Goal: Task Accomplishment & Management: Manage account settings

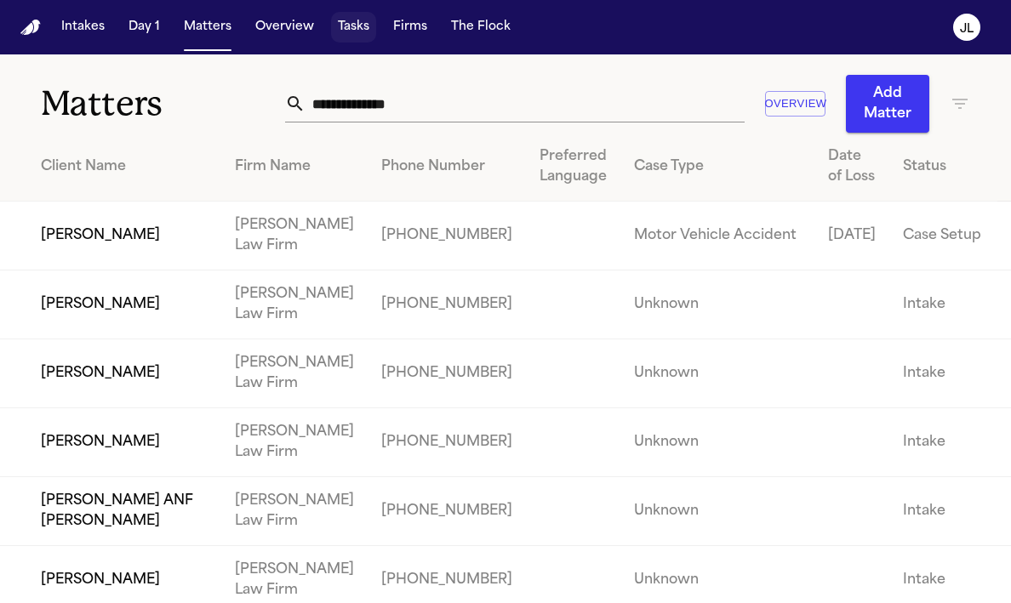
click at [355, 21] on button "Tasks" at bounding box center [353, 27] width 45 height 31
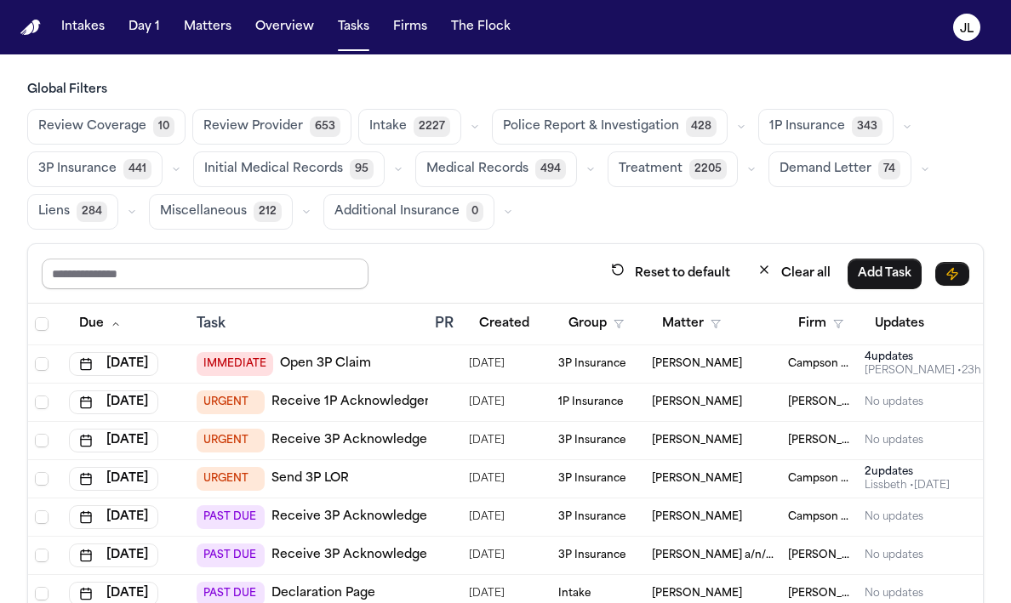
click at [240, 268] on input "text" at bounding box center [205, 274] width 327 height 31
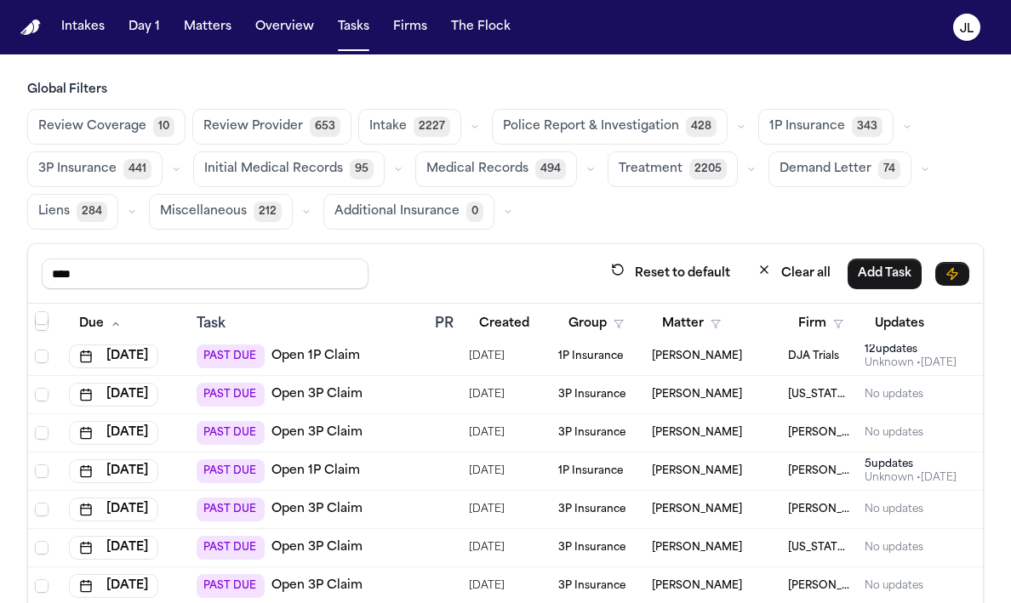
scroll to position [972, 0]
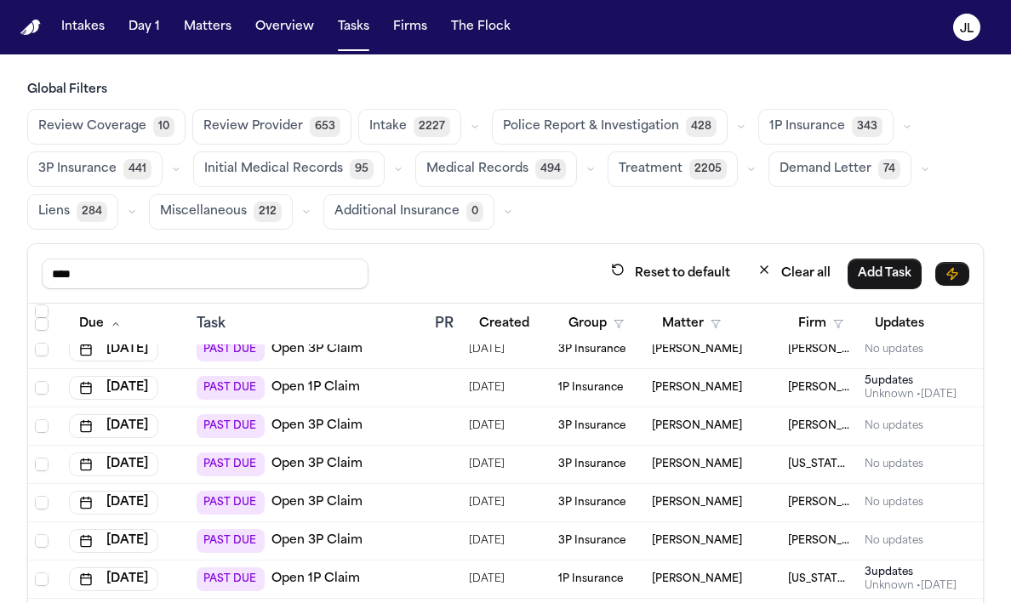
drag, startPoint x: 123, startPoint y: 277, endPoint x: 0, endPoint y: 266, distance: 123.8
click at [0, 266] on div "Global Filters Review Coverage 10 Review Provider 653 Intake 2227 Police Report…" at bounding box center [505, 401] width 1011 height 639
type input "*"
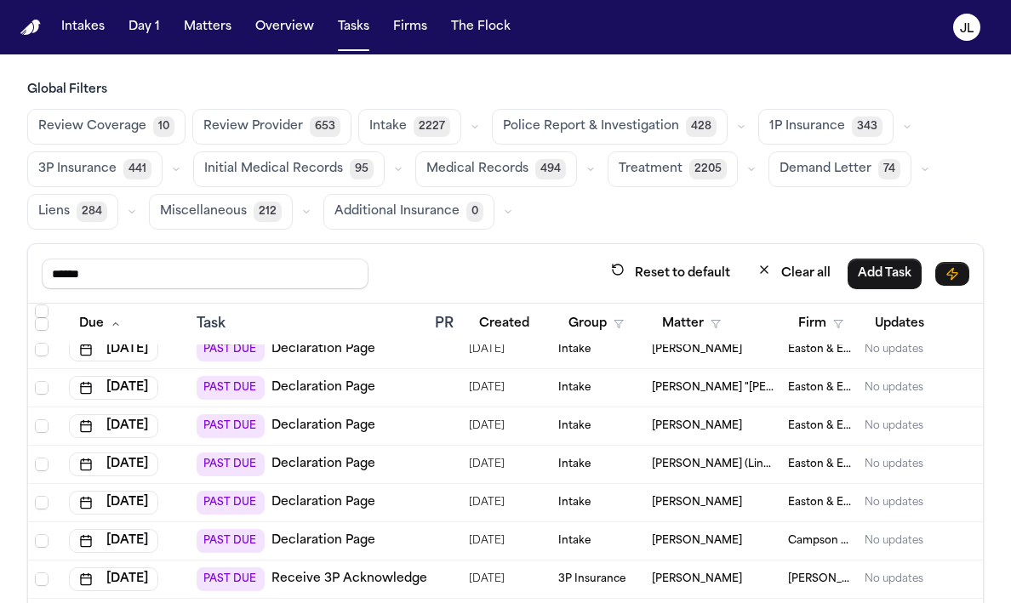
type input "******"
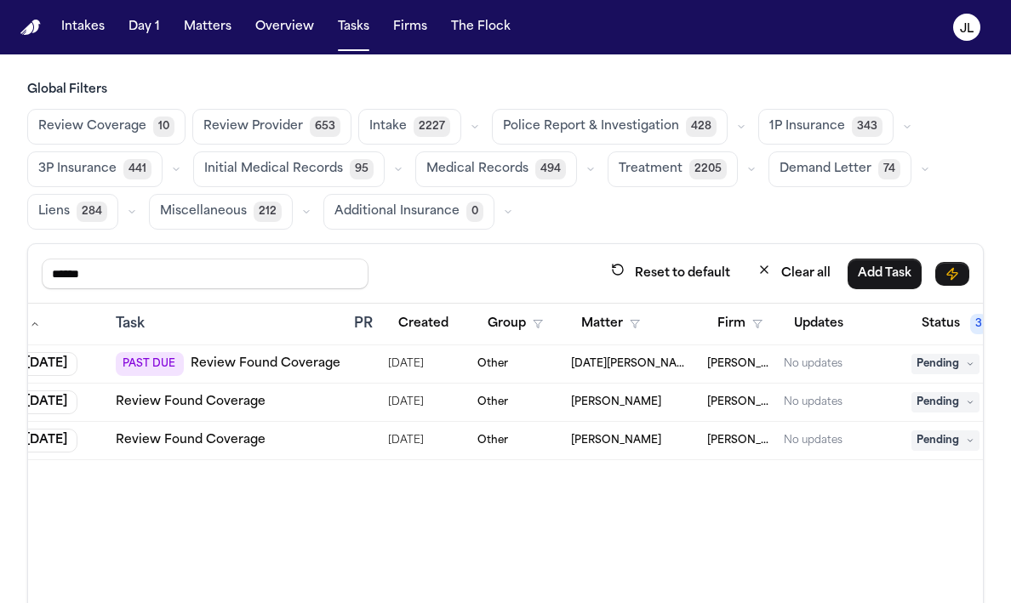
scroll to position [0, 256]
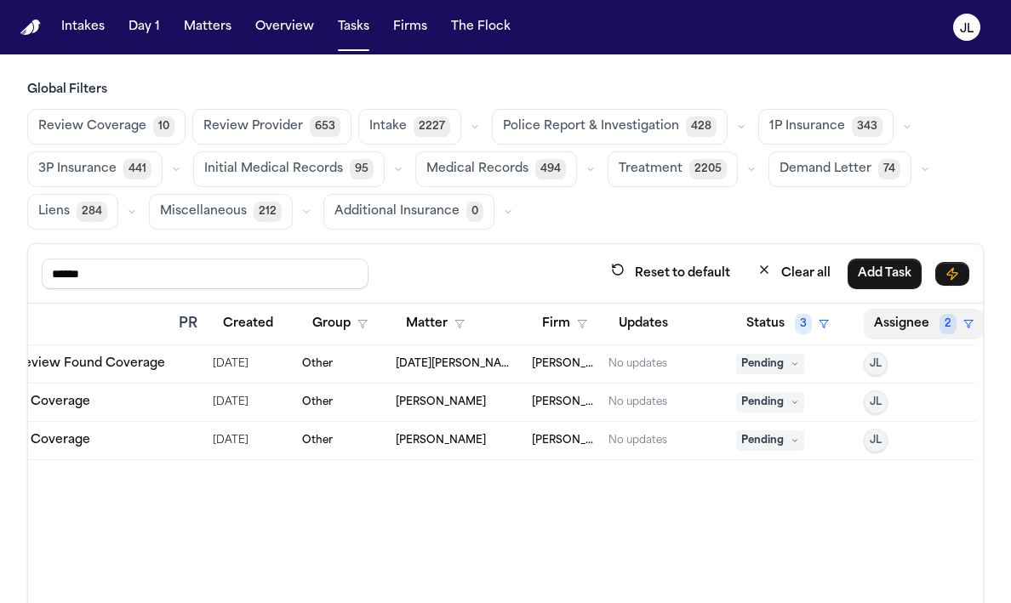
click at [896, 334] on button "Assignee 2" at bounding box center [924, 324] width 120 height 31
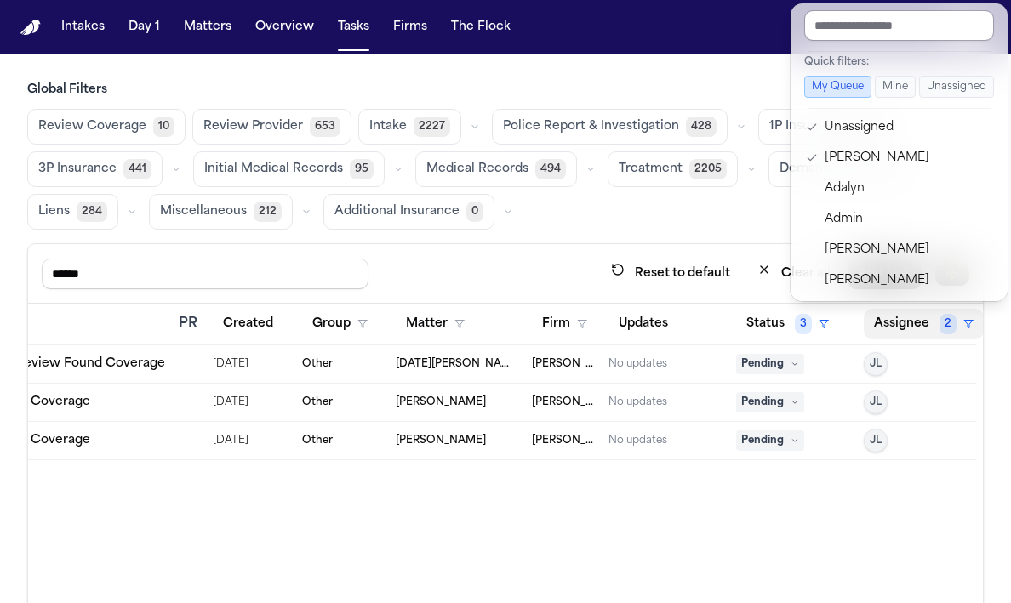
click at [848, 27] on input "text" at bounding box center [899, 25] width 190 height 31
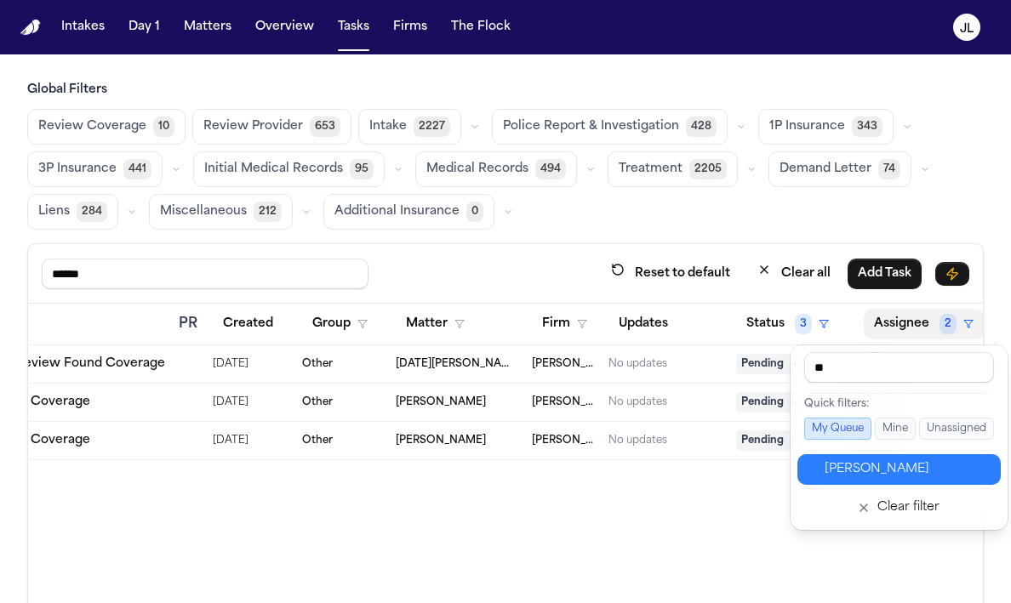
type input "***"
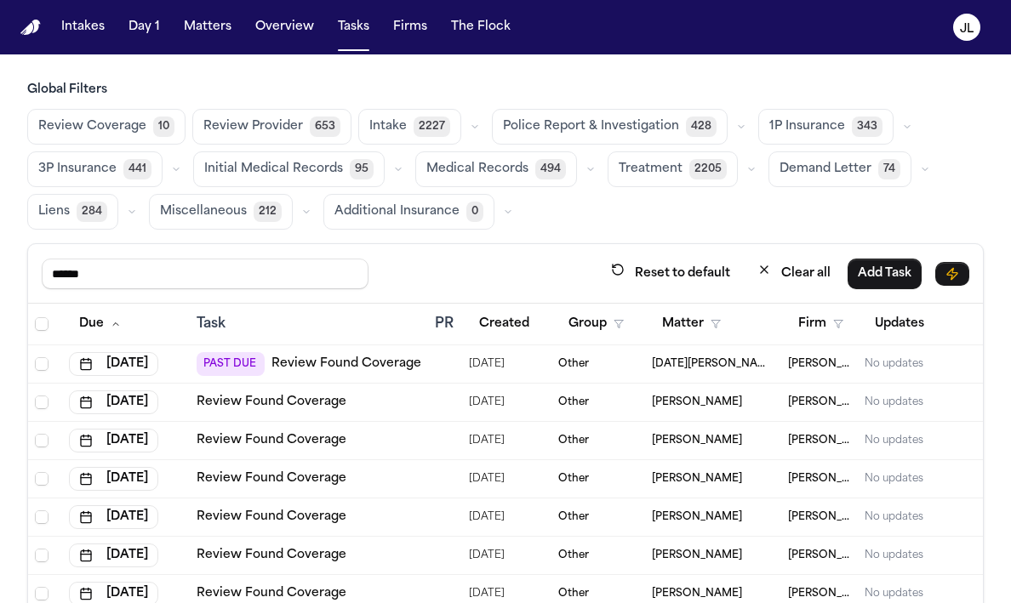
scroll to position [144, 0]
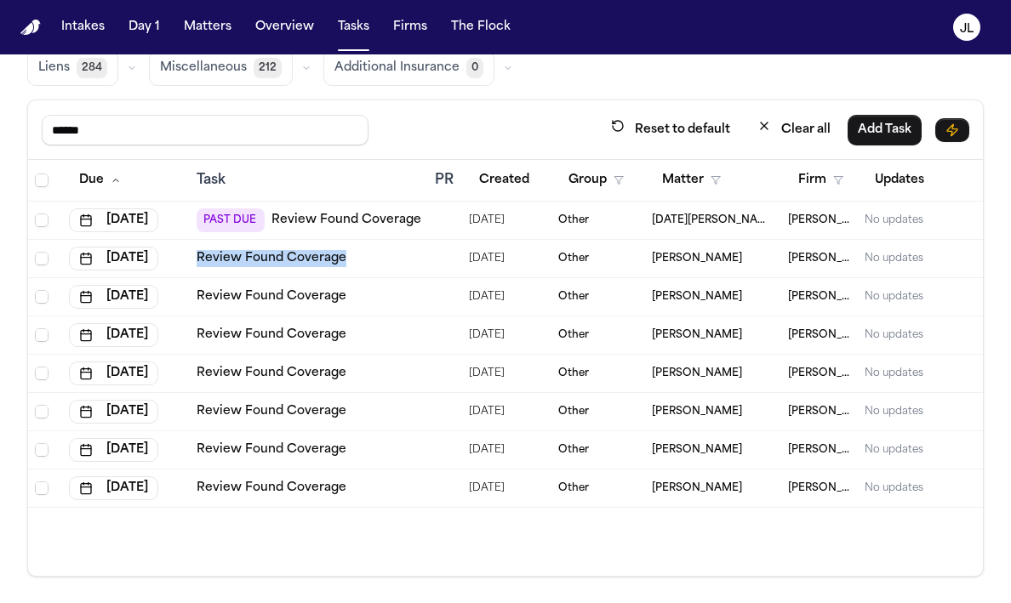
click at [312, 222] on link "Review Found Coverage" at bounding box center [347, 220] width 150 height 17
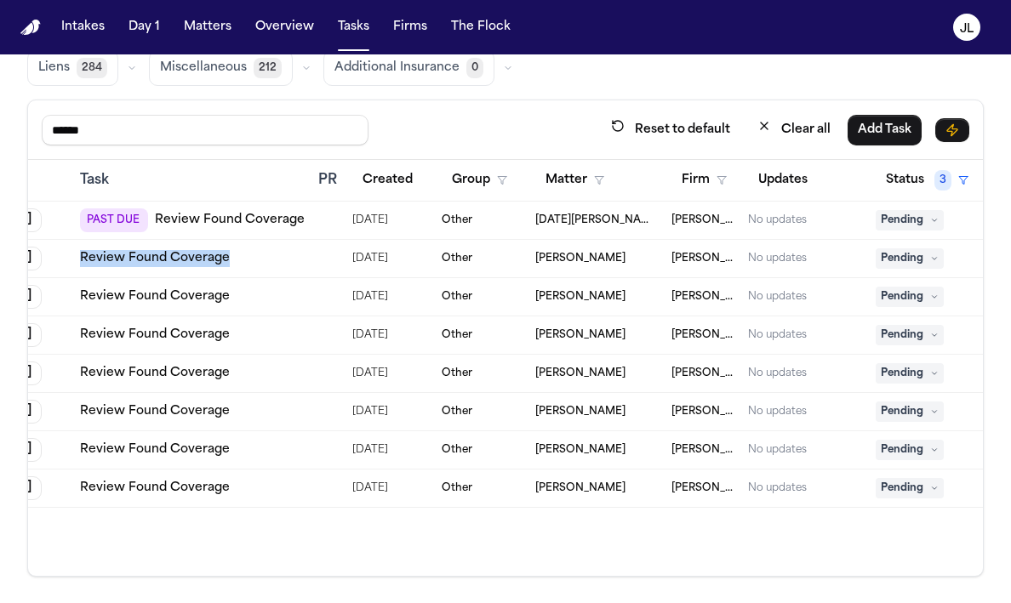
scroll to position [0, 256]
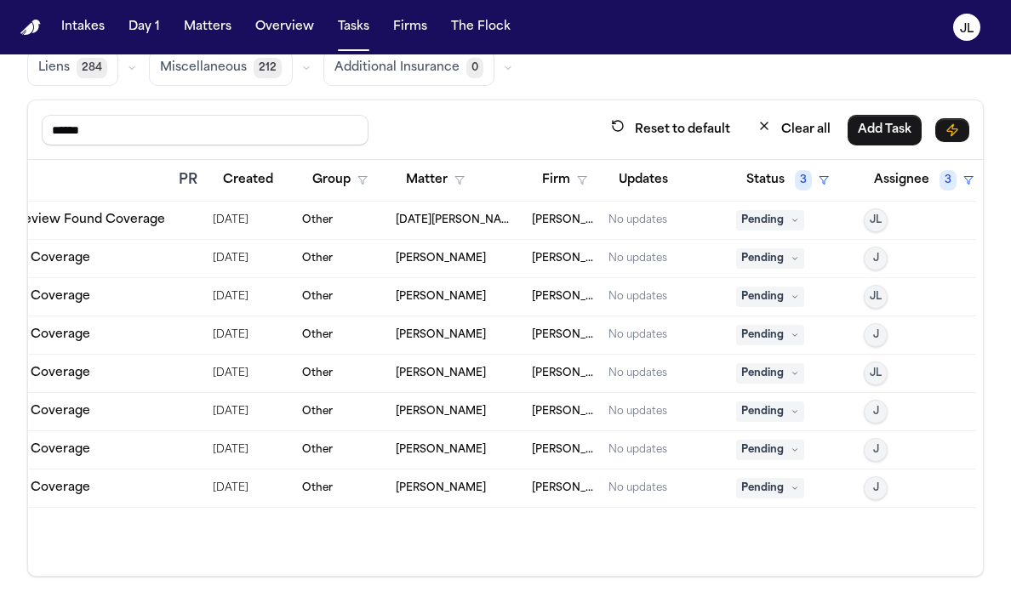
click at [762, 225] on span "Pending" at bounding box center [770, 220] width 68 height 20
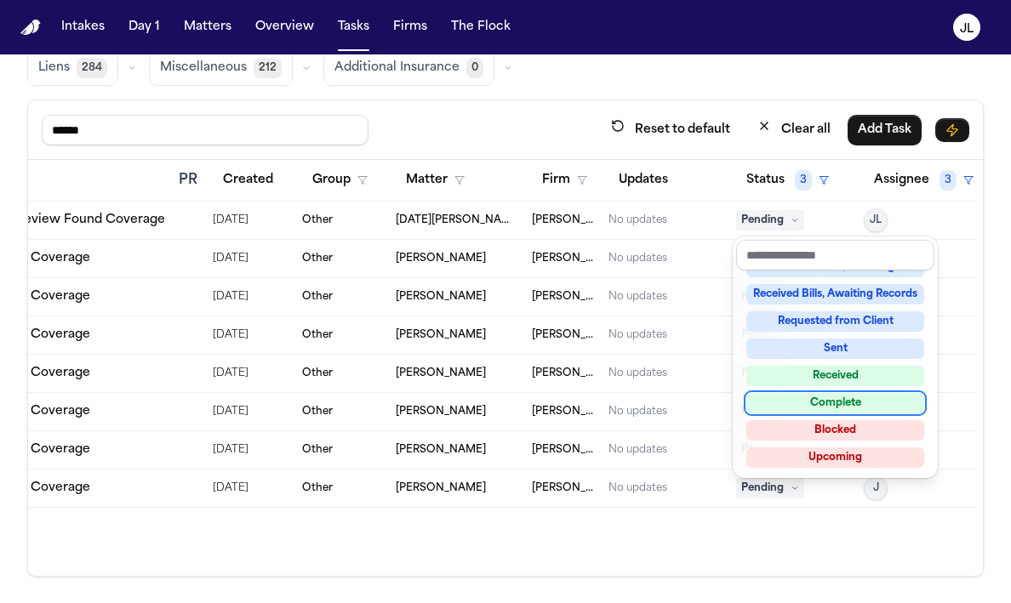
click at [803, 408] on div "Complete" at bounding box center [835, 403] width 178 height 20
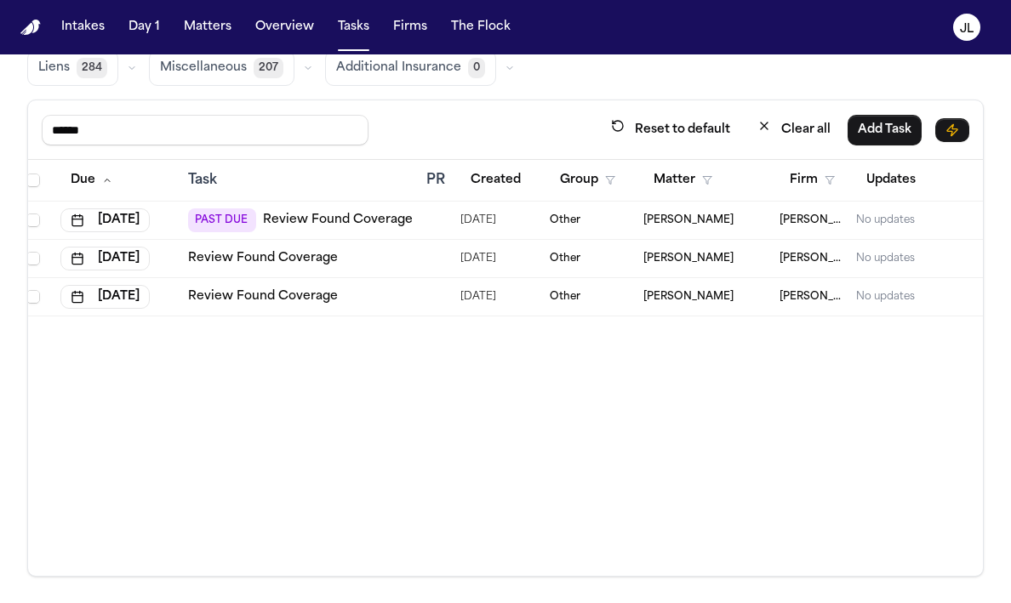
scroll to position [0, 0]
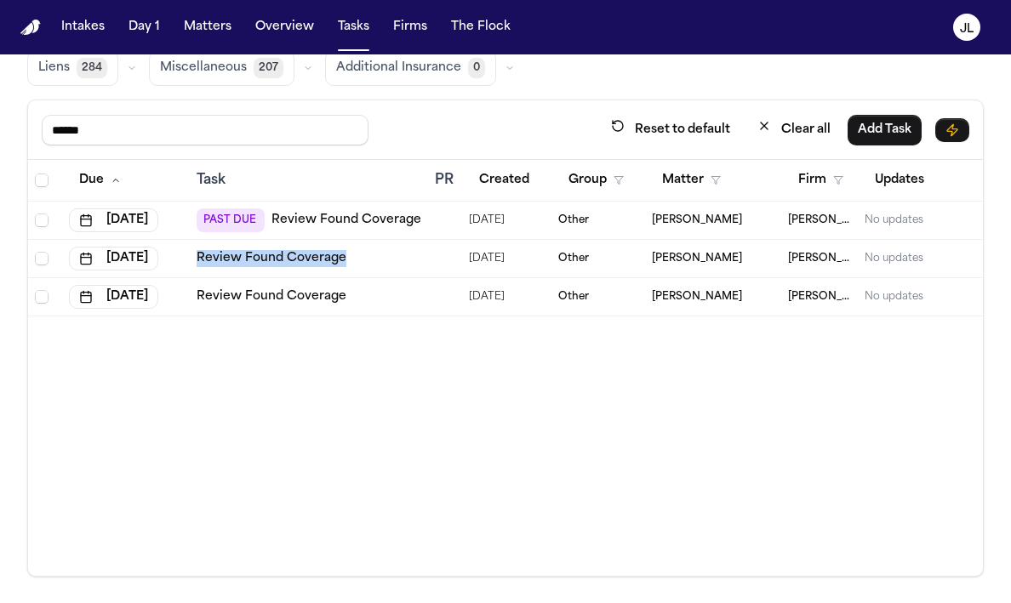
click at [312, 216] on link "Review Found Coverage" at bounding box center [347, 220] width 150 height 17
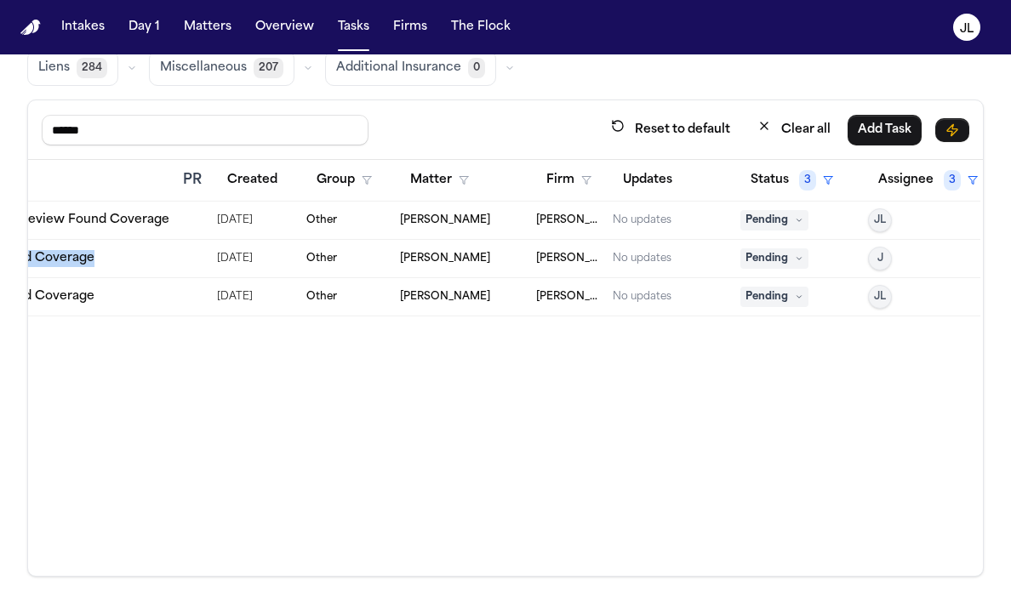
scroll to position [0, 256]
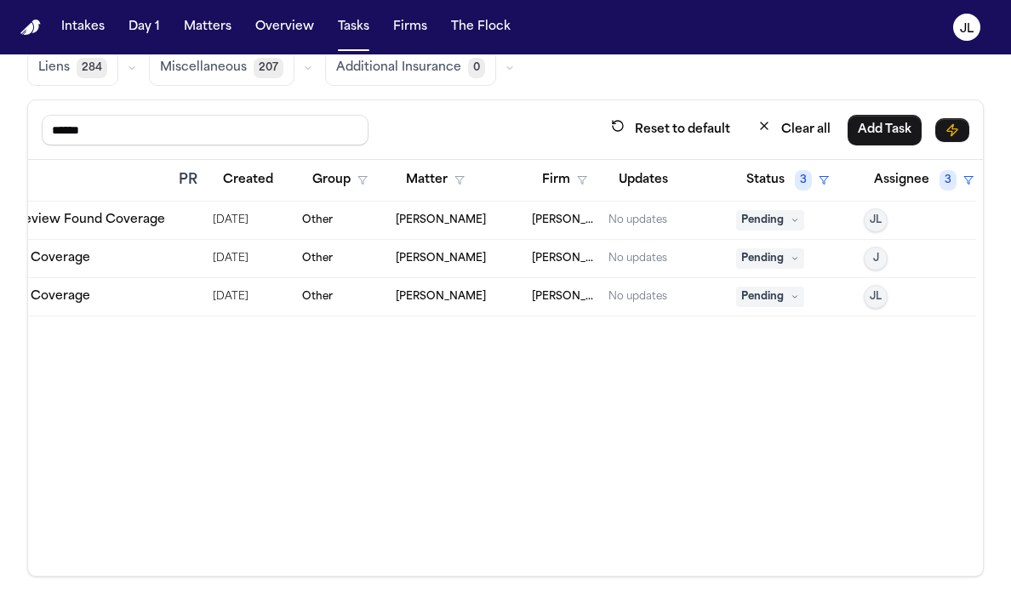
click at [791, 218] on icon at bounding box center [795, 220] width 9 height 9
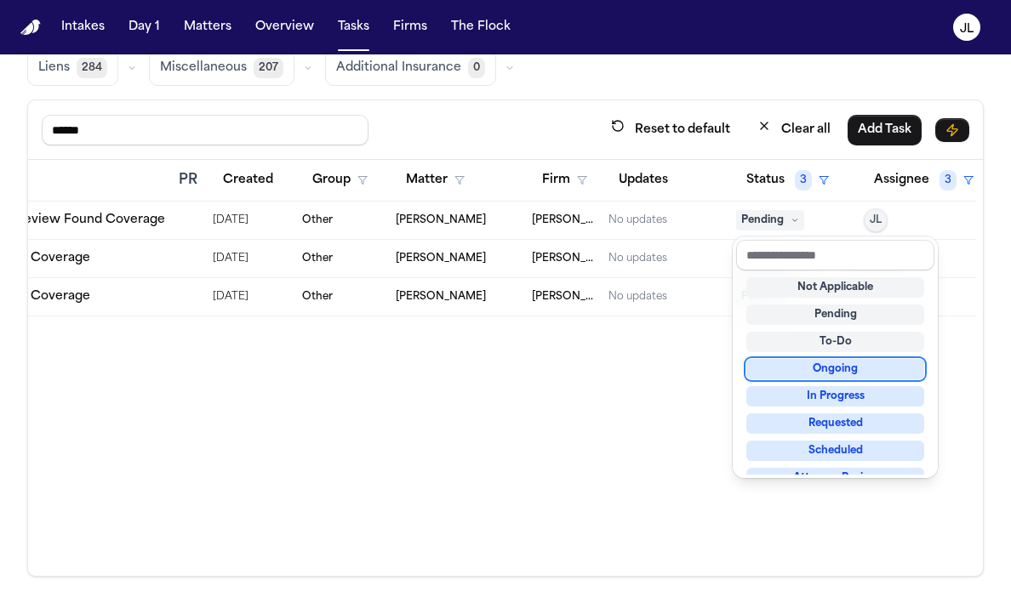
scroll to position [266, 0]
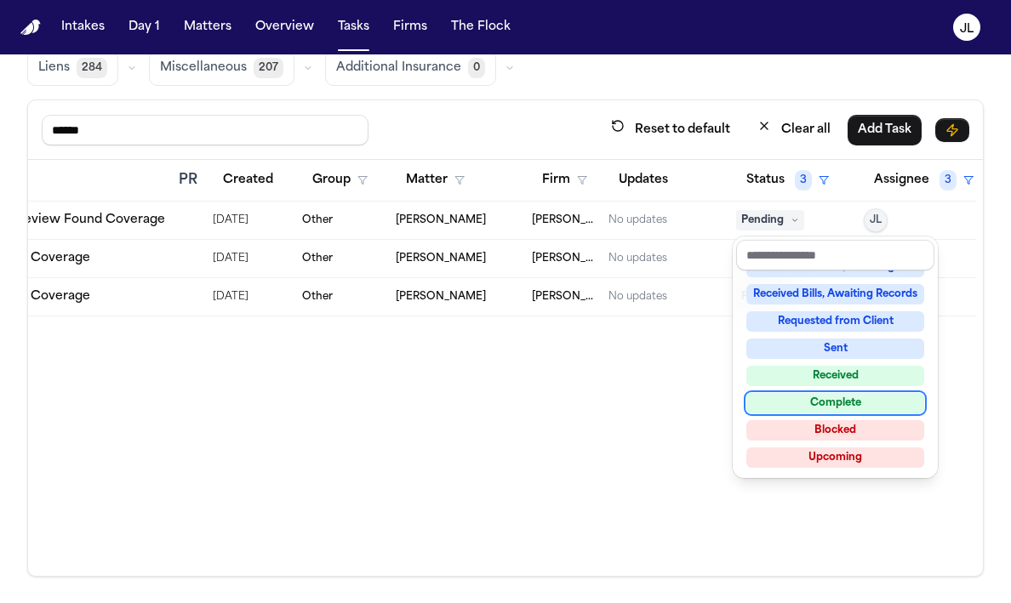
click at [830, 406] on div "Complete" at bounding box center [835, 403] width 178 height 20
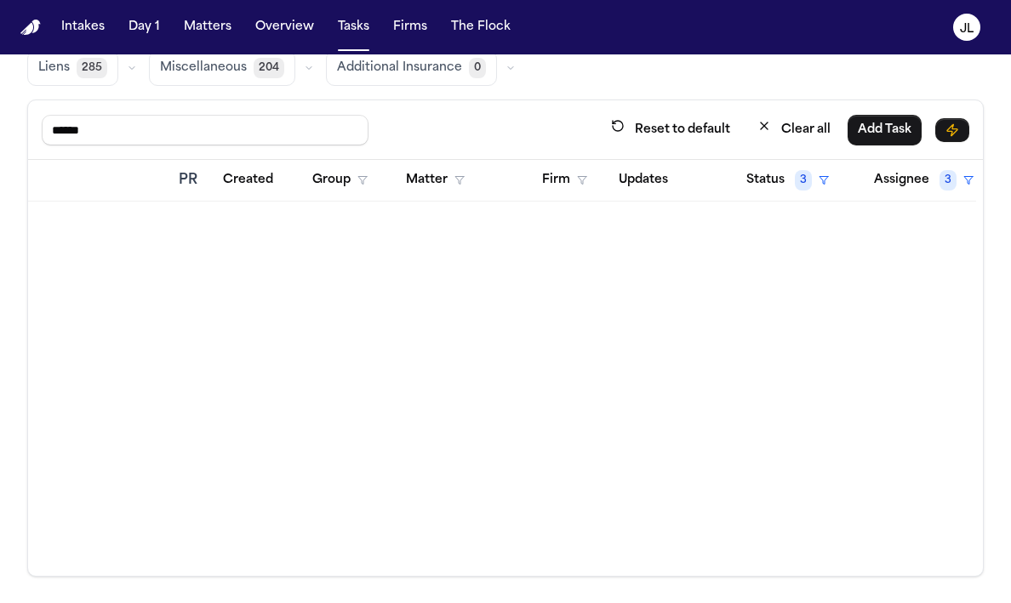
scroll to position [0, 0]
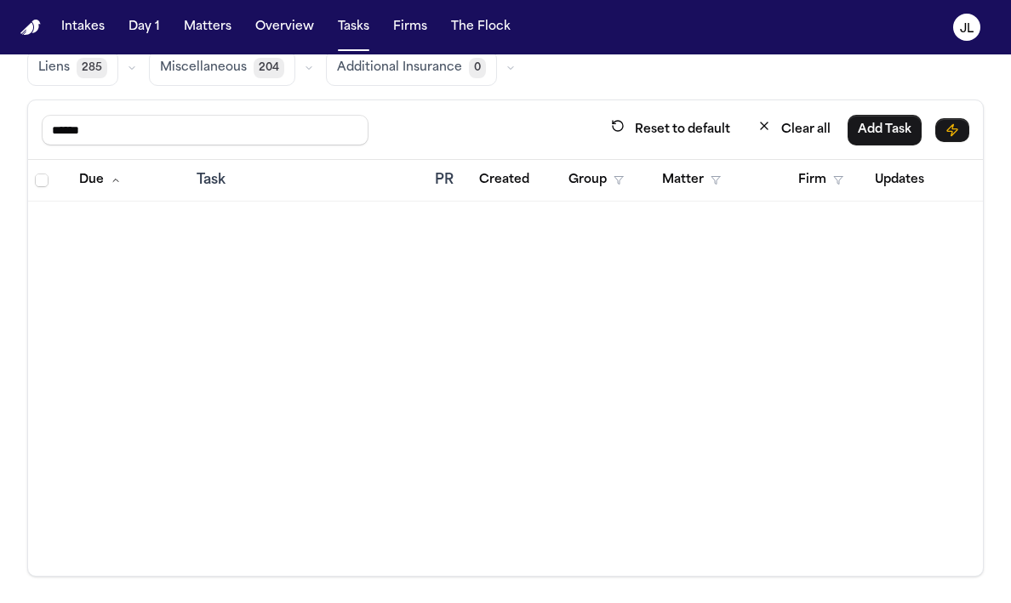
drag, startPoint x: 148, startPoint y: 126, endPoint x: 16, endPoint y: 125, distance: 131.9
click at [16, 125] on div "Global Filters Review Coverage 2 Review Provider 654 Intake 2229 Police Report …" at bounding box center [505, 257] width 1011 height 639
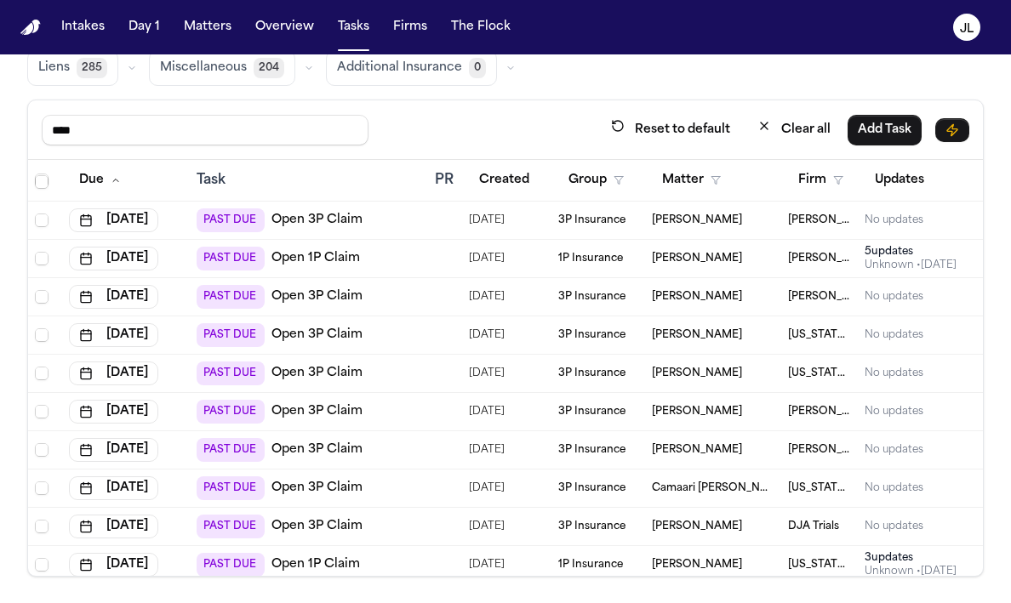
scroll to position [1754, 0]
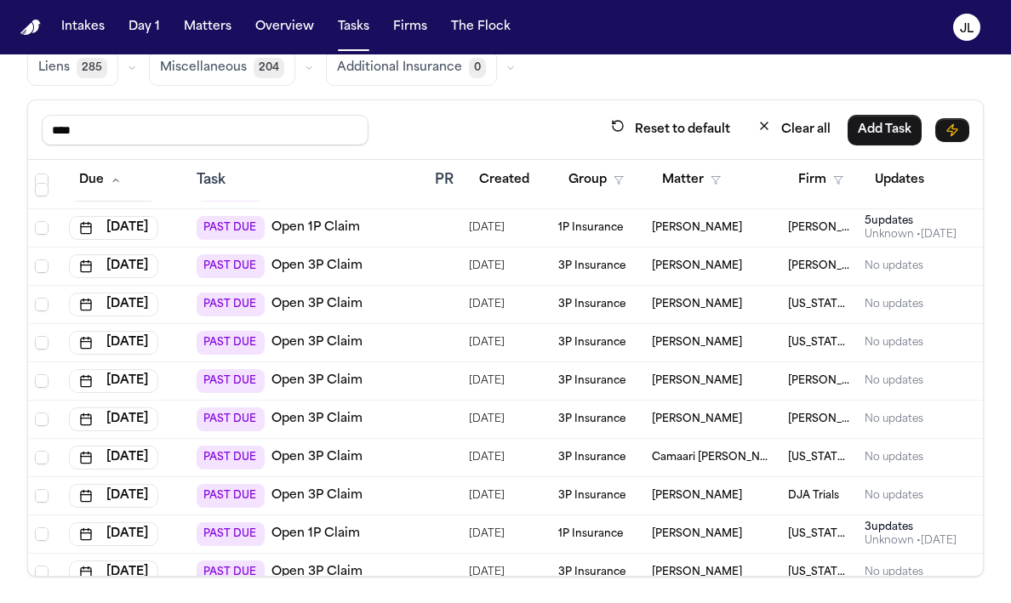
type input "****"
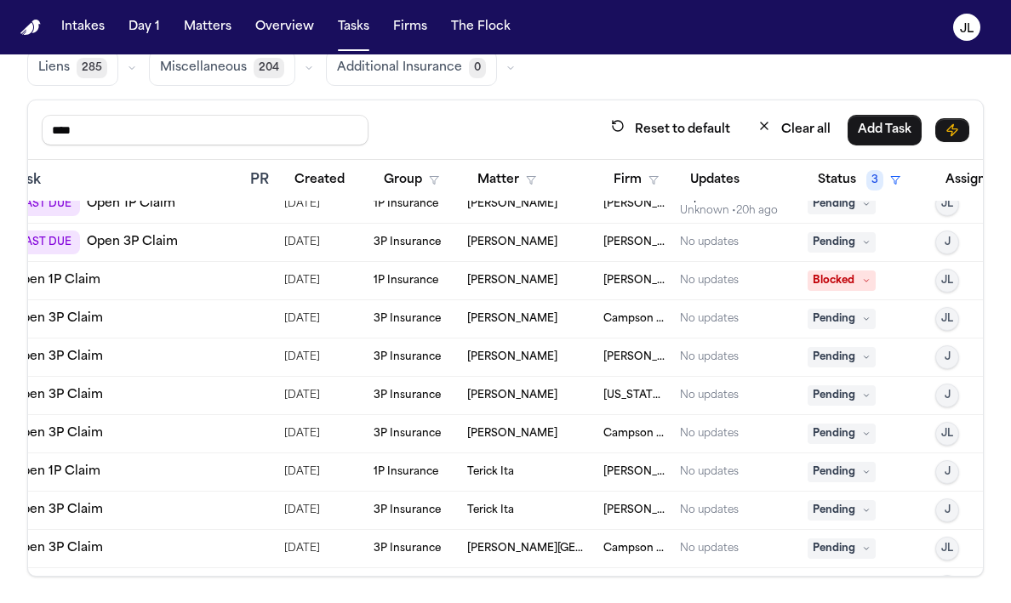
scroll to position [2621, 206]
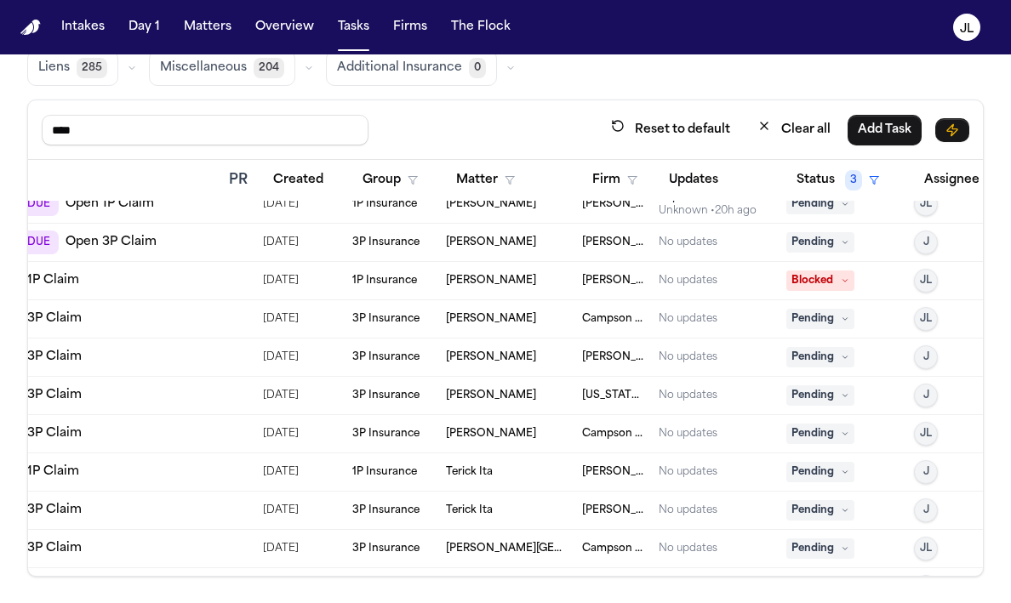
click at [815, 352] on span "Pending" at bounding box center [820, 357] width 68 height 20
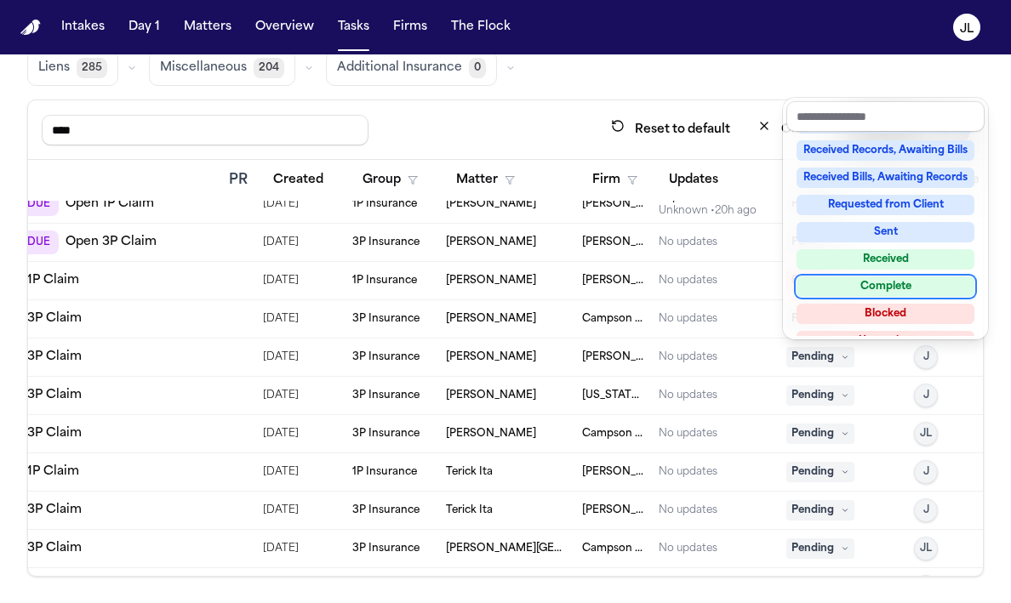
click at [843, 289] on div "Complete" at bounding box center [886, 287] width 178 height 20
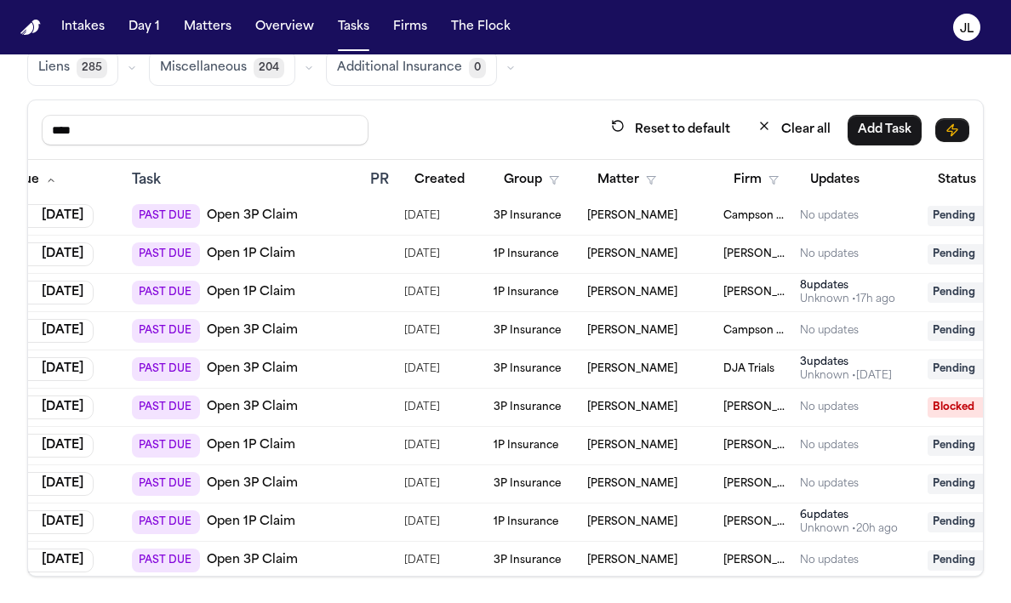
scroll to position [2300, 65]
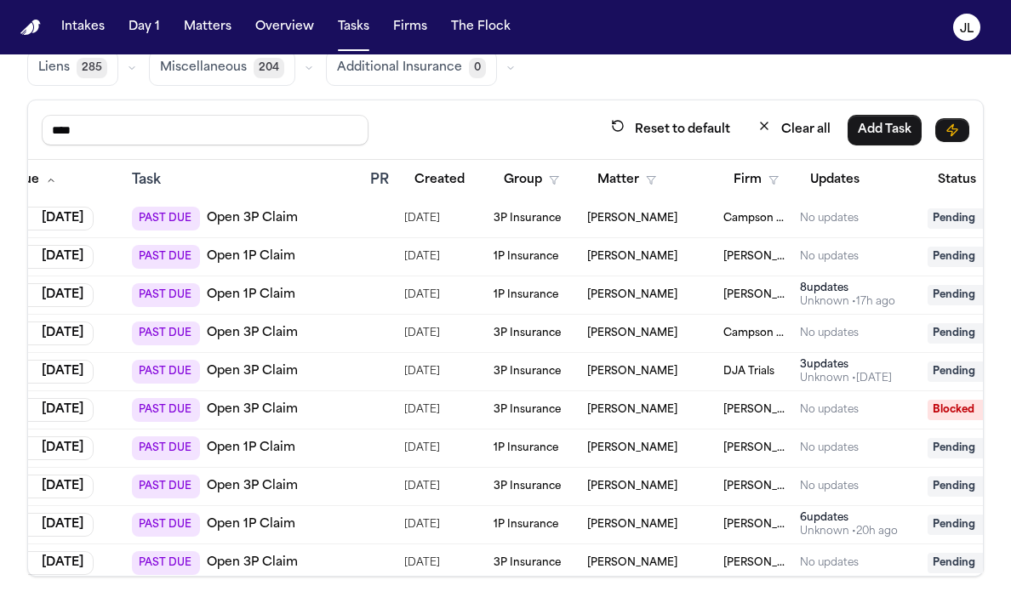
click at [264, 448] on link "Open 1P Claim" at bounding box center [251, 448] width 89 height 17
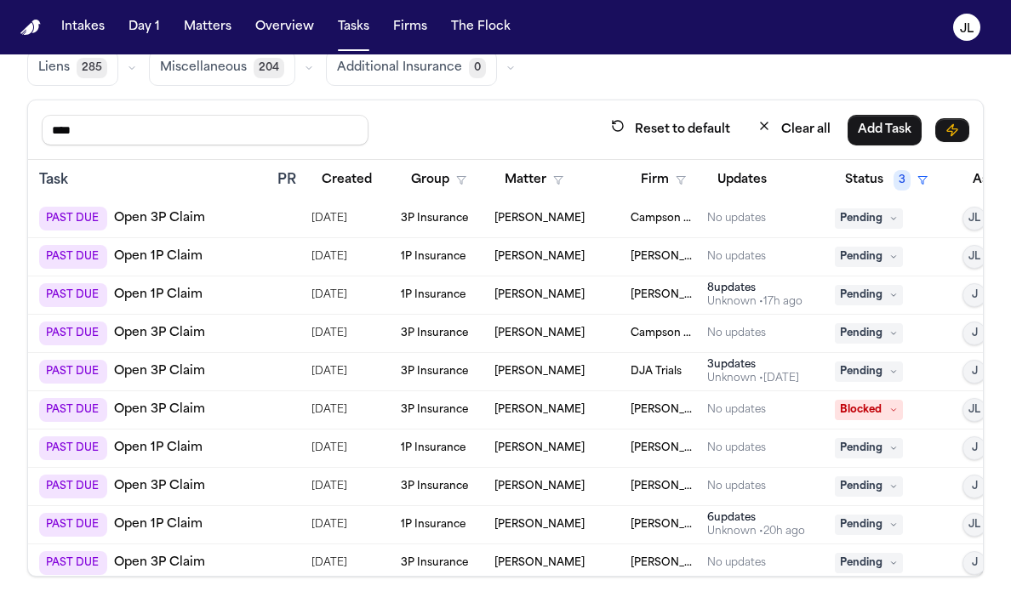
scroll to position [2300, 256]
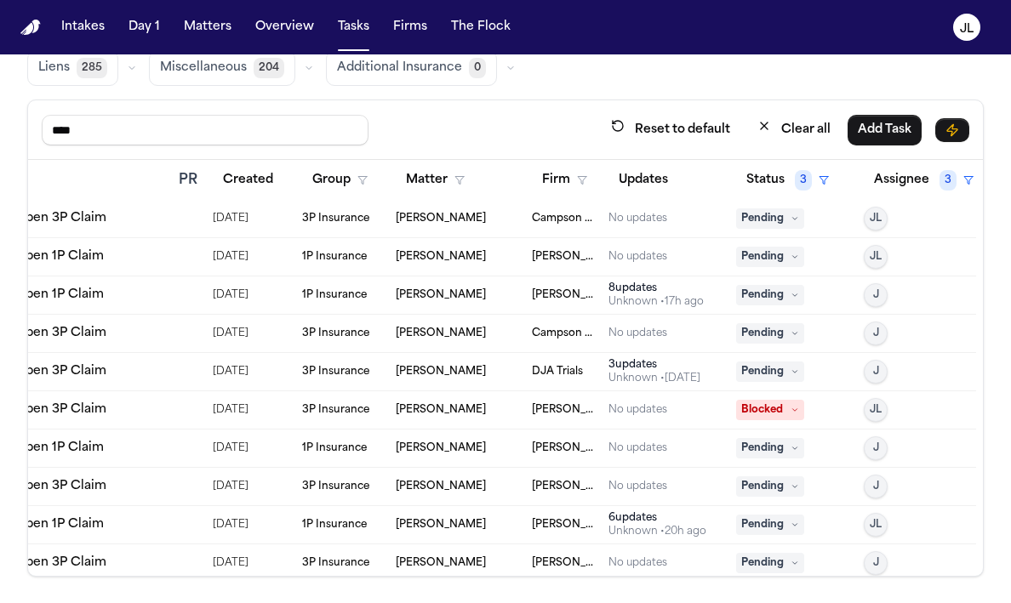
click at [636, 449] on div "No updates" at bounding box center [638, 449] width 59 height 14
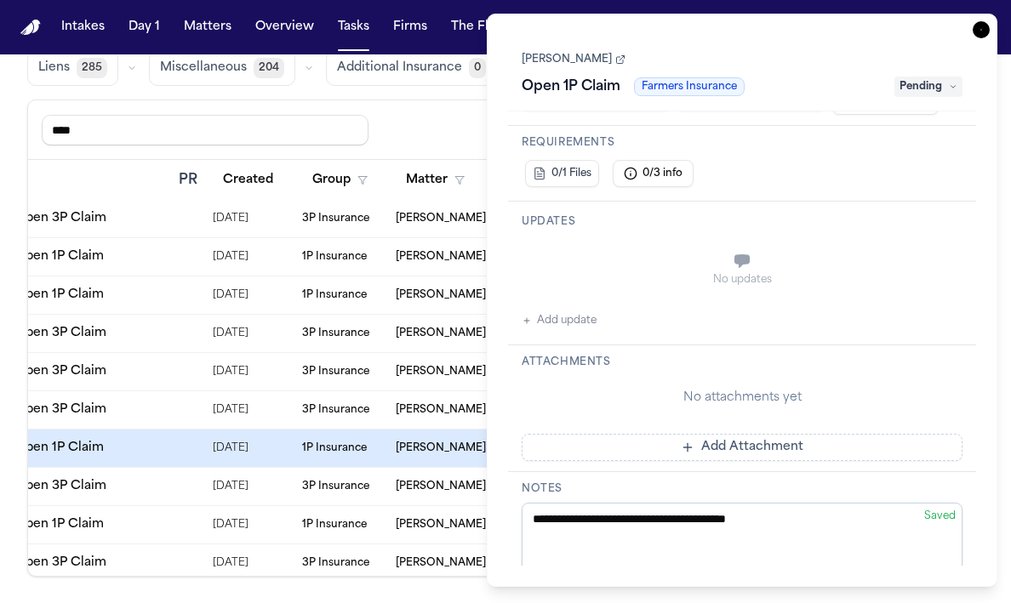
scroll to position [211, 0]
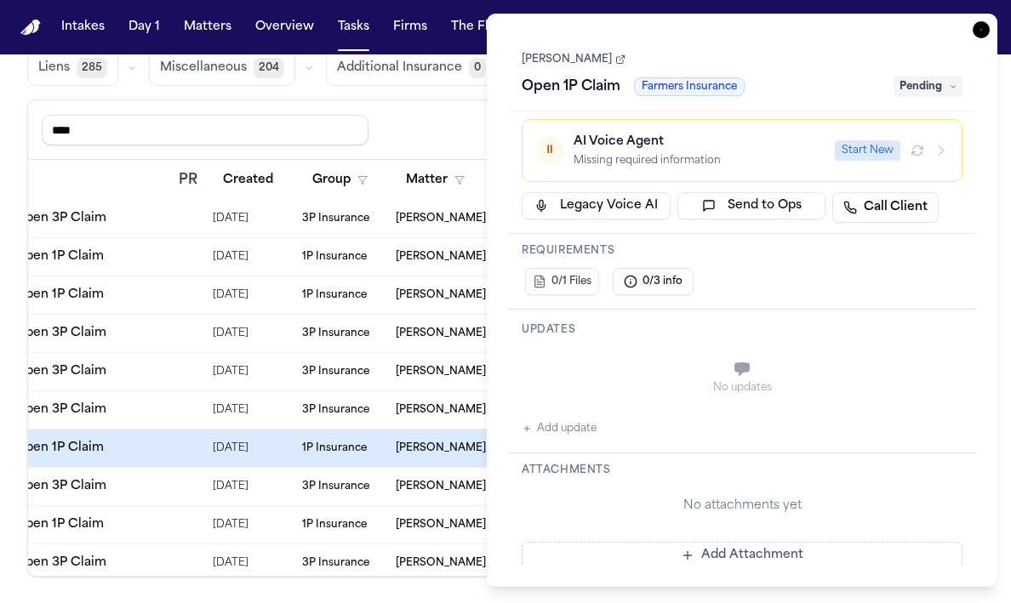
click at [558, 429] on button "Add update" at bounding box center [559, 429] width 75 height 20
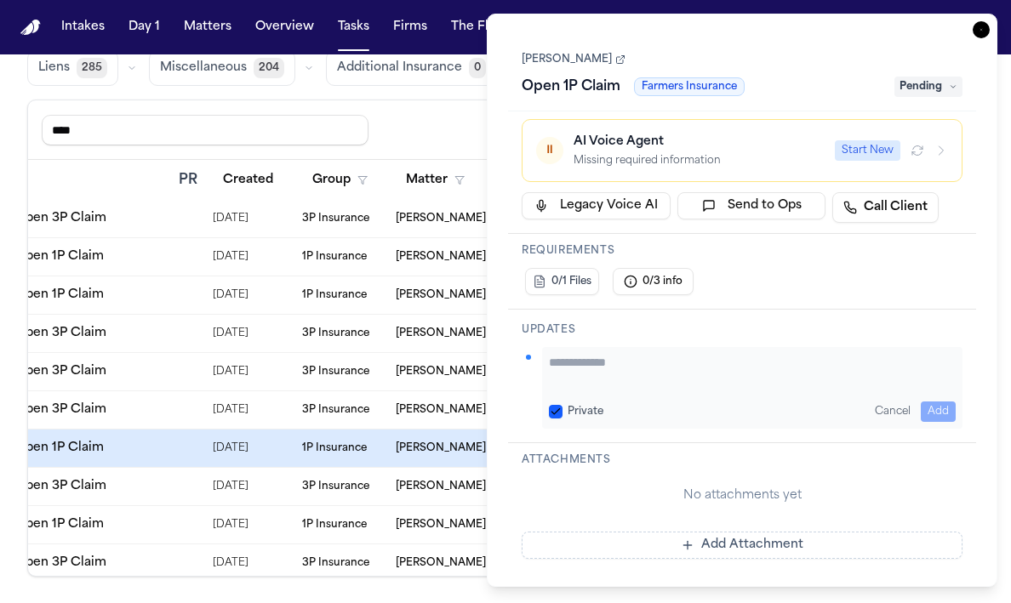
click at [692, 380] on textarea "Add your update" at bounding box center [752, 371] width 407 height 34
type textarea "**********"
click at [937, 403] on button "Add" at bounding box center [938, 412] width 35 height 20
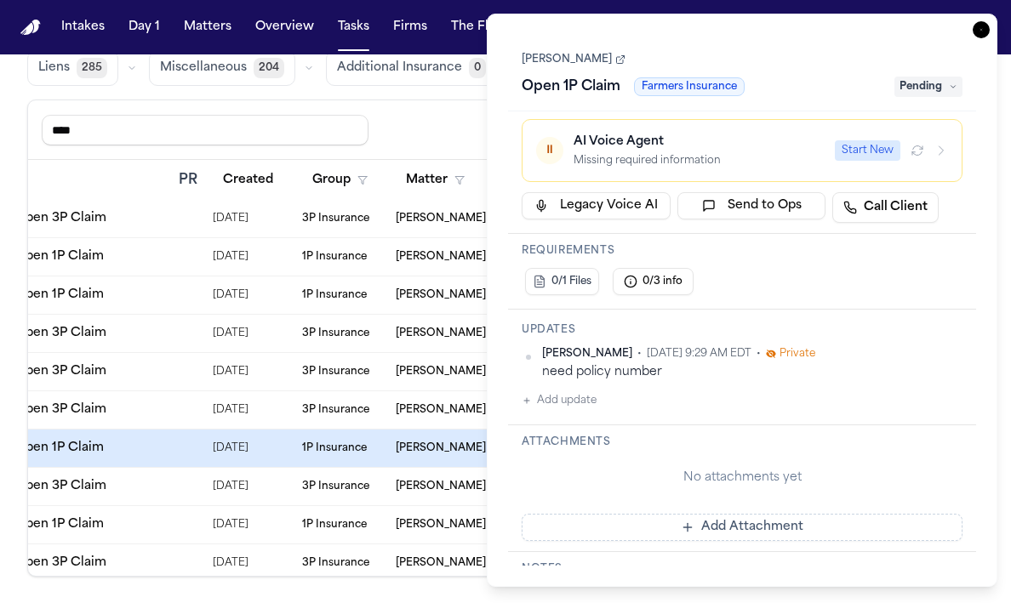
click at [946, 91] on span "Pending" at bounding box center [929, 87] width 68 height 20
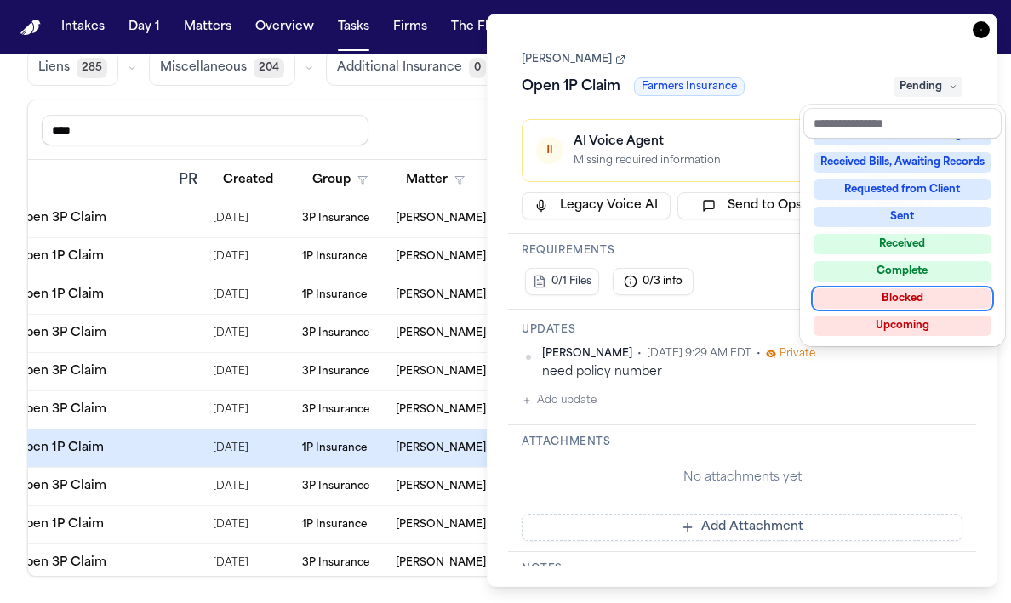
click at [870, 293] on div "Blocked" at bounding box center [903, 299] width 178 height 20
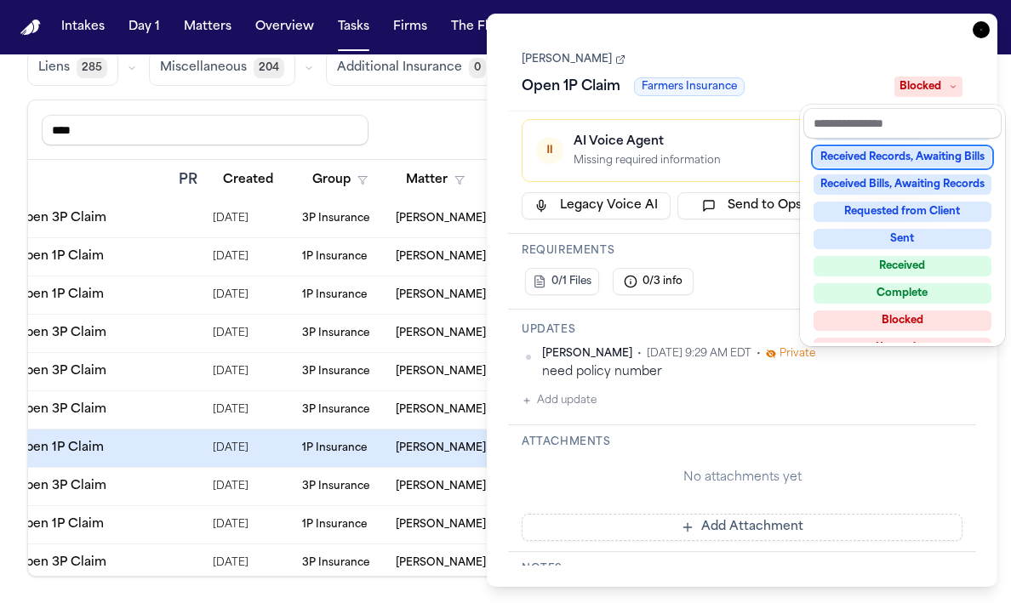
click at [982, 37] on div "**********" at bounding box center [742, 301] width 511 height 574
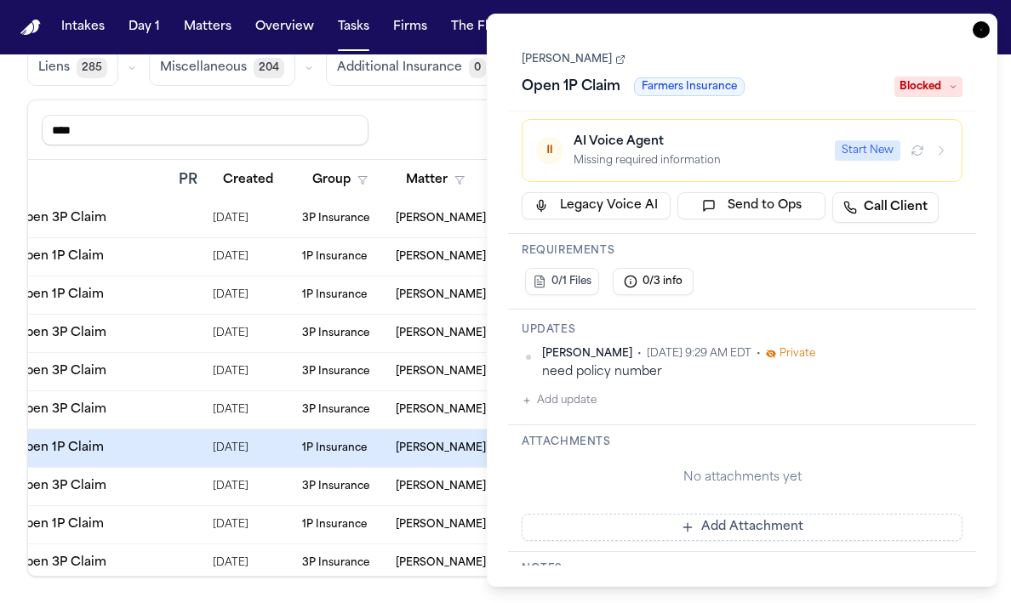
click at [979, 29] on icon "button" at bounding box center [981, 29] width 17 height 17
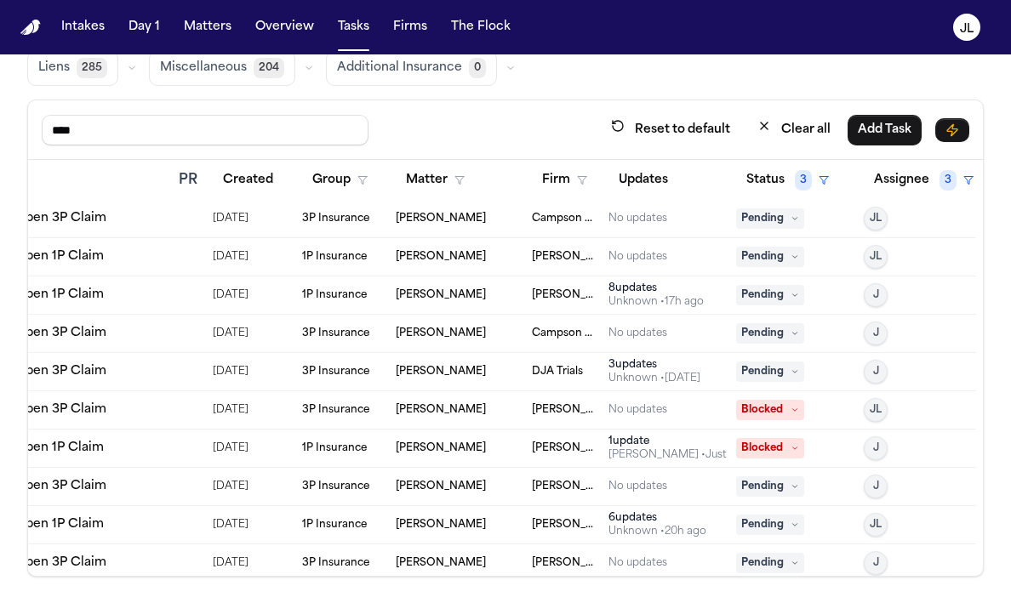
click at [641, 487] on div "No updates" at bounding box center [638, 487] width 59 height 14
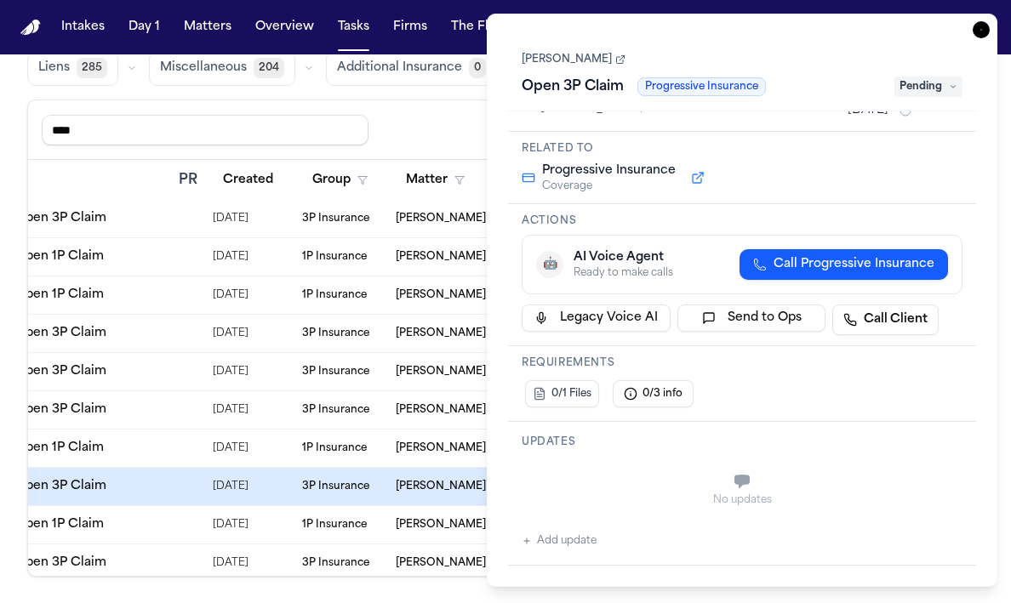
scroll to position [252, 0]
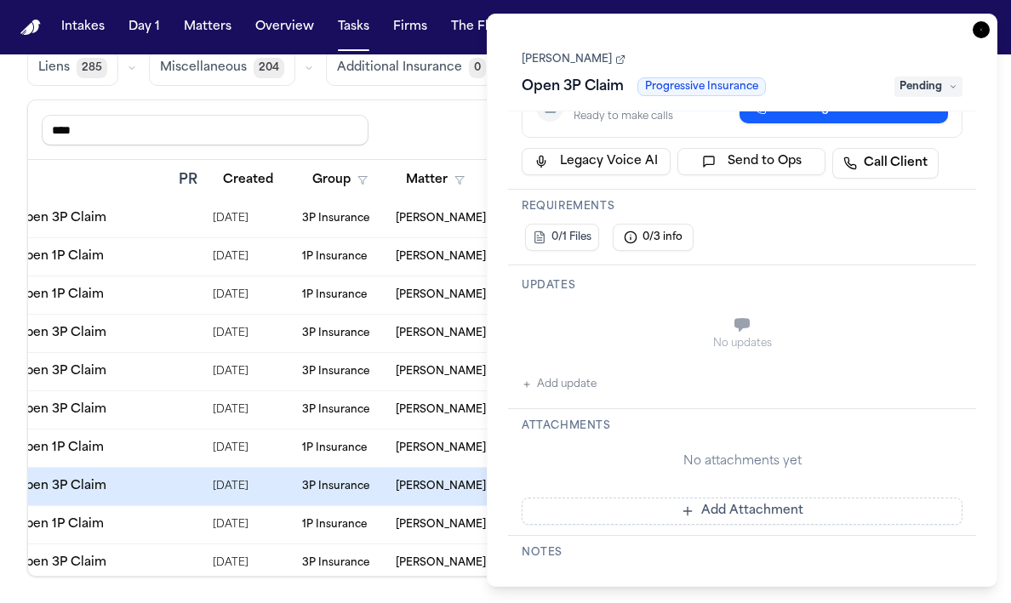
click at [553, 382] on button "Add update" at bounding box center [559, 384] width 75 height 20
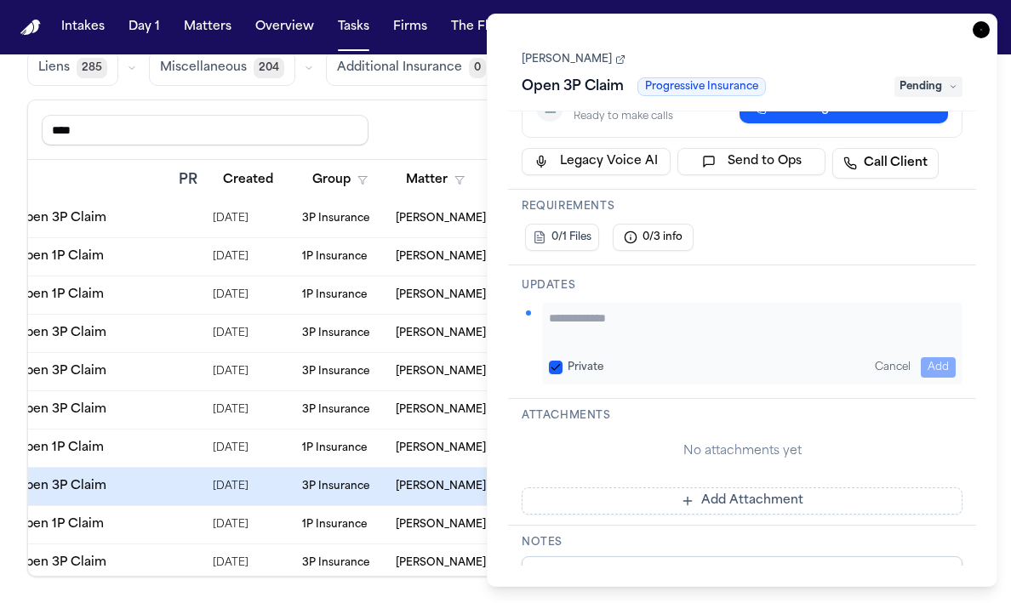
click at [586, 349] on div "Private Cancel Add" at bounding box center [752, 344] width 420 height 82
click at [580, 321] on textarea "Add your update" at bounding box center [752, 327] width 407 height 34
type textarea "*"
type textarea "**********"
click at [939, 371] on button "Add" at bounding box center [938, 367] width 35 height 20
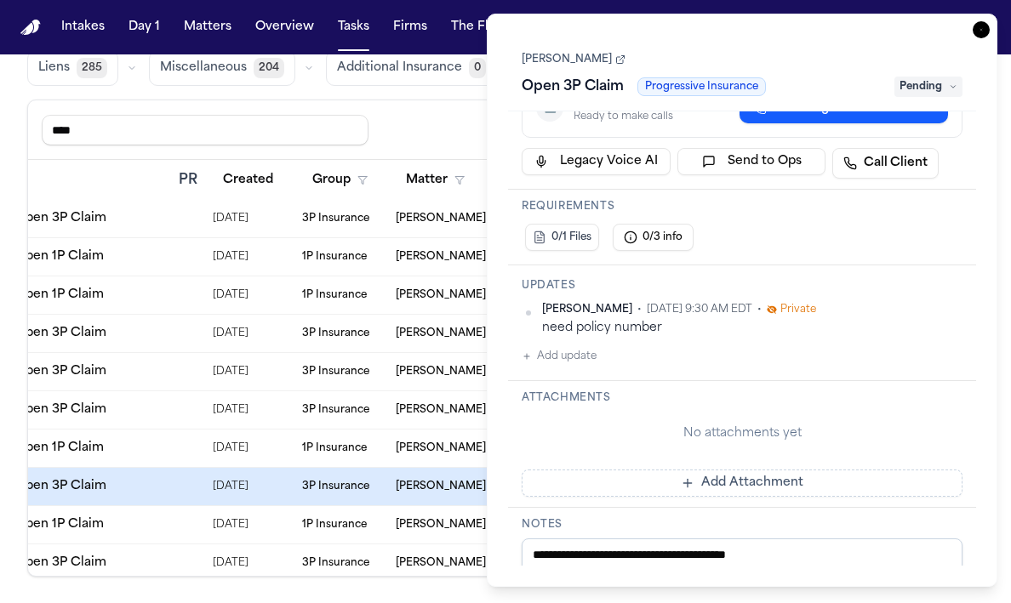
click at [980, 32] on icon "button" at bounding box center [981, 29] width 17 height 17
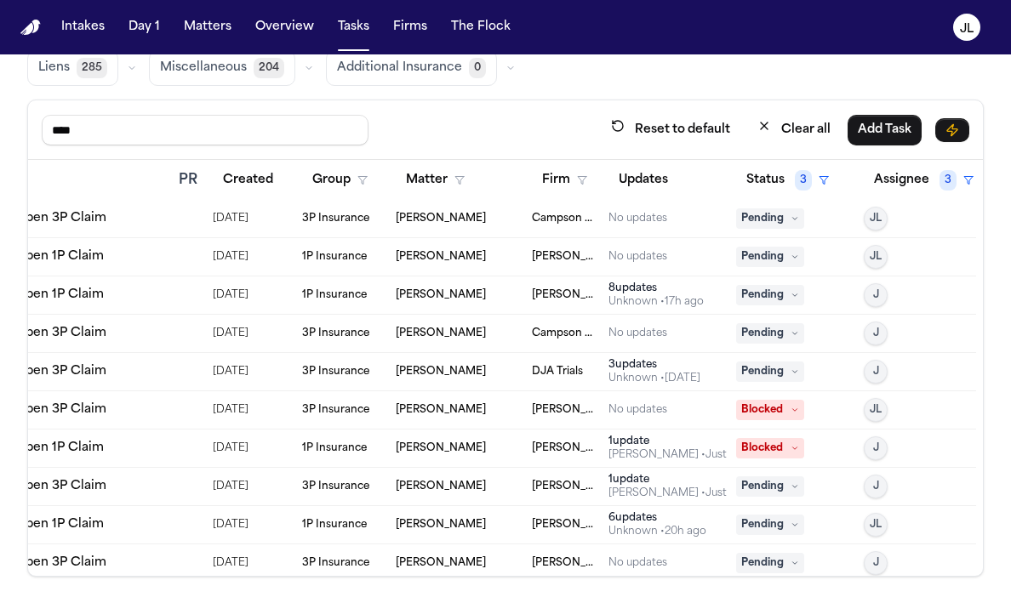
click at [791, 484] on icon at bounding box center [795, 487] width 9 height 9
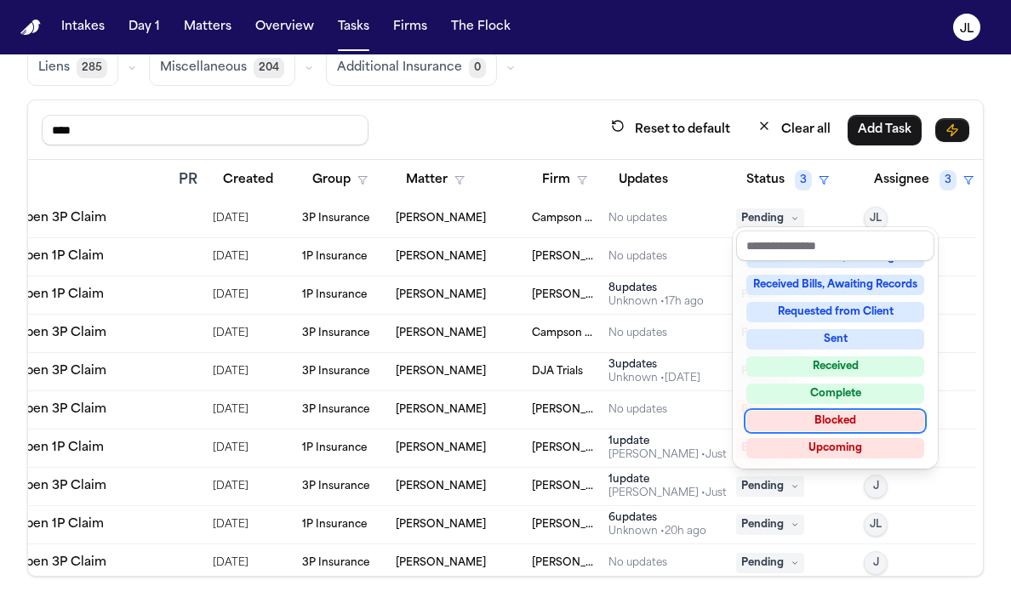
click at [836, 420] on div "Blocked" at bounding box center [835, 421] width 178 height 20
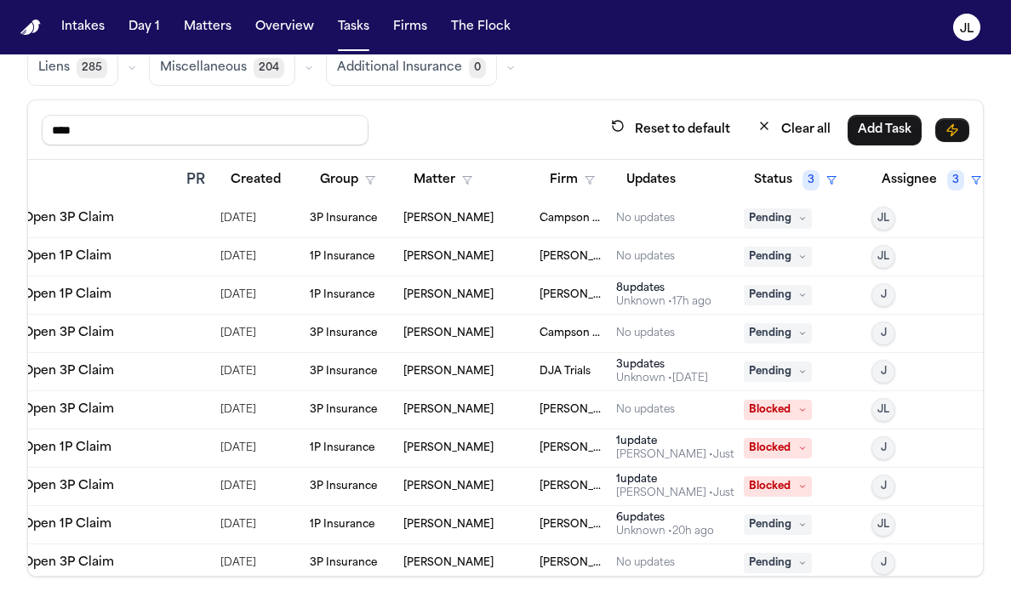
scroll to position [2300, 256]
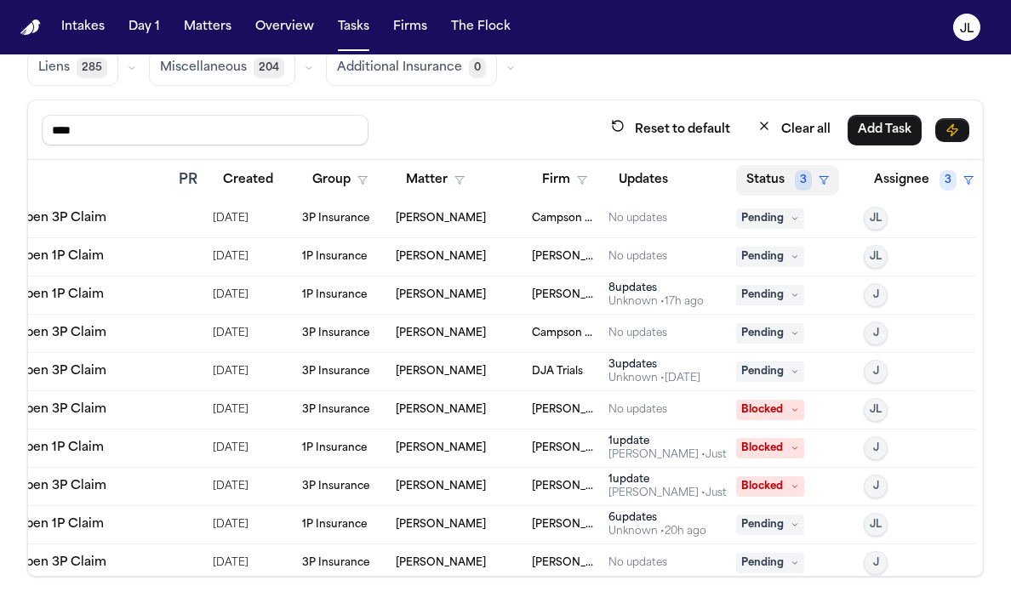
click at [803, 176] on span "3" at bounding box center [803, 180] width 17 height 20
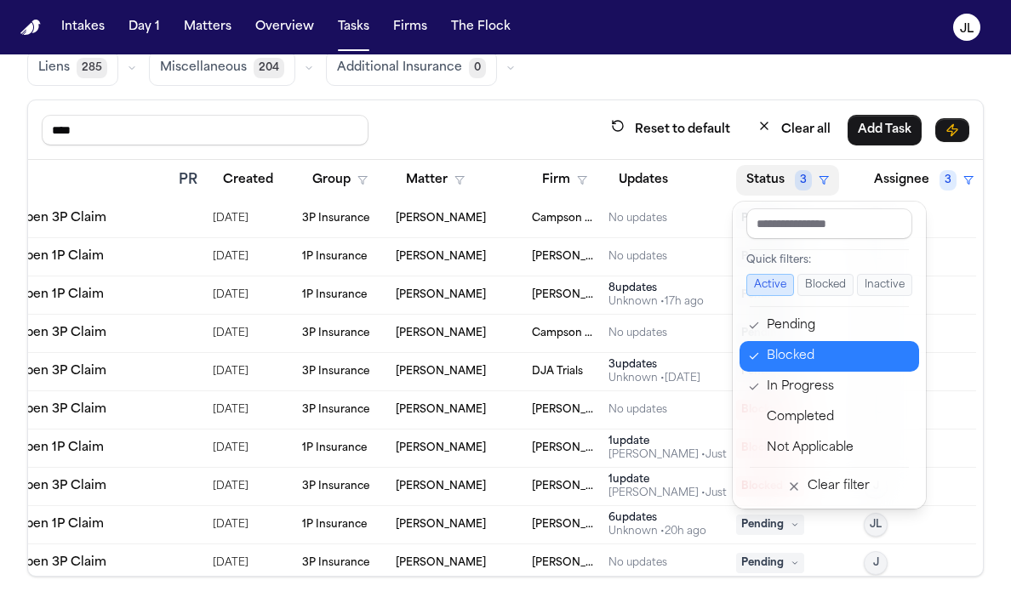
click at [792, 363] on div "Blocked" at bounding box center [838, 356] width 142 height 20
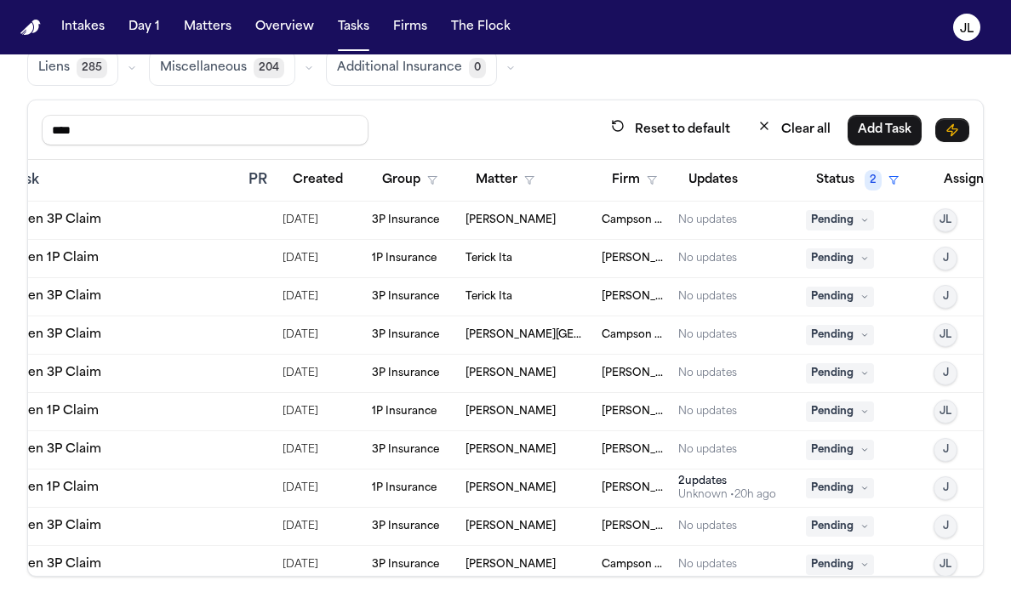
scroll to position [1647, 220]
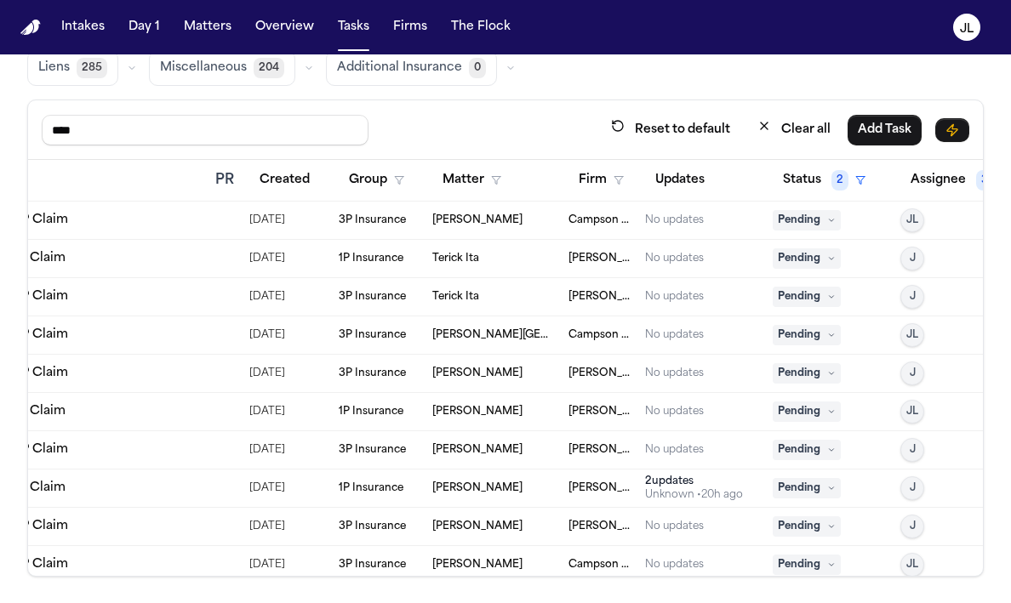
click at [785, 374] on span "Pending" at bounding box center [807, 373] width 68 height 20
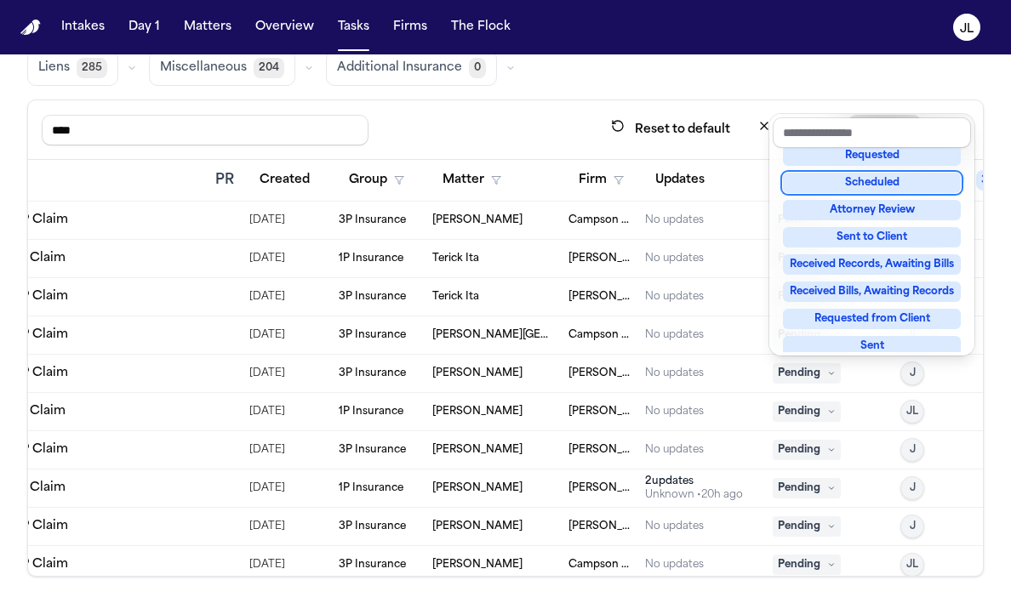
scroll to position [266, 0]
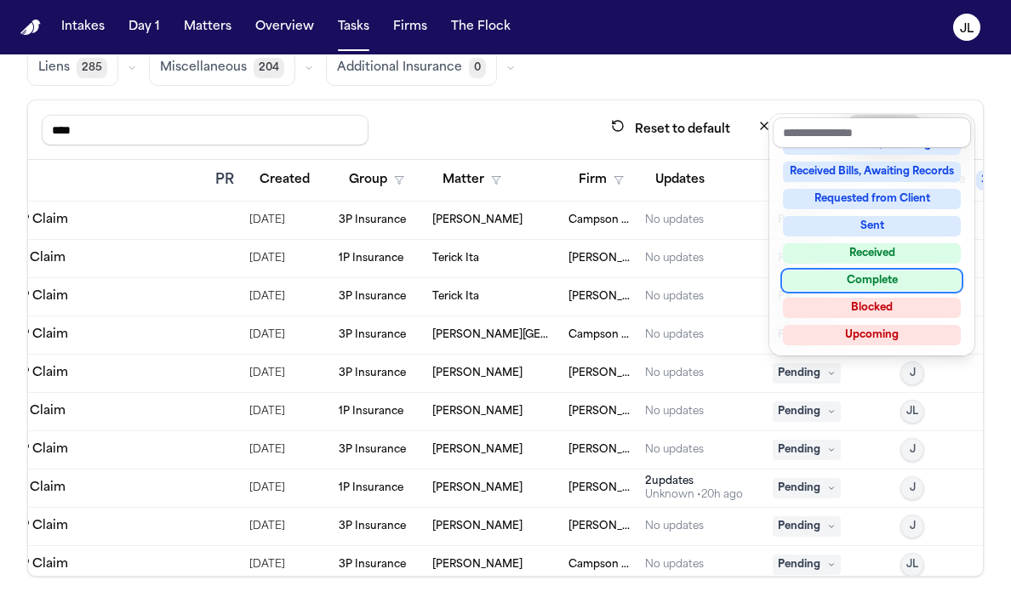
click at [825, 287] on div "Complete" at bounding box center [872, 281] width 178 height 20
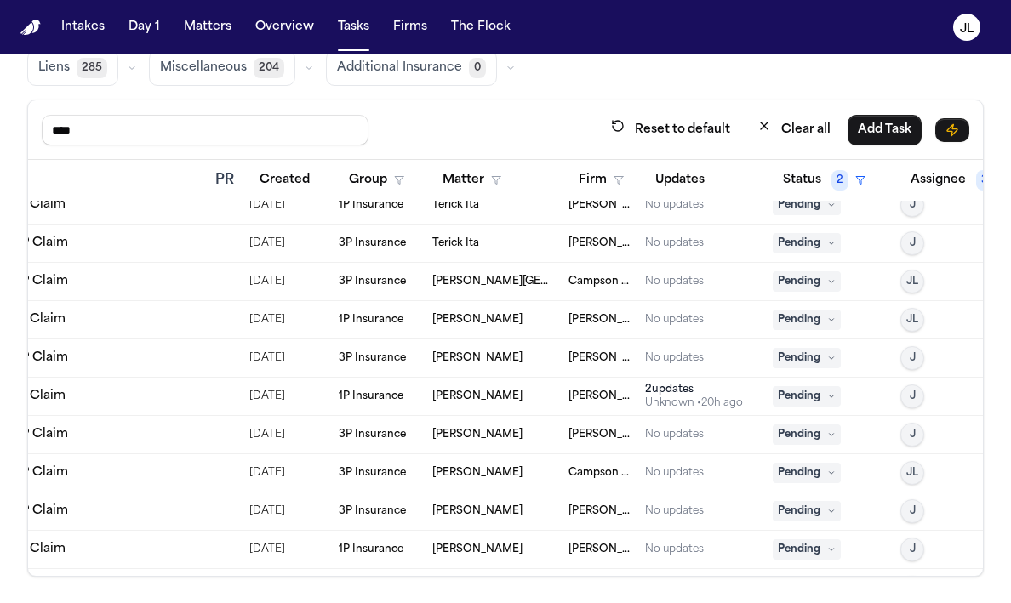
scroll to position [1703, 220]
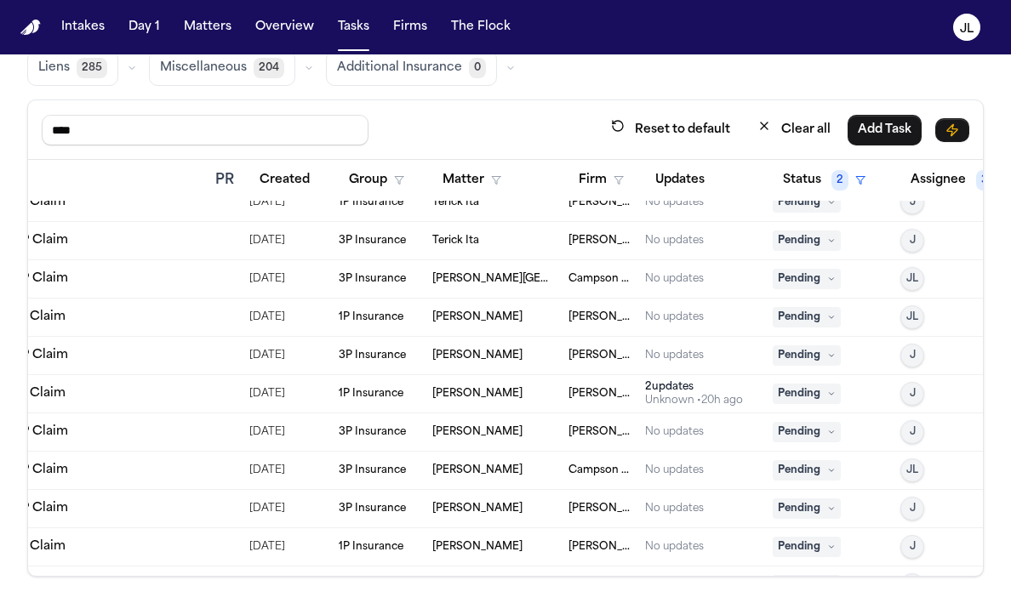
click at [807, 393] on span "Pending" at bounding box center [807, 394] width 68 height 20
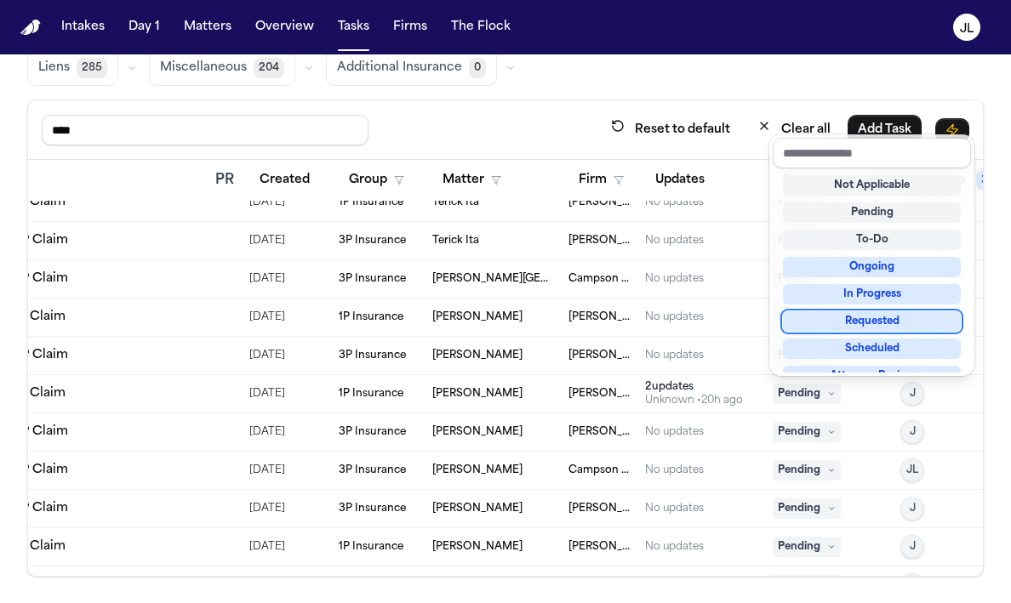
scroll to position [266, 0]
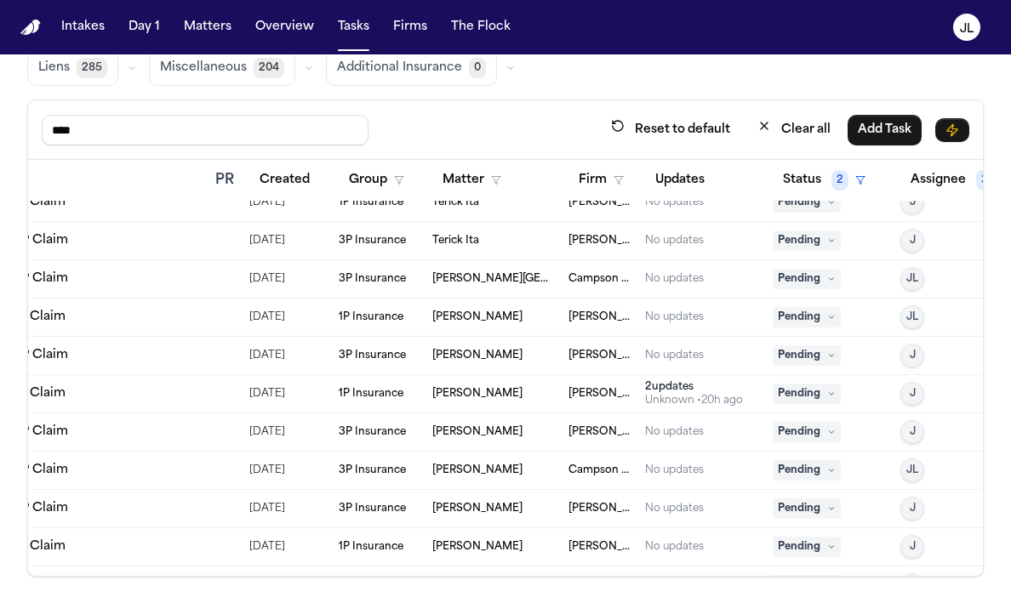
click at [798, 438] on span "Pending" at bounding box center [807, 432] width 68 height 20
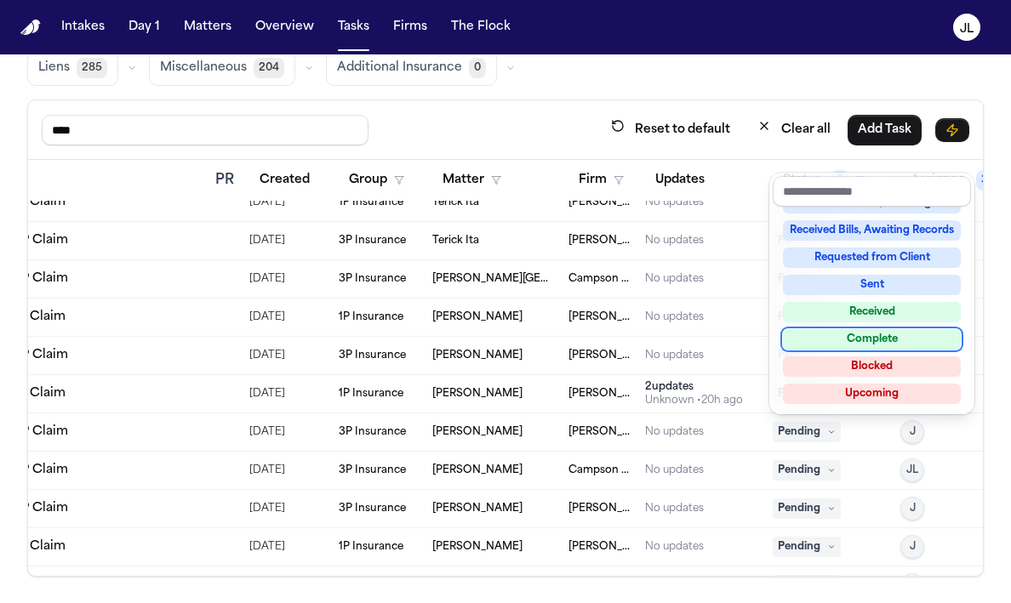
click at [855, 345] on div "Complete" at bounding box center [872, 339] width 178 height 20
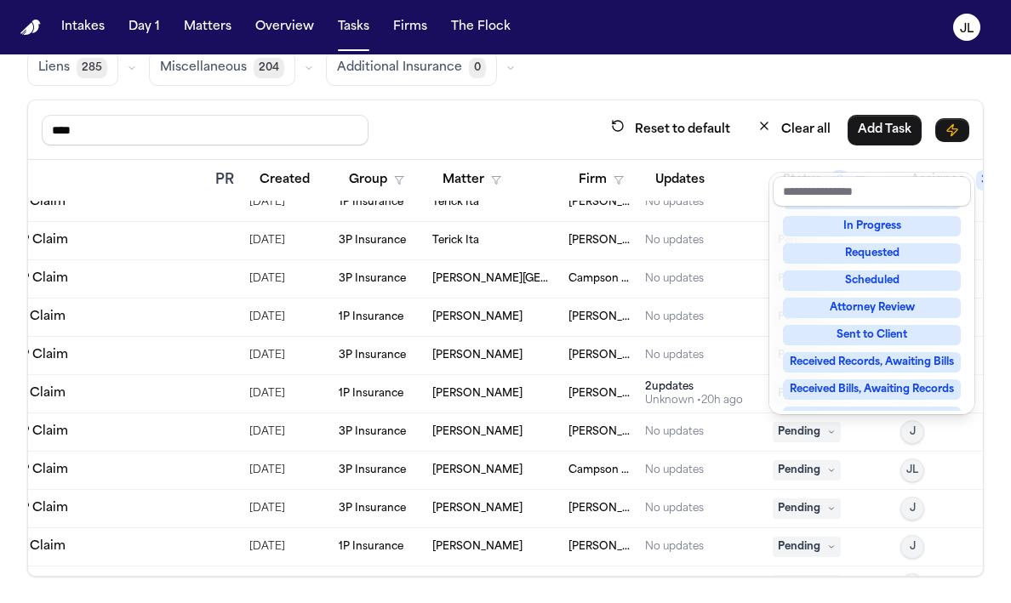
scroll to position [7, 0]
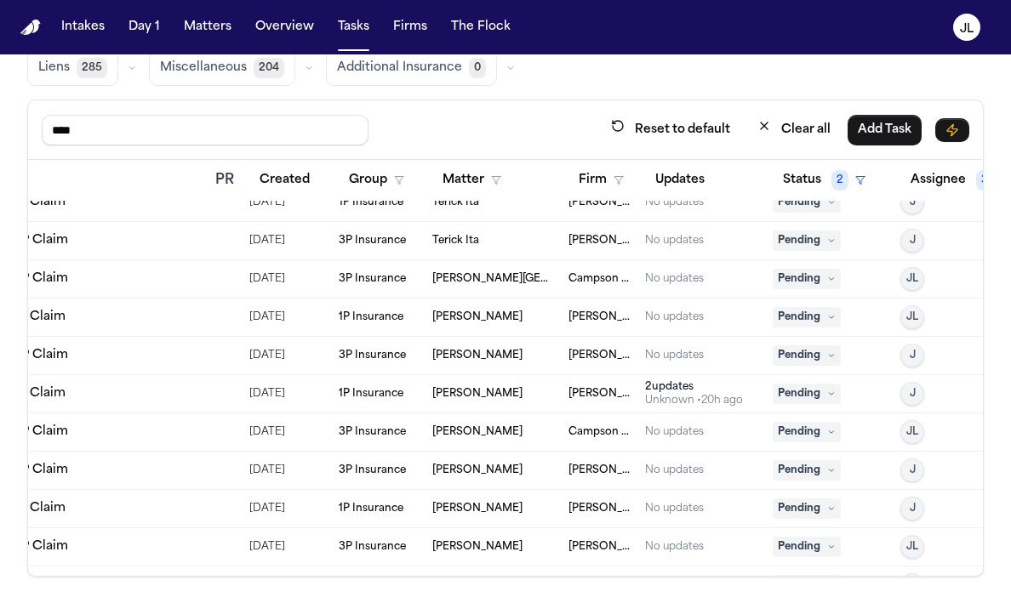
click at [666, 394] on div "Unknown • 20h ago" at bounding box center [694, 401] width 98 height 14
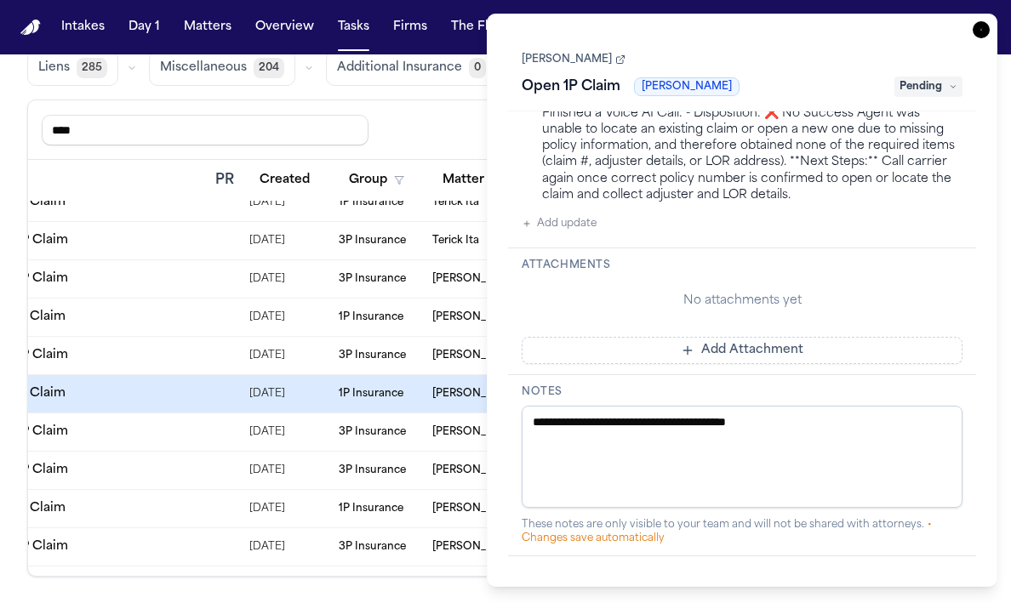
scroll to position [600, 0]
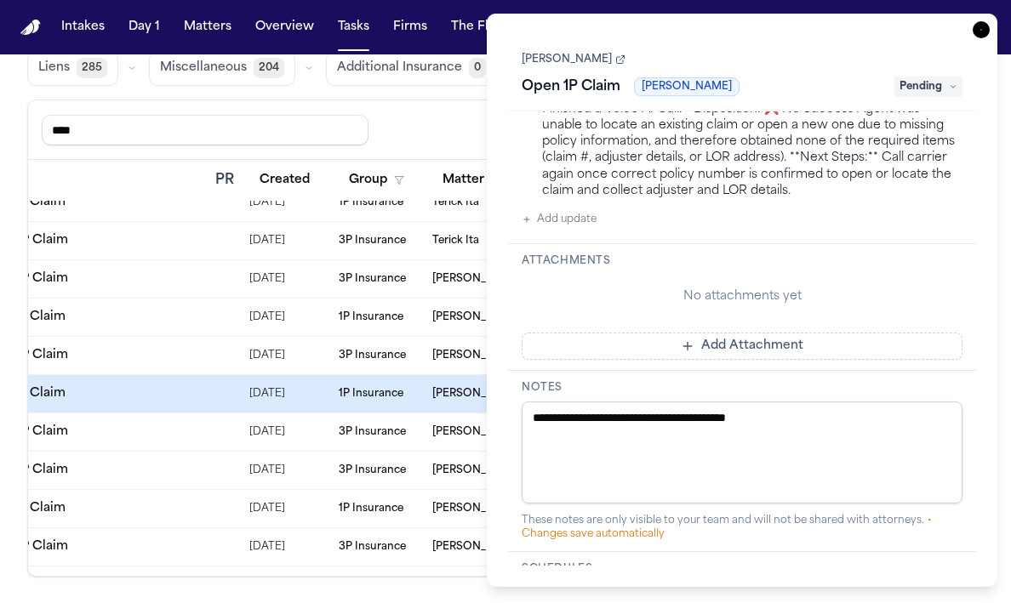
click at [549, 226] on button "Add update" at bounding box center [559, 219] width 75 height 20
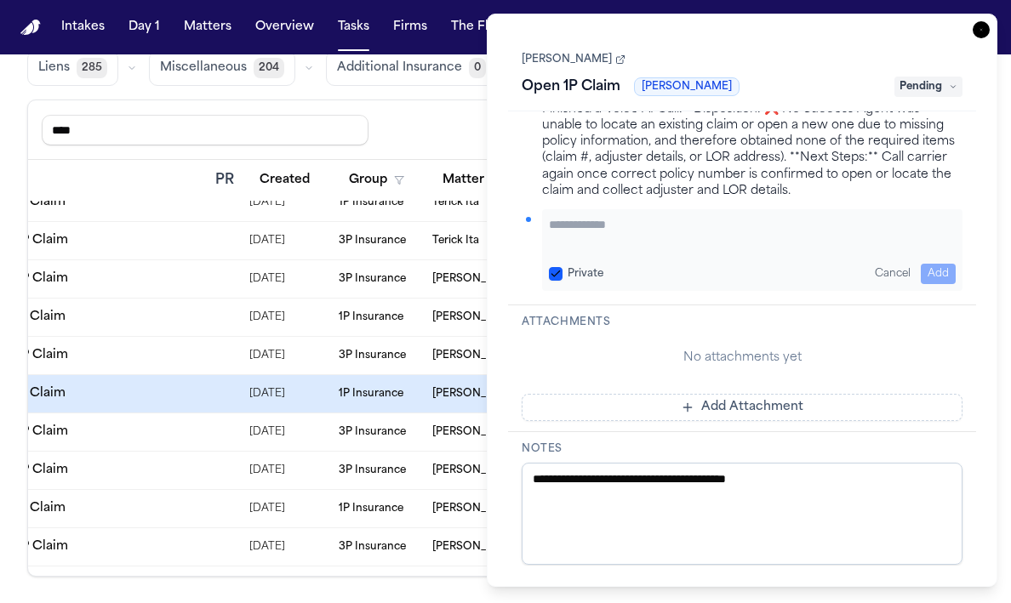
click at [656, 264] on div "Private Cancel Add" at bounding box center [752, 274] width 407 height 20
click at [631, 230] on textarea "Add your update" at bounding box center [752, 233] width 407 height 34
type textarea "**********"
click at [946, 274] on button "Add" at bounding box center [938, 274] width 35 height 20
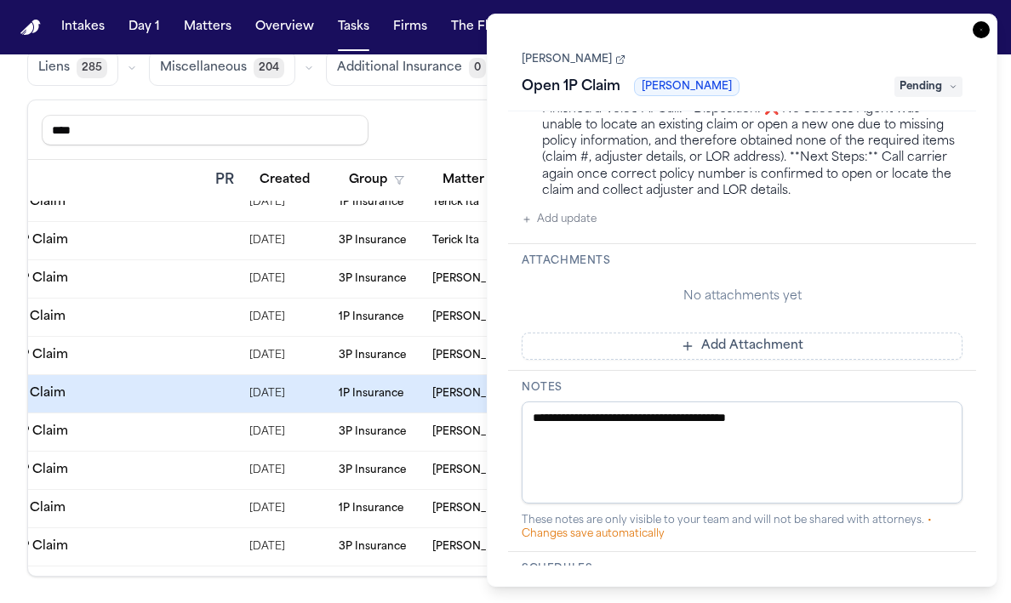
scroll to position [643, 0]
click at [991, 30] on div "Task Details Vereeka Turner Open 1P Claim Fred Loya Pending Description Open fi…" at bounding box center [742, 301] width 511 height 574
click at [983, 29] on icon "button" at bounding box center [981, 29] width 17 height 17
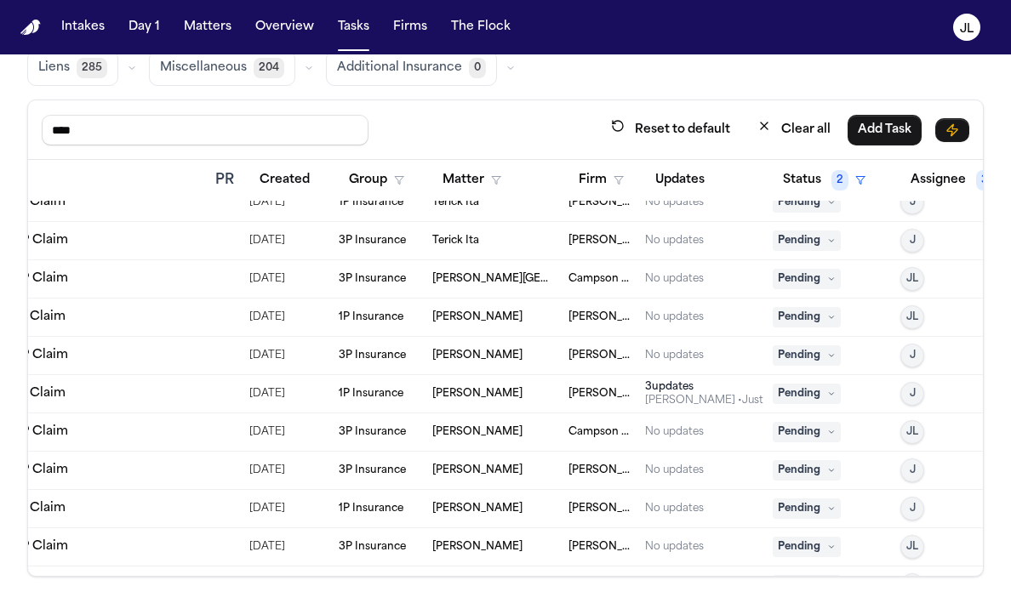
click at [791, 393] on span "Pending" at bounding box center [807, 394] width 68 height 20
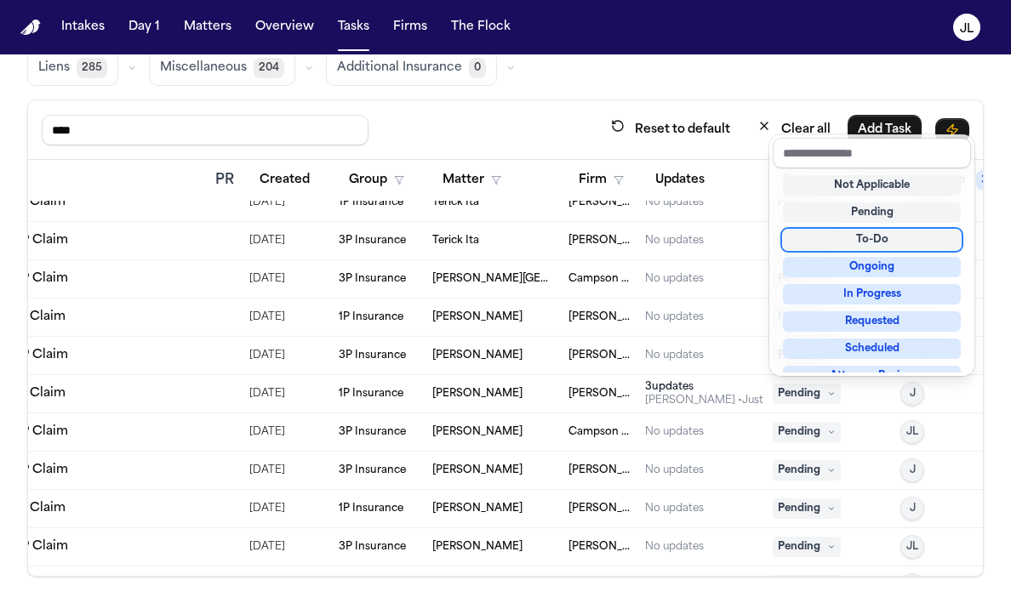
scroll to position [266, 0]
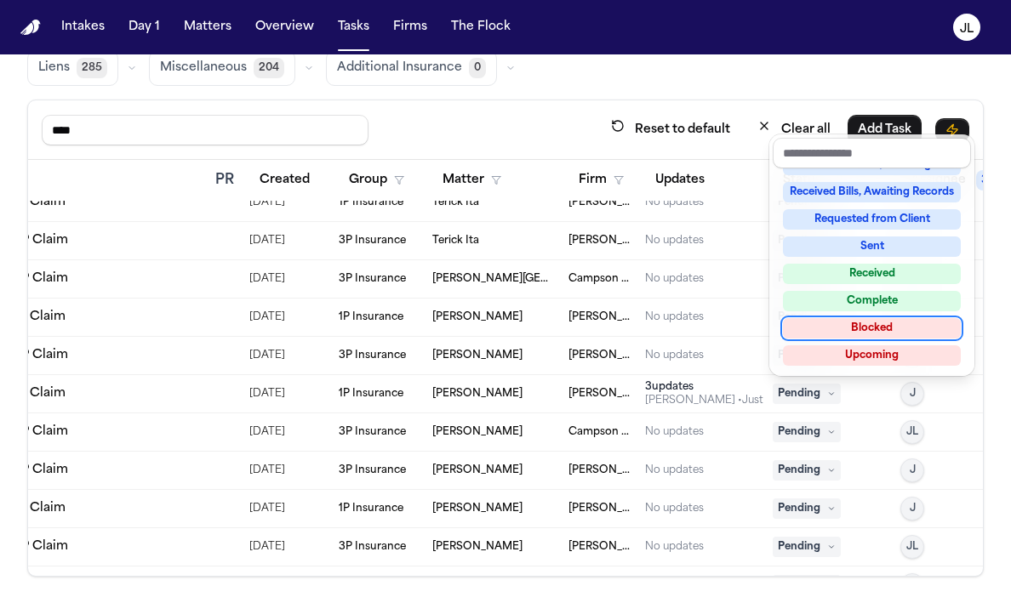
click at [868, 329] on div "Blocked" at bounding box center [872, 328] width 178 height 20
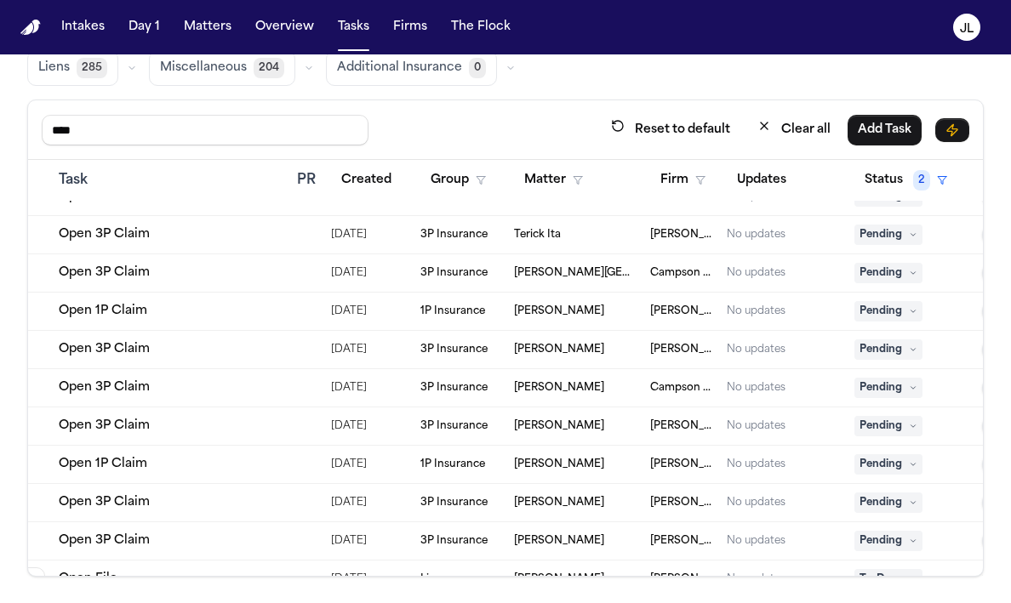
scroll to position [1709, 124]
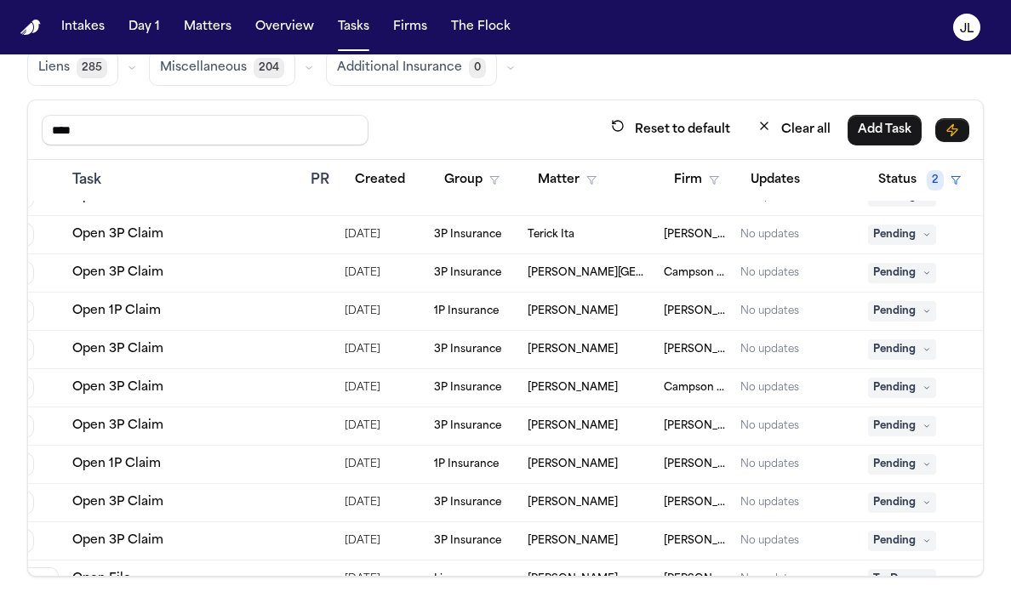
click at [134, 468] on link "Open 1P Claim" at bounding box center [116, 464] width 89 height 17
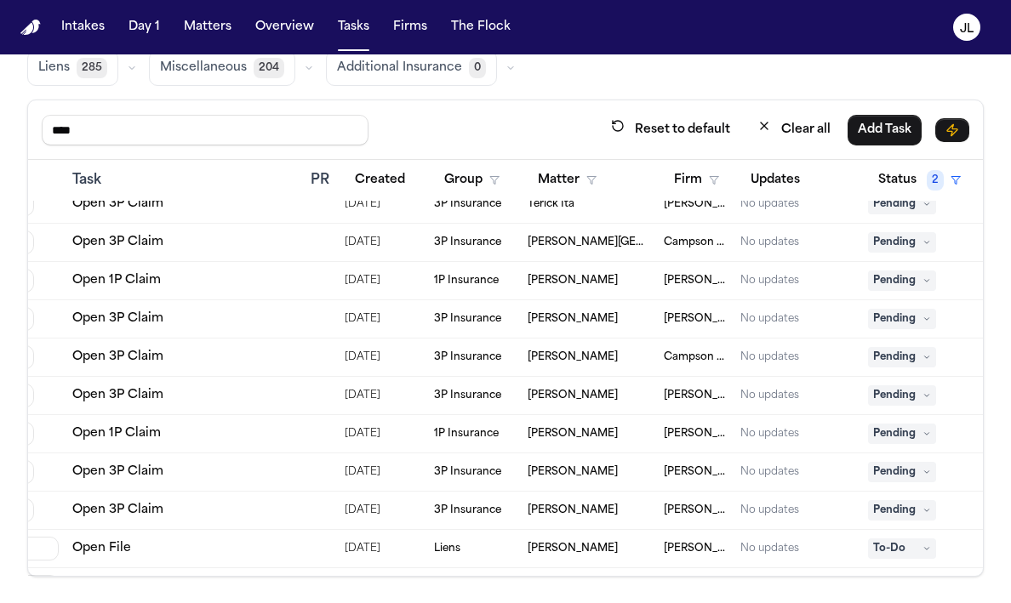
scroll to position [1698, 124]
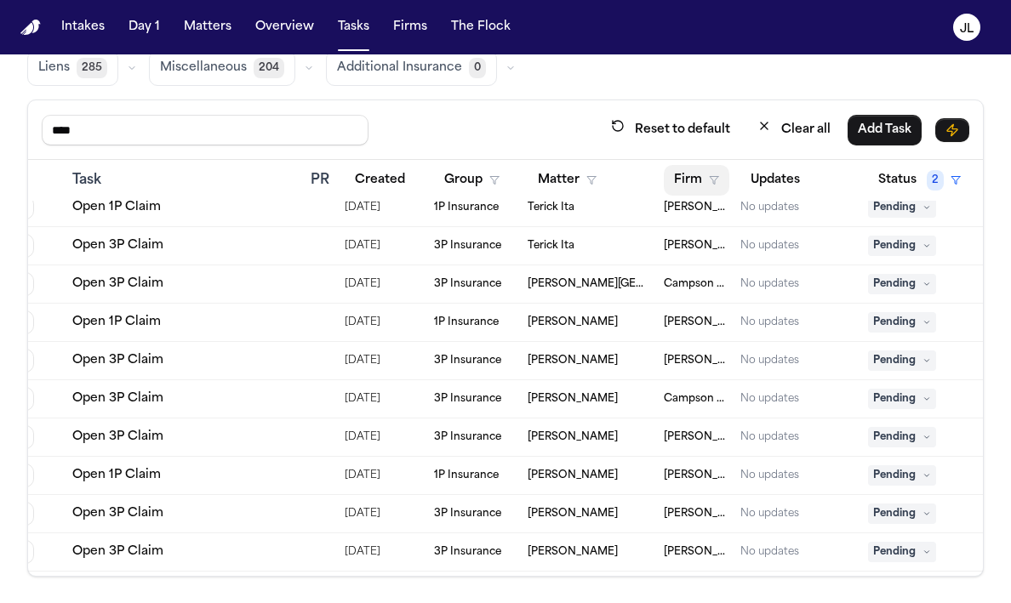
click at [688, 177] on button "Firm" at bounding box center [697, 180] width 66 height 31
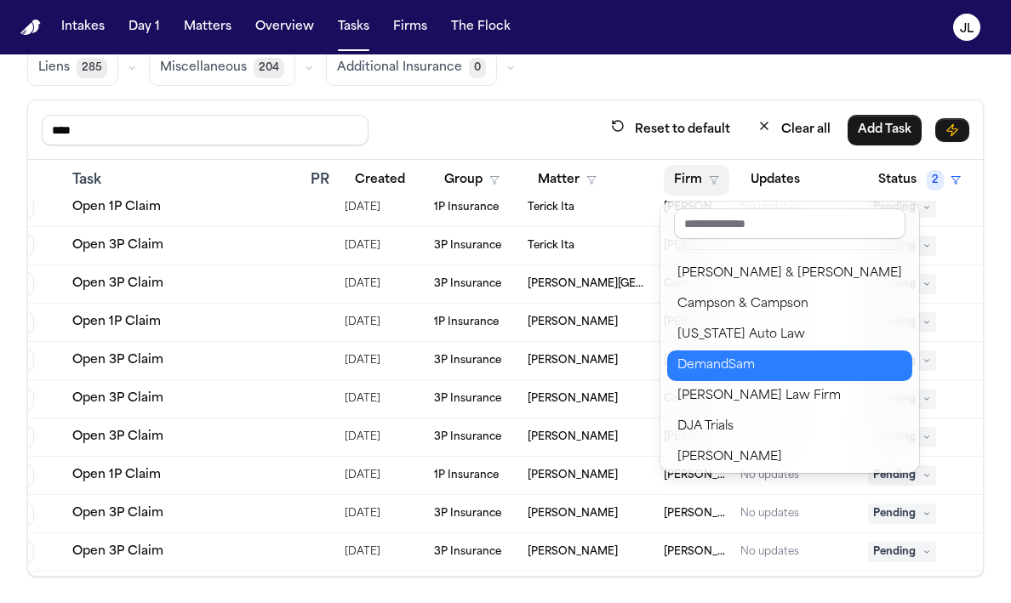
scroll to position [26, 0]
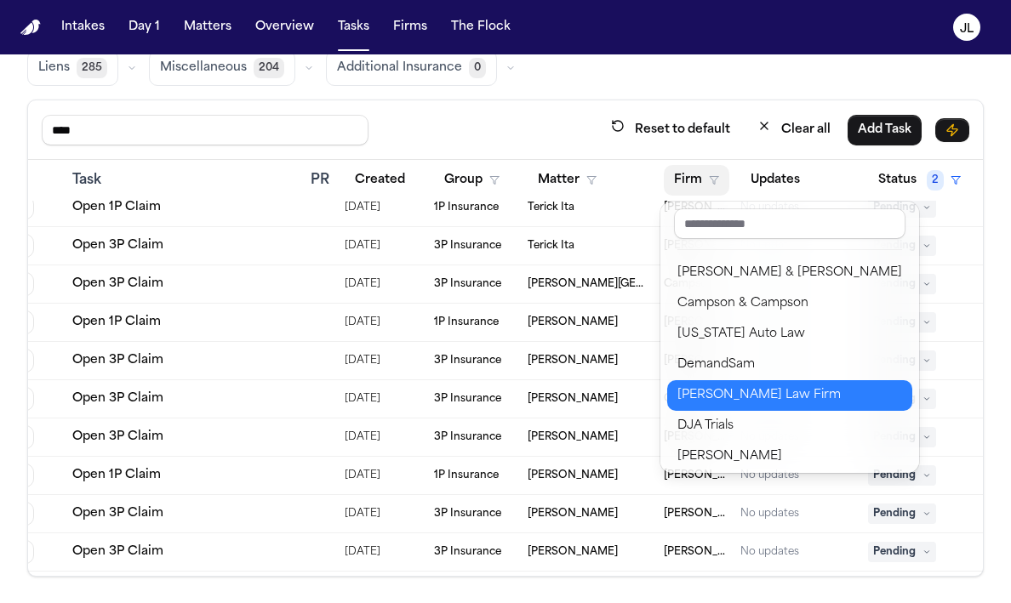
click at [712, 388] on div "[PERSON_NAME] Law Firm" at bounding box center [789, 396] width 225 height 20
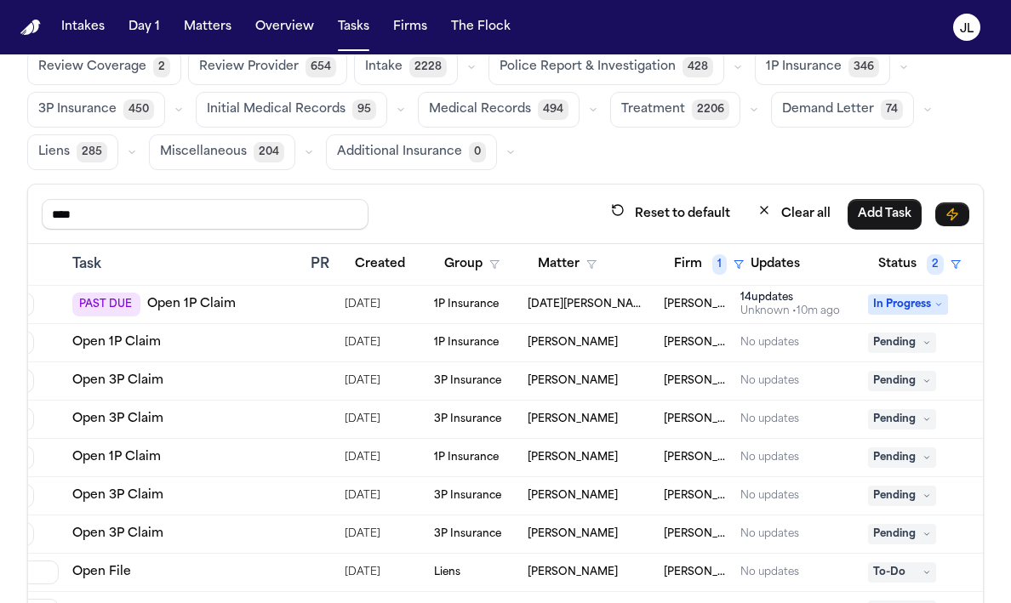
scroll to position [77, 0]
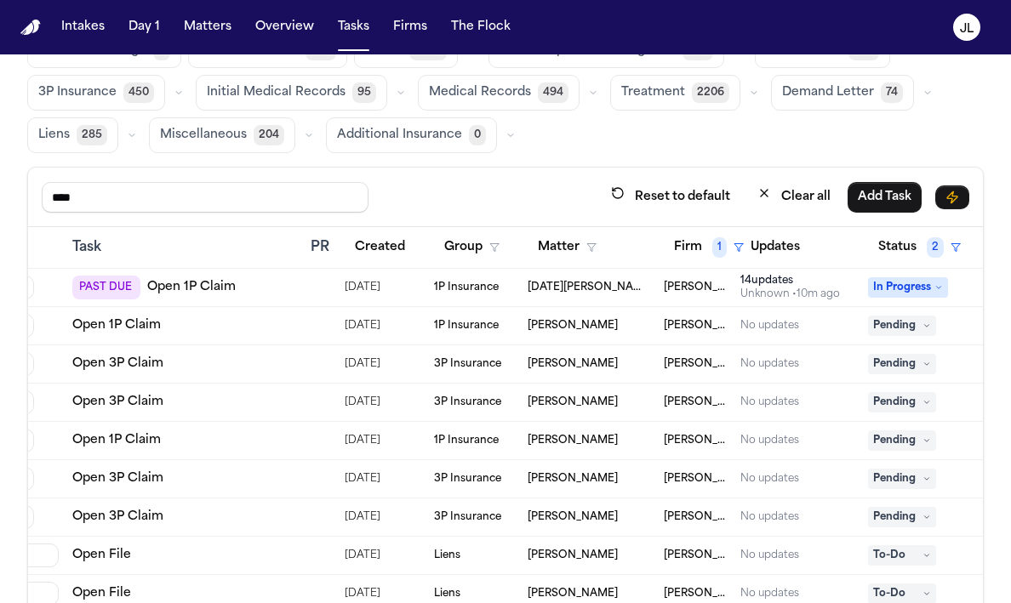
click at [753, 285] on div "14 update s" at bounding box center [790, 281] width 100 height 14
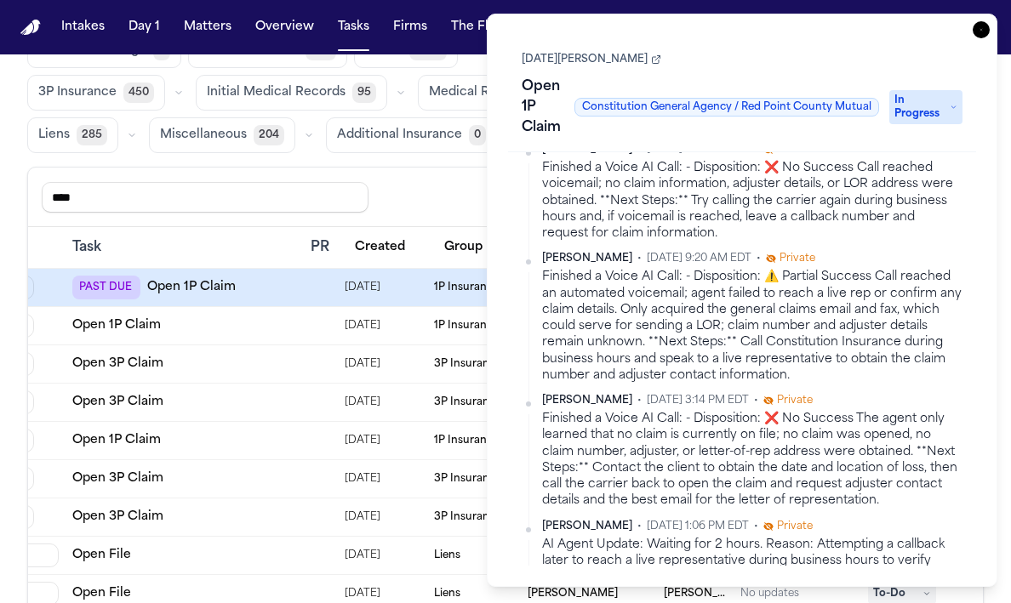
scroll to position [398, 0]
click at [980, 32] on icon "button" at bounding box center [981, 29] width 17 height 17
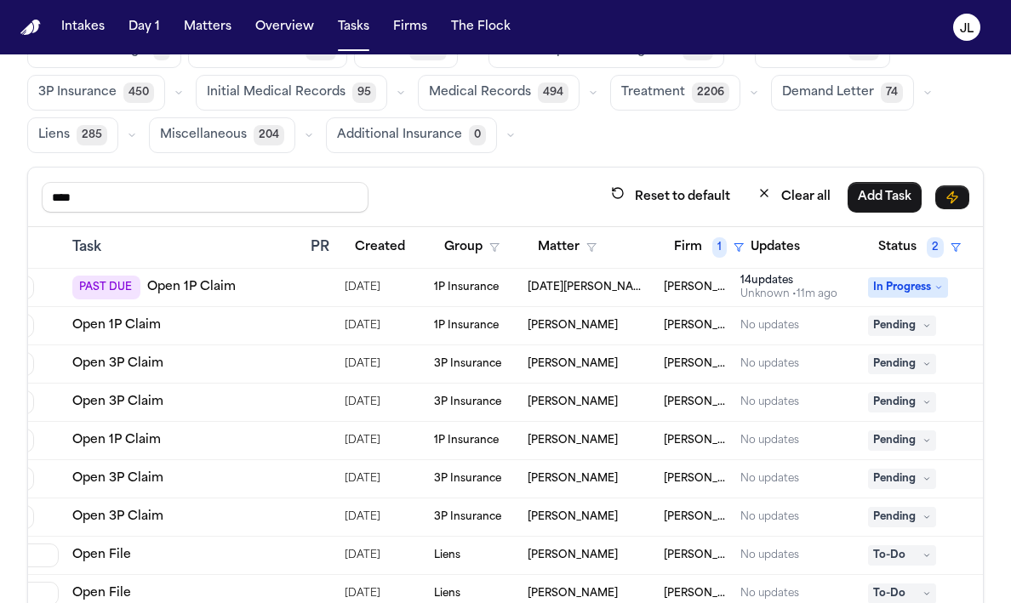
click at [109, 317] on link "Open 1P Claim" at bounding box center [116, 325] width 89 height 17
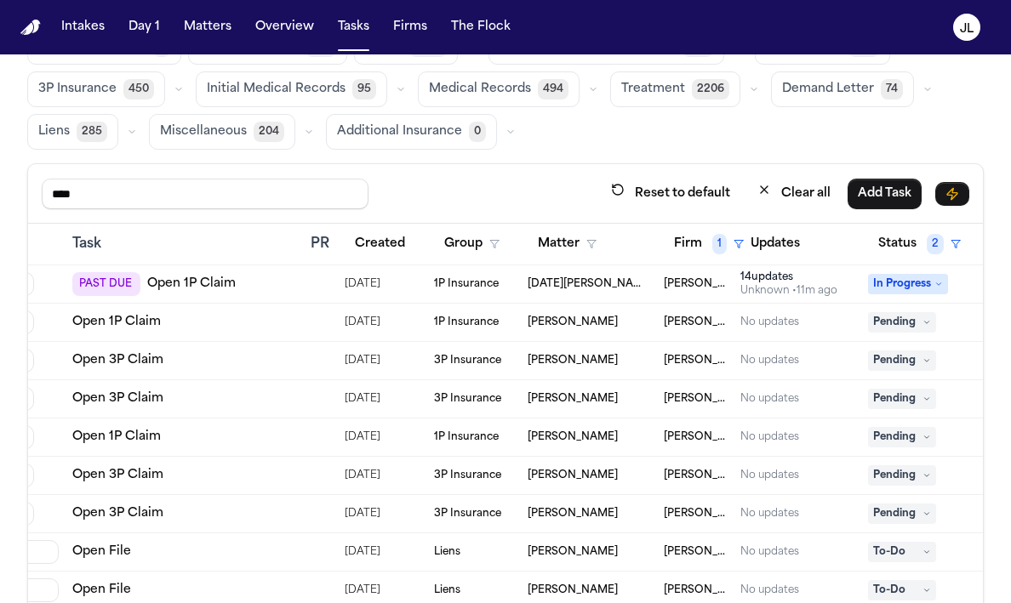
scroll to position [94, 0]
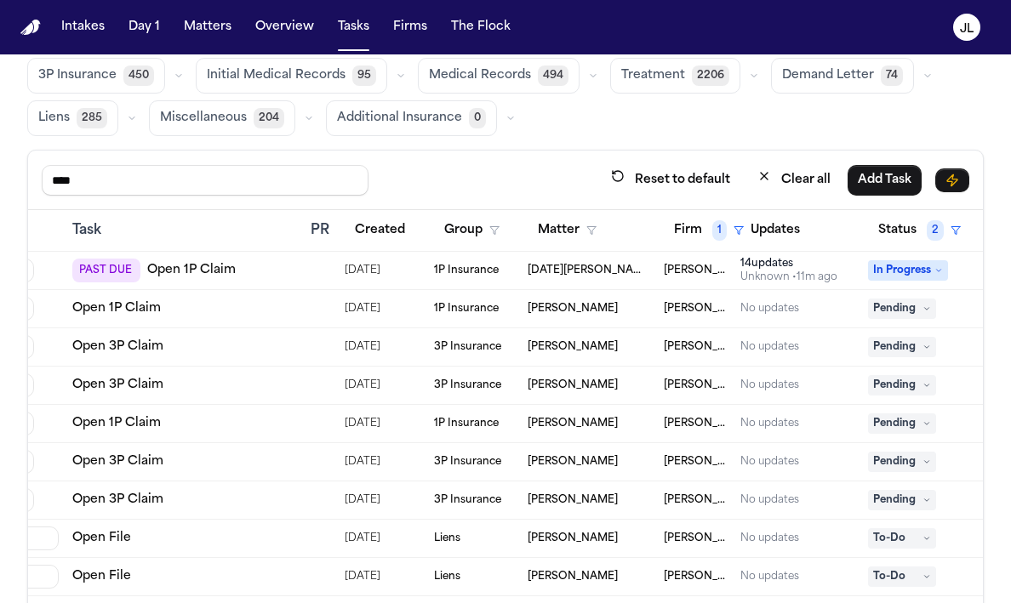
click at [900, 345] on span "Pending" at bounding box center [902, 347] width 68 height 20
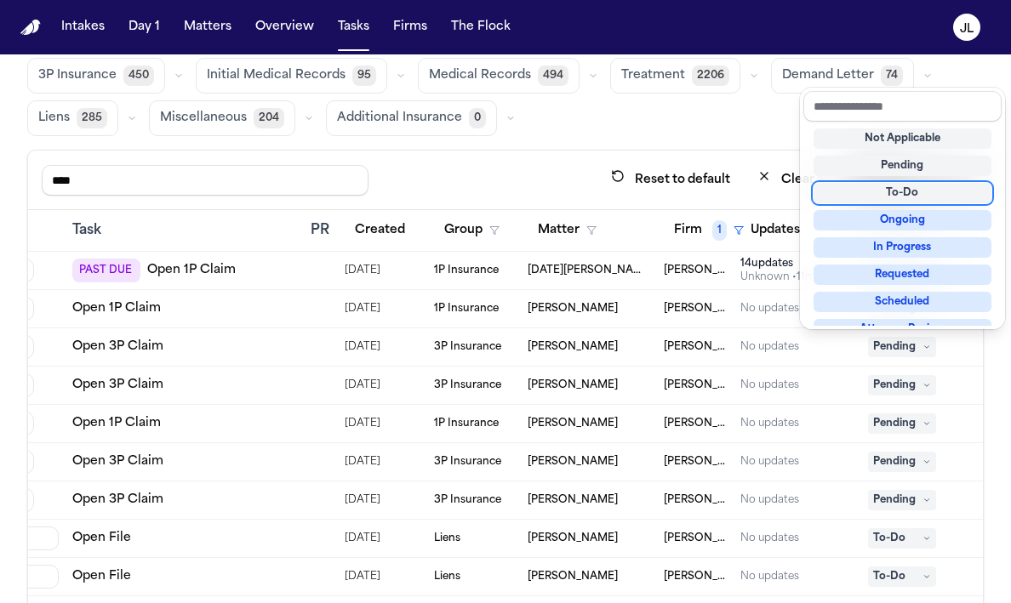
scroll to position [266, 0]
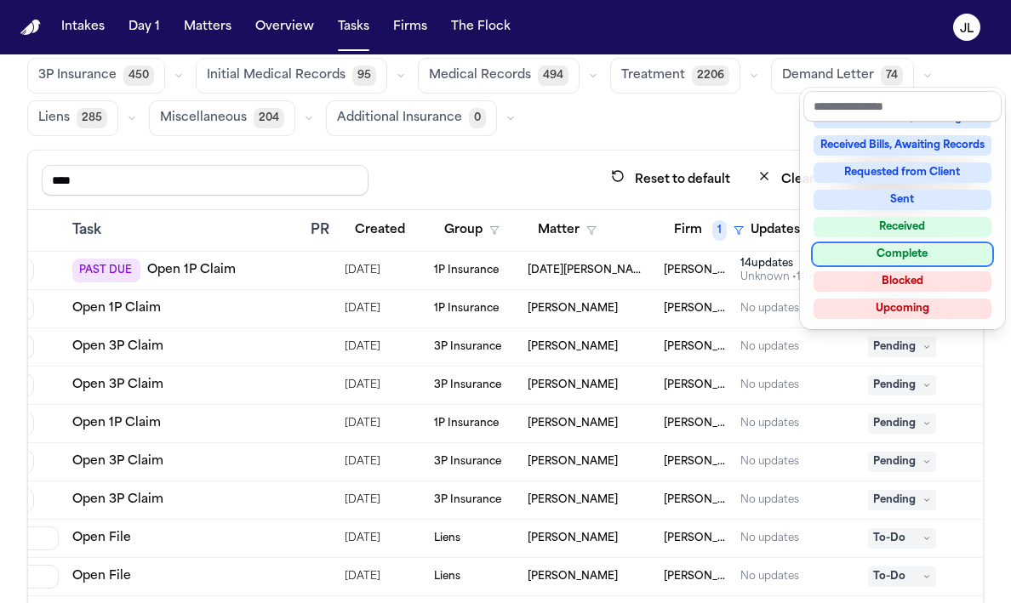
click at [912, 256] on div "Complete" at bounding box center [903, 254] width 178 height 20
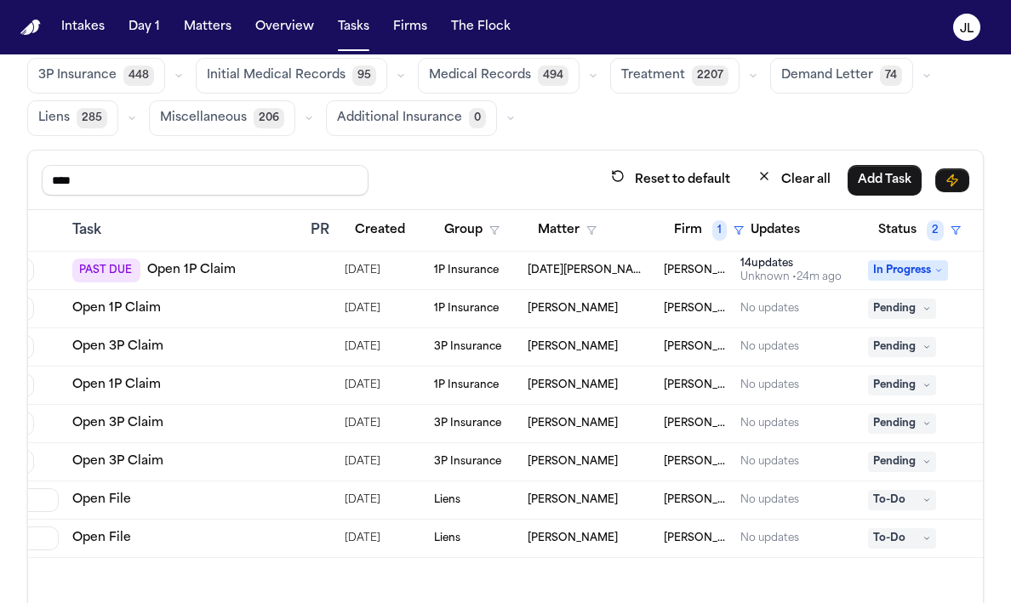
scroll to position [0, 0]
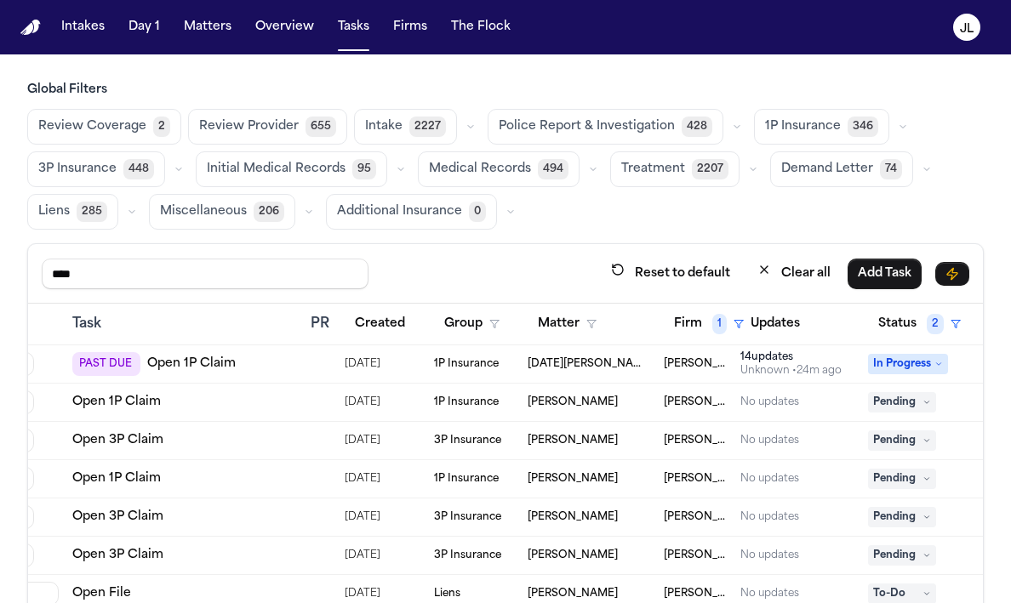
click at [130, 438] on link "Open 3P Claim" at bounding box center [117, 440] width 91 height 17
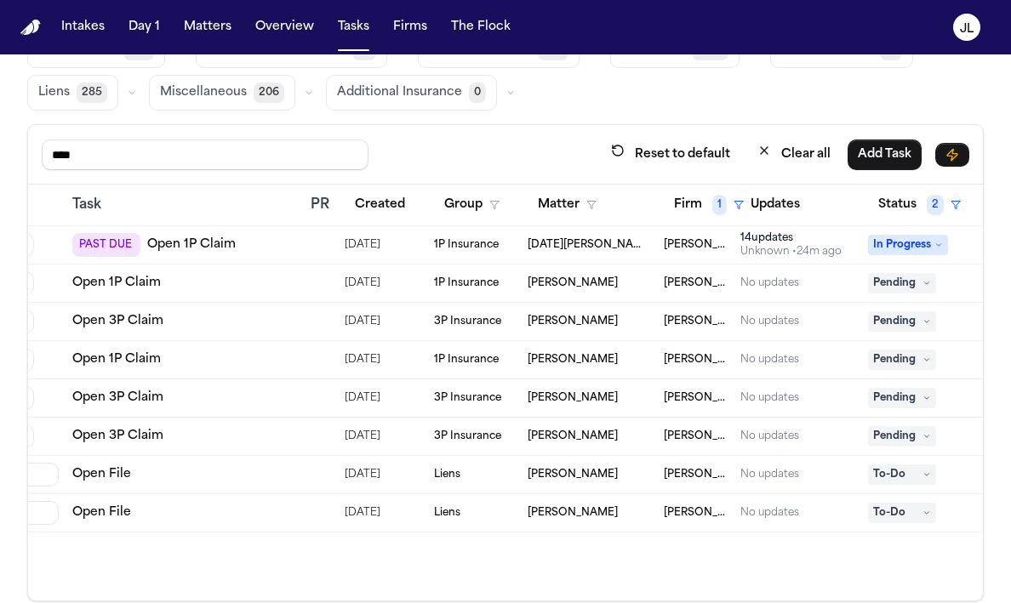
scroll to position [114, 0]
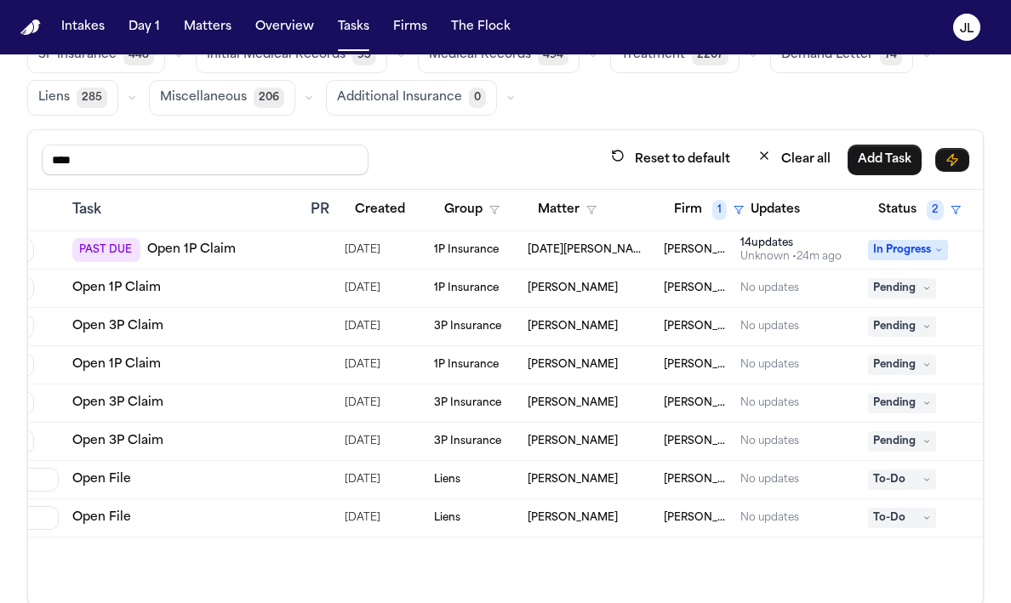
click at [906, 292] on span "Pending" at bounding box center [902, 288] width 68 height 20
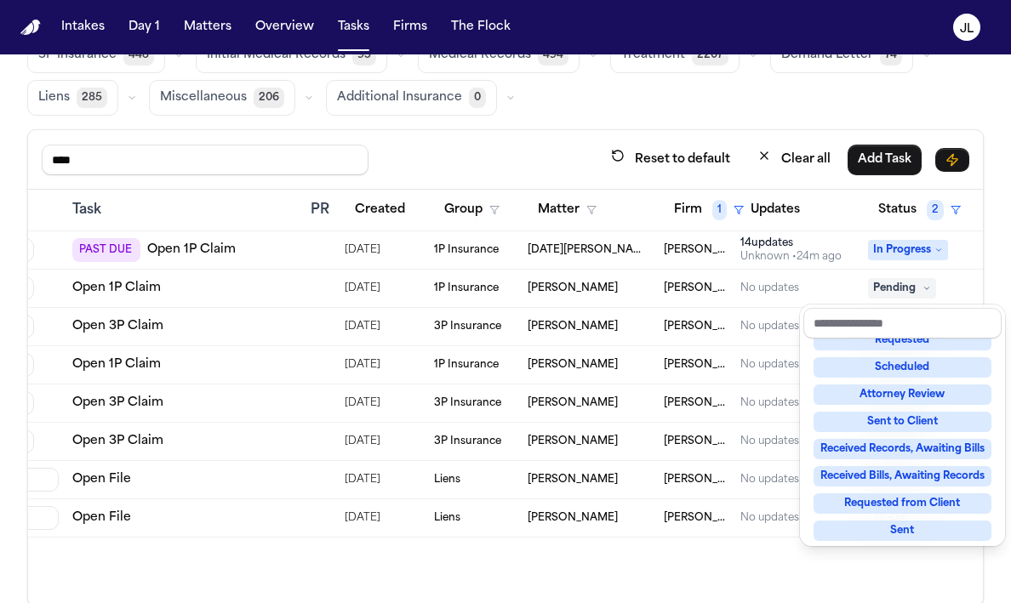
scroll to position [266, 0]
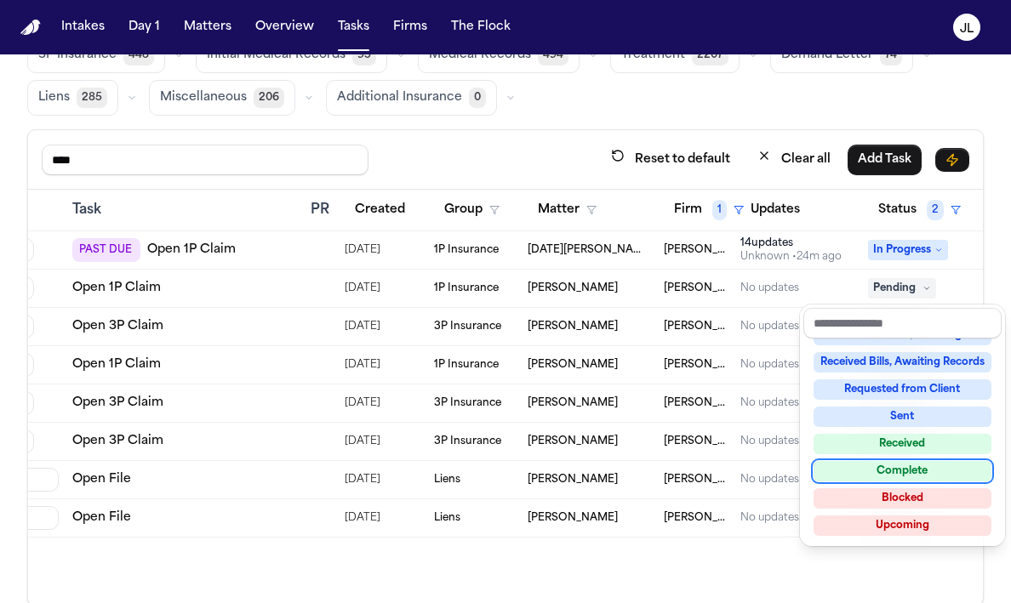
click at [895, 465] on div "Complete" at bounding box center [903, 471] width 178 height 20
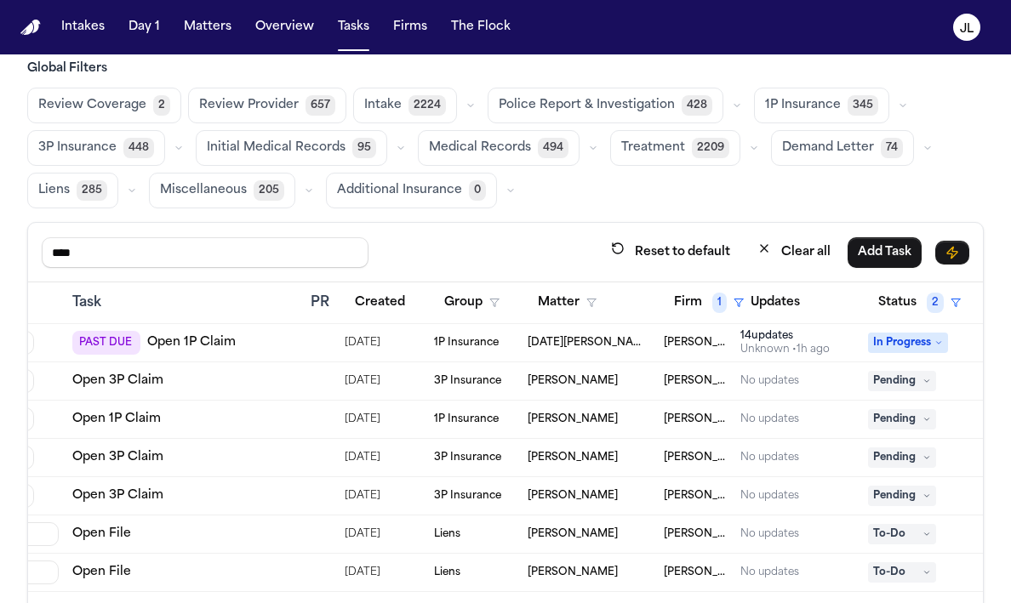
scroll to position [0, 0]
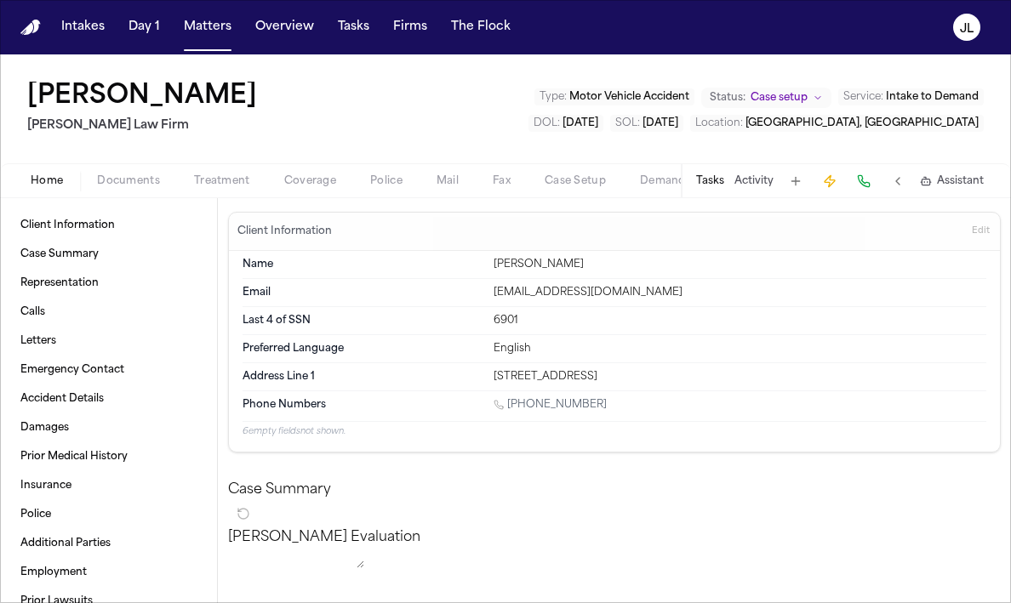
click at [297, 176] on span "Coverage" at bounding box center [310, 181] width 52 height 14
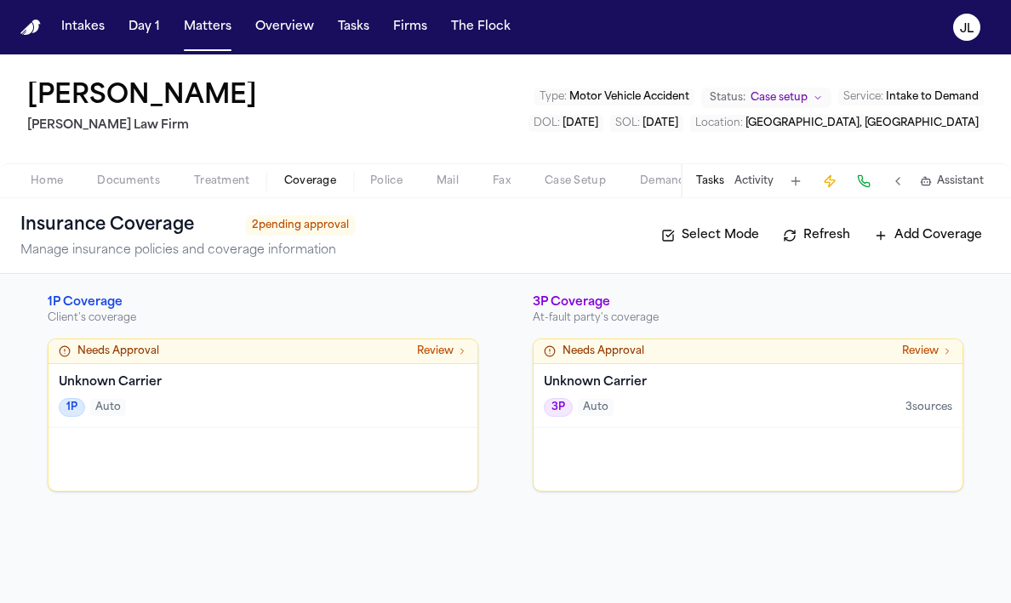
click at [348, 401] on div "1P Auto" at bounding box center [263, 407] width 409 height 19
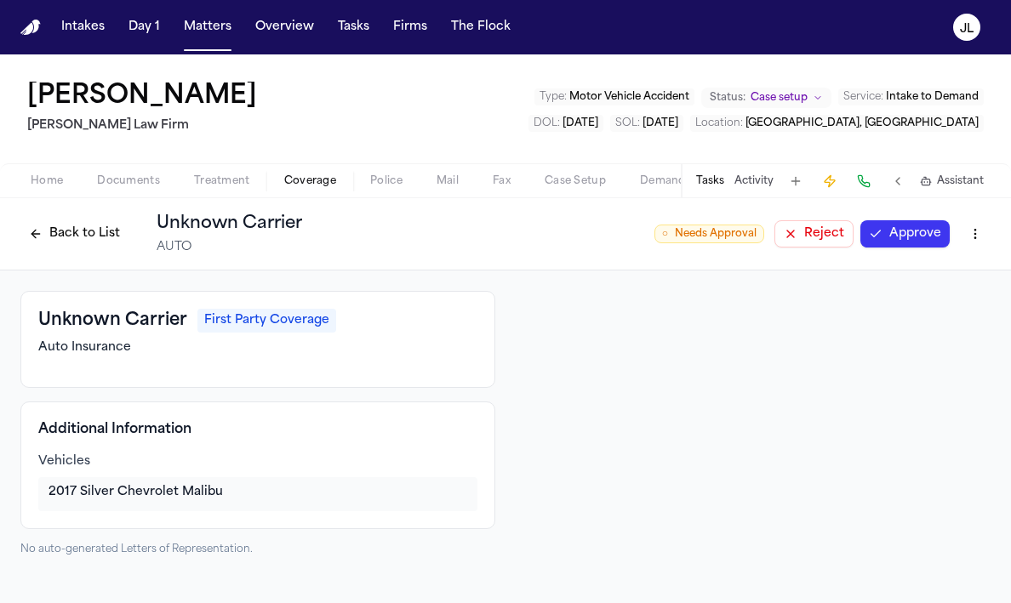
click at [935, 245] on button "Approve" at bounding box center [904, 233] width 89 height 27
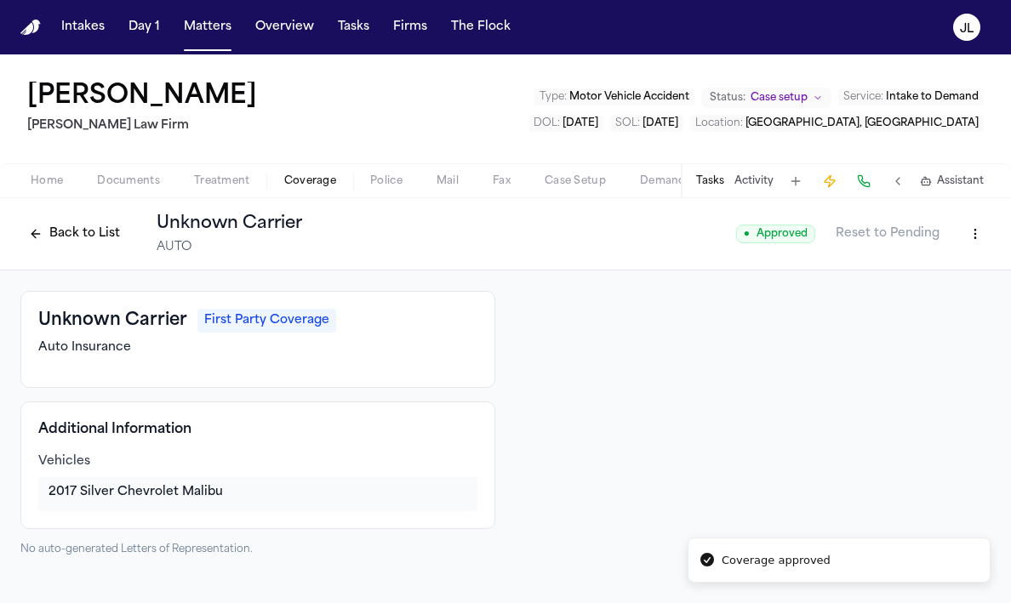
click at [76, 242] on button "Back to List" at bounding box center [74, 233] width 108 height 27
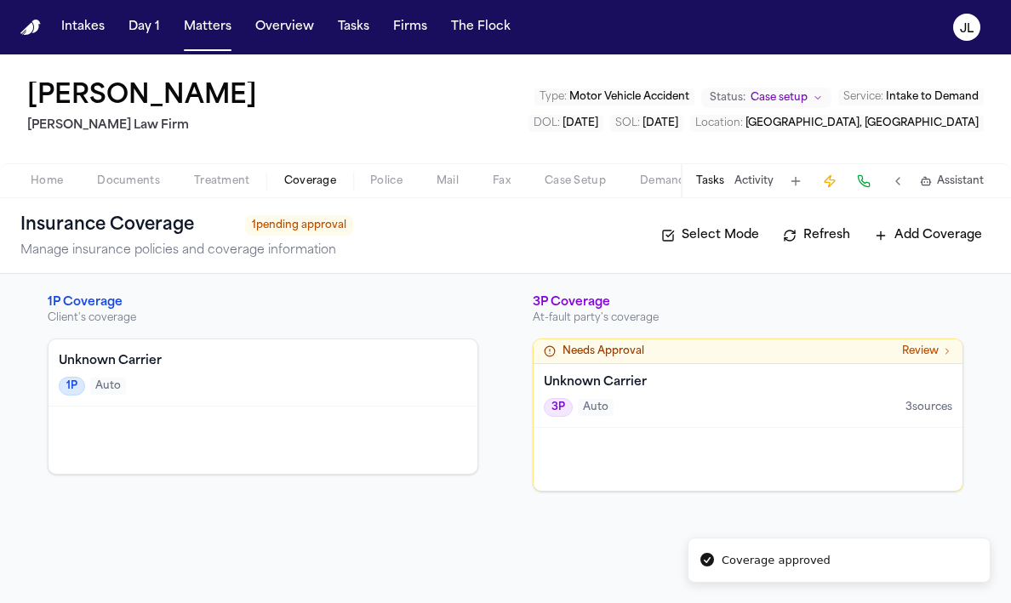
click at [633, 454] on div at bounding box center [748, 459] width 429 height 63
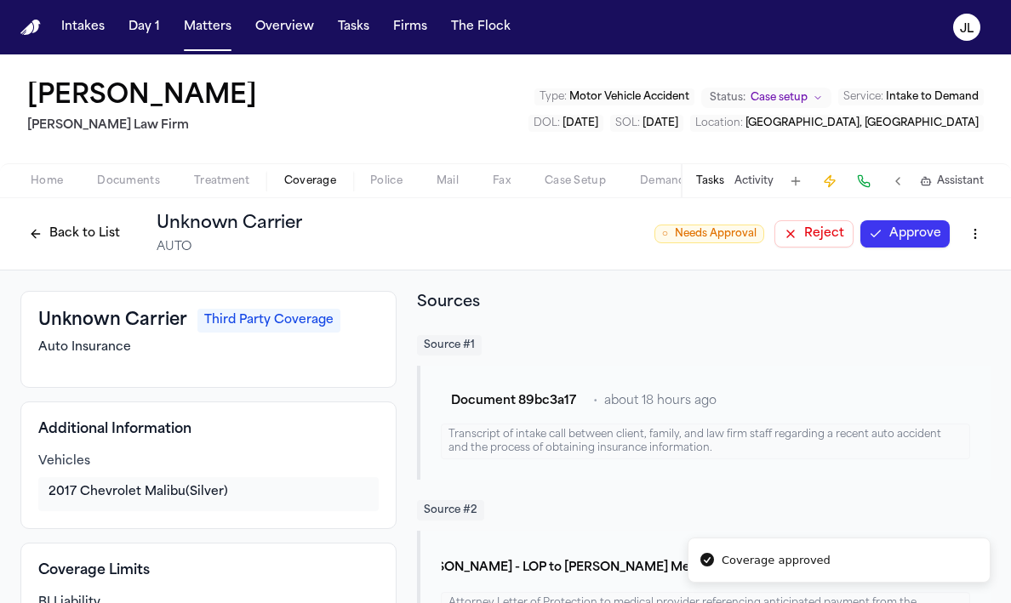
click at [906, 227] on button "Approve" at bounding box center [904, 233] width 89 height 27
click at [62, 226] on button "Back to List" at bounding box center [74, 233] width 108 height 27
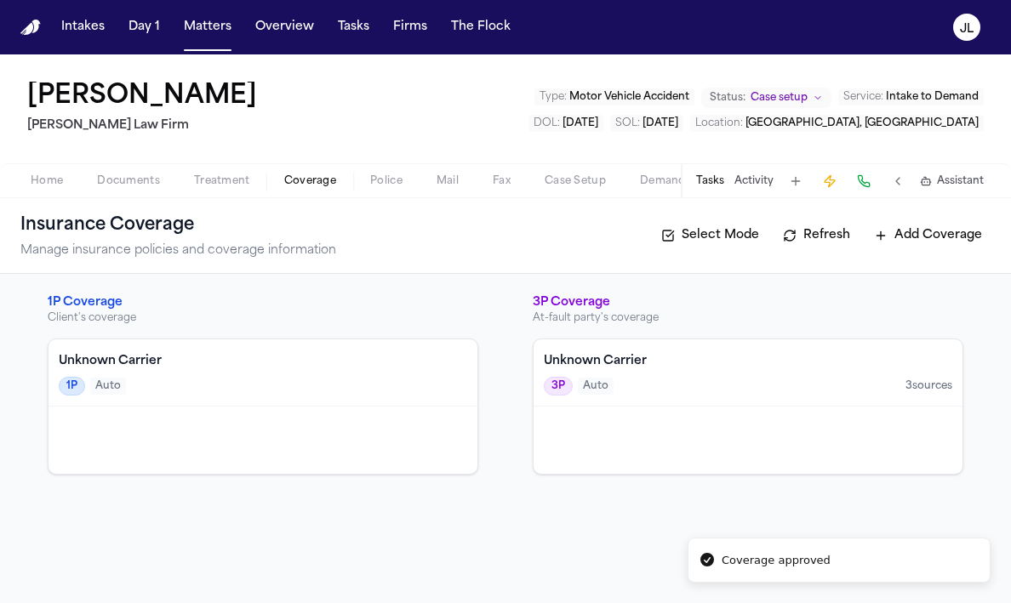
click at [269, 494] on div "1P Coverage Client's coverage Unknown Carrier 1P Auto 3P Coverage At-fault part…" at bounding box center [505, 438] width 1011 height 329
click at [266, 461] on div at bounding box center [263, 440] width 429 height 67
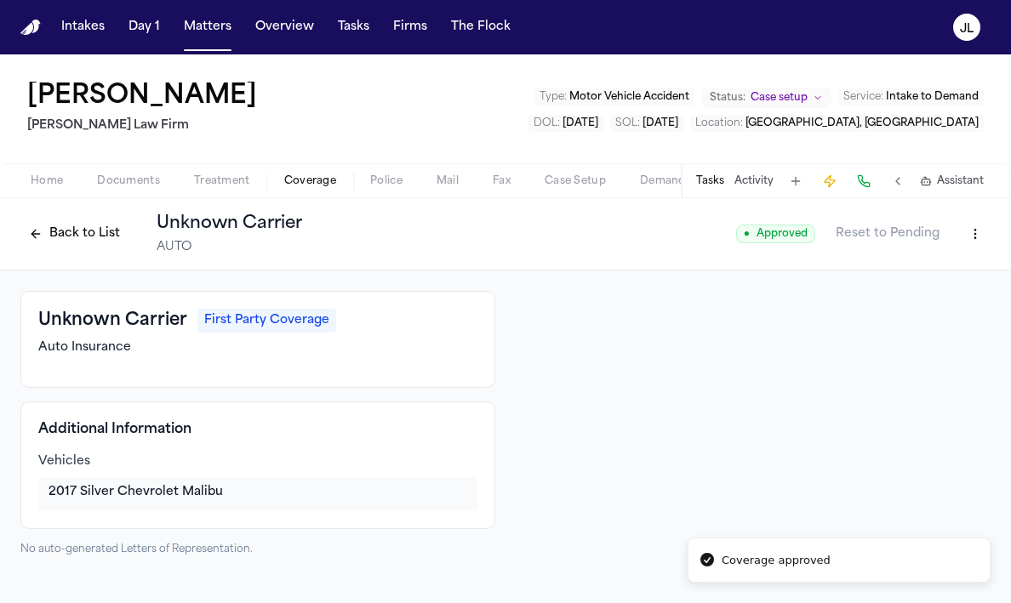
click at [54, 229] on button "Back to List" at bounding box center [74, 233] width 108 height 27
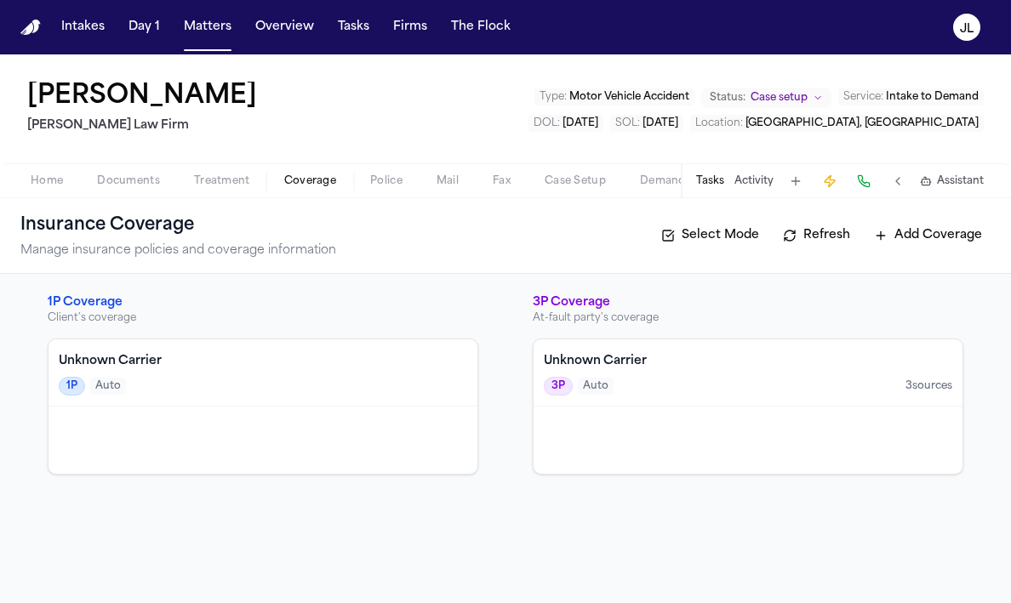
click at [596, 456] on div at bounding box center [748, 440] width 429 height 67
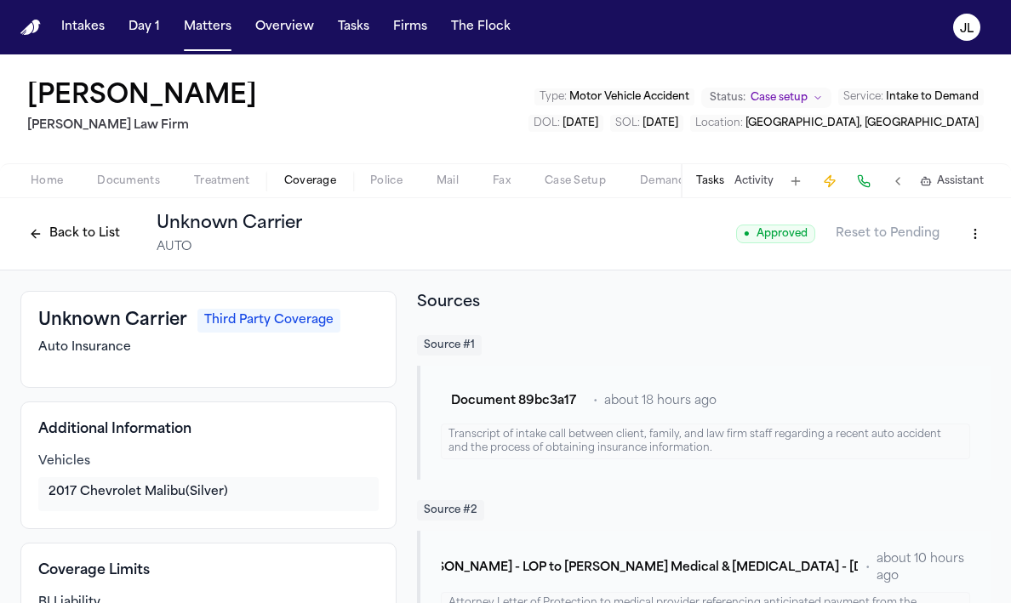
click at [976, 231] on html "Intakes Day 1 Matters Overview Tasks Firms The Flock JL Noemi Salas Ruy Mireles…" at bounding box center [505, 301] width 1011 height 603
click at [883, 296] on div "Delete Coverage" at bounding box center [916, 297] width 143 height 27
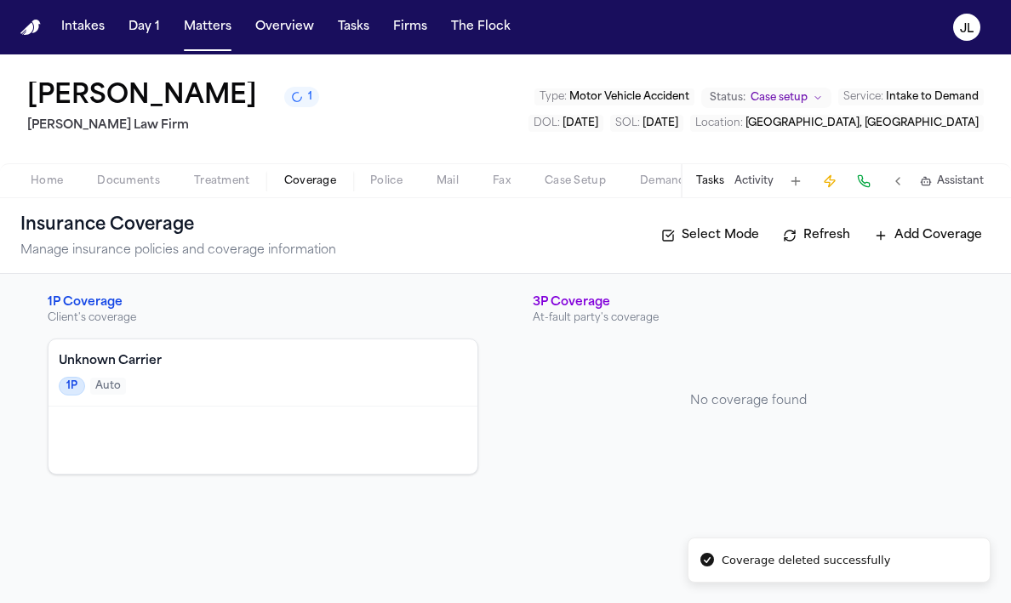
click at [404, 380] on div "1P Auto" at bounding box center [263, 386] width 409 height 19
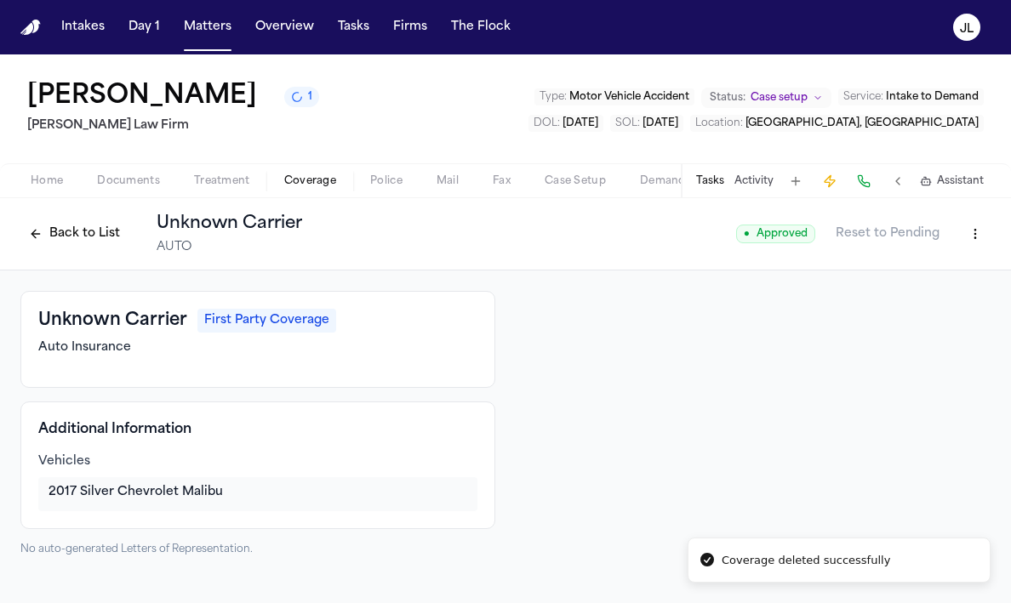
click at [978, 230] on html "Coverage deleted successfully Intakes Day 1 Matters Overview Tasks Firms The Fl…" at bounding box center [505, 301] width 1011 height 603
click at [910, 314] on div "Edit Coverage Delete Coverage" at bounding box center [916, 285] width 151 height 63
click at [910, 313] on div "Edit Coverage Delete Coverage" at bounding box center [916, 285] width 151 height 63
click at [910, 312] on div "Delete Coverage" at bounding box center [916, 299] width 143 height 27
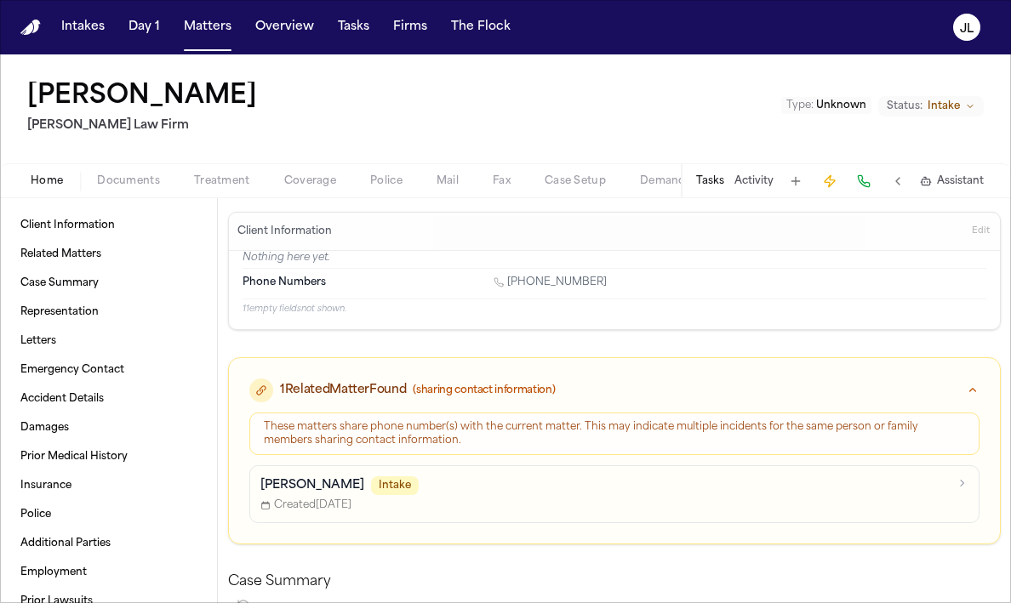
click at [319, 179] on span "Coverage" at bounding box center [310, 181] width 52 height 14
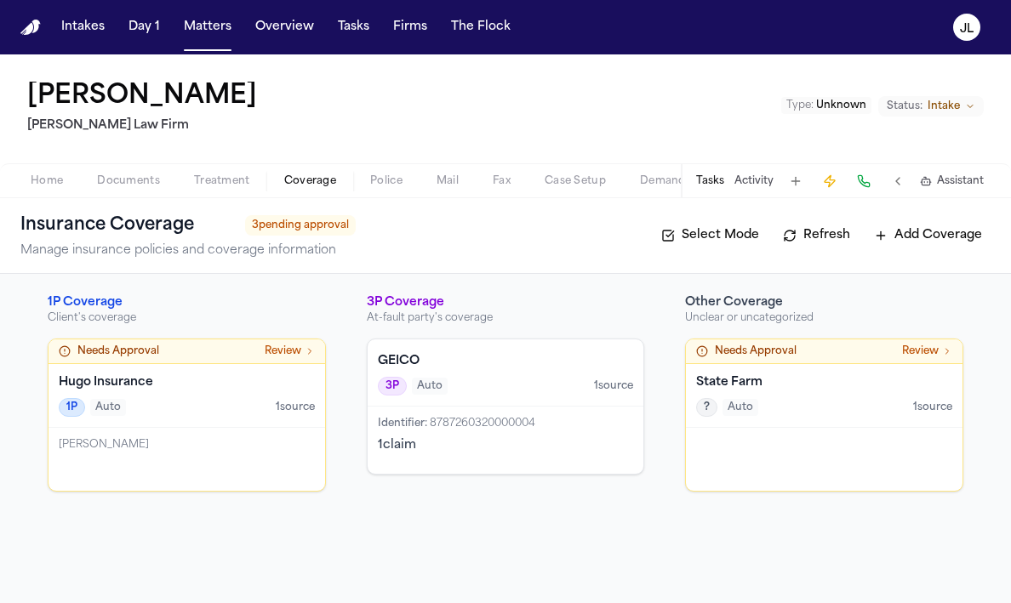
click at [193, 443] on div "Yanavi Jones" at bounding box center [187, 445] width 256 height 14
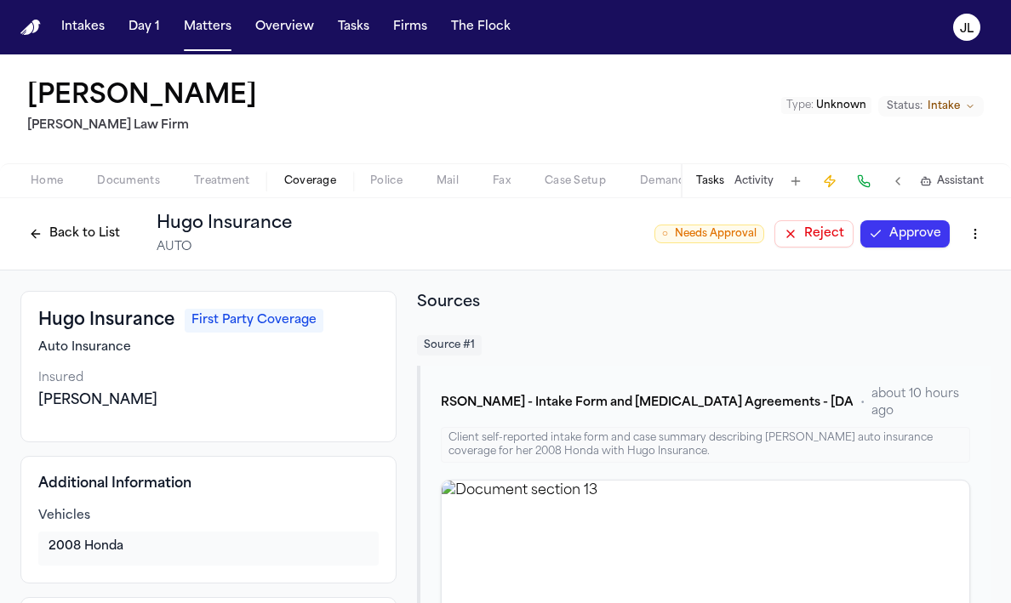
click at [908, 244] on button "Approve" at bounding box center [904, 233] width 89 height 27
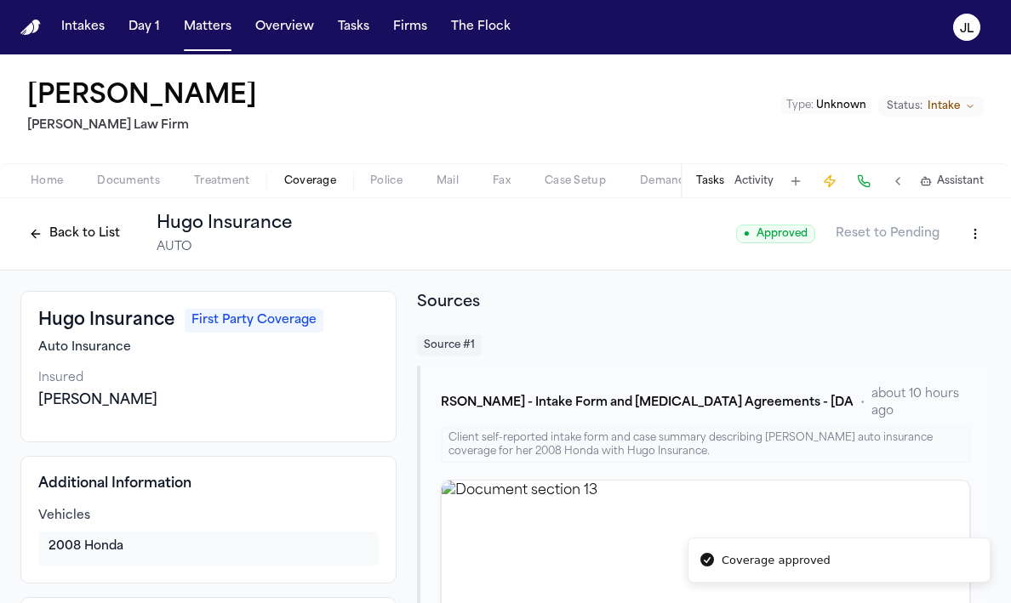
click at [81, 218] on div "Back to List Hugo Insurance AUTO" at bounding box center [156, 234] width 272 height 44
click at [81, 239] on button "Back to List" at bounding box center [74, 233] width 108 height 27
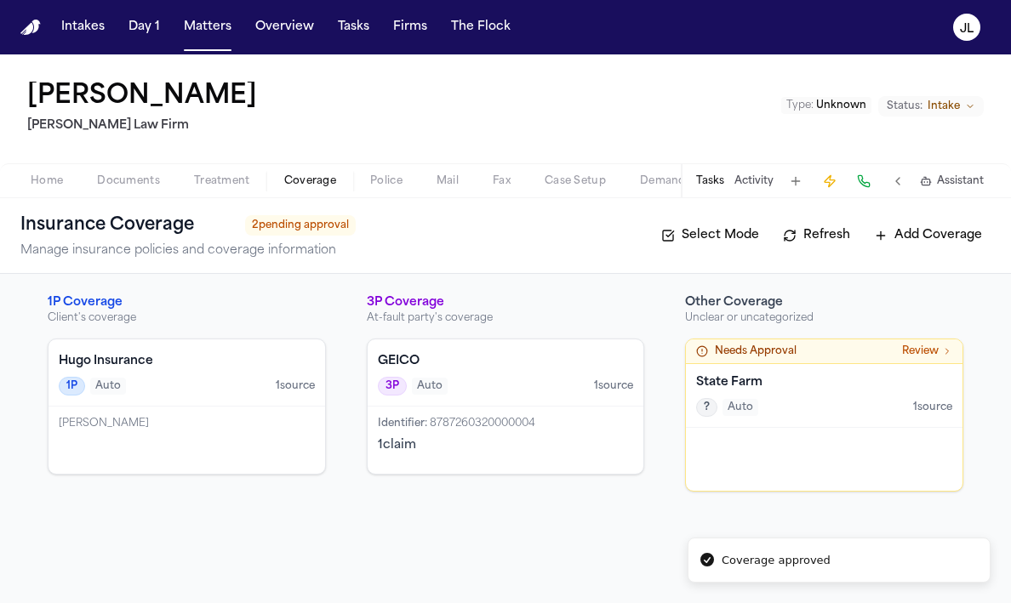
click at [840, 449] on div at bounding box center [824, 459] width 277 height 63
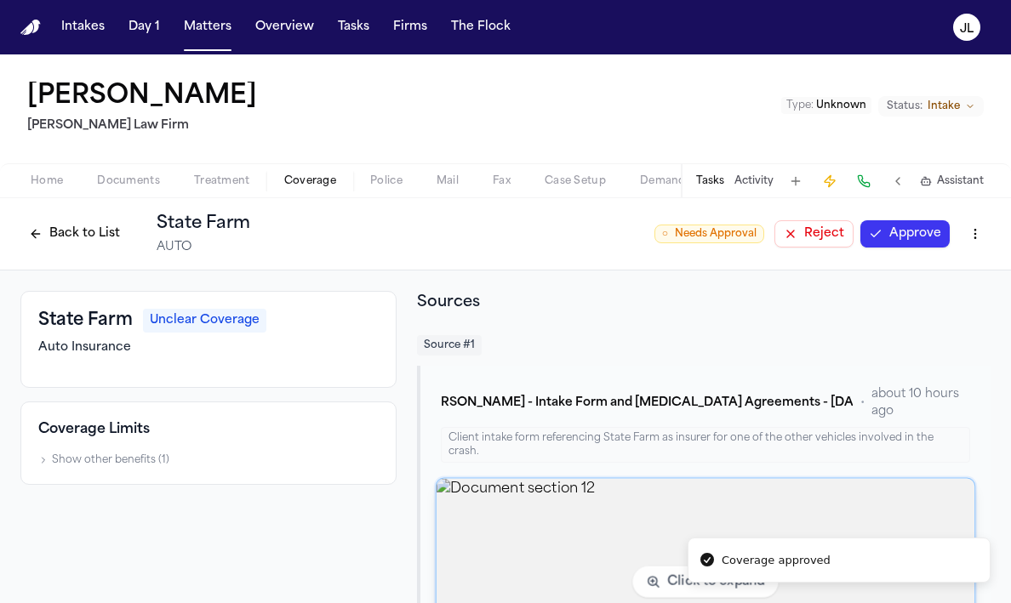
click at [870, 479] on img "View document section 12" at bounding box center [705, 582] width 539 height 207
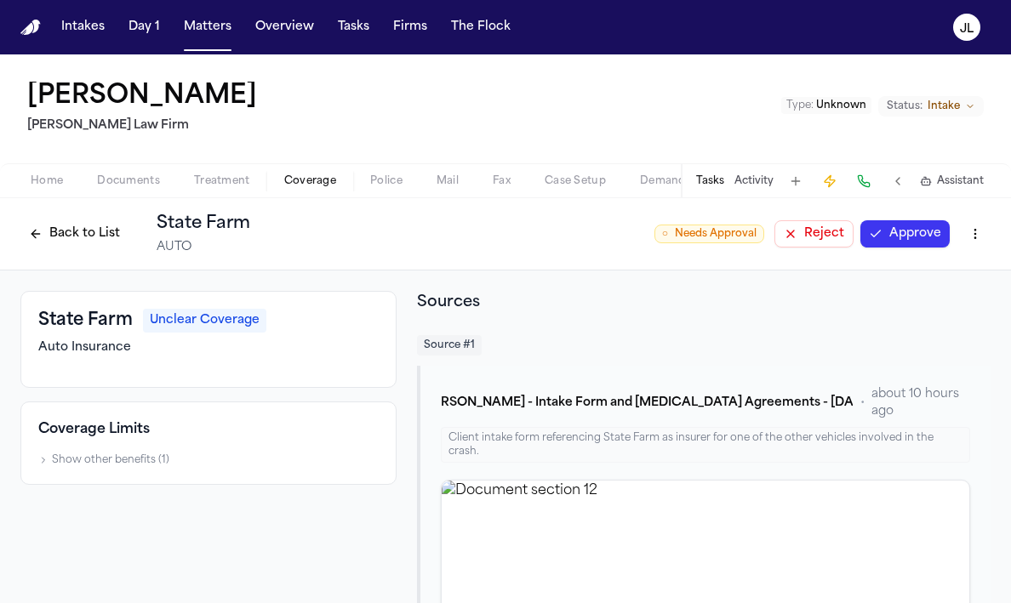
click at [884, 239] on button "Approve" at bounding box center [904, 233] width 89 height 27
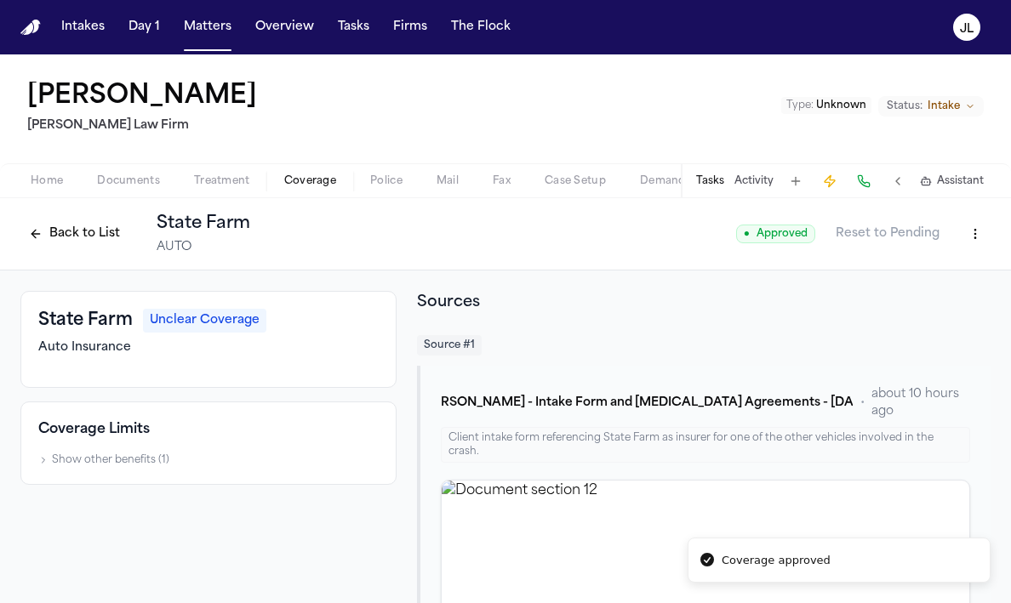
click at [101, 244] on button "Back to List" at bounding box center [74, 233] width 108 height 27
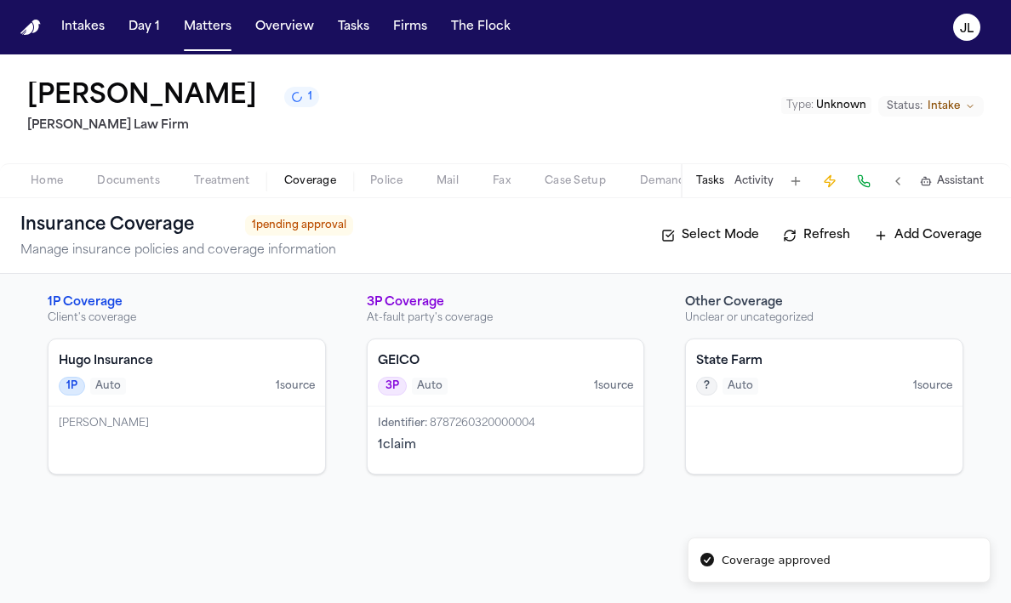
click at [494, 458] on div "Identifier : 8787260320000004 1 claim" at bounding box center [506, 440] width 277 height 67
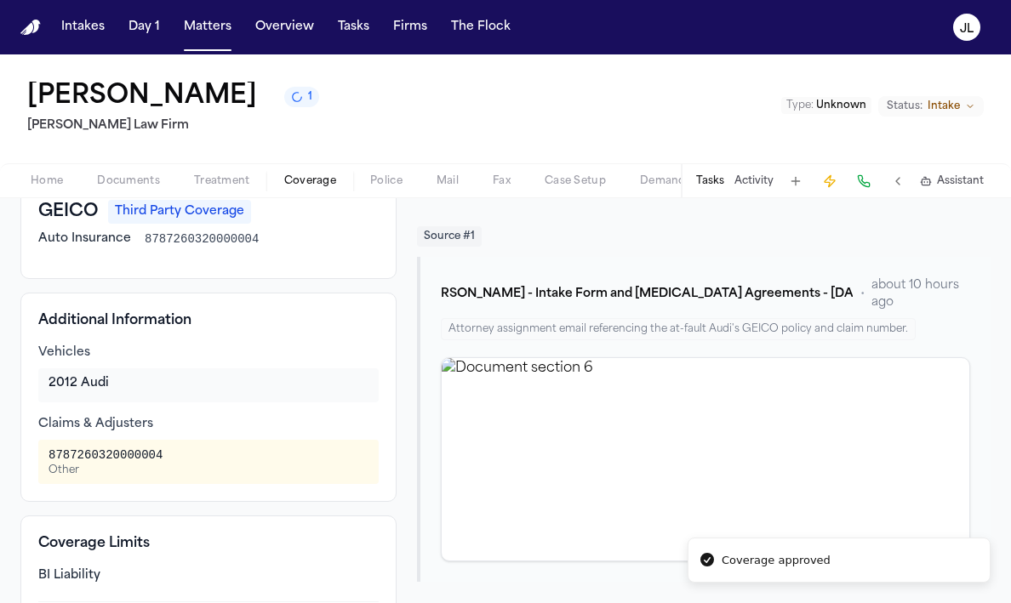
scroll to position [94, 0]
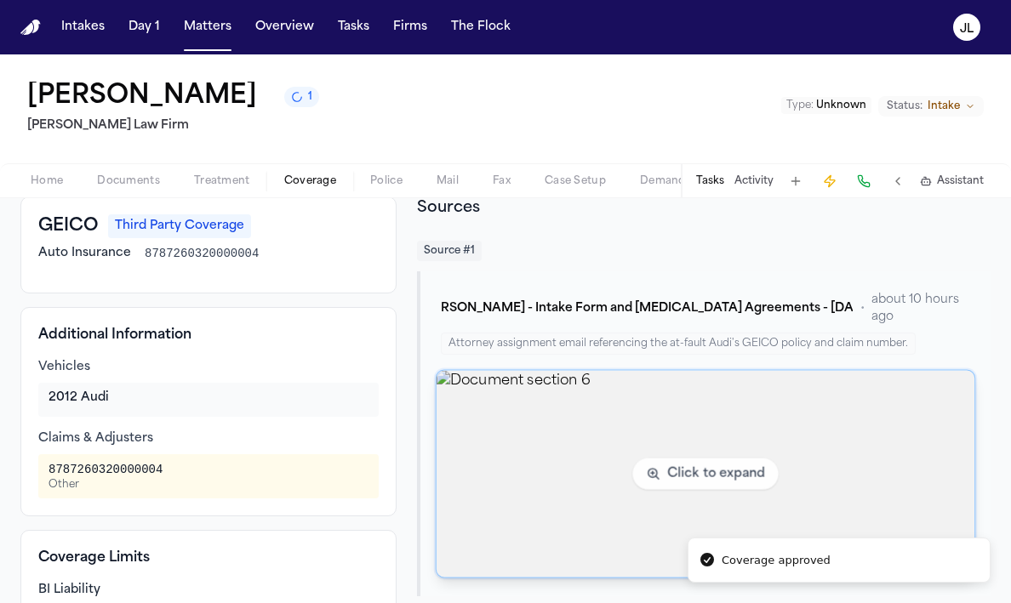
click at [494, 458] on img "View document section 6" at bounding box center [705, 474] width 539 height 207
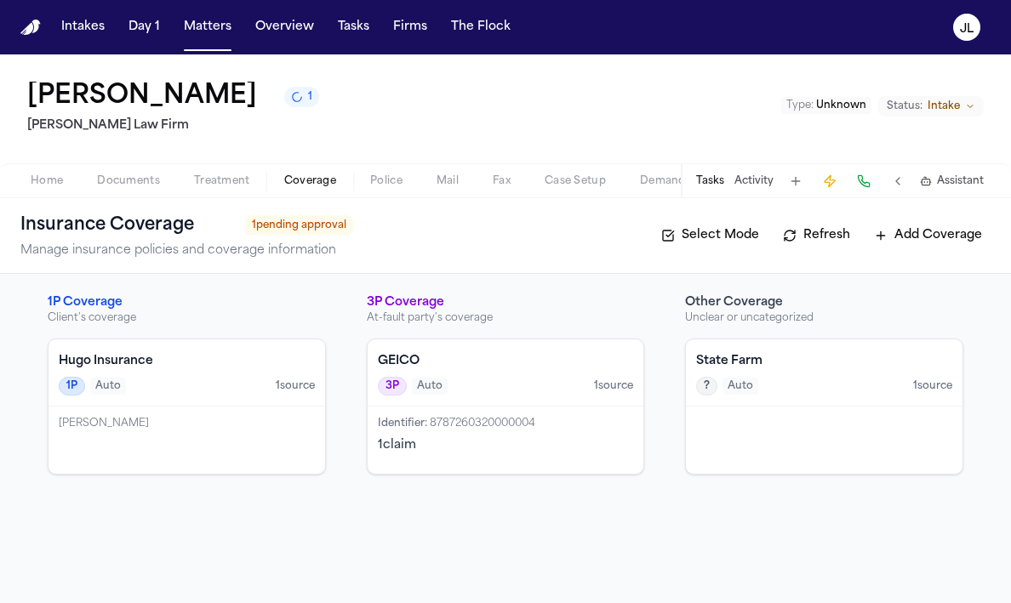
click at [749, 380] on span "Auto" at bounding box center [741, 386] width 36 height 17
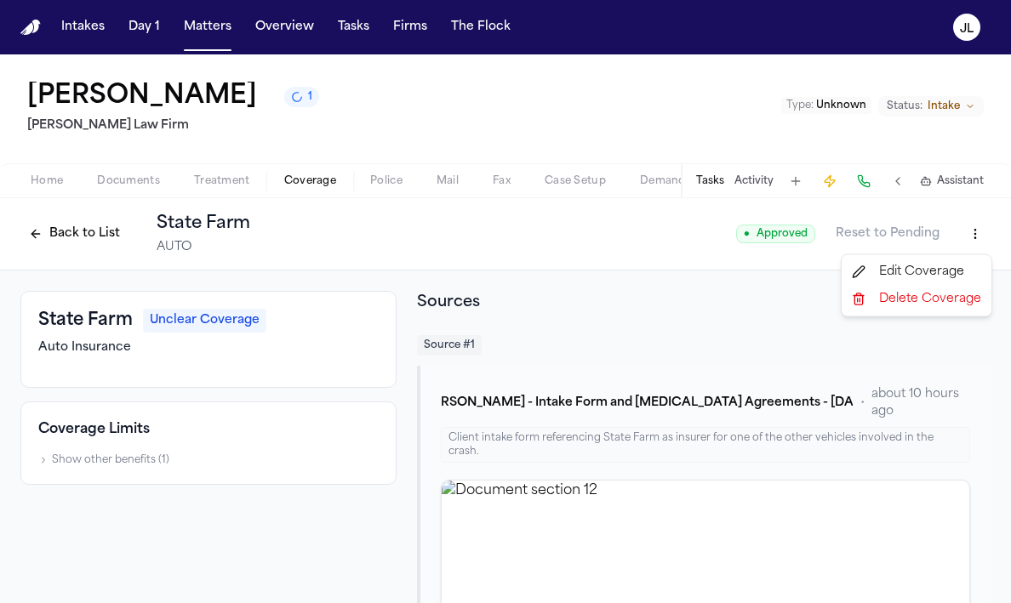
click at [985, 240] on html "Intakes Day 1 Matters Overview Tasks Firms The Flock JL Yanavi Jones 1 Ruy Mire…" at bounding box center [505, 301] width 1011 height 603
click at [919, 277] on div "Edit Coverage" at bounding box center [916, 272] width 143 height 27
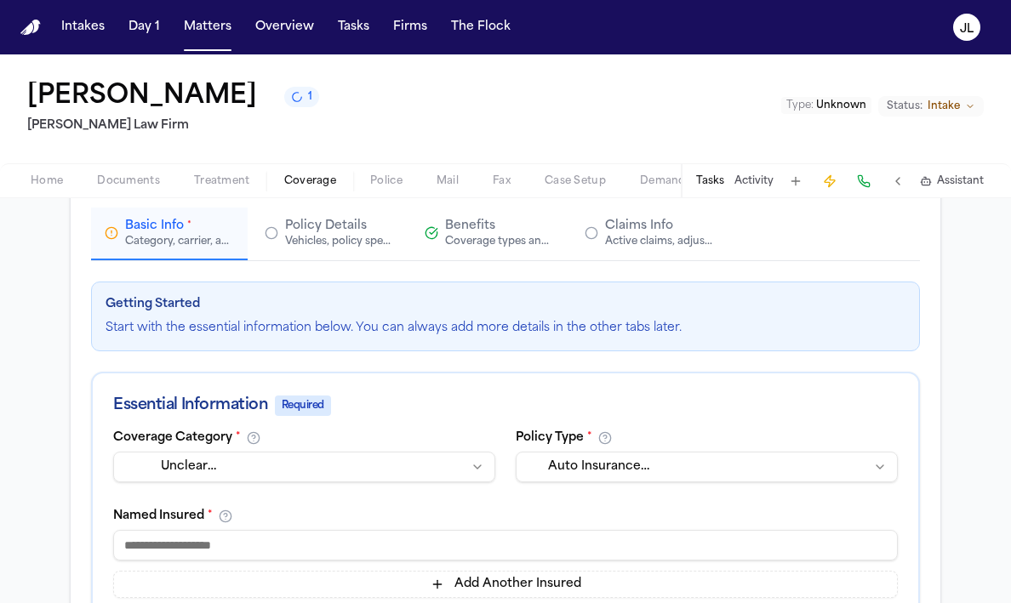
scroll to position [159, 0]
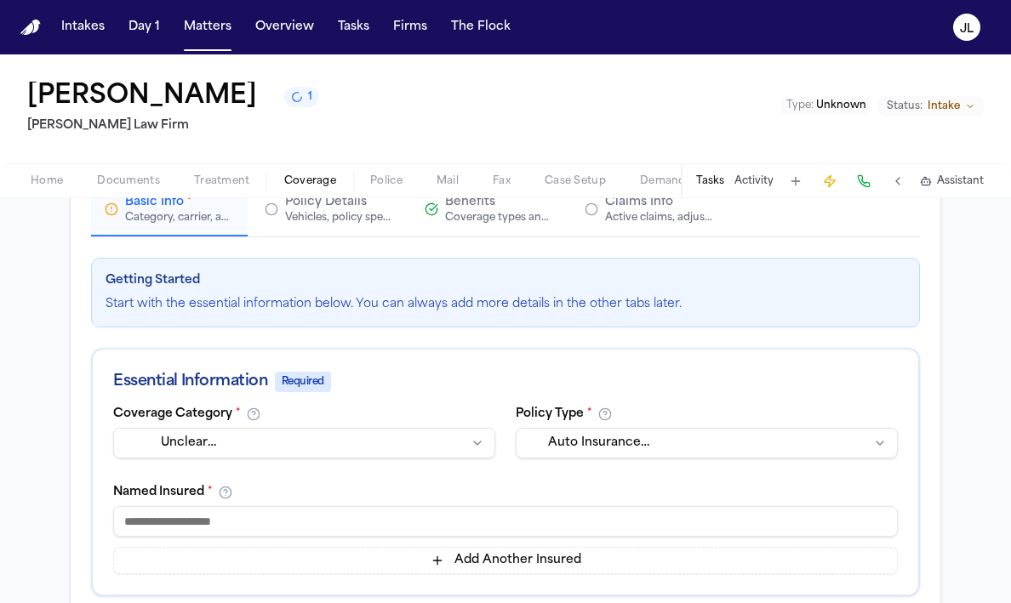
click at [374, 443] on html "**********" at bounding box center [505, 301] width 1011 height 603
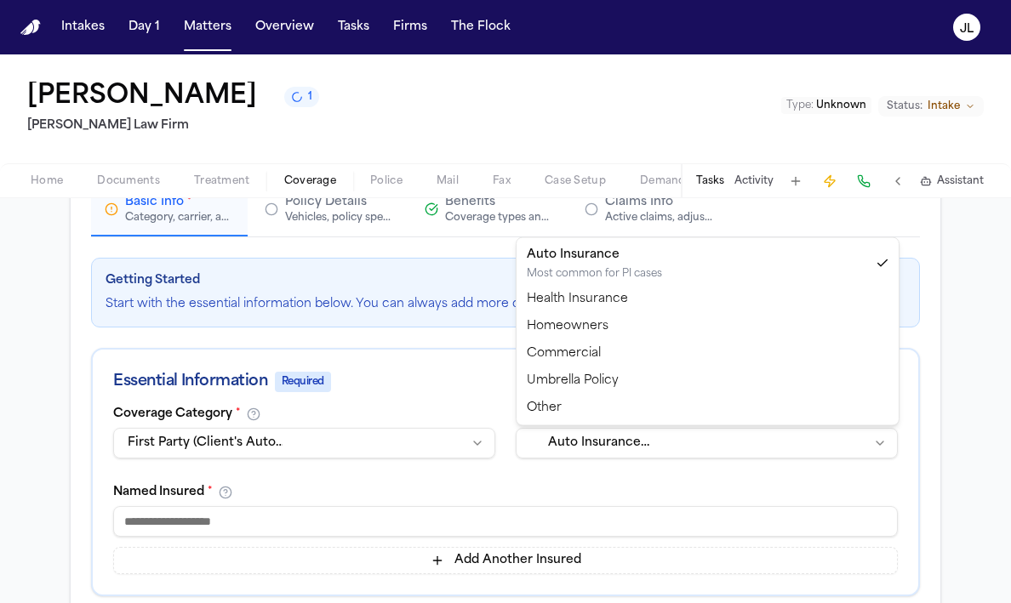
click at [634, 447] on html "**********" at bounding box center [505, 301] width 1011 height 603
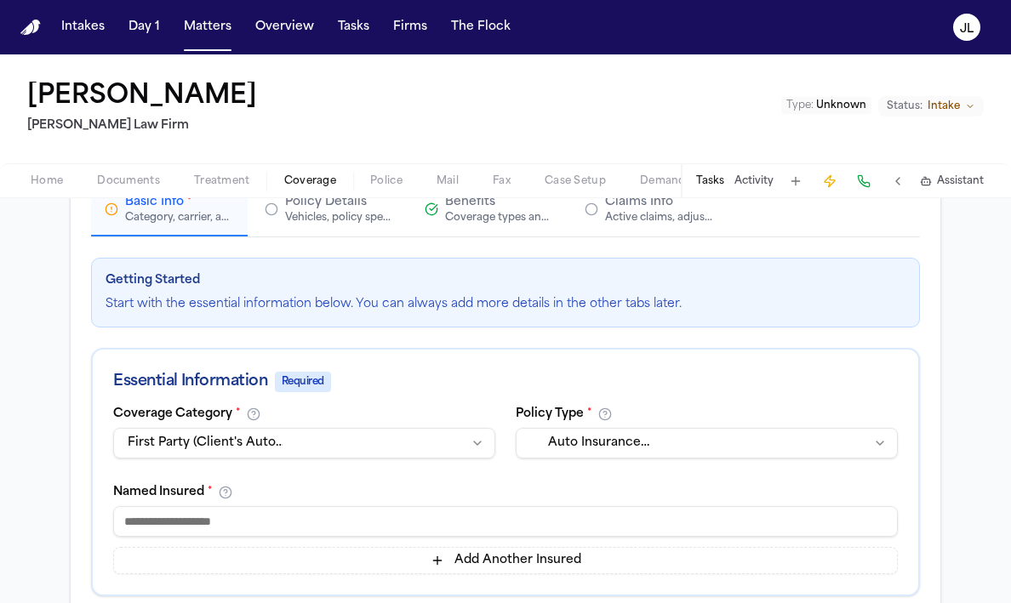
click at [356, 440] on html "**********" at bounding box center [505, 301] width 1011 height 603
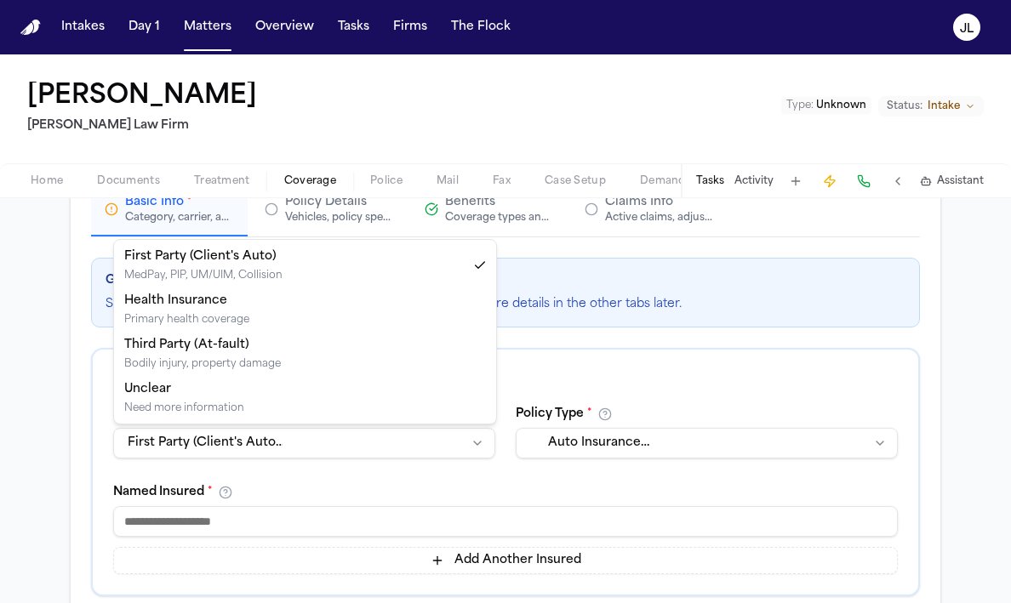
select select "**********"
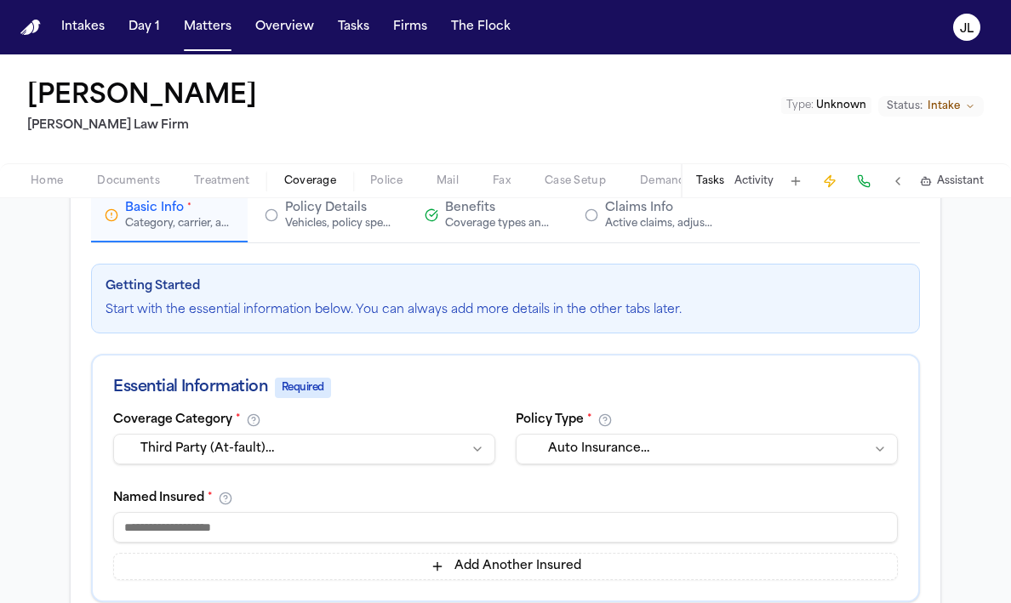
scroll to position [306, 0]
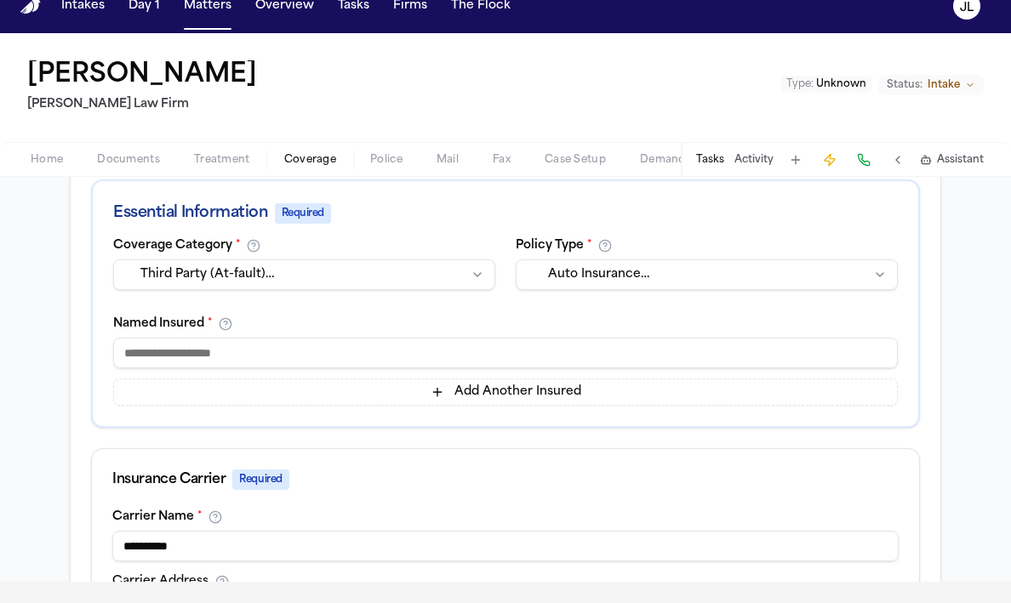
click at [338, 354] on input at bounding box center [505, 353] width 785 height 31
type input "*******"
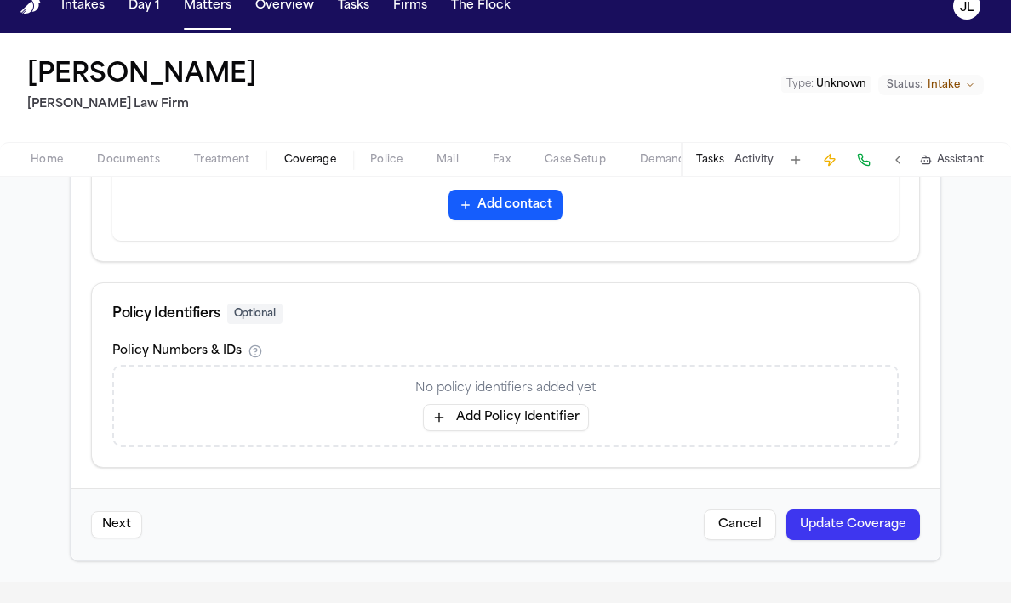
click at [870, 523] on button "Update Coverage" at bounding box center [853, 525] width 134 height 31
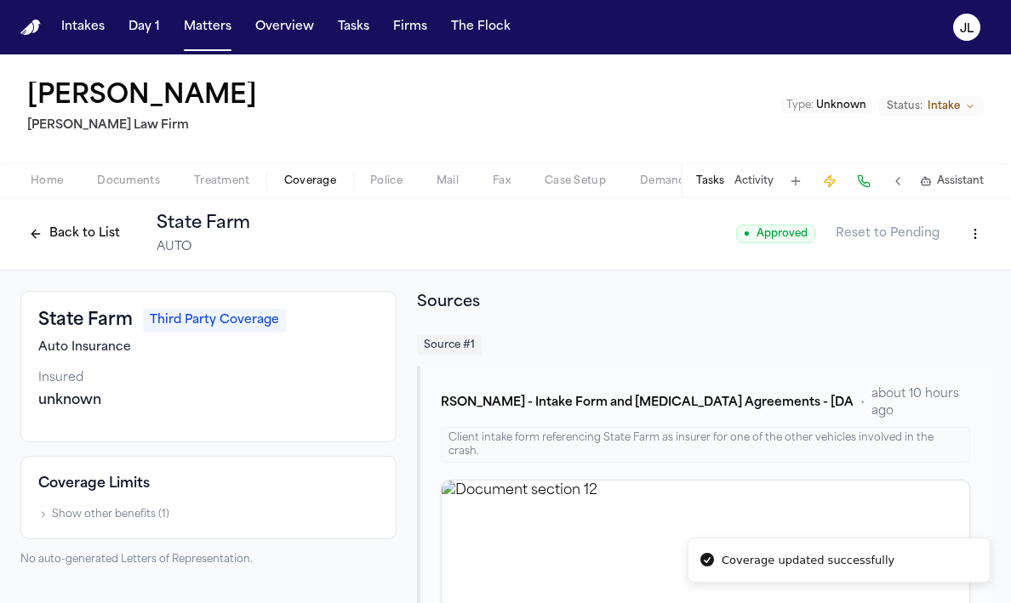
click at [62, 226] on button "Back to List" at bounding box center [74, 233] width 108 height 27
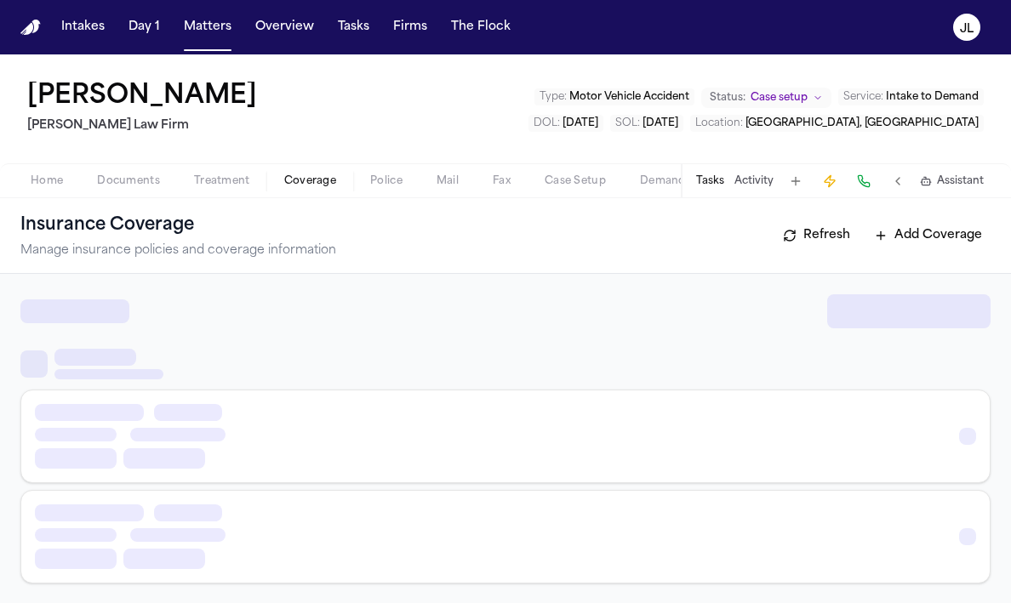
click at [330, 174] on span "Coverage" at bounding box center [310, 181] width 52 height 14
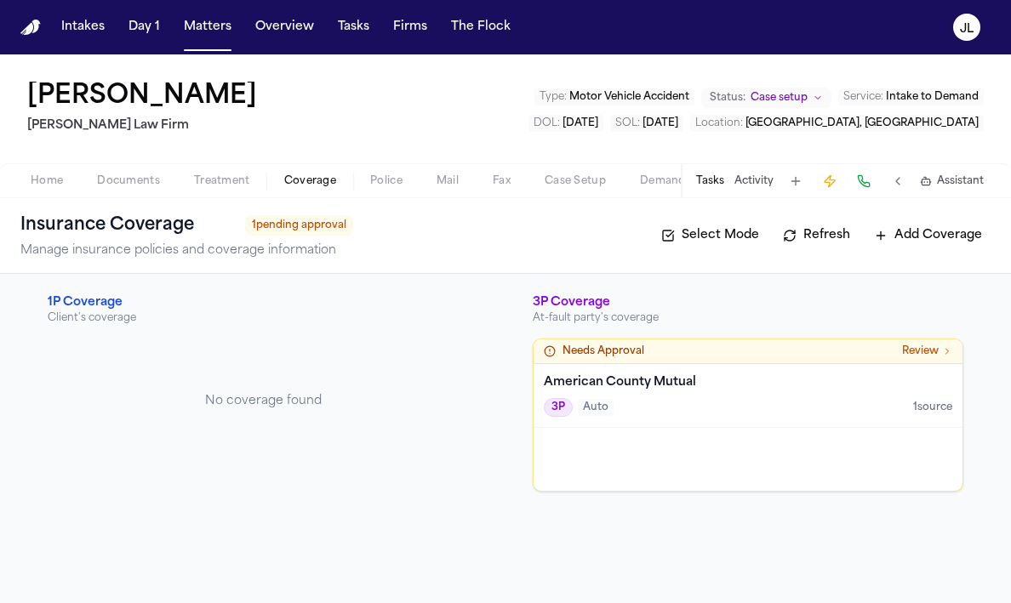
click at [623, 434] on div at bounding box center [748, 459] width 429 height 63
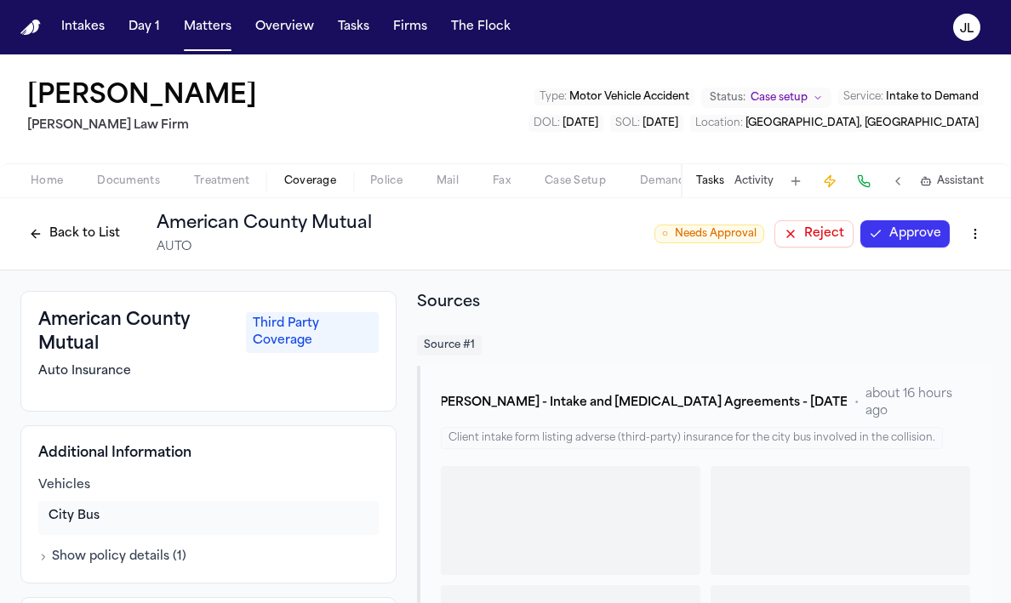
click at [875, 230] on button "Approve" at bounding box center [904, 233] width 89 height 27
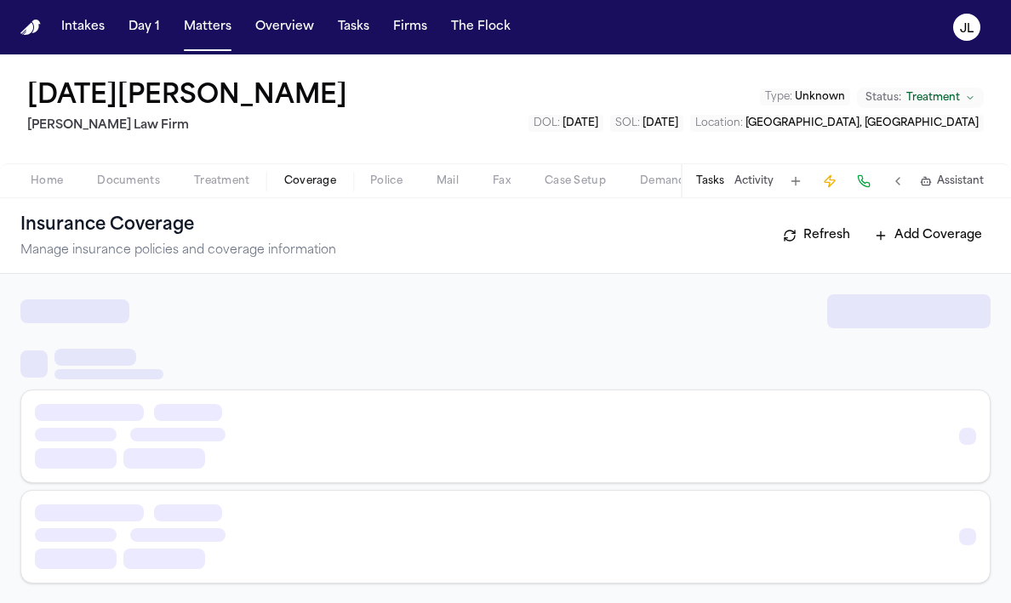
click at [317, 185] on span "Coverage" at bounding box center [310, 181] width 52 height 14
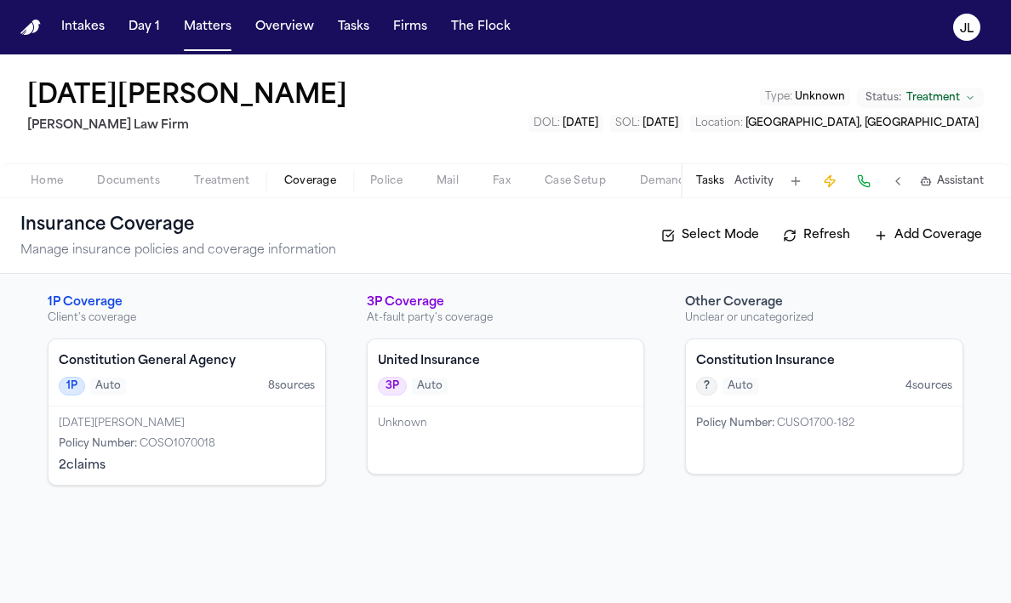
click at [756, 419] on span "Policy Number :" at bounding box center [735, 424] width 78 height 10
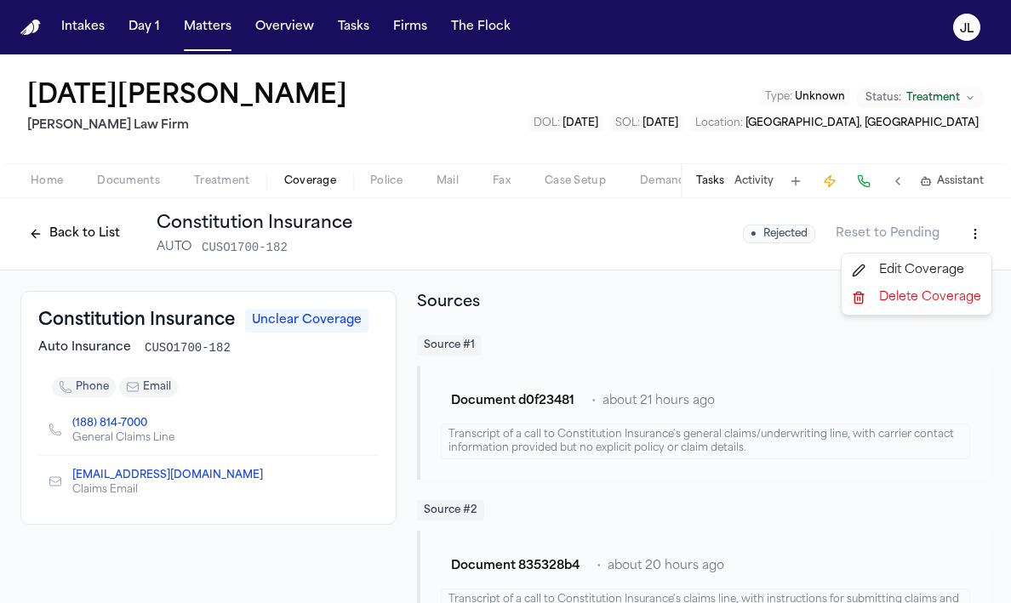
click at [969, 239] on html "Intakes Day 1 Matters Overview Tasks Firms The Flock JL Lucia Mendoza Ruy Mirel…" at bounding box center [505, 301] width 1011 height 603
click at [35, 236] on html "Intakes Day 1 Matters Overview Tasks Firms The Flock JL Lucia Mendoza Ruy Mirel…" at bounding box center [505, 301] width 1011 height 603
click at [35, 235] on button "Back to List" at bounding box center [74, 233] width 108 height 27
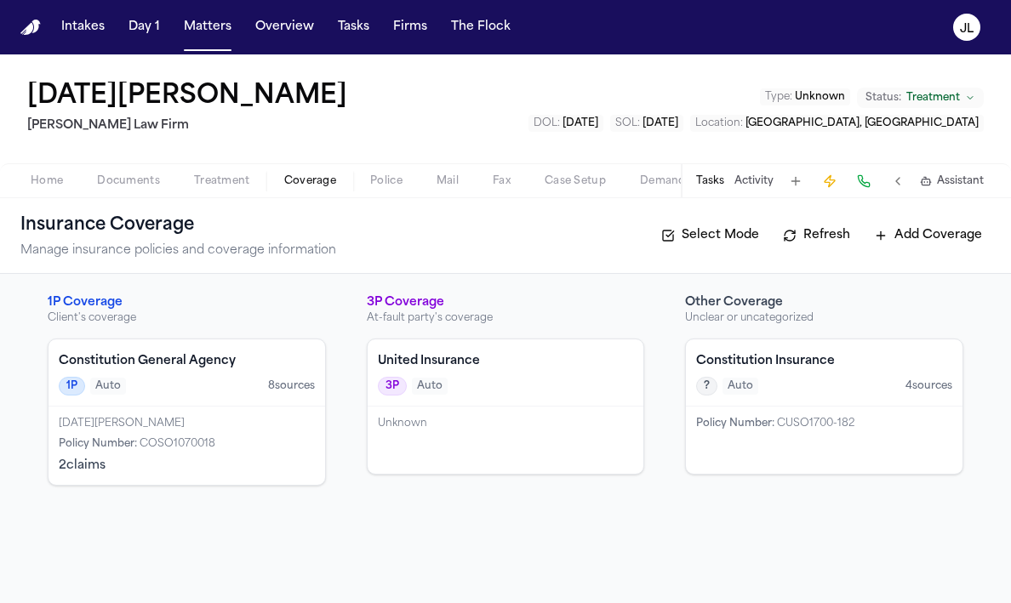
click at [194, 439] on span "COSO1070018" at bounding box center [178, 444] width 76 height 10
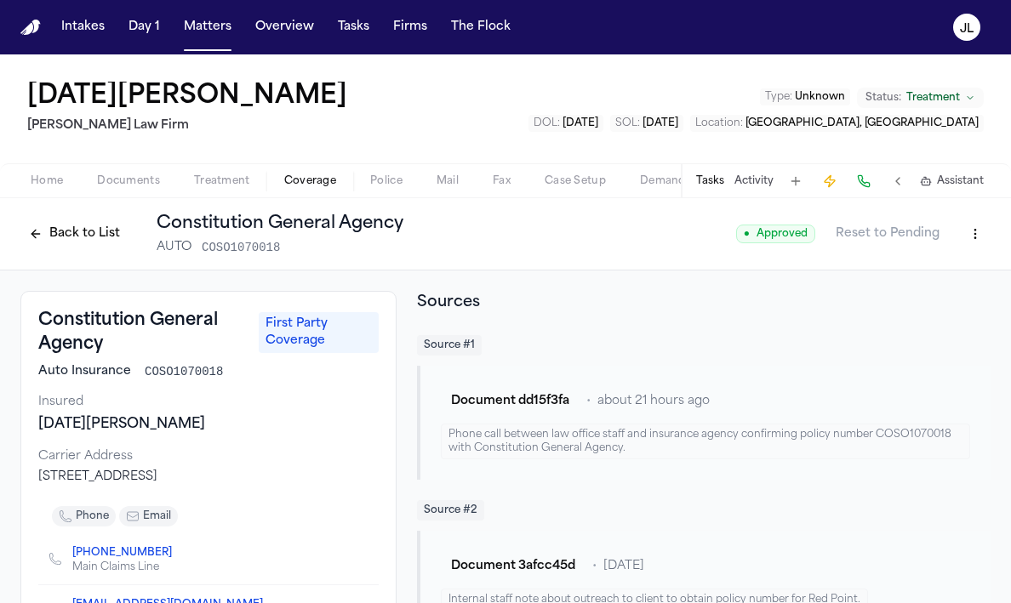
click at [71, 238] on button "Back to List" at bounding box center [74, 233] width 108 height 27
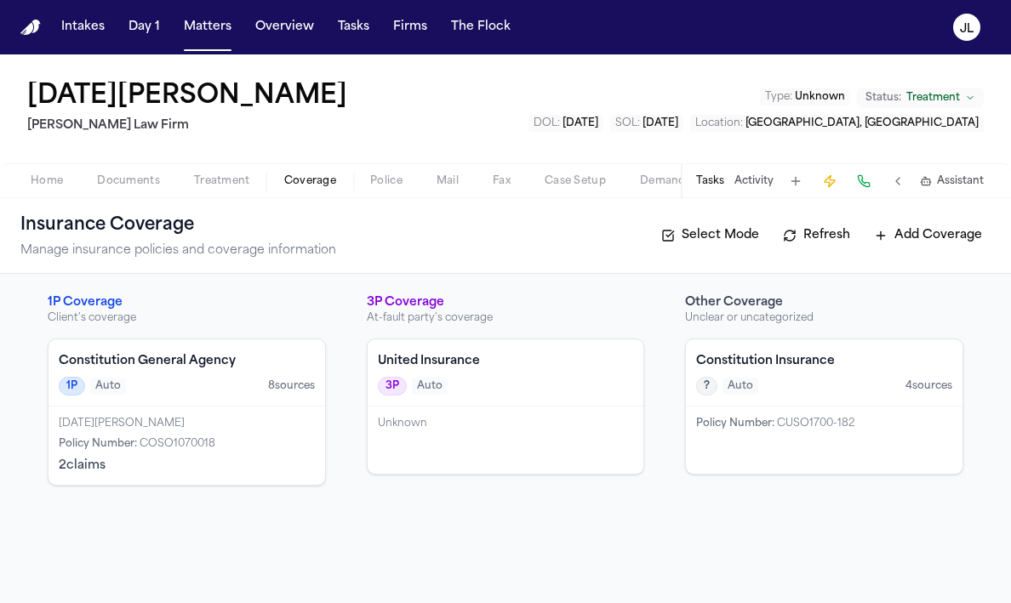
click at [426, 336] on div "3P Coverage At-fault party's coverage United Insurance 3P Auto Unknown" at bounding box center [506, 390] width 278 height 192
click at [435, 346] on div "United Insurance 3P Auto" at bounding box center [506, 373] width 277 height 67
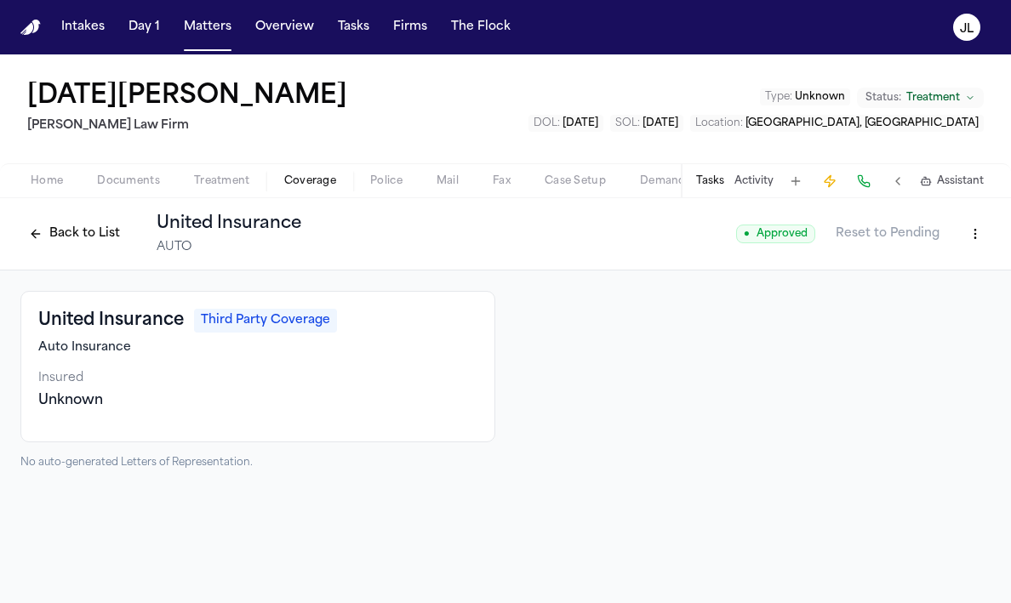
click at [94, 239] on button "Back to List" at bounding box center [74, 233] width 108 height 27
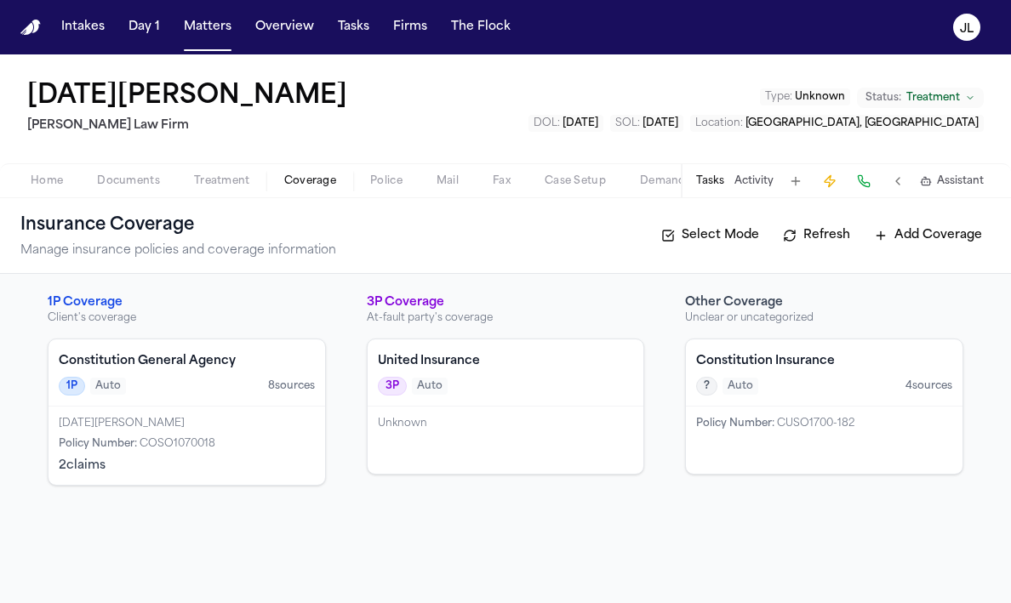
click at [226, 432] on div "Lucia Mendoza Policy Number : COSO1070018 2 claim s" at bounding box center [187, 446] width 277 height 78
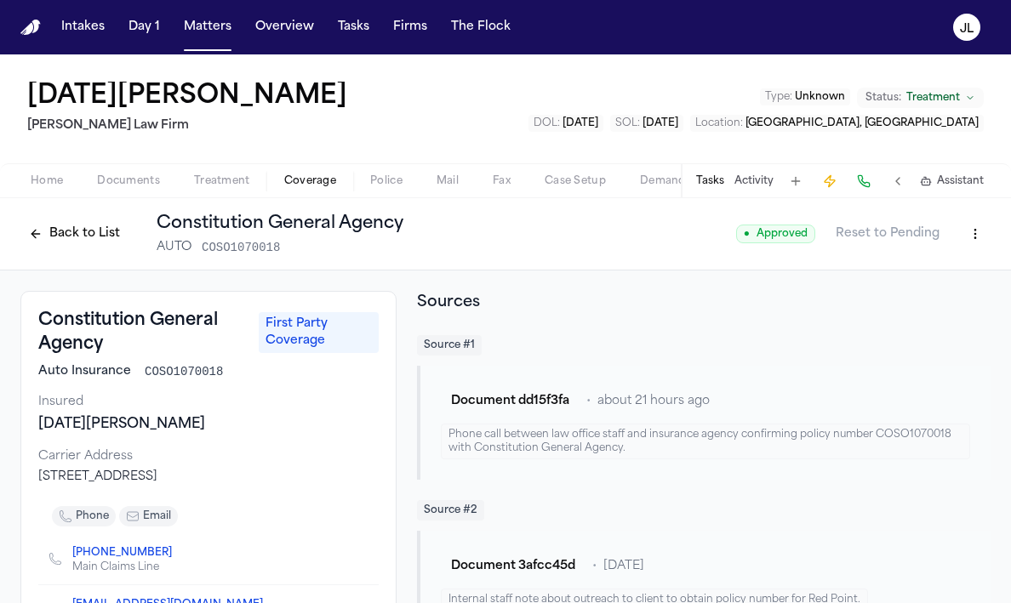
click at [721, 184] on button "Tasks" at bounding box center [710, 181] width 28 height 14
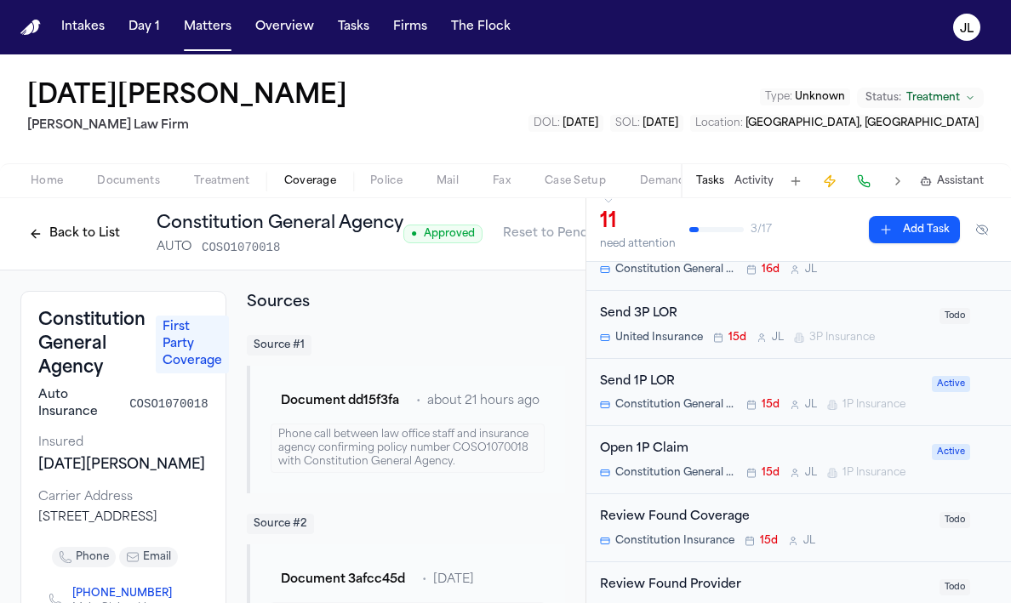
scroll to position [97, 0]
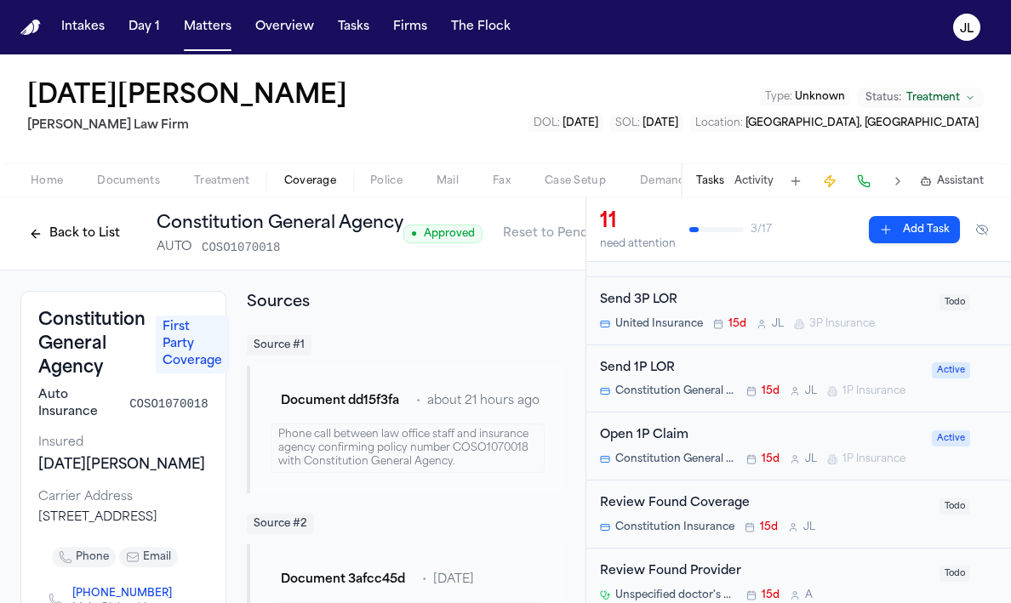
click at [696, 438] on div "Open 1P Claim" at bounding box center [761, 436] width 322 height 20
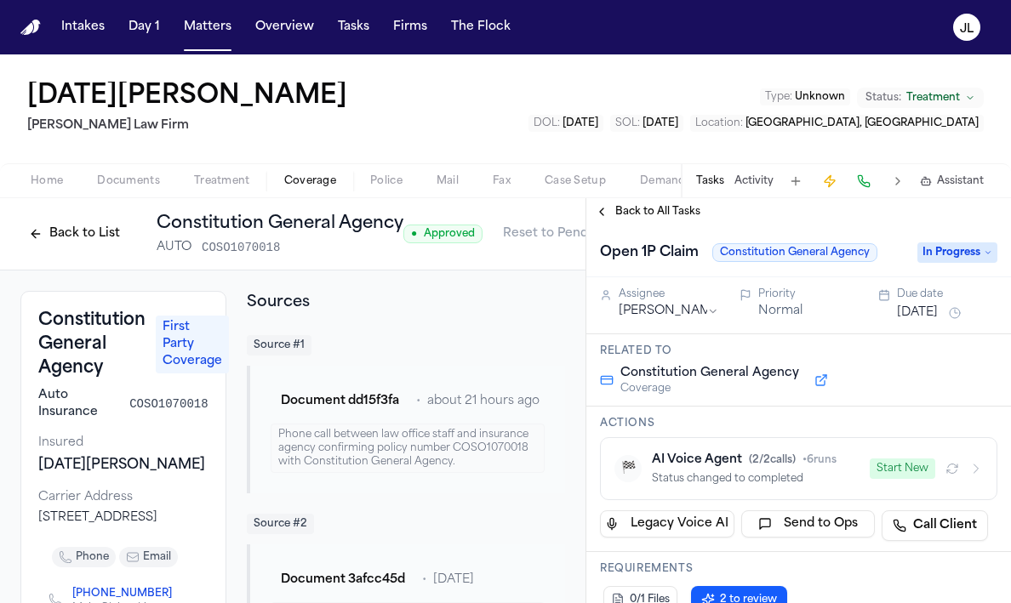
click at [905, 476] on button "Start New" at bounding box center [903, 469] width 66 height 20
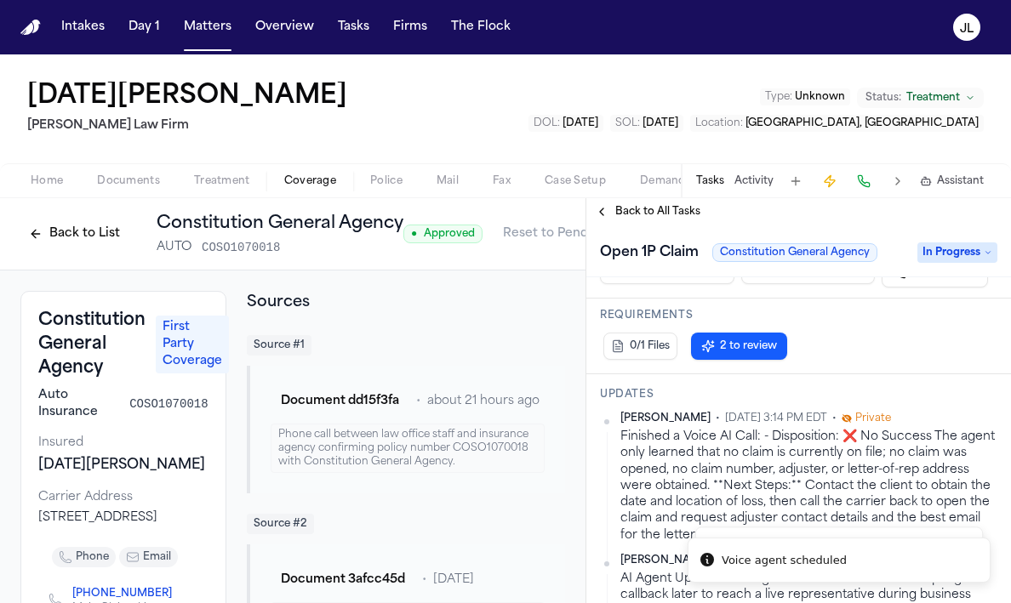
scroll to position [257, 0]
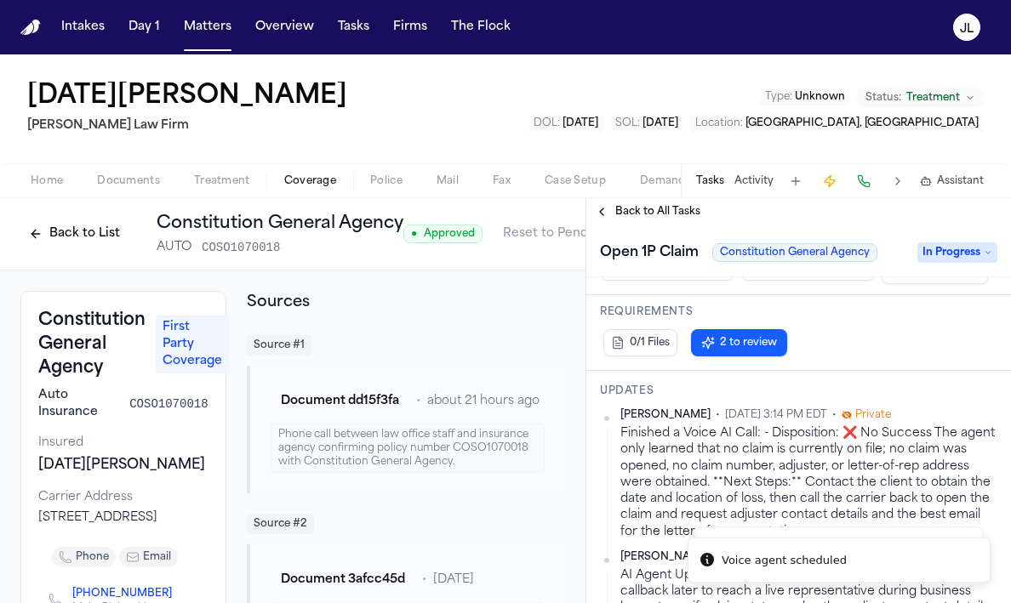
click at [49, 235] on button "Back to List" at bounding box center [74, 233] width 108 height 27
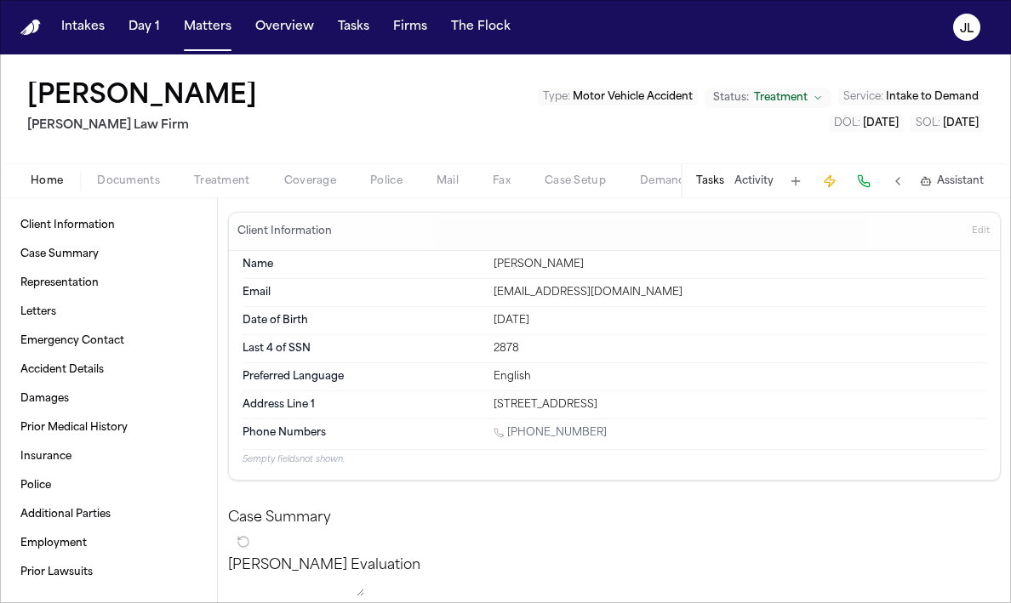
click at [309, 177] on span "Coverage" at bounding box center [310, 181] width 52 height 14
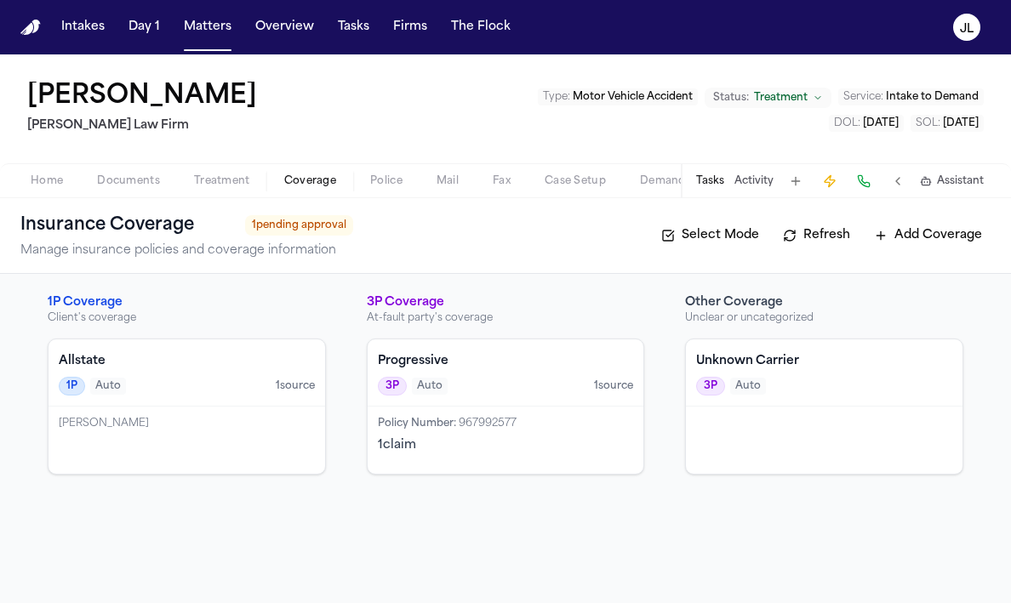
click at [832, 388] on div "3P Auto" at bounding box center [824, 386] width 256 height 19
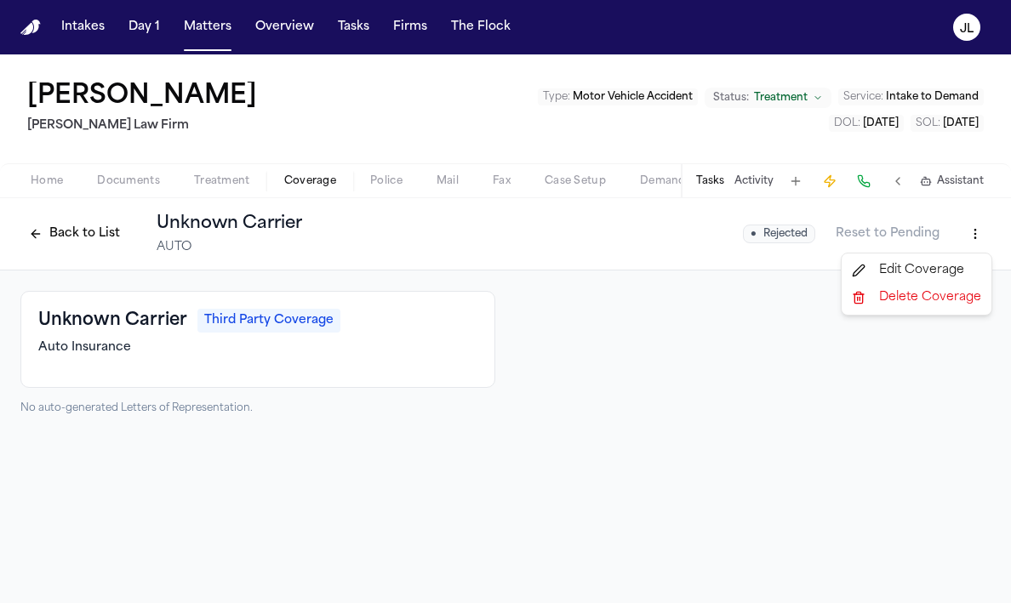
click at [975, 246] on html "Intakes Day 1 Matters Overview Tasks Firms The [PERSON_NAME] Etoma [PERSON_NAME…" at bounding box center [505, 301] width 1011 height 603
click at [890, 299] on div "Delete Coverage" at bounding box center [916, 297] width 143 height 27
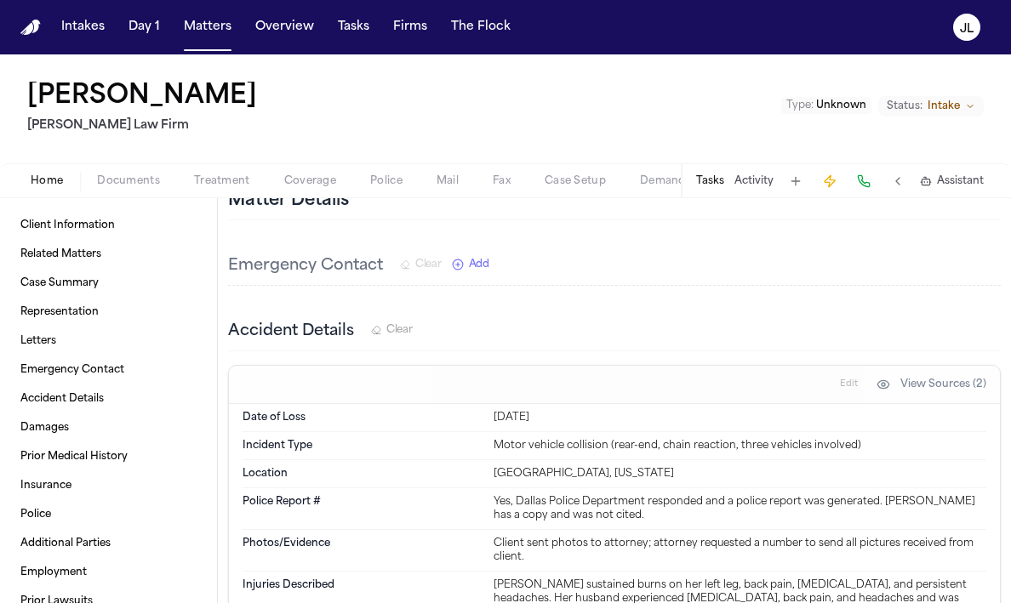
scroll to position [898, 0]
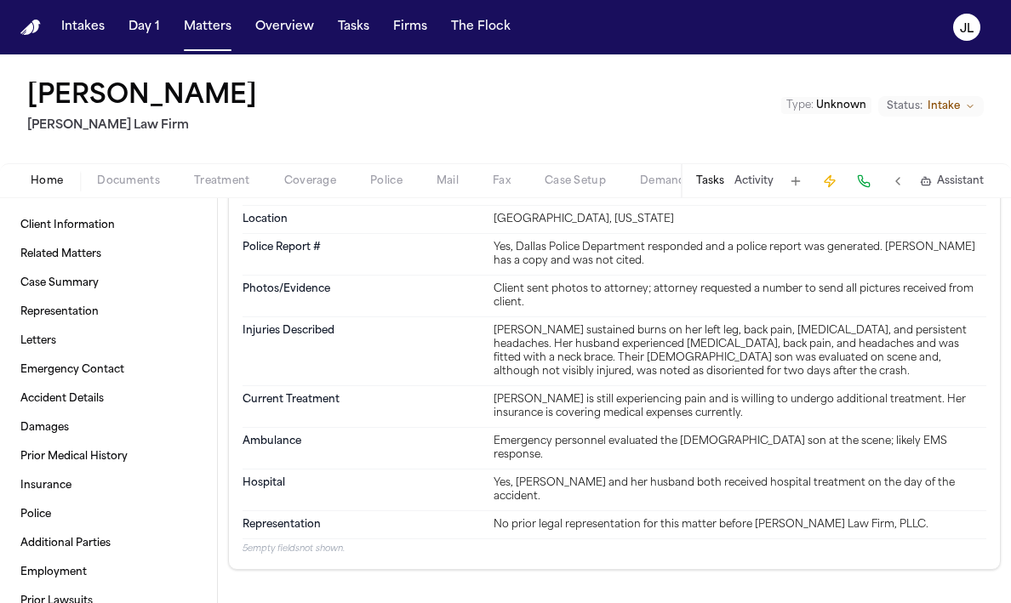
click at [134, 189] on button "Documents" at bounding box center [128, 181] width 97 height 20
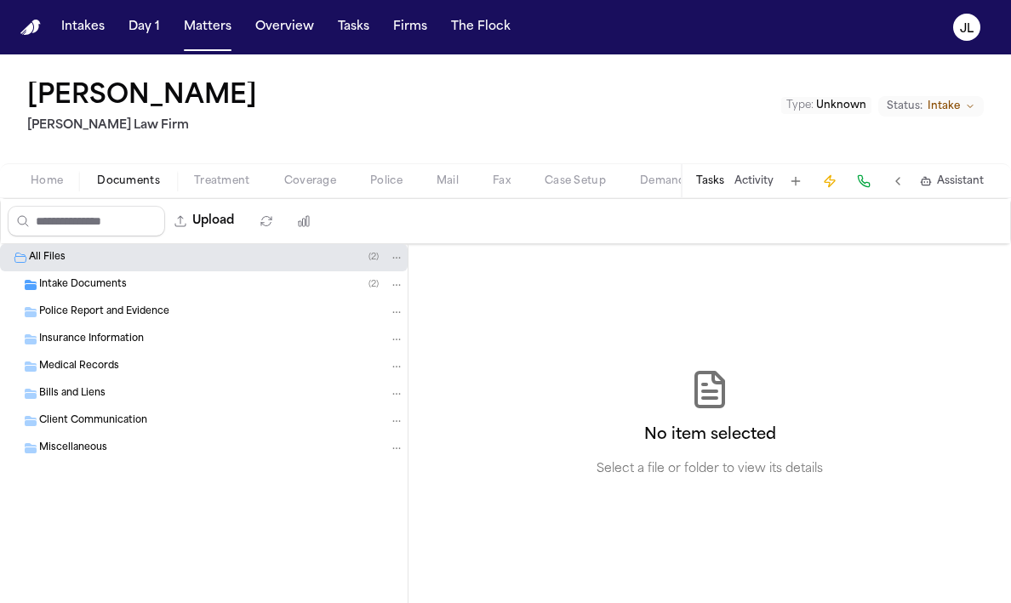
click at [289, 191] on span "button" at bounding box center [310, 191] width 72 height 2
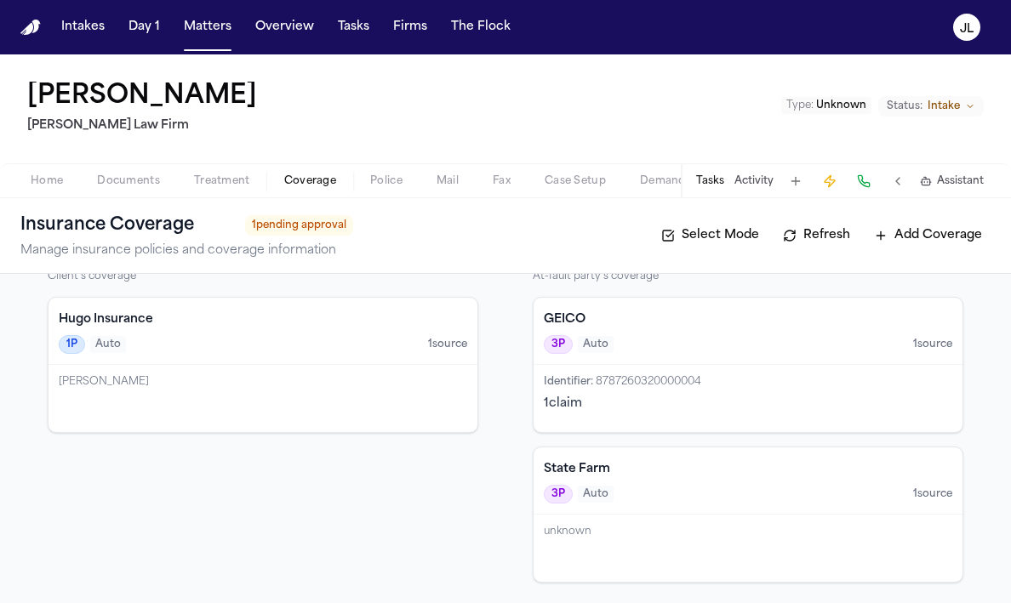
scroll to position [41, 0]
click at [300, 387] on div "Yanavi Jones" at bounding box center [263, 383] width 409 height 14
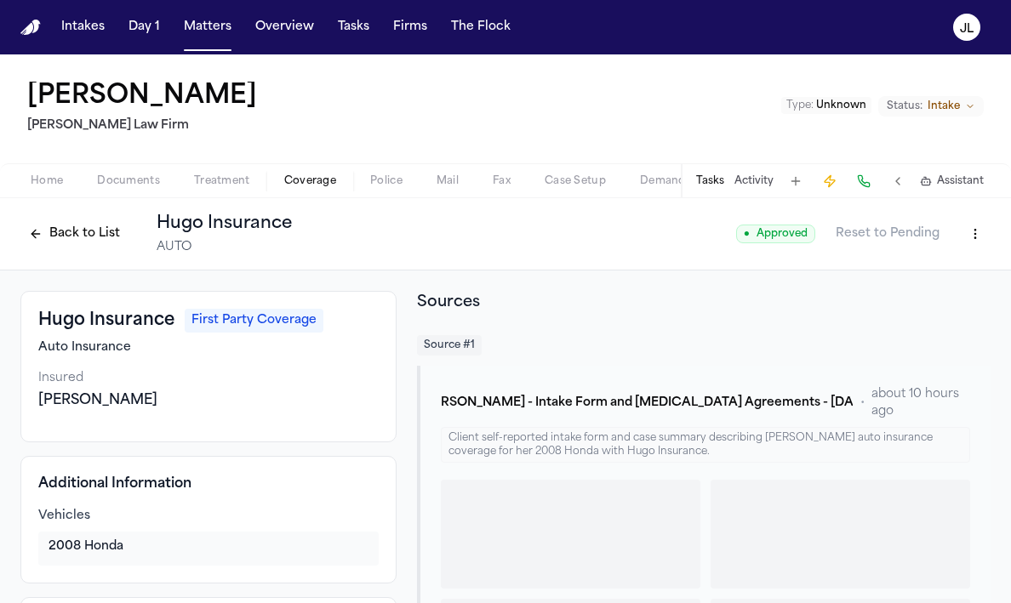
click at [54, 222] on button "Back to List" at bounding box center [74, 233] width 108 height 27
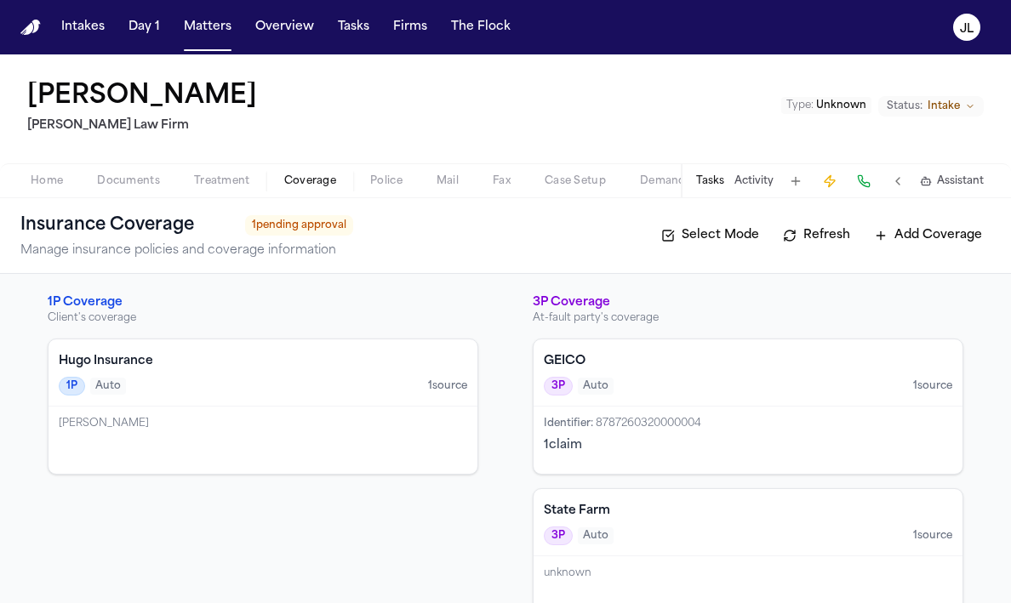
click at [673, 507] on h4 "State Farm" at bounding box center [748, 511] width 409 height 17
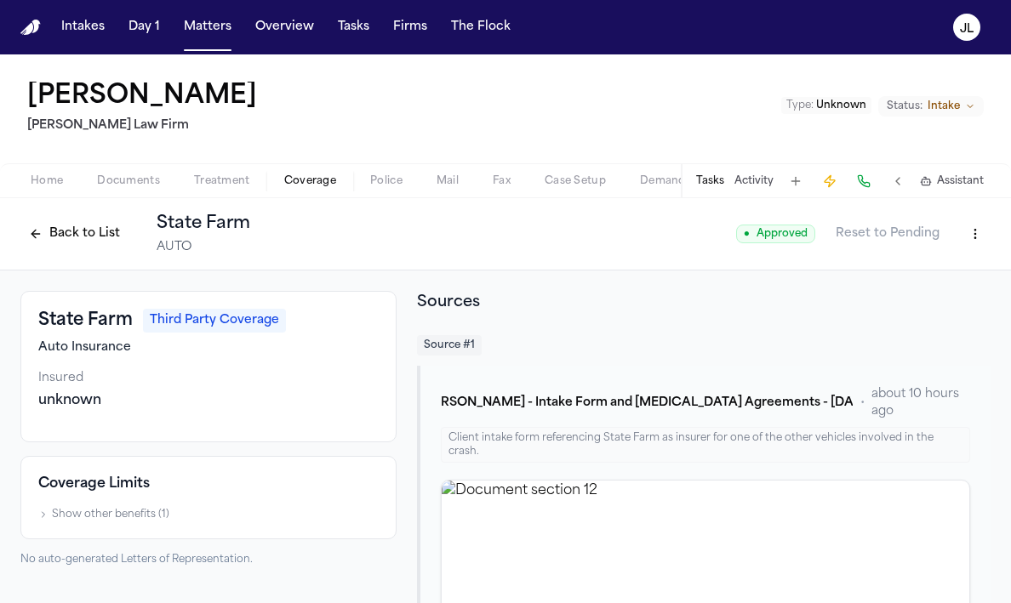
click at [69, 229] on button "Back to List" at bounding box center [74, 233] width 108 height 27
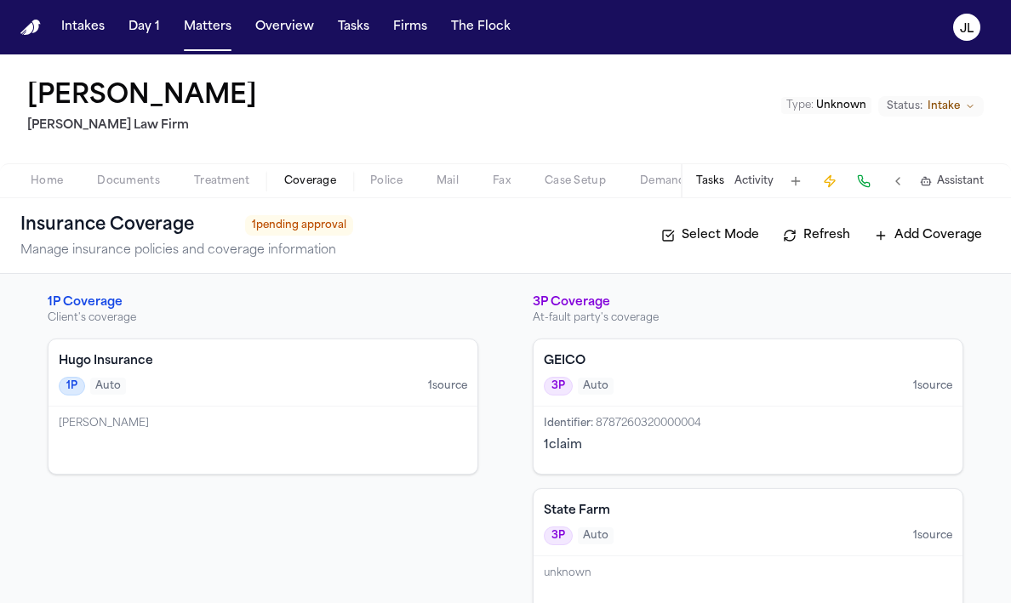
click at [632, 378] on div "3P Auto 1 source" at bounding box center [748, 386] width 409 height 19
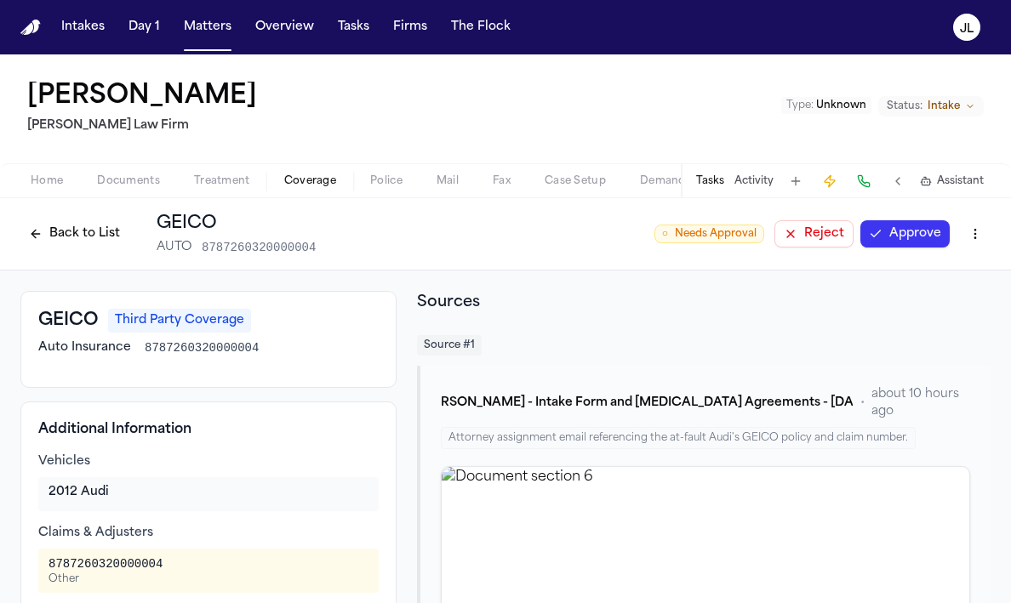
click at [906, 232] on button "Approve" at bounding box center [904, 233] width 89 height 27
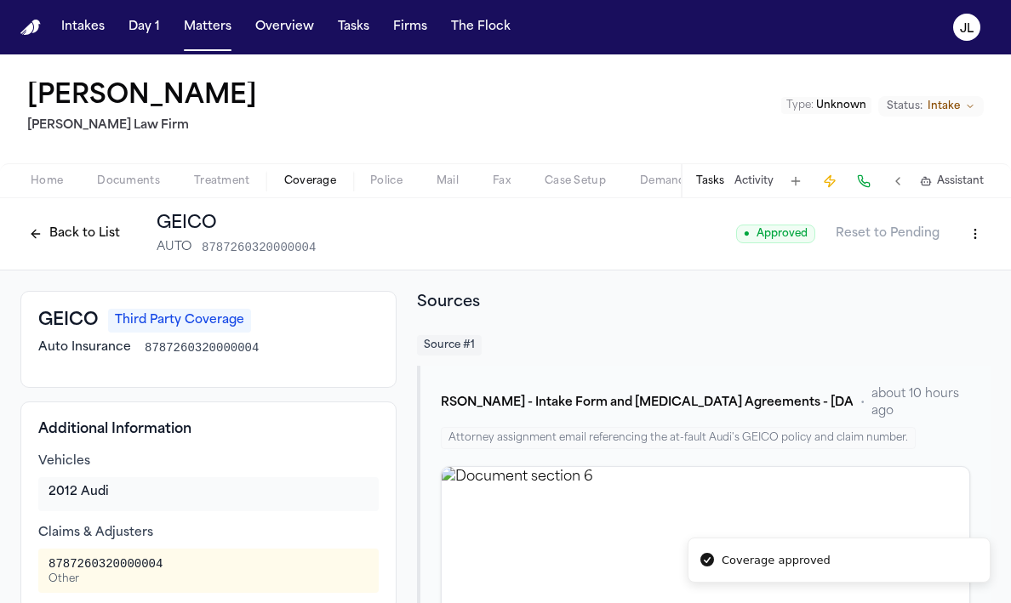
click at [306, 181] on span "Coverage" at bounding box center [310, 181] width 52 height 14
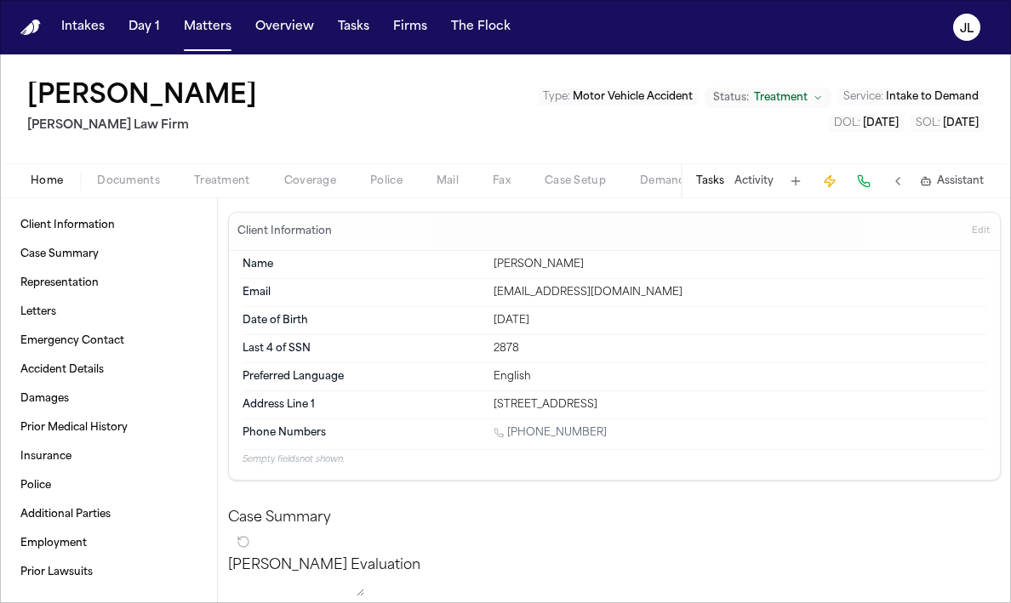
click at [341, 181] on button "Coverage" at bounding box center [310, 181] width 86 height 20
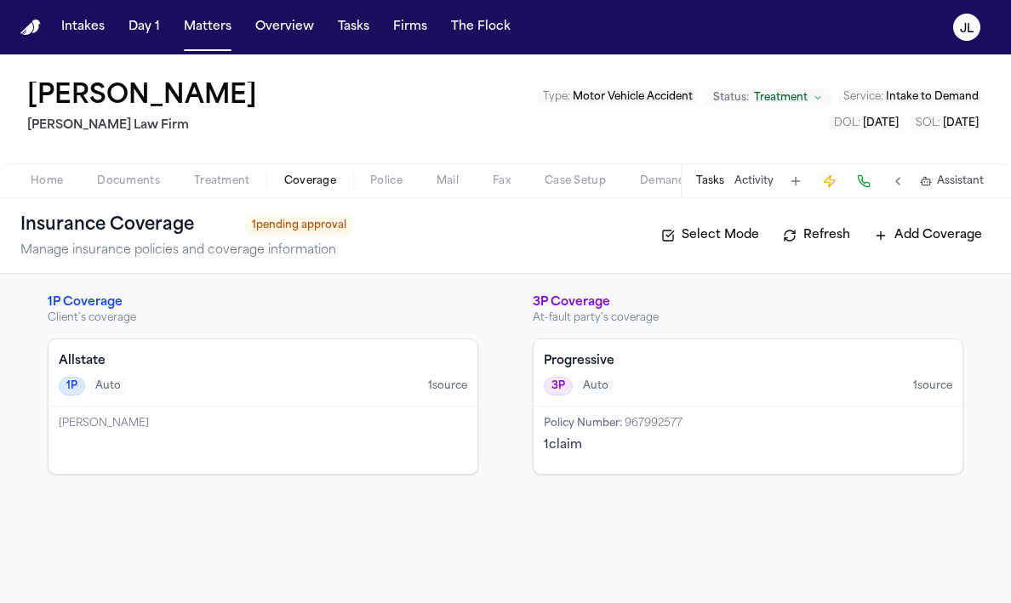
click at [334, 406] on div "Allstate 1P Auto 1 source" at bounding box center [263, 373] width 429 height 67
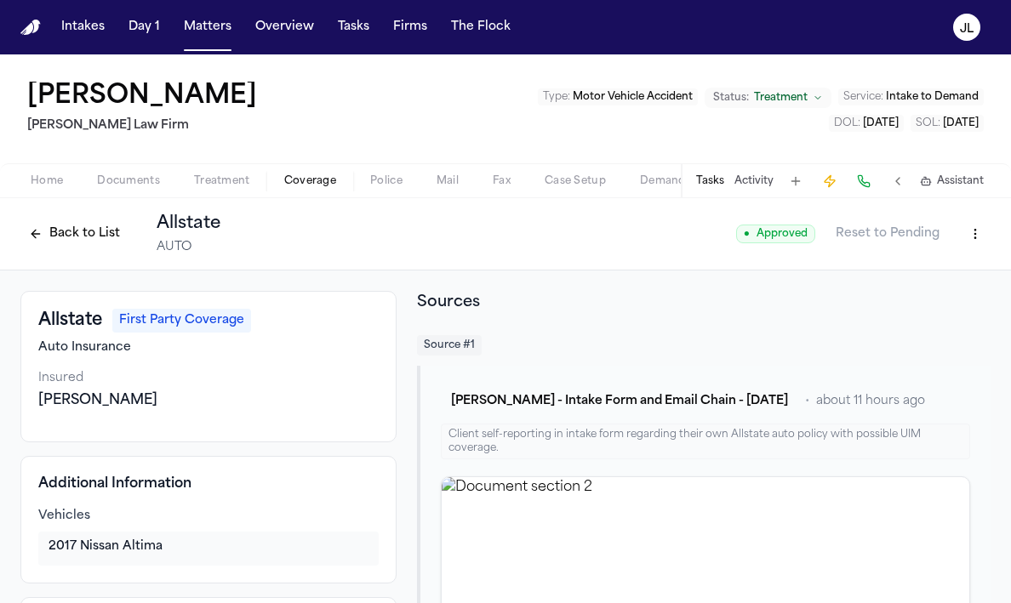
click at [115, 234] on button "Back to List" at bounding box center [74, 233] width 108 height 27
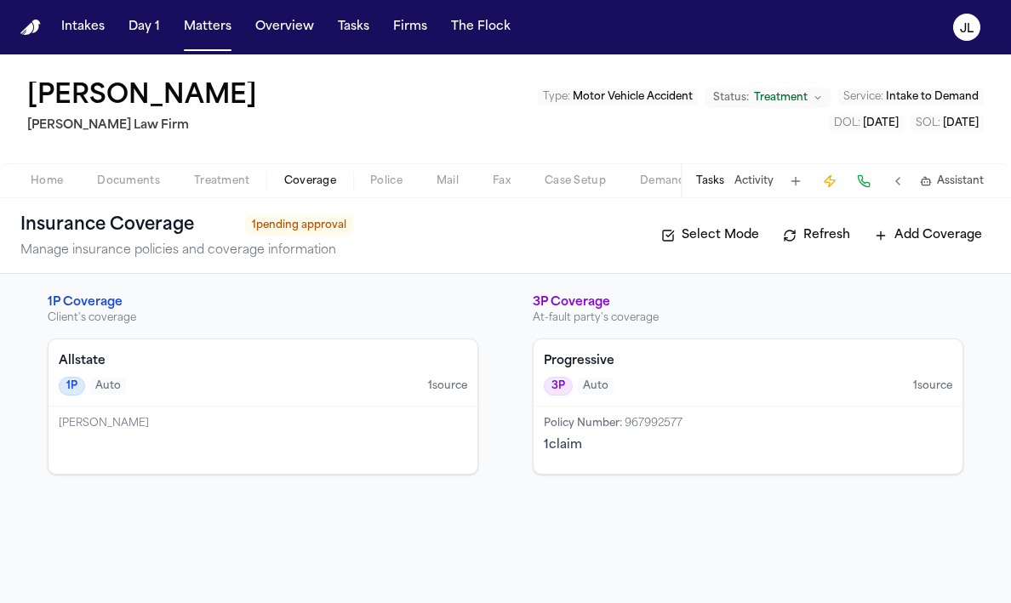
click at [700, 369] on h4 "Progressive" at bounding box center [748, 361] width 409 height 17
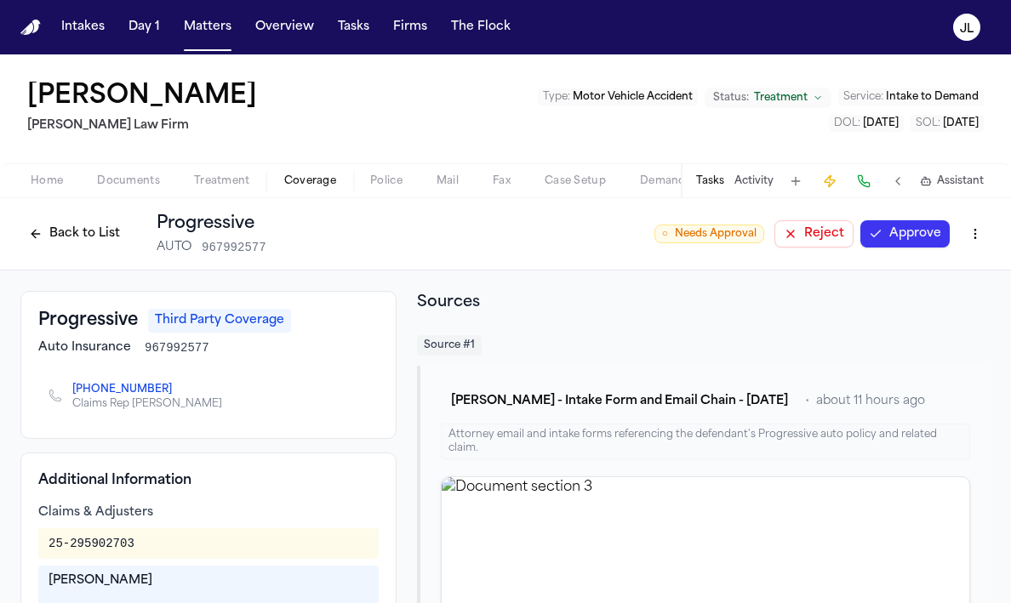
click at [893, 225] on button "Approve" at bounding box center [904, 233] width 89 height 27
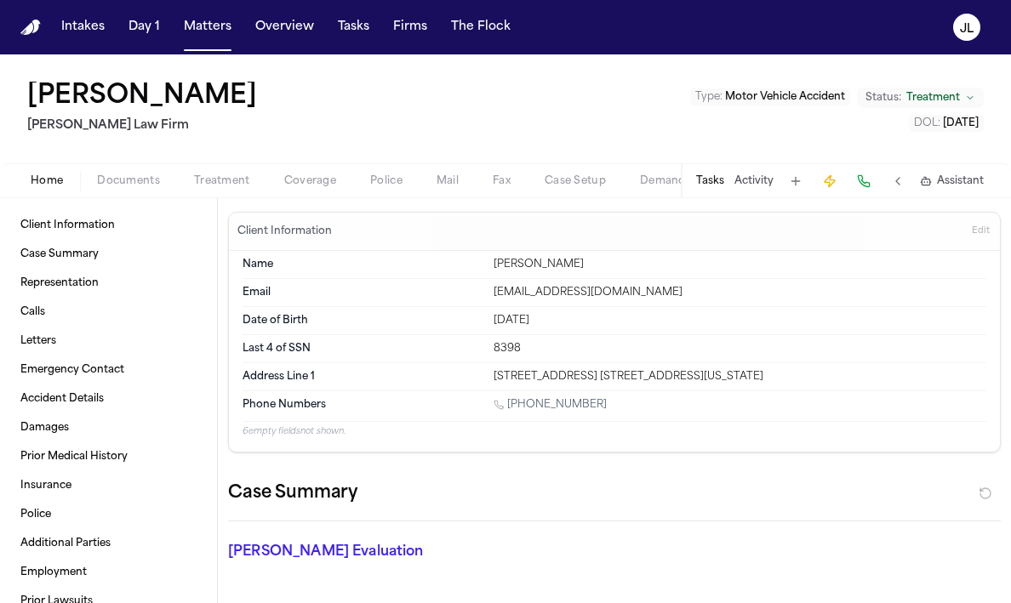
click at [284, 175] on span "Coverage" at bounding box center [310, 181] width 52 height 14
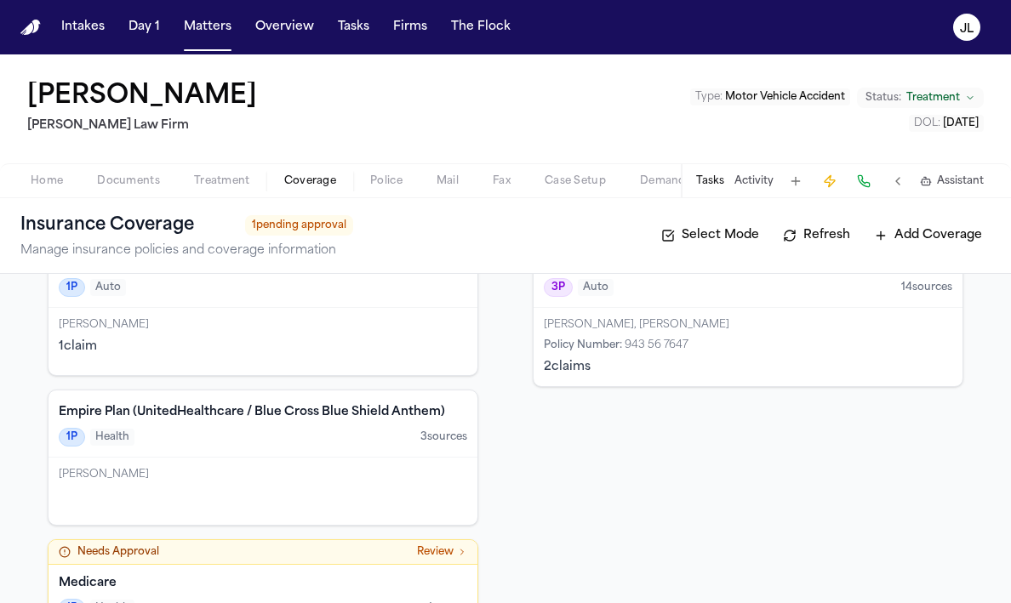
scroll to position [209, 0]
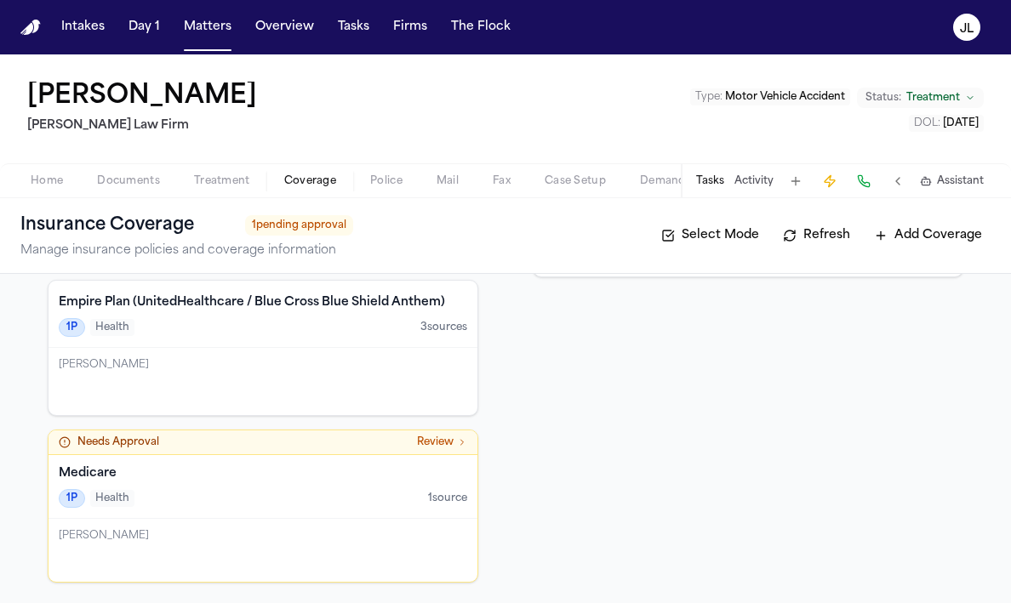
click at [297, 441] on div "Needs Approval Review" at bounding box center [263, 443] width 409 height 14
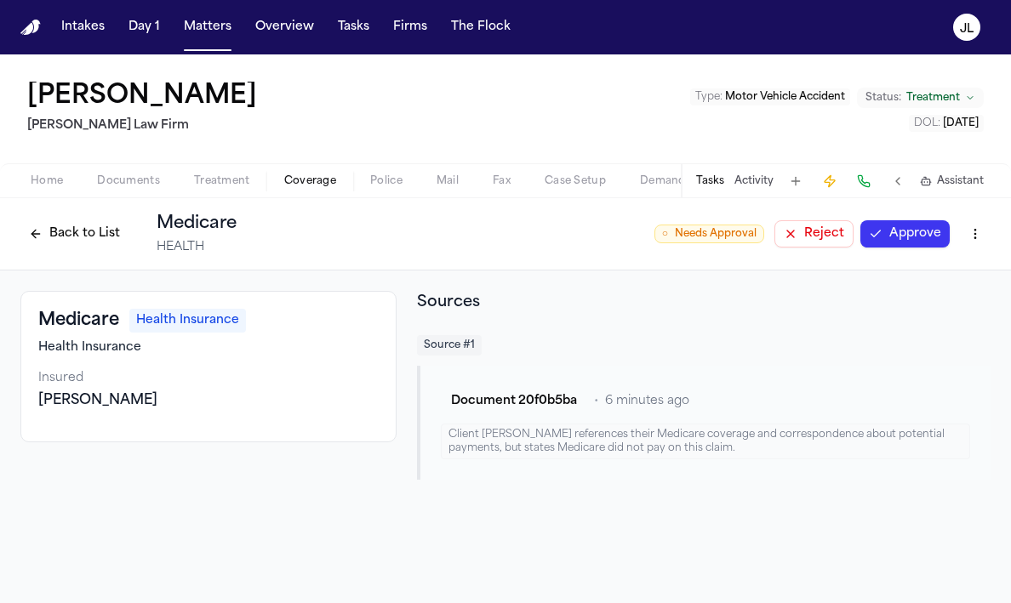
click at [923, 237] on button "Approve" at bounding box center [904, 233] width 89 height 27
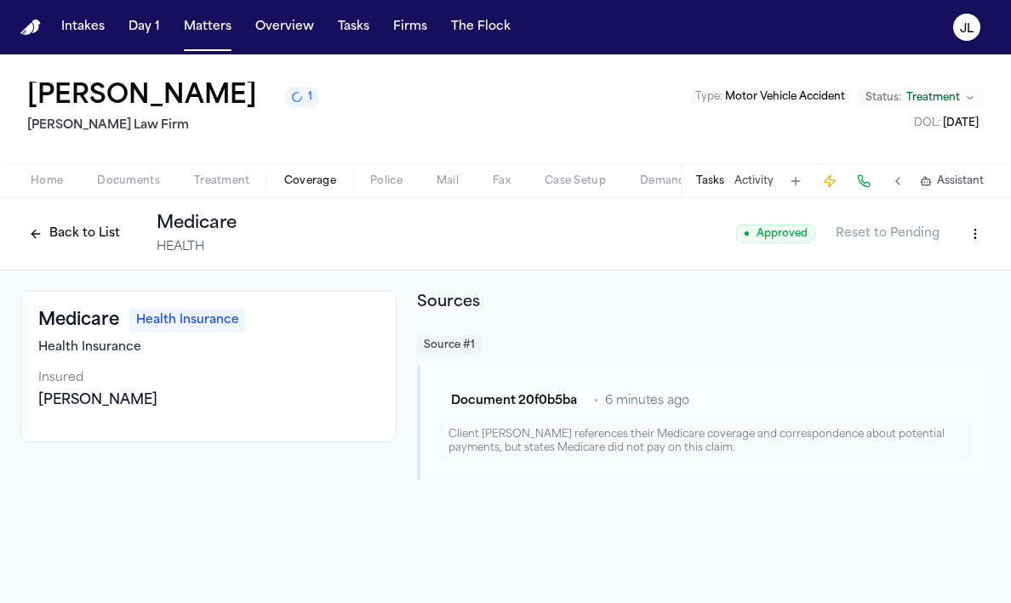
click at [76, 248] on div "Back to List Medicare HEALTH" at bounding box center [128, 234] width 216 height 44
click at [76, 248] on button "Back to List" at bounding box center [74, 233] width 108 height 27
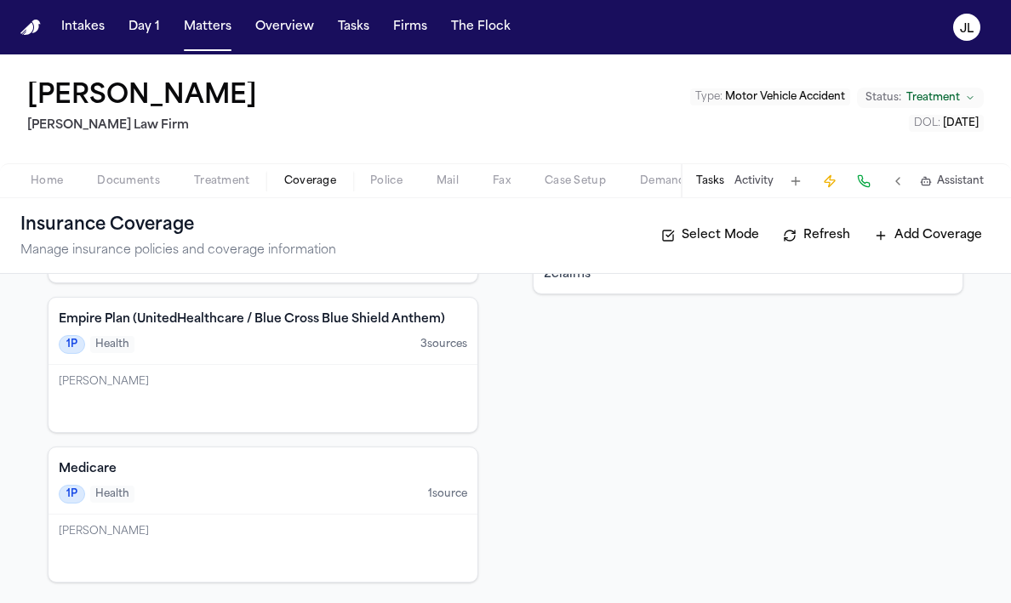
scroll to position [192, 0]
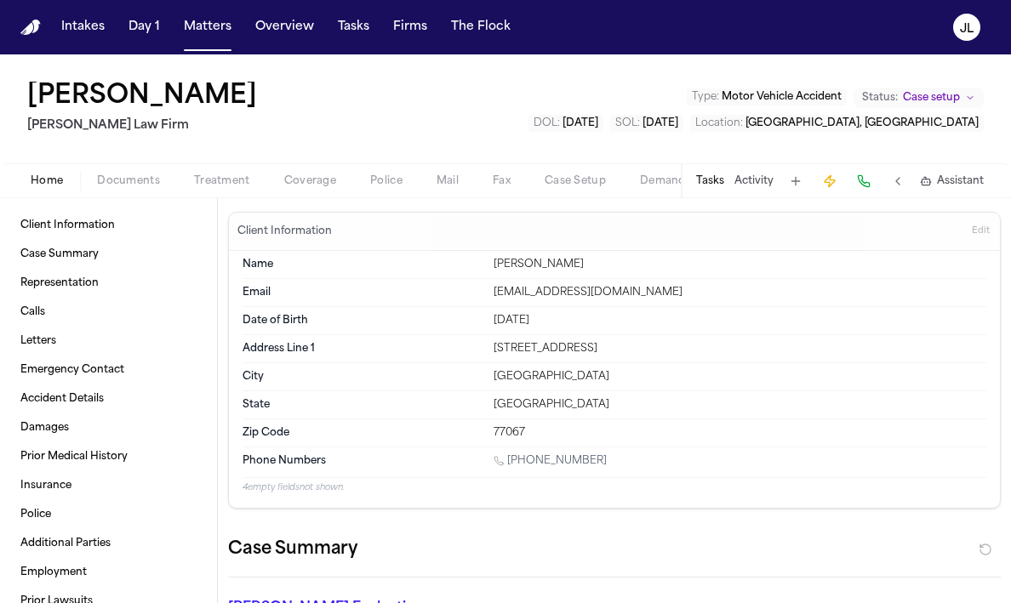
click at [287, 180] on span "Coverage" at bounding box center [310, 181] width 52 height 14
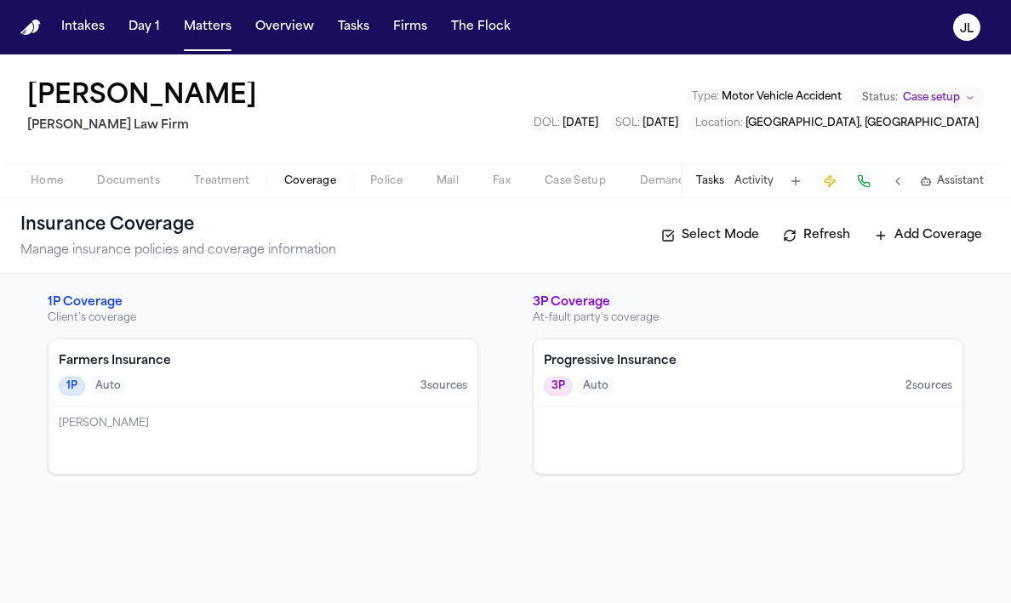
click at [369, 454] on div "Marco Mena" at bounding box center [263, 440] width 429 height 67
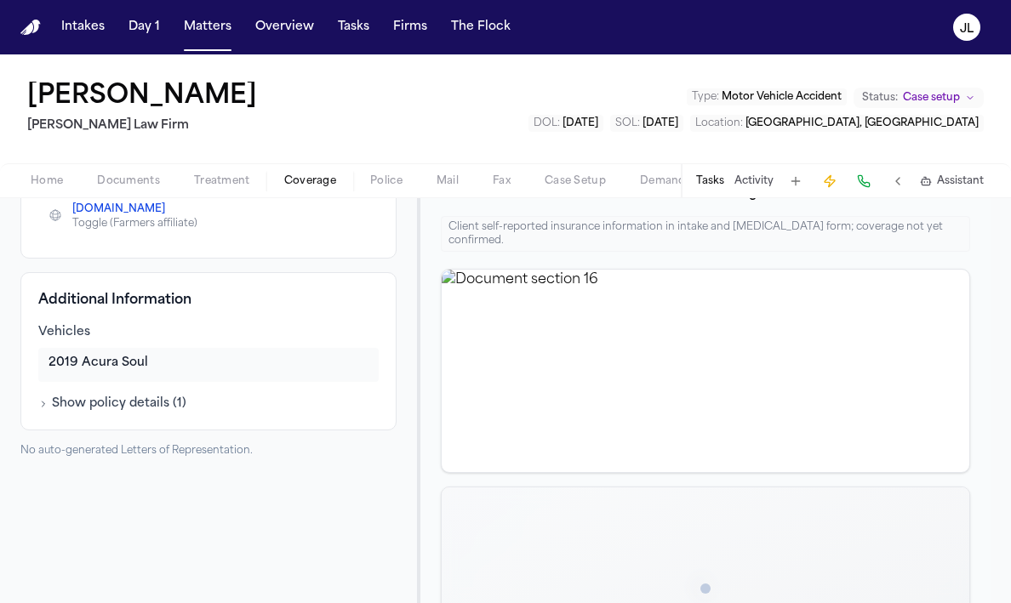
scroll to position [361, 0]
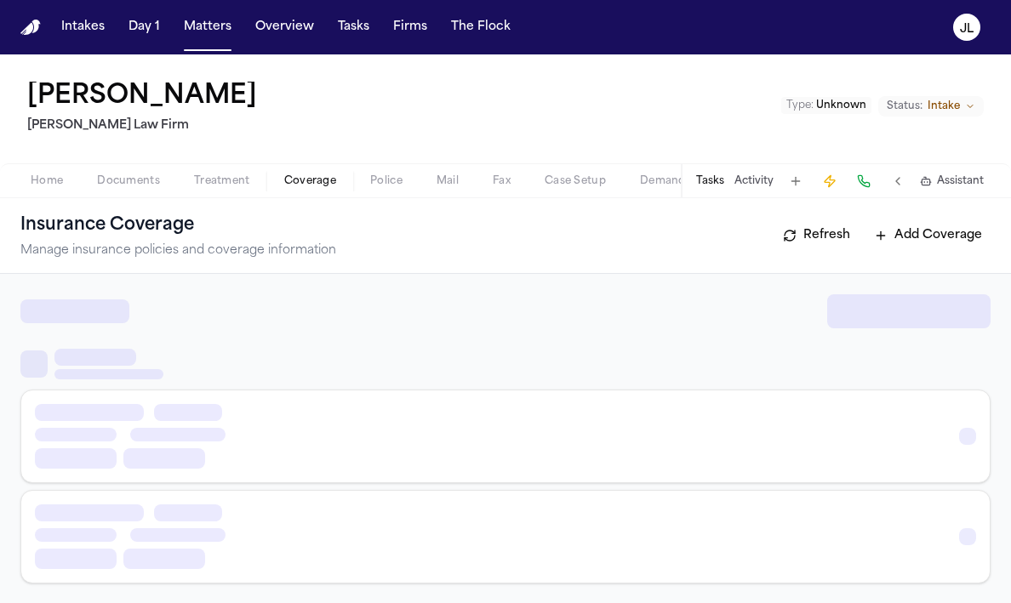
click at [328, 180] on span "Coverage" at bounding box center [310, 181] width 52 height 14
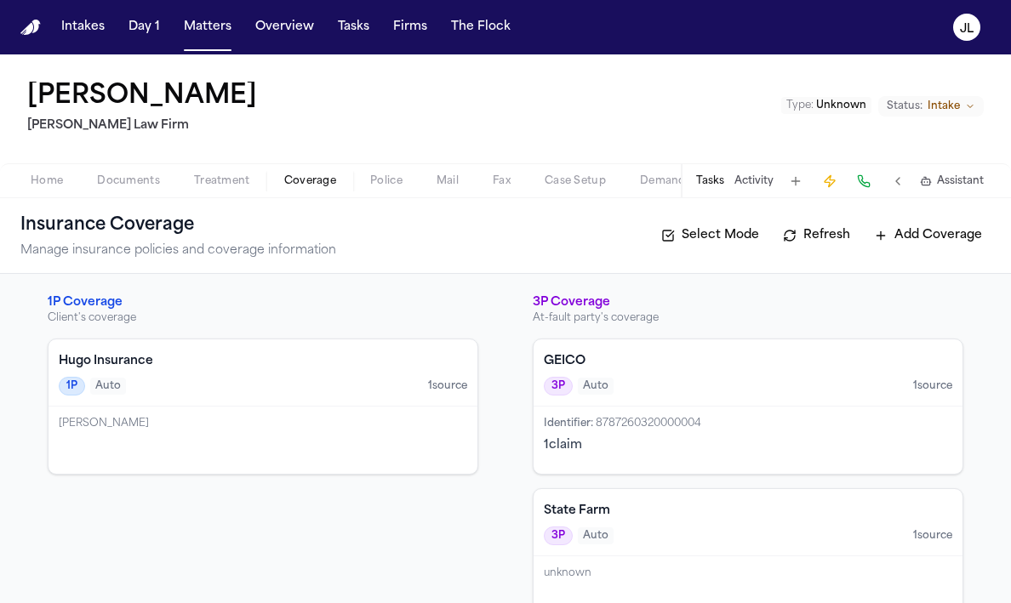
scroll to position [42, 0]
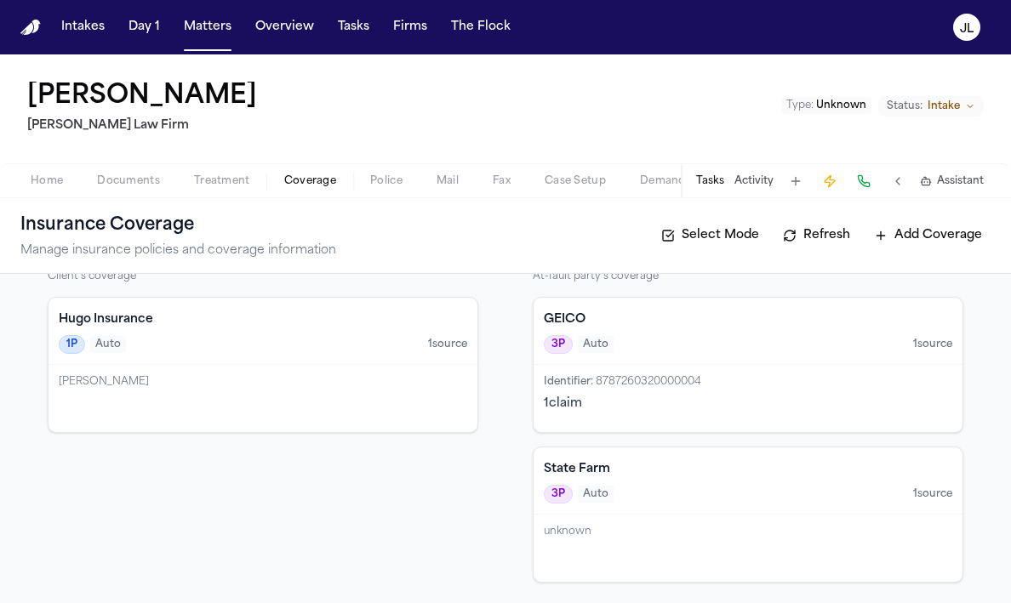
click at [275, 386] on div "[PERSON_NAME]" at bounding box center [263, 382] width 409 height 14
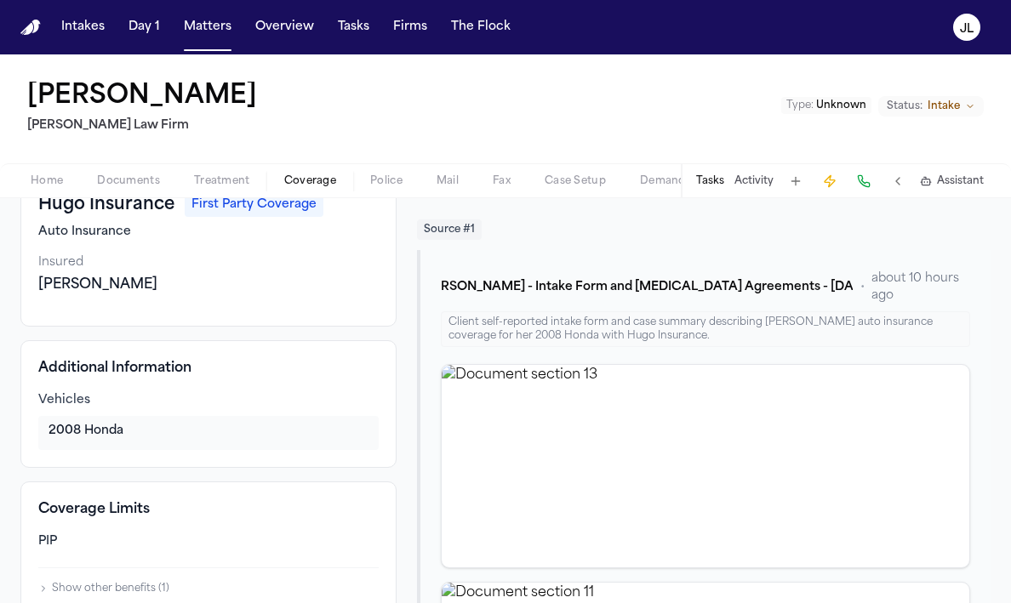
scroll to position [105, 0]
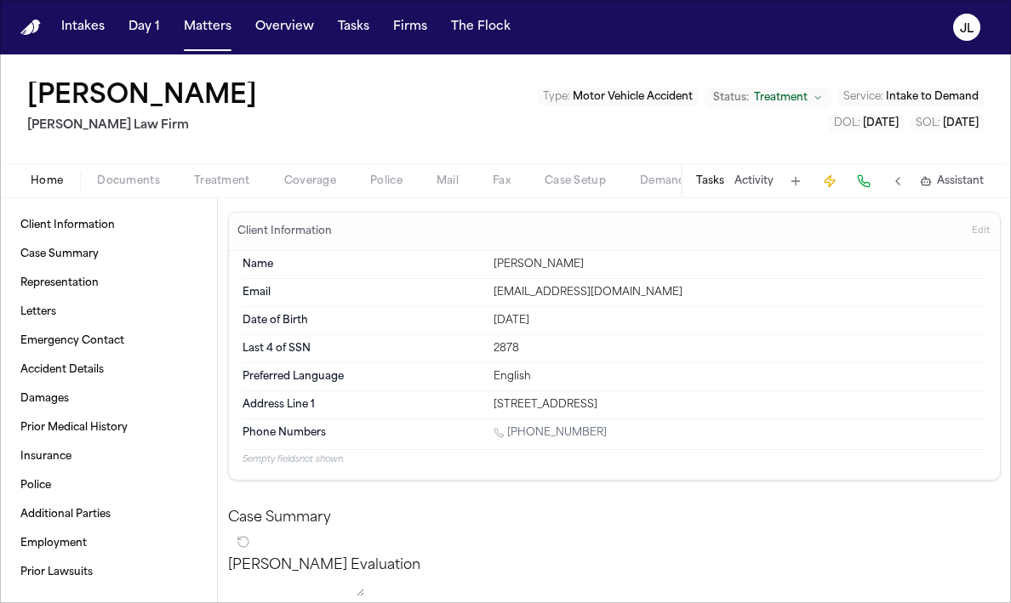
click at [308, 183] on span "Coverage" at bounding box center [310, 181] width 52 height 14
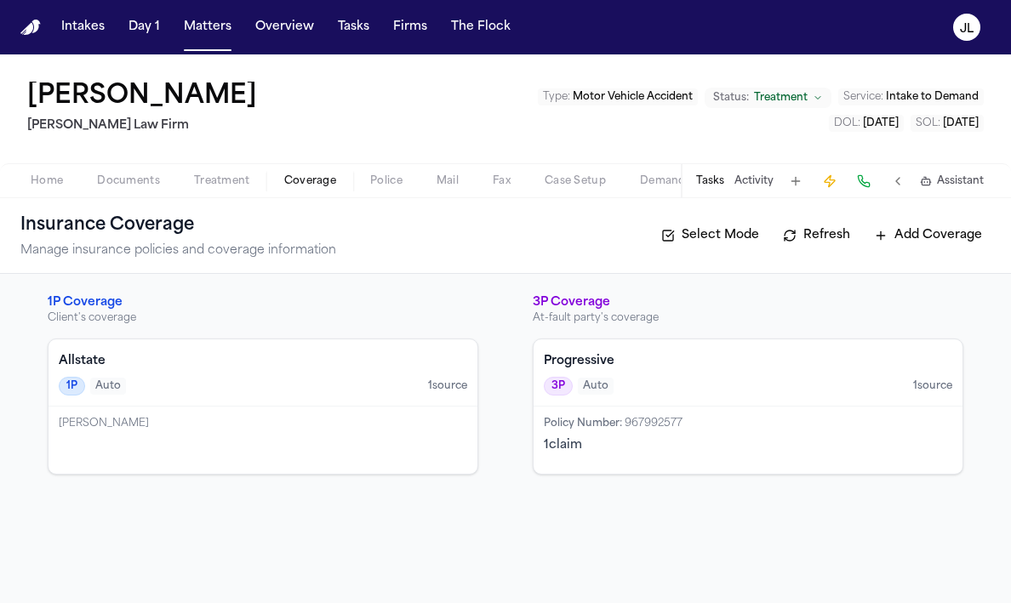
click at [409, 401] on div "Allstate 1P Auto 1 source" at bounding box center [263, 373] width 429 height 67
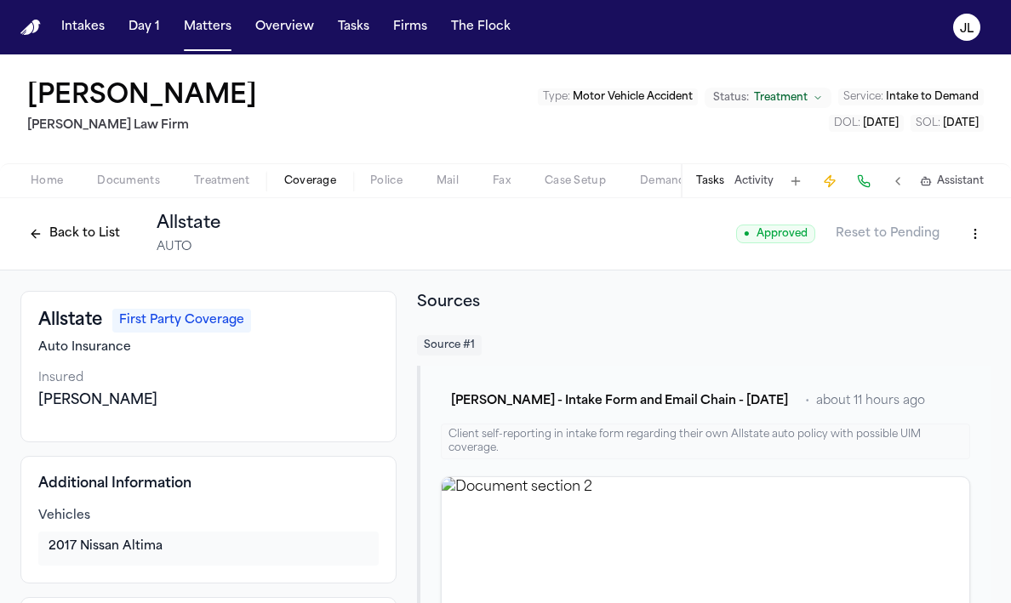
click at [855, 183] on button at bounding box center [864, 181] width 24 height 24
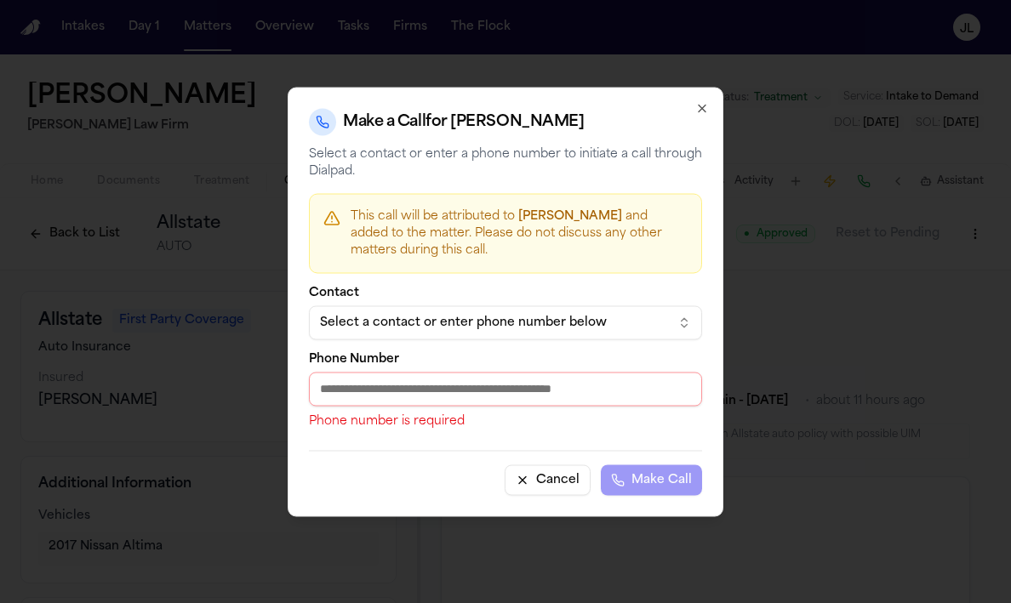
click at [420, 325] on div "Select a contact or enter phone number below" at bounding box center [492, 322] width 344 height 17
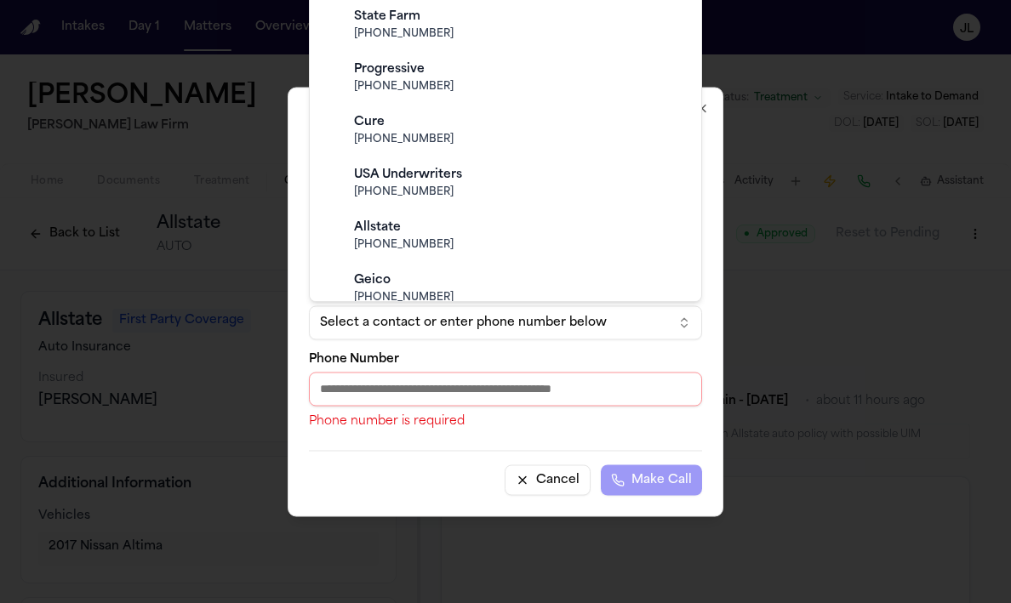
scroll to position [346, 0]
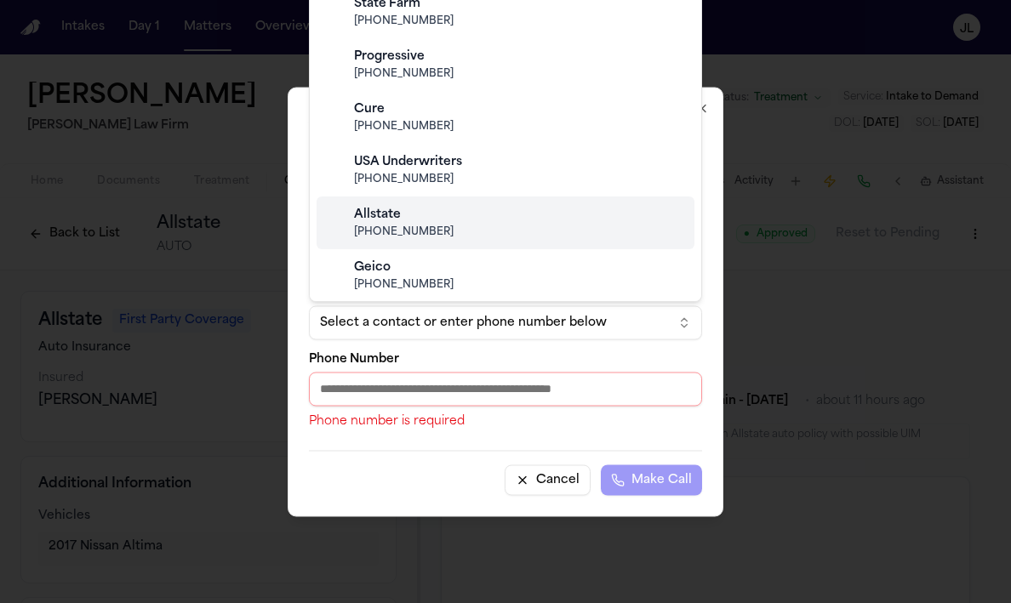
click at [421, 216] on div "Allstate" at bounding box center [519, 215] width 330 height 17
type input "**********"
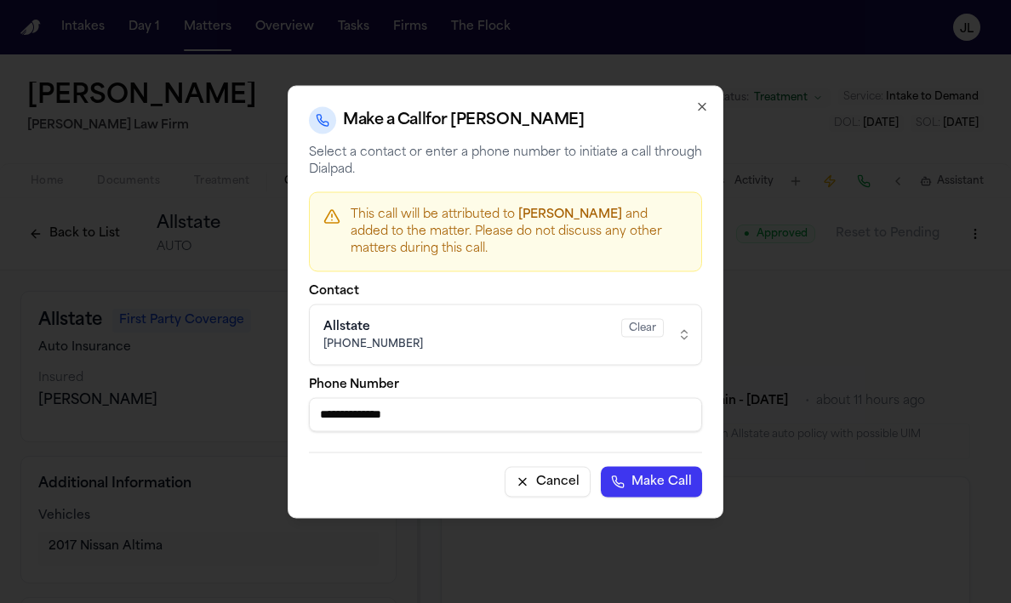
drag, startPoint x: 440, startPoint y: 415, endPoint x: 254, endPoint y: 410, distance: 185.6
click at [254, 410] on body "Intakes Day 1 Matters Overview Tasks Firms The Flock JL Etoma Jennings Ruy Mire…" at bounding box center [505, 301] width 1011 height 603
click at [701, 106] on icon "button" at bounding box center [702, 106] width 7 height 7
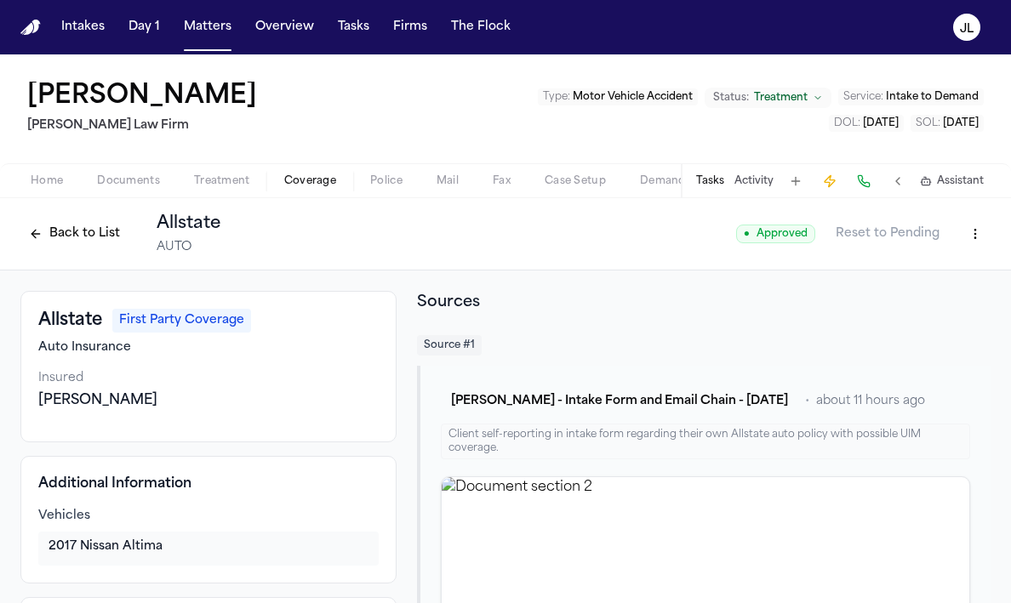
click at [980, 229] on html "Intakes Day 1 Matters Overview Tasks Firms The Flock JL Etoma Jennings Ruy Mire…" at bounding box center [505, 301] width 1011 height 603
click at [932, 266] on div "Edit Coverage" at bounding box center [916, 270] width 143 height 27
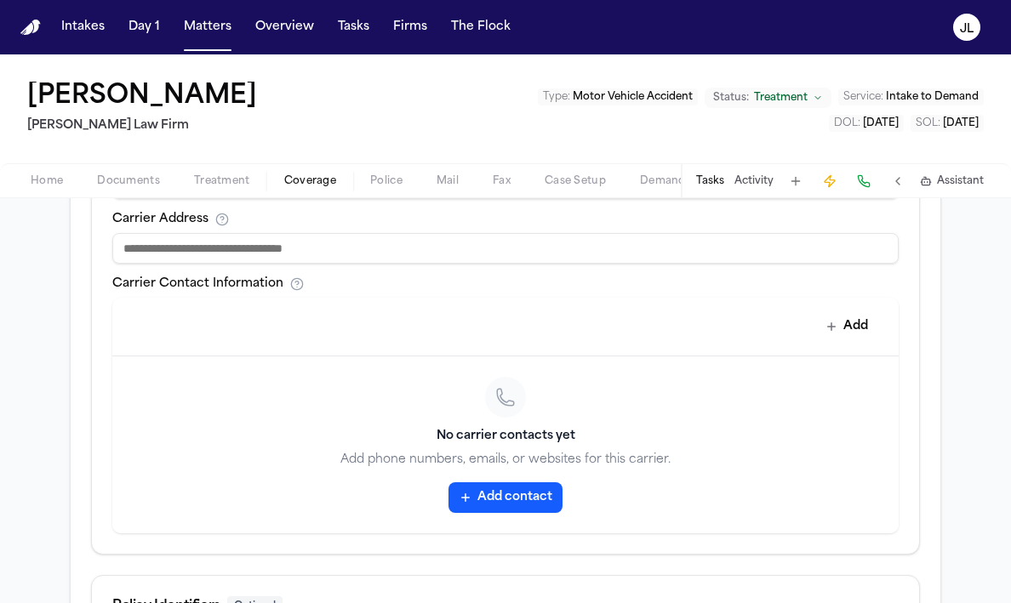
scroll to position [734, 0]
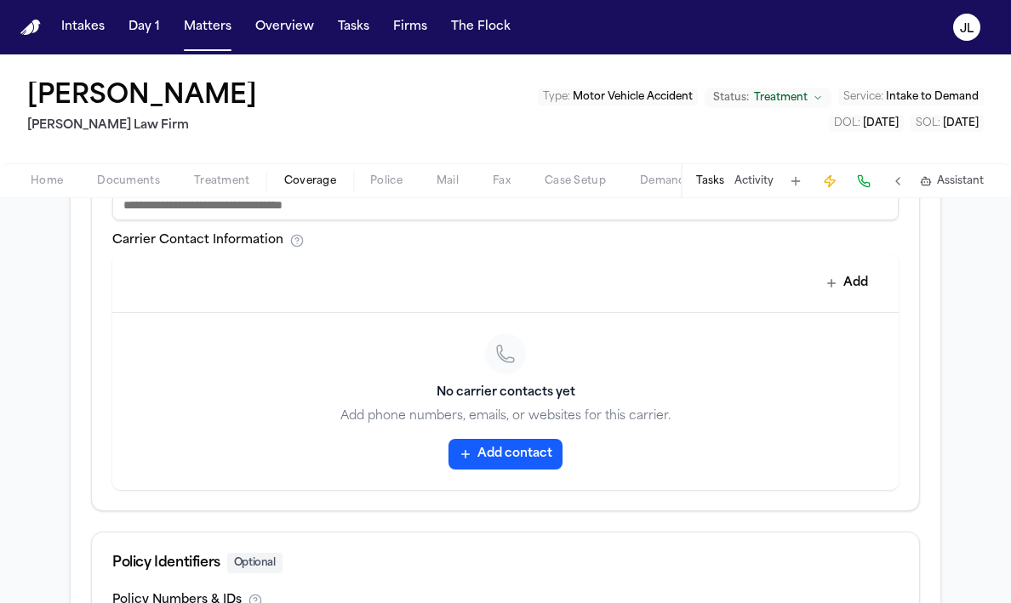
click at [526, 436] on div "No carrier contacts yet Add phone numbers, emails, or websites for this carrier…" at bounding box center [505, 401] width 786 height 177
click at [519, 455] on button "Add contact" at bounding box center [506, 454] width 114 height 31
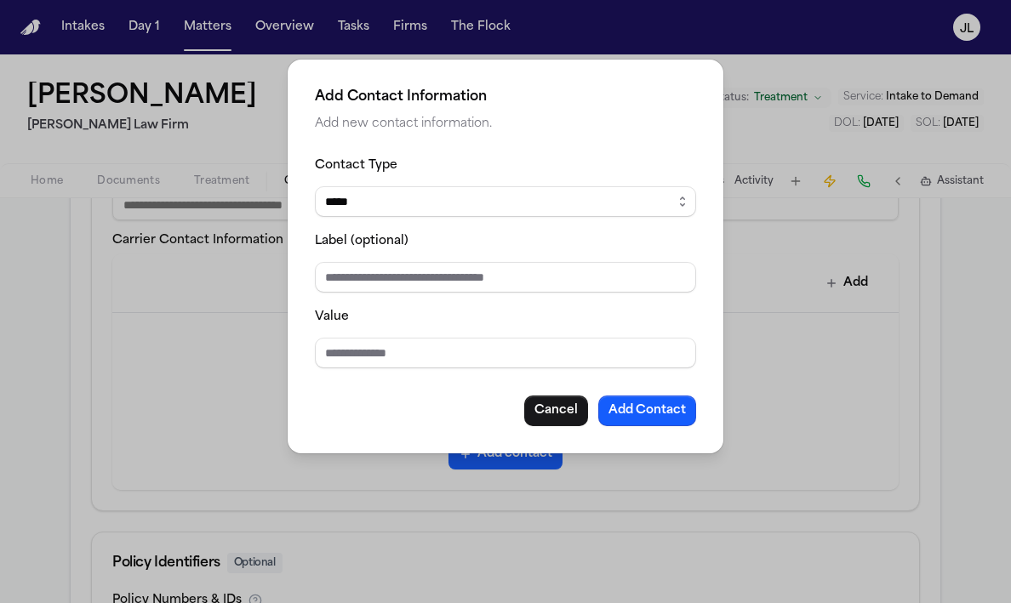
click at [488, 334] on div "Value" at bounding box center [505, 337] width 381 height 62
click at [478, 366] on input "Value" at bounding box center [505, 353] width 381 height 31
paste input "**********"
type input "**********"
click at [668, 422] on button "Add Contact" at bounding box center [647, 411] width 98 height 31
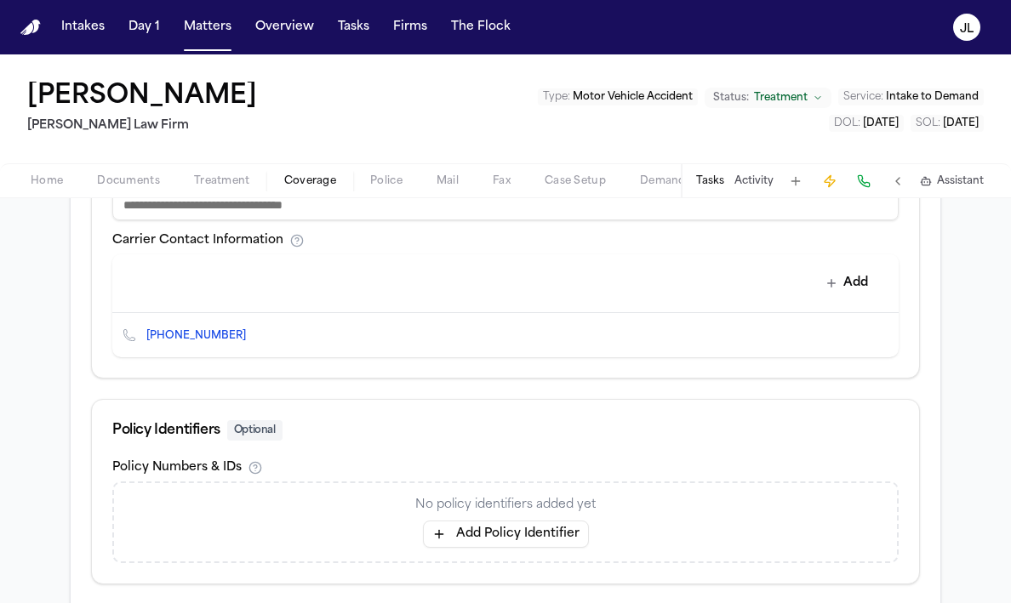
scroll to position [829, 0]
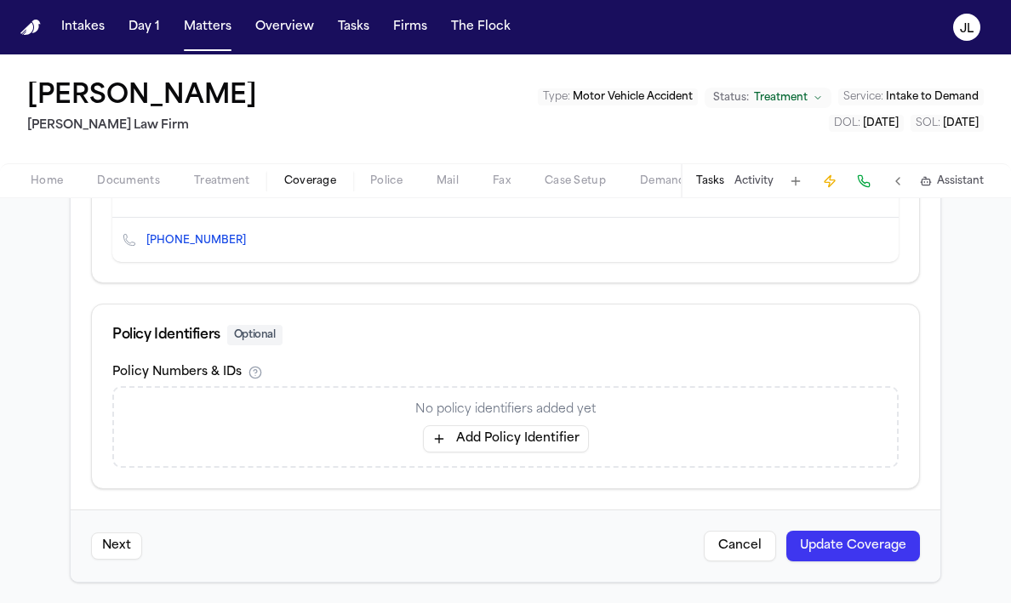
click at [906, 545] on button "Update Coverage" at bounding box center [853, 546] width 134 height 31
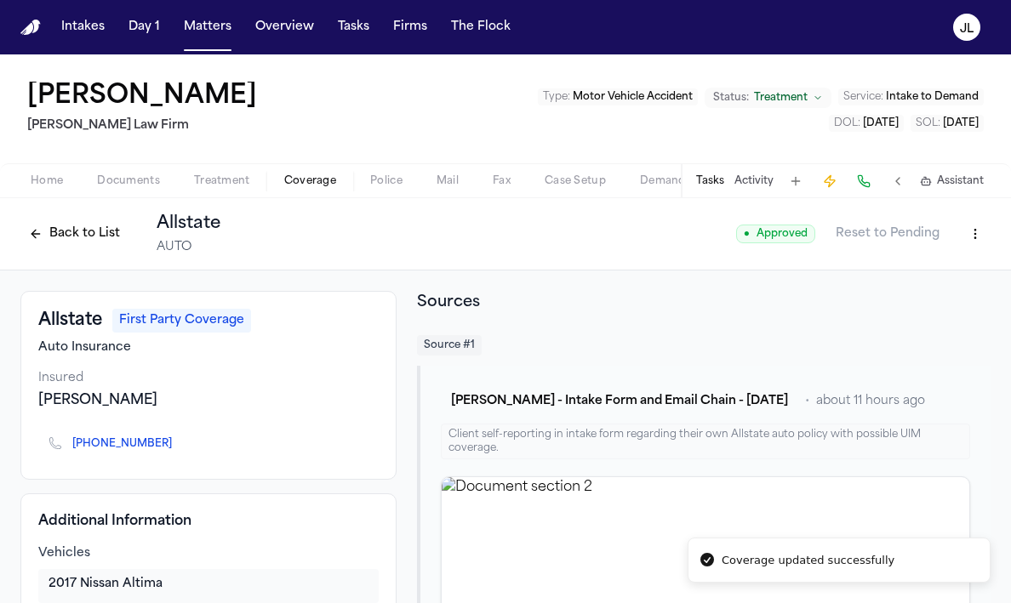
click at [87, 224] on button "Back to List" at bounding box center [74, 233] width 108 height 27
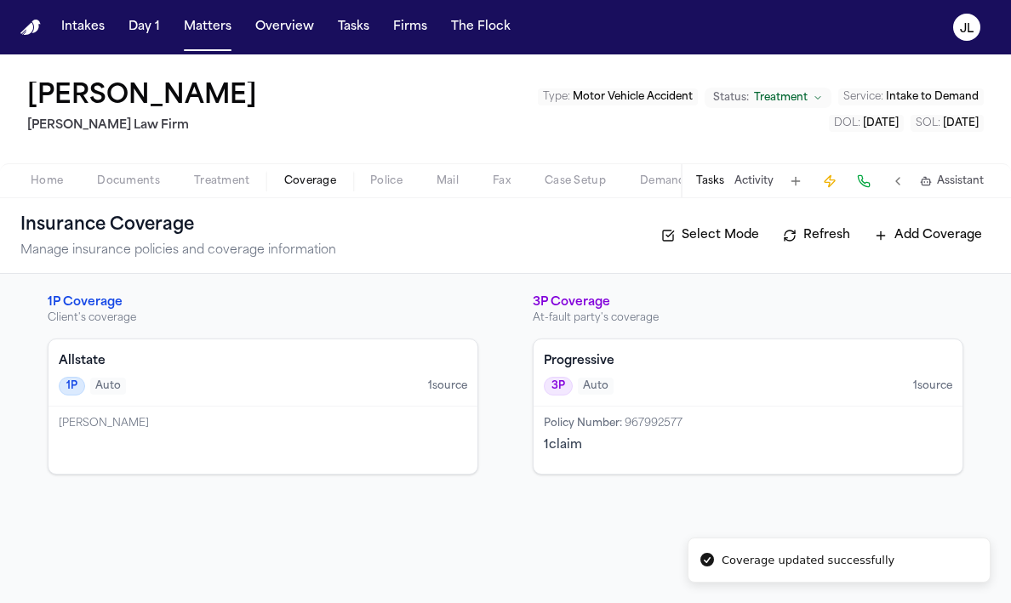
click at [643, 394] on div "3P Auto 1 source" at bounding box center [748, 386] width 409 height 19
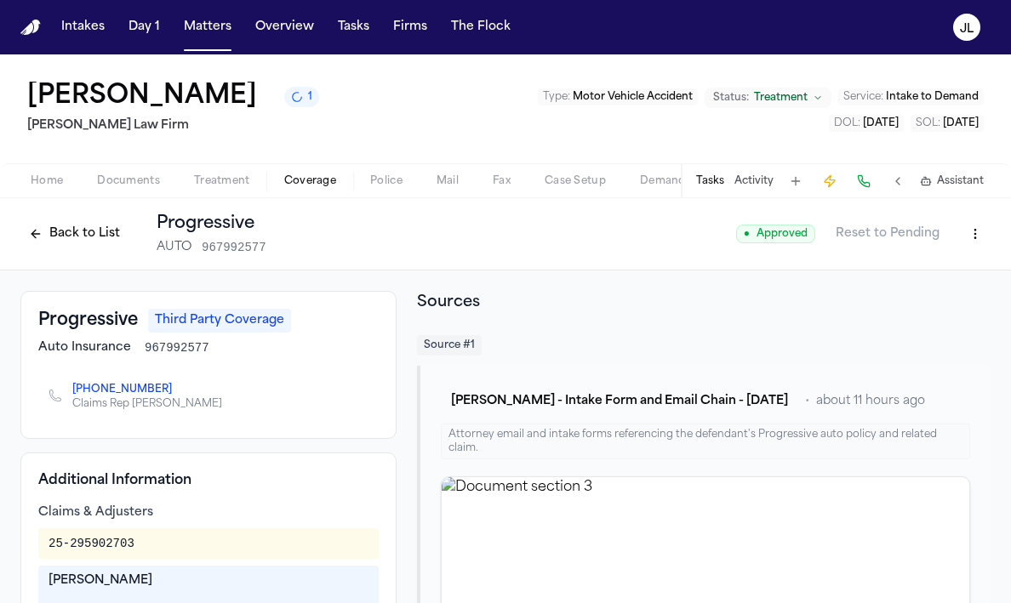
click at [55, 247] on button "Back to List" at bounding box center [74, 233] width 108 height 27
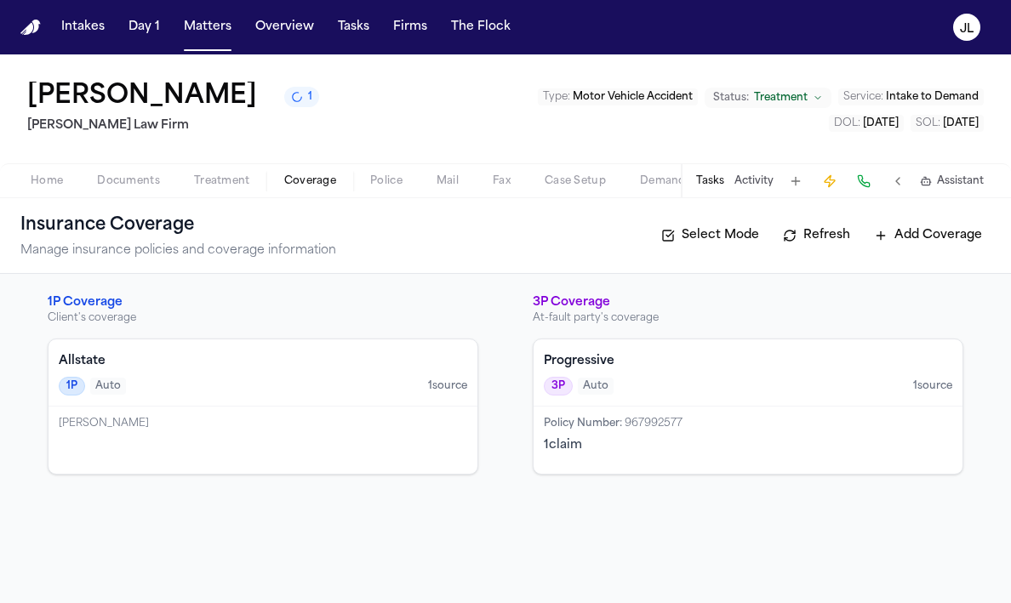
click at [700, 403] on div "Progressive 3P Auto 1 source" at bounding box center [748, 373] width 429 height 67
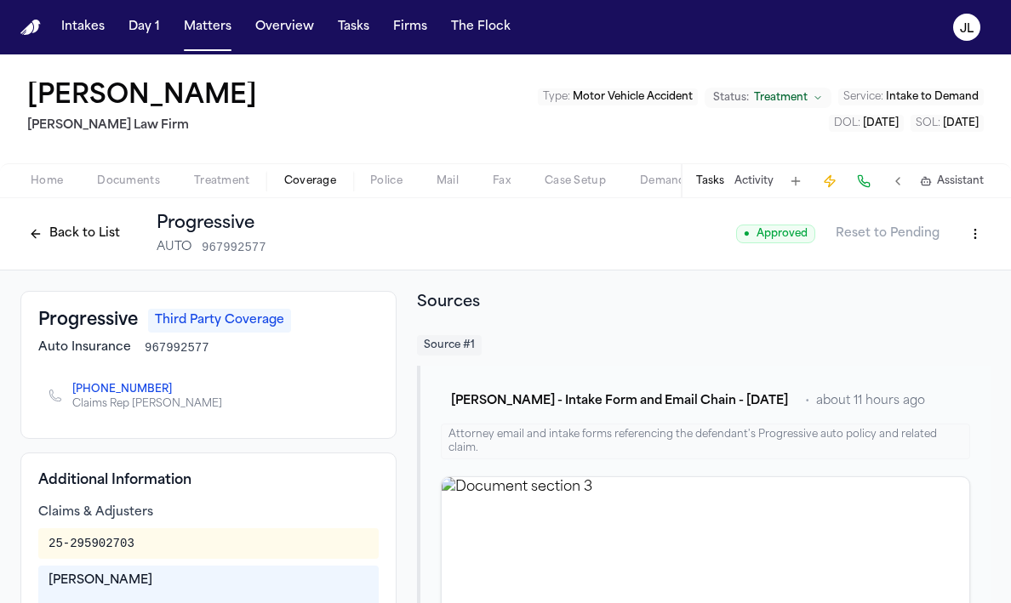
click at [84, 237] on button "Back to List" at bounding box center [74, 233] width 108 height 27
click at [61, 236] on button "Back to List" at bounding box center [74, 233] width 108 height 27
click at [49, 232] on button "Back to List" at bounding box center [74, 233] width 108 height 27
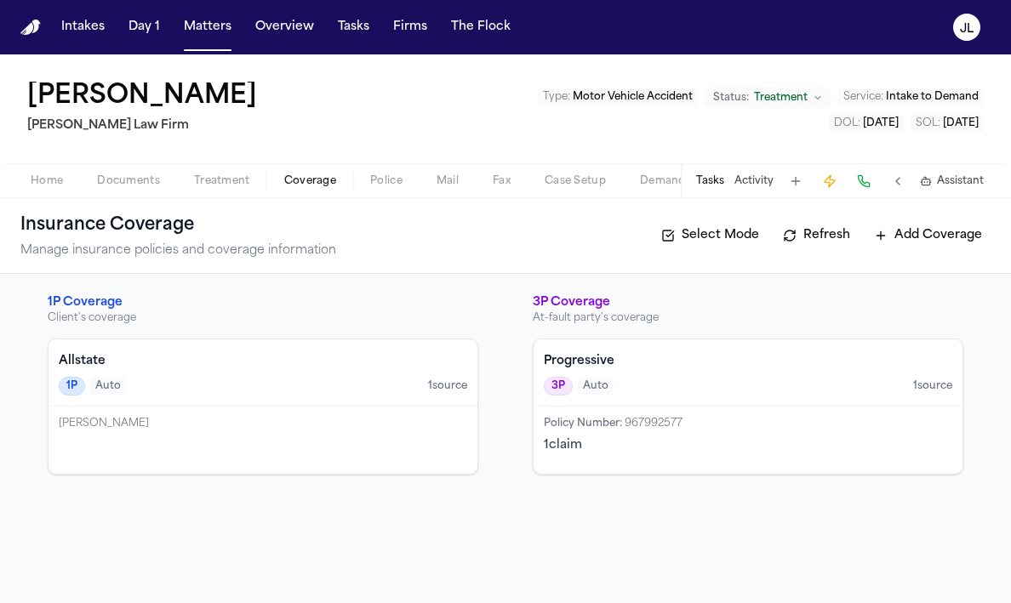
click at [676, 404] on div "Progressive 3P Auto 1 source" at bounding box center [748, 373] width 429 height 67
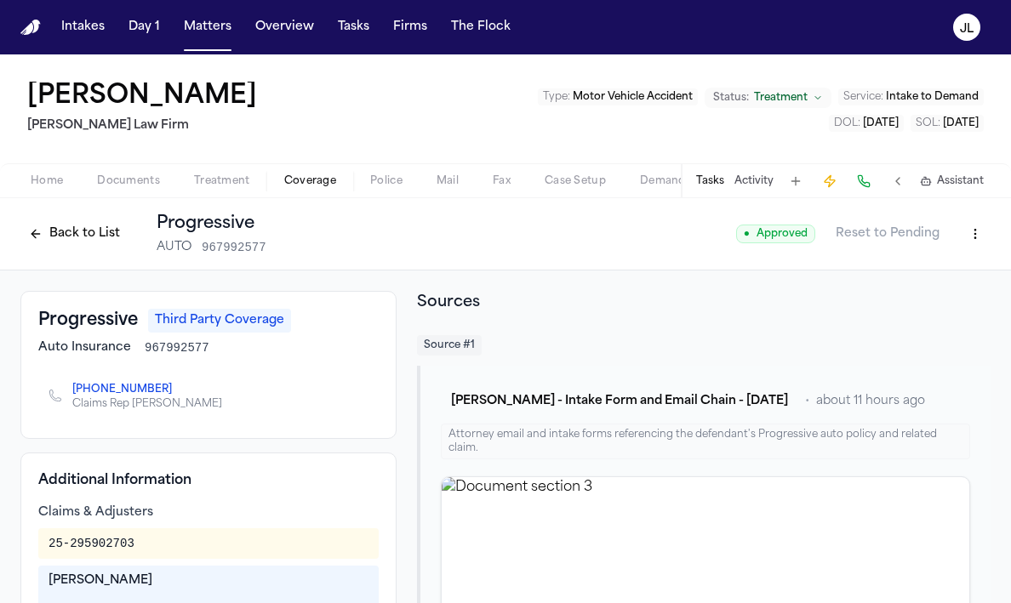
click at [961, 239] on html "Intakes Day 1 Matters Overview Tasks Firms The Flock JL Etoma Jennings Ruy Mire…" at bounding box center [505, 301] width 1011 height 603
click at [925, 267] on div "Edit Coverage" at bounding box center [916, 270] width 143 height 27
select select "**********"
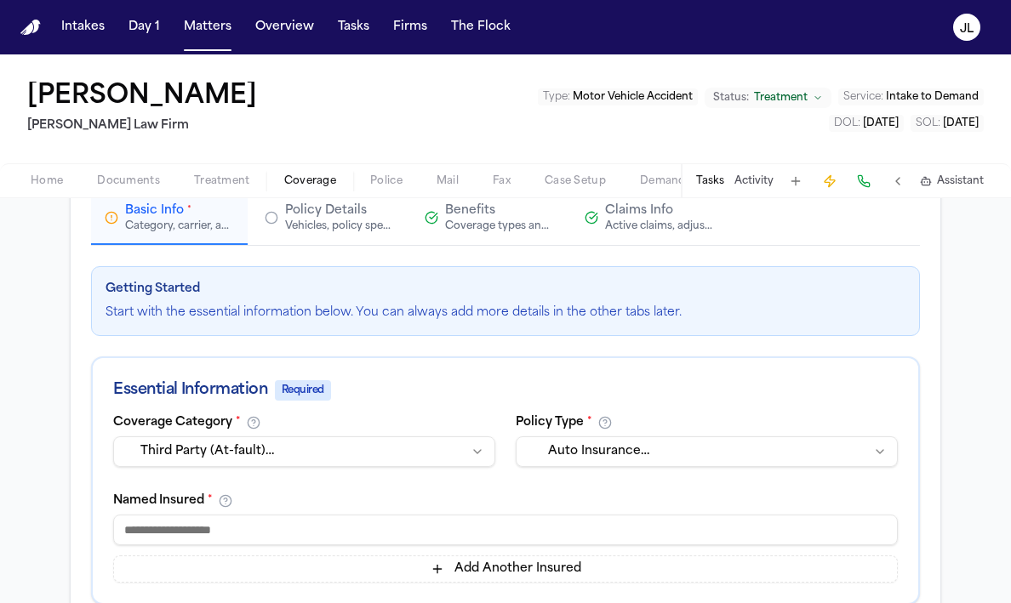
scroll to position [57, 0]
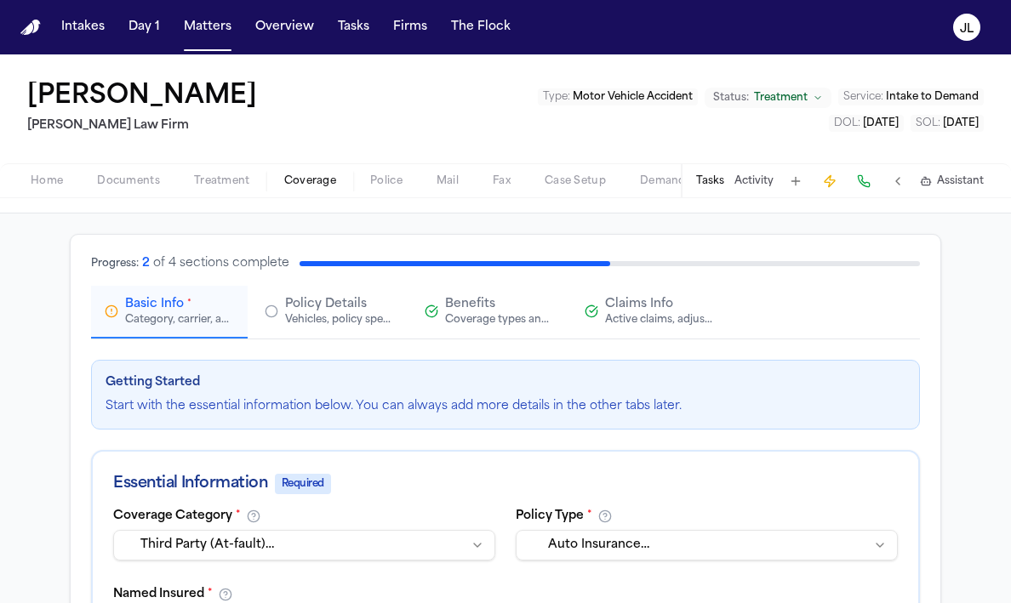
click at [287, 335] on button "Policy Details Vehicles, policy specifics, and additional details" at bounding box center [329, 312] width 157 height 53
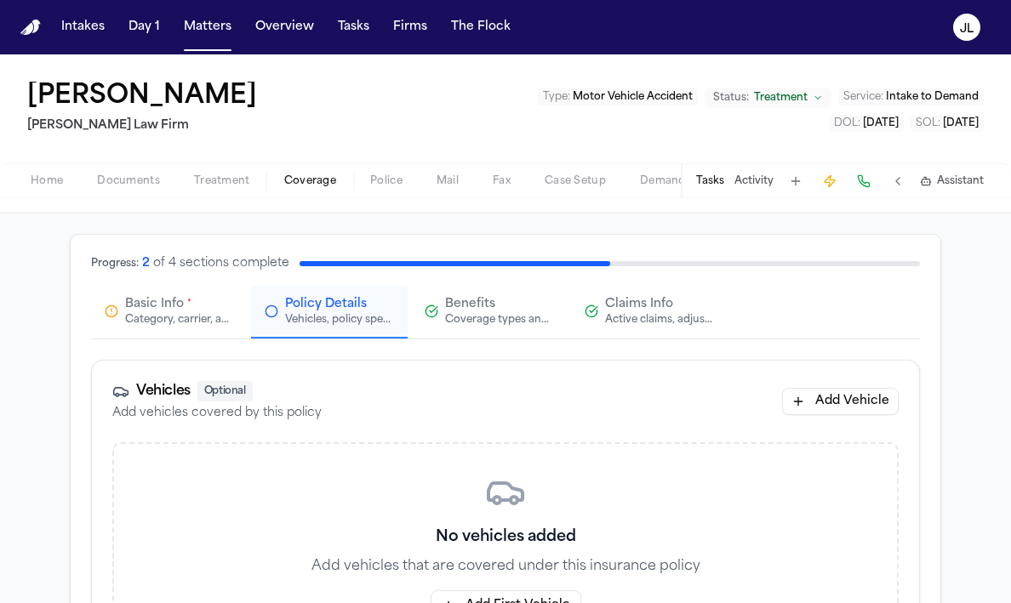
click at [195, 335] on button "Basic Info * Category, carrier, and policy holder information" at bounding box center [169, 312] width 157 height 53
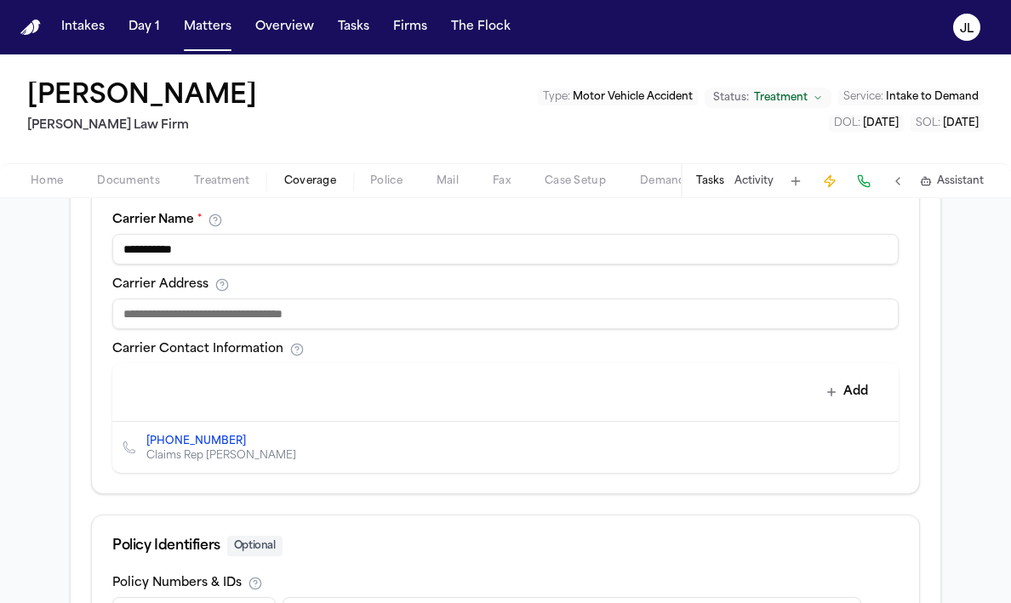
scroll to position [624, 0]
click at [851, 385] on button "Add" at bounding box center [847, 393] width 62 height 31
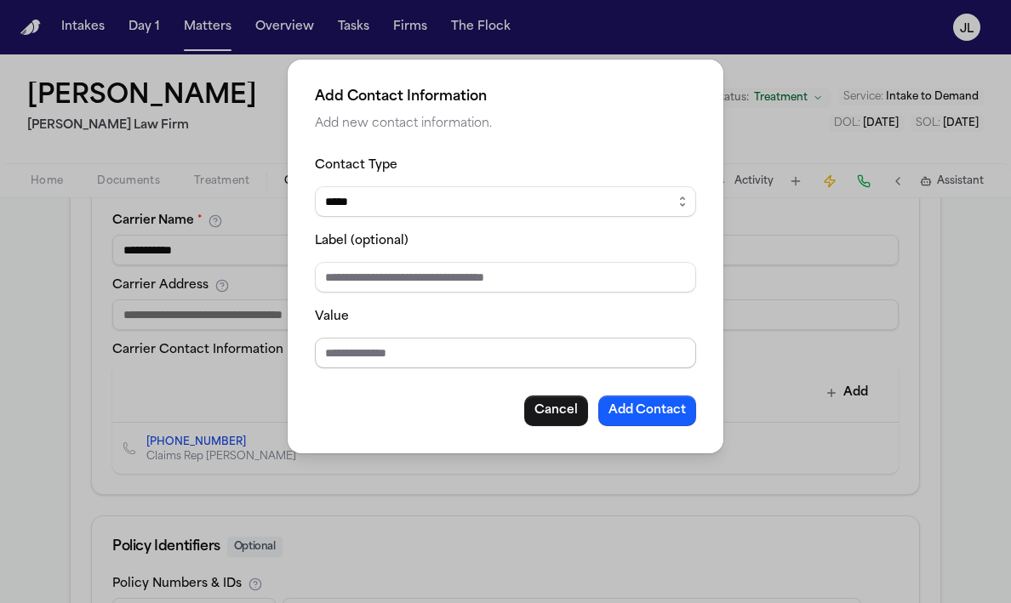
click at [601, 346] on input "Value" at bounding box center [505, 353] width 381 height 31
type input "**********"
click at [595, 192] on select "***** ***** ******* *** *****" at bounding box center [505, 201] width 381 height 31
select select "***"
click at [315, 186] on select "***** ***** ******* *** *****" at bounding box center [505, 201] width 381 height 31
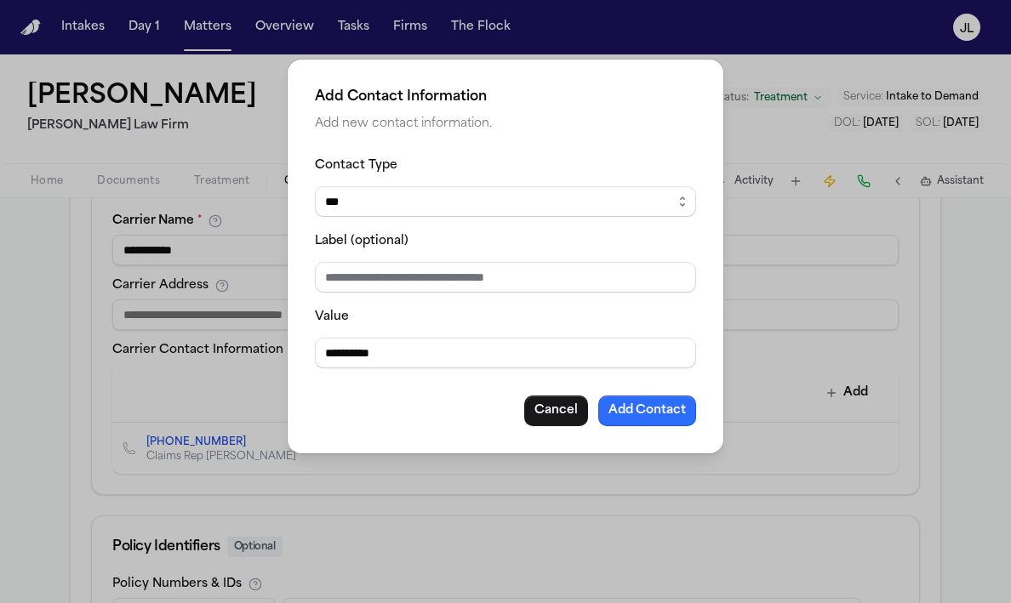
click at [677, 418] on button "Add Contact" at bounding box center [647, 411] width 98 height 31
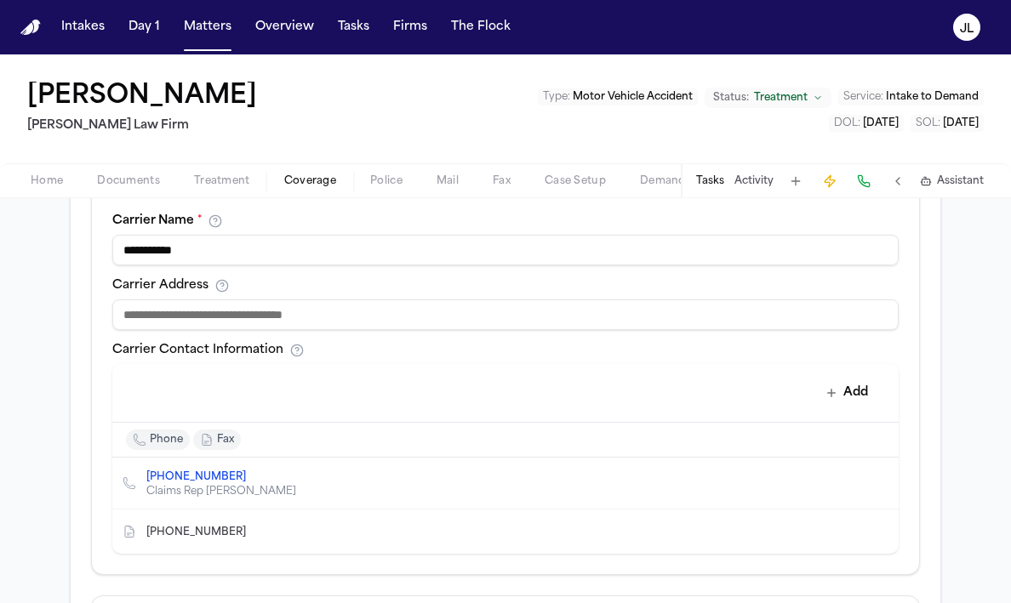
click at [878, 386] on div "Add" at bounding box center [505, 393] width 786 height 59
click at [848, 395] on button "Add" at bounding box center [847, 393] width 62 height 31
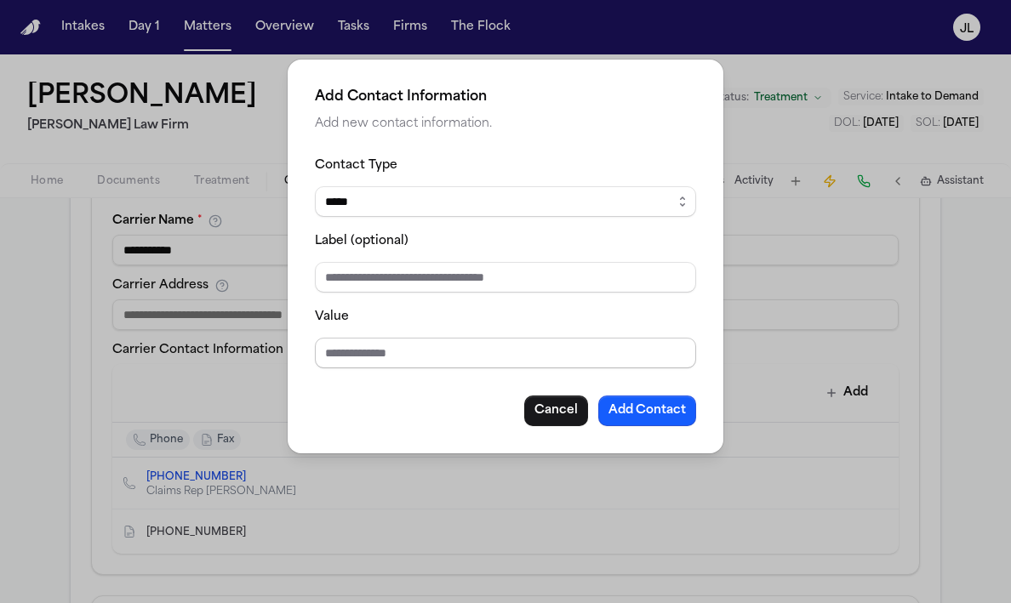
click at [418, 346] on input "Value" at bounding box center [505, 353] width 381 height 31
type input "**********"
click at [645, 415] on button "Add Contact" at bounding box center [647, 411] width 98 height 31
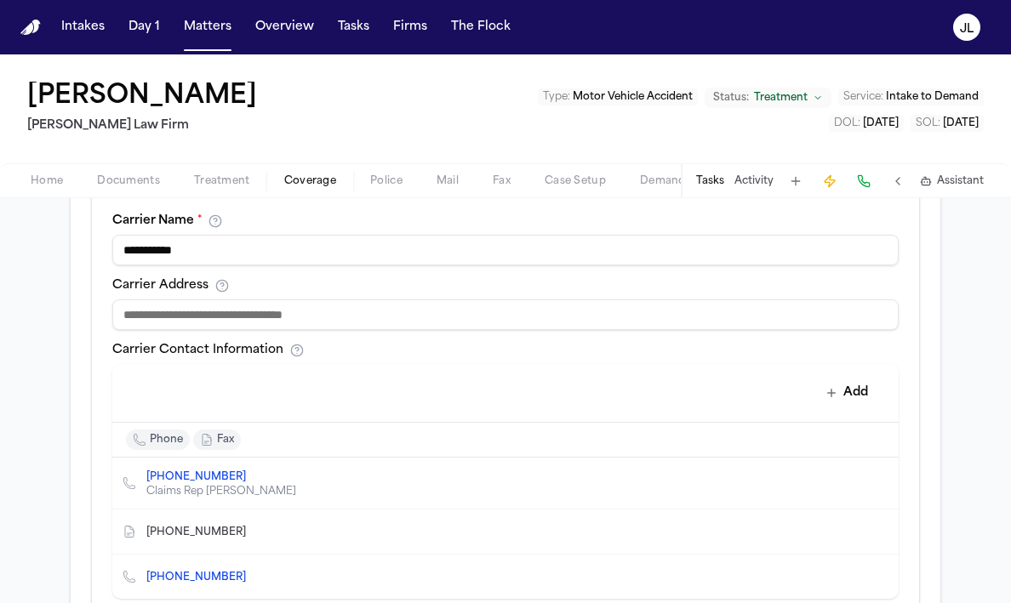
click at [392, 311] on input at bounding box center [505, 315] width 786 height 31
type input "**********"
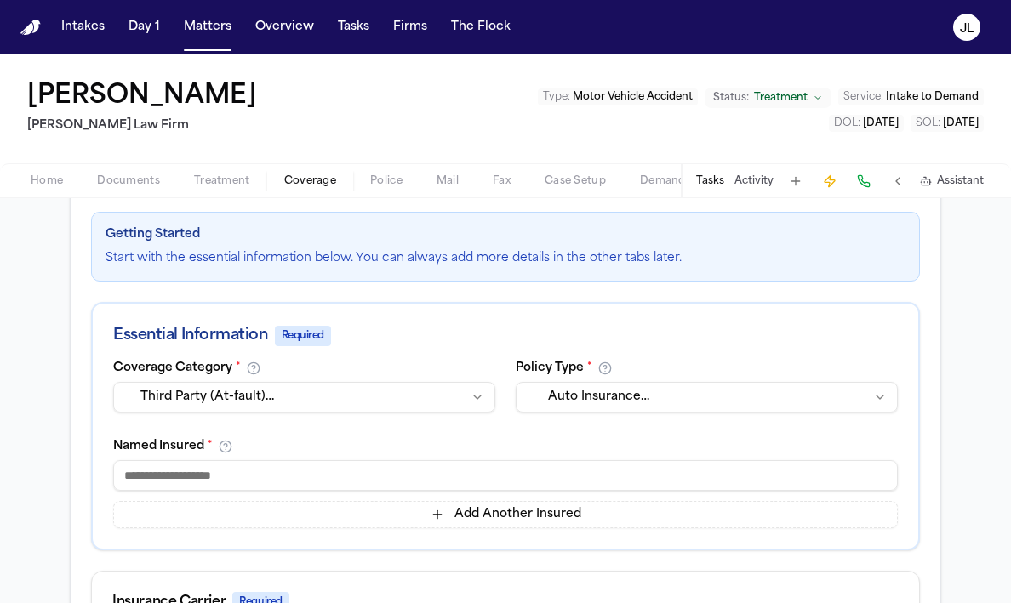
scroll to position [199, 0]
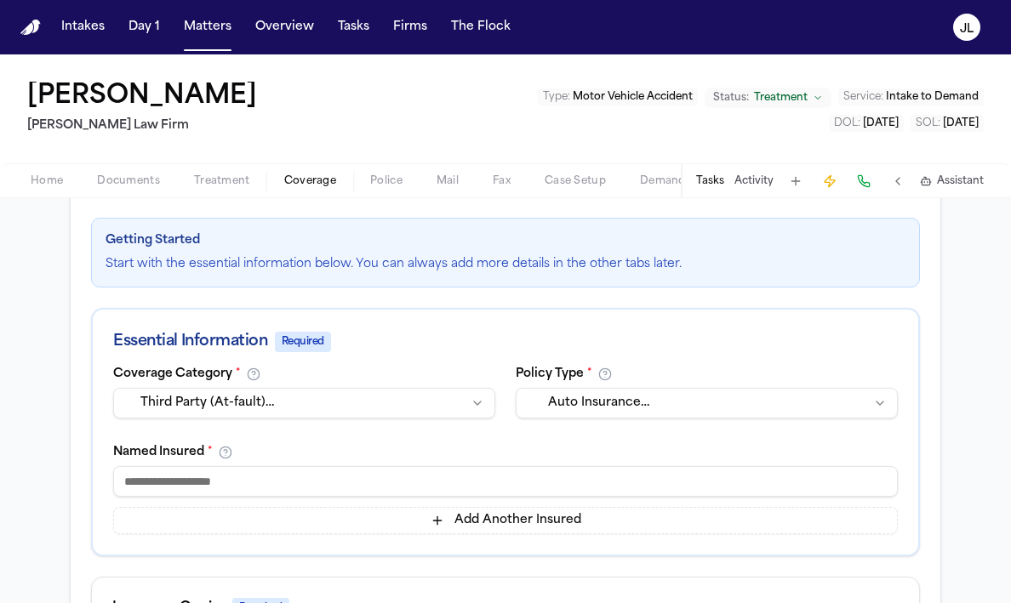
click at [310, 487] on input at bounding box center [505, 481] width 785 height 31
type input "*******"
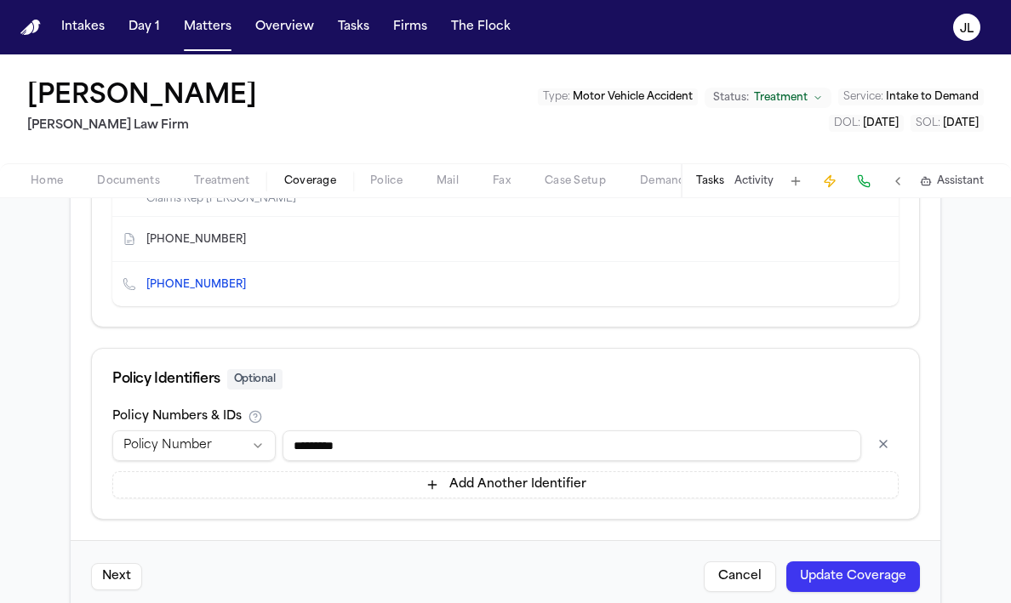
scroll to position [947, 0]
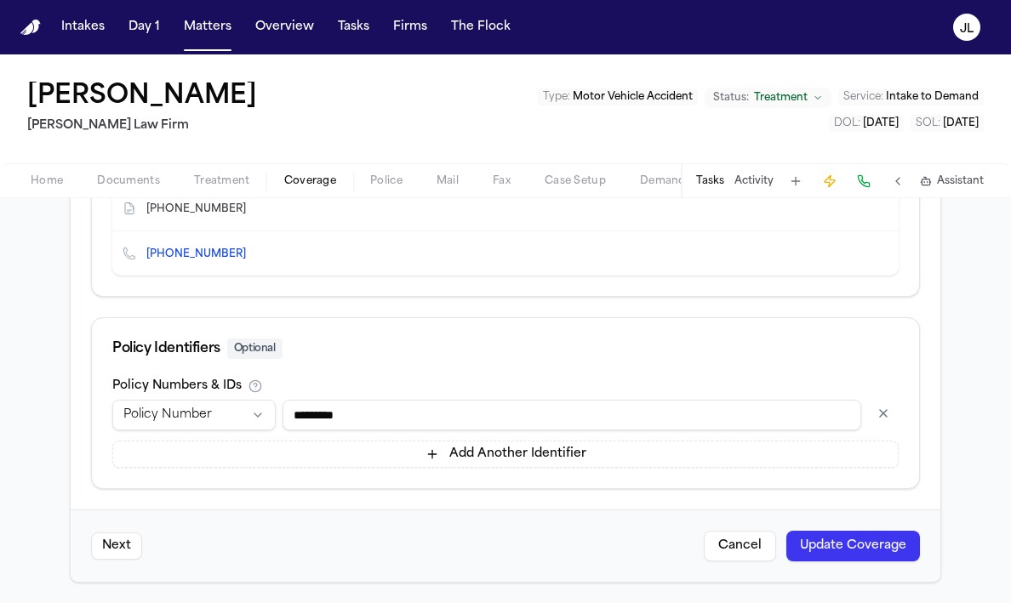
click at [809, 526] on div "Next Cancel Update Coverage" at bounding box center [506, 546] width 870 height 72
click at [810, 538] on button "Update Coverage" at bounding box center [853, 546] width 134 height 31
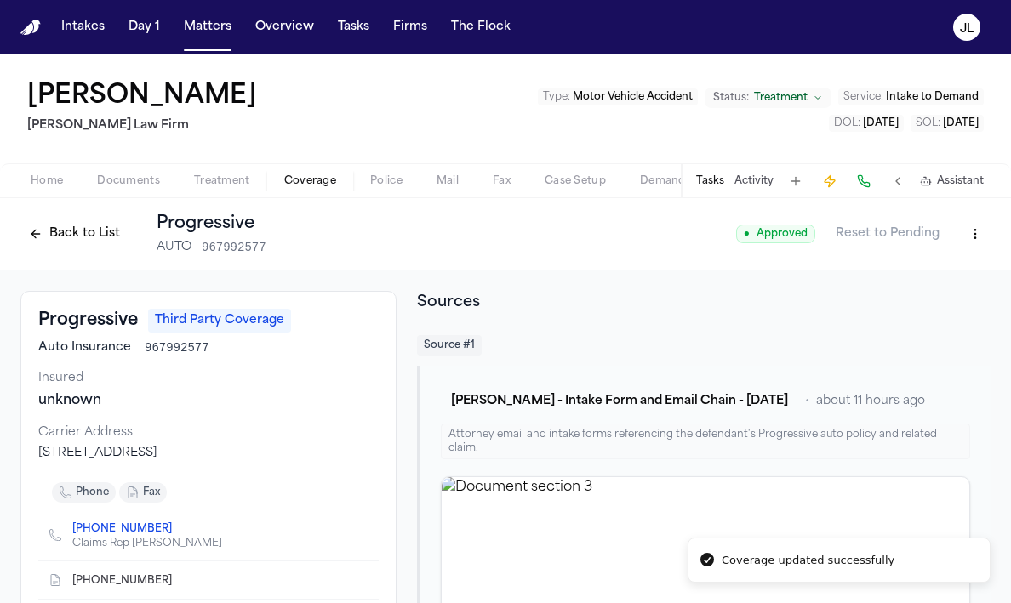
click at [81, 237] on button "Back to List" at bounding box center [74, 233] width 108 height 27
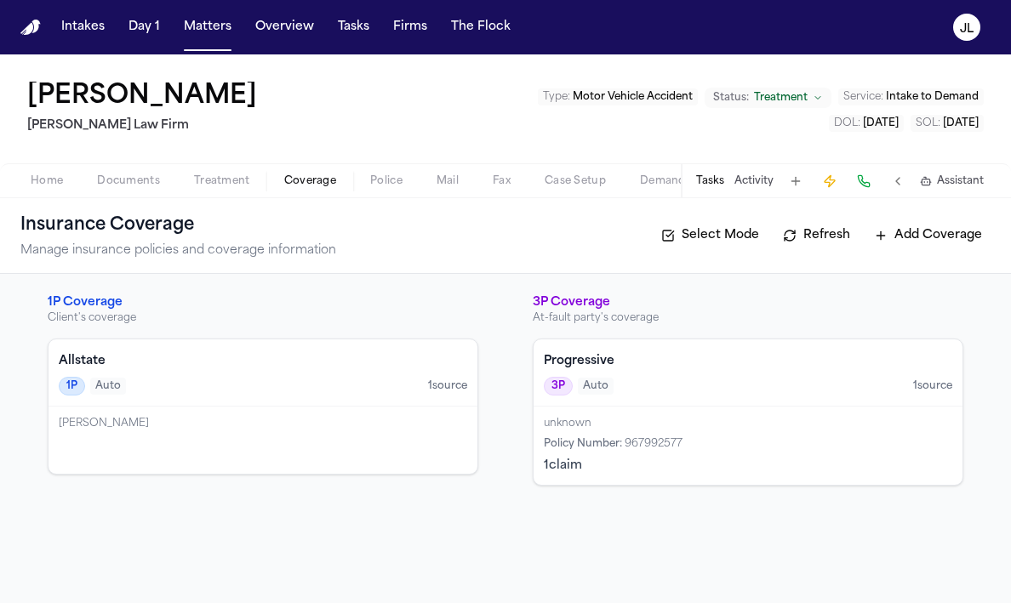
click at [278, 388] on div "1P Auto 1 source" at bounding box center [263, 386] width 409 height 19
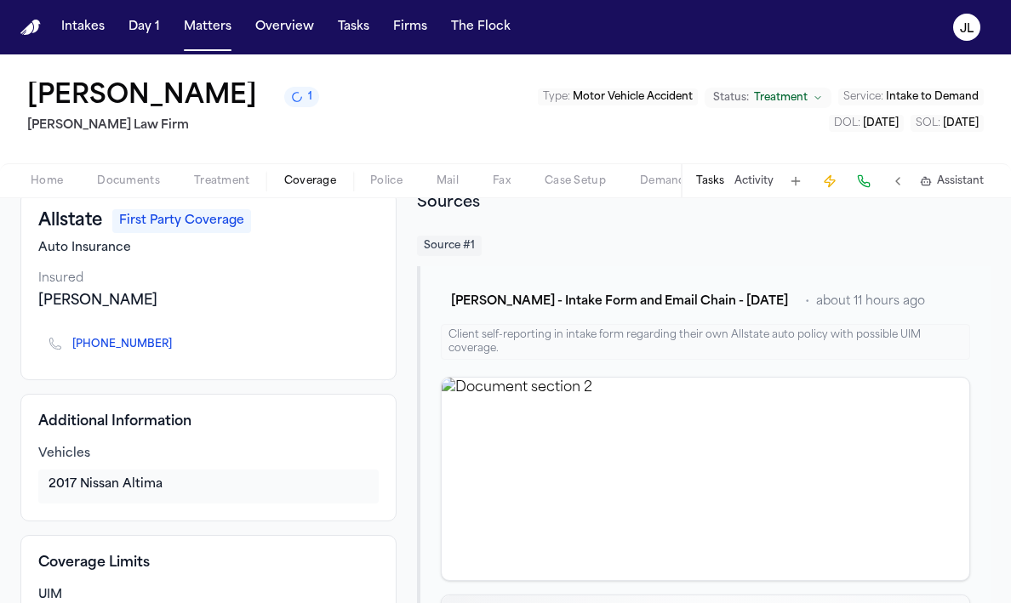
scroll to position [103, 0]
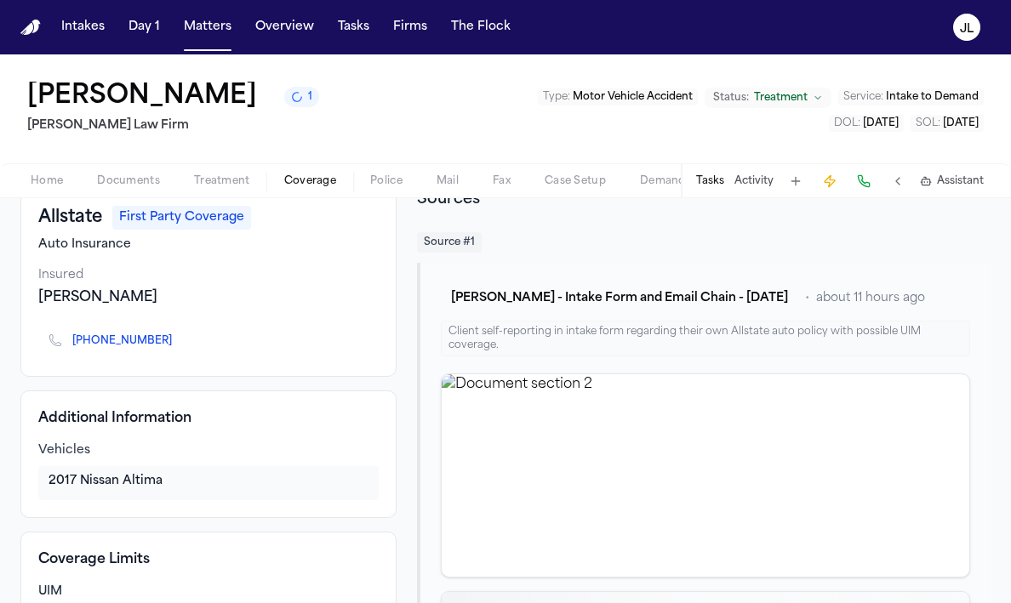
click at [178, 339] on icon "Copy to clipboard" at bounding box center [181, 341] width 6 height 8
click at [858, 183] on button at bounding box center [864, 181] width 24 height 24
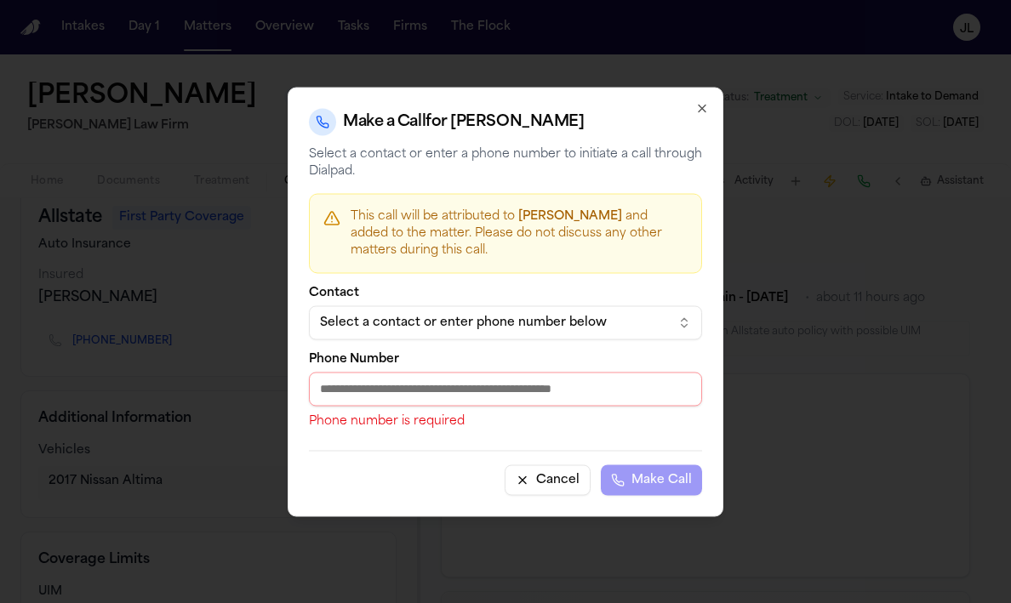
click at [462, 367] on div "Phone Number Phone number is required" at bounding box center [505, 391] width 393 height 77
click at [460, 379] on input "Phone Number" at bounding box center [505, 389] width 393 height 34
paste input "**********"
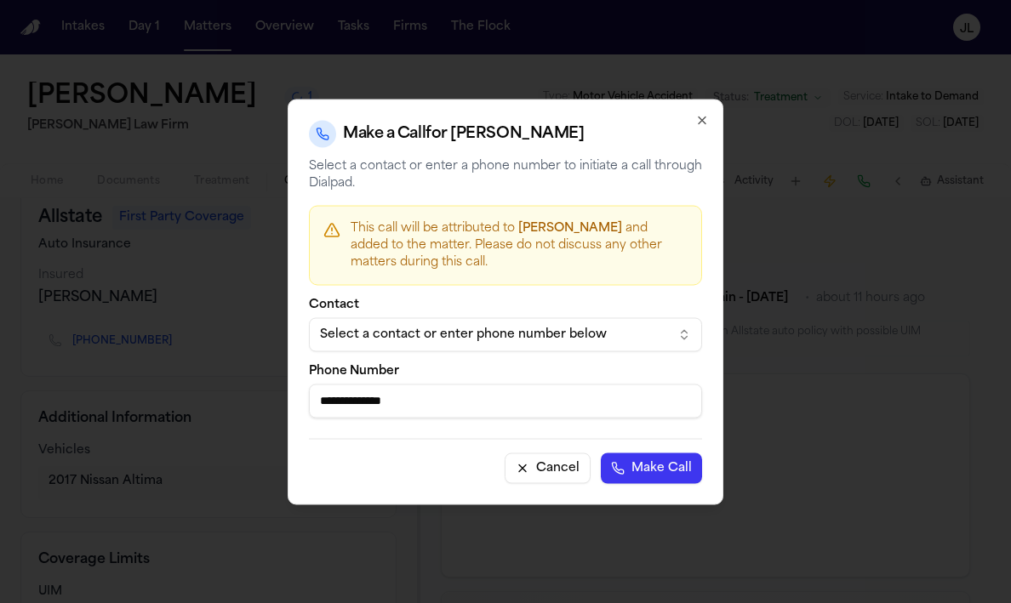
type input "**********"
click at [626, 472] on button "Make Call" at bounding box center [651, 468] width 101 height 31
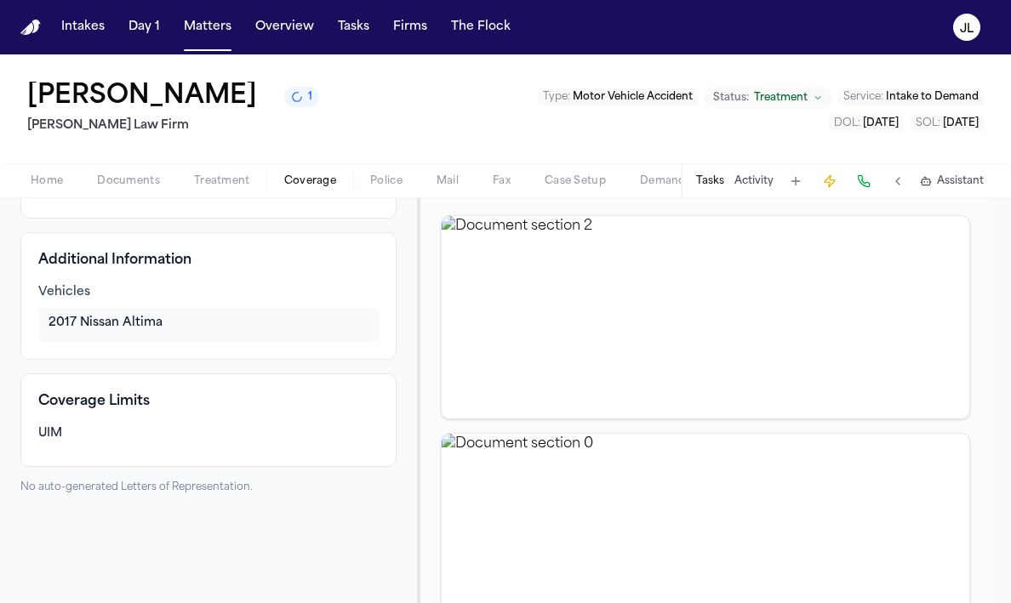
scroll to position [0, 0]
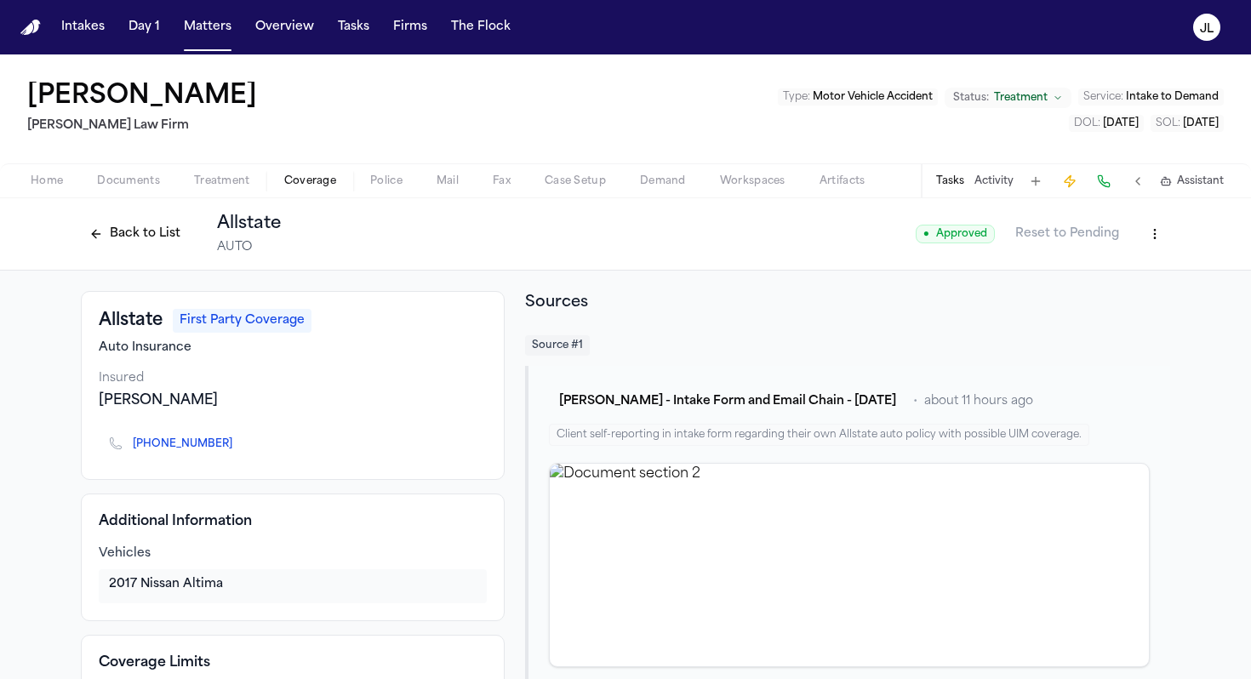
click at [61, 182] on span "Home" at bounding box center [47, 181] width 32 height 14
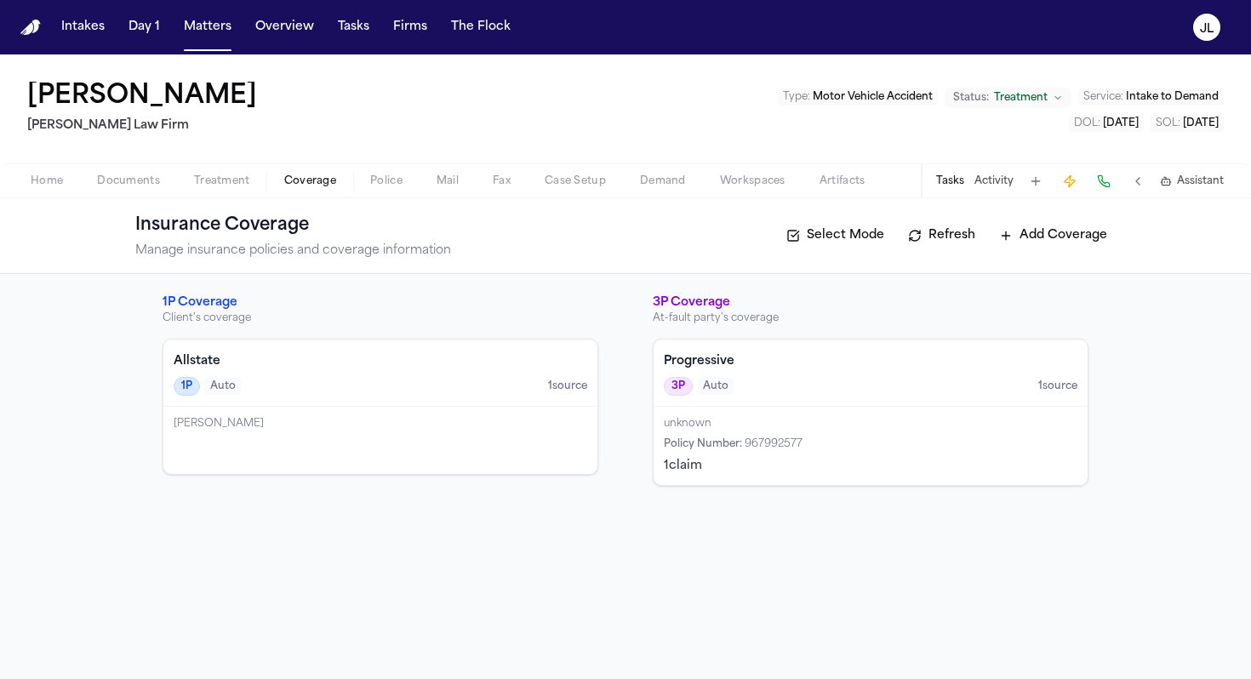
click at [326, 190] on span "button" at bounding box center [310, 191] width 72 height 2
click at [374, 377] on div "1P Auto 1 source" at bounding box center [381, 386] width 414 height 19
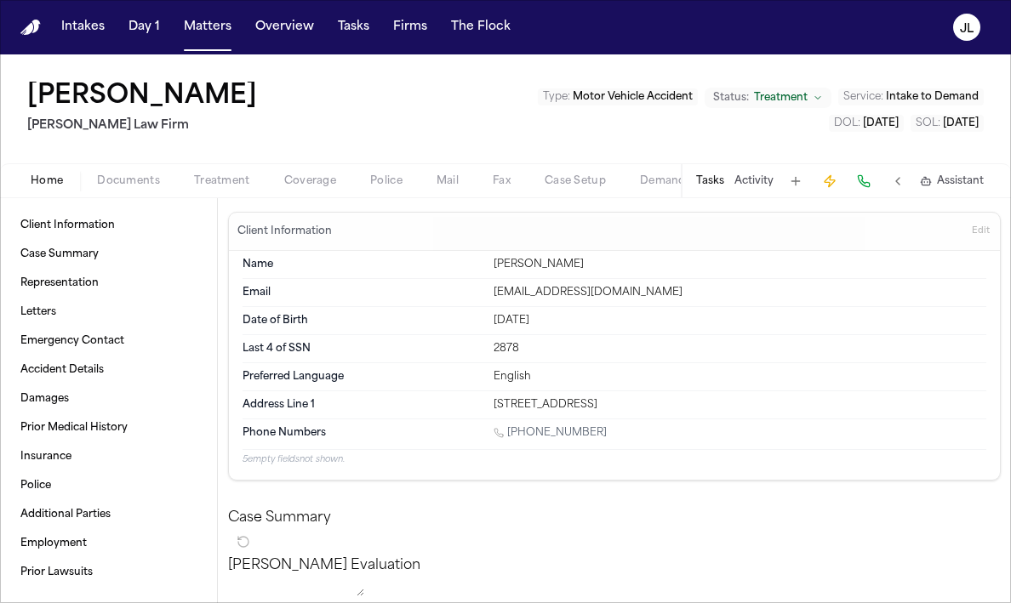
click at [49, 176] on span "Home" at bounding box center [47, 181] width 32 height 14
click at [306, 175] on span "Coverage" at bounding box center [310, 181] width 52 height 14
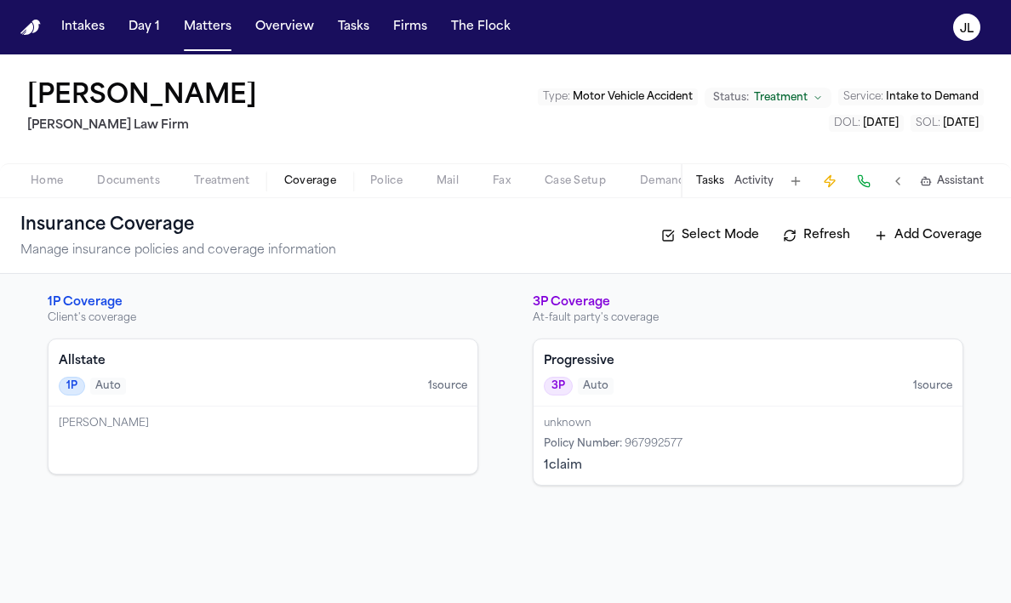
click at [292, 404] on div "Allstate 1P Auto 1 source" at bounding box center [263, 373] width 429 height 67
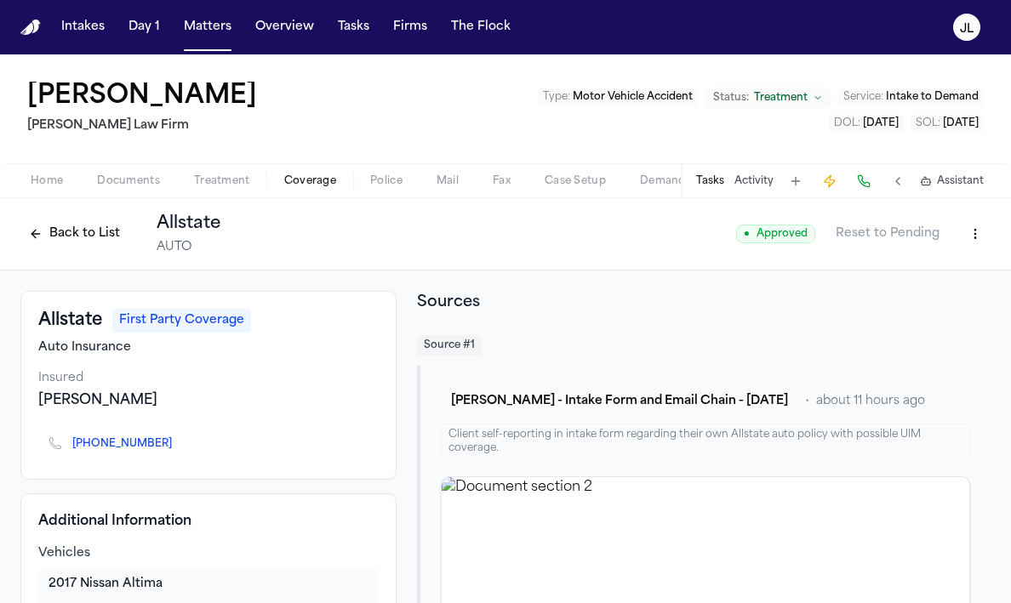
click at [50, 180] on span "Home" at bounding box center [47, 181] width 32 height 14
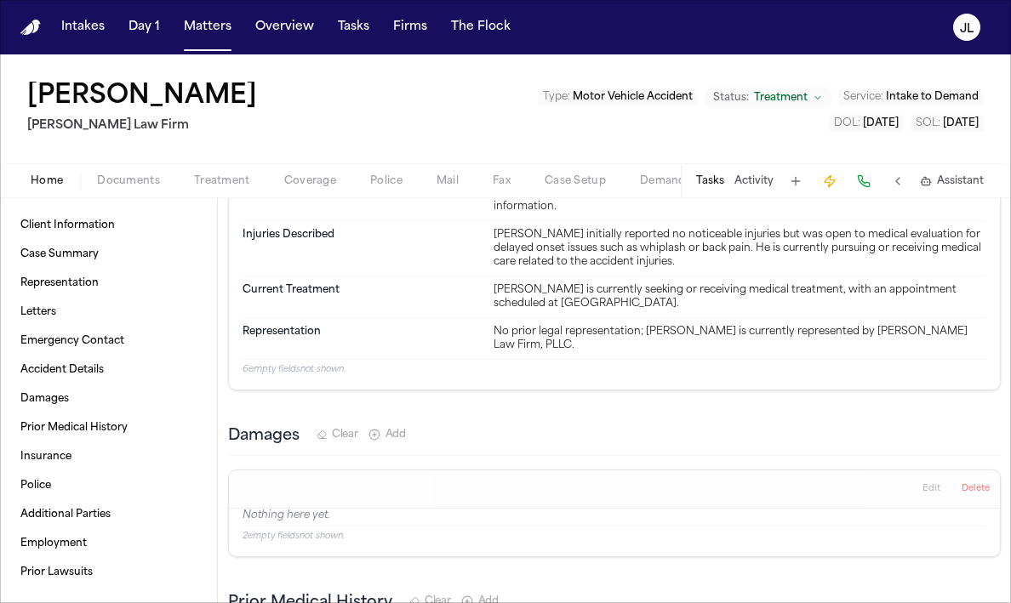
scroll to position [978, 0]
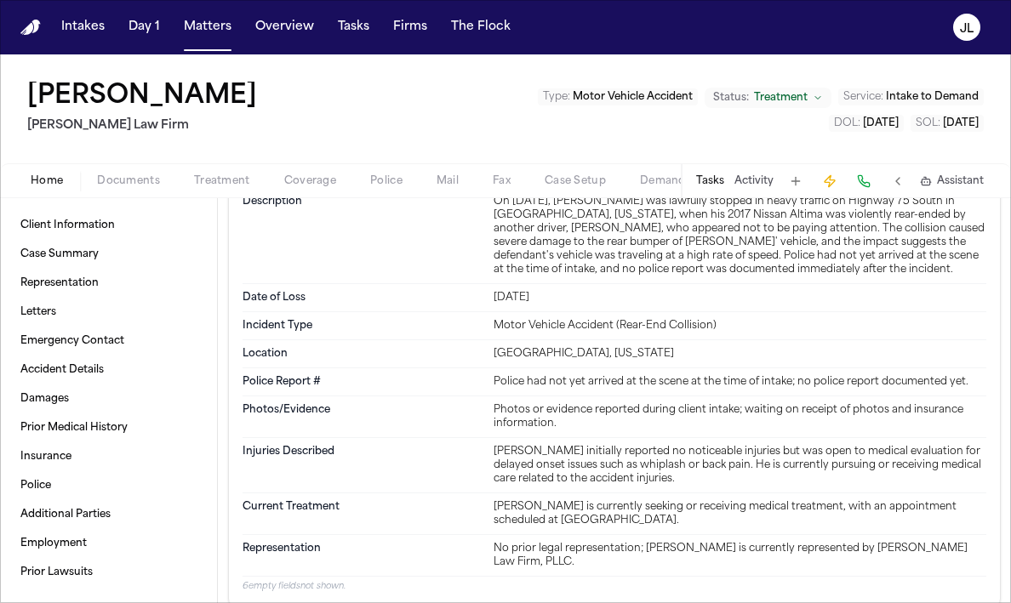
click at [399, 389] on dt "Police Report #" at bounding box center [363, 382] width 241 height 14
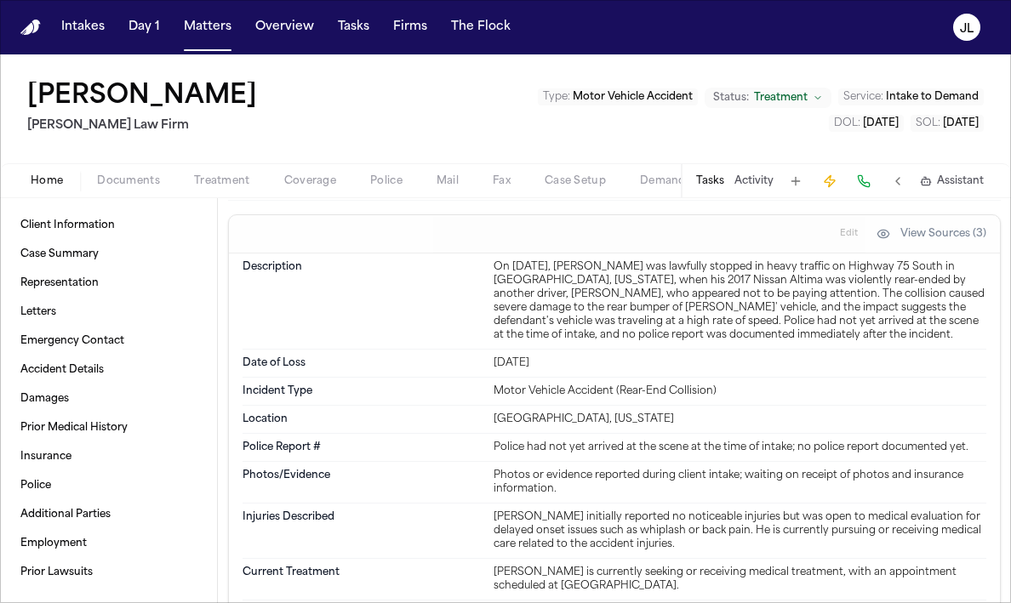
scroll to position [913, 0]
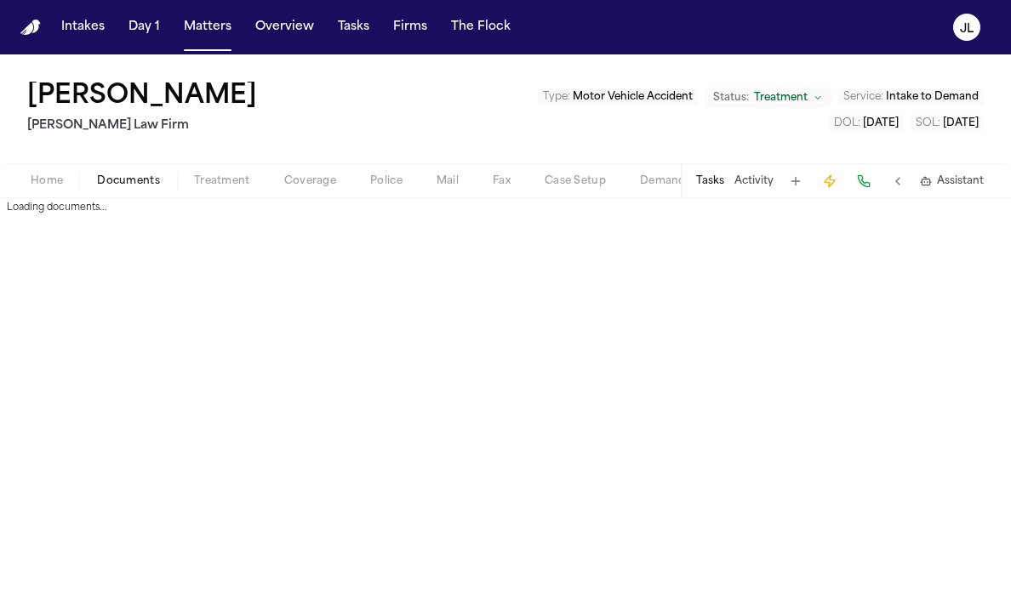
click at [117, 174] on span "Documents" at bounding box center [128, 181] width 63 height 14
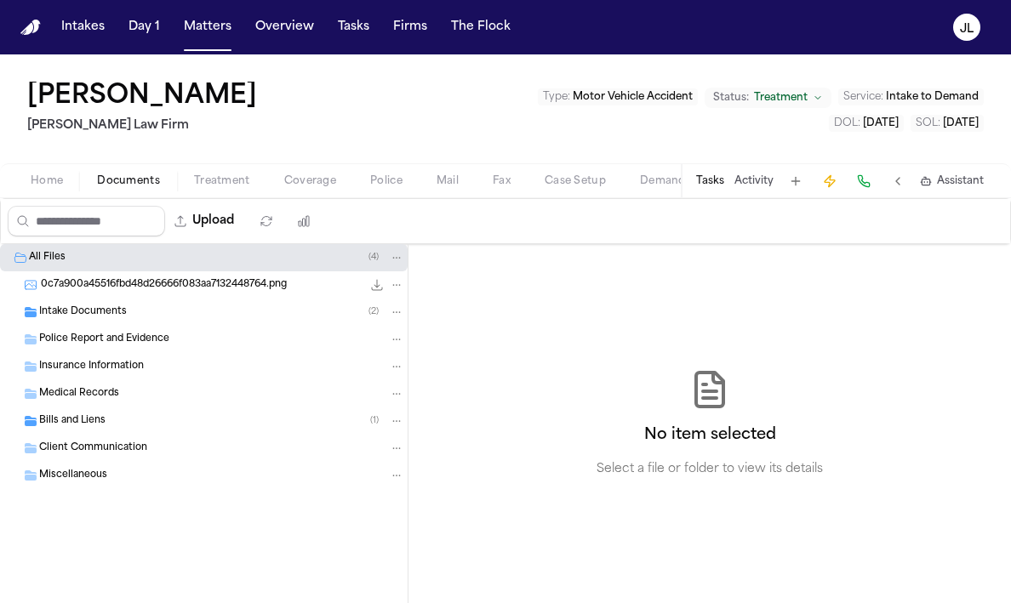
click at [126, 337] on span "Police Report and Evidence" at bounding box center [104, 340] width 130 height 14
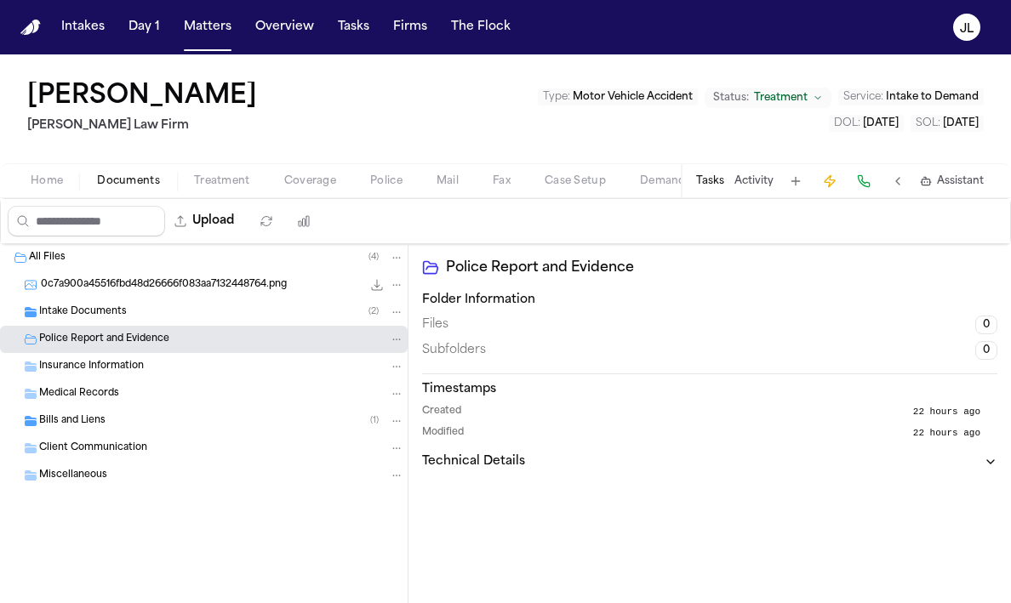
click at [44, 180] on span "Home" at bounding box center [47, 181] width 32 height 14
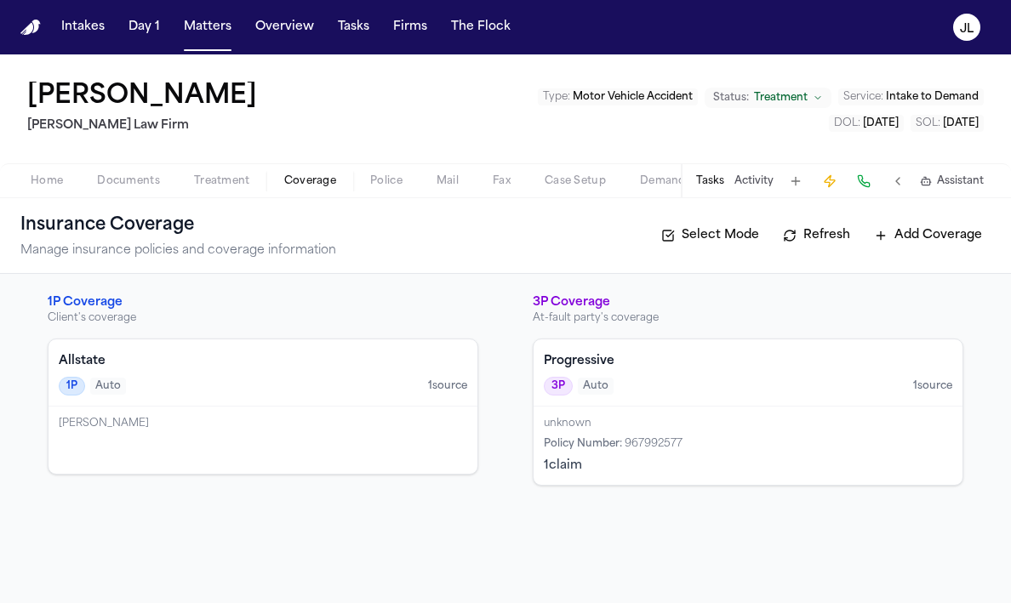
click at [306, 183] on span "Coverage" at bounding box center [310, 181] width 52 height 14
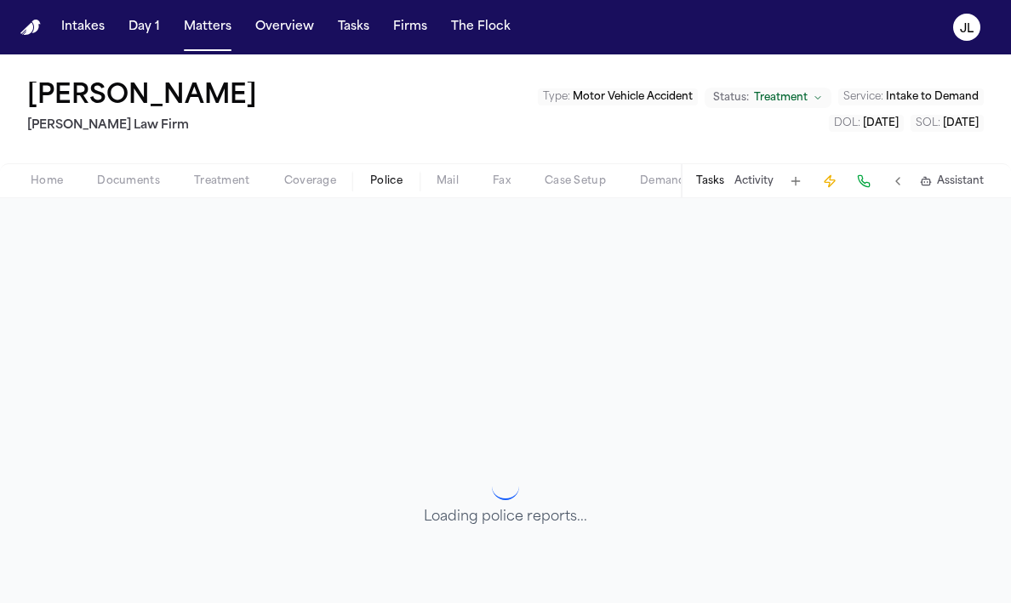
click at [392, 180] on span "Police" at bounding box center [386, 181] width 32 height 14
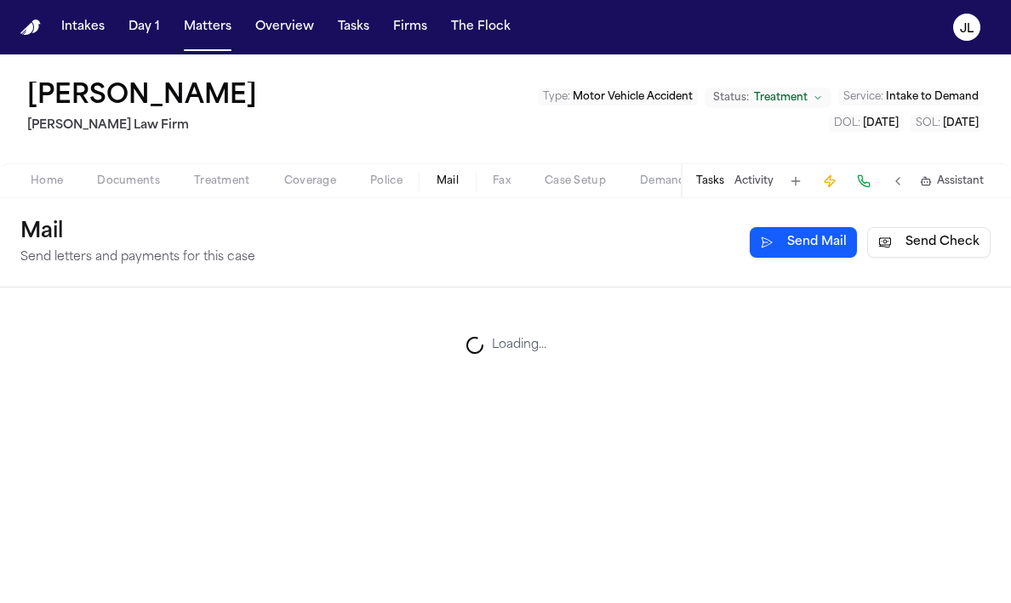
click at [442, 179] on span "Mail" at bounding box center [448, 181] width 22 height 14
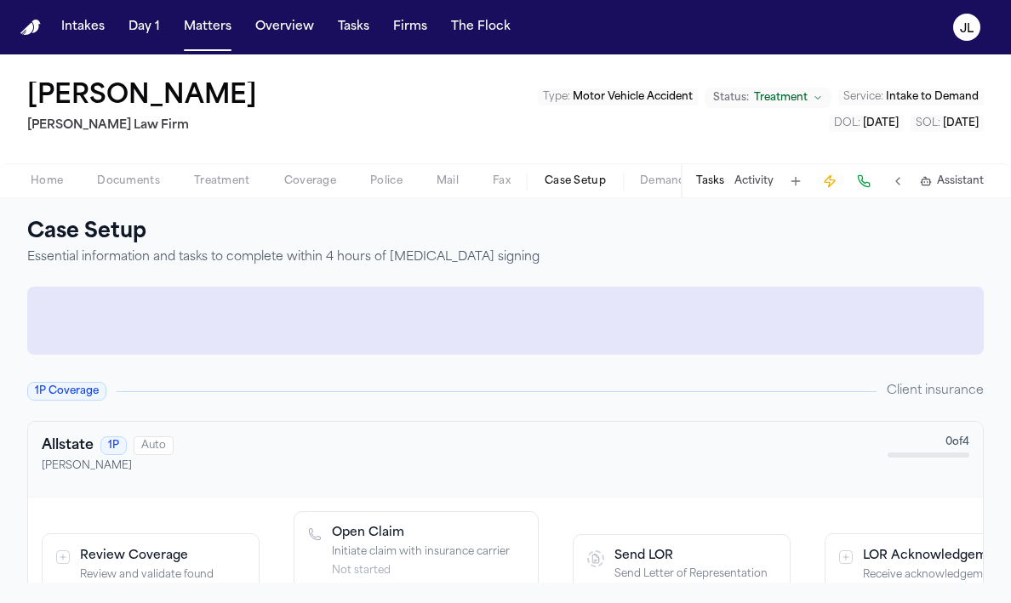
click at [572, 174] on span "Case Setup" at bounding box center [575, 181] width 61 height 14
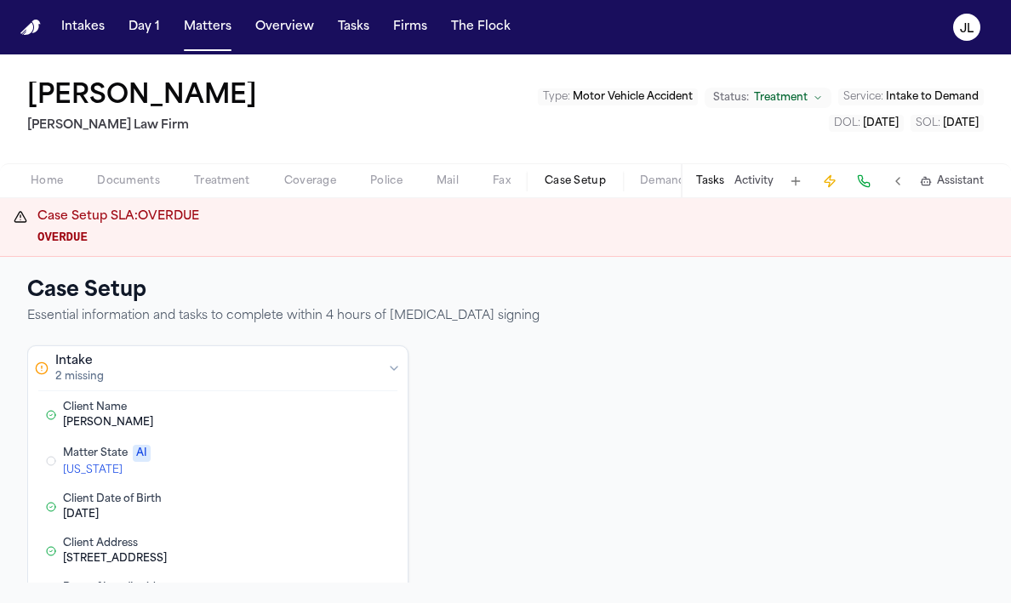
click at [302, 462] on button "Edit Matter State" at bounding box center [311, 461] width 31 height 20
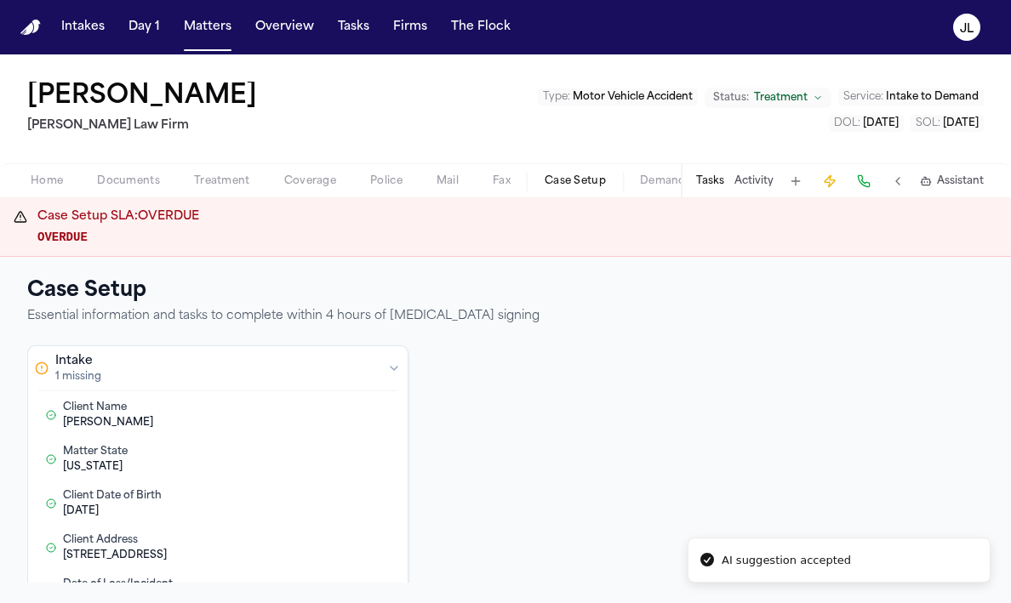
click at [308, 191] on span "button" at bounding box center [310, 191] width 72 height 2
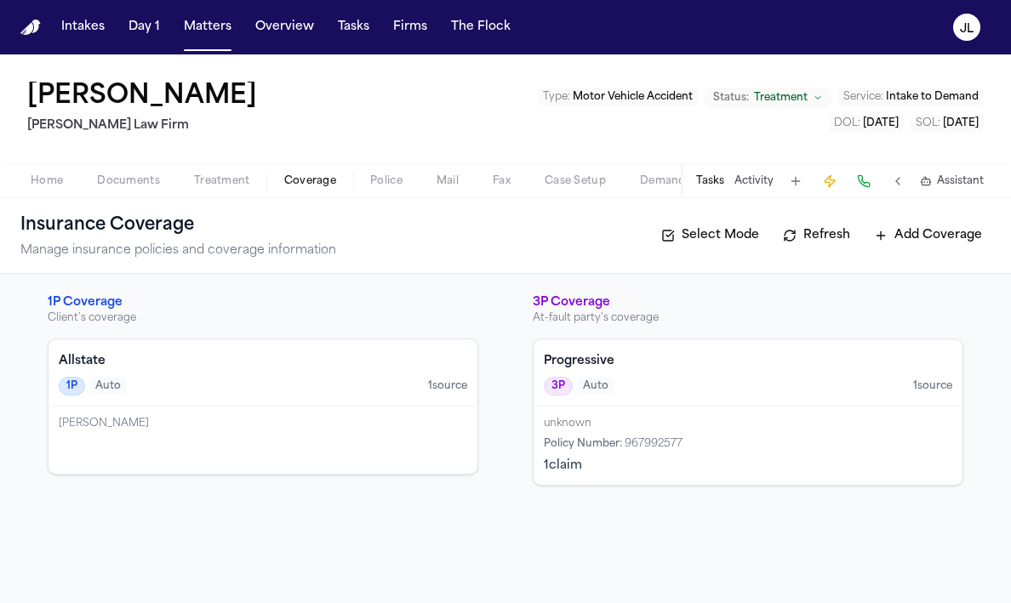
click at [273, 425] on div "Etoma Jennings" at bounding box center [263, 424] width 409 height 14
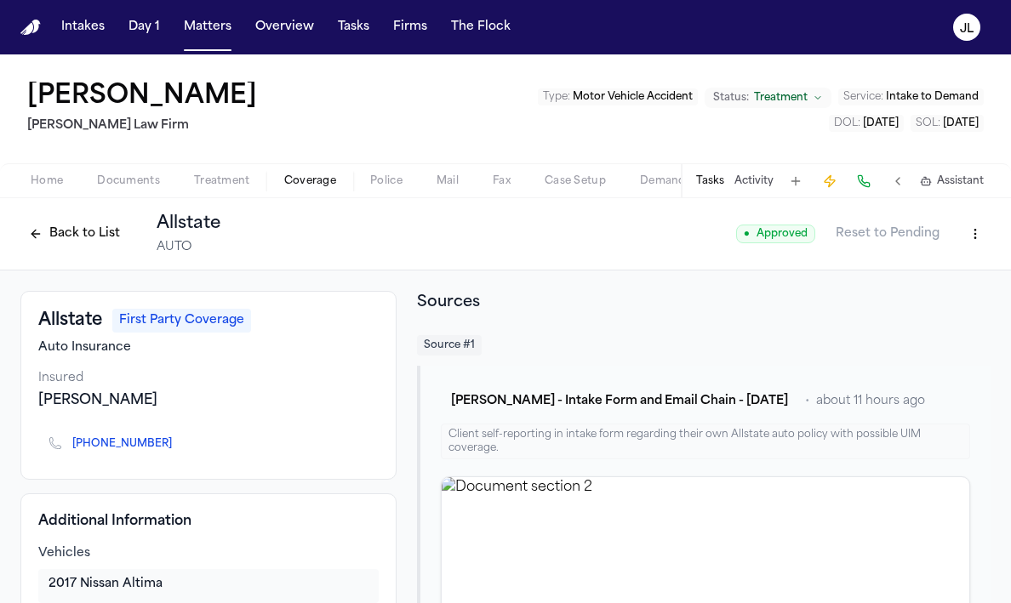
click at [66, 237] on button "Back to List" at bounding box center [74, 233] width 108 height 27
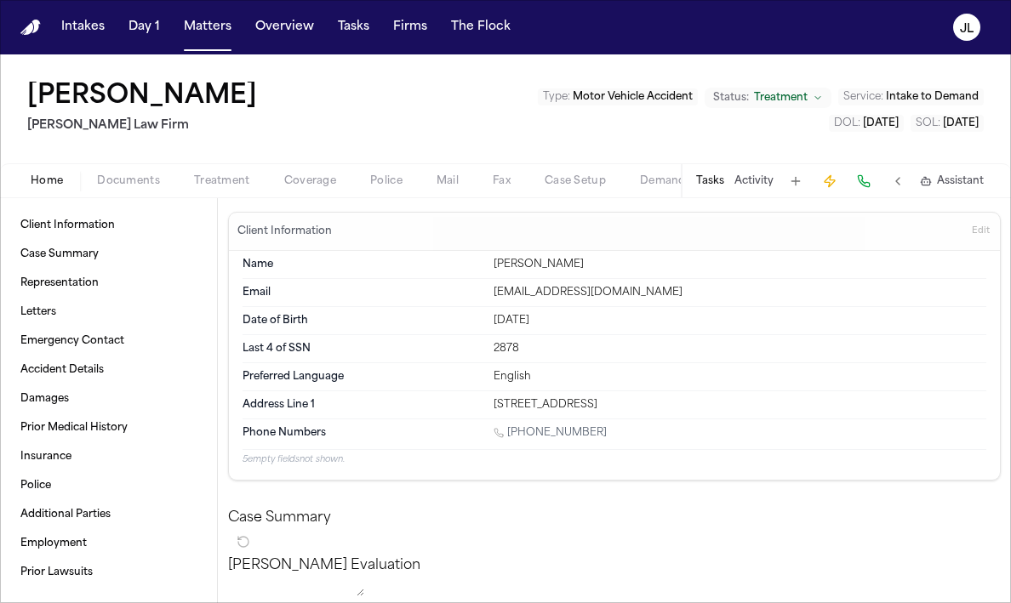
click at [42, 178] on span "Home" at bounding box center [47, 181] width 32 height 14
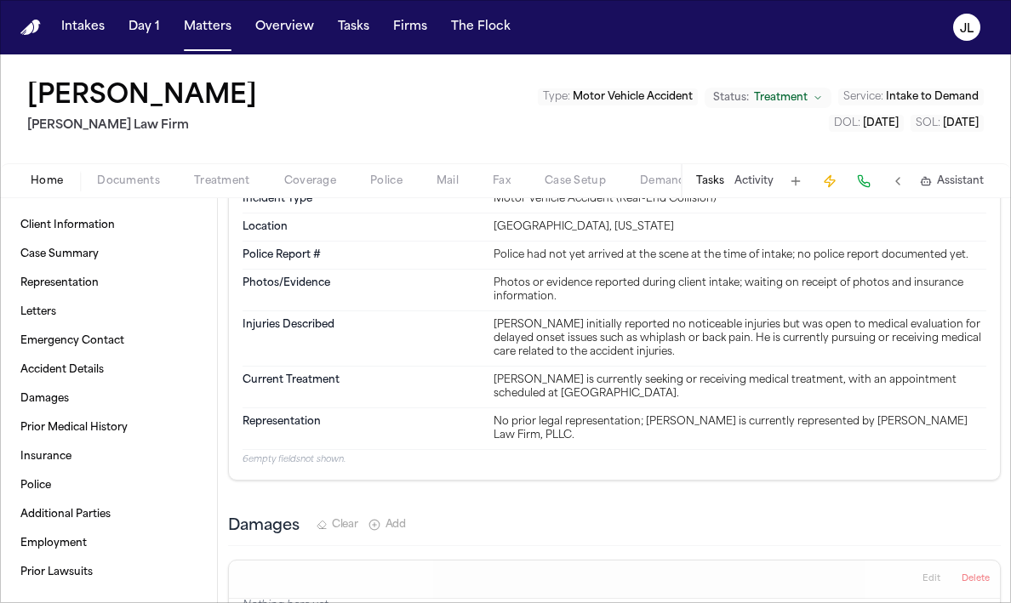
scroll to position [1106, 0]
click at [128, 164] on div "Home Documents Treatment Coverage Police Mail Fax Case Setup Demand Workspaces …" at bounding box center [505, 180] width 1011 height 34
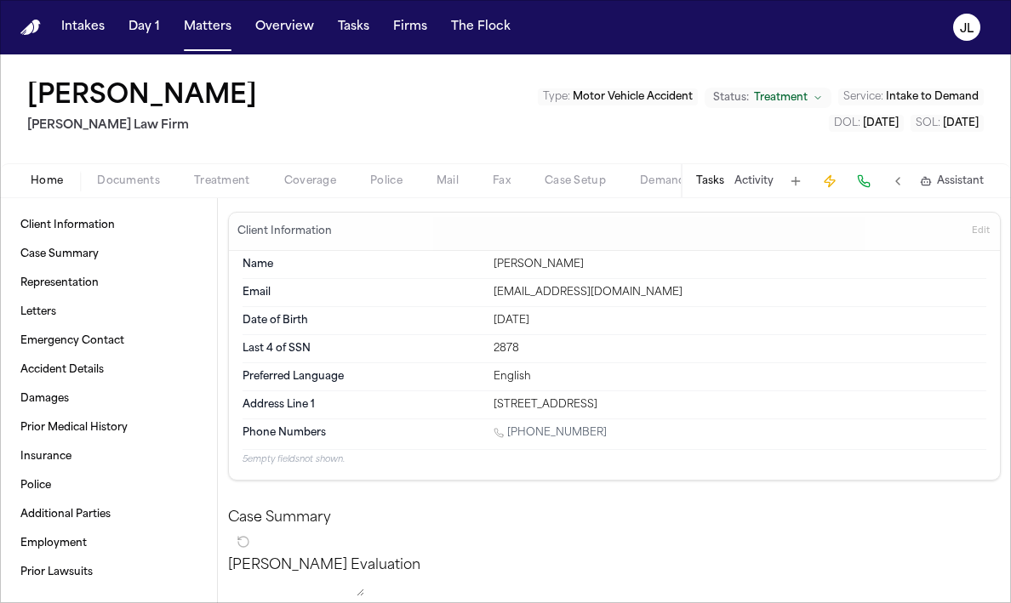
click at [128, 178] on span "Documents" at bounding box center [128, 181] width 63 height 14
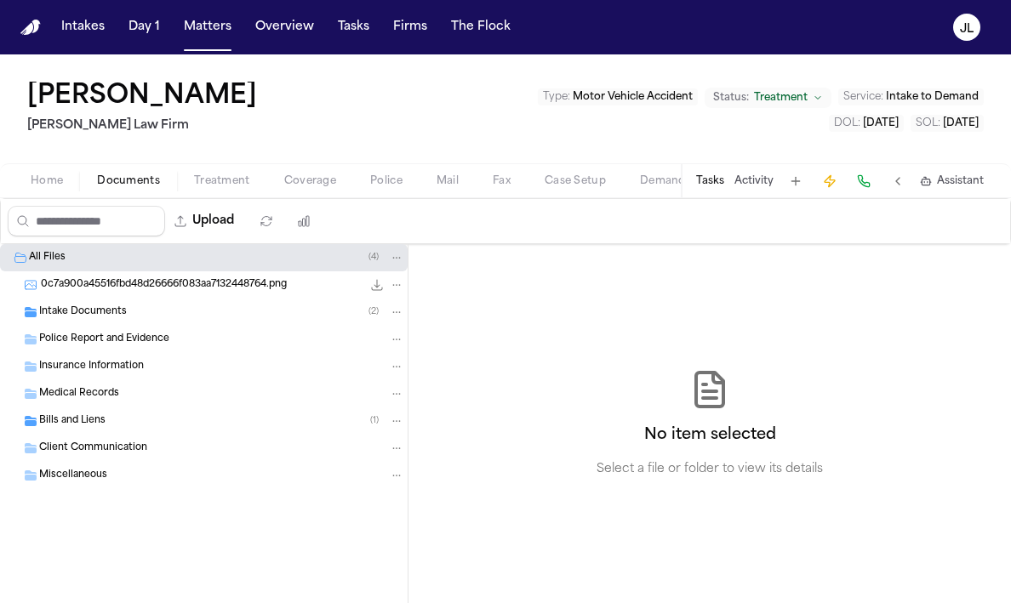
click at [126, 319] on div "Intake Documents ( 2 )" at bounding box center [221, 312] width 365 height 15
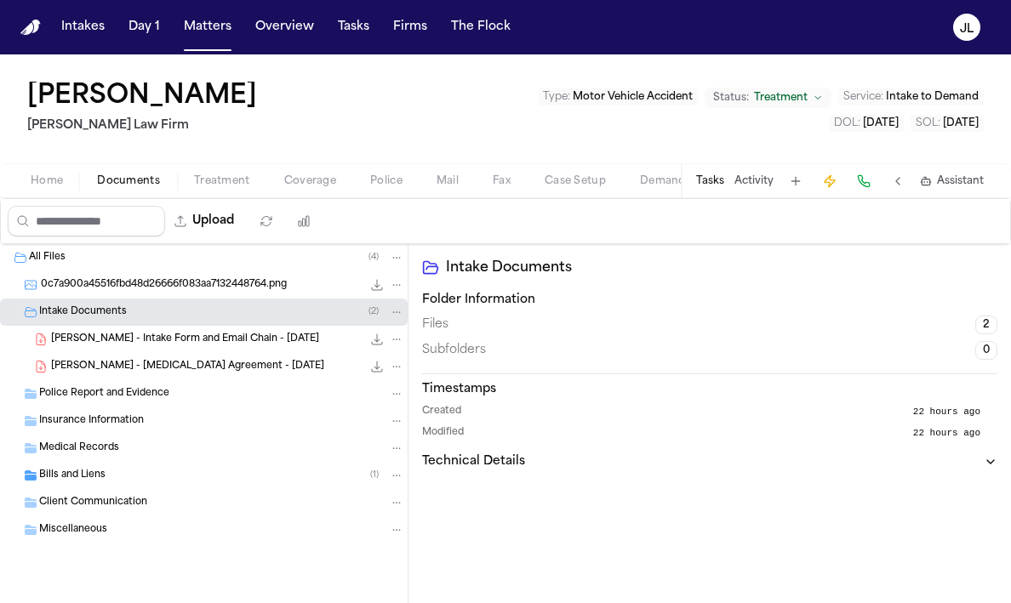
click at [142, 345] on span "E. Jennings - Intake Form and Email Chain - 8.27.25" at bounding box center [185, 340] width 268 height 14
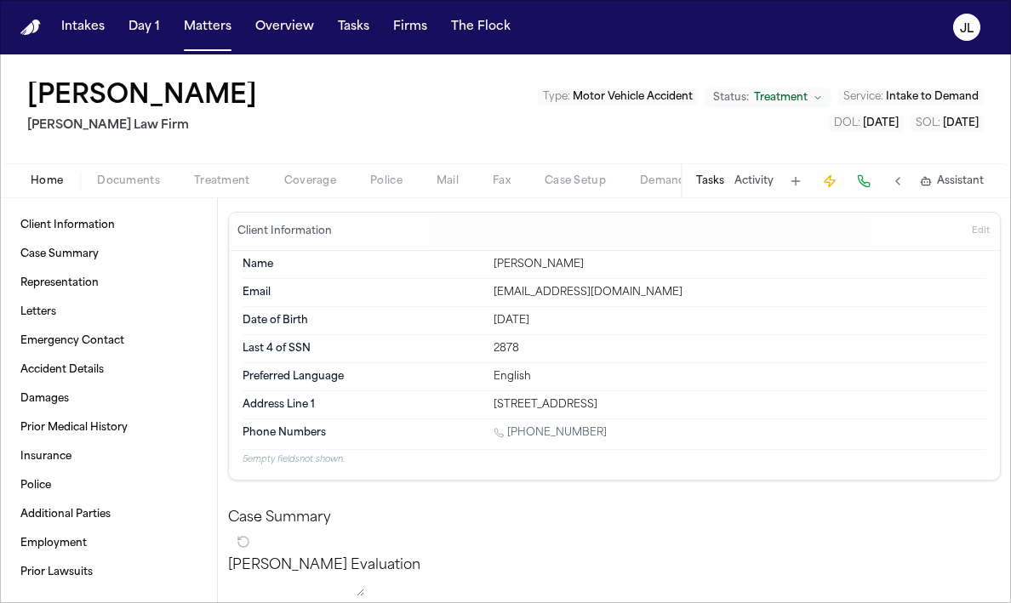
click at [326, 175] on span "Coverage" at bounding box center [310, 181] width 52 height 14
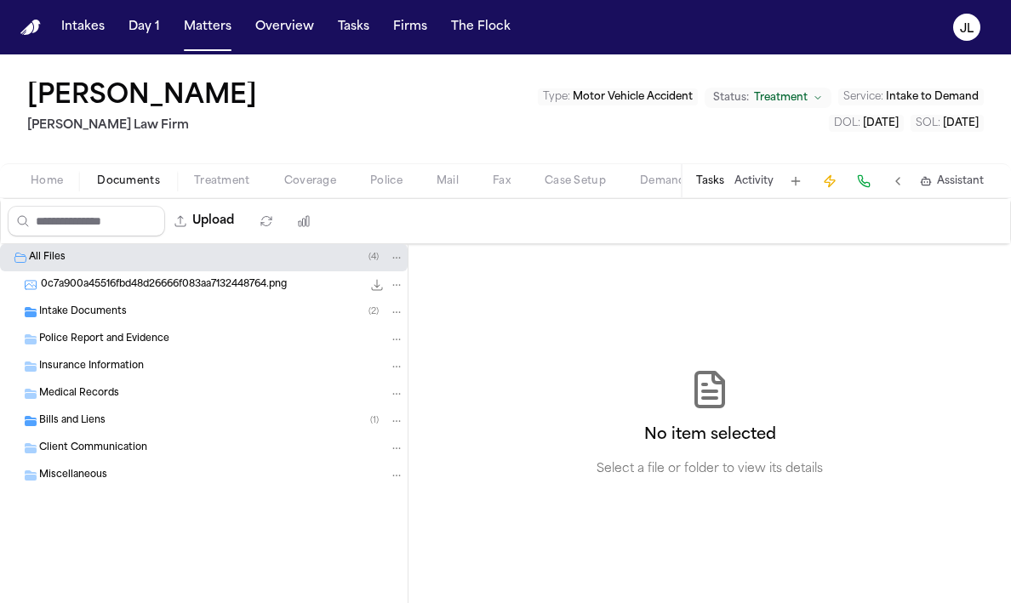
click at [130, 185] on span "Documents" at bounding box center [128, 181] width 63 height 14
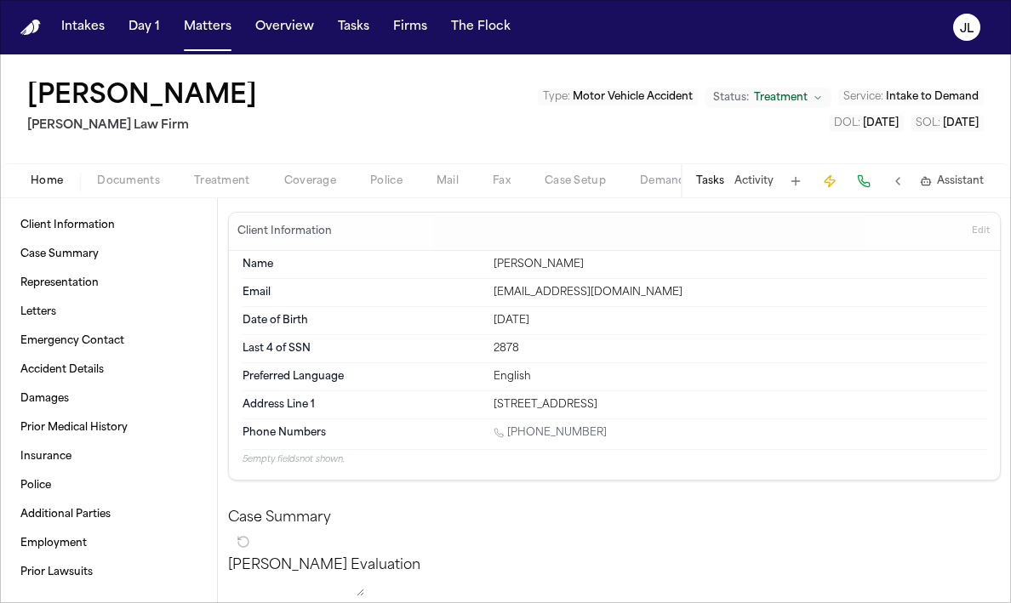
click at [54, 184] on span "Home" at bounding box center [47, 181] width 32 height 14
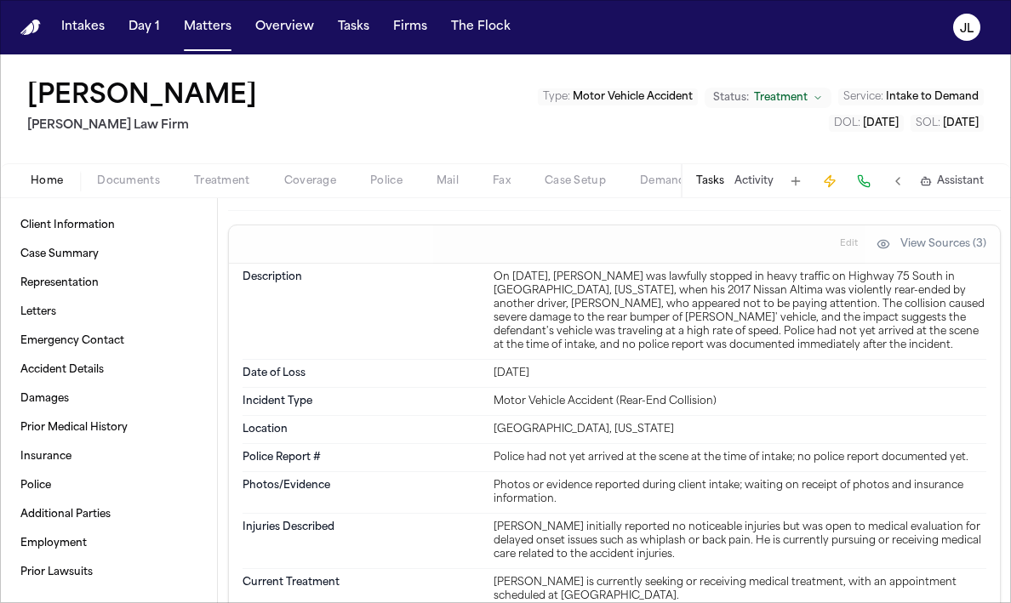
scroll to position [904, 0]
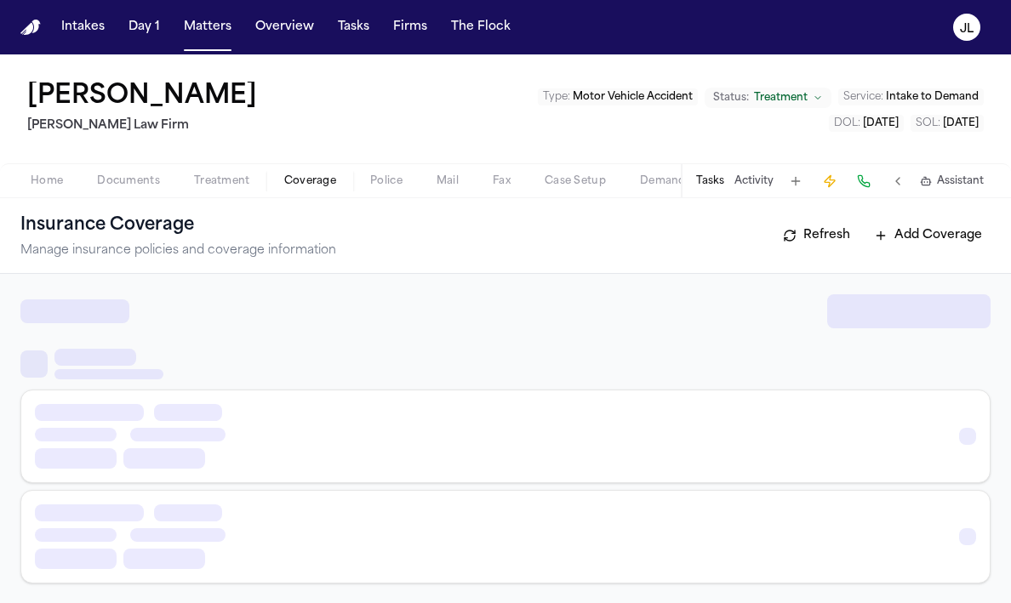
click at [310, 187] on span "Coverage" at bounding box center [310, 181] width 52 height 14
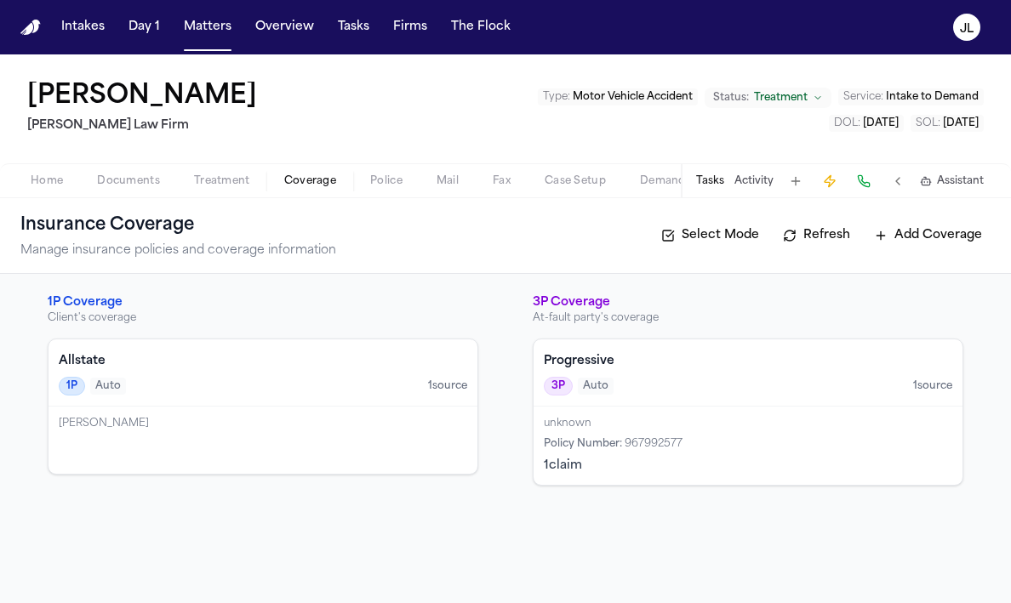
click at [668, 441] on span "967992577" at bounding box center [654, 444] width 58 height 10
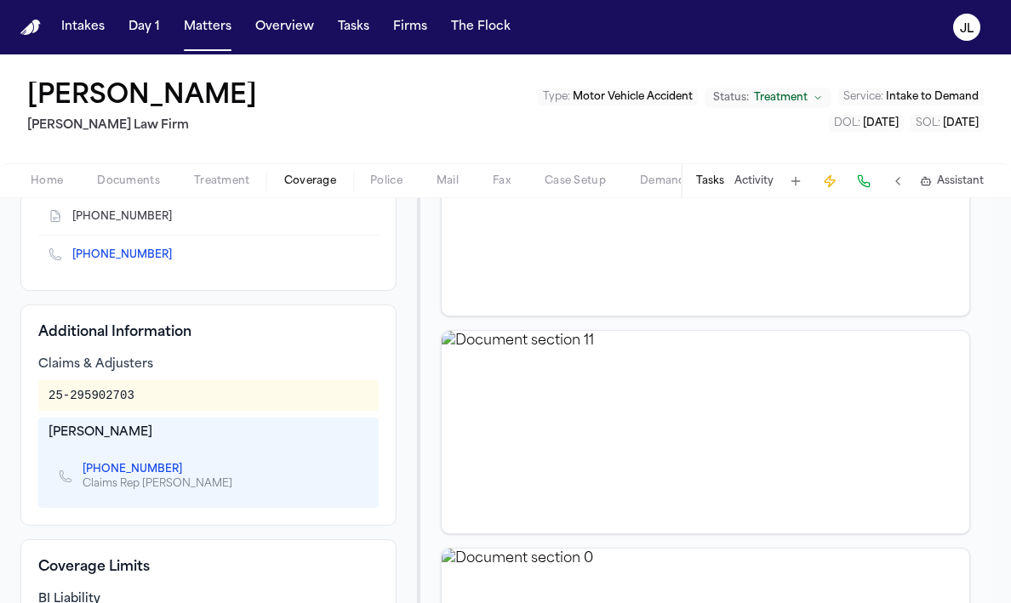
scroll to position [191, 0]
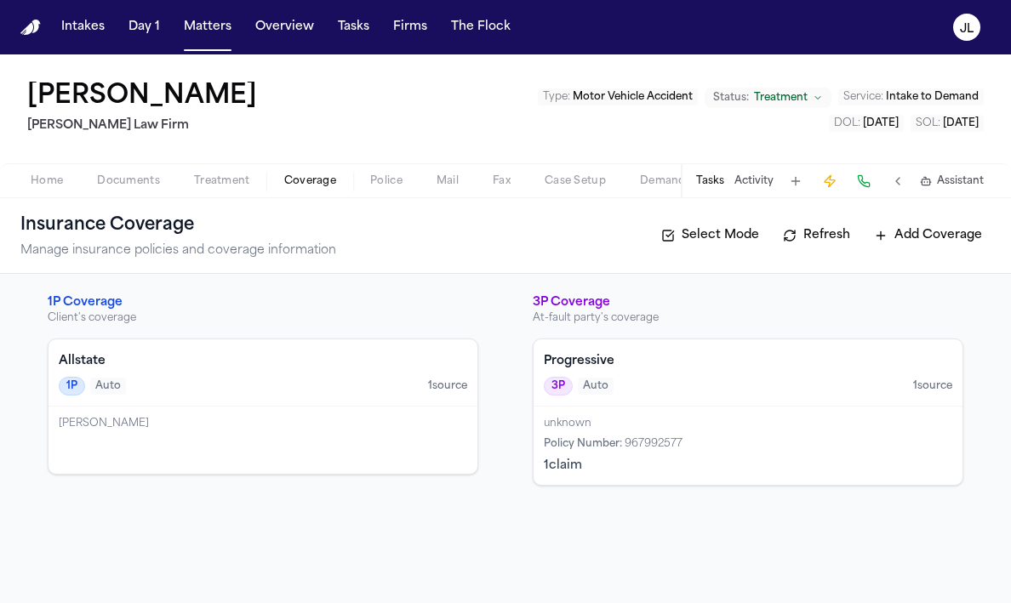
click at [56, 175] on span "Home" at bounding box center [47, 181] width 32 height 14
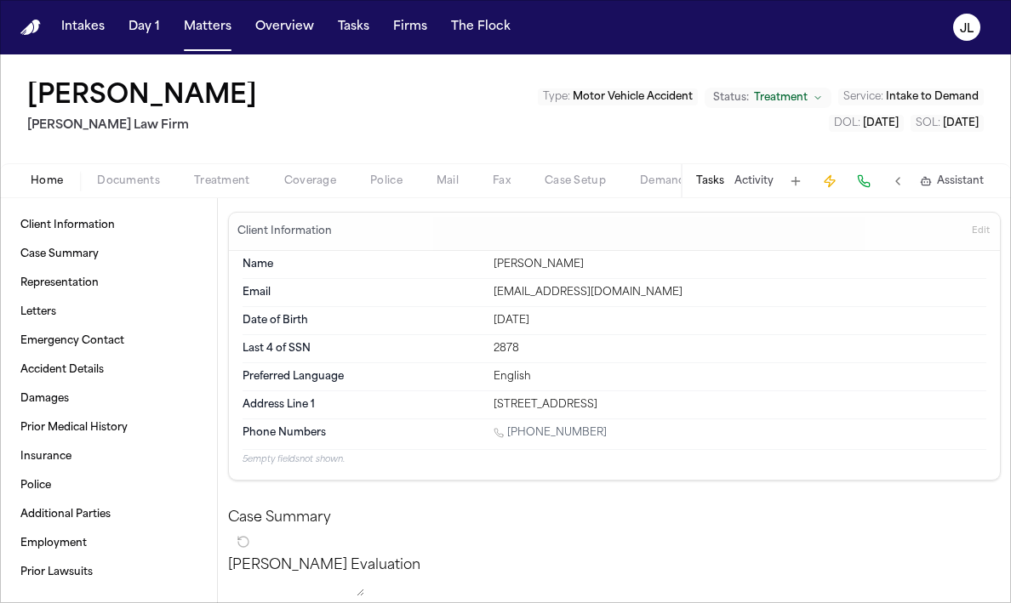
drag, startPoint x: 644, startPoint y: 408, endPoint x: 495, endPoint y: 410, distance: 149.0
click at [495, 410] on div "3773 Timberglen Rd Apt 1011" at bounding box center [740, 405] width 493 height 14
copy div "3773 Timberglen Rd Apt 1011"
click at [618, 394] on div "Address Line 1 3773 Timberglen Rd Apt 1011" at bounding box center [615, 405] width 744 height 27
click at [305, 176] on span "Coverage" at bounding box center [310, 181] width 52 height 14
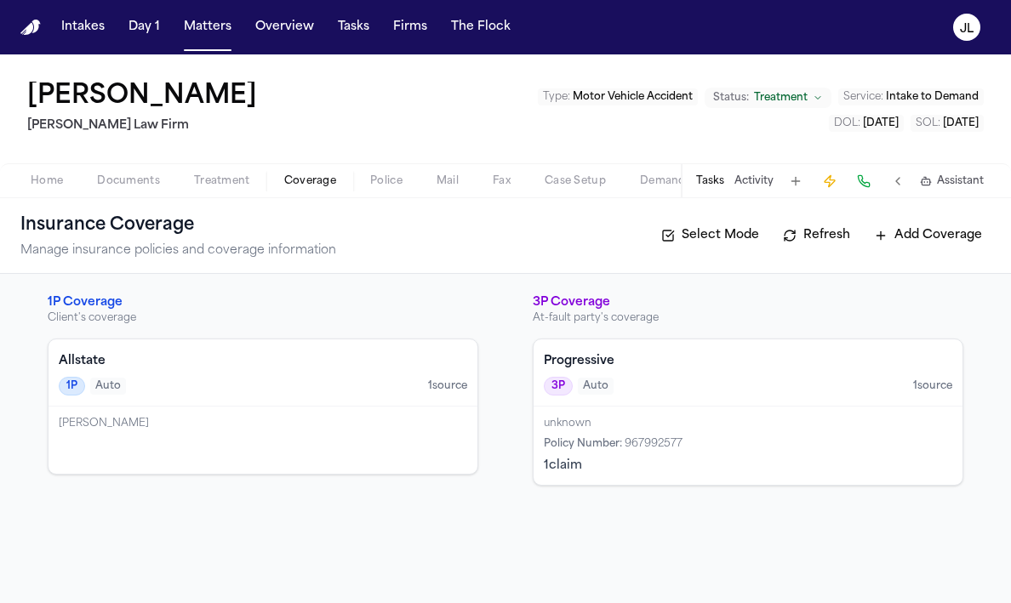
click at [241, 447] on div "Etoma Jennings" at bounding box center [263, 440] width 429 height 67
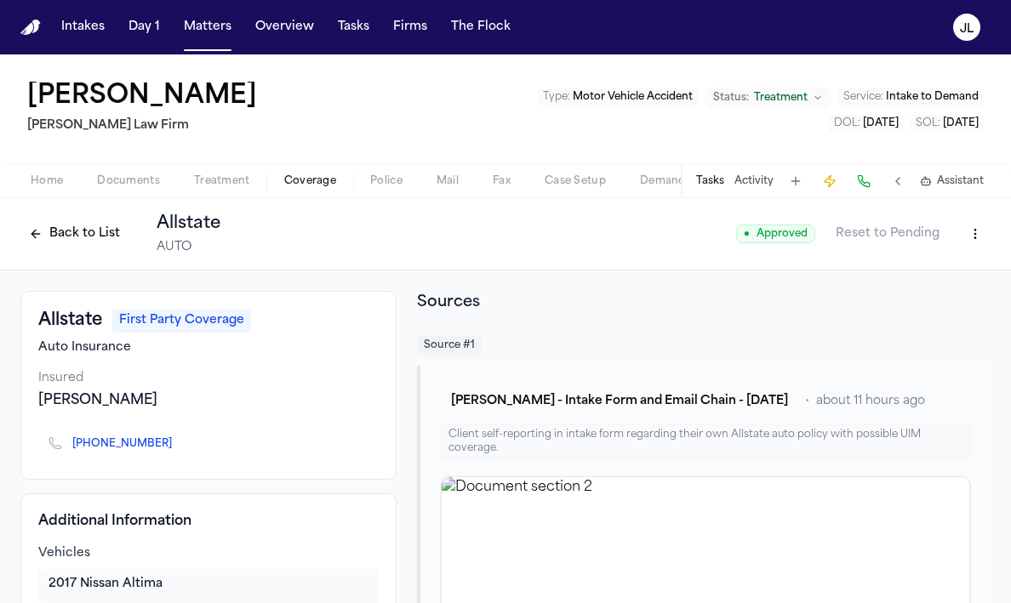
click at [103, 191] on div "Home Documents Treatment Coverage Police Mail Fax Case Setup Demand Workspaces …" at bounding box center [505, 180] width 1011 height 34
click at [130, 181] on span "Documents" at bounding box center [128, 181] width 63 height 14
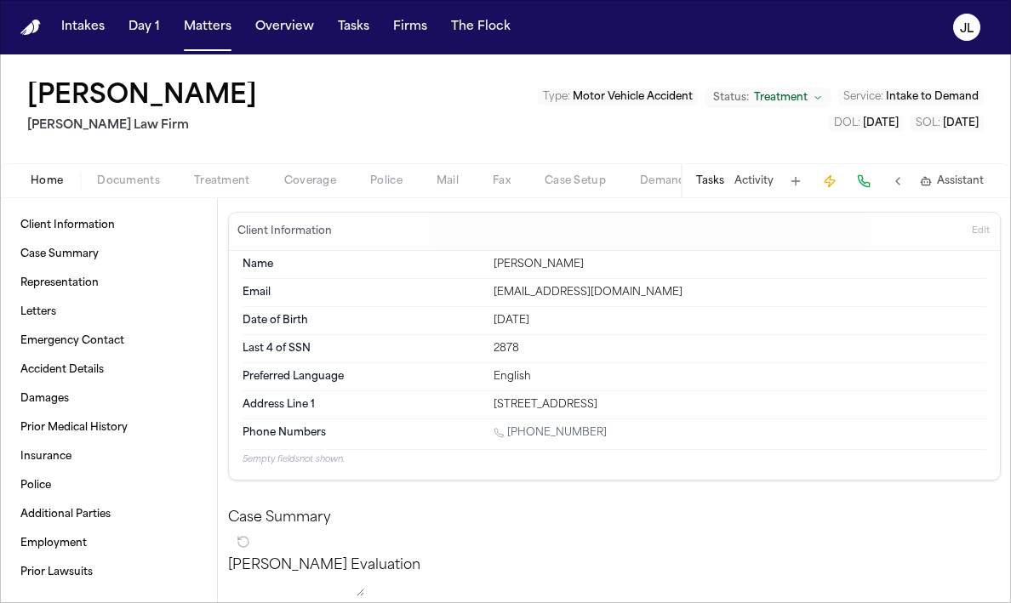
click at [66, 177] on button "Home" at bounding box center [47, 181] width 66 height 20
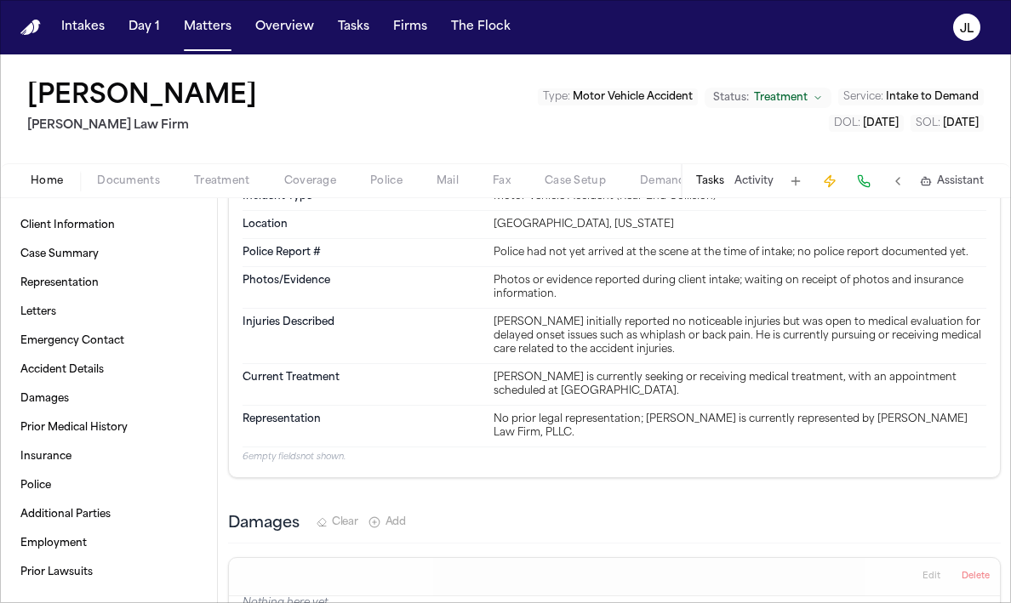
scroll to position [1111, 0]
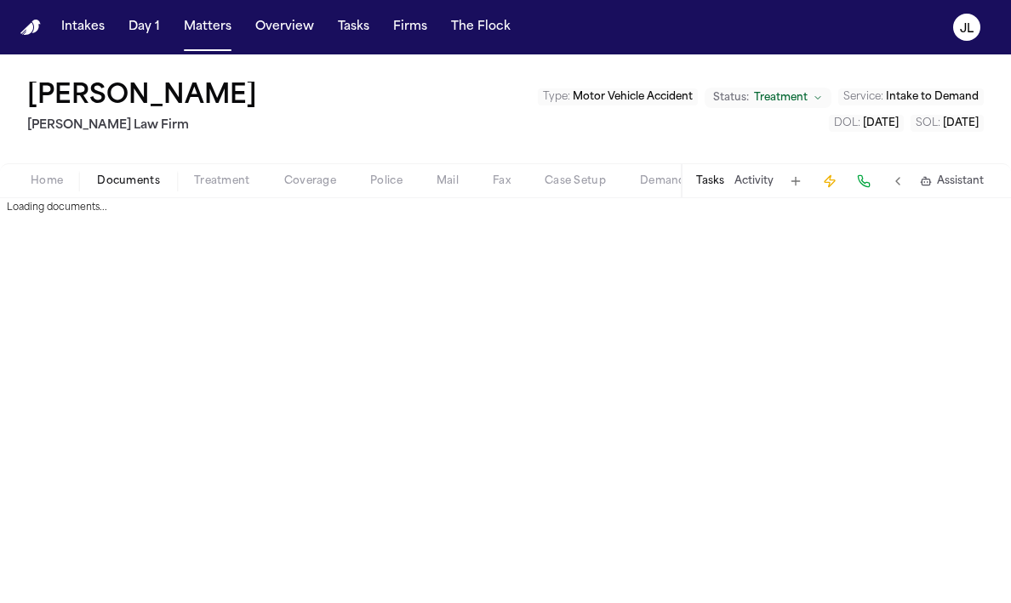
click at [129, 187] on span "Documents" at bounding box center [128, 181] width 63 height 14
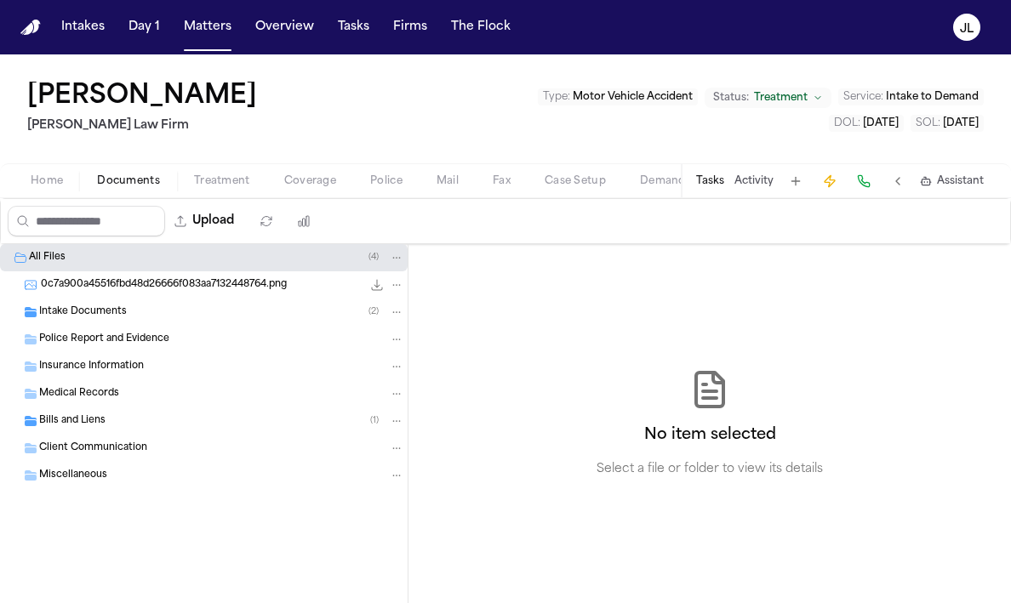
click at [116, 291] on span "0c7a900a45516fbd48d26666f083aa7132448764.png" at bounding box center [164, 285] width 246 height 14
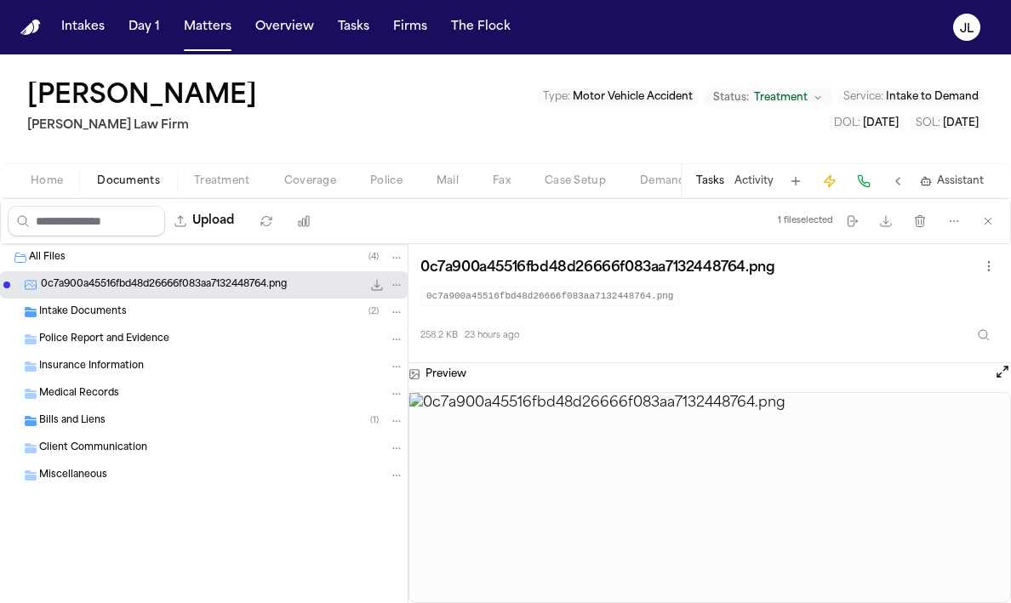
click at [91, 311] on span "Intake Documents" at bounding box center [83, 313] width 88 height 14
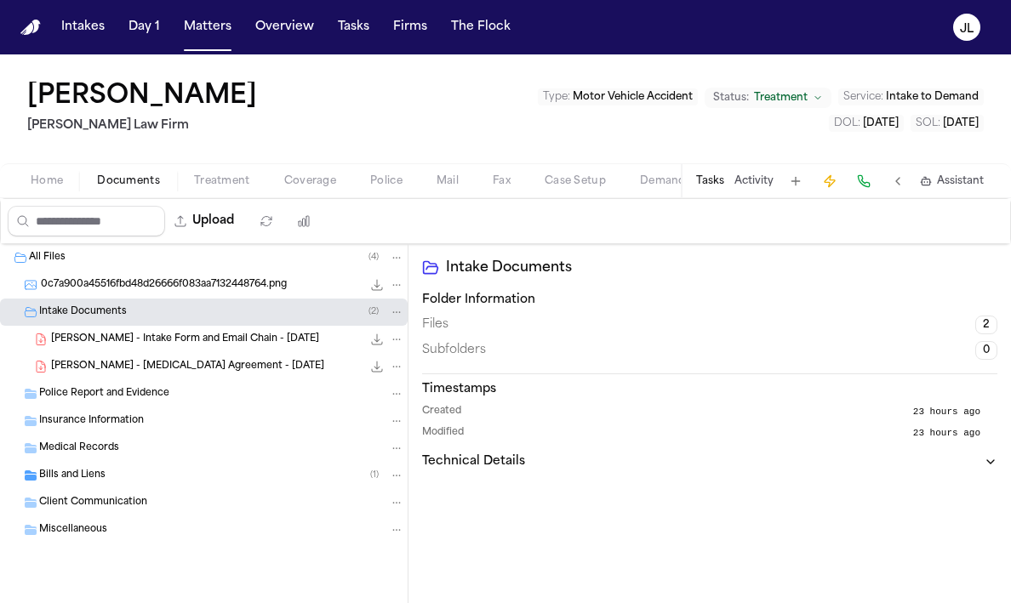
click at [99, 390] on span "Police Report and Evidence" at bounding box center [104, 394] width 130 height 14
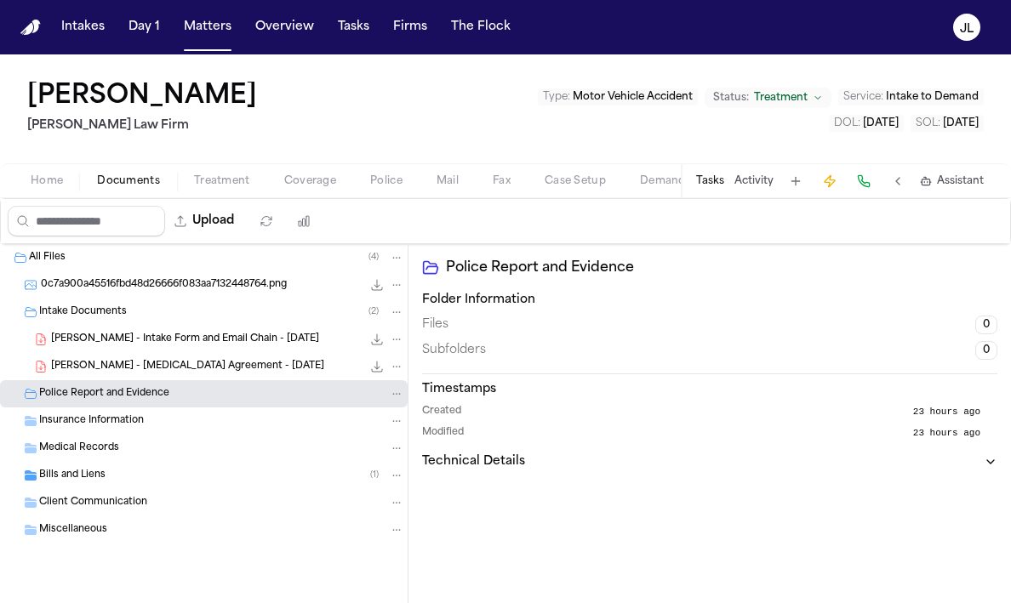
click at [100, 432] on div "Insurance Information" at bounding box center [204, 421] width 408 height 27
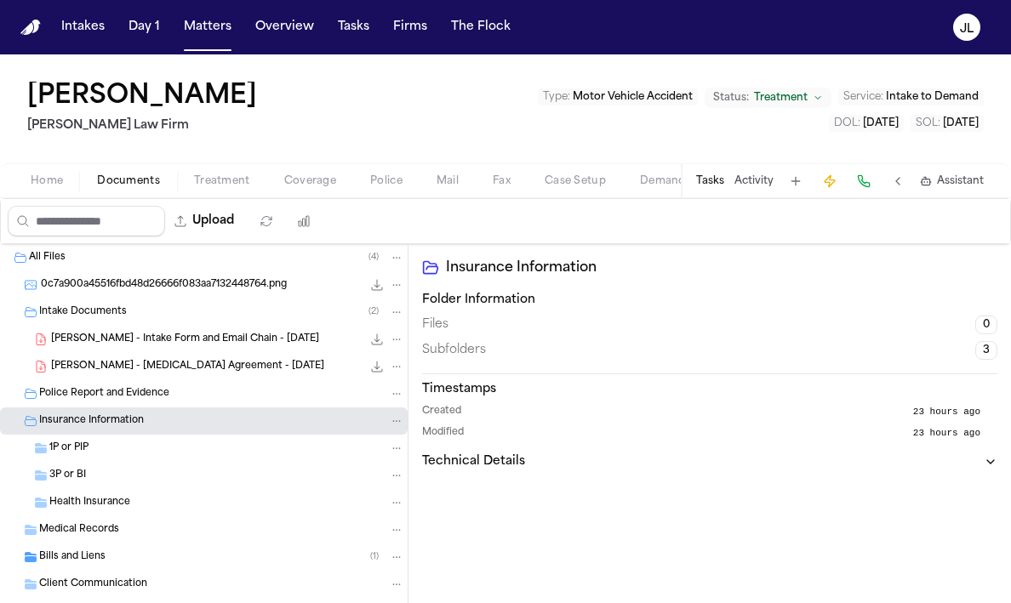
click at [91, 458] on div "1P or PIP" at bounding box center [204, 448] width 408 height 27
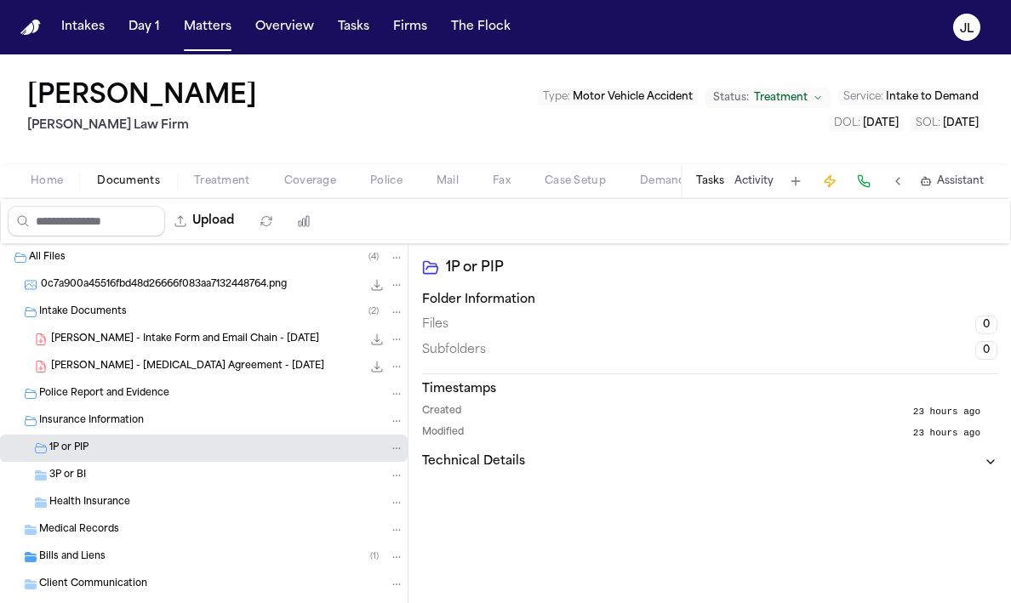
click at [90, 483] on div "3P or BI" at bounding box center [226, 475] width 355 height 15
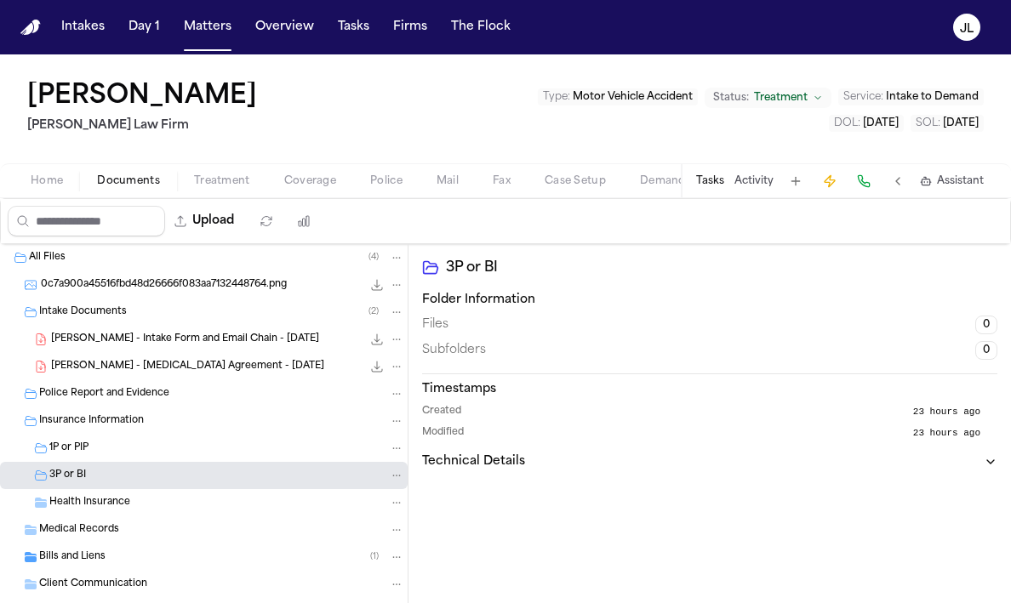
click at [91, 519] on div "Medical Records" at bounding box center [204, 530] width 408 height 27
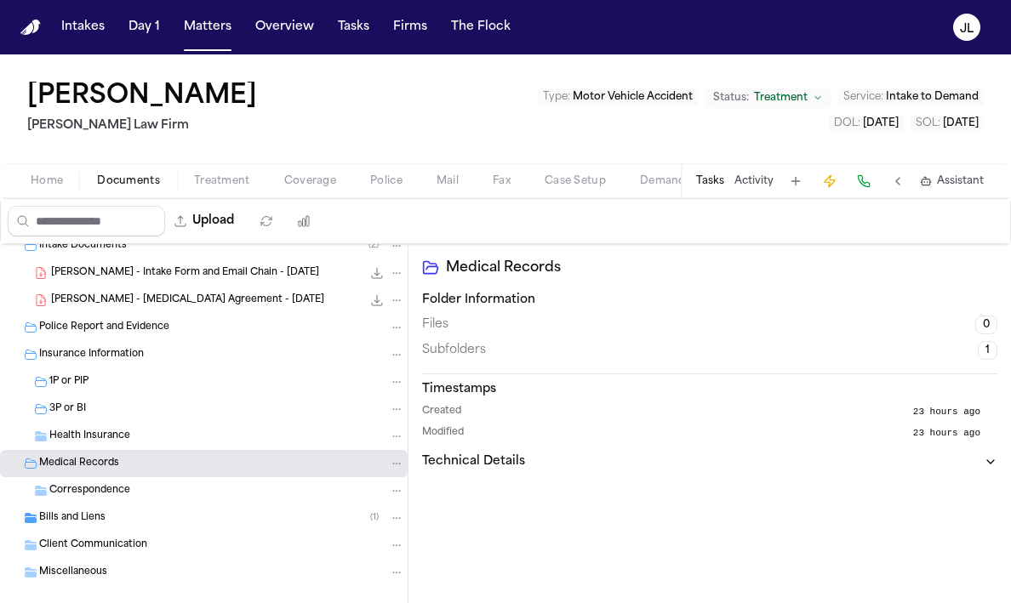
scroll to position [67, 0]
click at [90, 513] on span "Bills and Liens" at bounding box center [72, 518] width 66 height 14
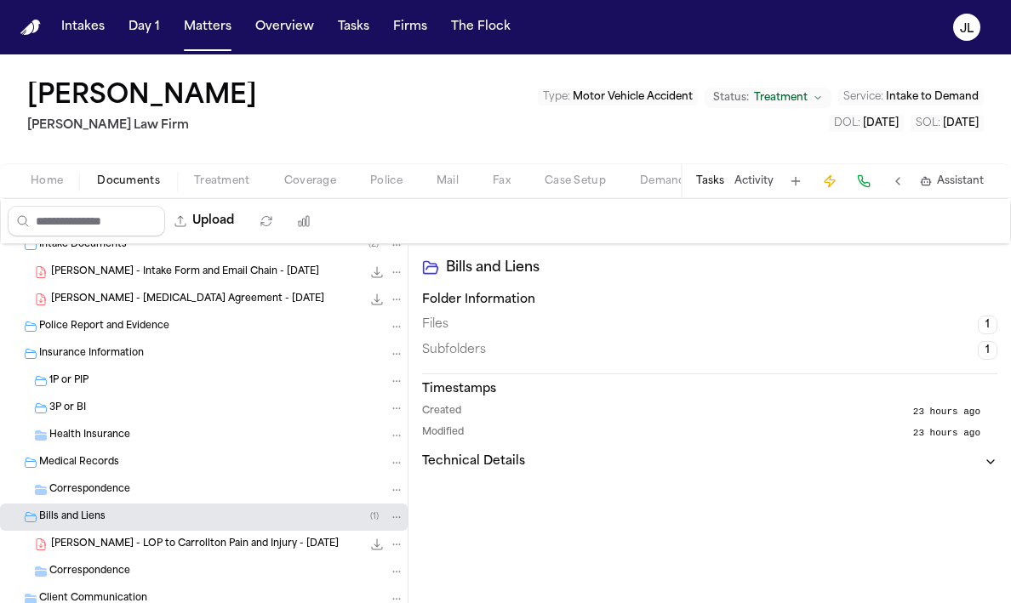
scroll to position [143, 0]
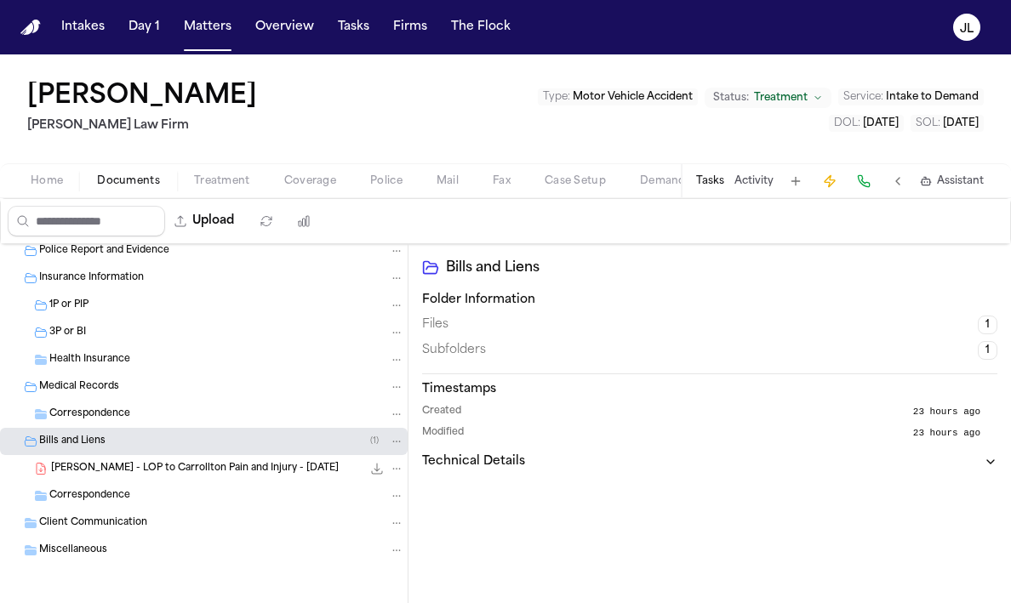
click at [278, 177] on button "Coverage" at bounding box center [310, 181] width 86 height 20
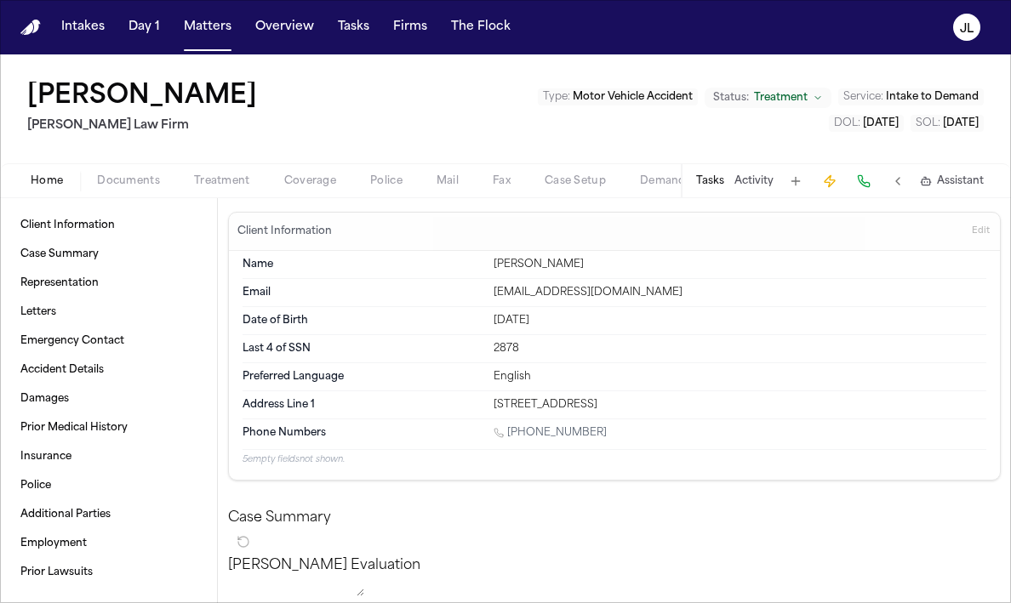
click at [40, 177] on span "Home" at bounding box center [47, 181] width 32 height 14
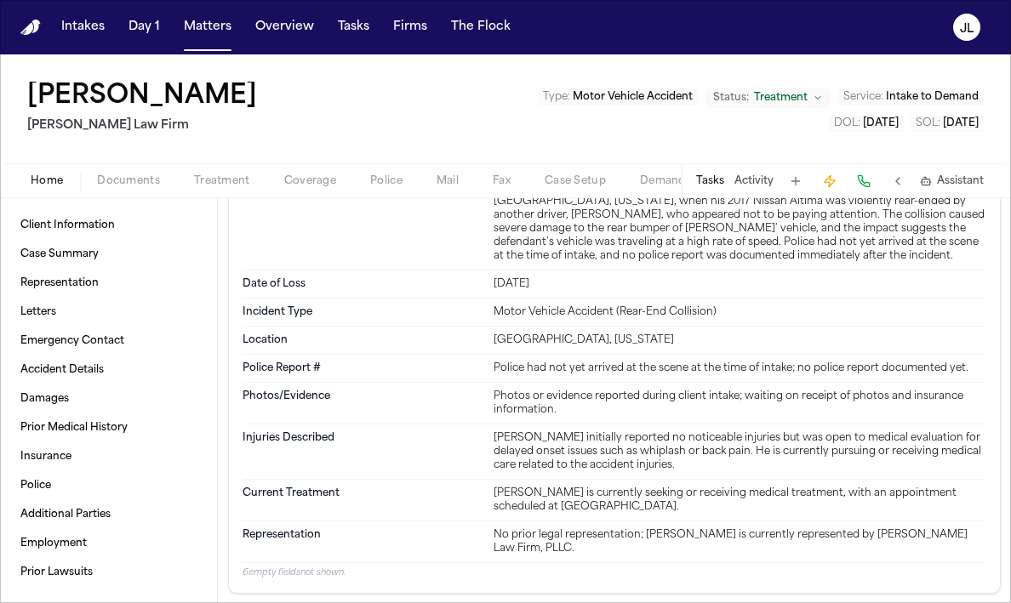
scroll to position [983, 0]
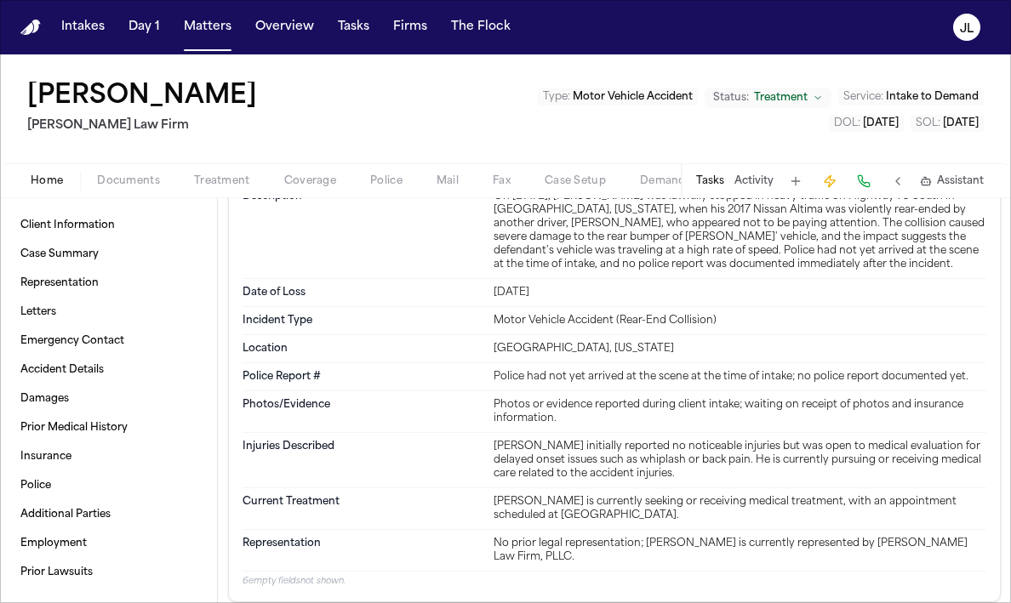
click at [321, 187] on span "Coverage" at bounding box center [310, 181] width 52 height 14
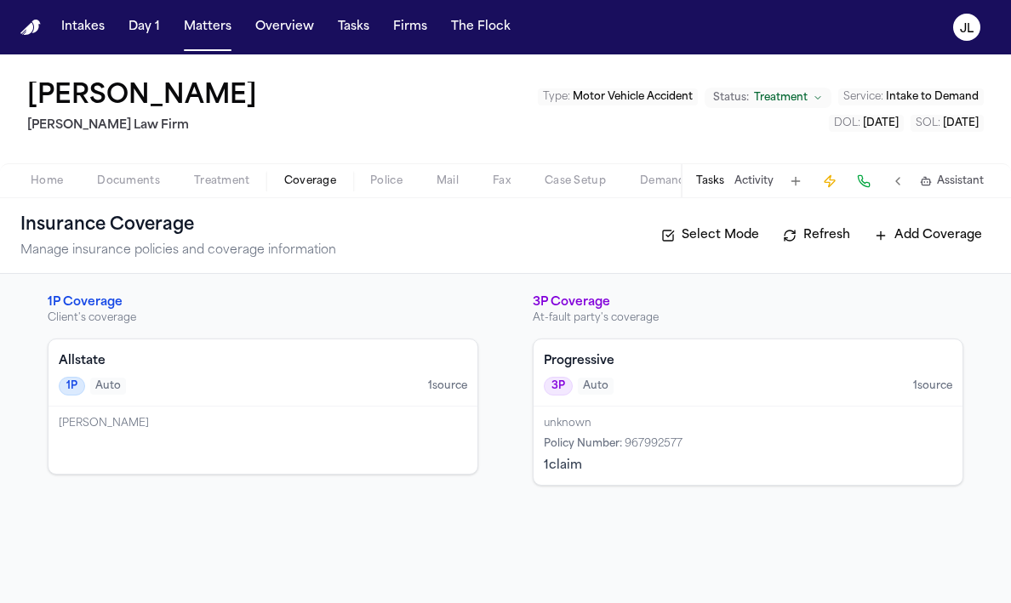
click at [627, 420] on div "unknown" at bounding box center [748, 424] width 409 height 14
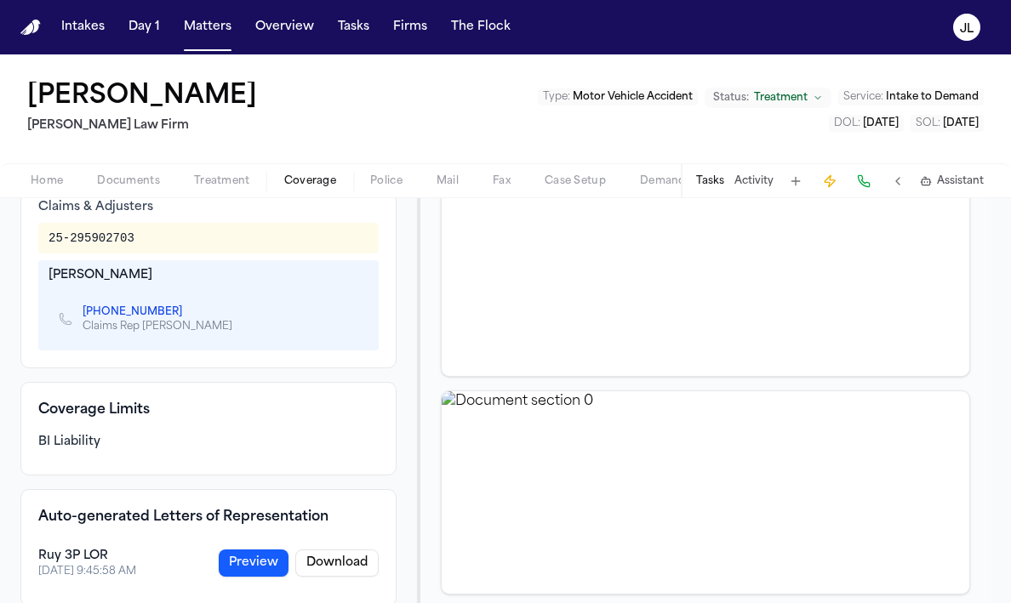
scroll to position [524, 0]
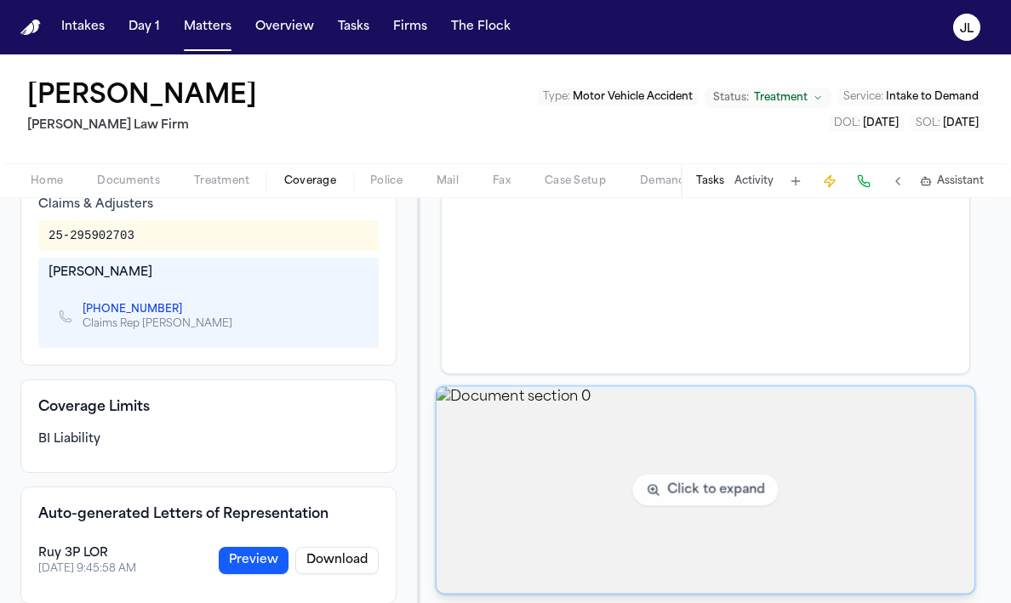
click at [588, 428] on img "View document section 0" at bounding box center [705, 490] width 539 height 207
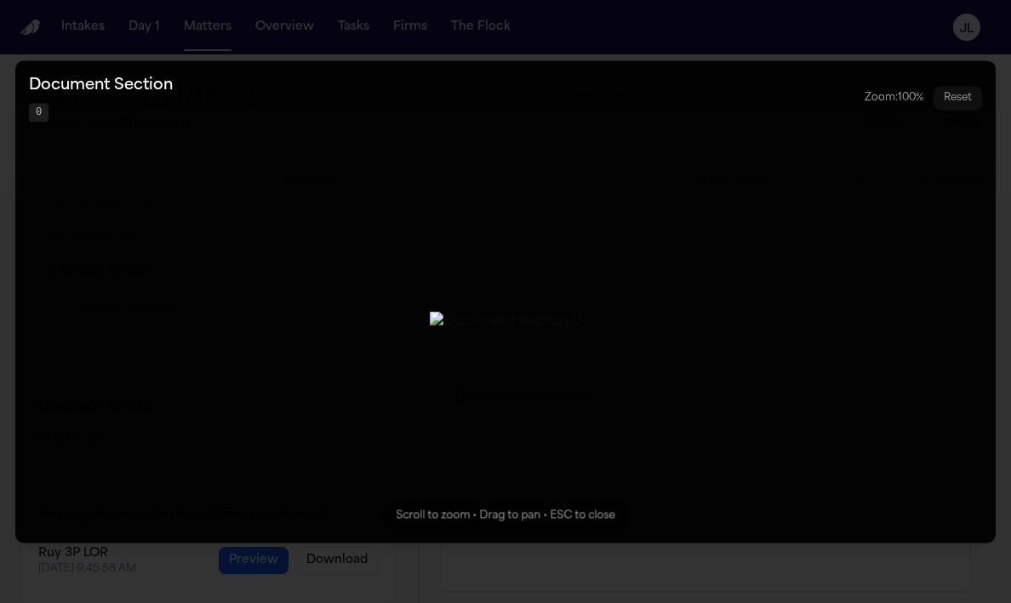
click at [836, 60] on div "Document Section 0 Zoom: 100 % Reset" at bounding box center [505, 97] width 980 height 75
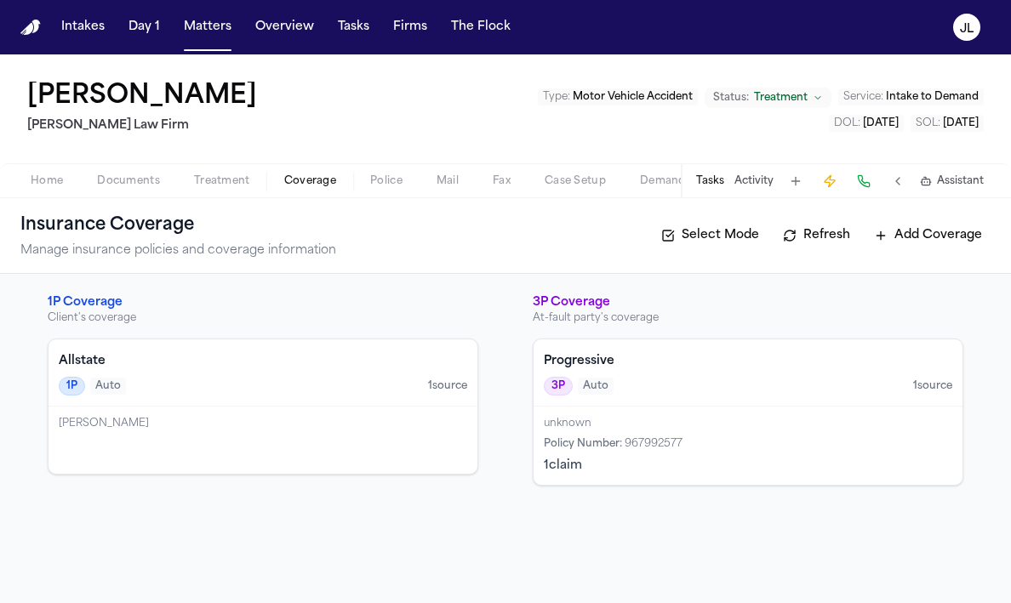
click at [753, 378] on div "3P Auto 1 source" at bounding box center [748, 386] width 409 height 19
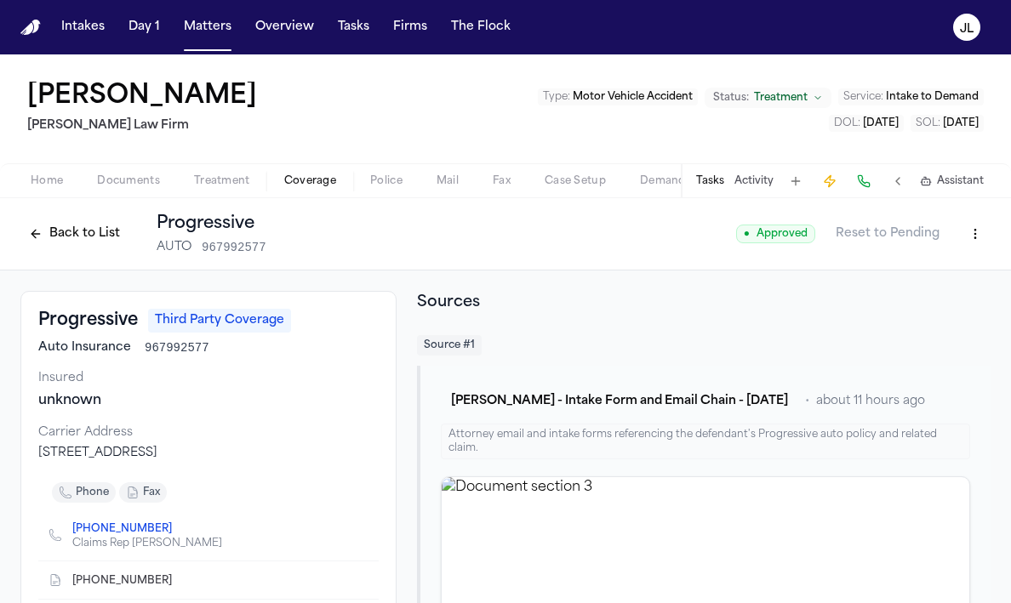
click at [55, 235] on button "Back to List" at bounding box center [74, 233] width 108 height 27
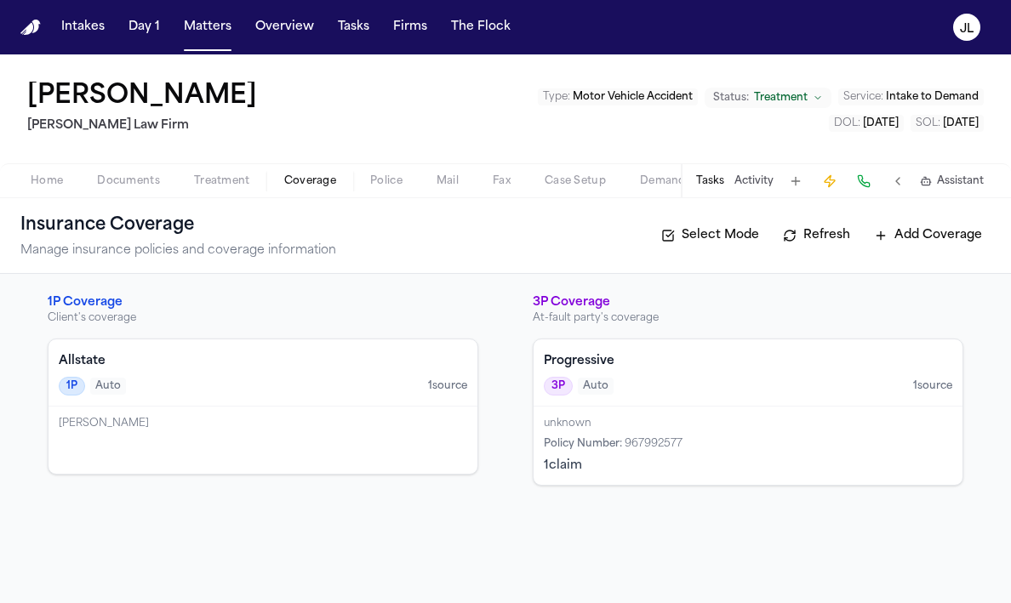
click at [683, 414] on div "unknown Policy Number : 967992577 1 claim" at bounding box center [748, 446] width 429 height 78
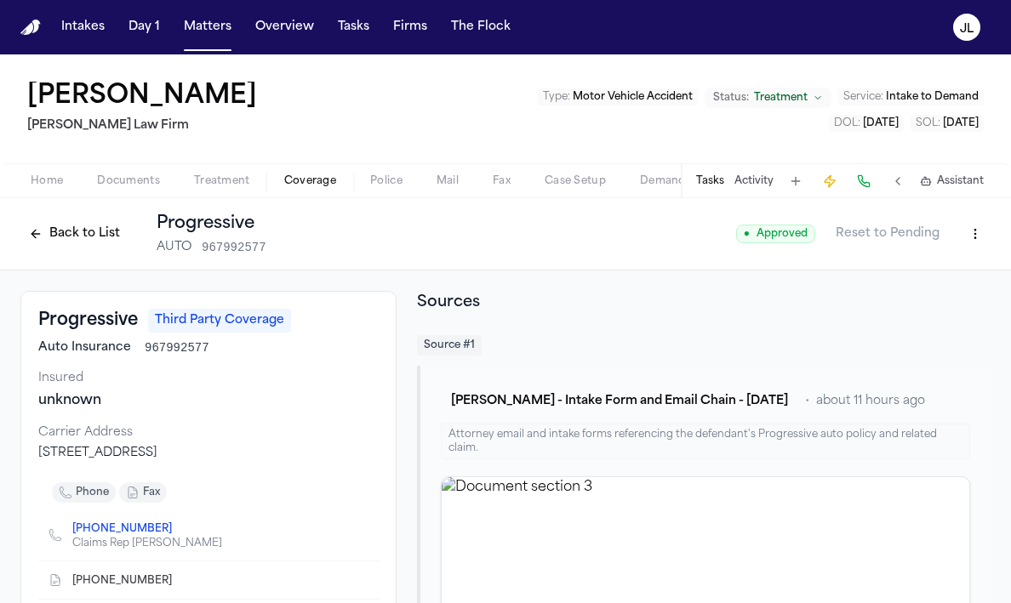
click at [71, 231] on button "Back to List" at bounding box center [74, 233] width 108 height 27
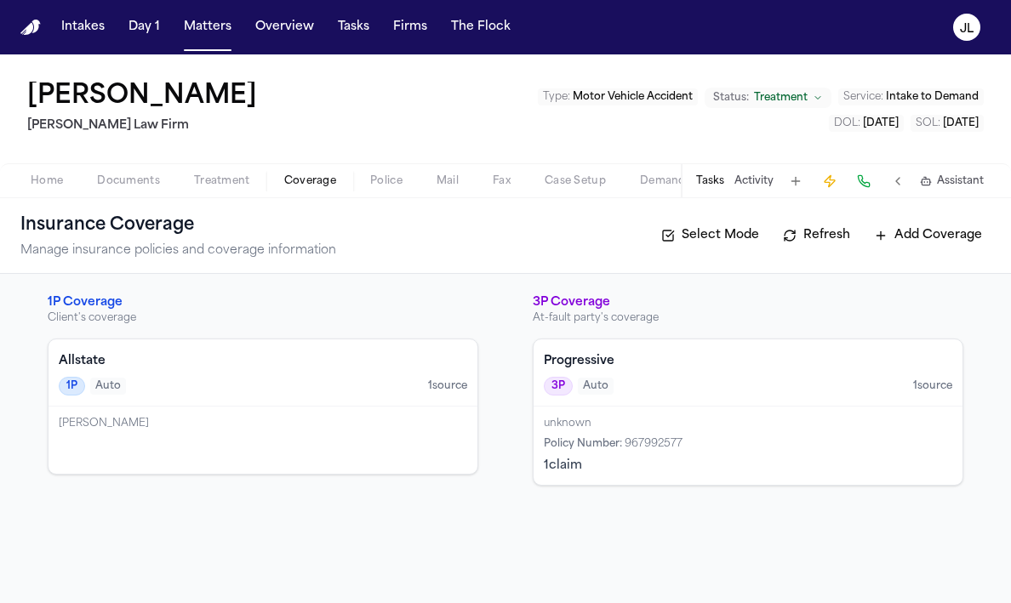
click at [342, 426] on div "Etoma Jennings" at bounding box center [263, 424] width 409 height 14
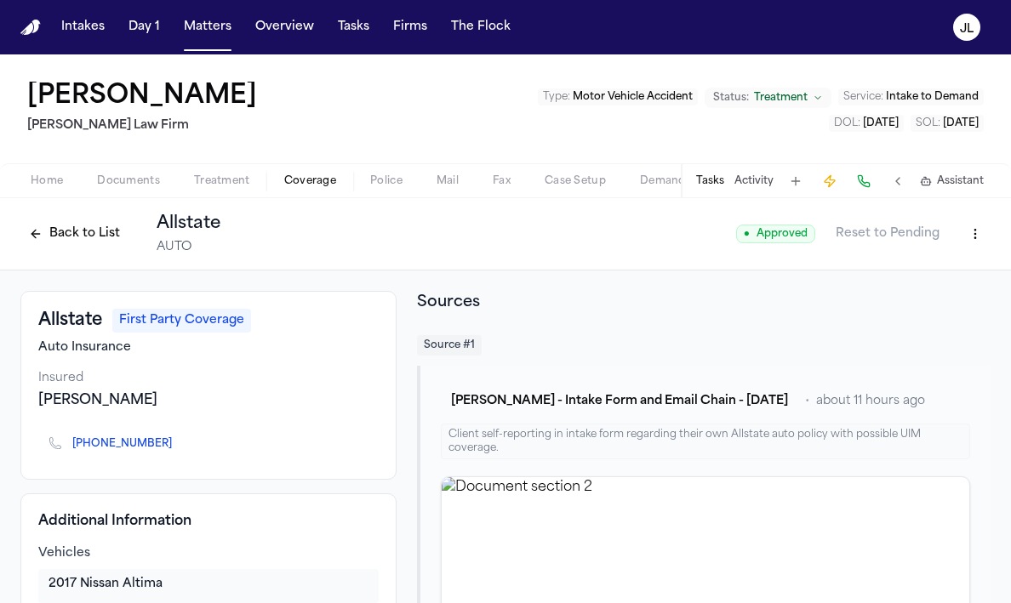
click at [49, 236] on button "Back to List" at bounding box center [74, 233] width 108 height 27
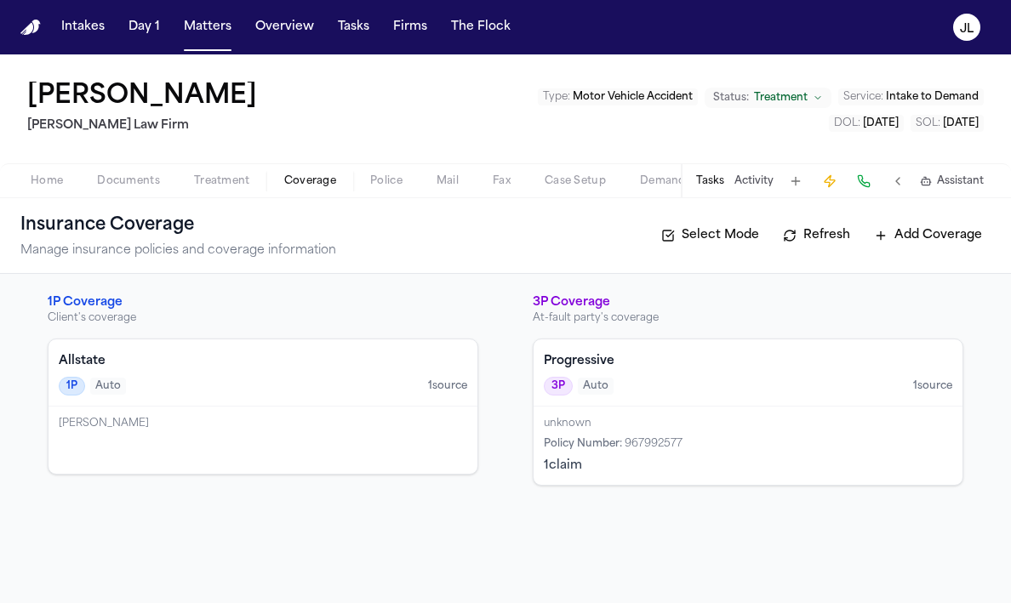
click at [250, 449] on div "Etoma Jennings" at bounding box center [263, 440] width 429 height 67
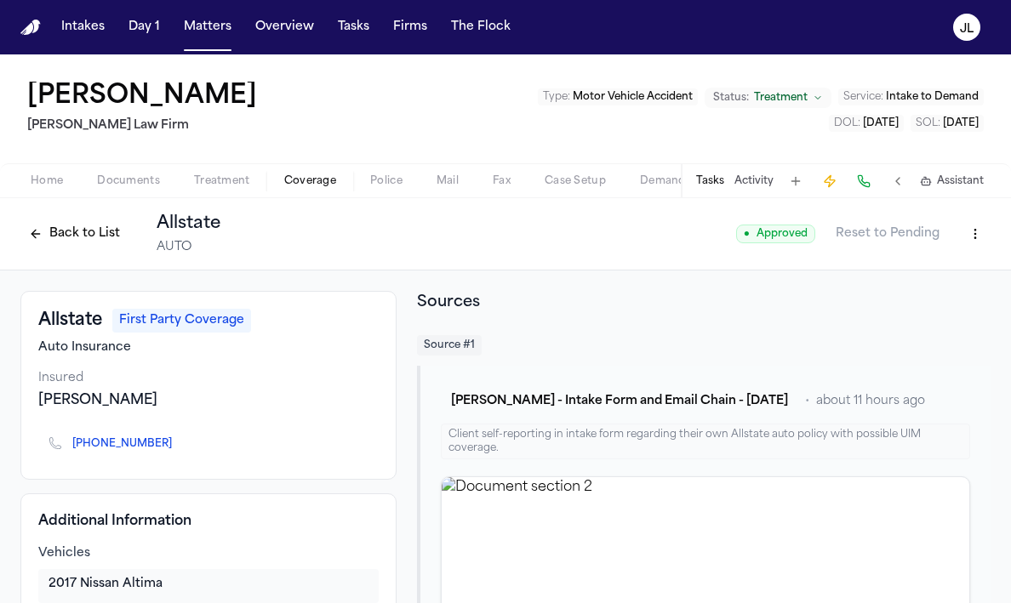
click at [904, 80] on div "Etoma Jennings Ruy Mireles Law Firm Type : Motor Vehicle Accident Status: Treat…" at bounding box center [505, 108] width 1011 height 109
click at [977, 239] on html "Intakes Day 1 Matters Overview Tasks Firms The Flock JL Etoma Jennings Ruy Mire…" at bounding box center [505, 301] width 1011 height 603
click at [956, 266] on div "Edit Coverage" at bounding box center [916, 270] width 143 height 27
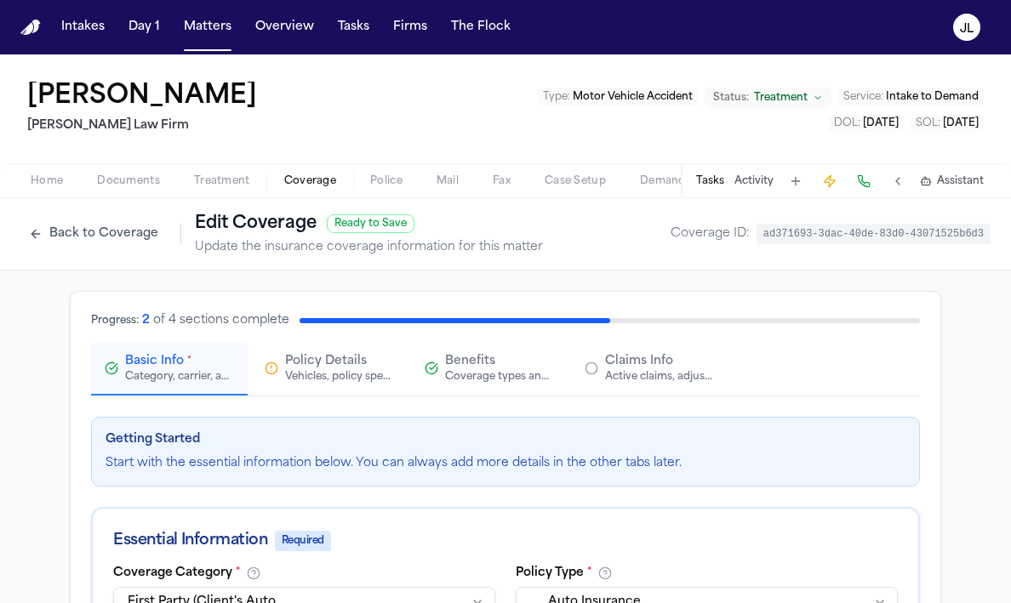
click at [317, 365] on span "Policy Details" at bounding box center [326, 361] width 82 height 17
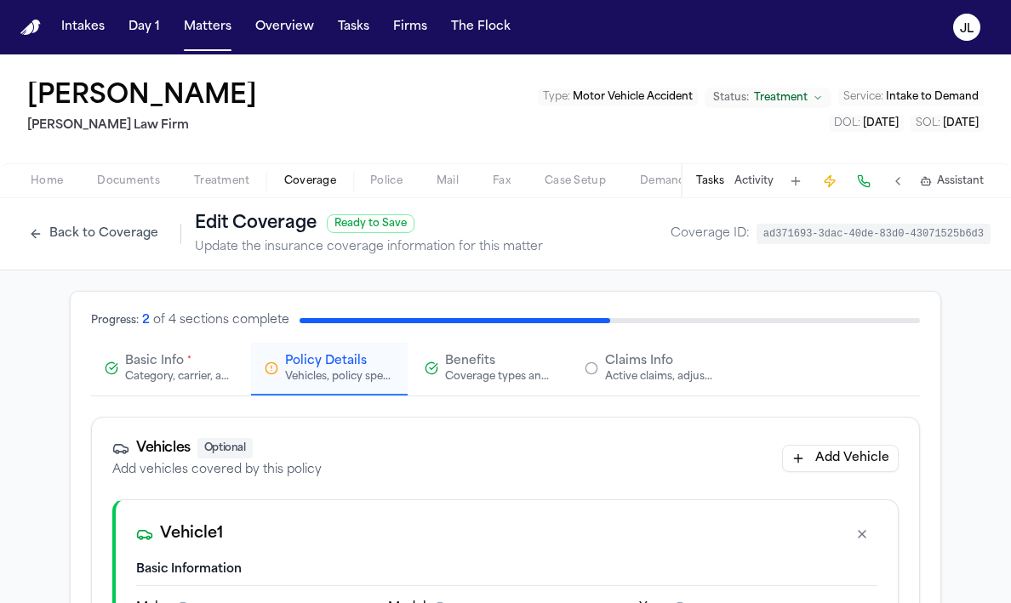
click at [169, 365] on span "Basic Info" at bounding box center [154, 361] width 59 height 17
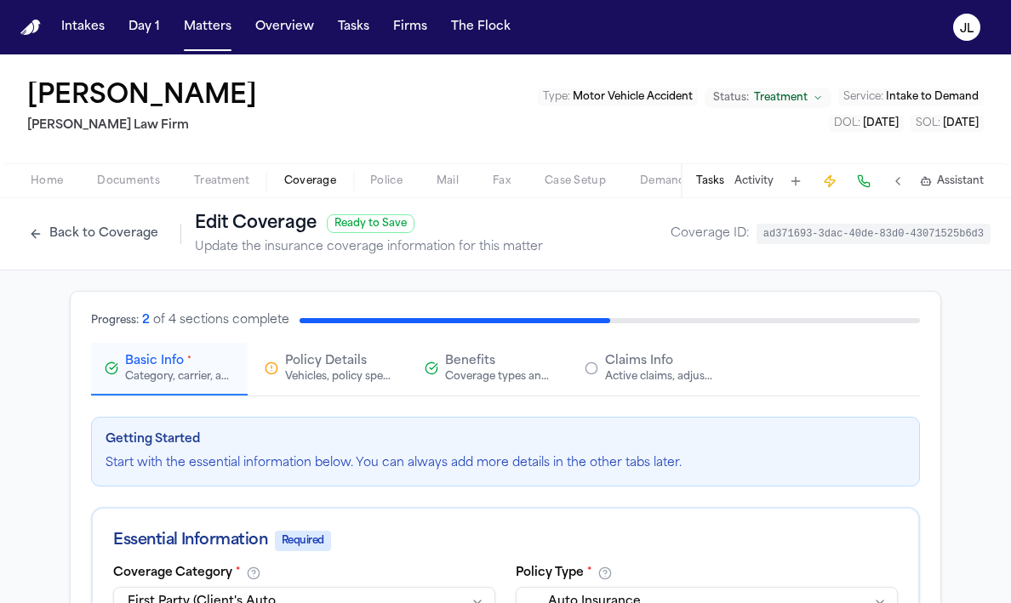
click at [677, 385] on button "Claims Info Active claims, adjusters, and subrogation details" at bounding box center [649, 369] width 157 height 53
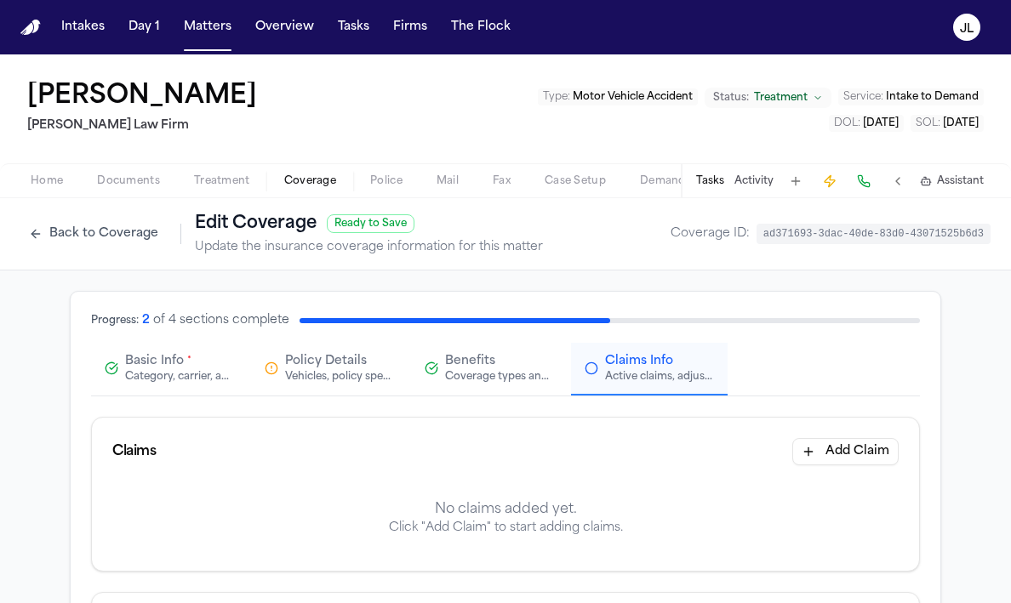
click at [877, 451] on button "Add Claim" at bounding box center [845, 451] width 106 height 27
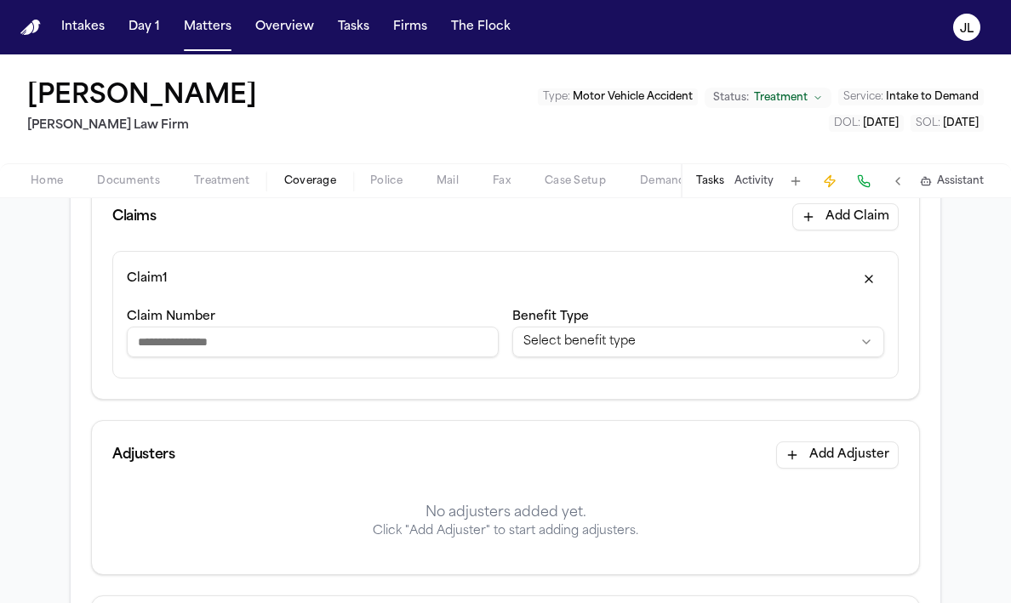
scroll to position [252, 0]
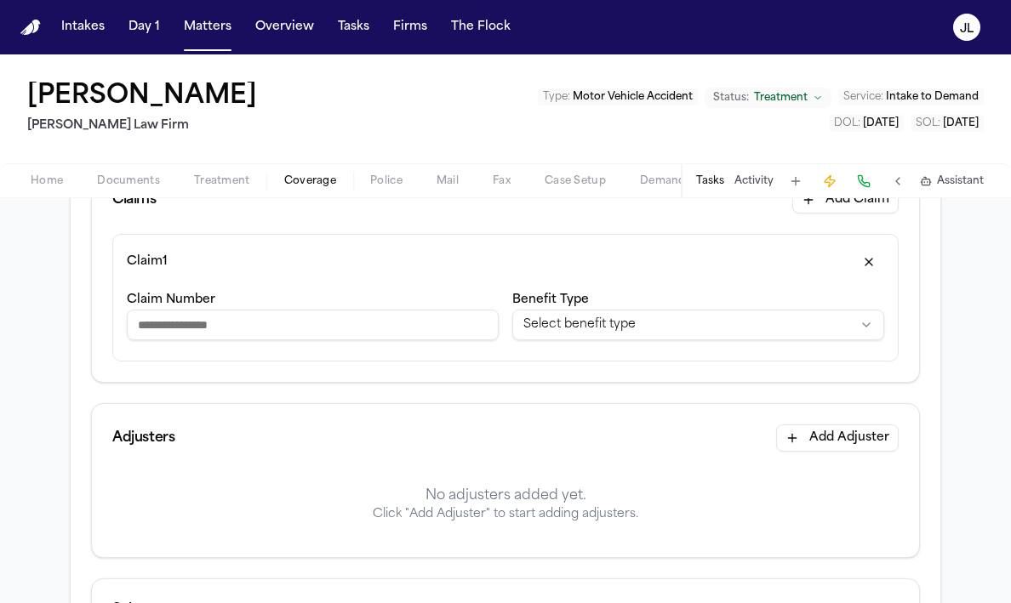
click at [839, 455] on div "Adjusters Add Adjuster" at bounding box center [505, 438] width 827 height 68
click at [839, 433] on button "Add Adjuster" at bounding box center [837, 438] width 123 height 27
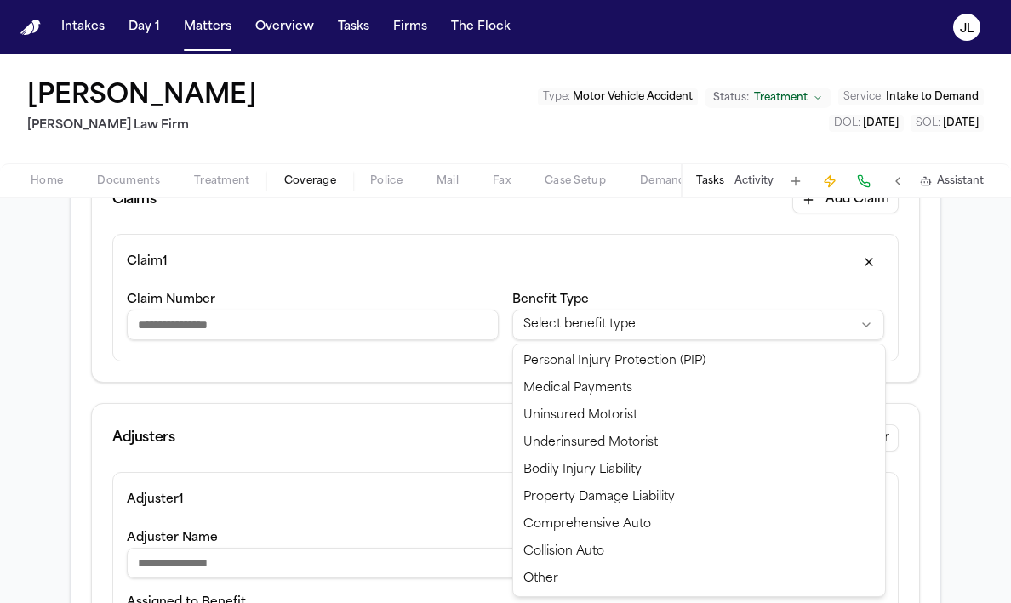
click at [735, 329] on html "**********" at bounding box center [505, 301] width 1011 height 603
select select "**********"
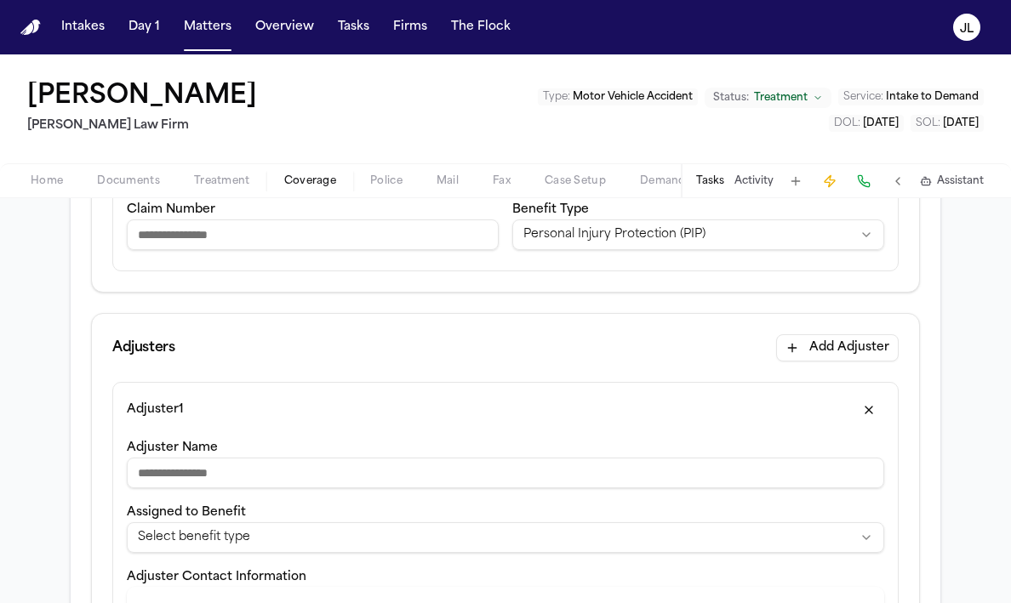
scroll to position [376, 0]
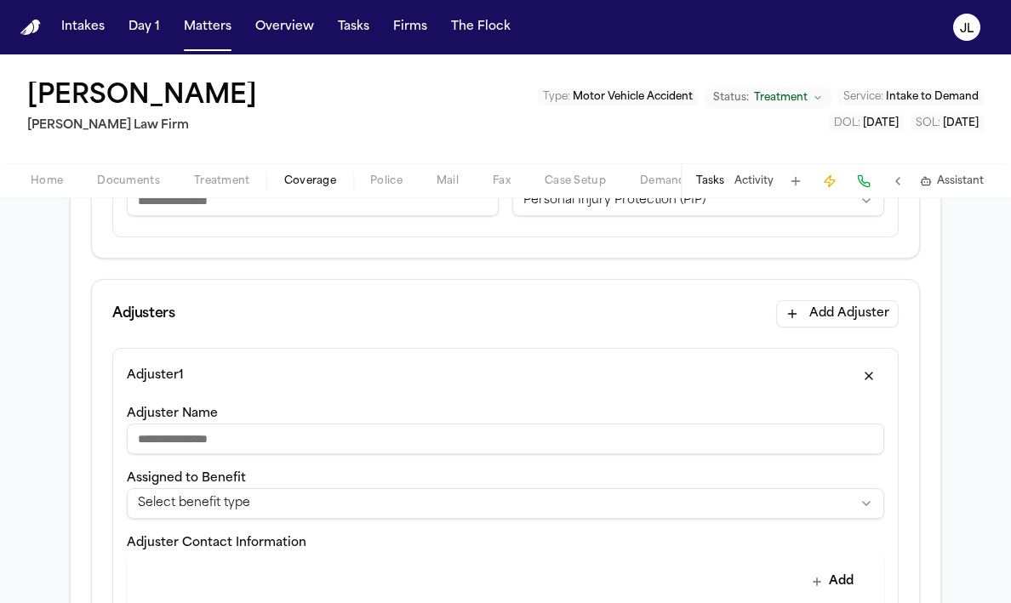
click at [634, 483] on div "**********" at bounding box center [505, 493] width 757 height 51
click at [634, 492] on html "**********" at bounding box center [505, 301] width 1011 height 603
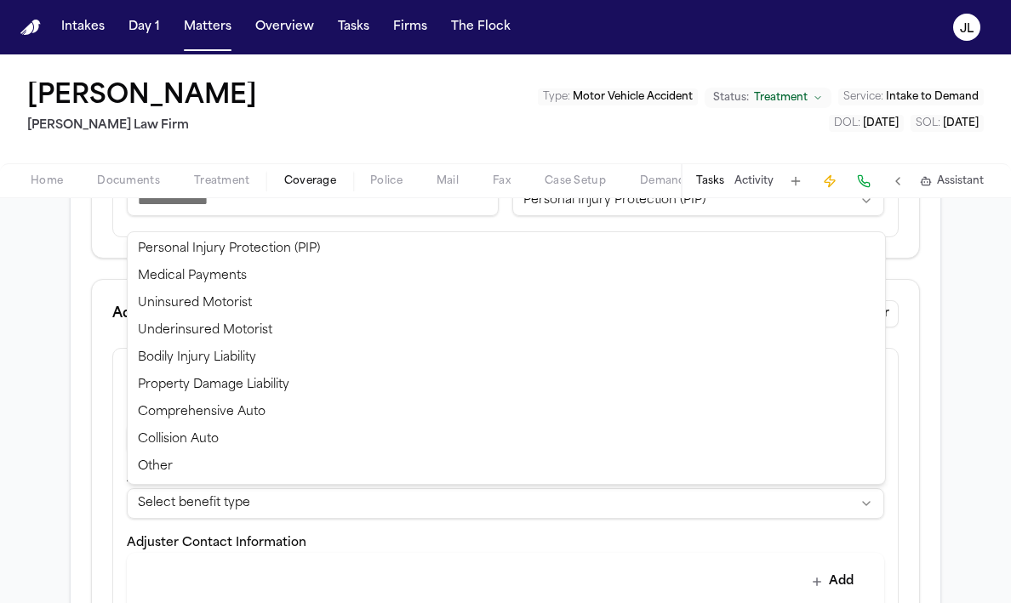
select select "**********"
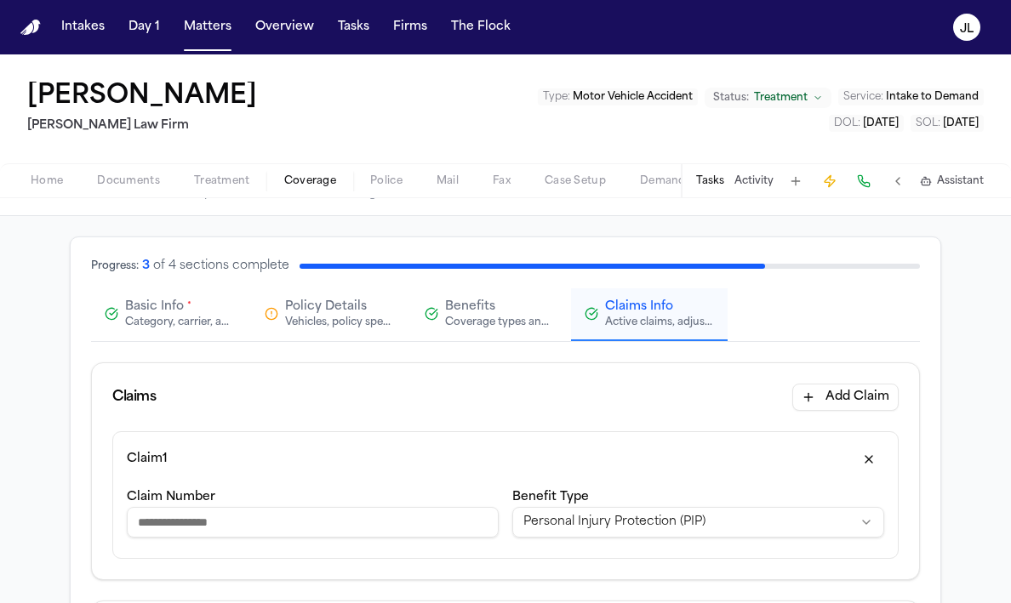
scroll to position [0, 0]
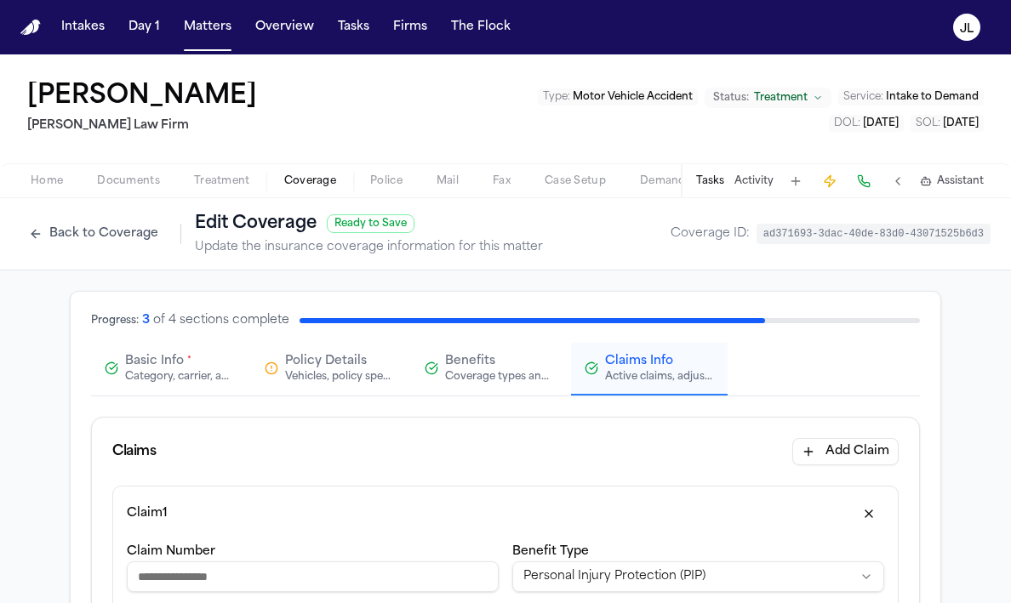
click at [160, 374] on div "Category, carrier, and policy holder information" at bounding box center [179, 377] width 109 height 14
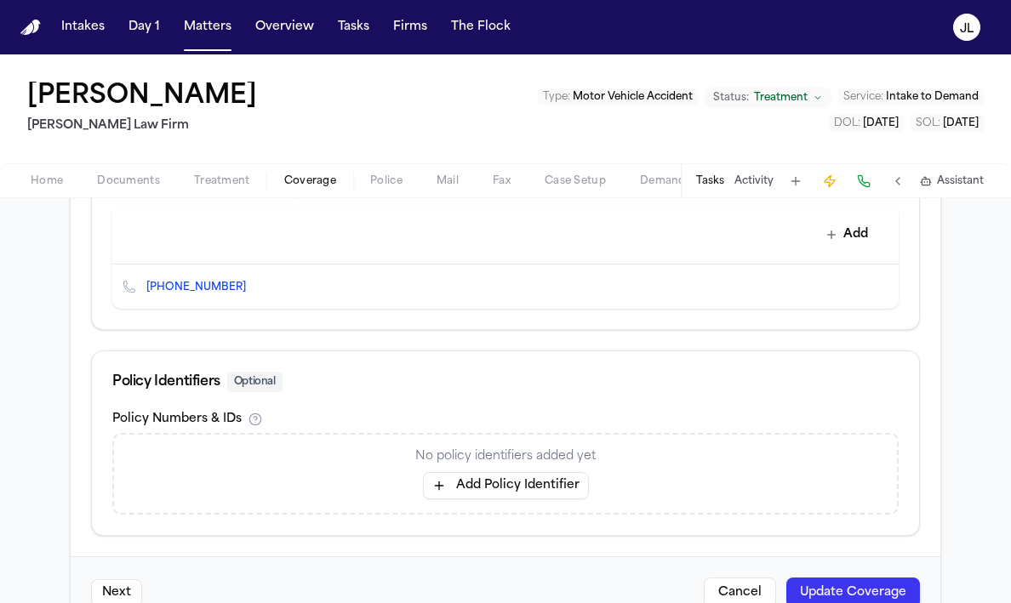
scroll to position [736, 0]
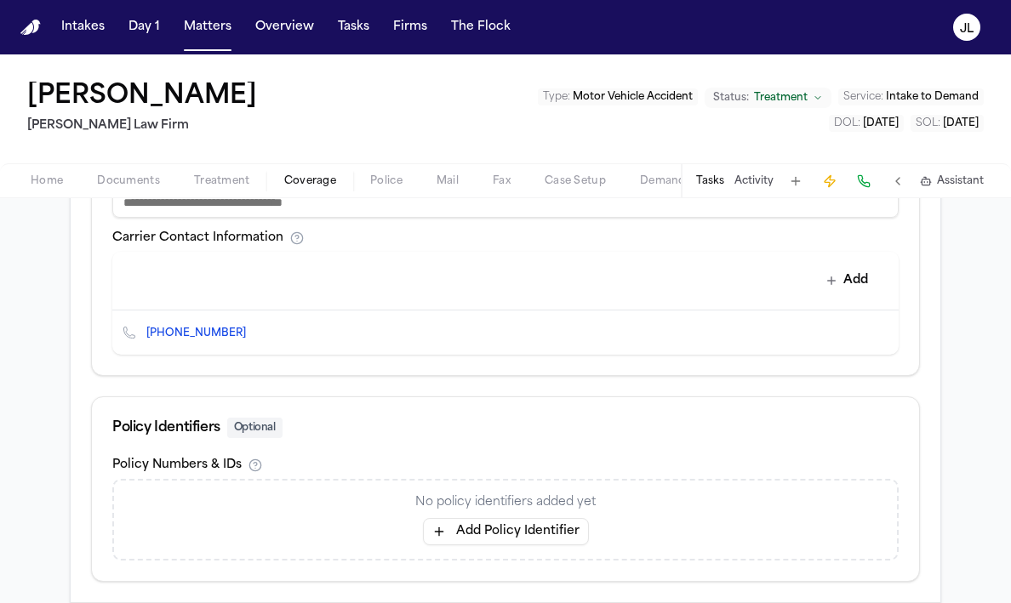
click at [501, 535] on button "Add Policy Identifier" at bounding box center [506, 531] width 166 height 27
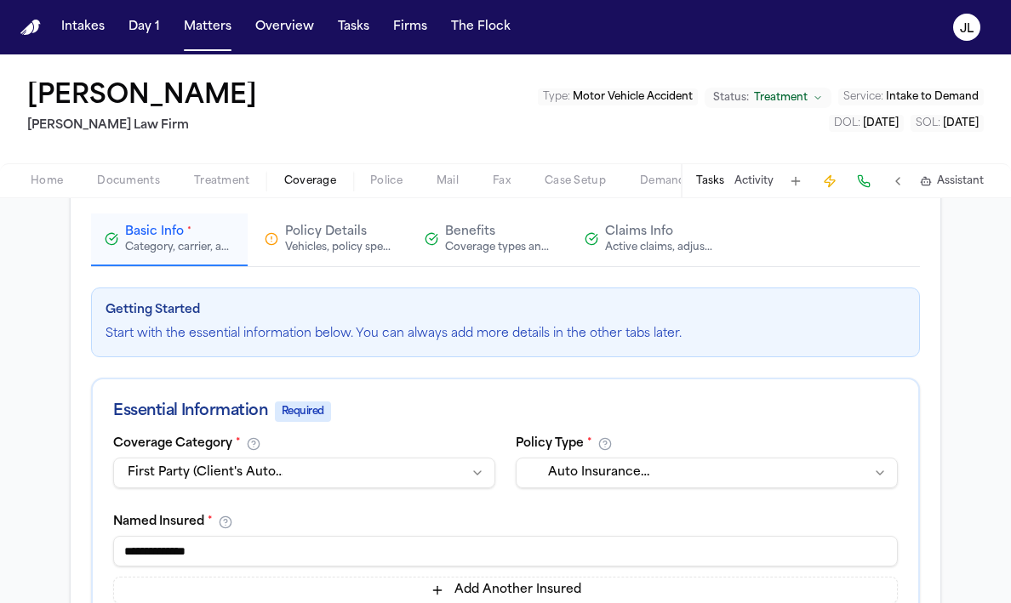
scroll to position [125, 0]
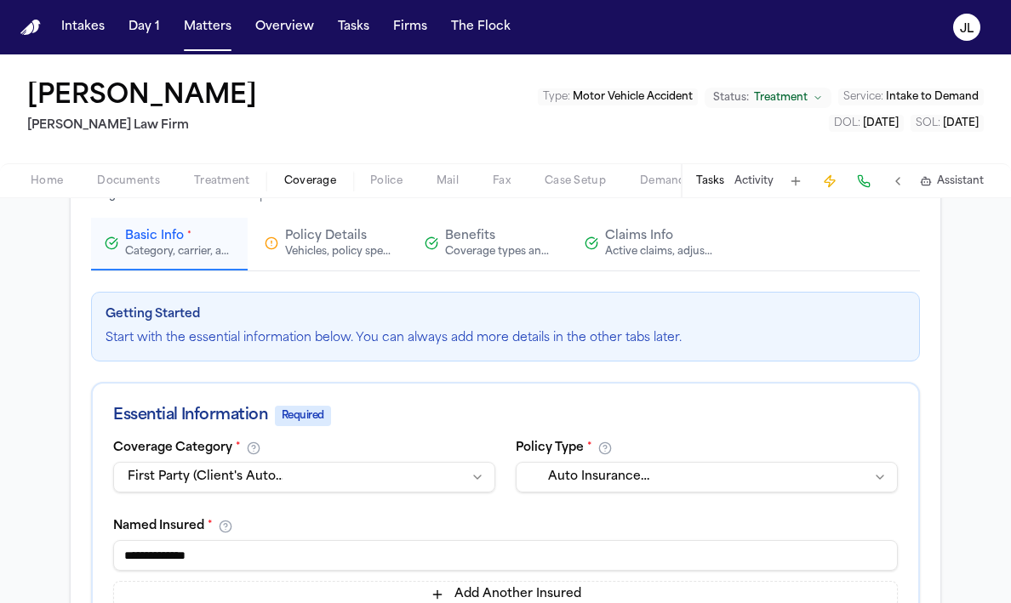
click at [655, 258] on div "Active claims, adjusters, and subrogation details" at bounding box center [659, 252] width 109 height 14
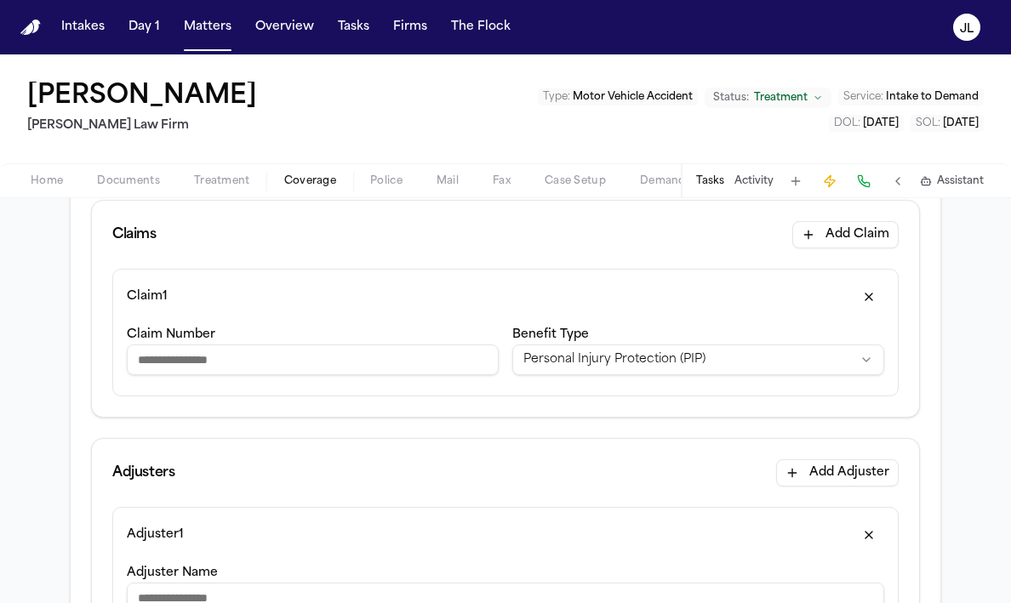
scroll to position [221, 0]
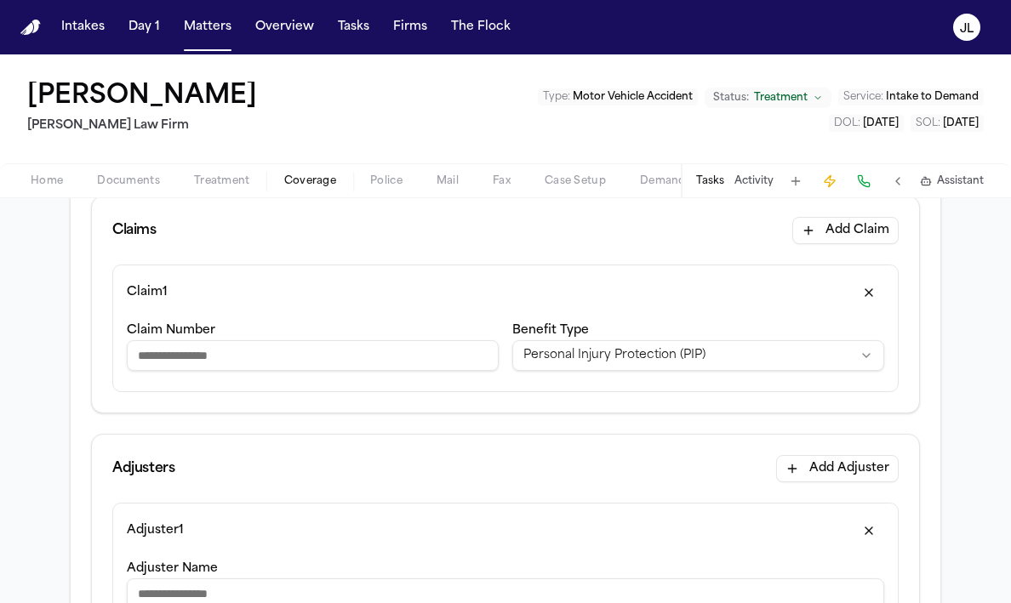
click at [331, 366] on input "Claim Number" at bounding box center [313, 355] width 372 height 31
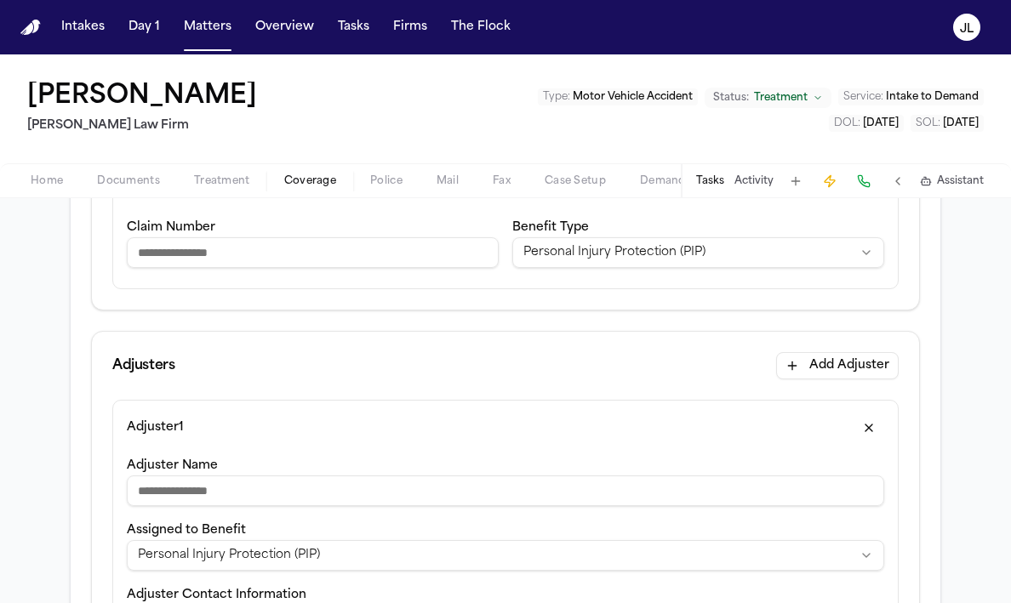
scroll to position [343, 0]
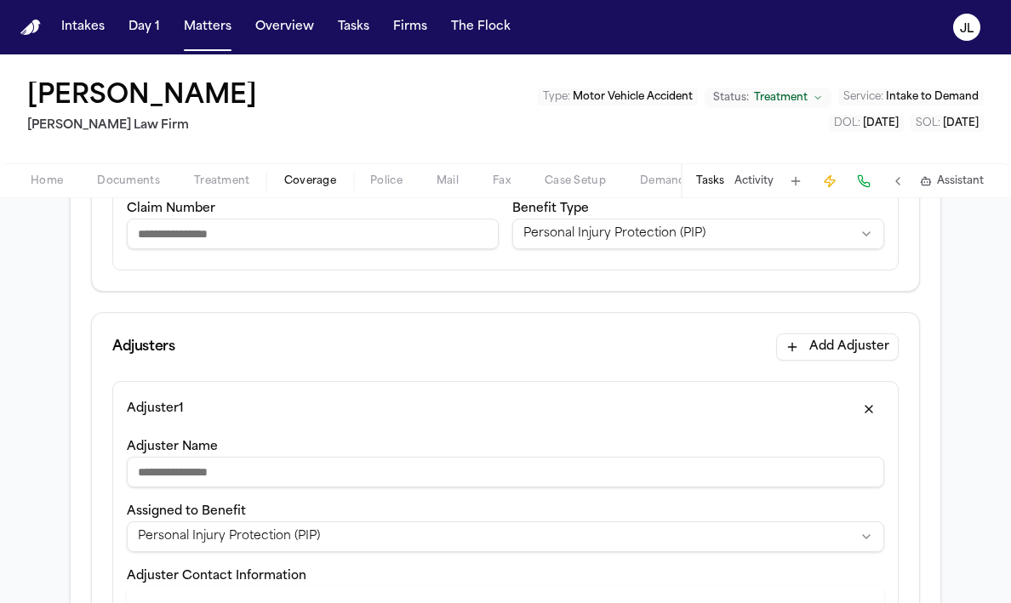
click at [472, 397] on div "Adjuster 1" at bounding box center [505, 409] width 757 height 27
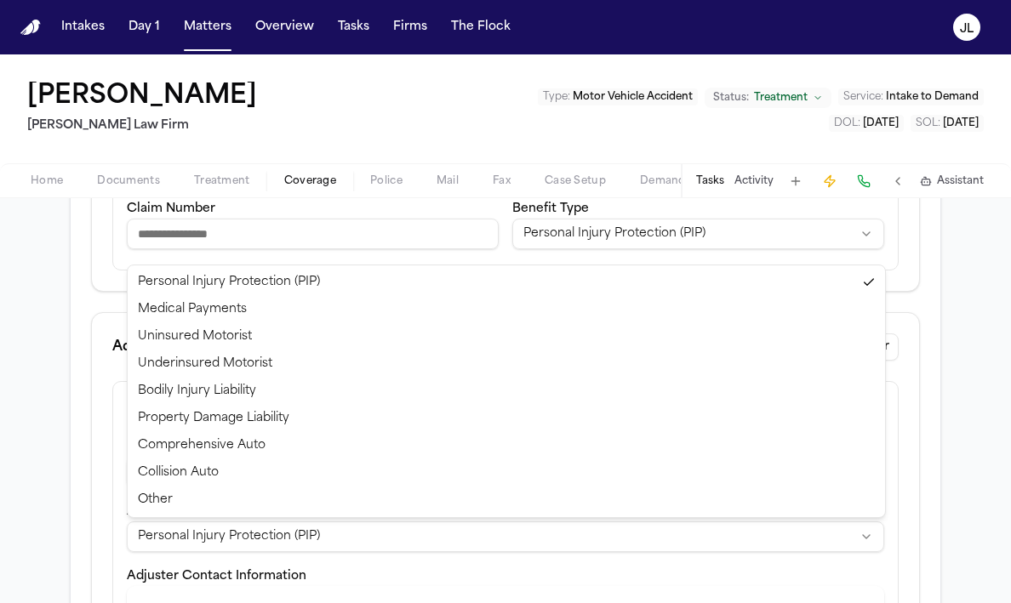
click at [269, 533] on html "**********" at bounding box center [505, 301] width 1011 height 603
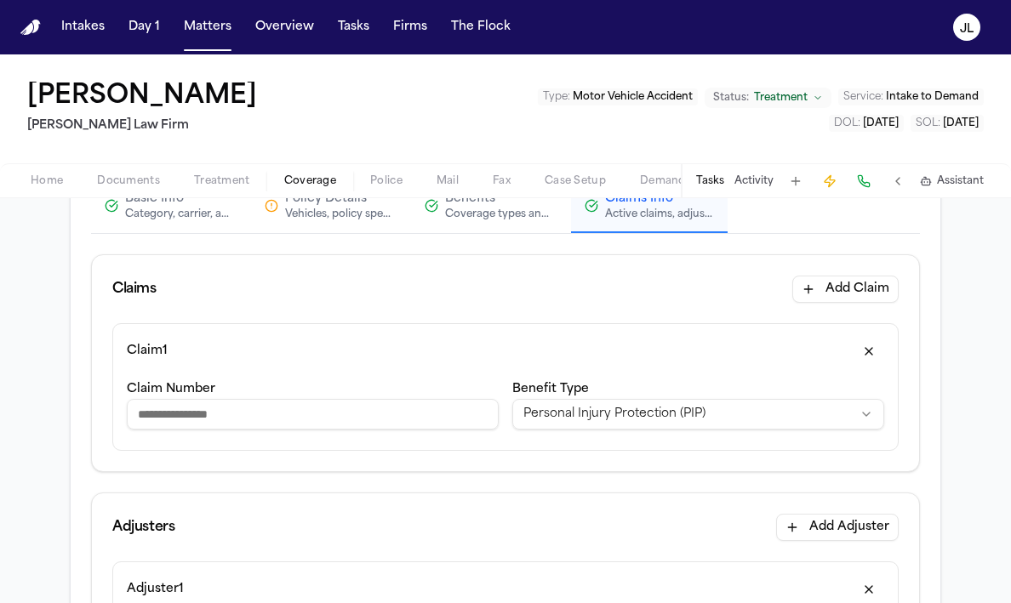
scroll to position [162, 0]
click at [261, 388] on div "Claim Number" at bounding box center [313, 409] width 372 height 58
click at [261, 396] on div "Claim Number" at bounding box center [313, 409] width 372 height 58
click at [261, 409] on input "Claim Number" at bounding box center [313, 415] width 372 height 31
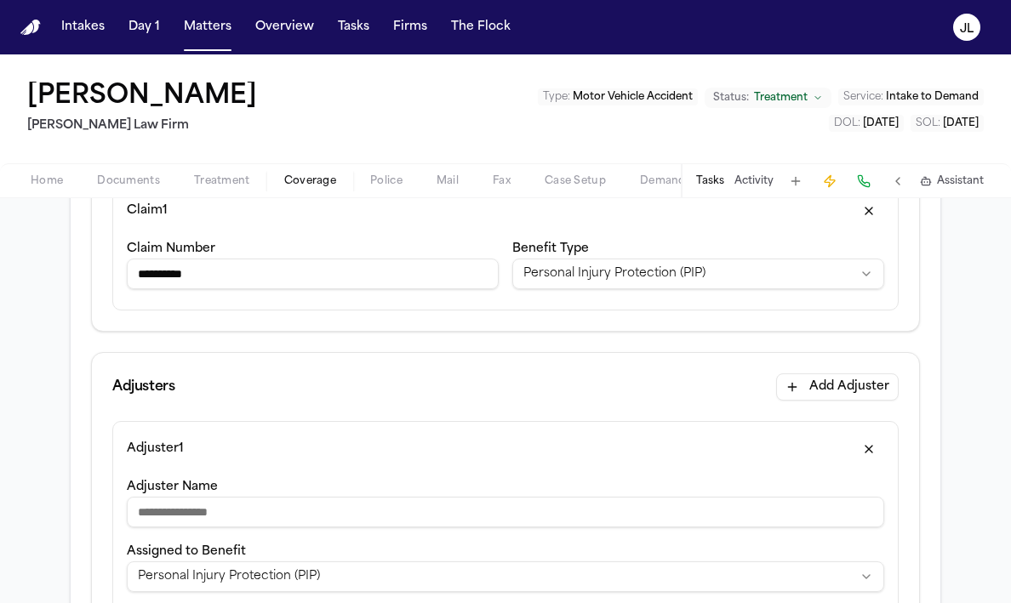
scroll to position [322, 0]
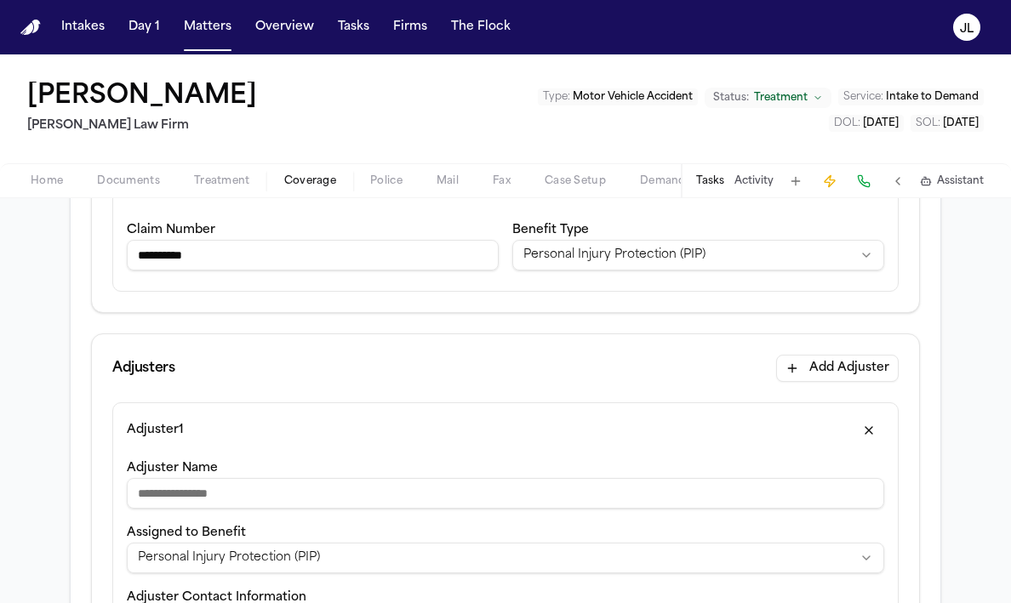
type input "**********"
click at [243, 499] on input "Adjuster Name" at bounding box center [505, 493] width 757 height 31
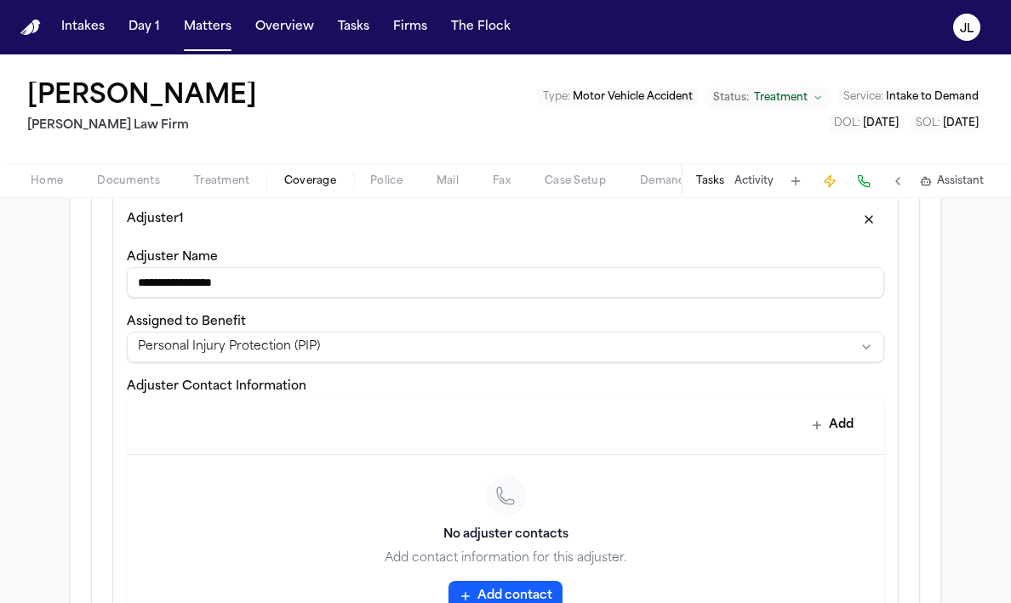
scroll to position [566, 0]
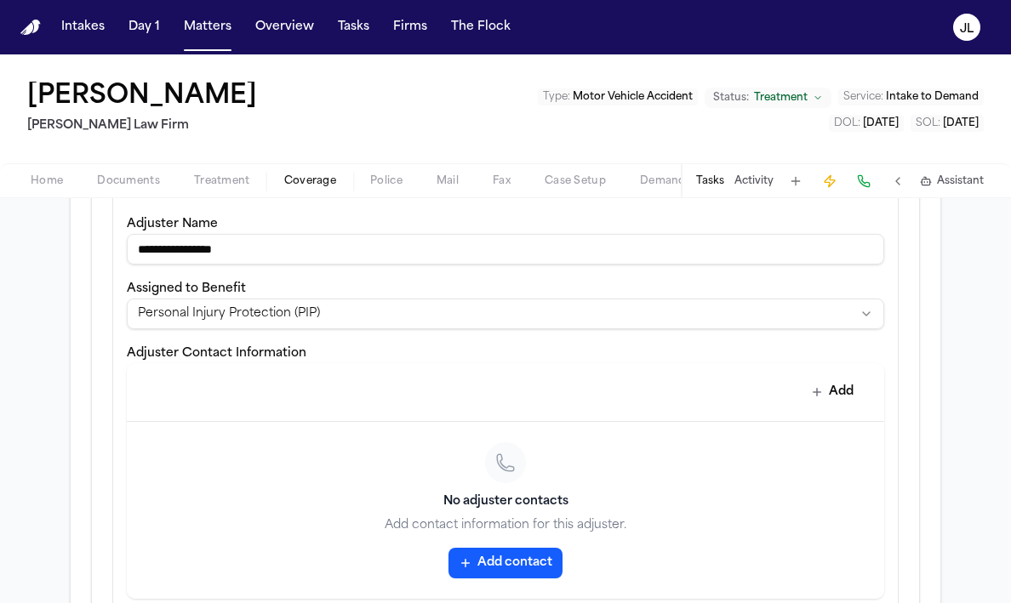
type input "**********"
click at [521, 554] on button "Add contact" at bounding box center [506, 563] width 114 height 31
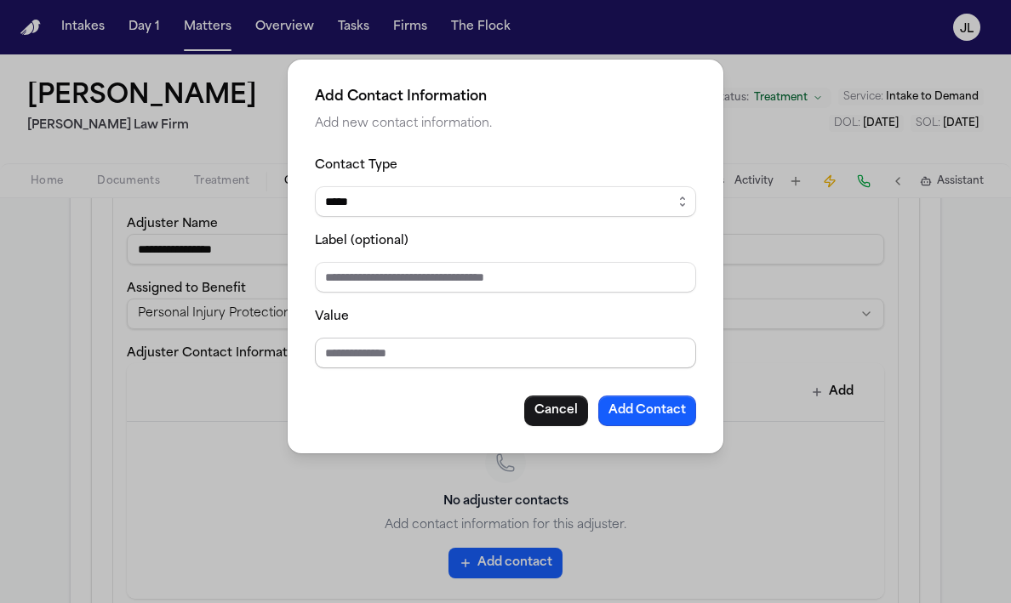
click at [459, 353] on input "Value" at bounding box center [505, 353] width 381 height 31
type input "**********"
click at [634, 397] on button "Add Contact" at bounding box center [647, 411] width 98 height 31
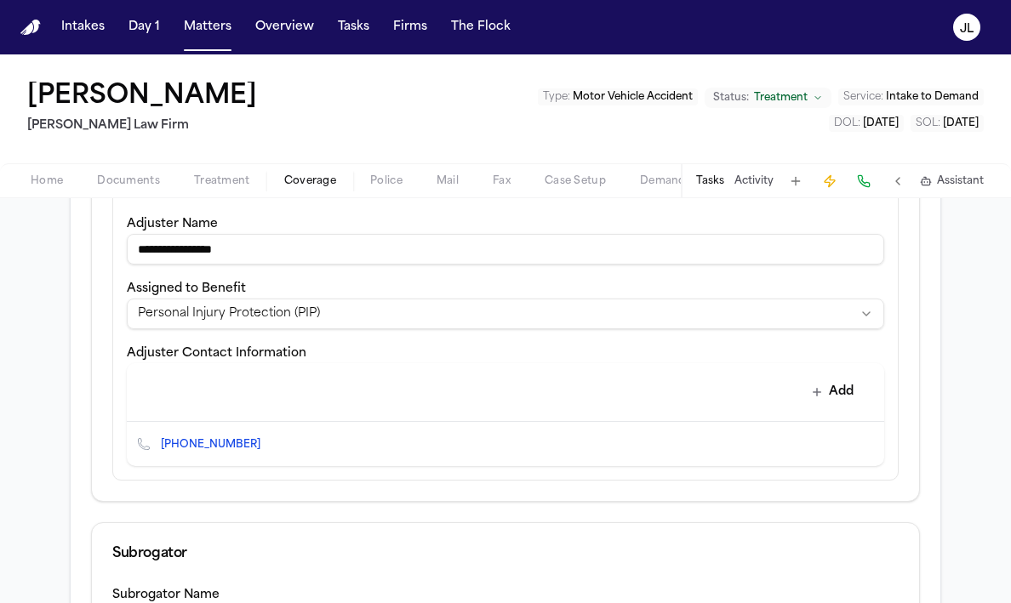
scroll to position [695, 0]
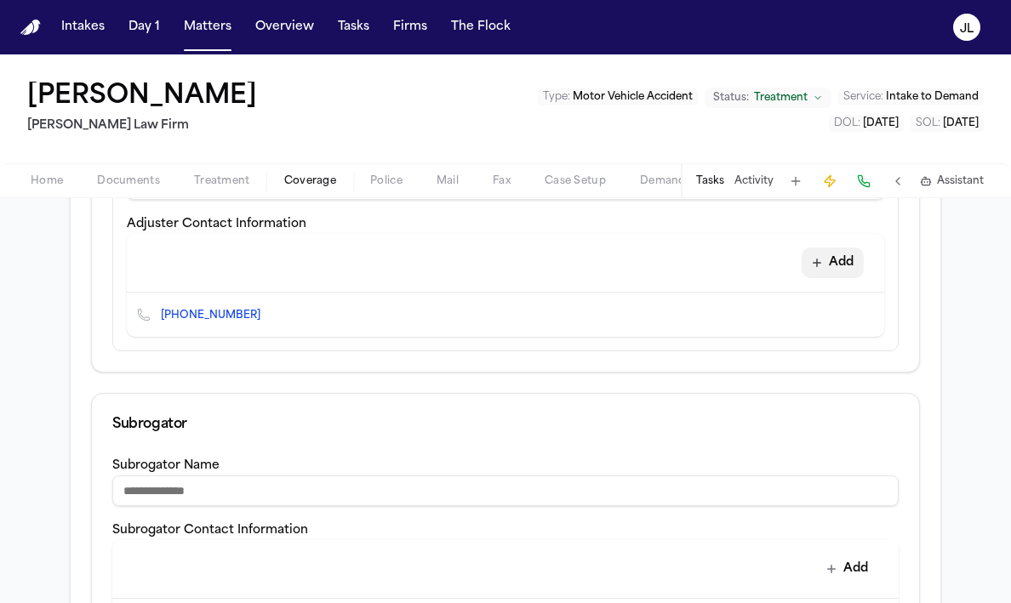
click at [843, 256] on button "Add" at bounding box center [833, 263] width 62 height 31
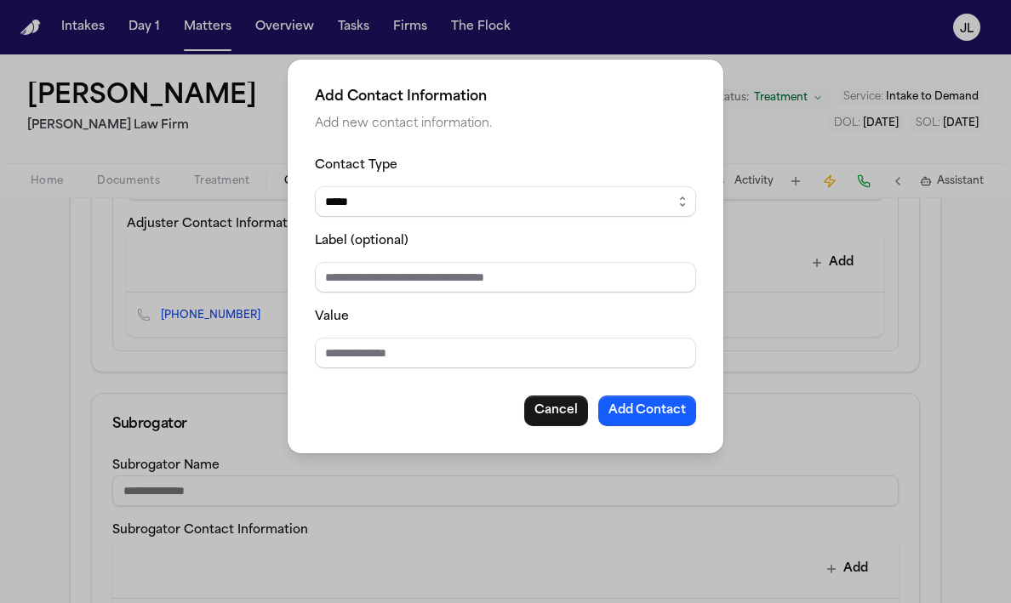
click at [516, 206] on select "***** ***** ******* *** *****" at bounding box center [505, 201] width 381 height 31
select select "***"
click at [315, 186] on select "***** ***** ******* *** *****" at bounding box center [505, 201] width 381 height 31
click at [474, 364] on input "Value" at bounding box center [505, 353] width 381 height 31
click at [719, 297] on div "Add Contact Information Add new contact information. Contact Type ***** ***** *…" at bounding box center [506, 257] width 436 height 394
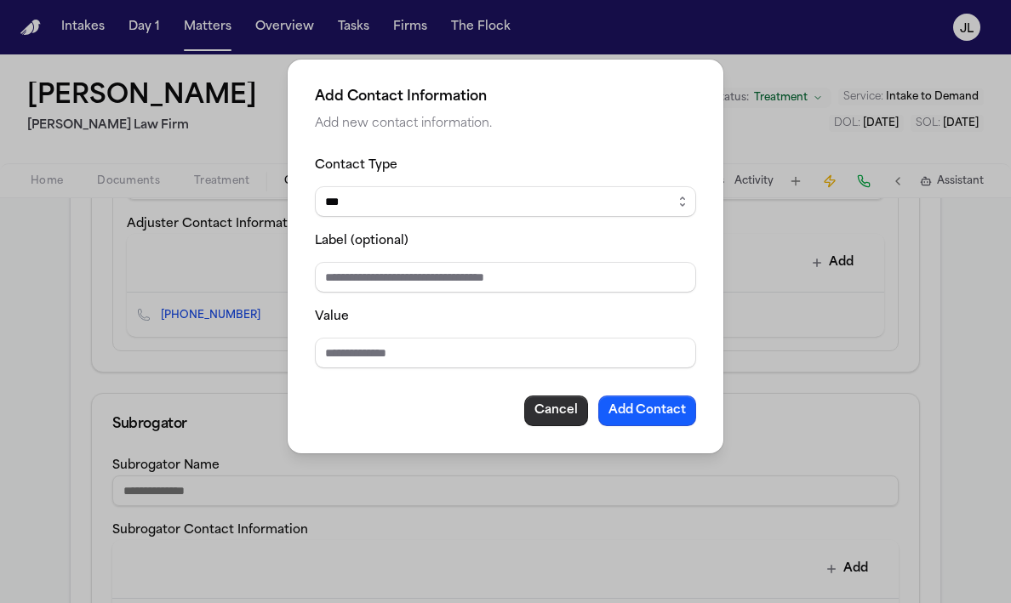
click at [549, 405] on button "Cancel" at bounding box center [556, 411] width 64 height 31
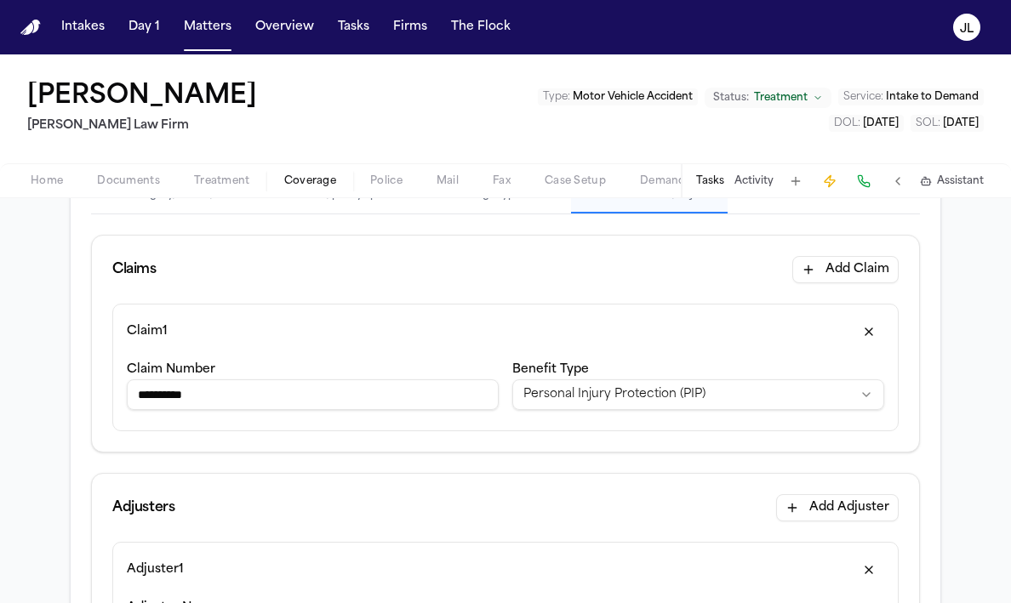
scroll to position [0, 0]
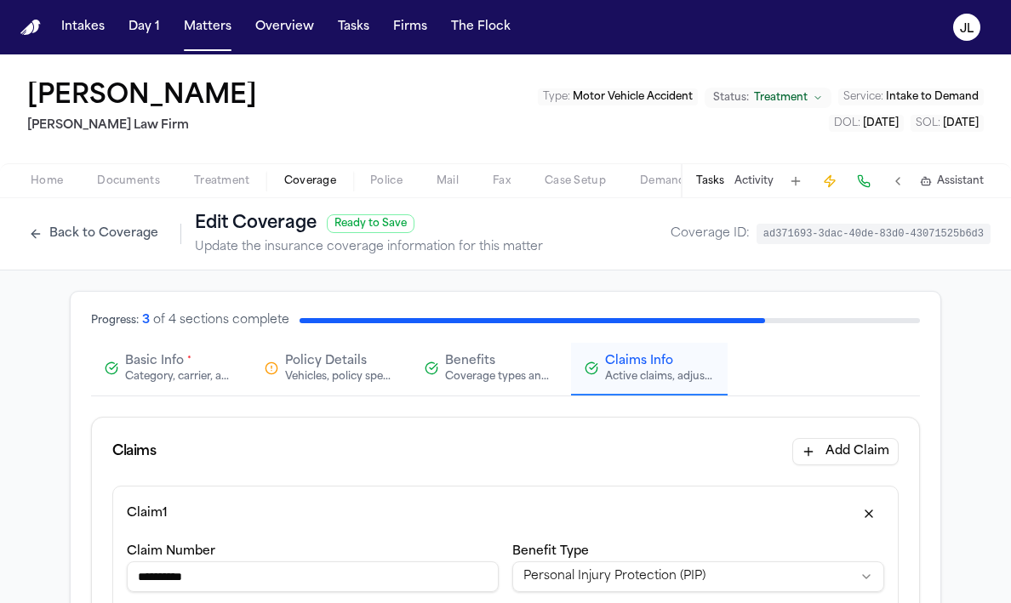
click at [151, 367] on span "Basic Info" at bounding box center [154, 361] width 59 height 17
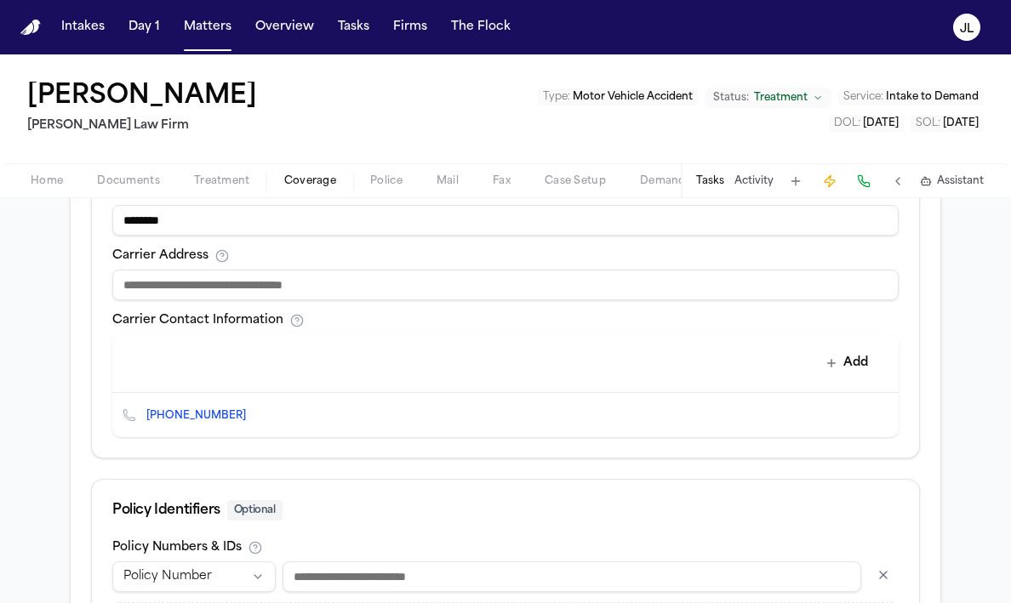
scroll to position [655, 0]
click at [865, 363] on button "Add" at bounding box center [847, 362] width 62 height 31
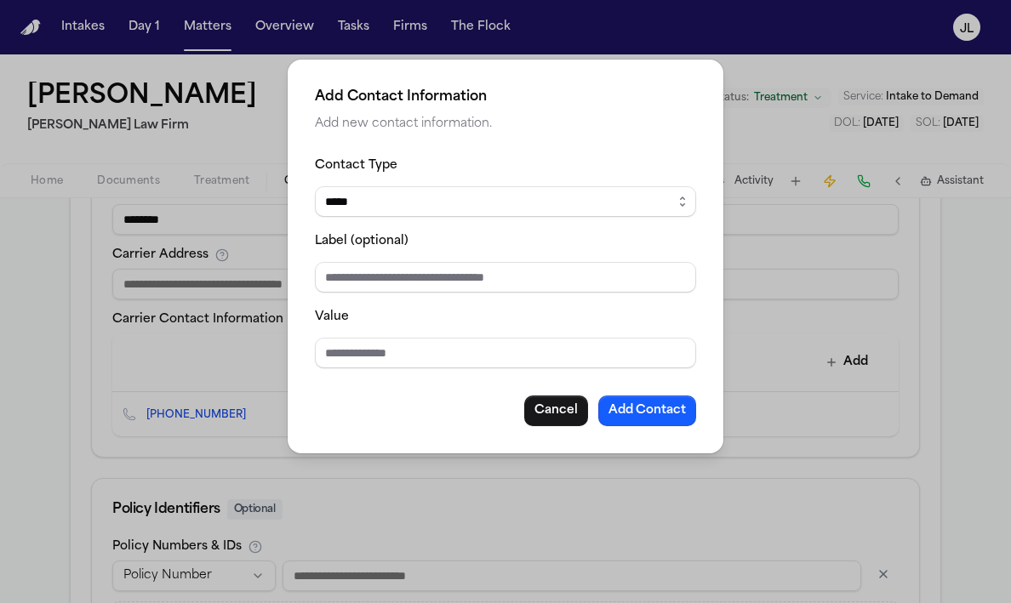
click at [414, 368] on div "Contact Type ***** ***** ******* *** ***** Label (optional) Value Cancel Add Co…" at bounding box center [505, 291] width 381 height 272
click at [323, 351] on input "Value" at bounding box center [505, 353] width 381 height 31
type input "*"
click at [352, 187] on select "***** ***** ******* *** *****" at bounding box center [505, 201] width 381 height 31
click at [315, 186] on select "***** ***** ******* *** *****" at bounding box center [505, 201] width 381 height 31
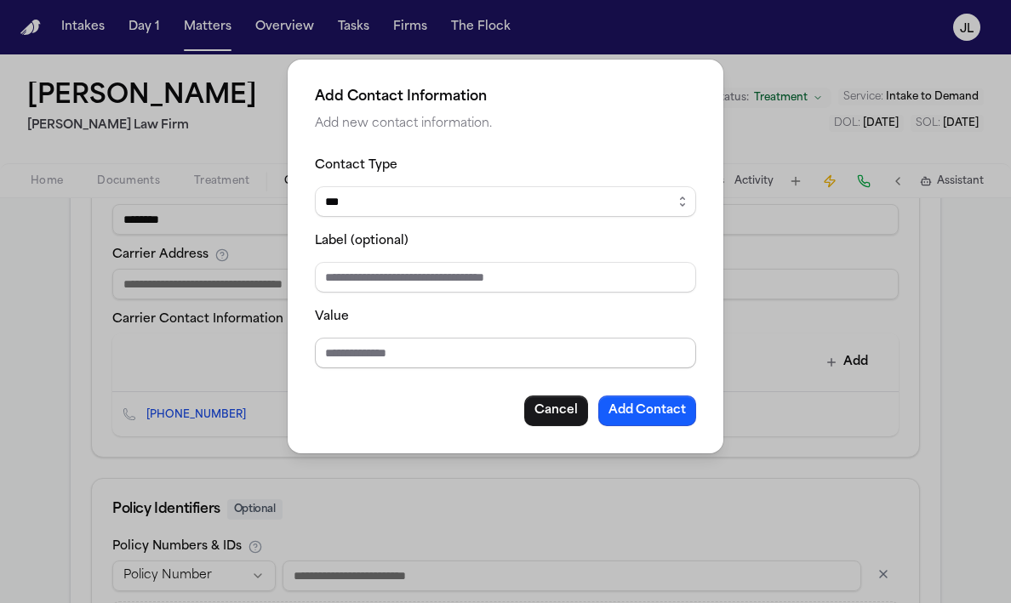
click at [337, 346] on input "Value" at bounding box center [505, 353] width 381 height 31
click at [337, 182] on div "Contact Type ***** ***** ******* *** *****" at bounding box center [505, 186] width 381 height 62
click at [337, 189] on select "***** ***** ******* *** *****" at bounding box center [505, 201] width 381 height 31
select select "*****"
click at [315, 186] on select "***** ***** ******* *** *****" at bounding box center [505, 201] width 381 height 31
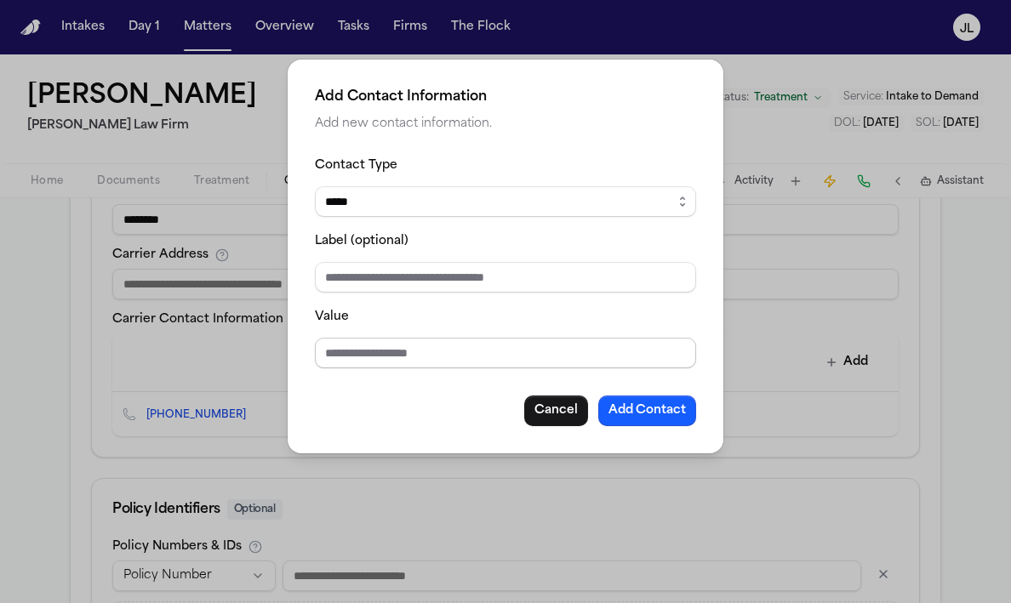
click at [343, 355] on input "Value" at bounding box center [505, 353] width 381 height 31
type input "**********"
click at [637, 406] on button "Add Contact" at bounding box center [647, 411] width 98 height 31
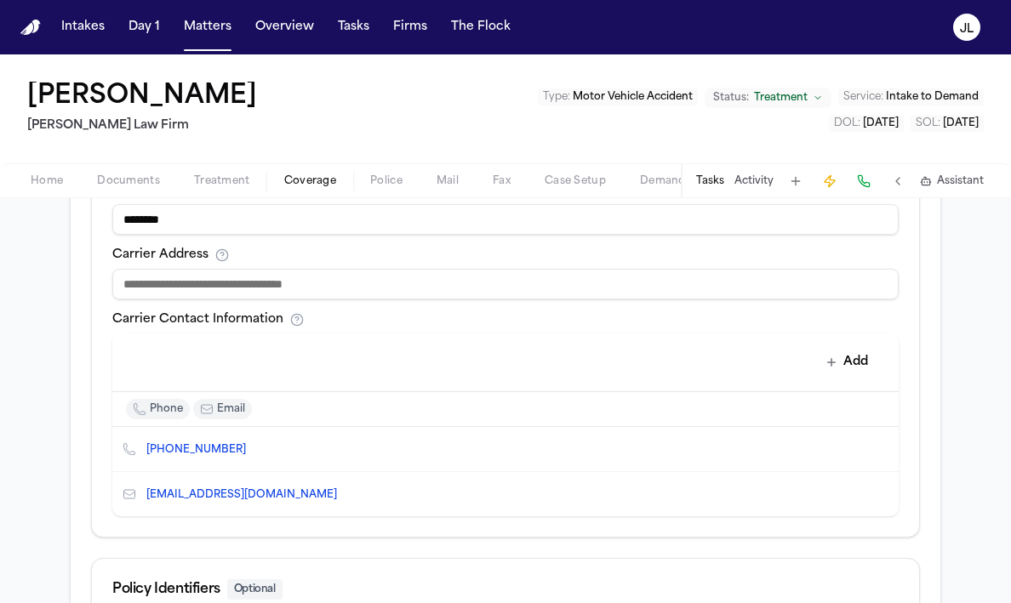
click at [768, 291] on input at bounding box center [505, 284] width 786 height 31
click at [716, 361] on div "Add" at bounding box center [498, 361] width 759 height 34
click at [340, 497] on icon "Copy to clipboard" at bounding box center [345, 495] width 10 height 10
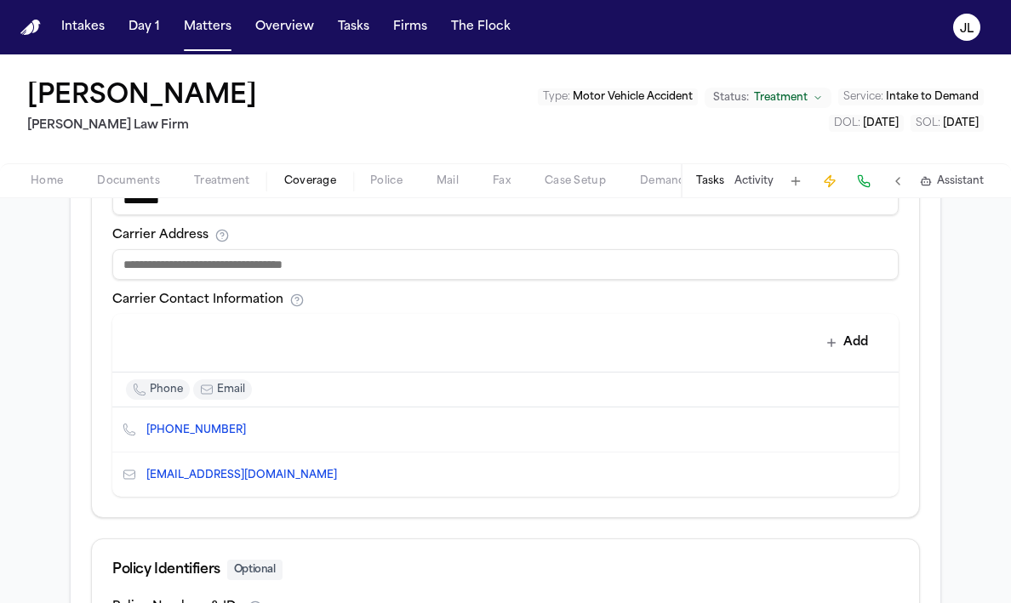
scroll to position [678, 0]
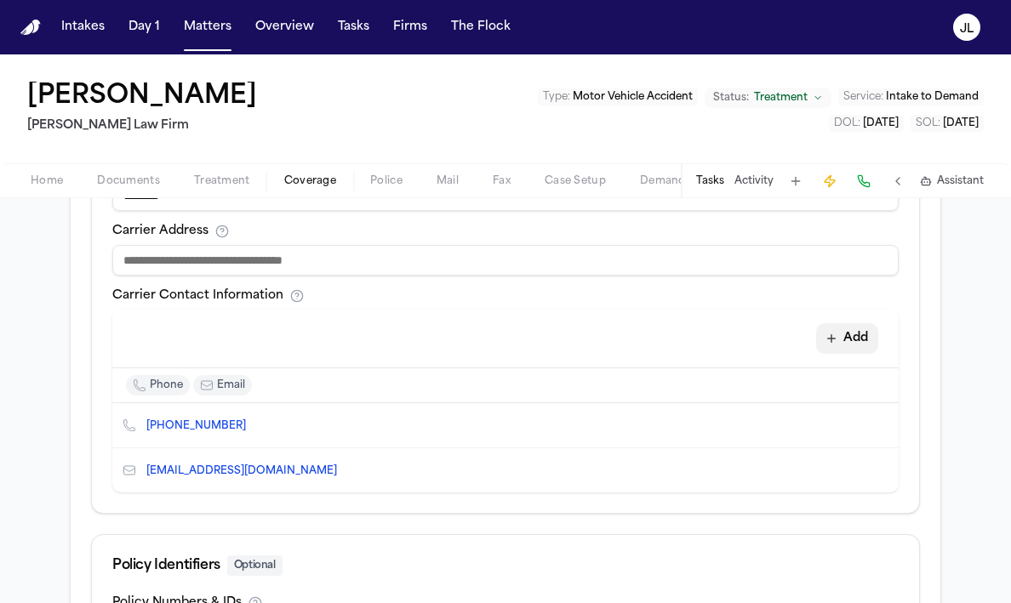
click at [866, 341] on button "Add" at bounding box center [847, 338] width 62 height 31
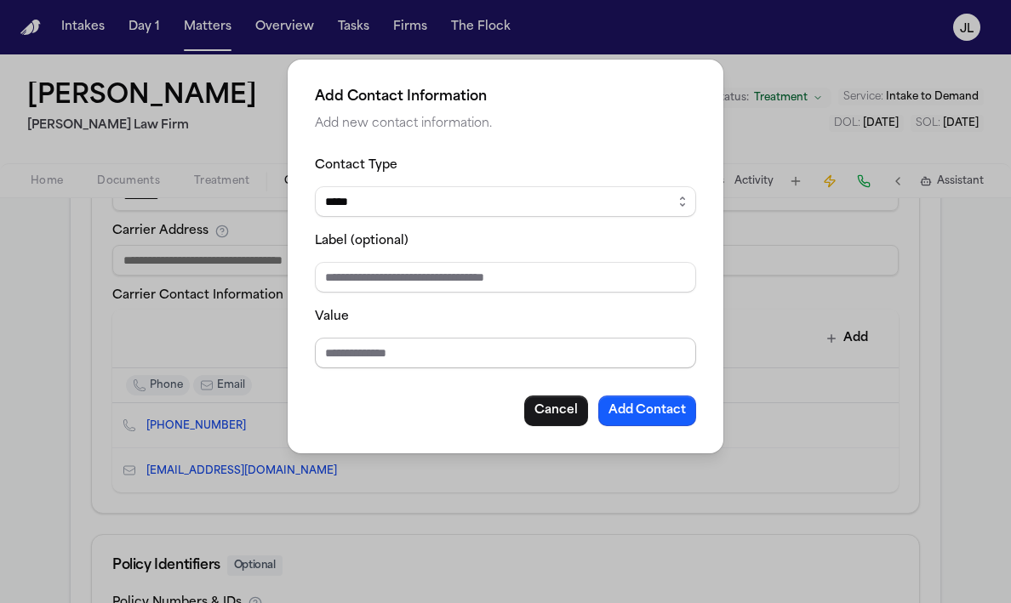
click at [439, 363] on input "Value" at bounding box center [505, 353] width 381 height 31
type input "**********"
click at [451, 191] on select "***** ***** ******* *** *****" at bounding box center [505, 201] width 381 height 31
select select "***"
click at [315, 186] on select "***** ***** ******* *** *****" at bounding box center [505, 201] width 381 height 31
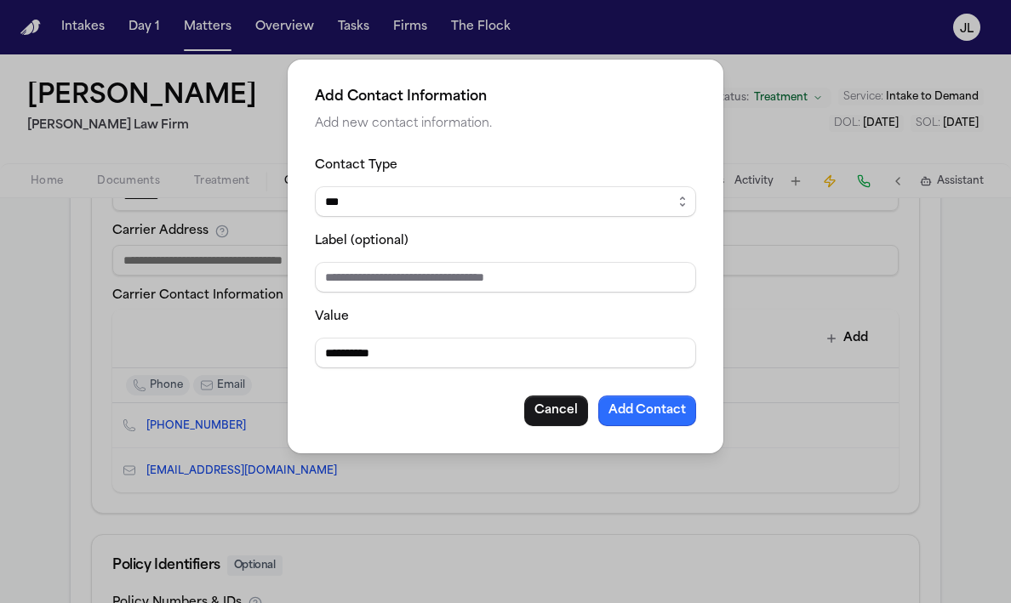
click at [635, 405] on button "Add Contact" at bounding box center [647, 411] width 98 height 31
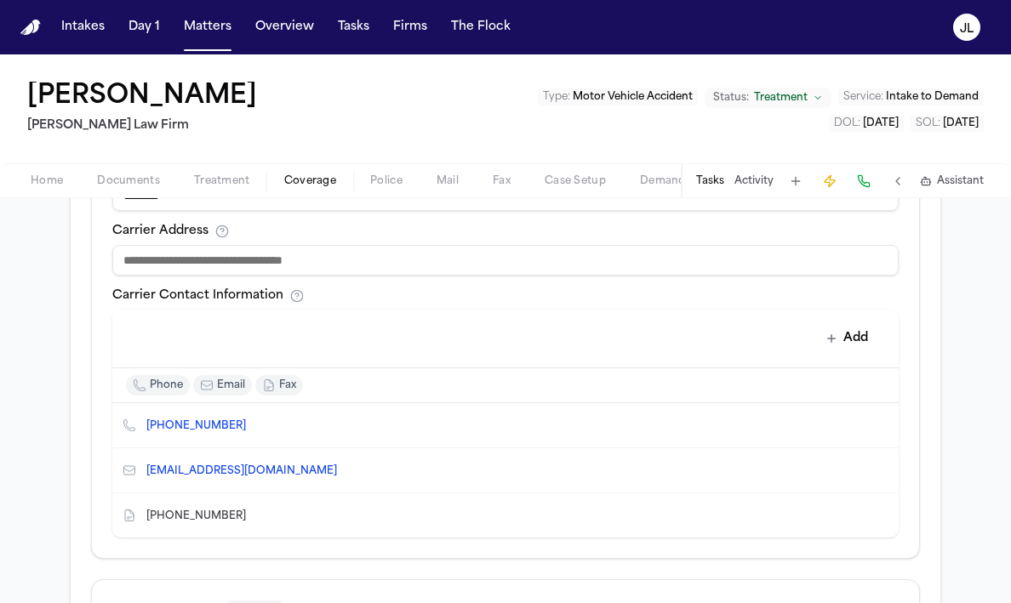
scroll to position [647, 0]
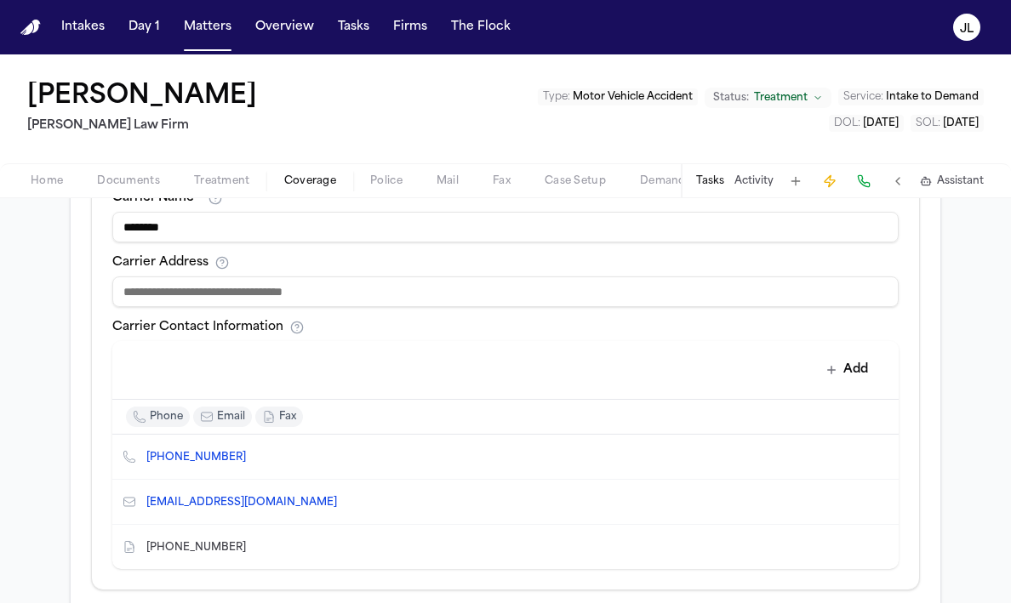
click at [430, 289] on input at bounding box center [505, 292] width 786 height 31
type input "**********"
click at [342, 362] on div "Add" at bounding box center [498, 369] width 759 height 34
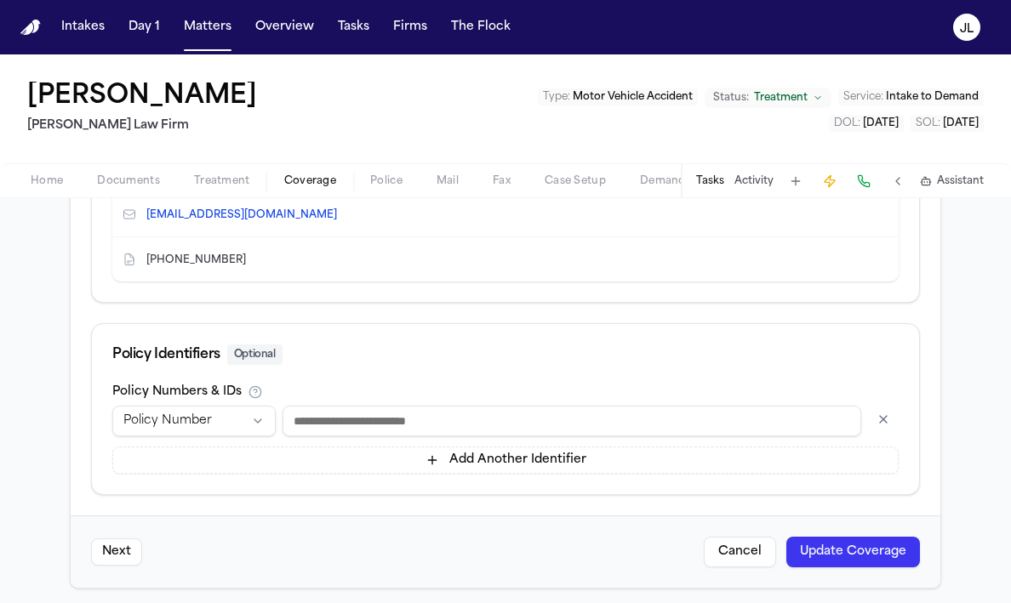
scroll to position [935, 0]
click at [864, 552] on button "Update Coverage" at bounding box center [853, 551] width 134 height 31
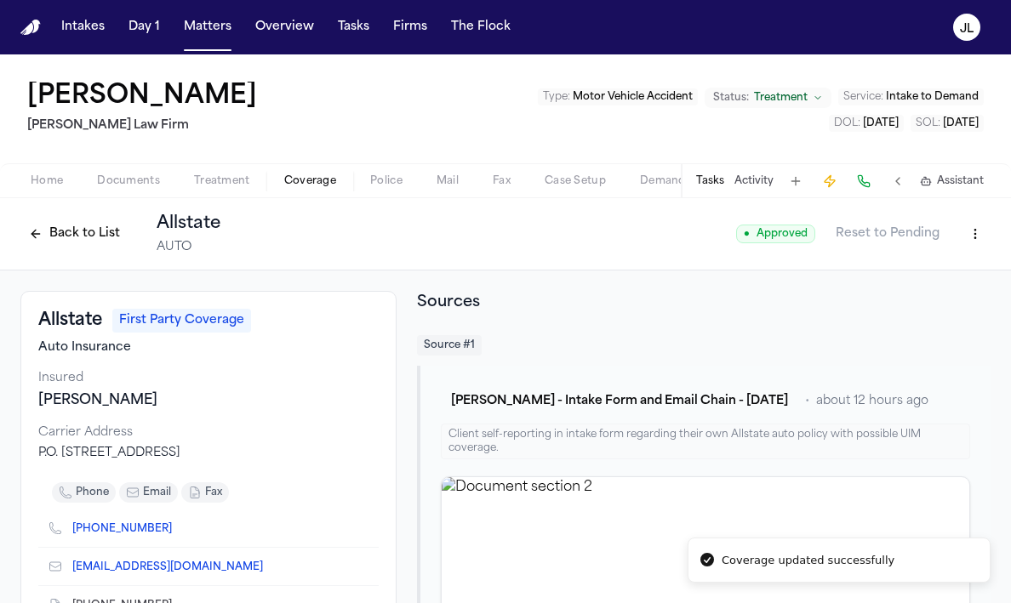
click at [57, 230] on button "Back to List" at bounding box center [74, 233] width 108 height 27
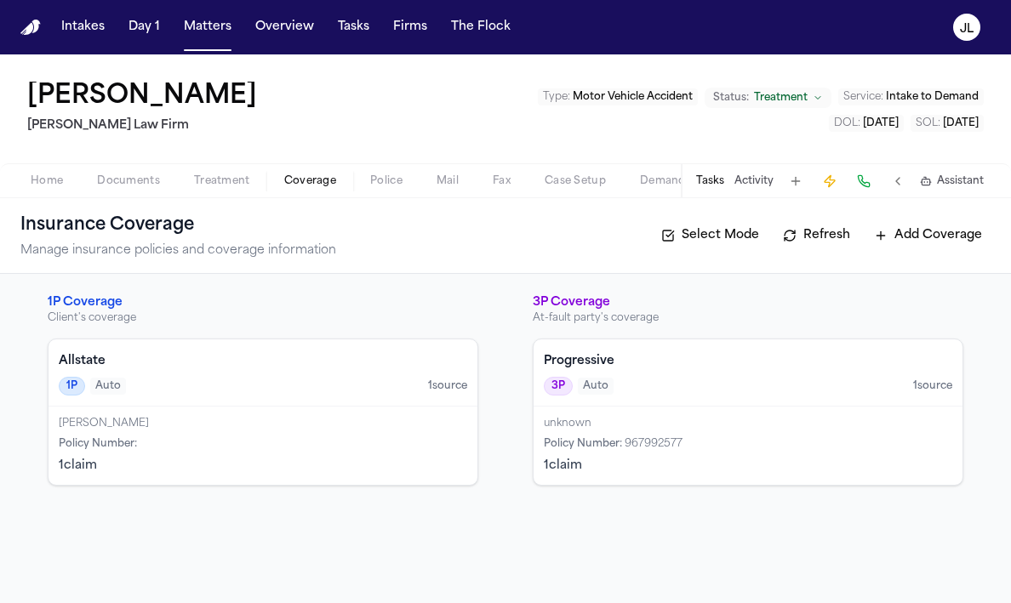
click at [339, 432] on div "Etoma Jennings Policy Number : 1 claim" at bounding box center [263, 446] width 429 height 78
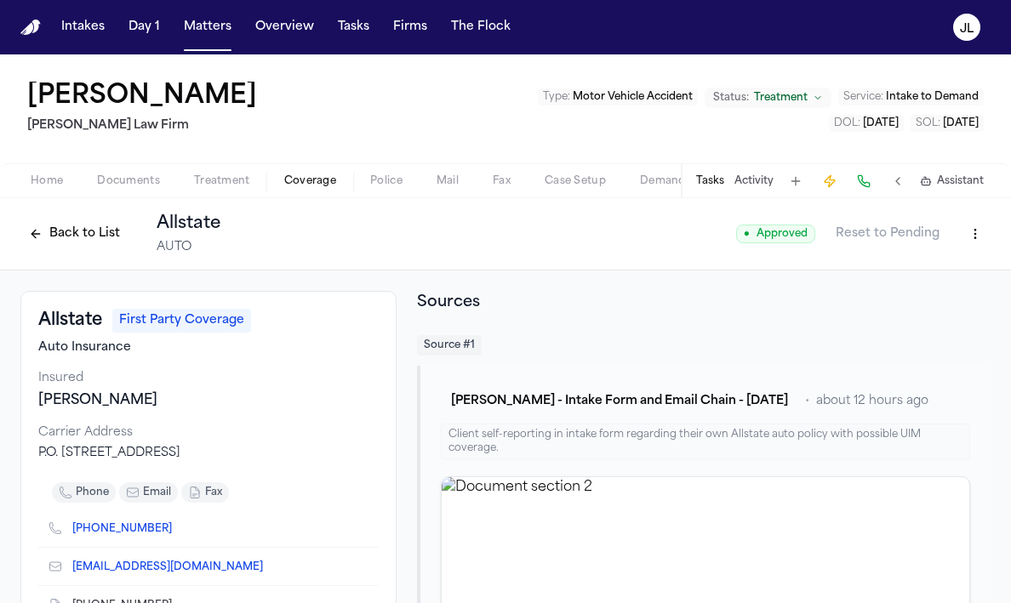
click at [101, 243] on button "Back to List" at bounding box center [74, 233] width 108 height 27
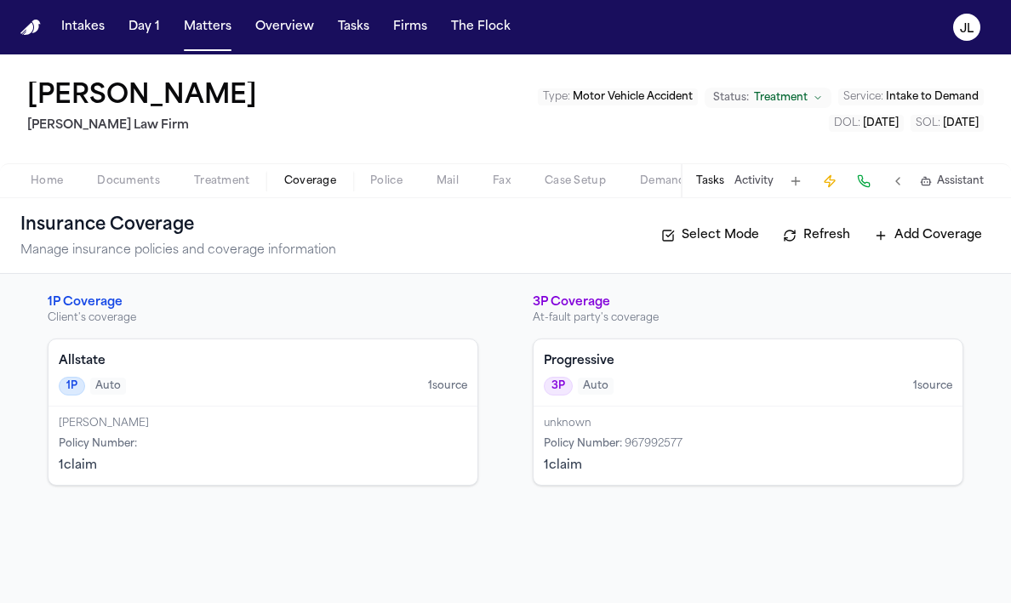
click at [100, 174] on span "Documents" at bounding box center [128, 181] width 63 height 14
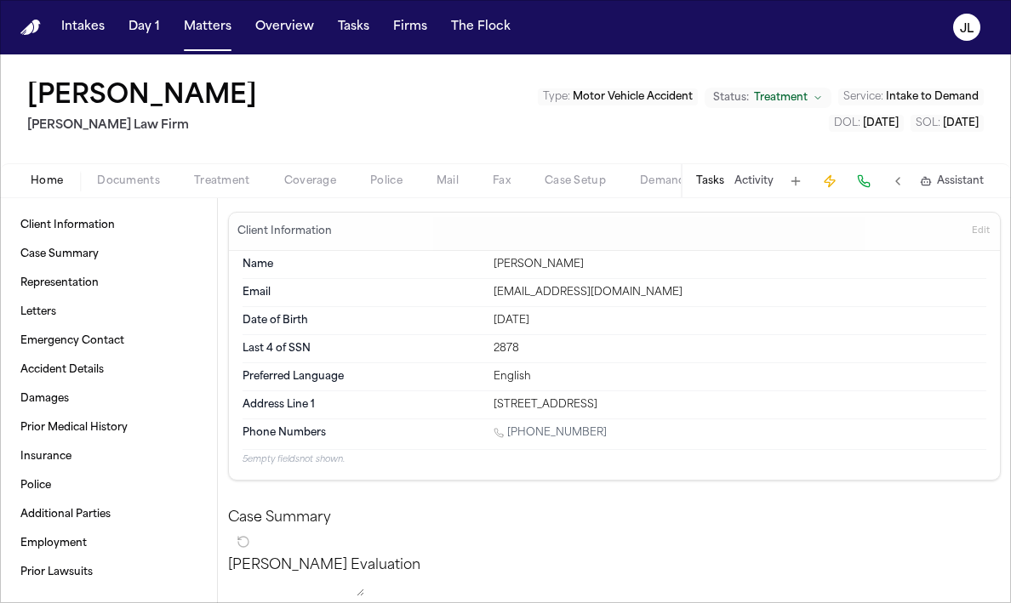
click at [72, 174] on button "Home" at bounding box center [47, 181] width 66 height 20
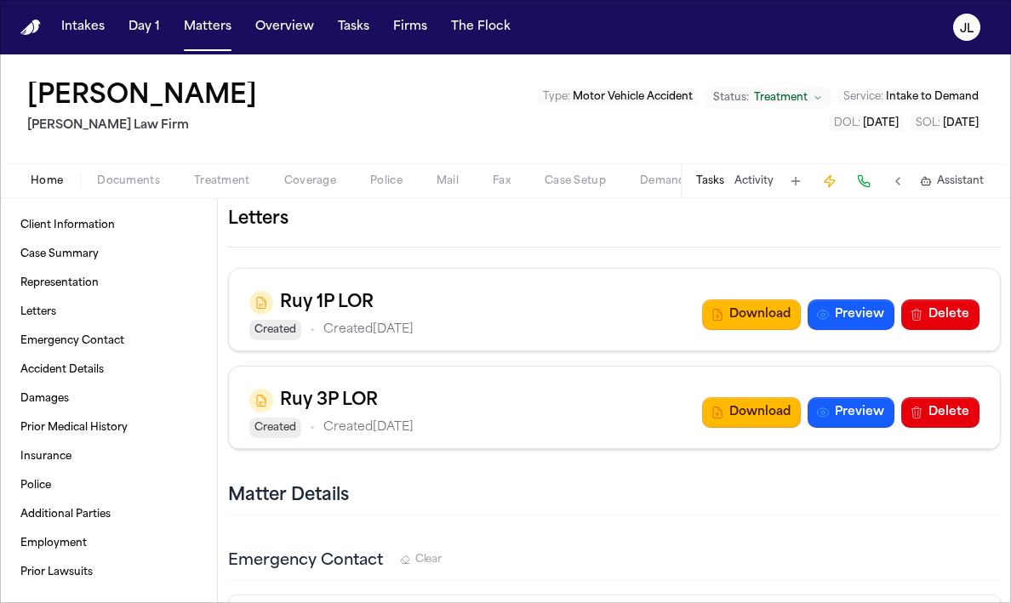
scroll to position [420, 0]
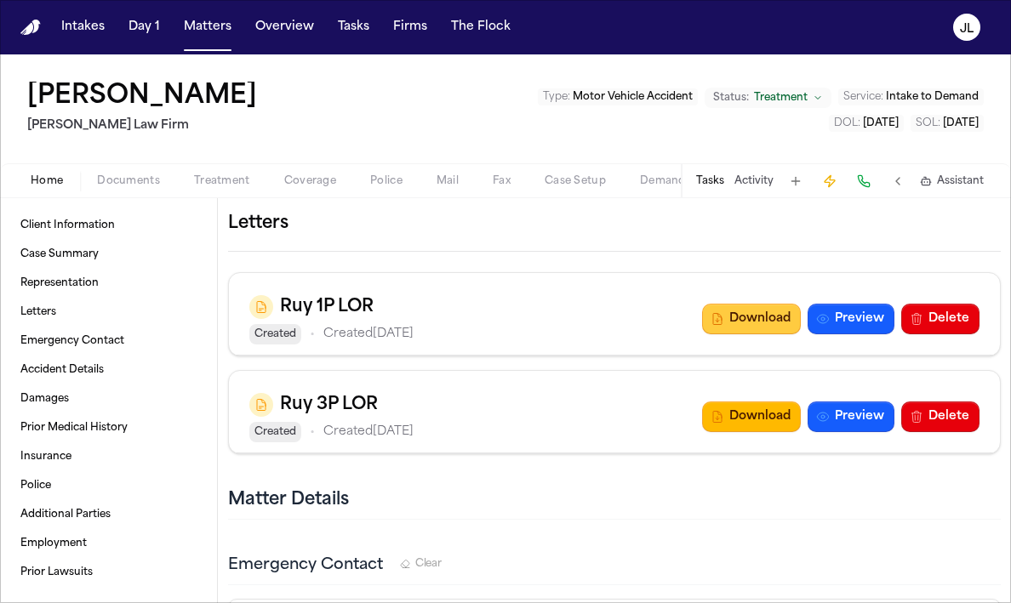
click at [761, 334] on button "Download" at bounding box center [751, 319] width 99 height 31
click at [740, 432] on button "Download" at bounding box center [751, 417] width 99 height 31
click at [277, 191] on span "button" at bounding box center [310, 191] width 72 height 2
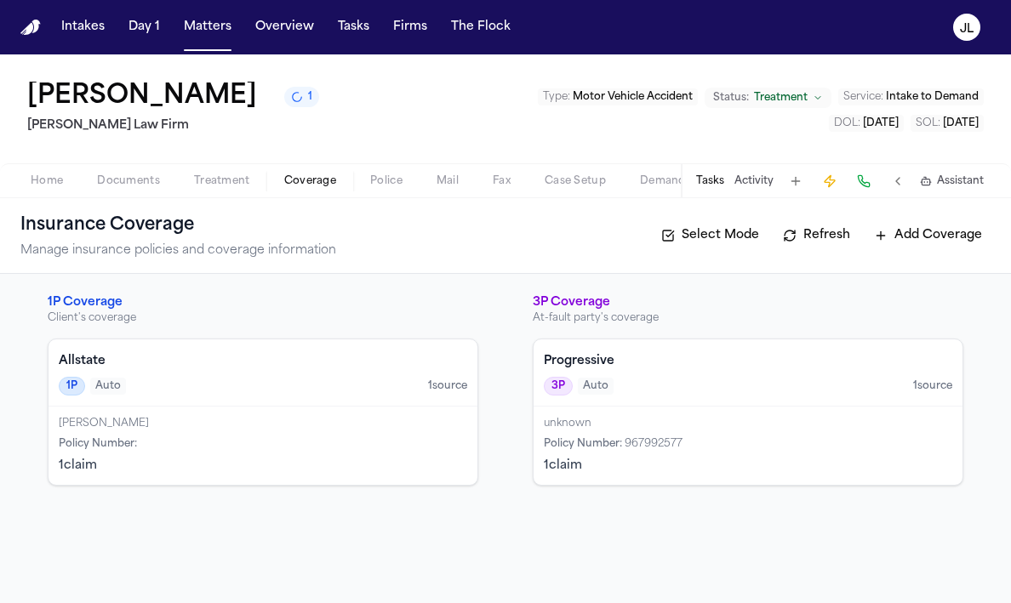
click at [322, 351] on div "Allstate 1P Auto 1 source" at bounding box center [263, 373] width 429 height 67
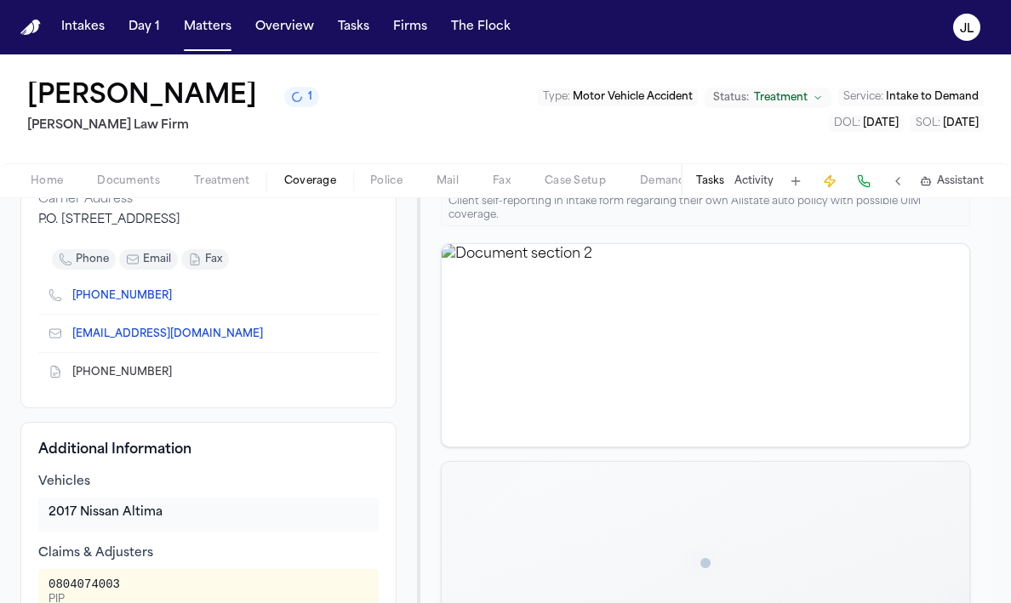
scroll to position [235, 0]
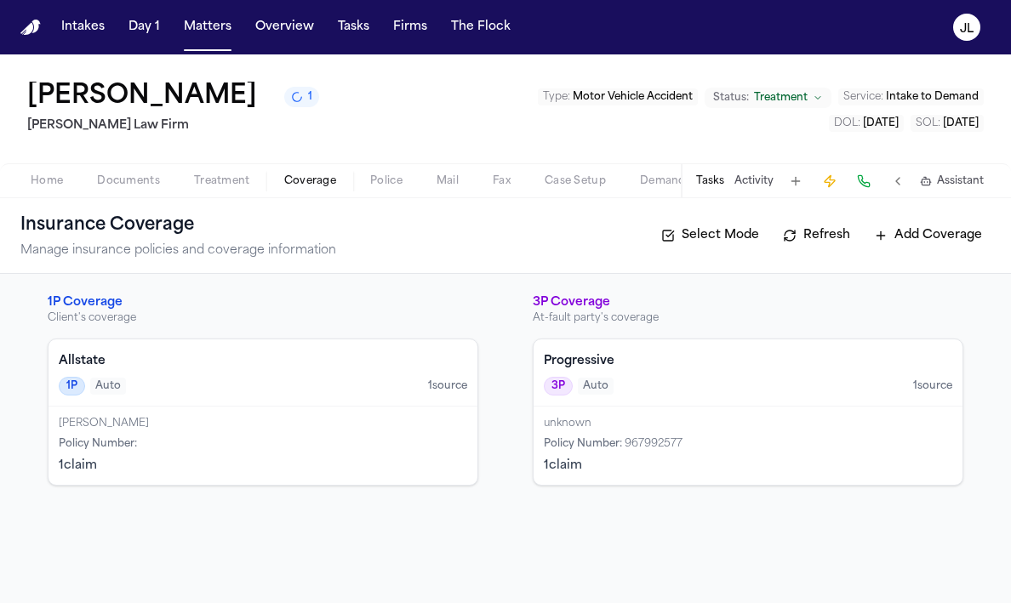
click at [601, 420] on div "unknown" at bounding box center [748, 424] width 409 height 14
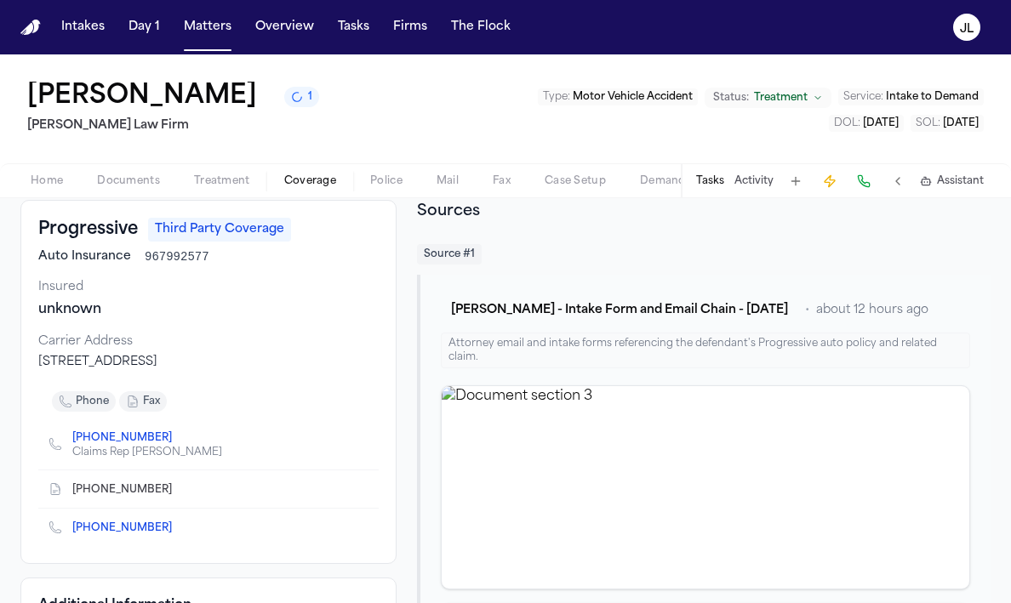
scroll to position [92, 0]
click at [175, 532] on icon "Copy to clipboard" at bounding box center [180, 528] width 10 height 10
click at [175, 528] on icon "Copy to clipboard" at bounding box center [180, 528] width 10 height 10
click at [177, 494] on icon "Copy to clipboard" at bounding box center [180, 492] width 6 height 6
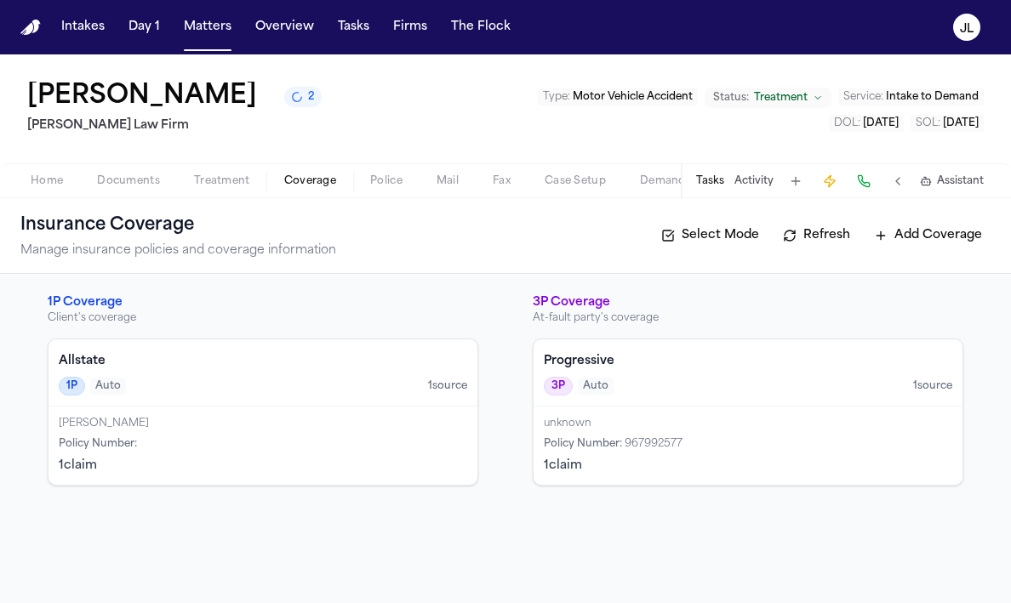
click at [178, 386] on div "1P Auto 1 source" at bounding box center [263, 386] width 409 height 19
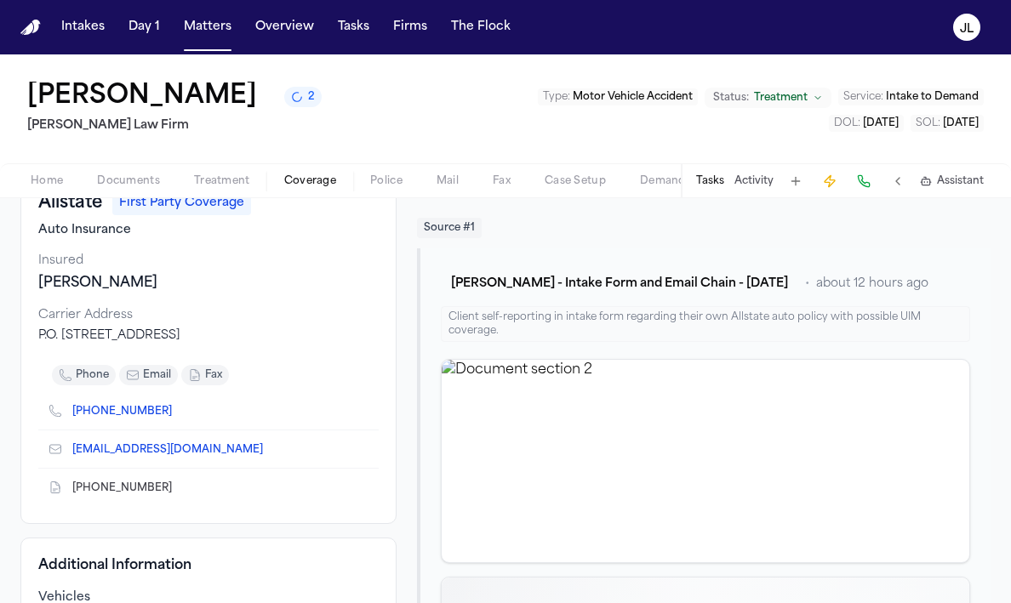
scroll to position [119, 0]
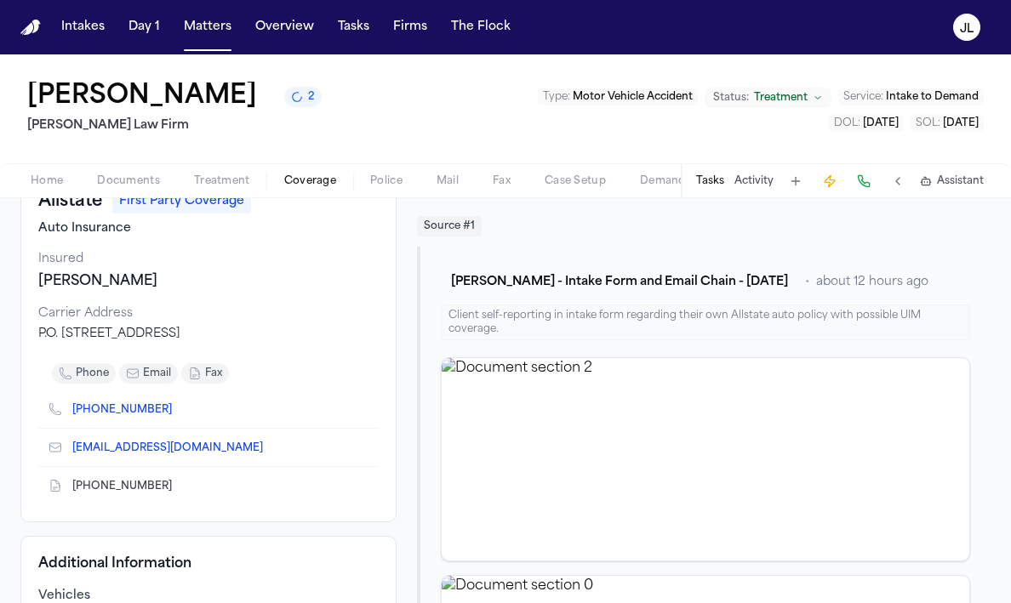
click at [177, 411] on icon "Copy to clipboard" at bounding box center [180, 412] width 6 height 6
click at [177, 491] on icon "Copy to clipboard" at bounding box center [180, 489] width 6 height 6
click at [269, 448] on icon "Copy to clipboard" at bounding box center [272, 448] width 6 height 8
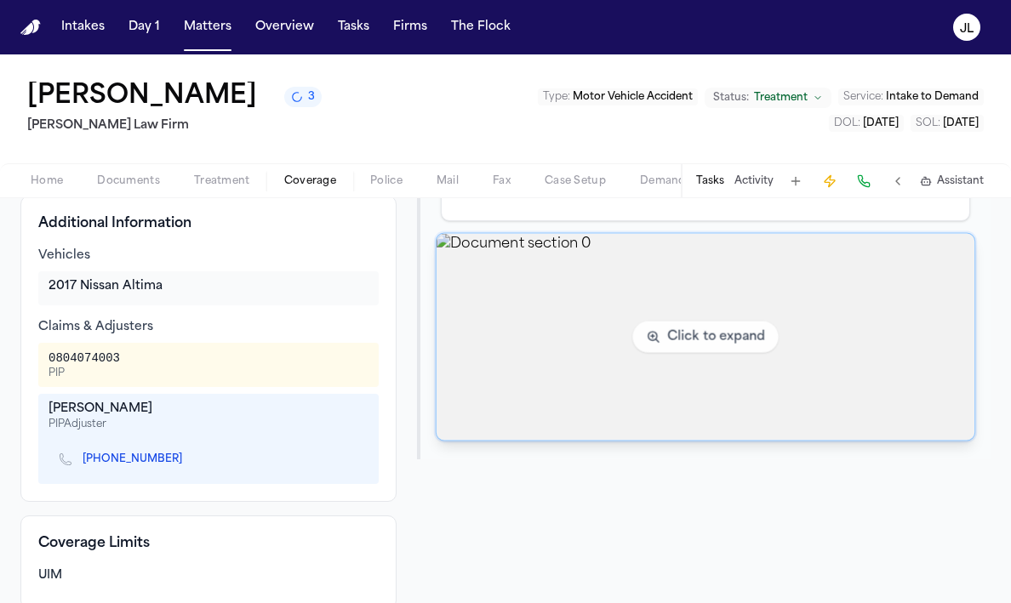
scroll to position [0, 0]
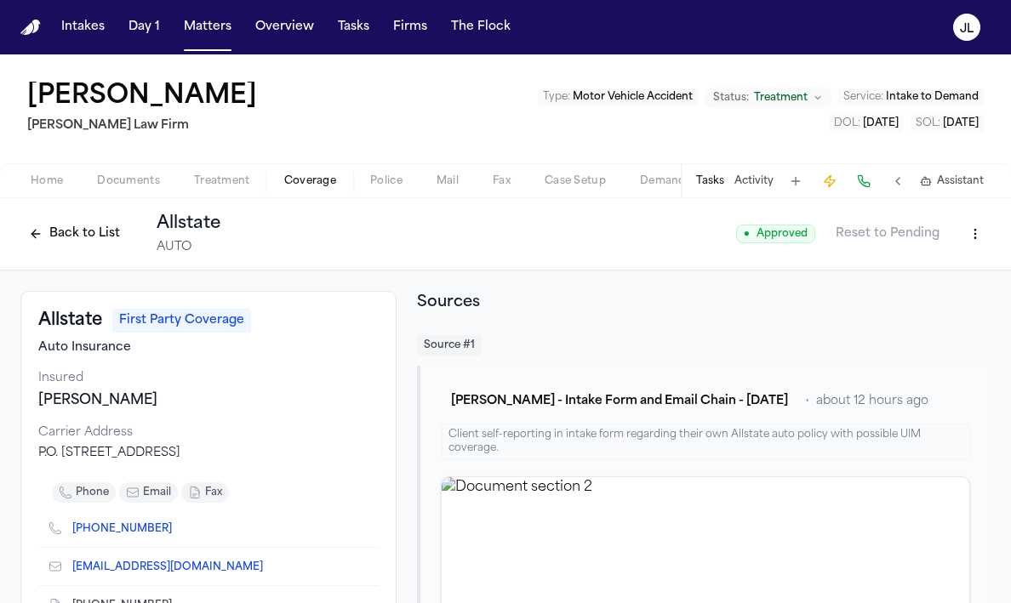
click at [85, 238] on button "Back to List" at bounding box center [74, 233] width 108 height 27
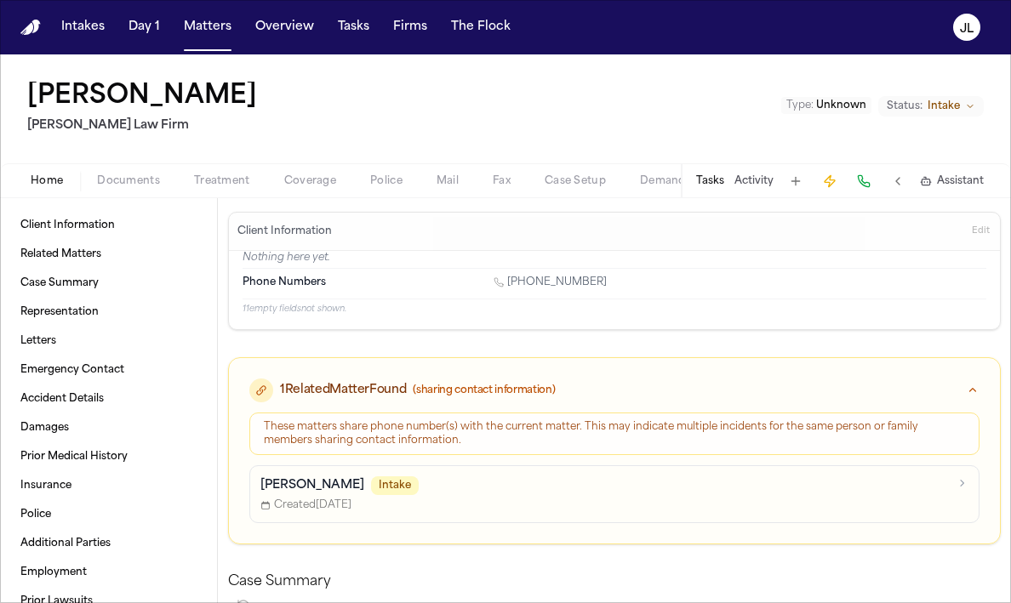
click at [320, 185] on span "Coverage" at bounding box center [310, 181] width 52 height 14
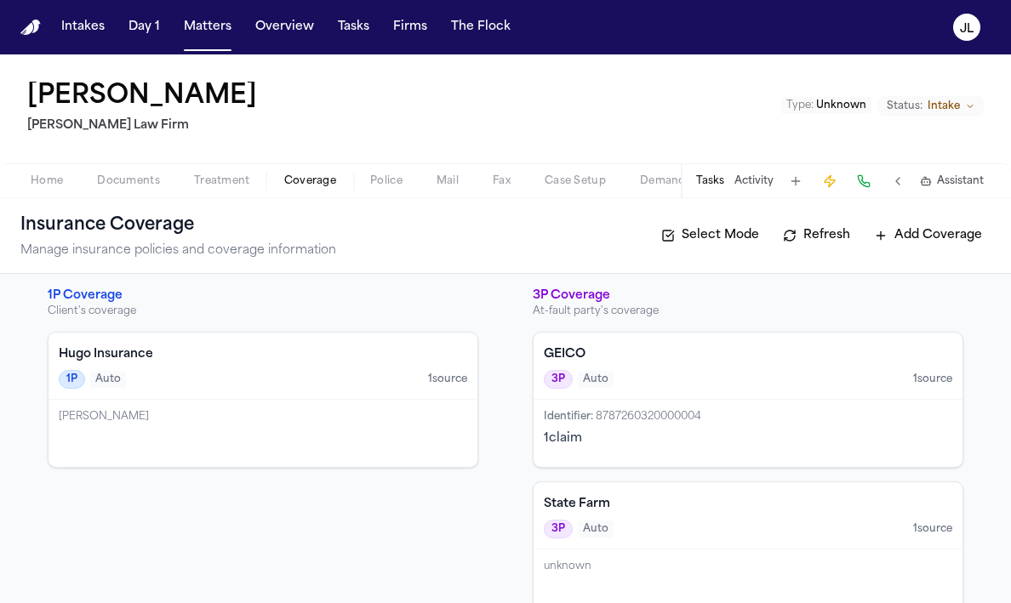
scroll to position [42, 0]
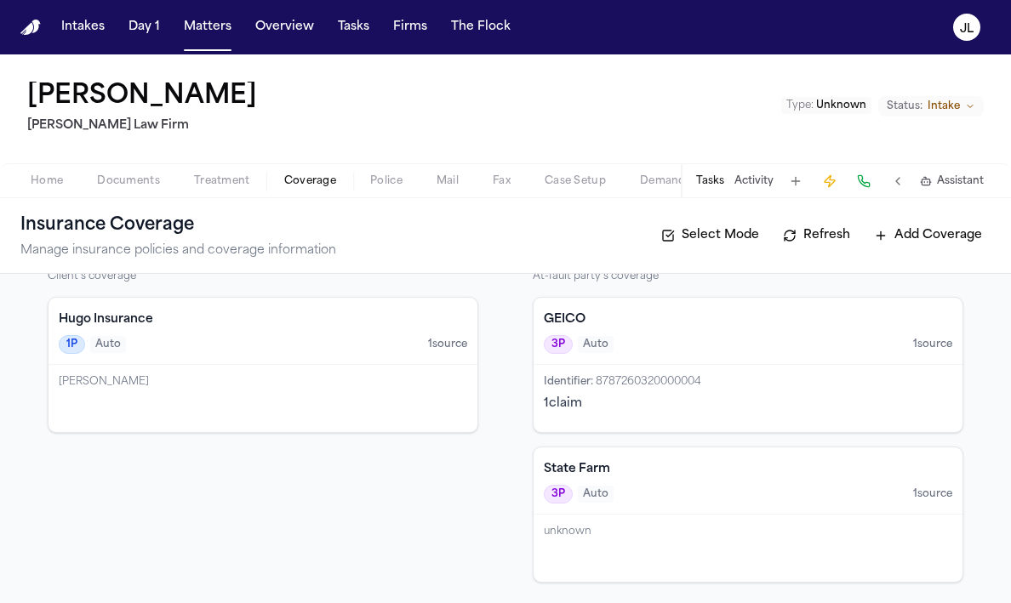
click at [662, 385] on span "8787260320000004" at bounding box center [649, 382] width 106 height 10
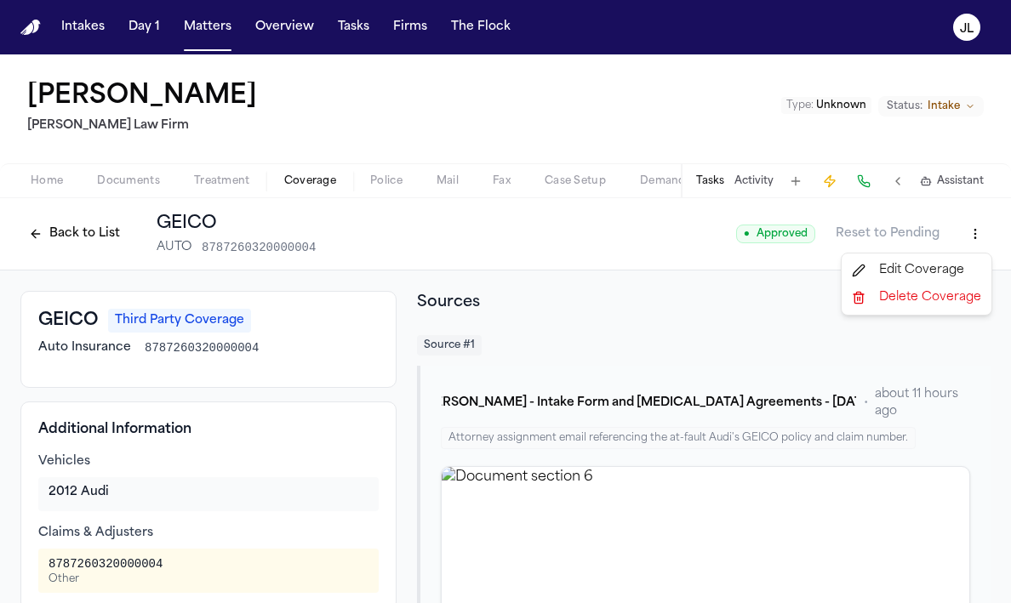
click at [966, 235] on html "Intakes Day 1 Matters Overview Tasks Firms The Flock JL Yanavi Jones Ruy Mirele…" at bounding box center [505, 301] width 1011 height 603
click at [950, 272] on div "Edit Coverage" at bounding box center [916, 270] width 143 height 27
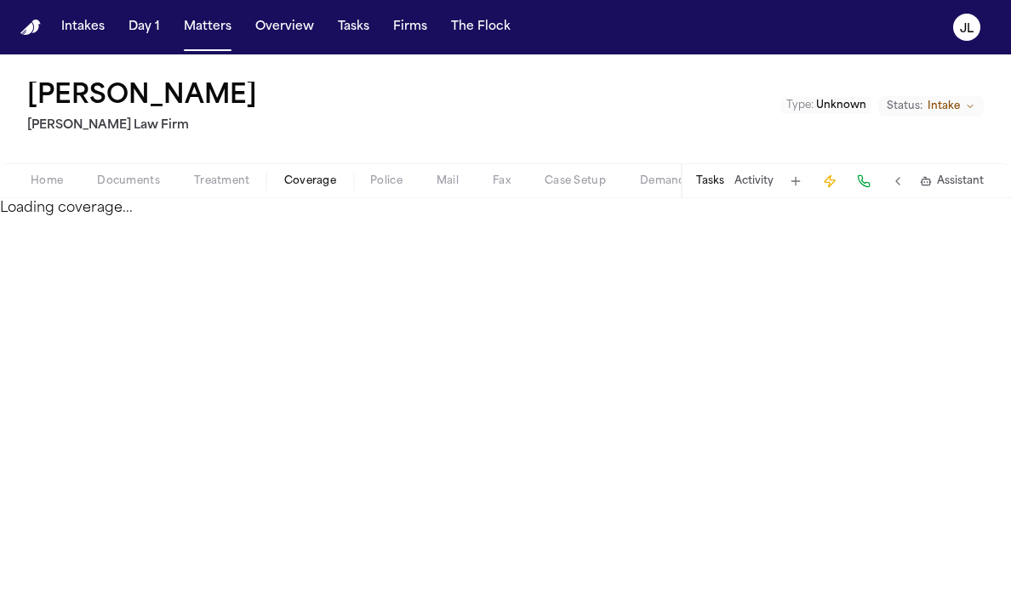
select select "**********"
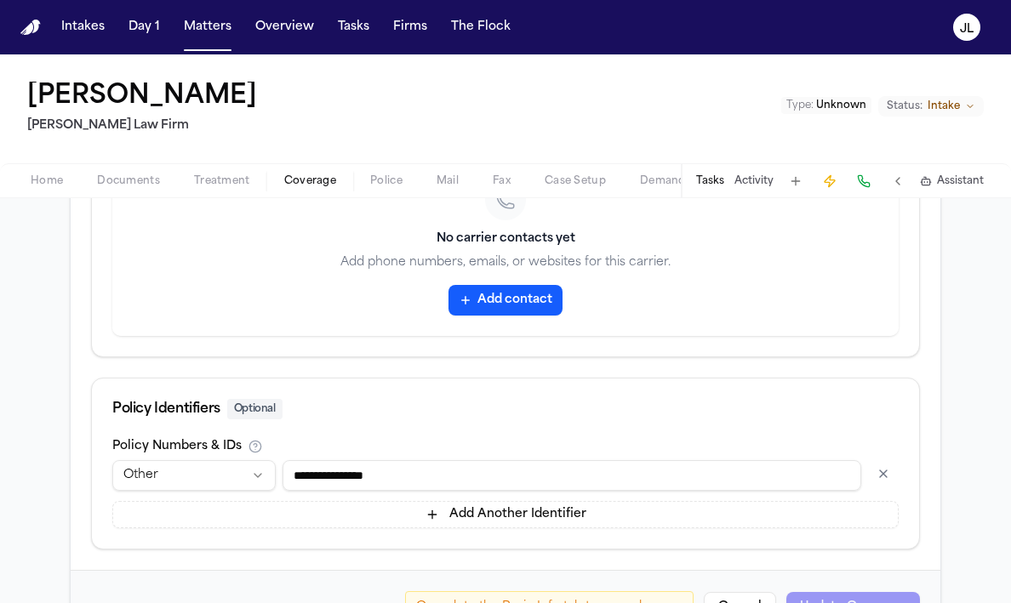
scroll to position [950, 0]
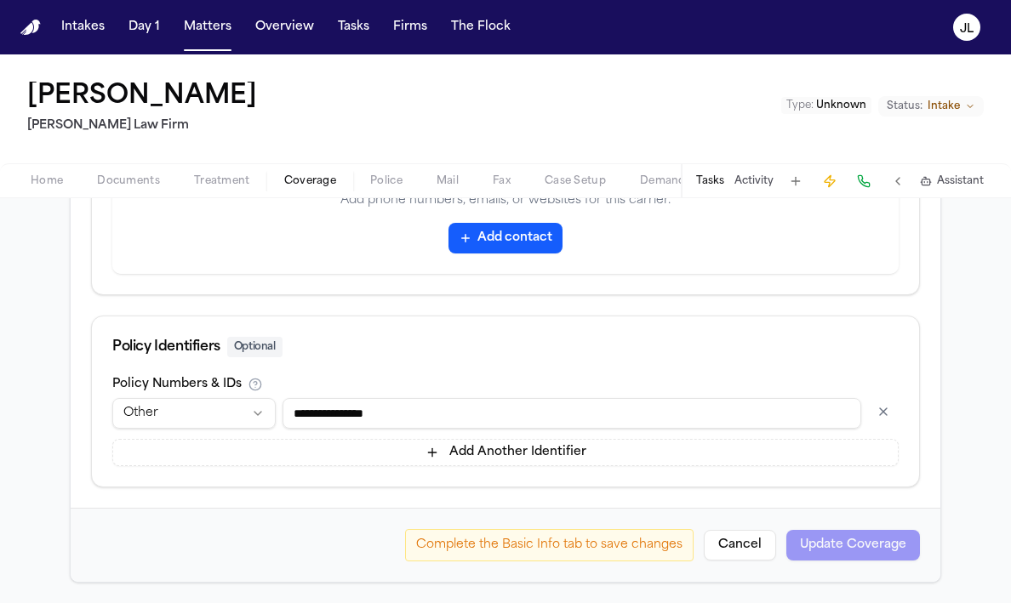
click at [887, 420] on button "button" at bounding box center [883, 411] width 31 height 27
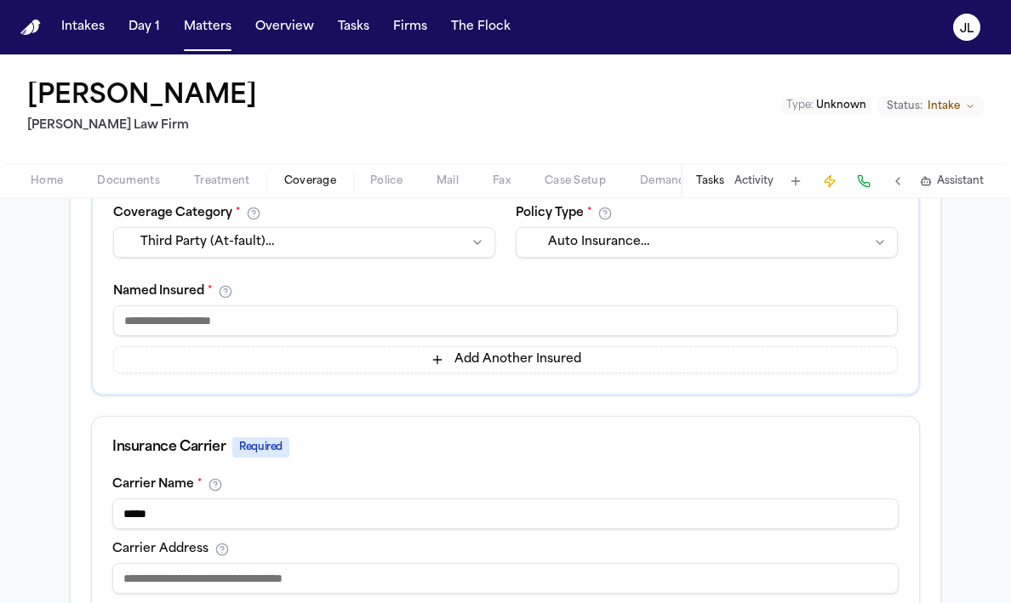
scroll to position [364, 0]
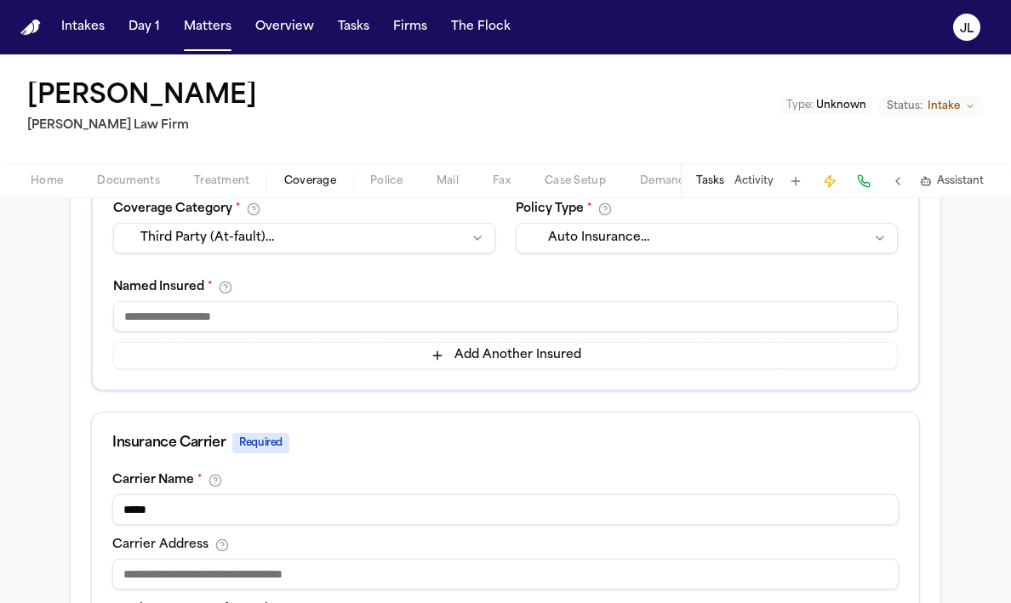
click at [296, 336] on div "Add Another Insured" at bounding box center [505, 335] width 785 height 68
click at [296, 328] on input at bounding box center [505, 316] width 785 height 31
type input "*******"
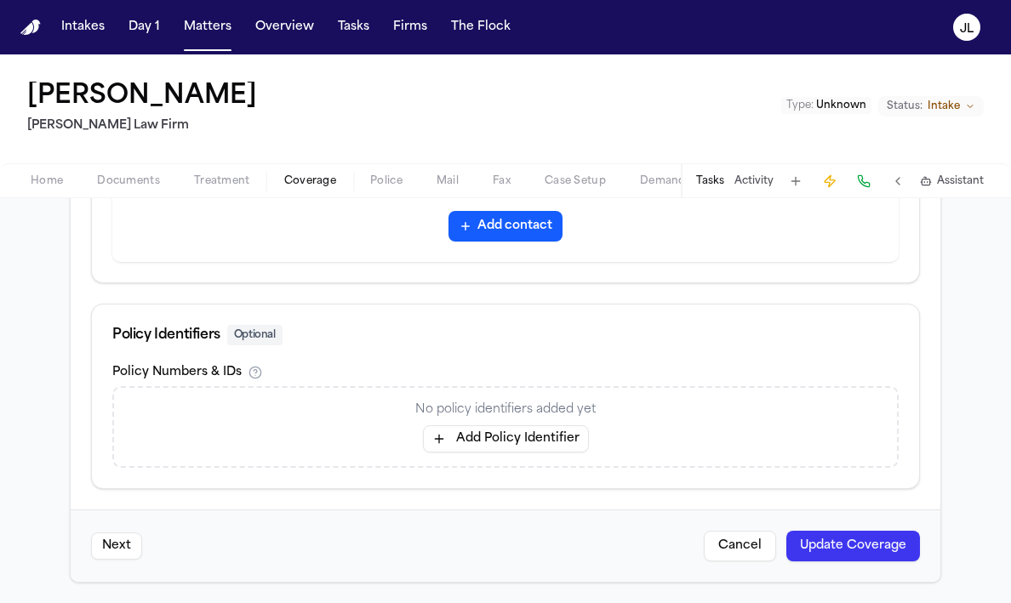
click at [852, 531] on button "Update Coverage" at bounding box center [853, 546] width 134 height 31
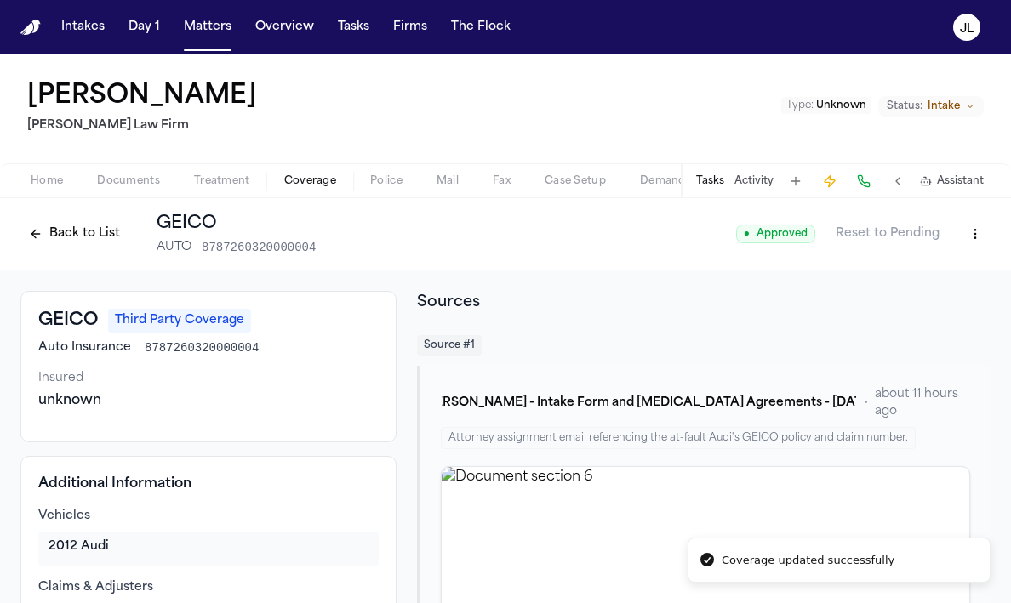
click at [56, 231] on button "Back to List" at bounding box center [74, 233] width 108 height 27
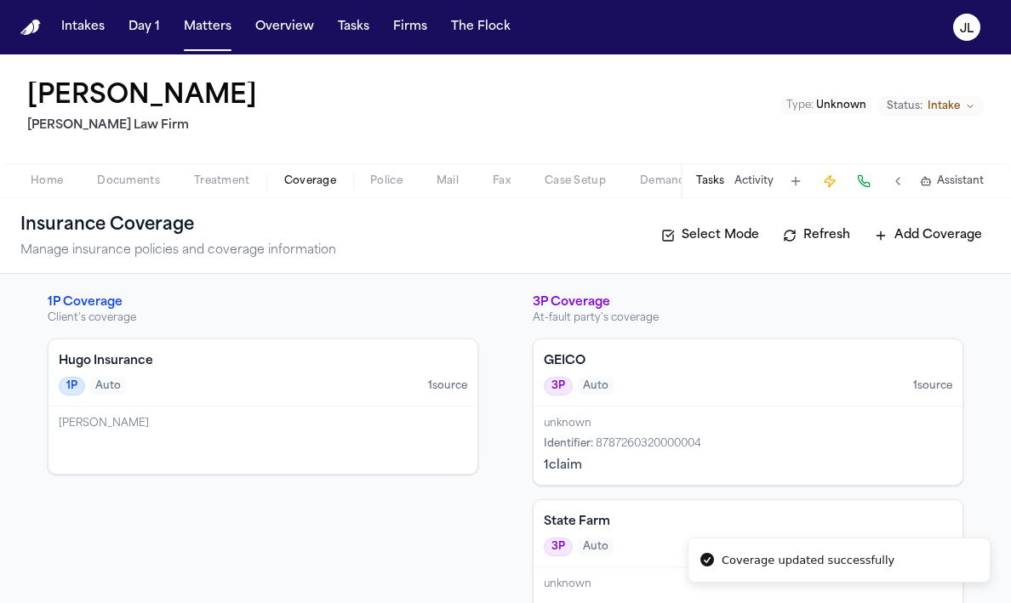
scroll to position [53, 0]
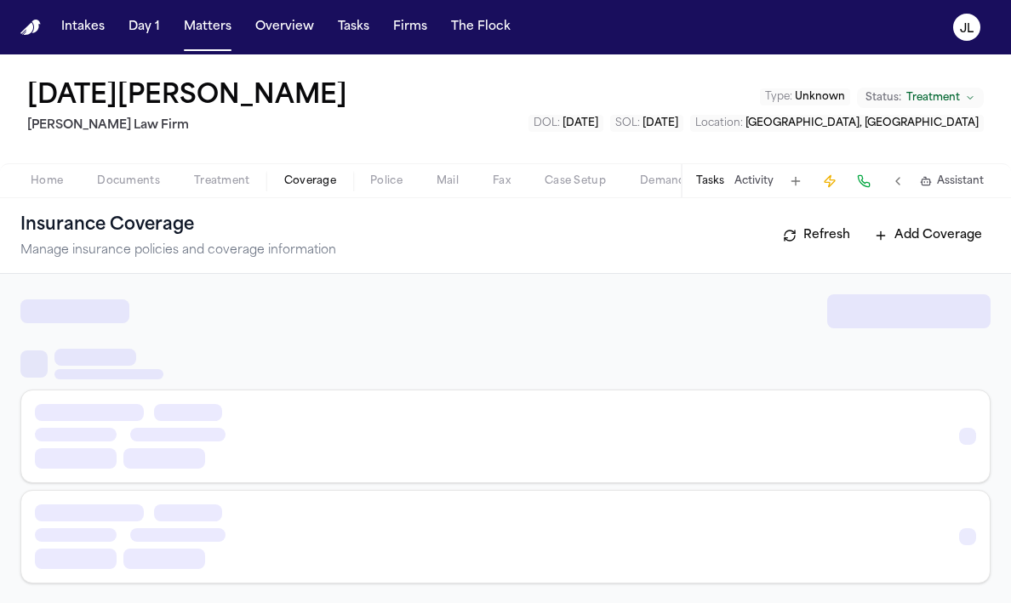
click at [298, 183] on span "Coverage" at bounding box center [310, 181] width 52 height 14
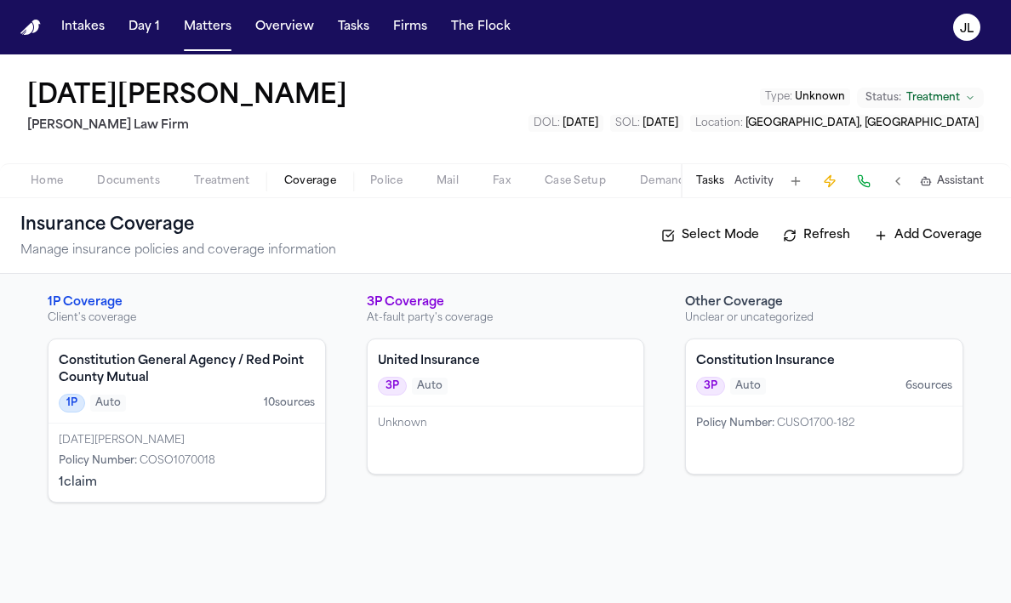
click at [885, 401] on div "Constitution Insurance 3P Auto 6 source s" at bounding box center [824, 373] width 277 height 67
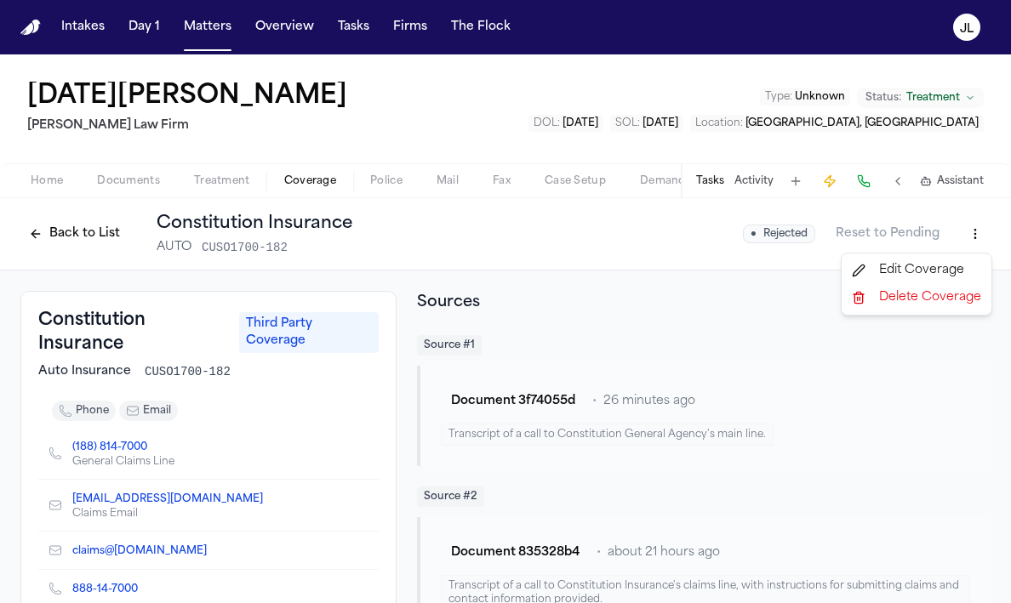
click at [967, 236] on html "Intakes Day 1 Matters Overview Tasks Firms The [PERSON_NAME] [DATE][PERSON_NAME…" at bounding box center [505, 301] width 1011 height 603
click at [881, 303] on div "Delete Coverage" at bounding box center [916, 297] width 143 height 27
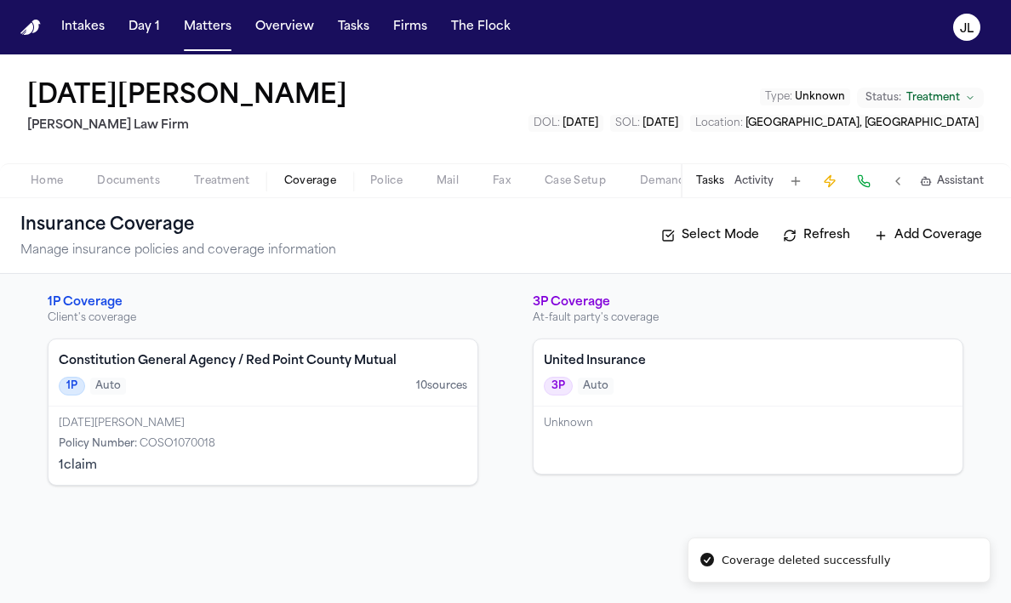
click at [256, 393] on div "1P Auto 10 source s" at bounding box center [263, 386] width 409 height 19
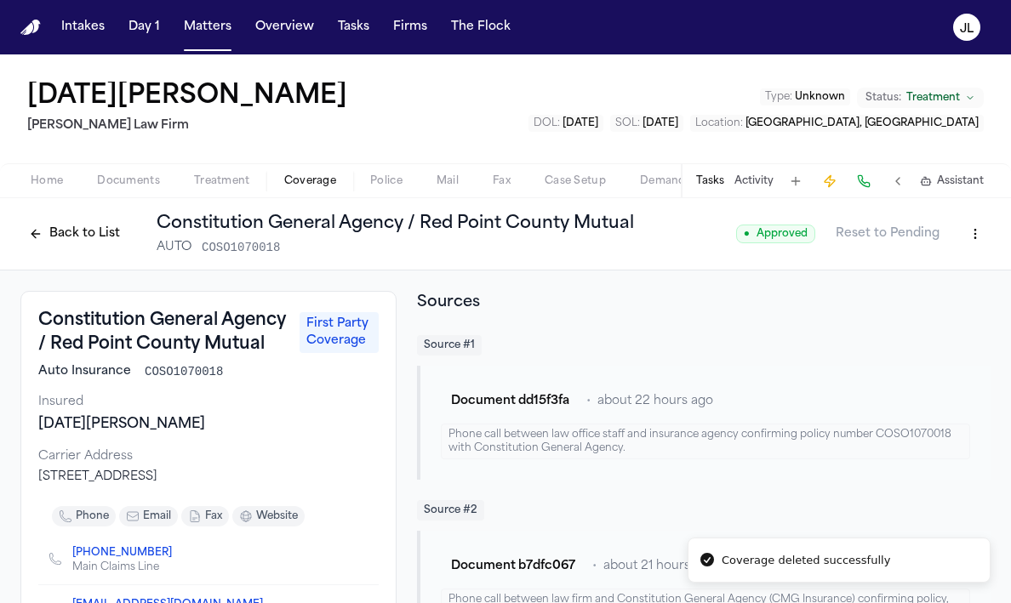
click at [985, 240] on html "Coverage deleted successfully Intakes Day 1 Matters Overview Tasks Firms The [P…" at bounding box center [505, 301] width 1011 height 603
click at [934, 277] on div "Edit Coverage" at bounding box center [916, 270] width 143 height 27
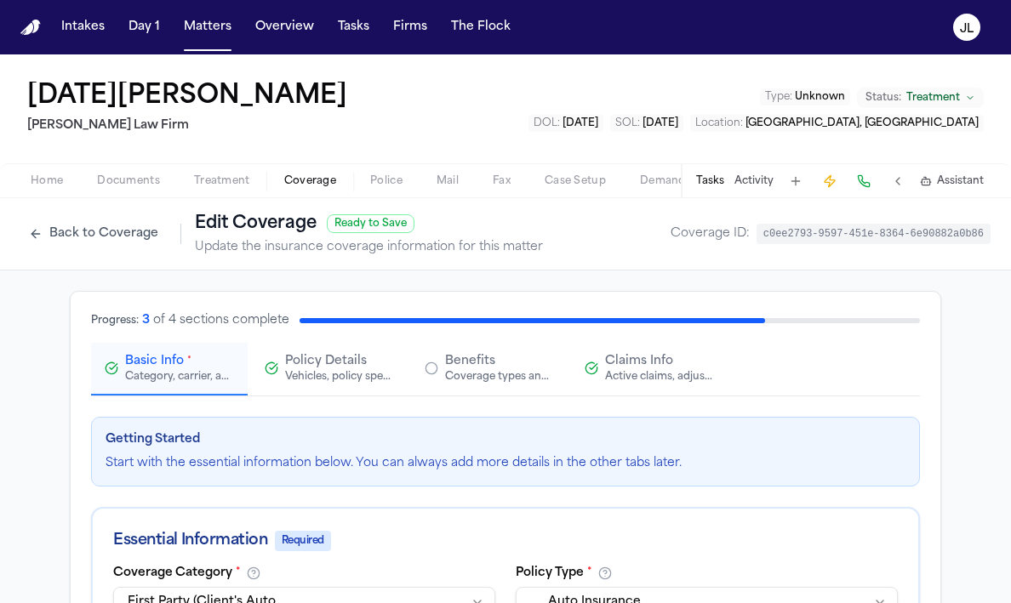
click at [668, 368] on span "Claims Info" at bounding box center [639, 361] width 68 height 17
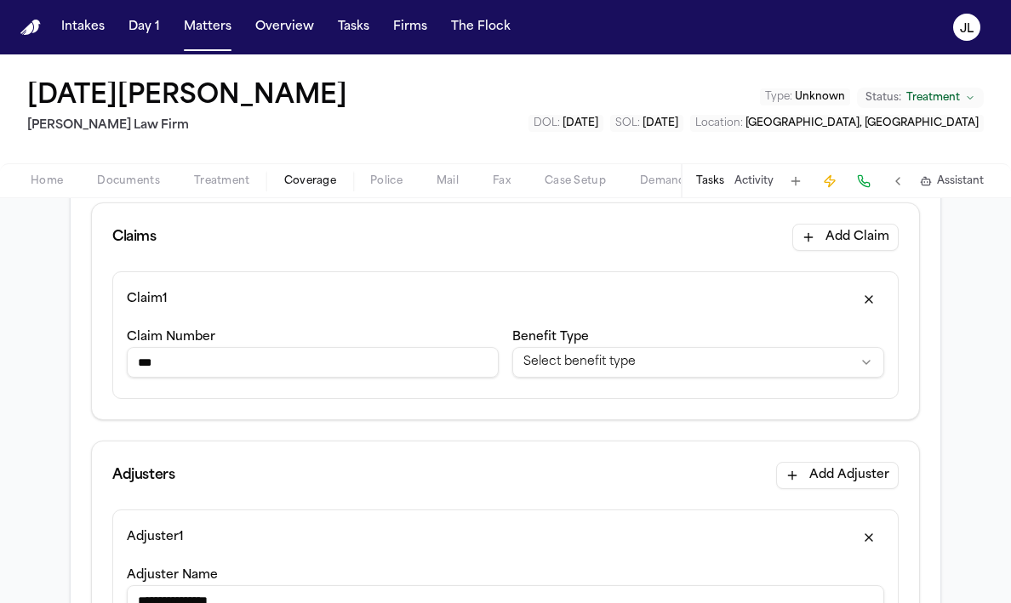
scroll to position [151, 0]
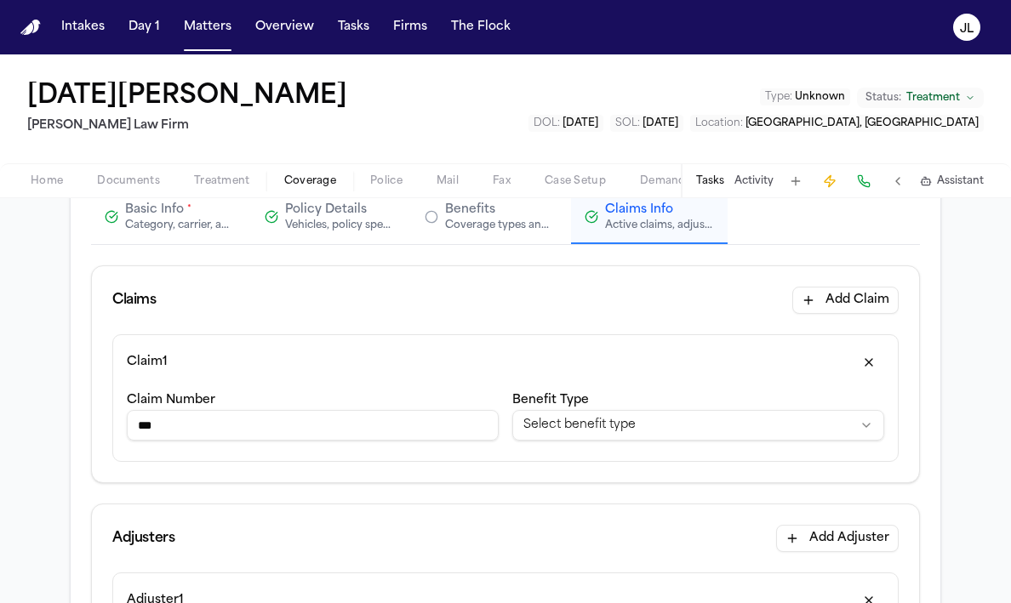
click at [868, 366] on button "button" at bounding box center [869, 362] width 31 height 27
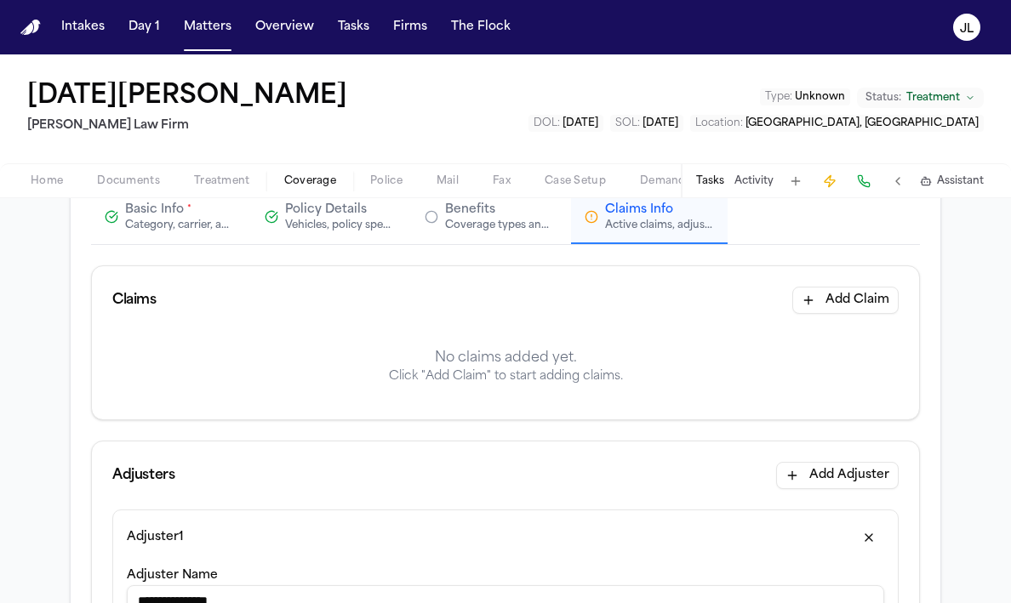
click at [877, 538] on button "button" at bounding box center [869, 537] width 31 height 27
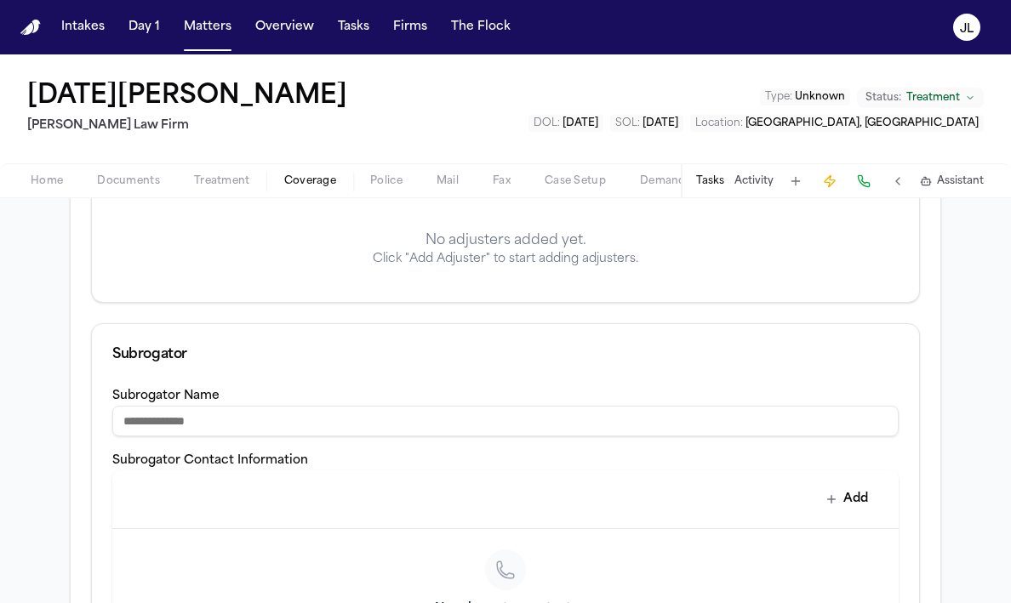
scroll to position [734, 0]
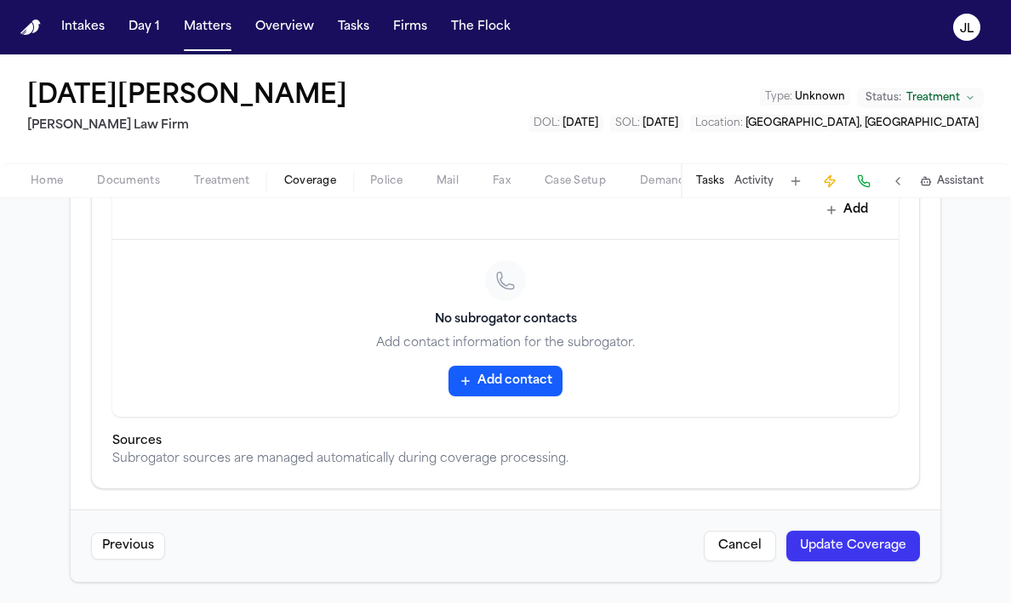
click at [868, 531] on button "Update Coverage" at bounding box center [853, 546] width 134 height 31
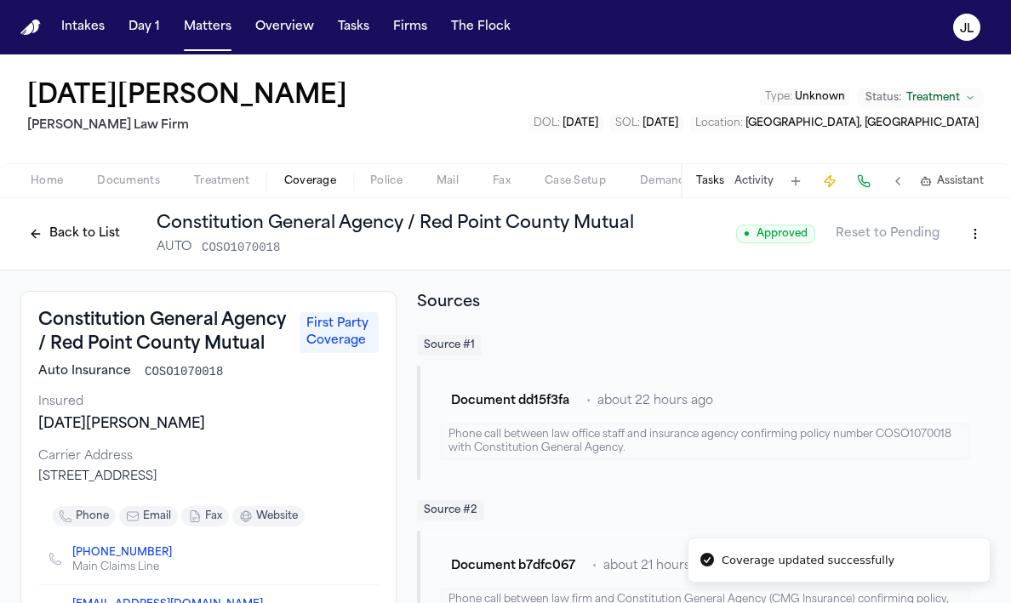
click at [51, 243] on button "Back to List" at bounding box center [74, 233] width 108 height 27
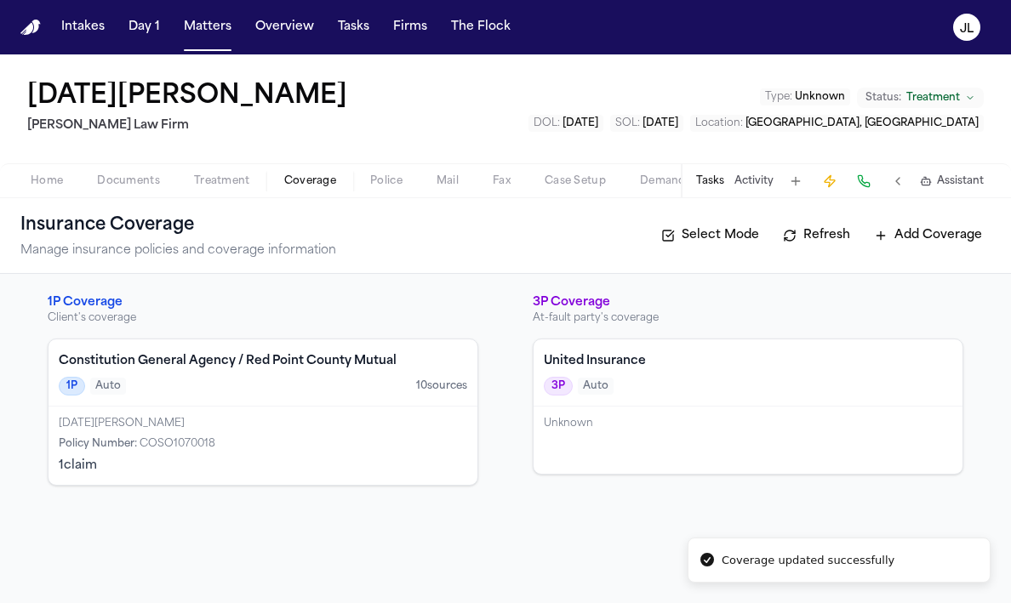
click at [202, 420] on div "[DATE][PERSON_NAME]" at bounding box center [263, 424] width 409 height 14
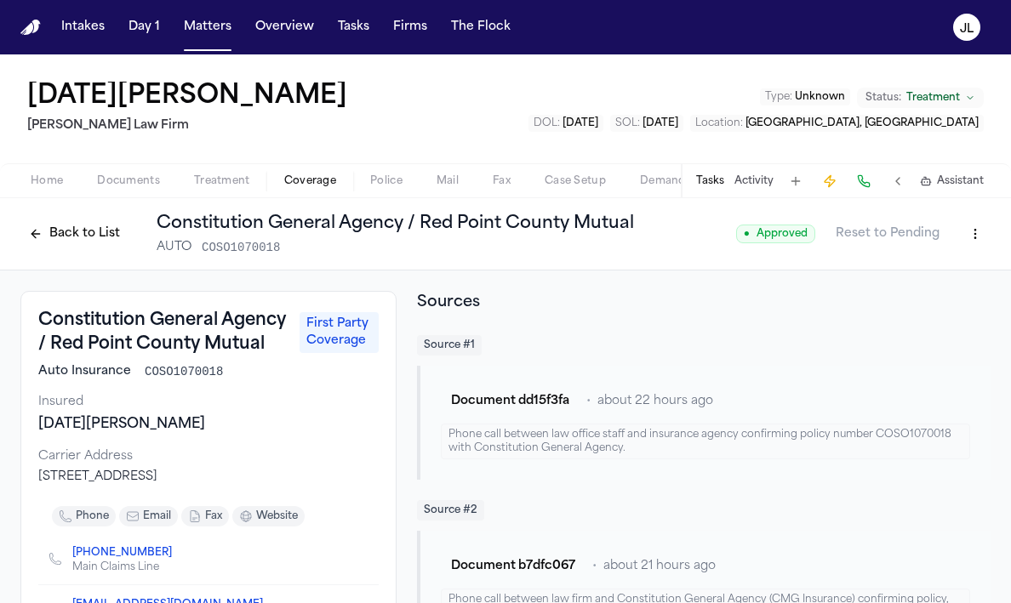
click at [99, 226] on button "Back to List" at bounding box center [74, 233] width 108 height 27
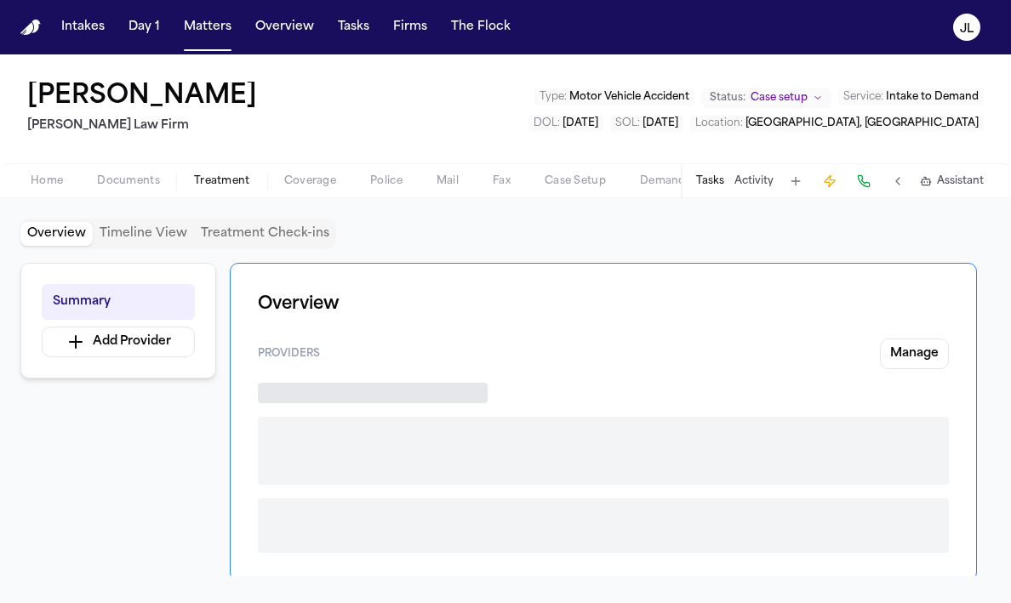
click at [221, 186] on span "Treatment" at bounding box center [222, 181] width 56 height 14
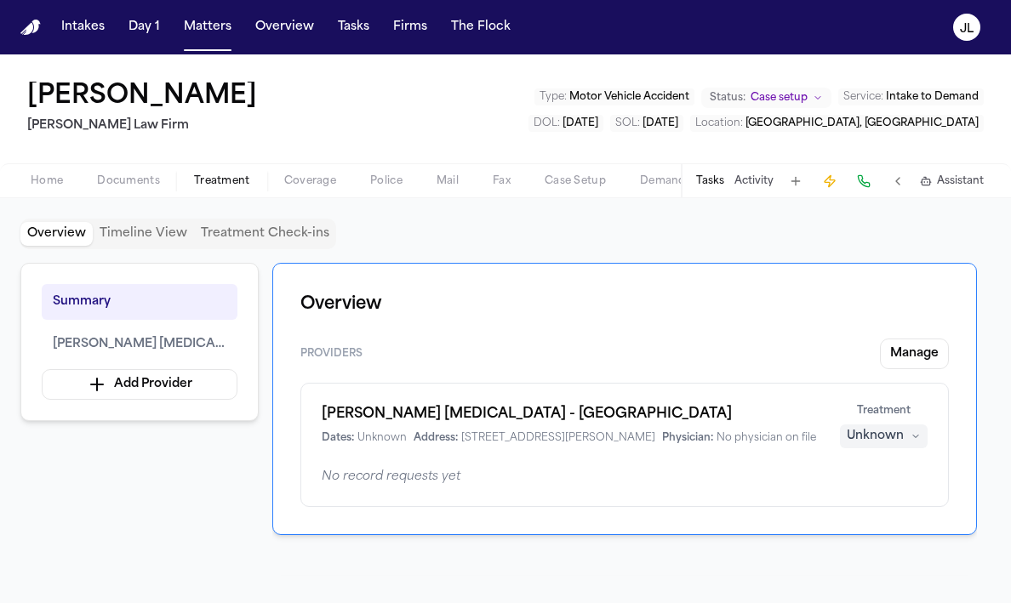
click at [340, 185] on button "Coverage" at bounding box center [310, 181] width 86 height 20
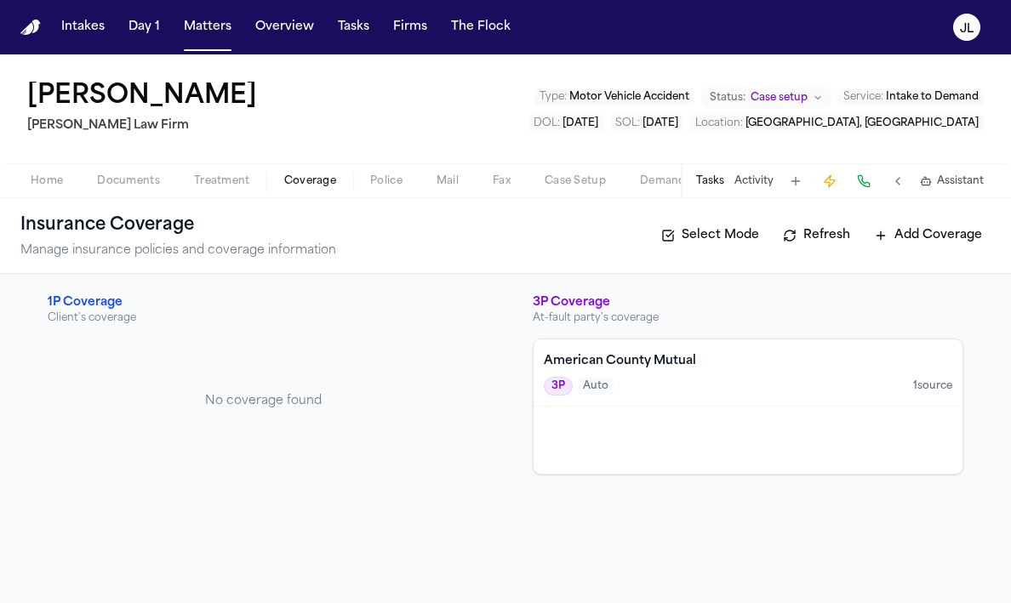
click at [134, 181] on span "Documents" at bounding box center [128, 181] width 63 height 14
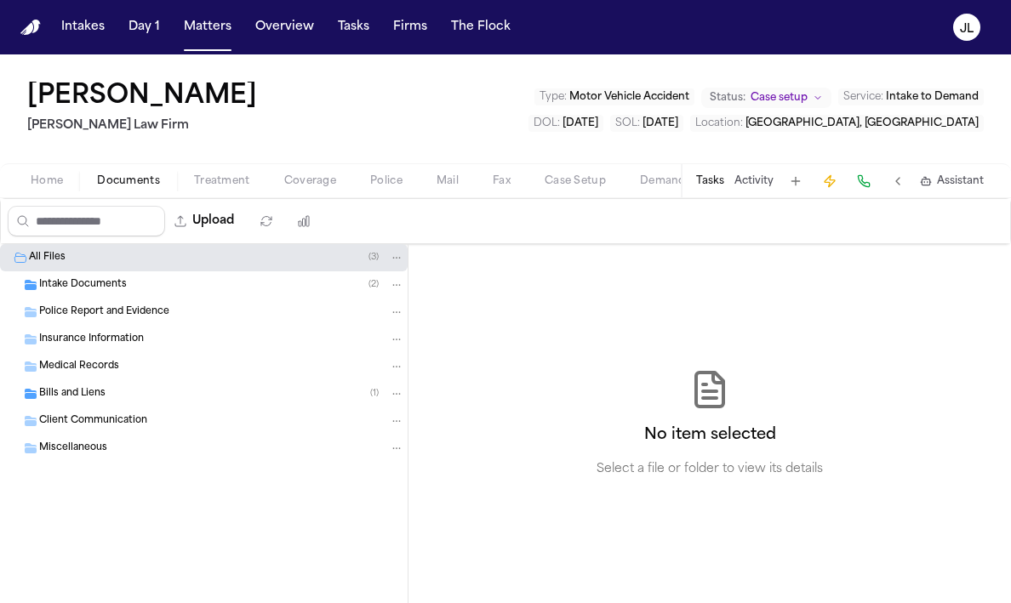
click at [49, 185] on span "Home" at bounding box center [47, 181] width 32 height 14
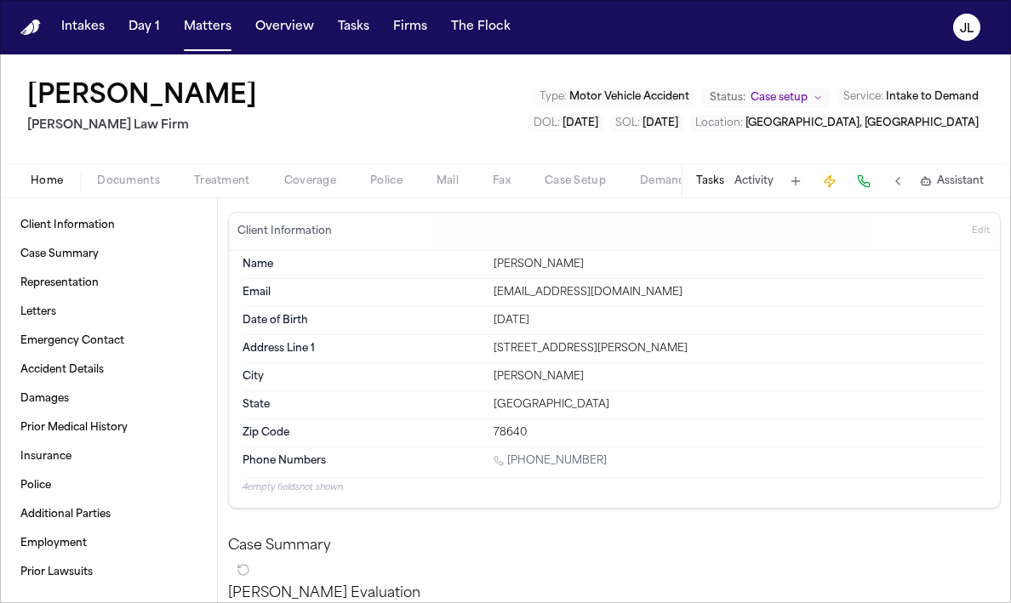
click at [323, 187] on span "Coverage" at bounding box center [310, 181] width 52 height 14
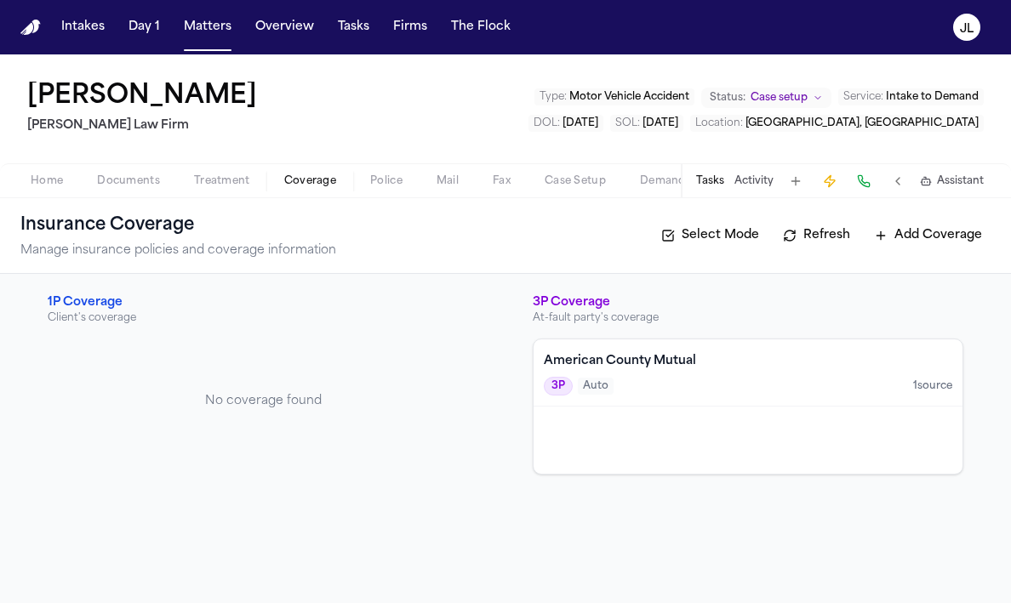
click at [717, 451] on div at bounding box center [748, 440] width 429 height 67
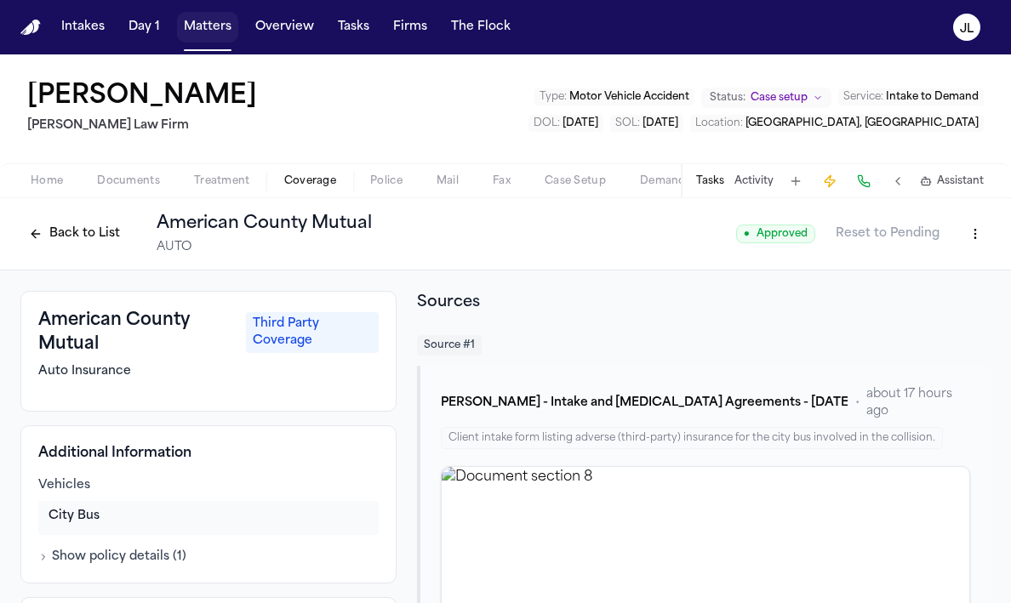
click at [206, 20] on button "Matters" at bounding box center [207, 27] width 61 height 31
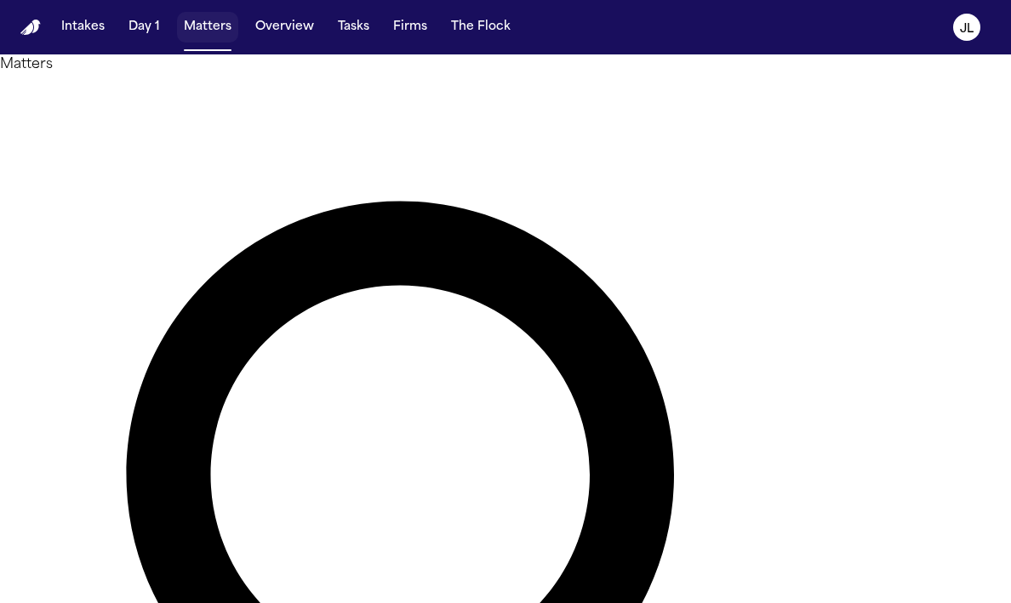
click at [205, 34] on button "Matters" at bounding box center [207, 27] width 61 height 31
type input "**********"
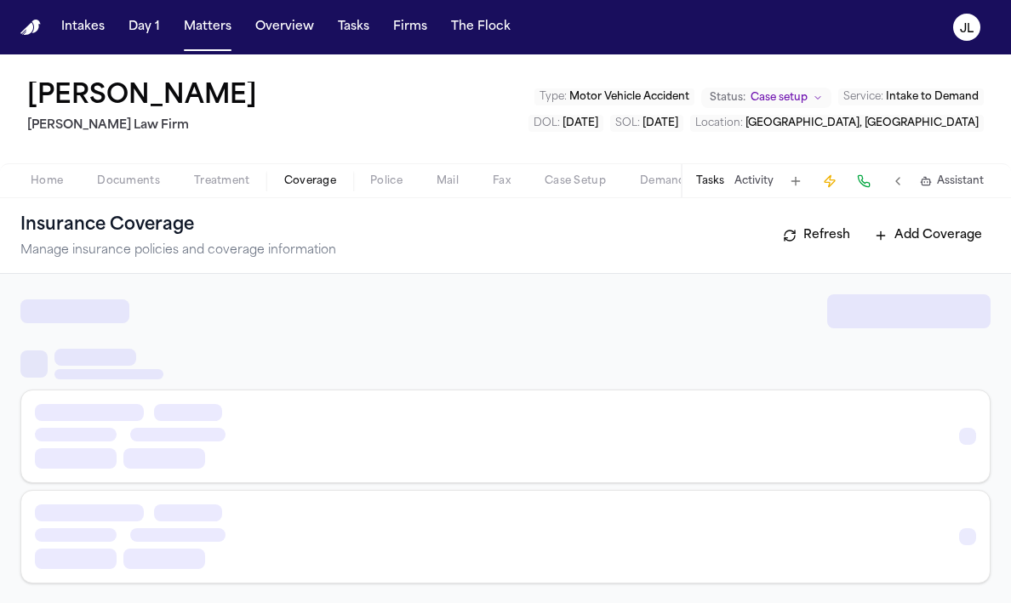
click at [319, 171] on button "Coverage" at bounding box center [310, 181] width 86 height 20
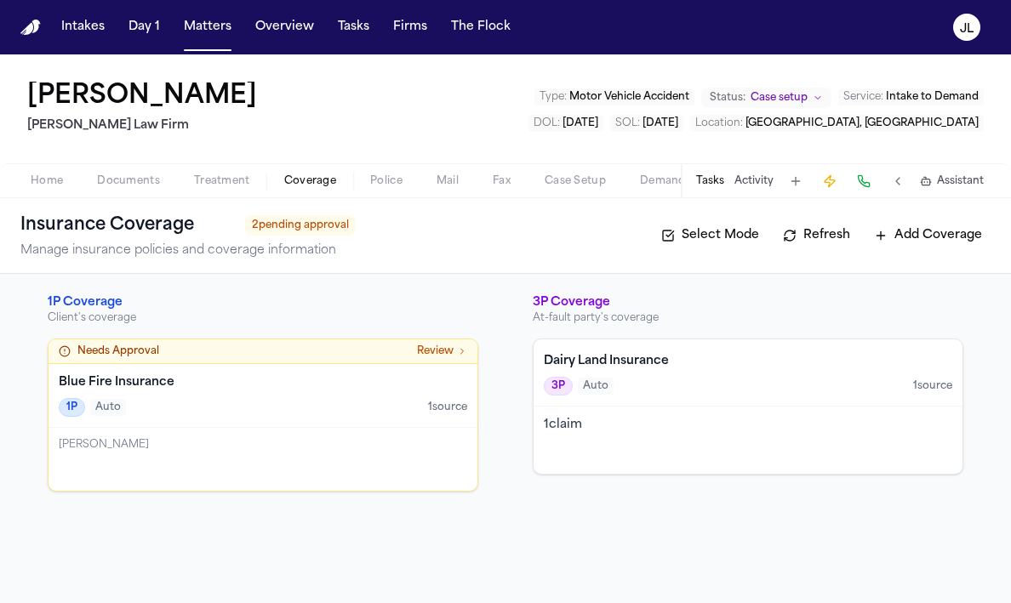
click at [294, 400] on div "1P Auto 1 source" at bounding box center [263, 407] width 409 height 19
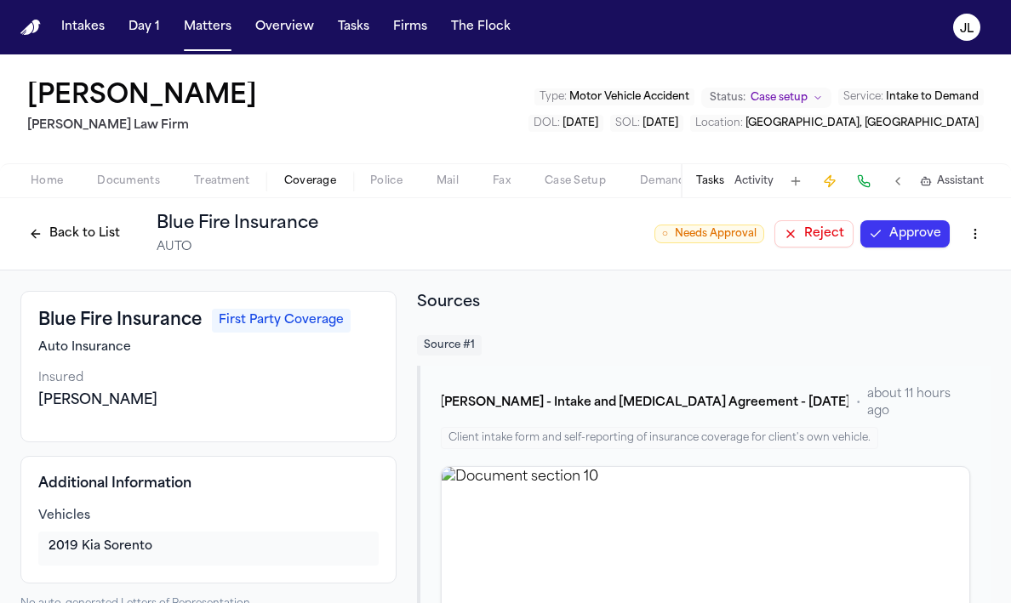
click at [910, 241] on button "Approve" at bounding box center [904, 233] width 89 height 27
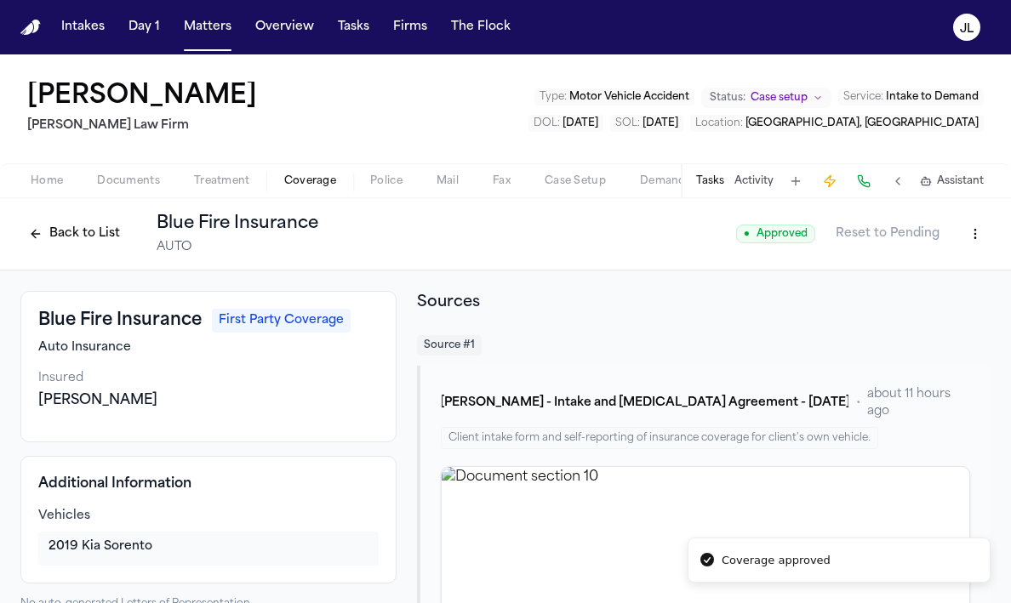
click at [60, 231] on button "Back to List" at bounding box center [74, 233] width 108 height 27
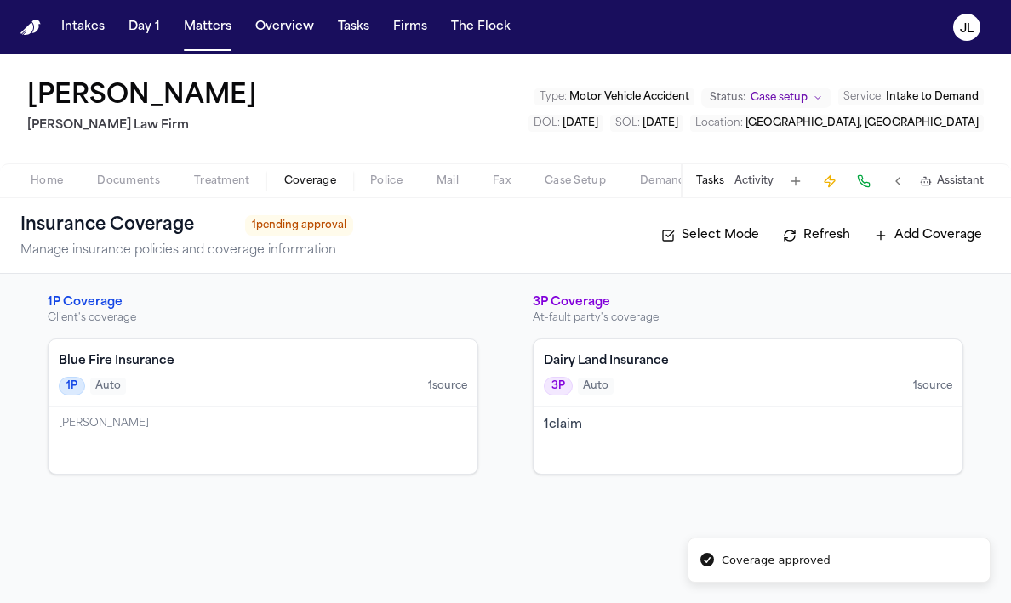
click at [656, 434] on div "1 claim" at bounding box center [748, 440] width 429 height 67
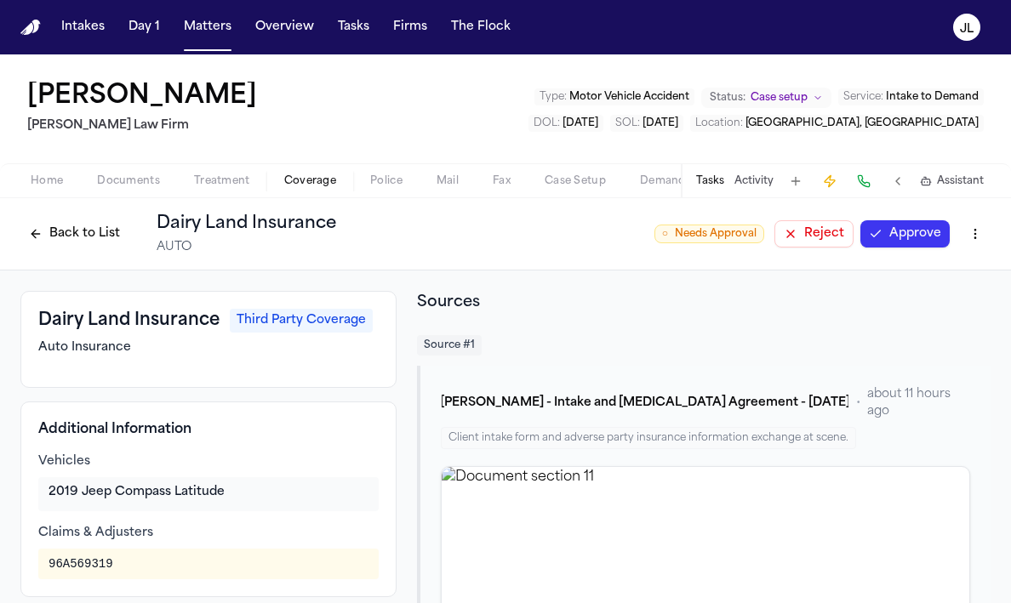
click at [898, 236] on button "Approve" at bounding box center [904, 233] width 89 height 27
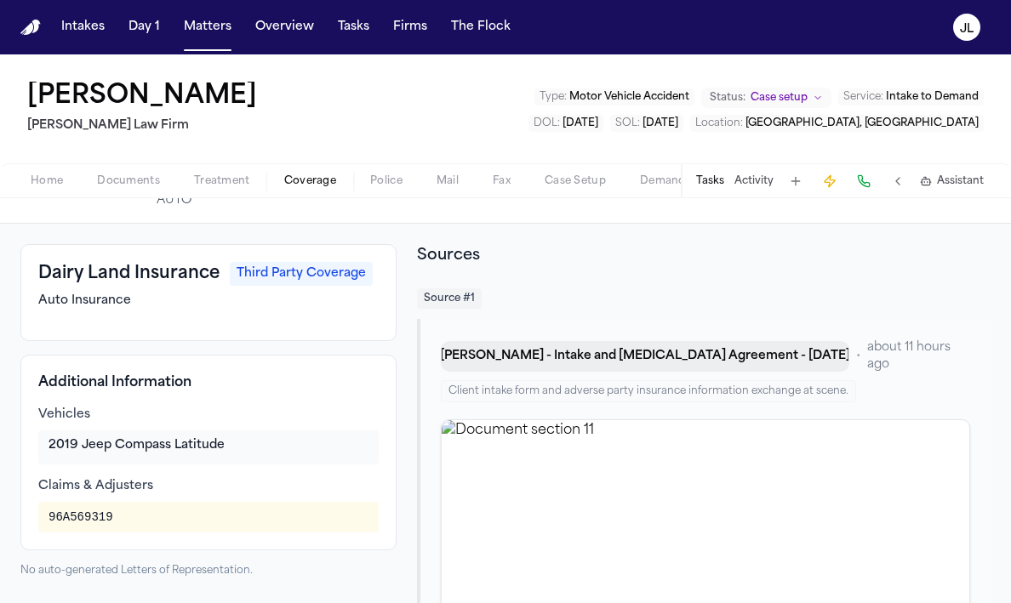
scroll to position [31, 0]
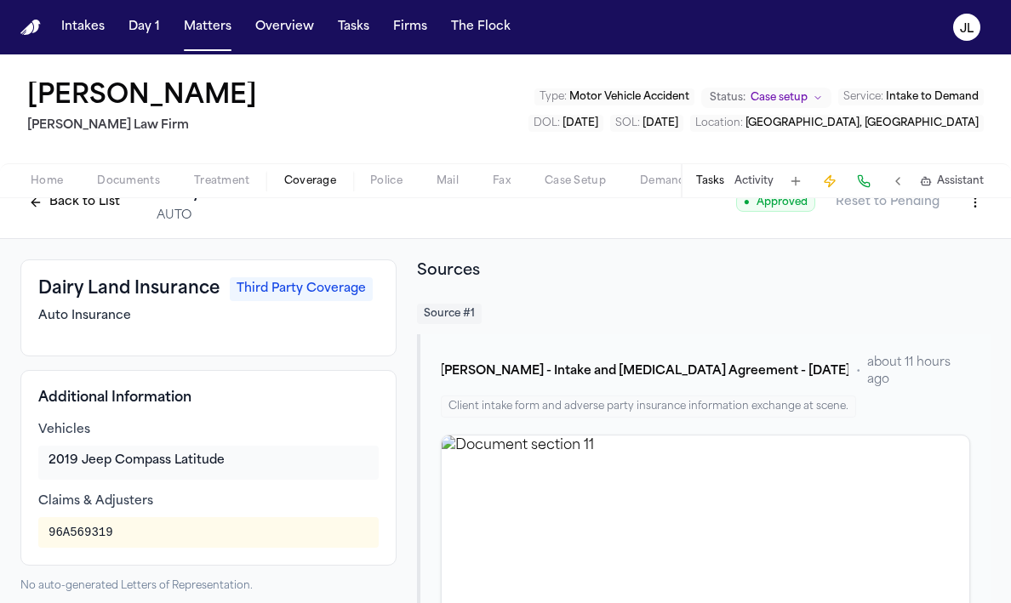
click at [978, 212] on html "Intakes Day 1 Matters Overview Tasks Firms The Flock JL Joseph Castilleja Ruy M…" at bounding box center [505, 301] width 1011 height 603
click at [932, 247] on div "Edit Coverage" at bounding box center [916, 239] width 143 height 27
select select "**********"
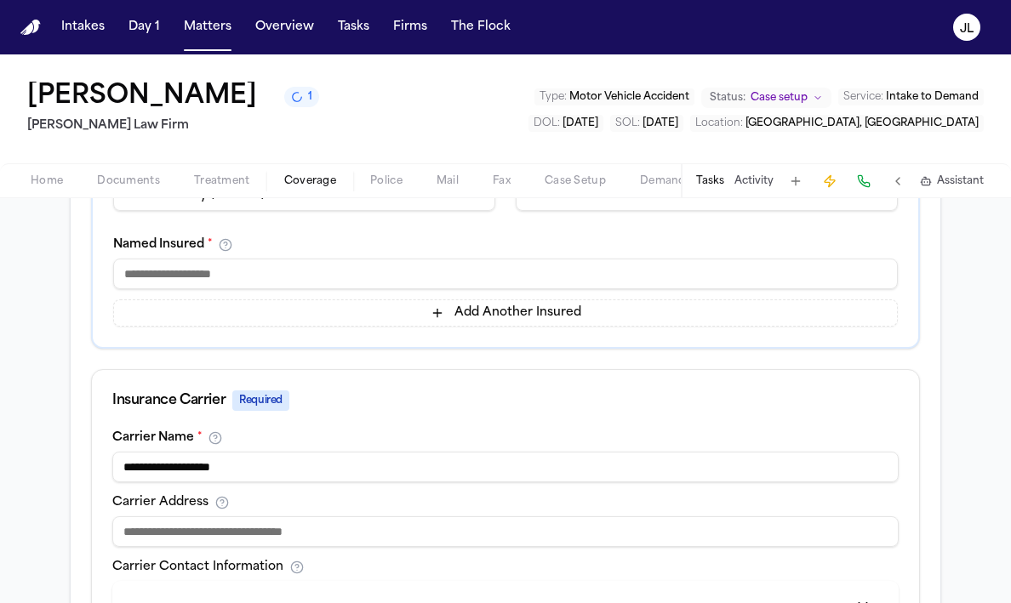
scroll to position [403, 0]
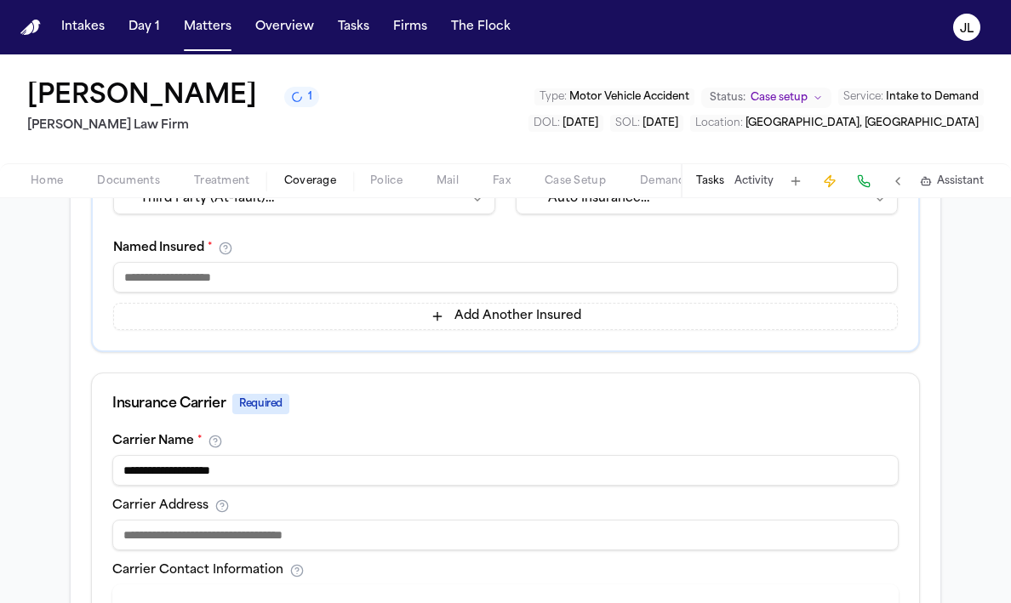
click at [405, 278] on input at bounding box center [505, 277] width 785 height 31
type input "*******"
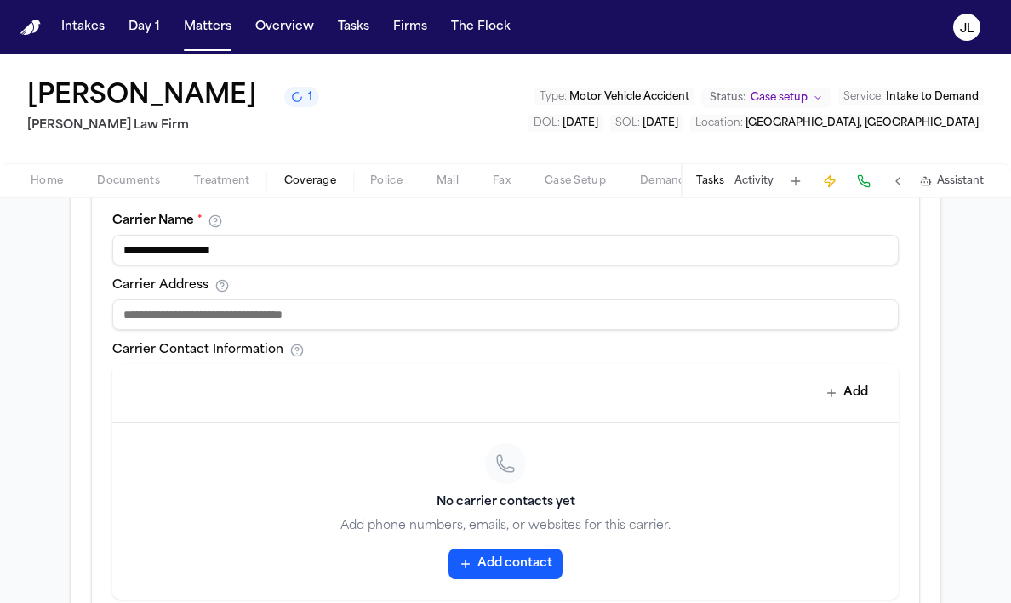
scroll to position [626, 0]
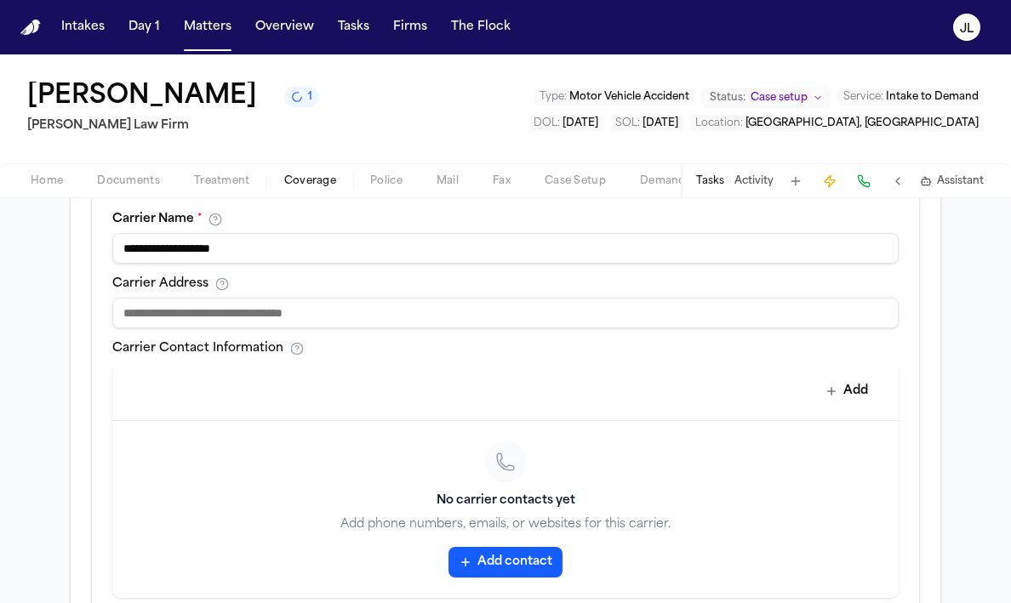
click at [271, 323] on input at bounding box center [505, 313] width 786 height 31
click at [497, 566] on button "Add contact" at bounding box center [506, 562] width 114 height 31
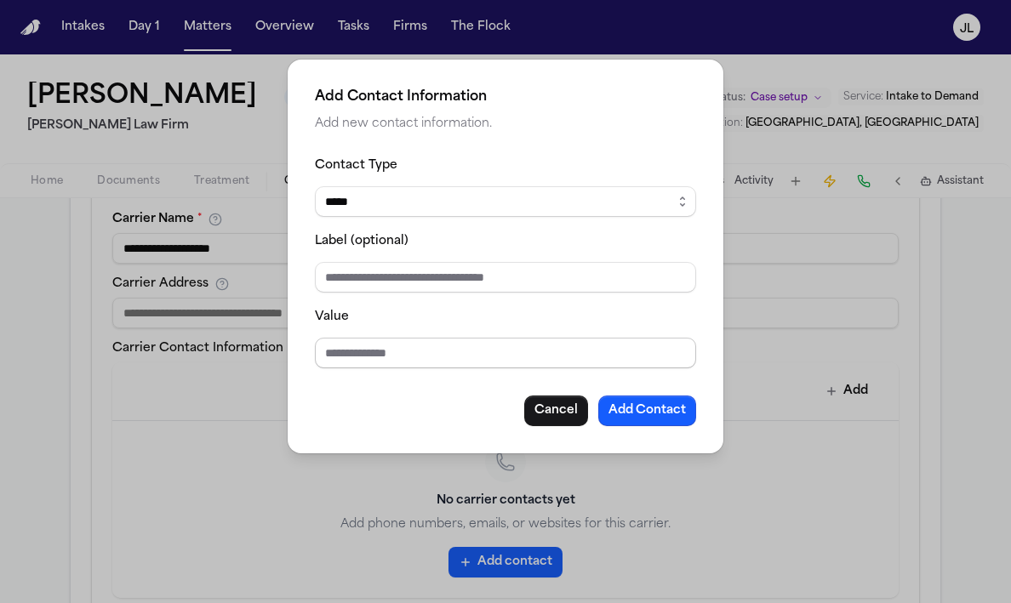
click at [379, 343] on input "Value" at bounding box center [505, 353] width 381 height 31
paste input "**********"
click at [320, 351] on input "**********" at bounding box center [505, 353] width 381 height 31
type input "**********"
click at [649, 407] on button "Add Contact" at bounding box center [647, 411] width 98 height 31
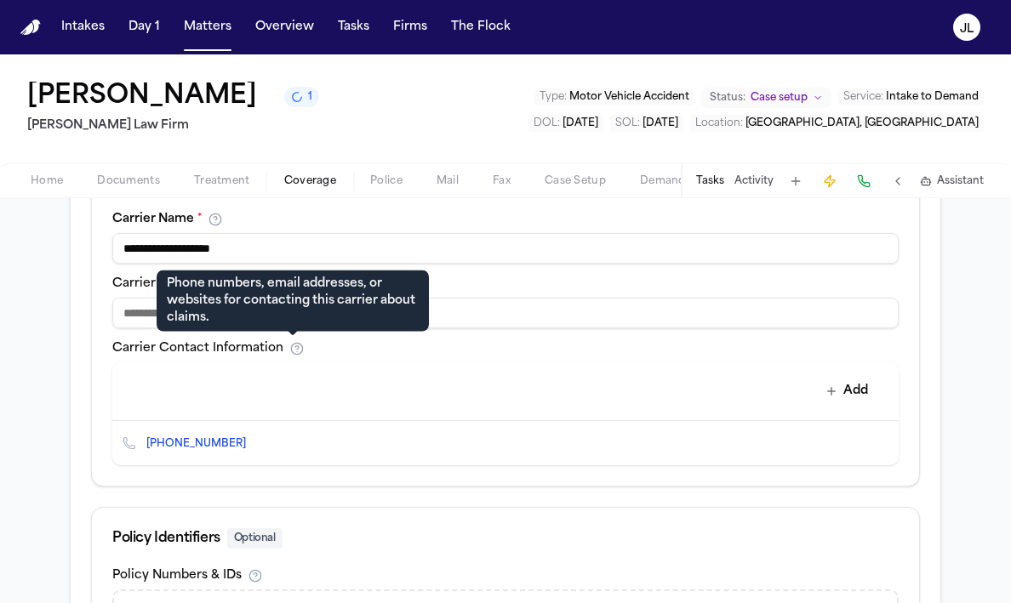
paste input "**********"
type input "**********"
click at [298, 409] on div "Add" at bounding box center [505, 392] width 786 height 59
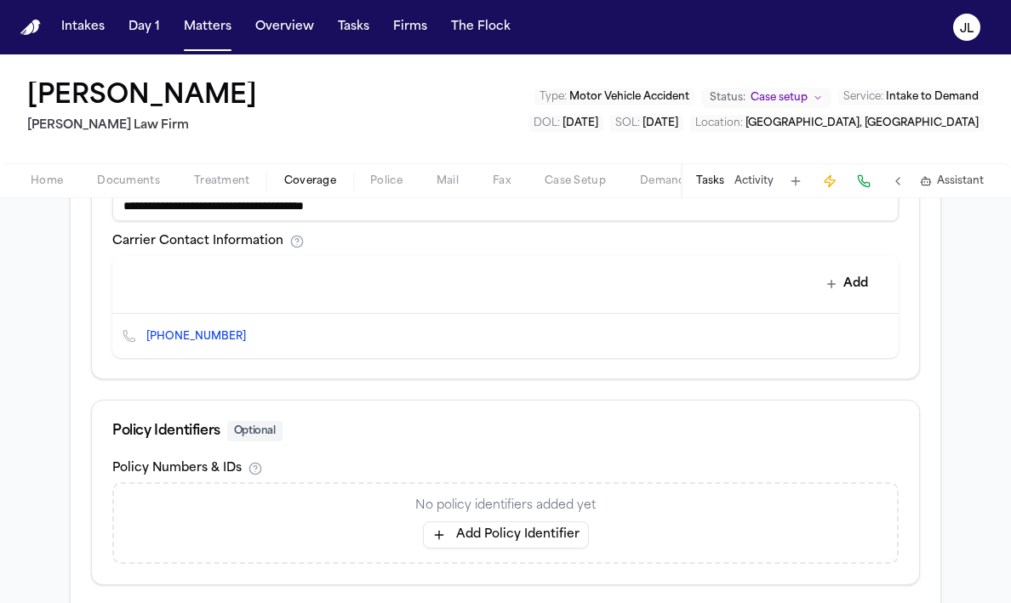
scroll to position [740, 0]
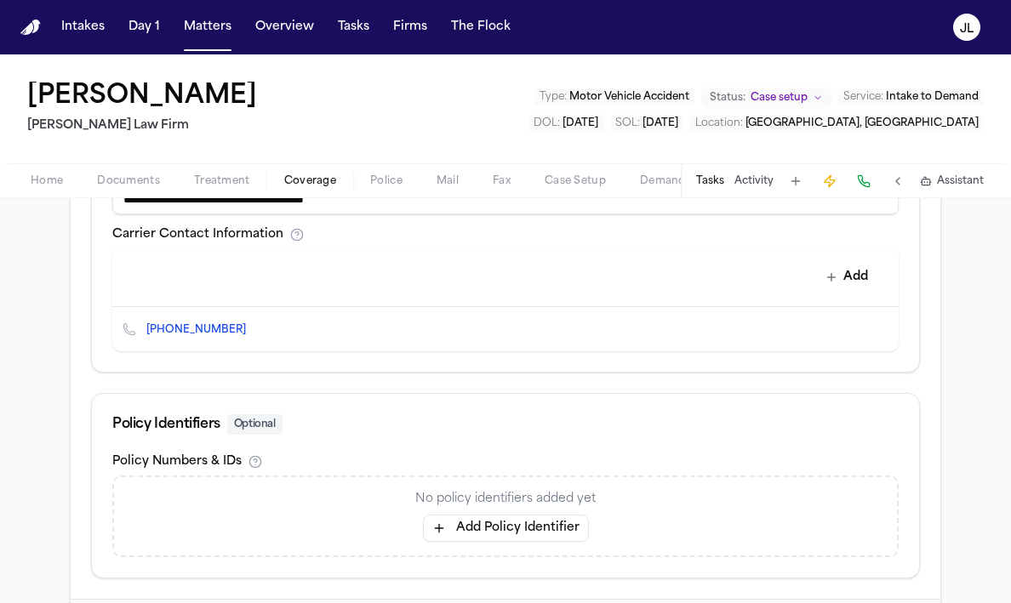
click at [502, 524] on button "Add Policy Identifier" at bounding box center [506, 528] width 166 height 27
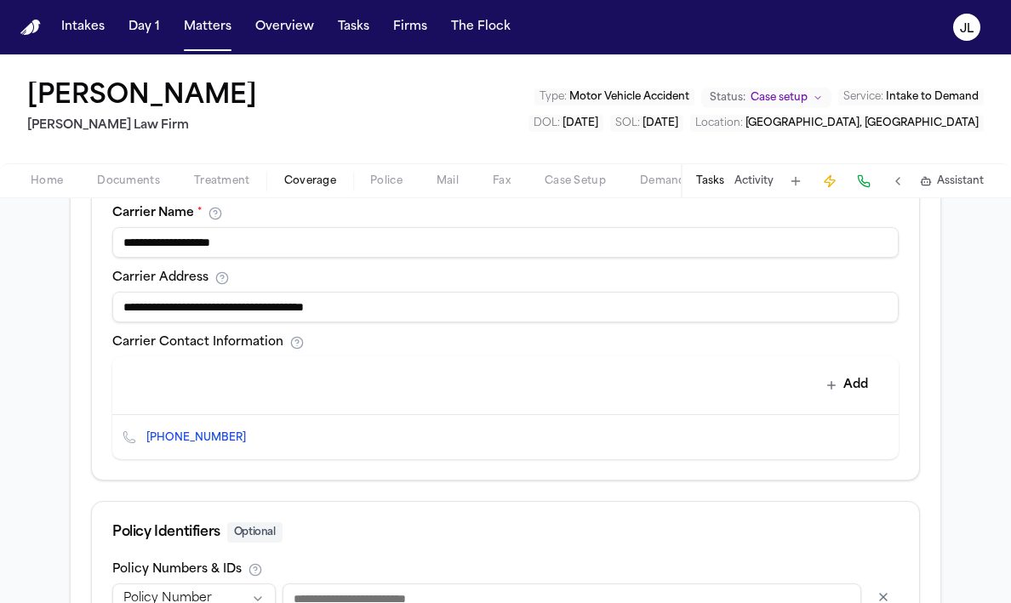
scroll to position [630, 0]
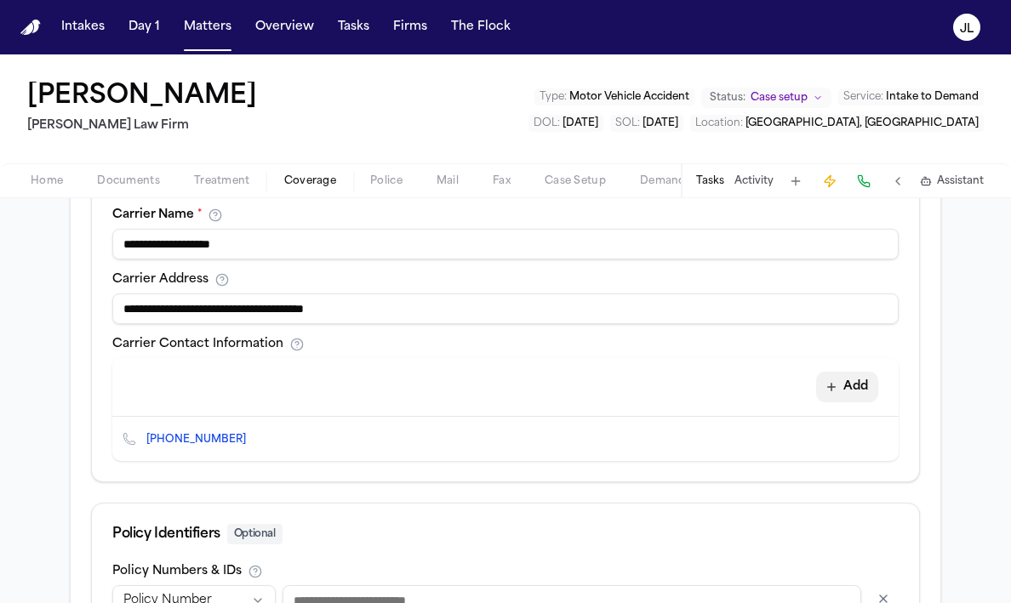
click at [855, 386] on button "Add" at bounding box center [847, 387] width 62 height 31
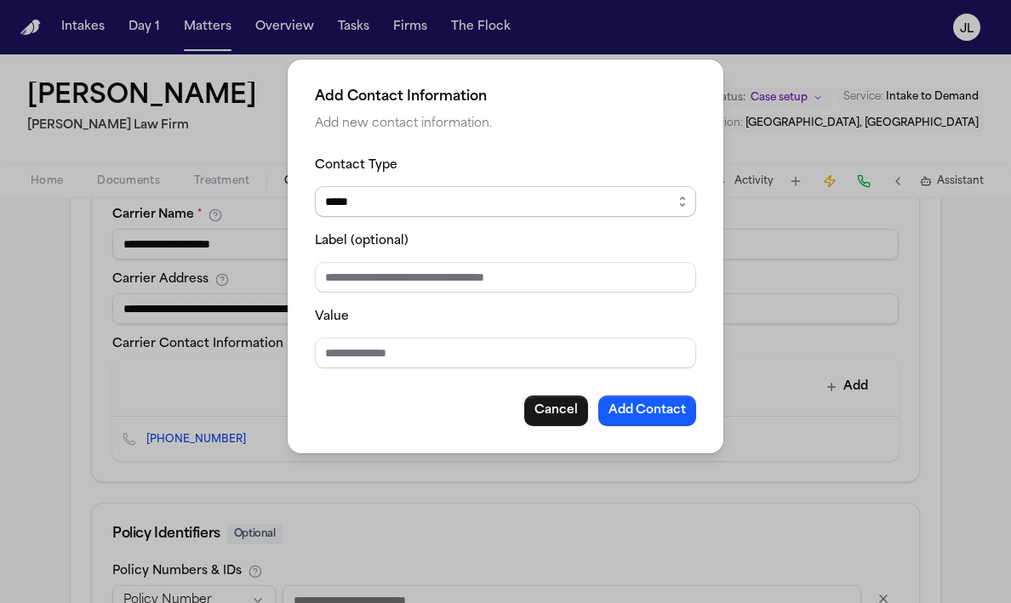
click at [590, 194] on select "***** ***** ******* *** *****" at bounding box center [505, 201] width 381 height 31
select select "***"
click at [315, 186] on select "***** ***** ******* *** *****" at bounding box center [505, 201] width 381 height 31
click at [553, 414] on button "Cancel" at bounding box center [556, 411] width 64 height 31
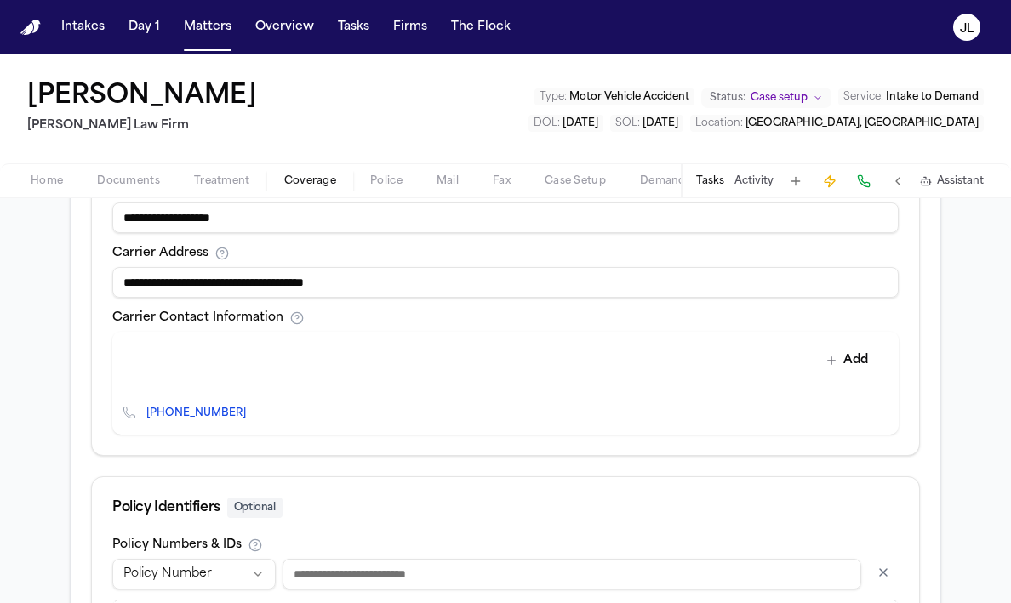
scroll to position [769, 0]
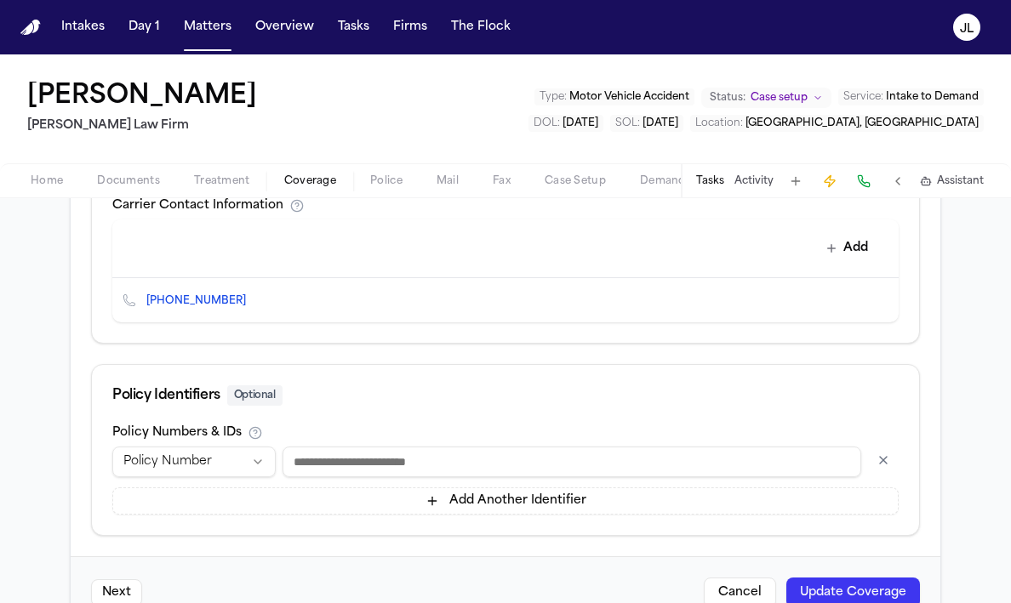
click at [823, 590] on button "Update Coverage" at bounding box center [853, 593] width 134 height 31
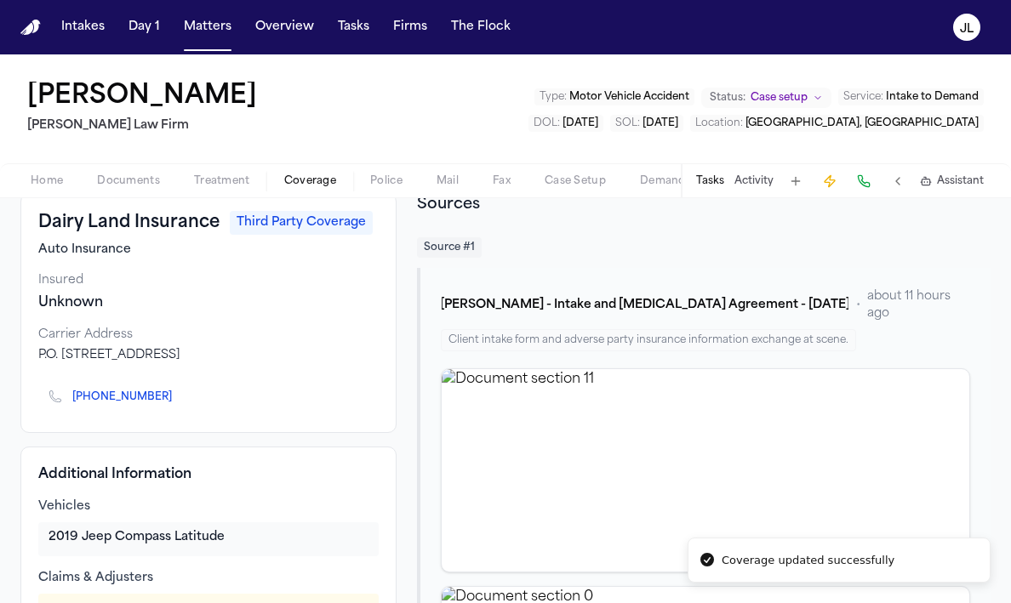
scroll to position [115, 0]
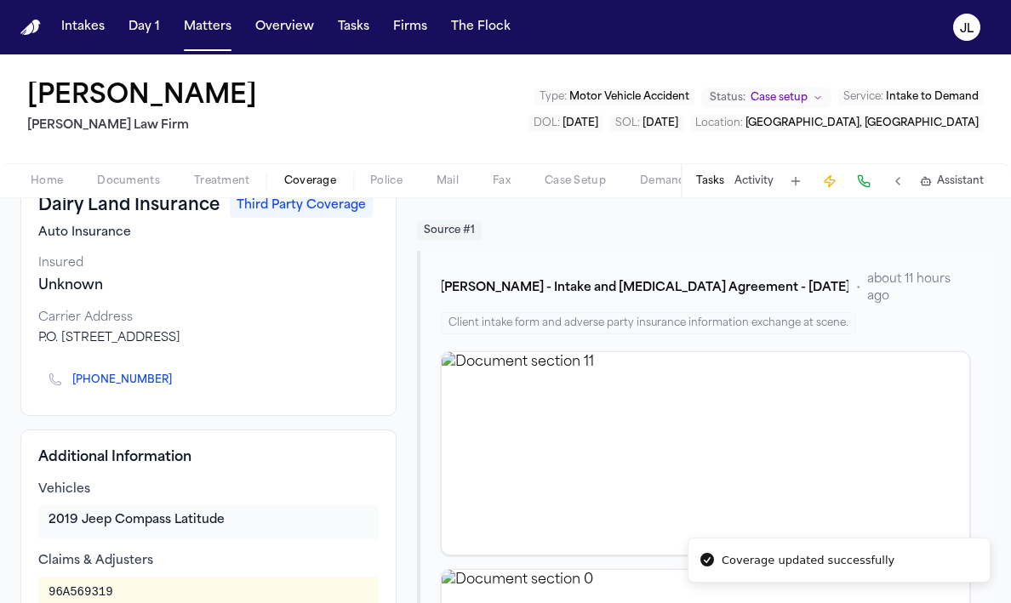
click at [177, 380] on icon "Copy to clipboard" at bounding box center [180, 383] width 6 height 6
click at [869, 180] on button at bounding box center [864, 181] width 24 height 24
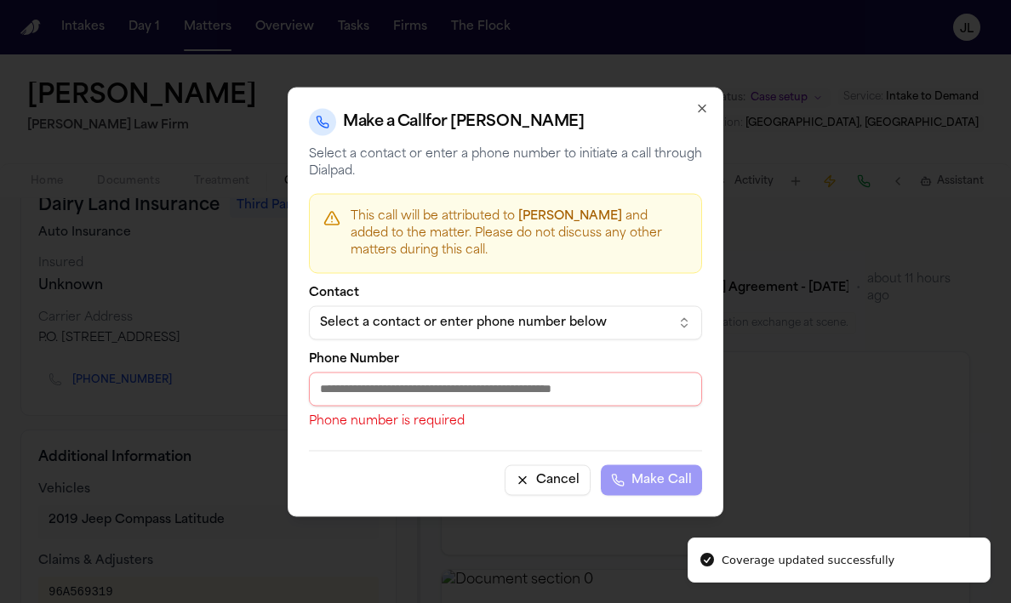
click at [428, 392] on input "Phone Number" at bounding box center [505, 389] width 393 height 34
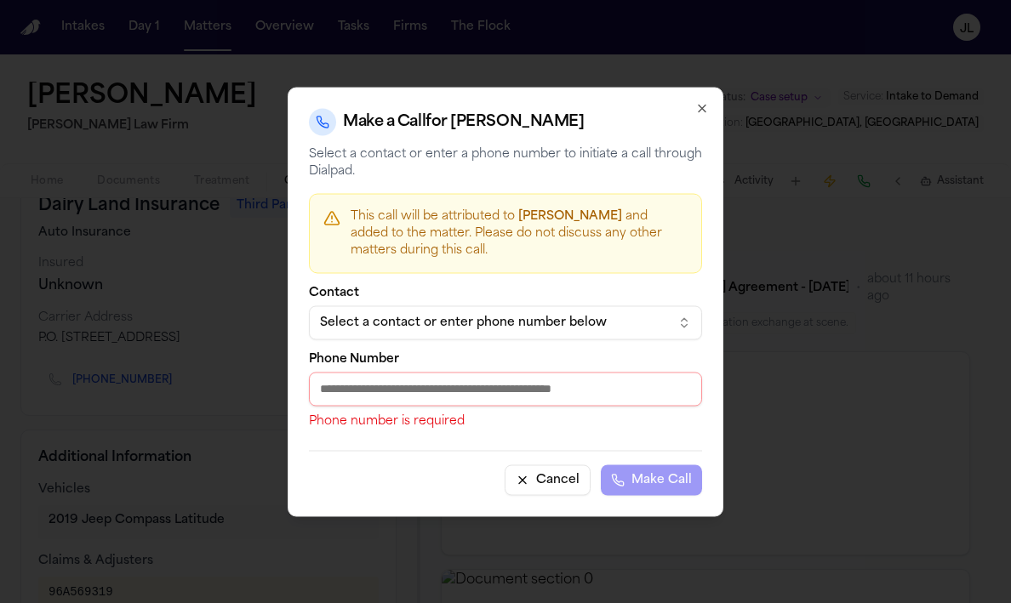
paste input "**********"
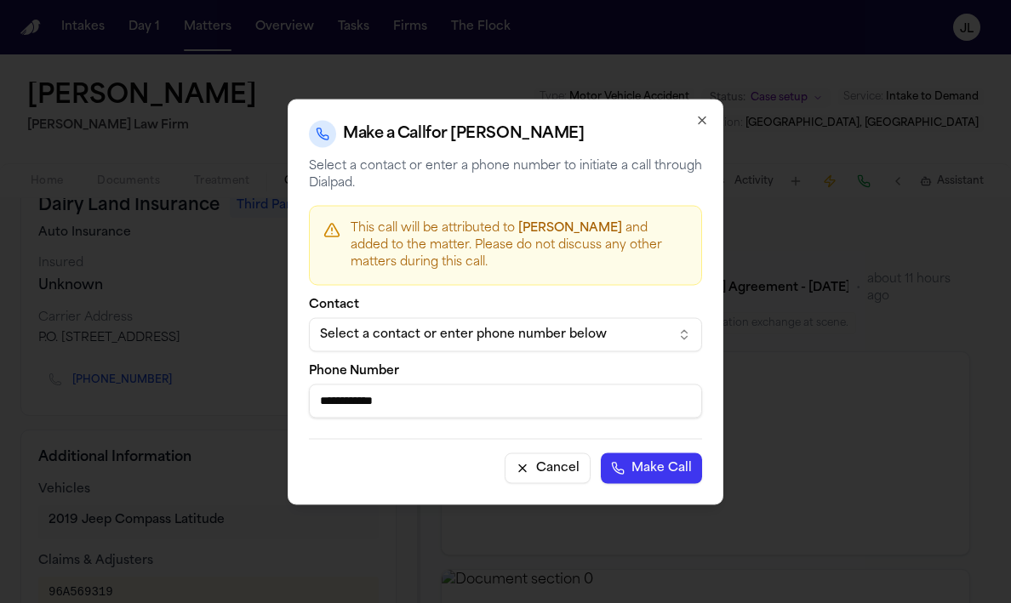
type input "**********"
click at [630, 455] on button "Make Call" at bounding box center [651, 468] width 101 height 31
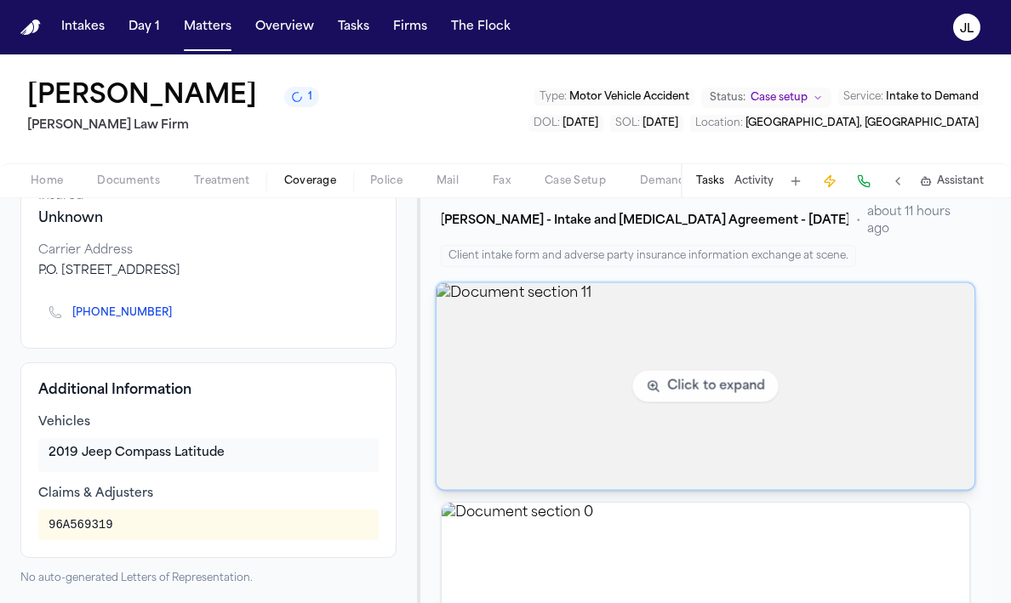
scroll to position [0, 0]
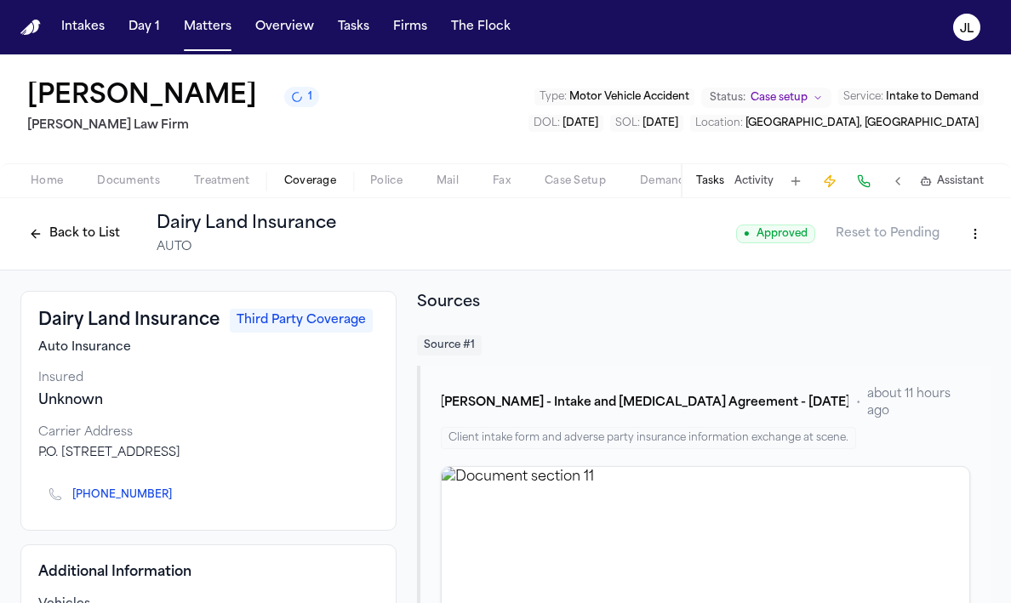
click at [972, 238] on html "Intakes Day 1 Matters Overview Tasks Firms The Flock JL Joseph Castilleja 1 Ruy…" at bounding box center [505, 301] width 1011 height 603
click at [929, 273] on div "Edit Coverage" at bounding box center [916, 272] width 143 height 27
select select "**********"
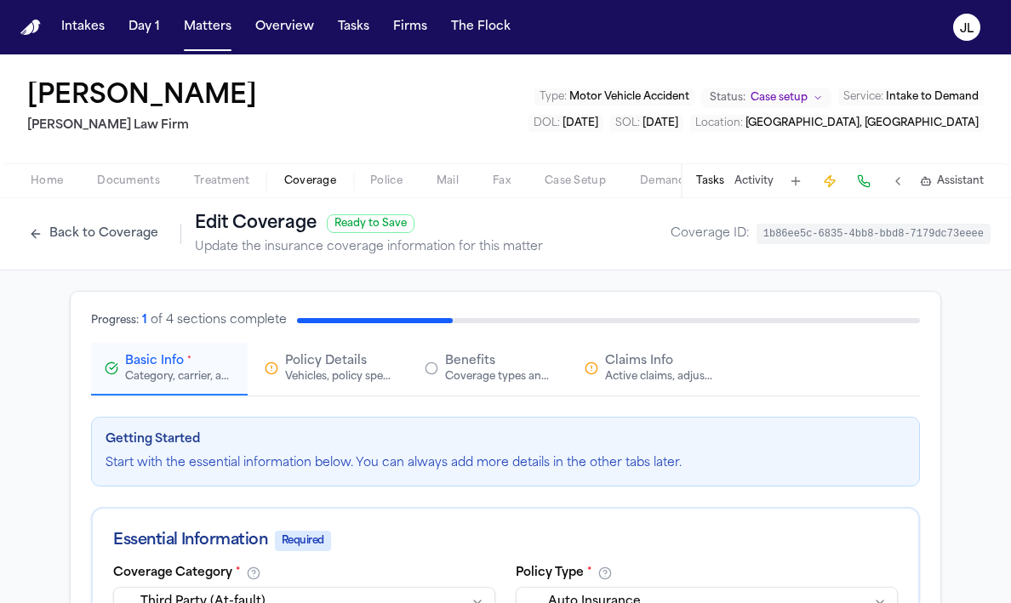
click at [358, 379] on div "Vehicles, policy specifics, and additional details" at bounding box center [339, 377] width 109 height 14
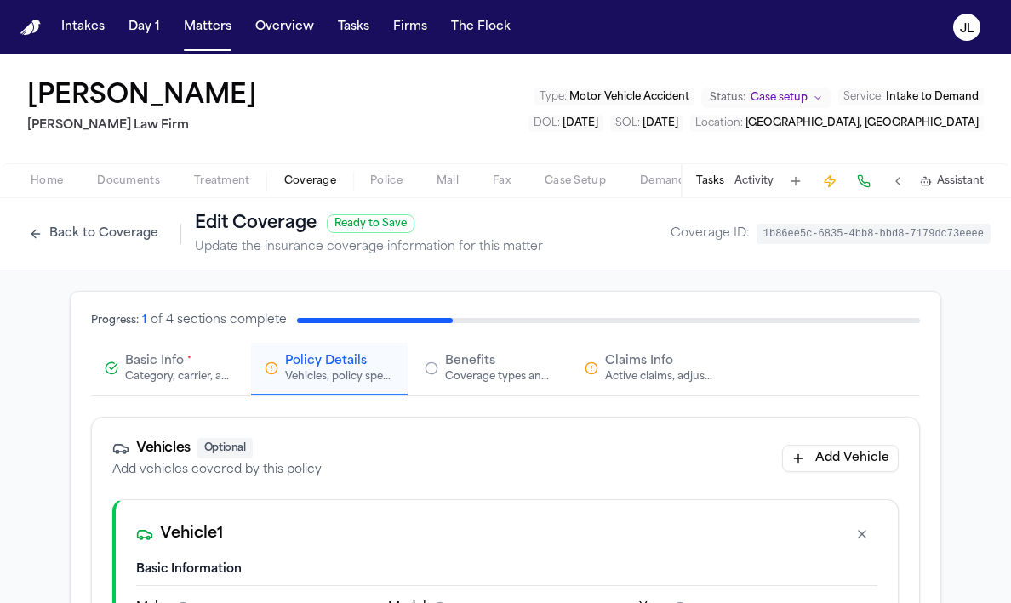
click at [203, 379] on div "Category, carrier, and policy holder information" at bounding box center [179, 377] width 109 height 14
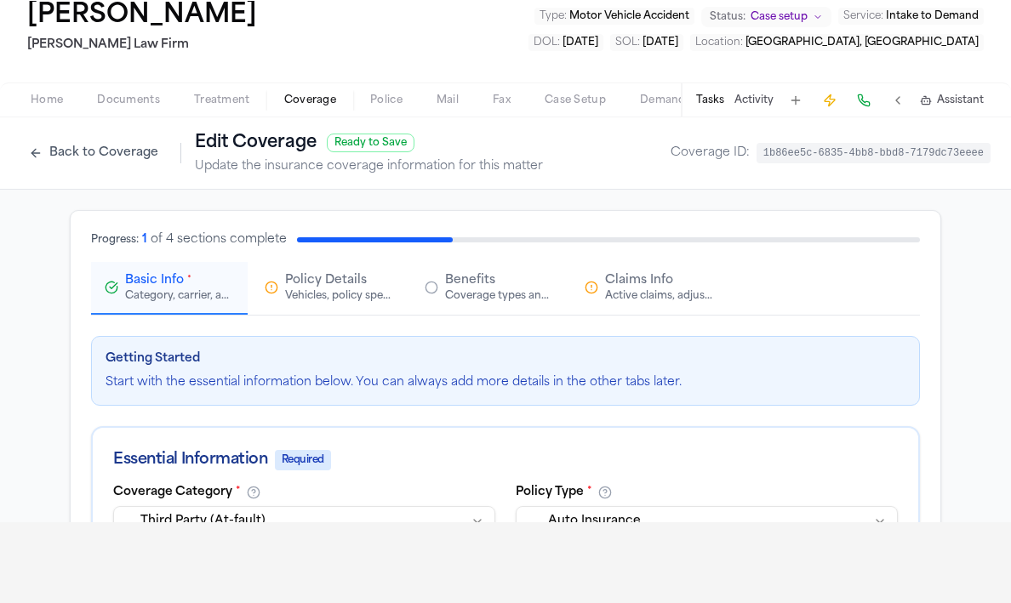
click at [647, 301] on div "Active claims, adjusters, and subrogation details" at bounding box center [659, 296] width 109 height 14
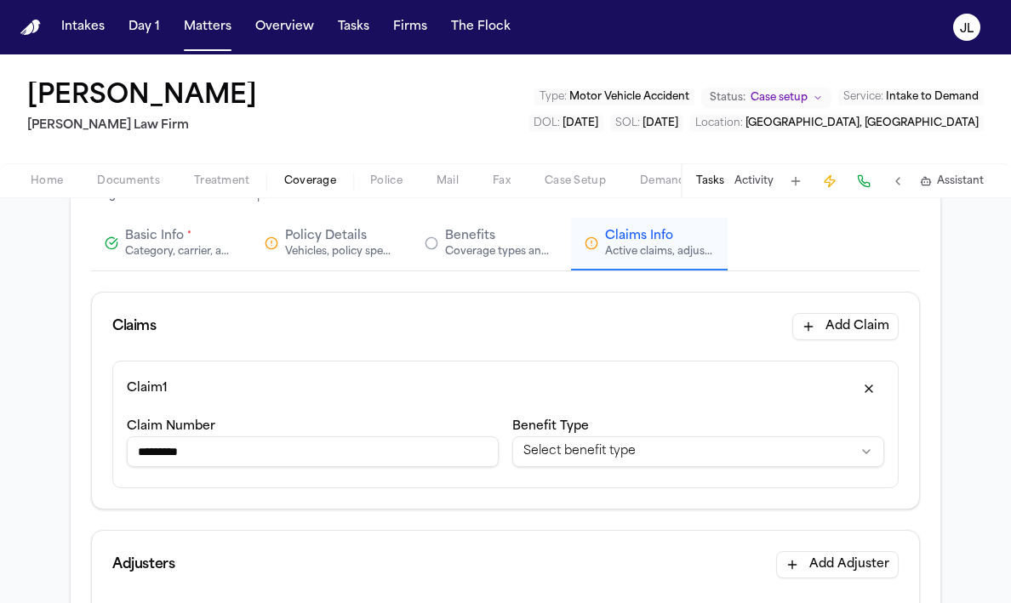
scroll to position [138, 0]
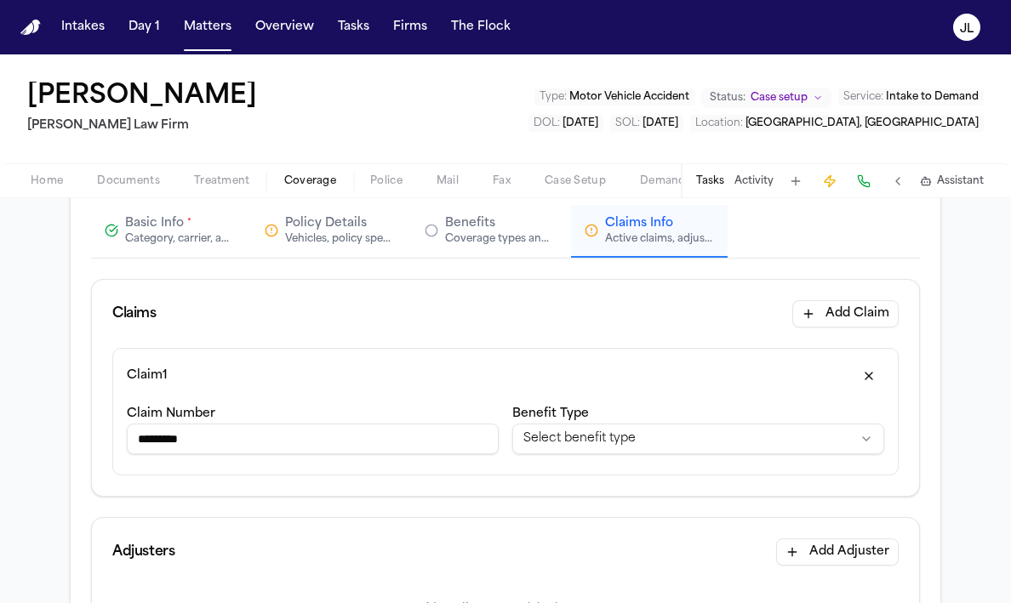
click at [542, 441] on html "**********" at bounding box center [505, 301] width 1011 height 603
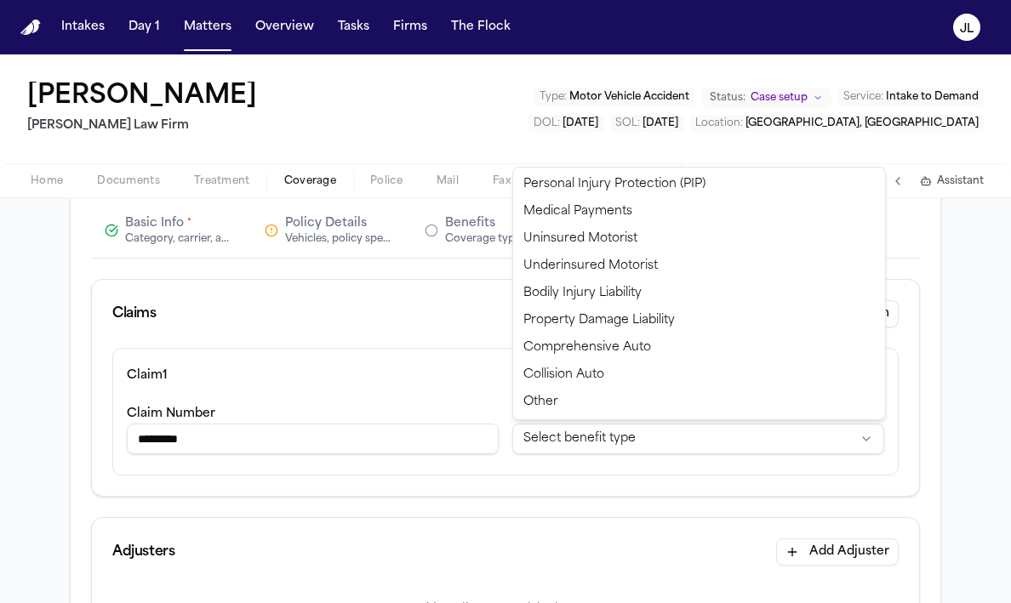
select select "**********"
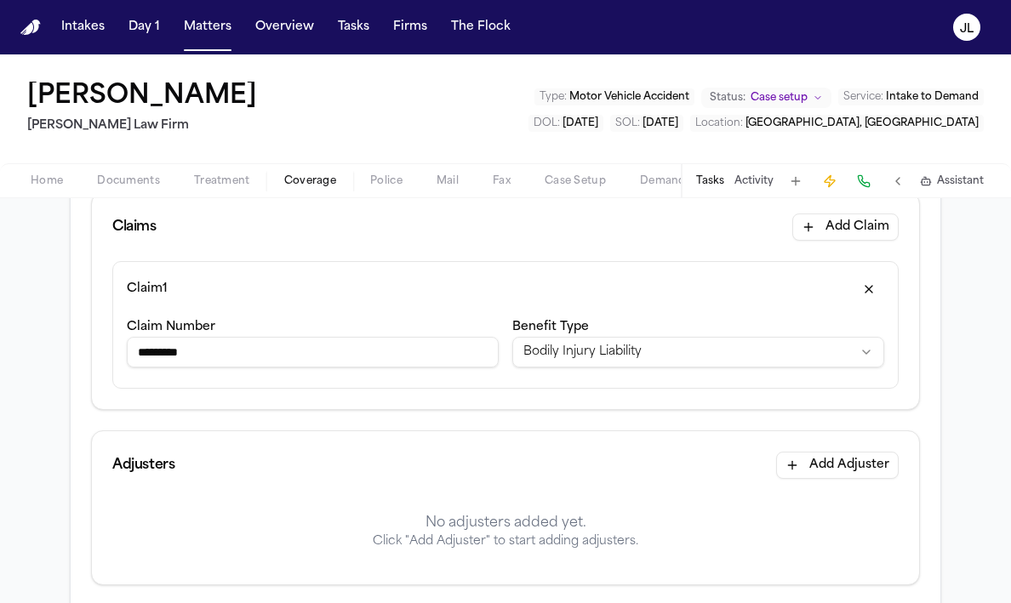
scroll to position [226, 0]
click at [855, 460] on button "Add Adjuster" at bounding box center [837, 463] width 123 height 27
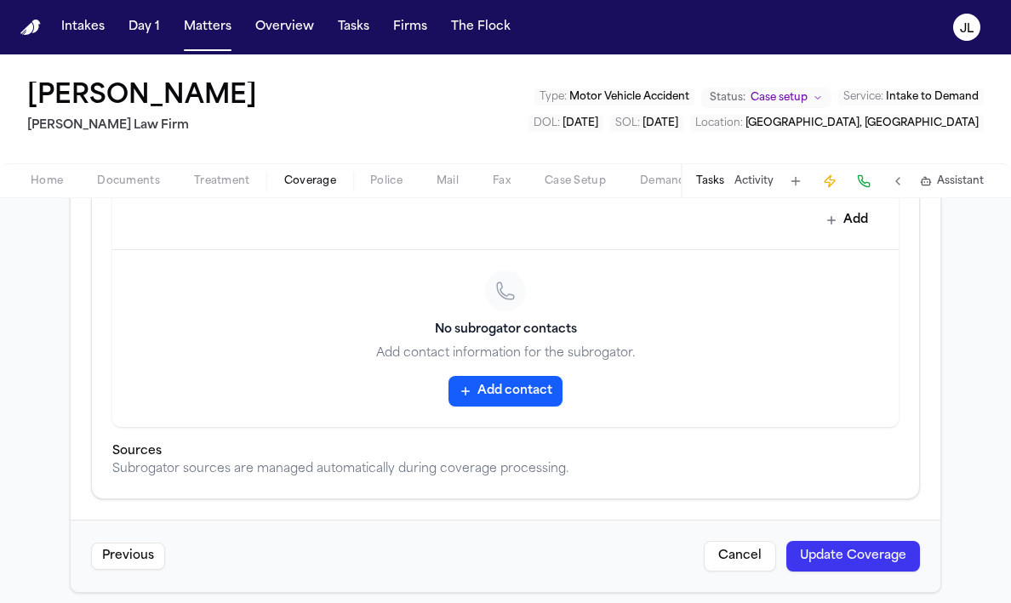
scroll to position [1187, 0]
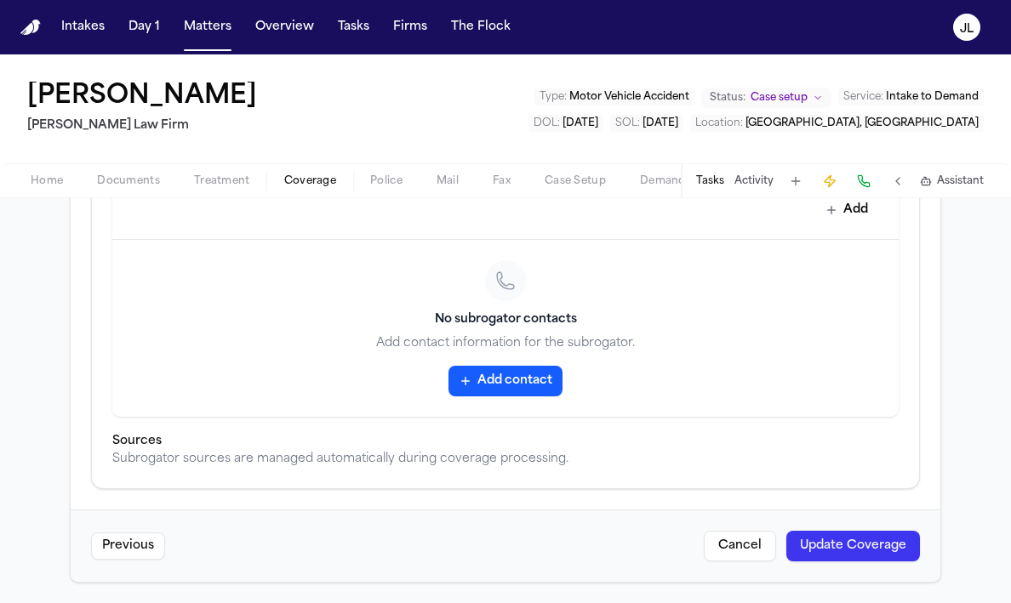
click at [849, 548] on button "Update Coverage" at bounding box center [853, 546] width 134 height 31
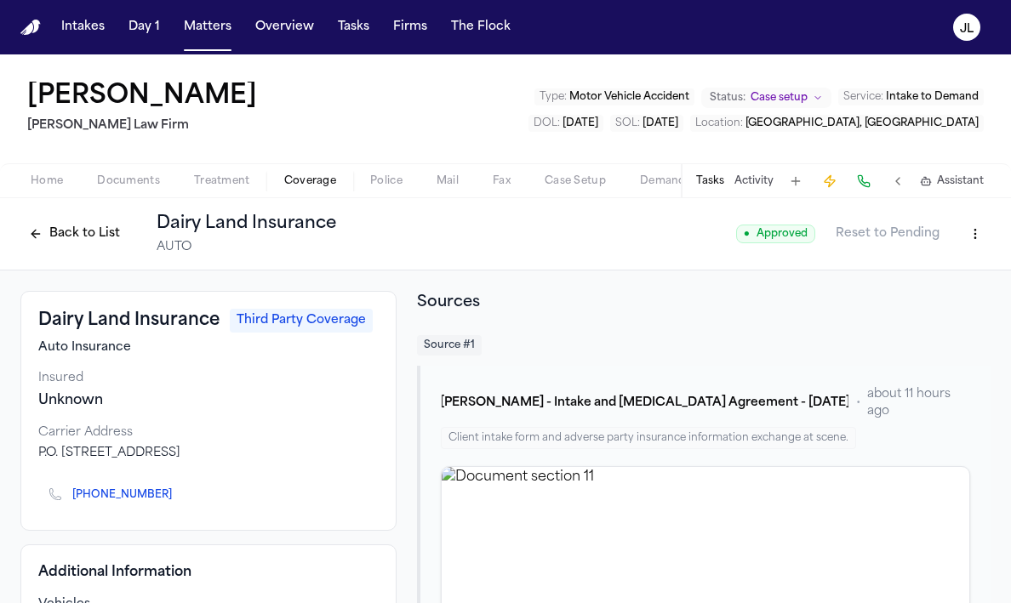
click at [85, 226] on button "Back to List" at bounding box center [74, 233] width 108 height 27
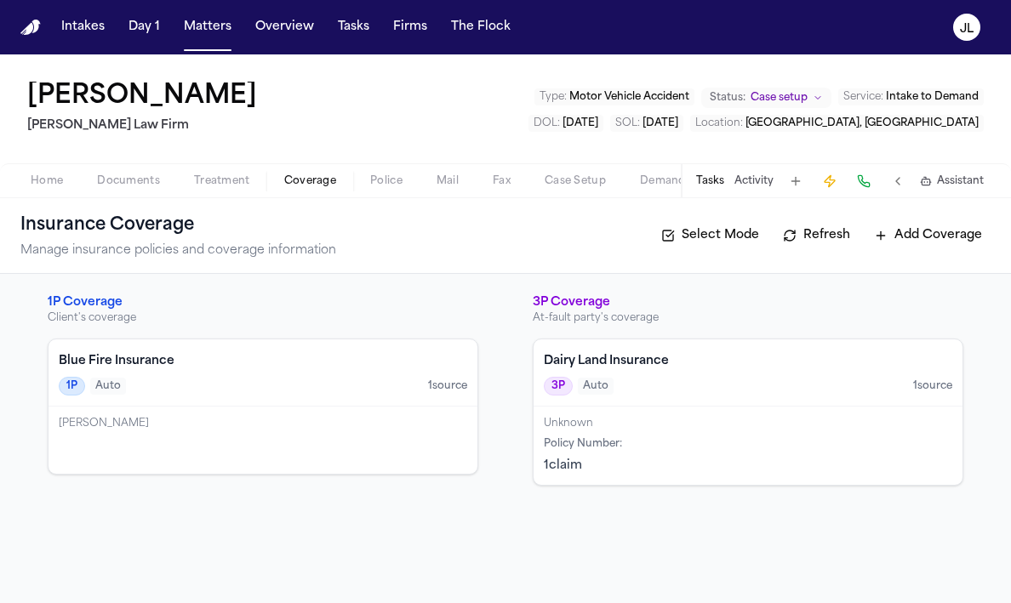
click at [219, 447] on div "Joseph Castilleja" at bounding box center [263, 440] width 429 height 67
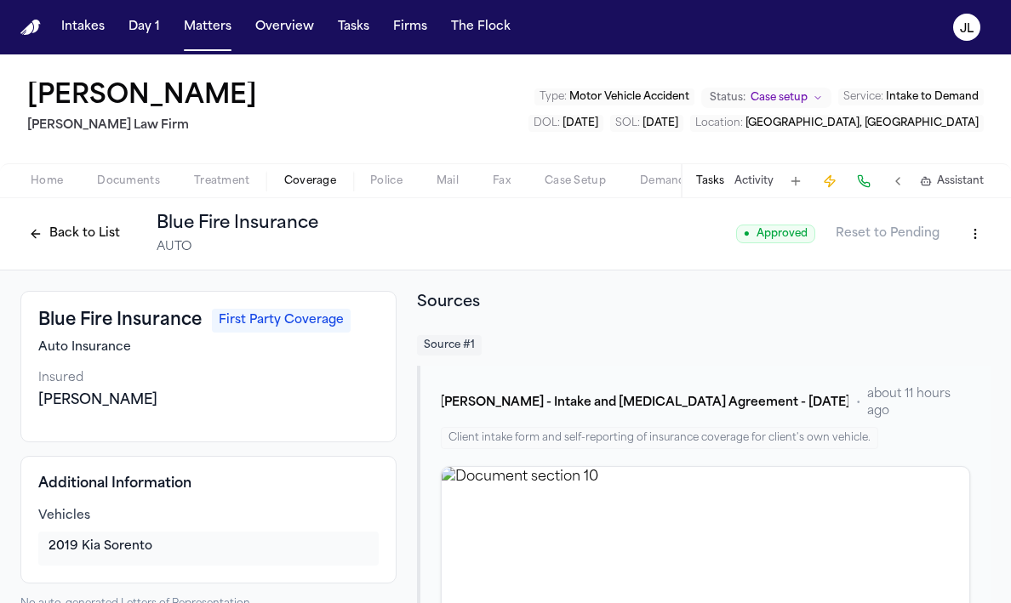
click at [92, 237] on button "Back to List" at bounding box center [74, 233] width 108 height 27
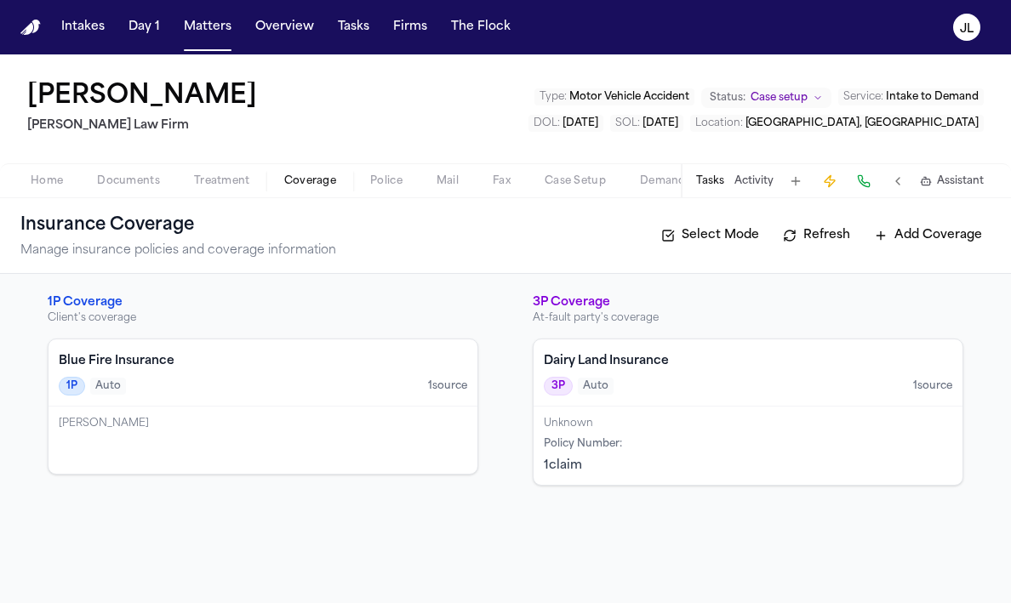
click at [676, 433] on div "Unknown Policy Number : 1 claim" at bounding box center [748, 446] width 429 height 78
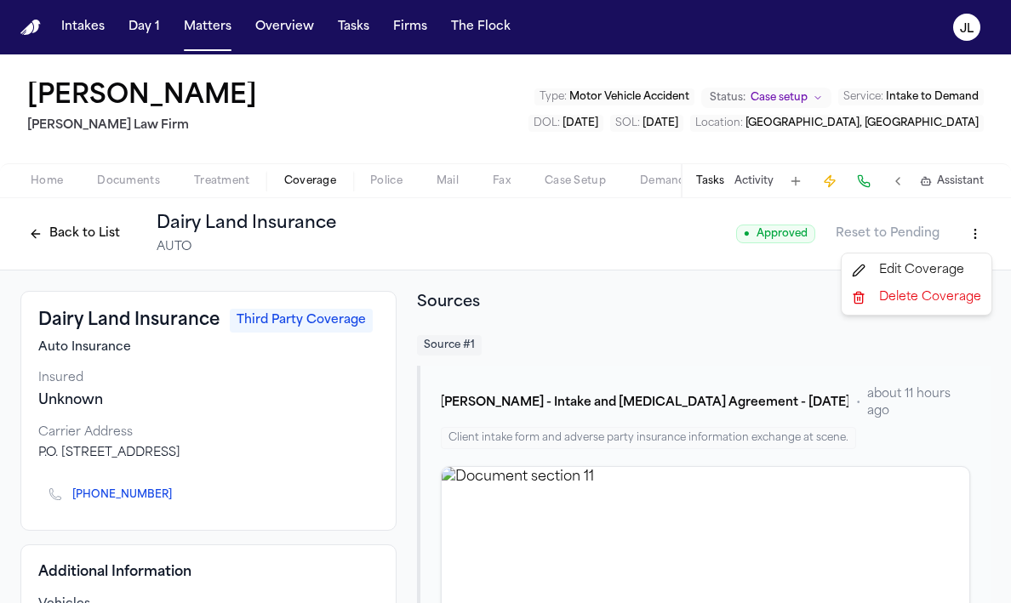
click at [977, 234] on html "Intakes Day 1 Matters Overview Tasks Firms The Flock JL Joseph Castilleja Ruy M…" at bounding box center [505, 301] width 1011 height 603
click at [933, 268] on div "Edit Coverage" at bounding box center [916, 270] width 143 height 27
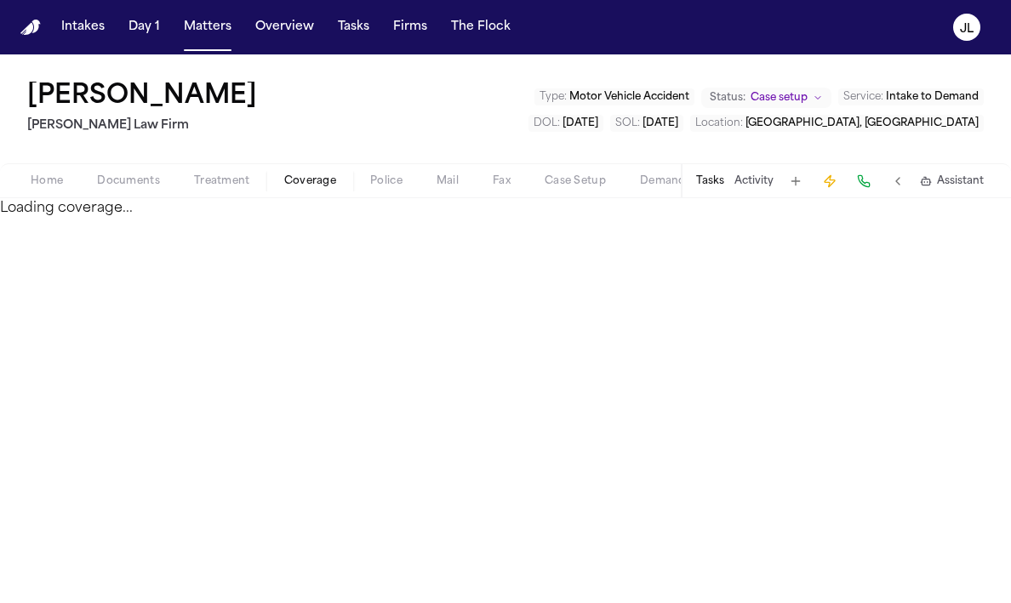
select select "**********"
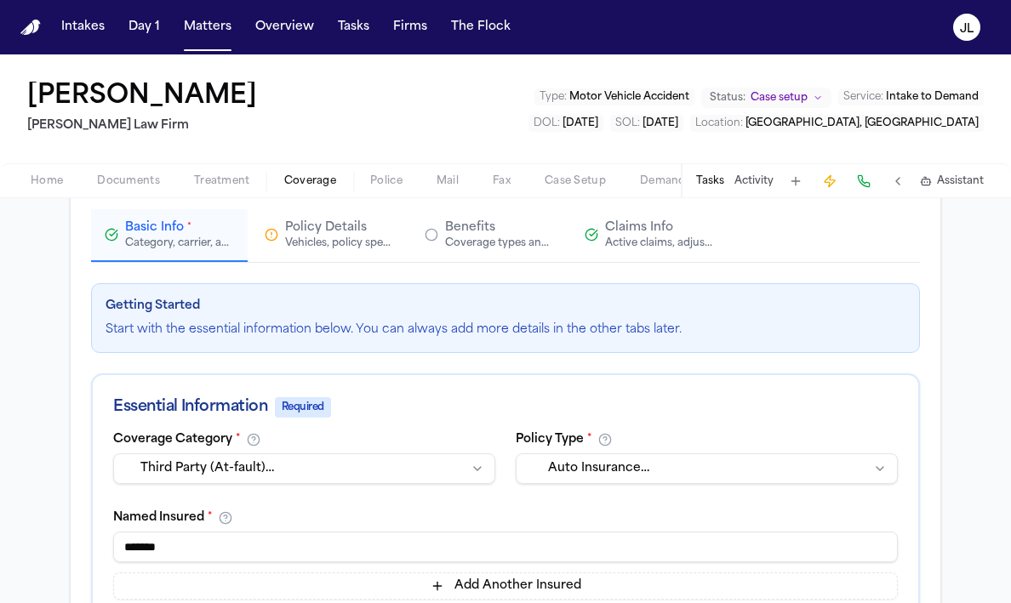
scroll to position [108, 0]
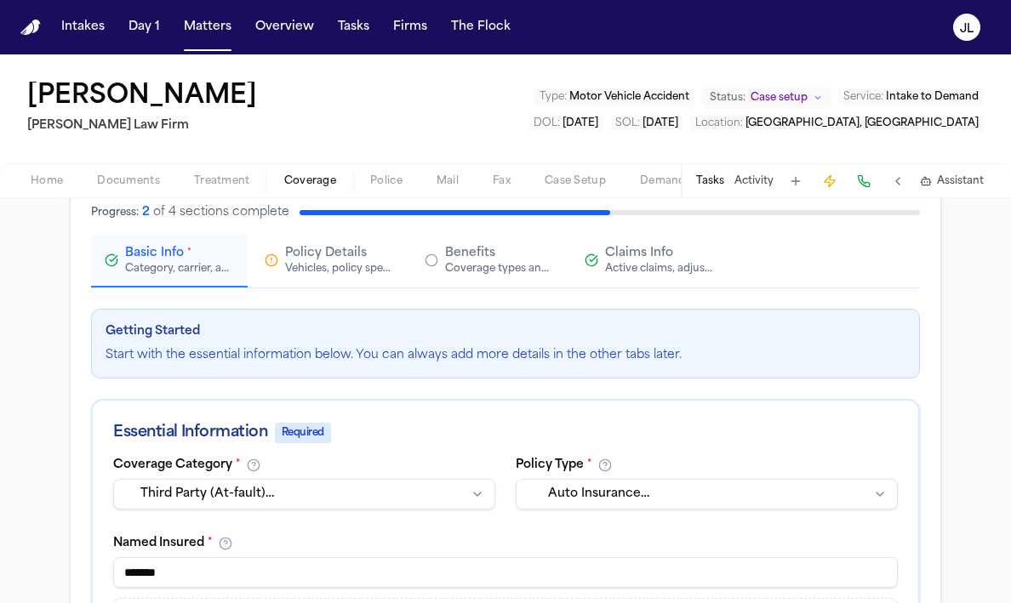
click at [649, 276] on button "Claims Info Active claims, adjusters, and subrogation details" at bounding box center [649, 261] width 157 height 53
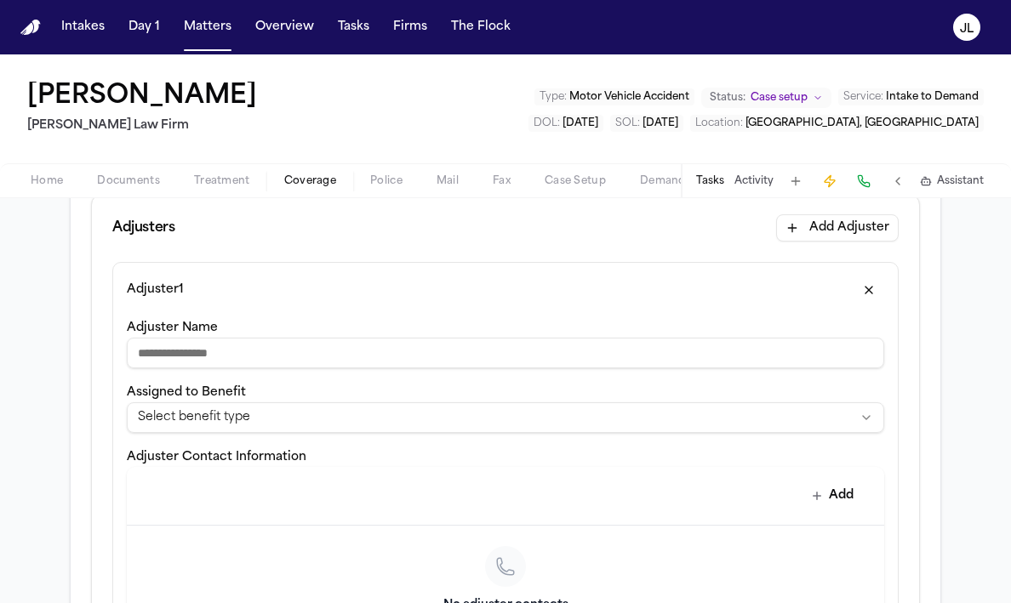
scroll to position [472, 0]
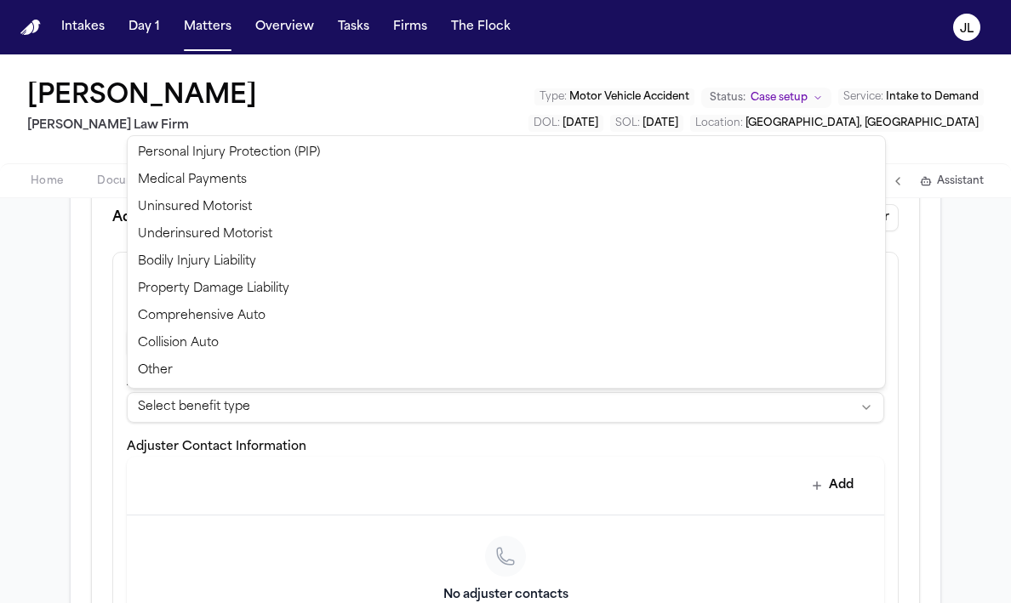
click at [477, 420] on html "**********" at bounding box center [505, 301] width 1011 height 603
select select "**********"
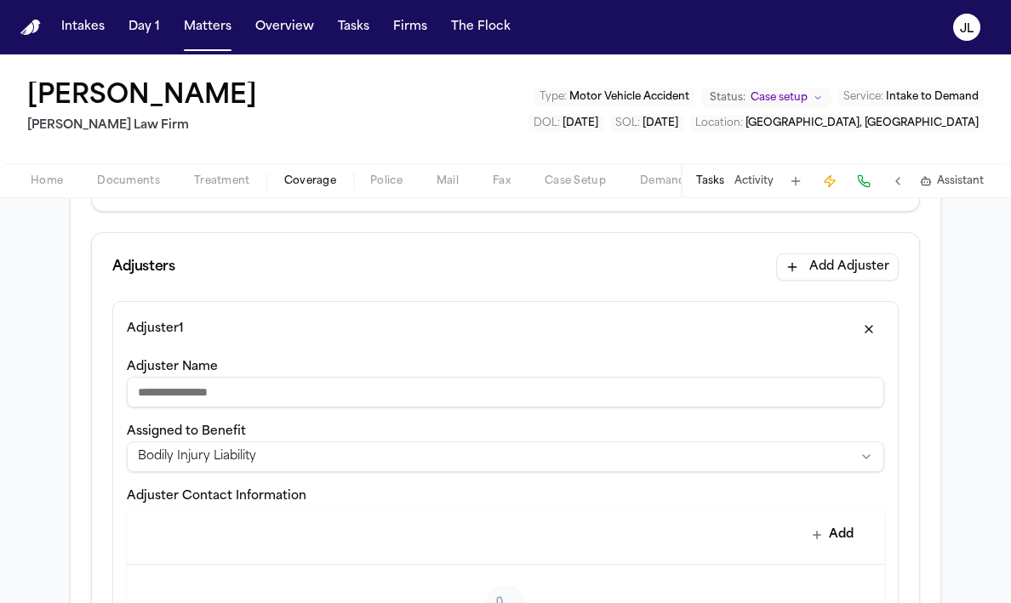
scroll to position [427, 0]
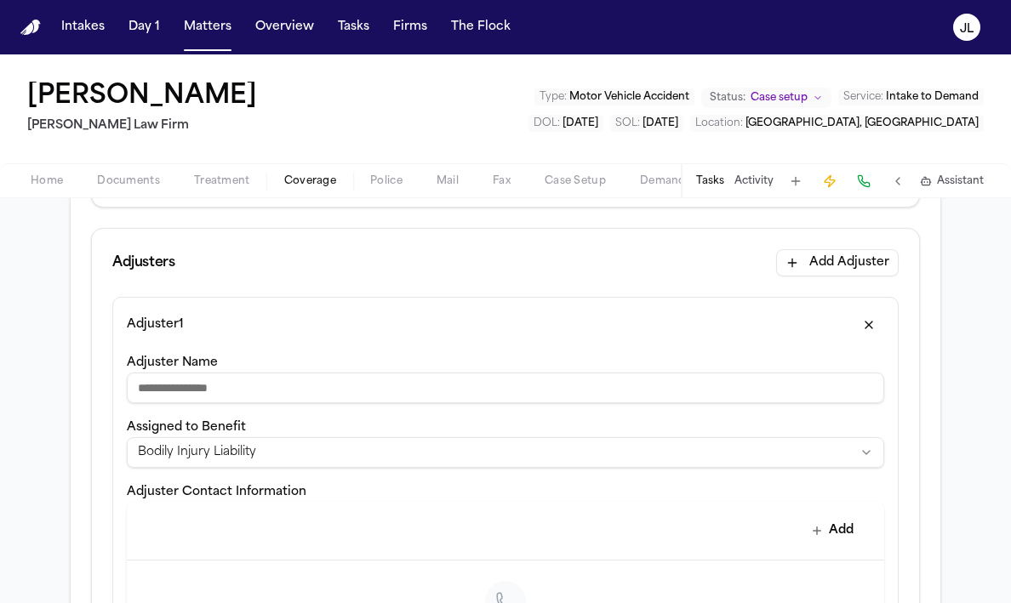
click at [421, 391] on input "Adjuster Name" at bounding box center [505, 388] width 757 height 31
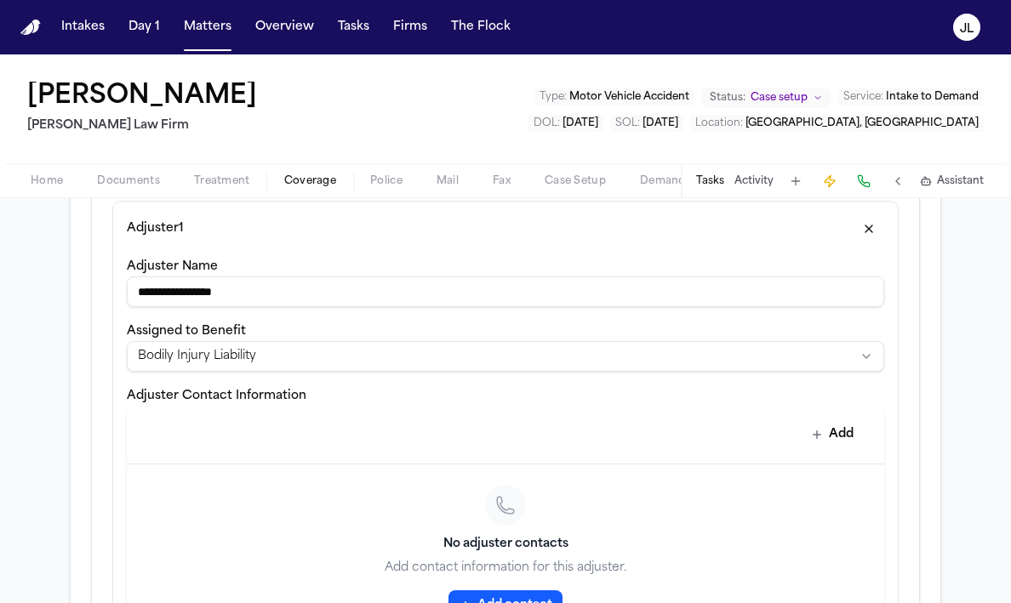
scroll to position [533, 0]
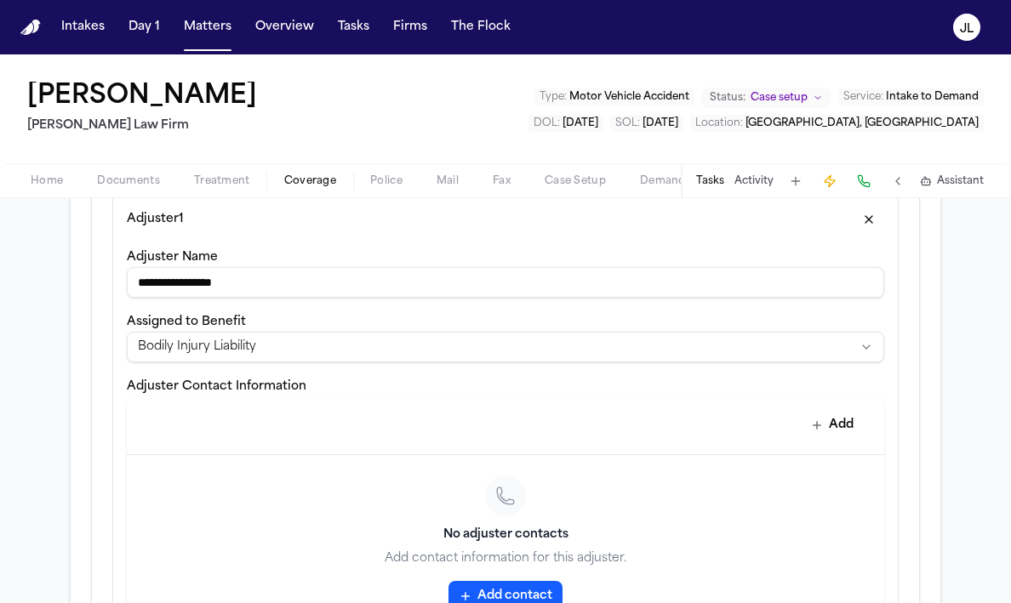
type input "**********"
click at [540, 594] on button "Add contact" at bounding box center [506, 596] width 114 height 31
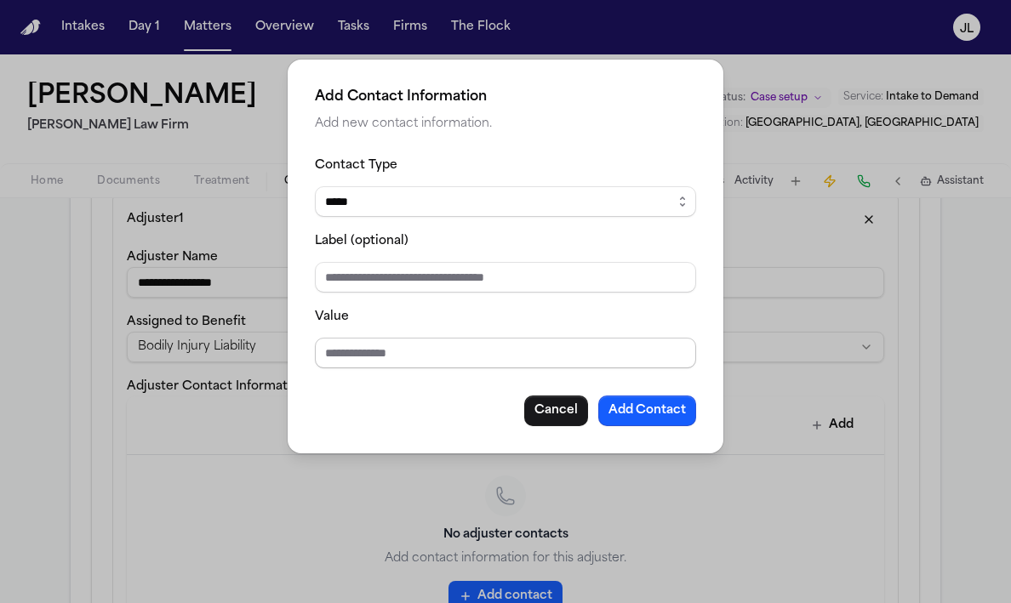
click at [452, 365] on input "Value" at bounding box center [505, 353] width 381 height 31
type input "**********"
click at [649, 420] on button "Add Contact" at bounding box center [647, 411] width 98 height 31
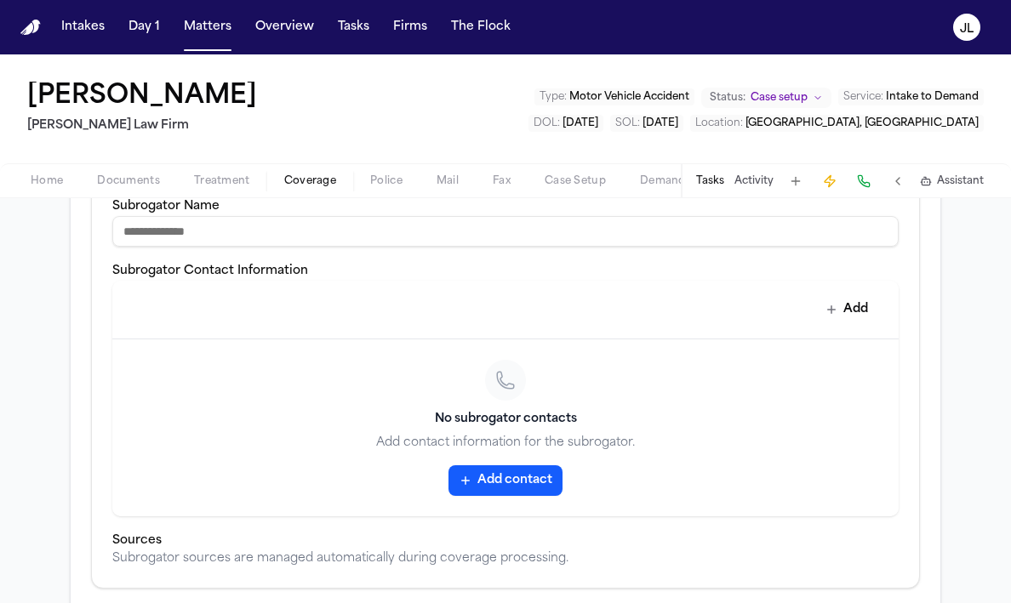
scroll to position [1055, 0]
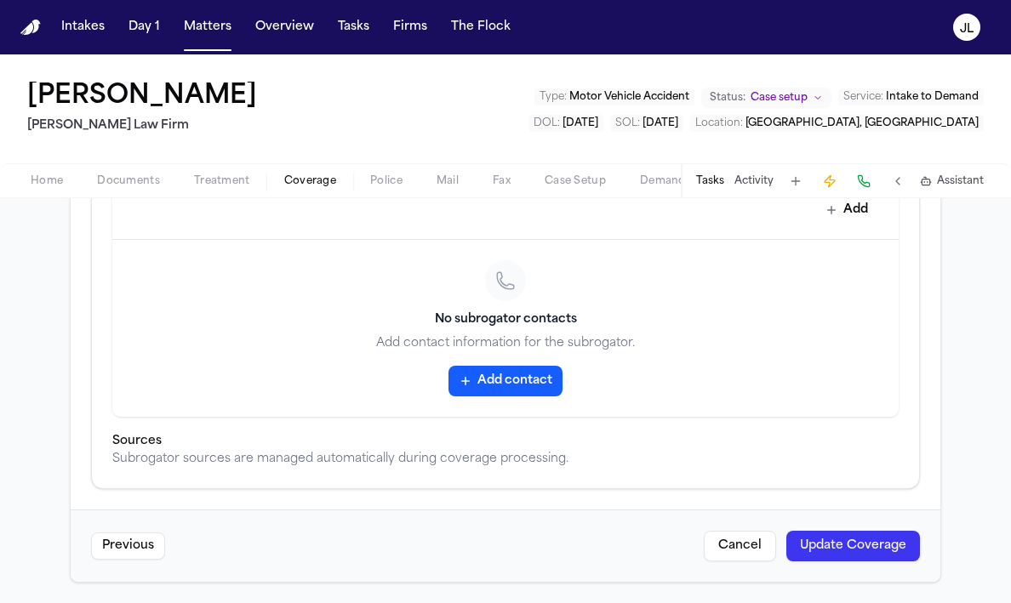
click at [848, 540] on button "Update Coverage" at bounding box center [853, 546] width 134 height 31
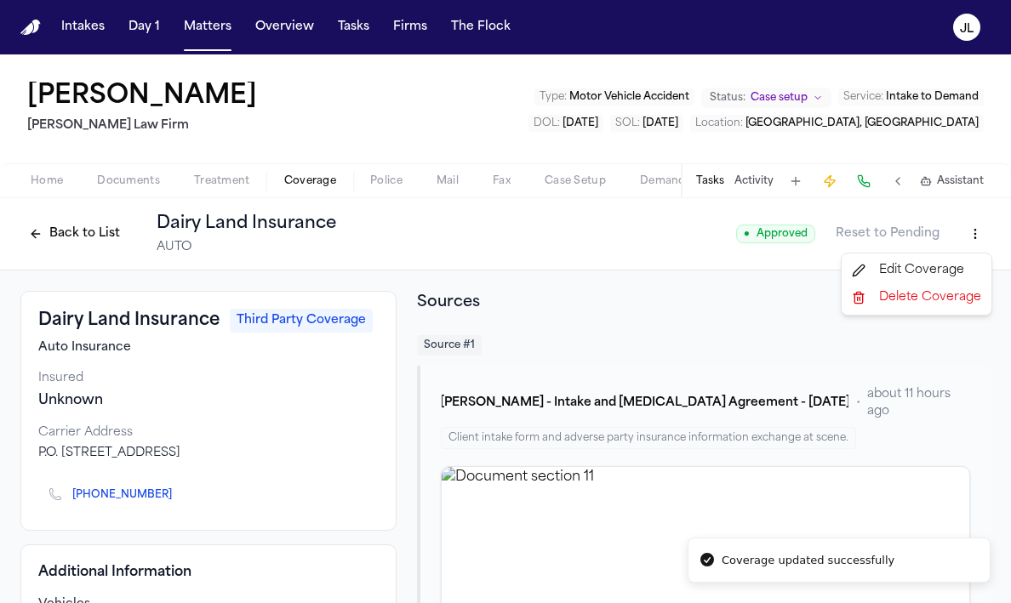
click at [975, 243] on html "Coverage updated successfully Intakes Day 1 Matters Overview Tasks Firms The Fl…" at bounding box center [505, 301] width 1011 height 603
click at [930, 268] on div "Edit Coverage" at bounding box center [916, 270] width 143 height 27
select select "**********"
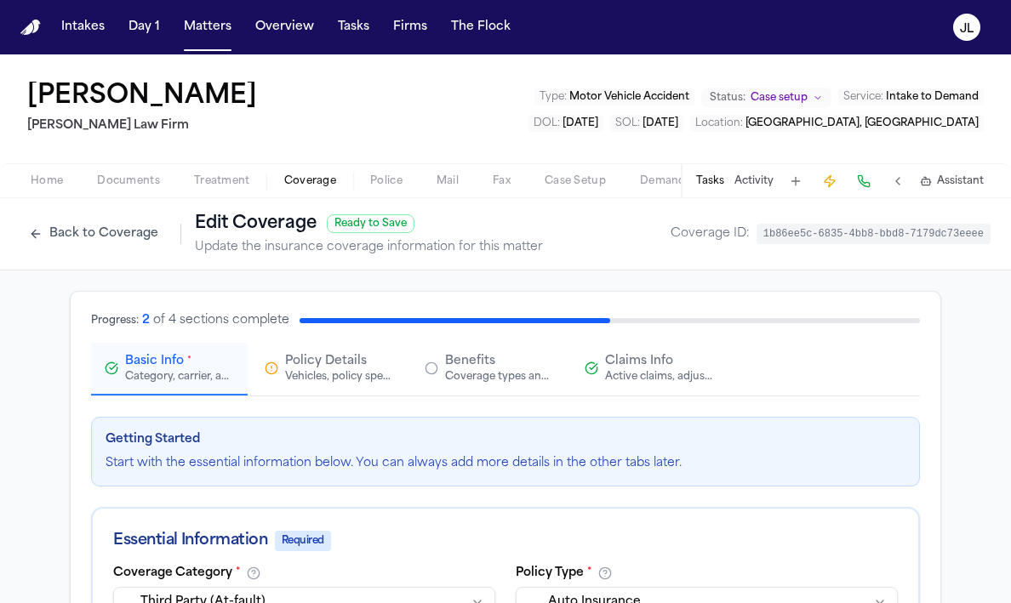
click at [289, 373] on div "Vehicles, policy specifics, and additional details" at bounding box center [339, 377] width 109 height 14
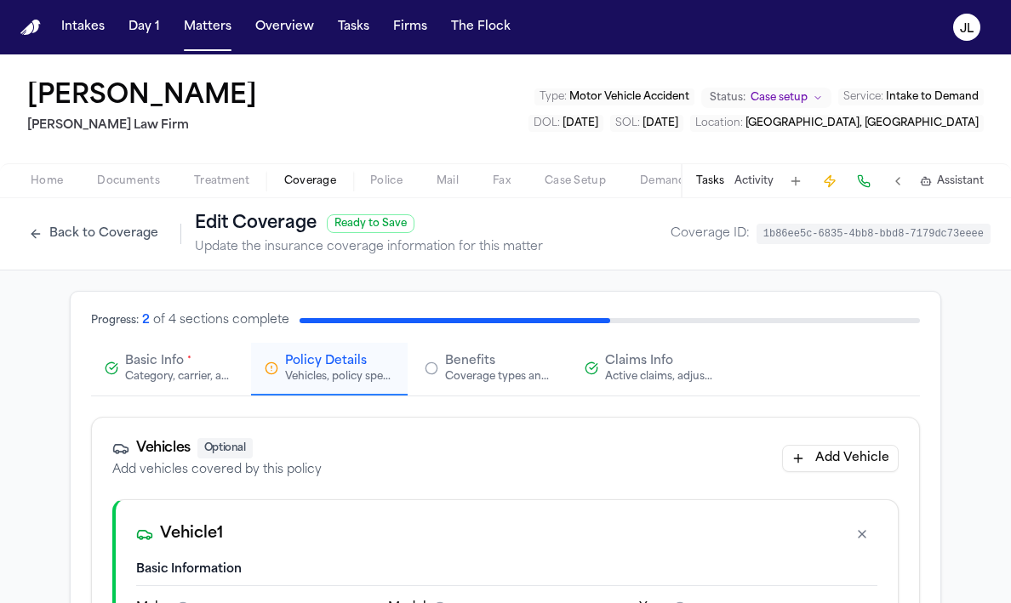
click at [132, 365] on span "Basic Info" at bounding box center [154, 361] width 59 height 17
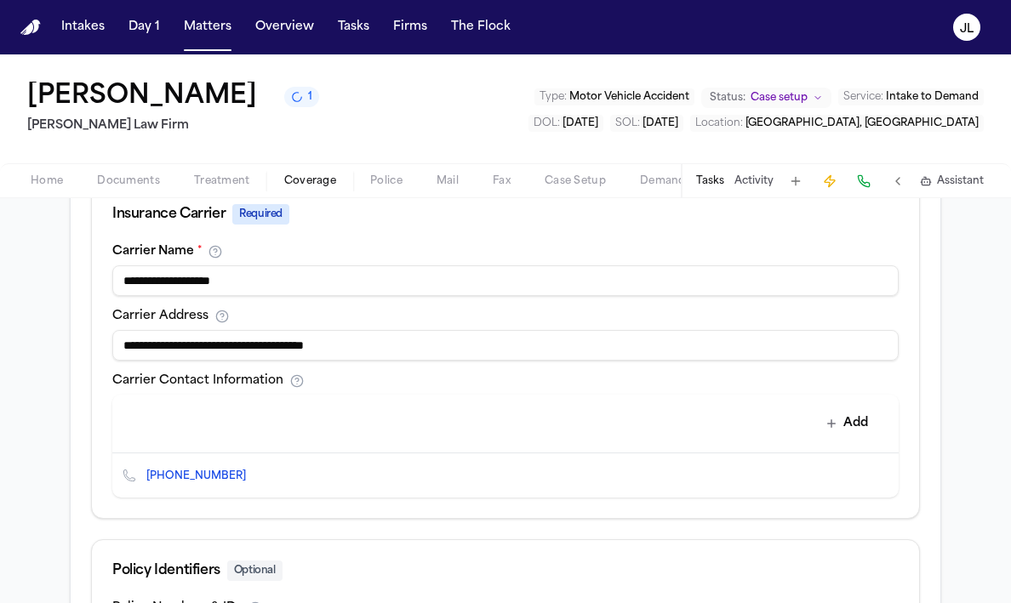
scroll to position [542, 0]
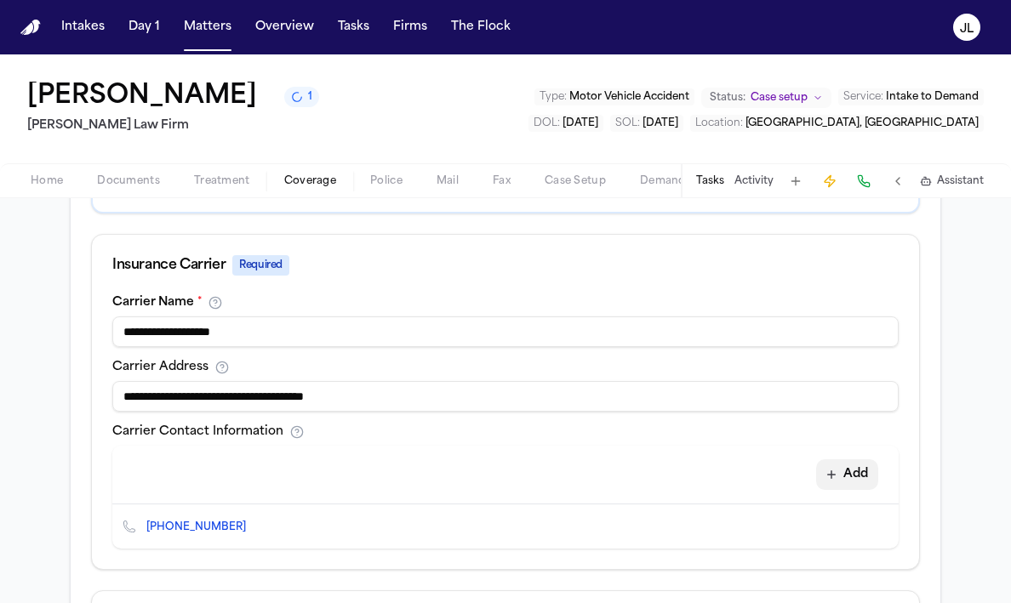
click at [853, 471] on button "Add" at bounding box center [847, 475] width 62 height 31
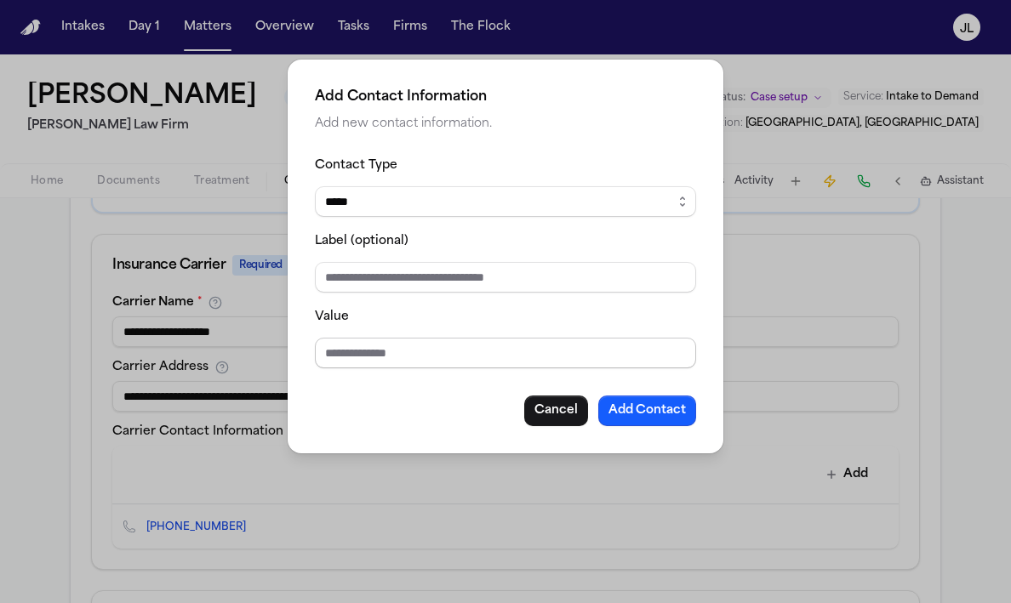
click at [397, 362] on input "Value" at bounding box center [505, 353] width 381 height 31
click at [412, 333] on div "Value" at bounding box center [505, 337] width 381 height 62
click at [399, 347] on input "Value" at bounding box center [505, 353] width 381 height 31
paste input "**********"
type input "**********"
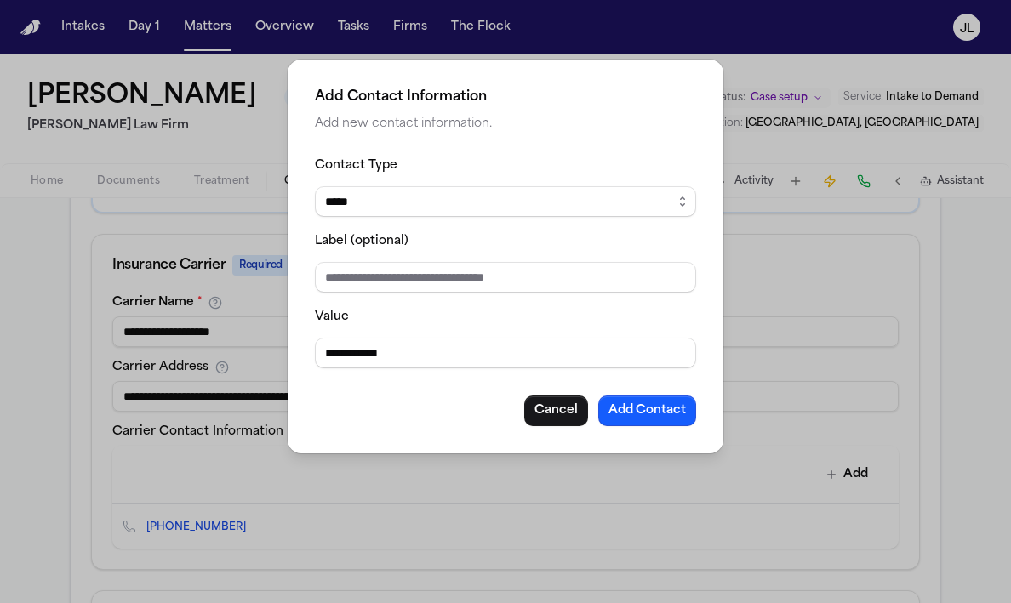
click at [637, 396] on button "Add Contact" at bounding box center [647, 411] width 98 height 31
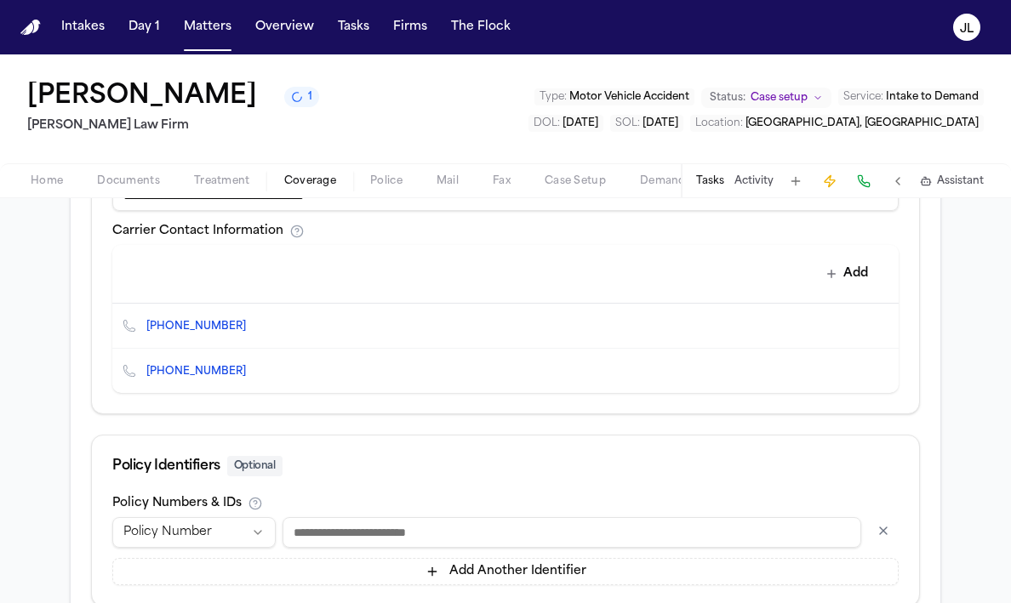
scroll to position [729, 0]
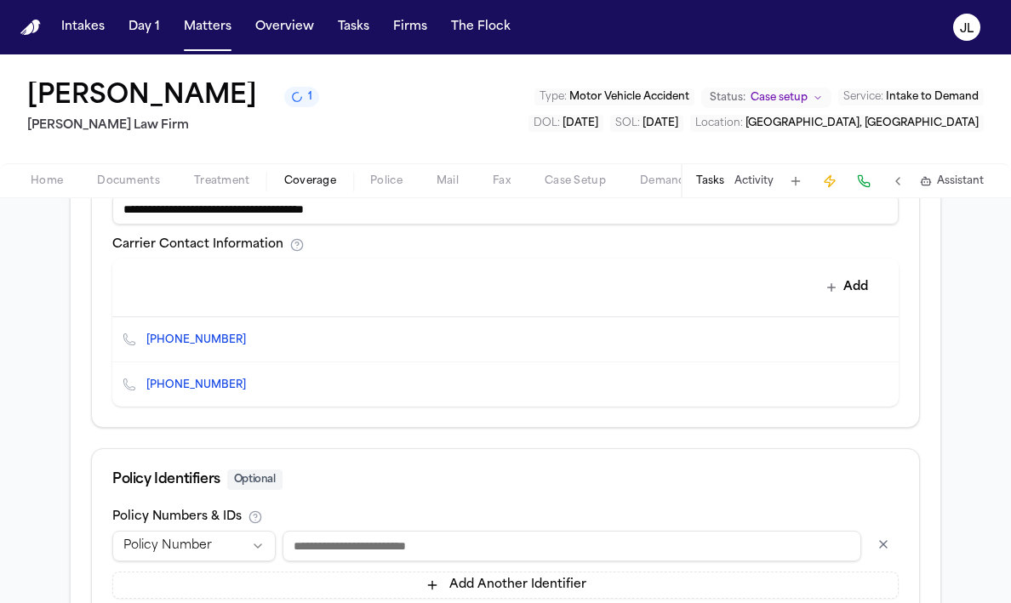
click at [855, 381] on icon "Edit contact" at bounding box center [851, 385] width 12 height 12
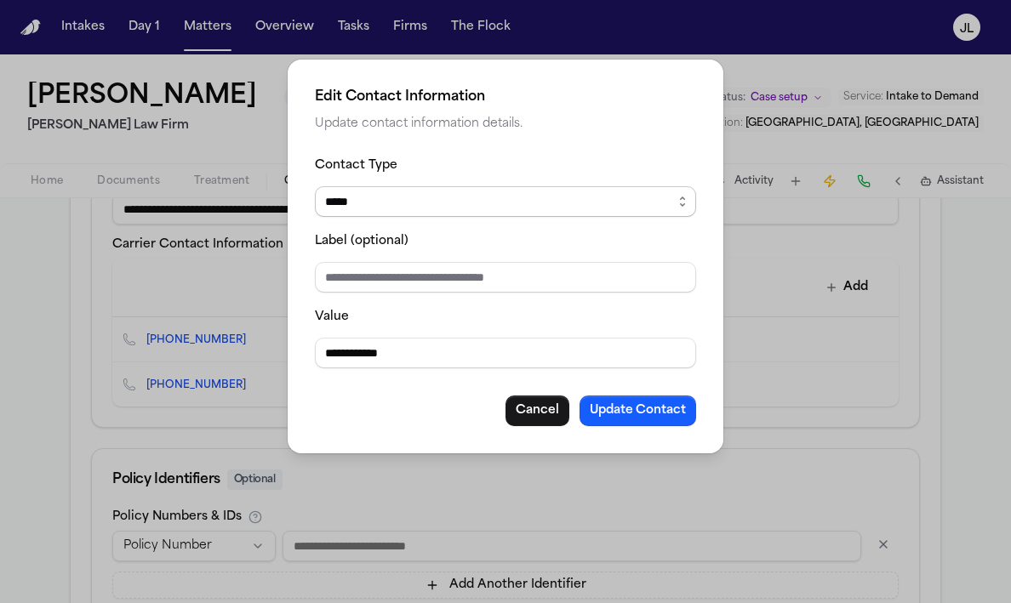
click at [406, 193] on select "***** ***** ******* *** *****" at bounding box center [505, 201] width 381 height 31
select select "***"
click at [315, 186] on select "***** ***** ******* *** *****" at bounding box center [505, 201] width 381 height 31
click at [621, 409] on button "Update Contact" at bounding box center [638, 411] width 117 height 31
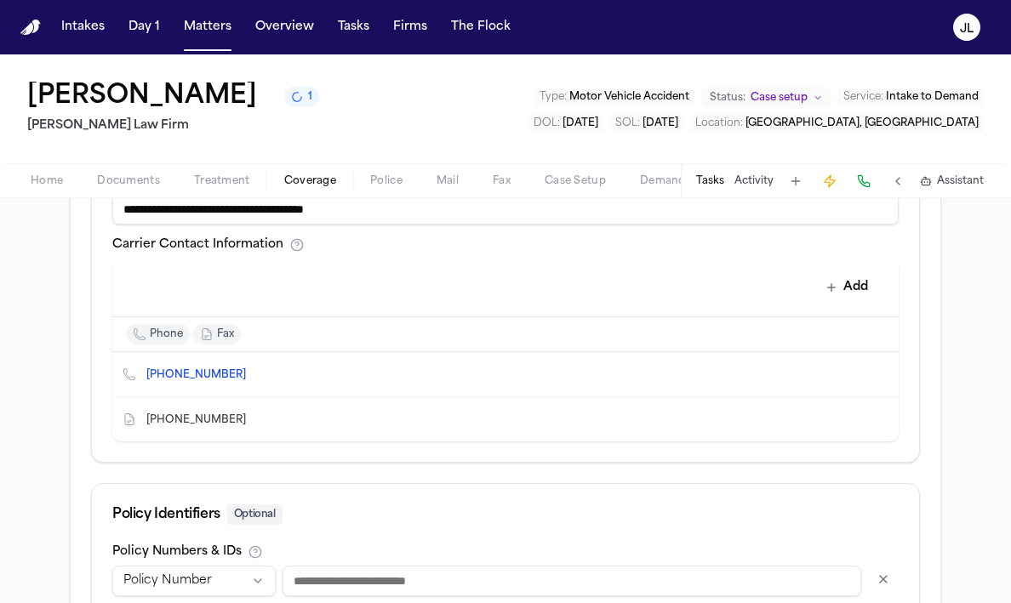
scroll to position [896, 0]
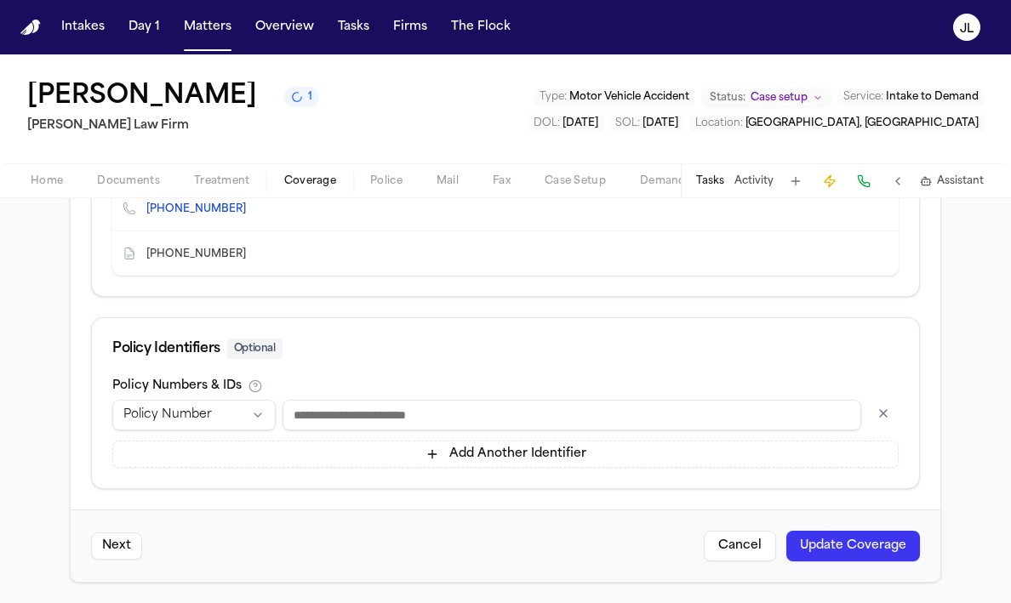
click at [862, 540] on button "Update Coverage" at bounding box center [853, 546] width 134 height 31
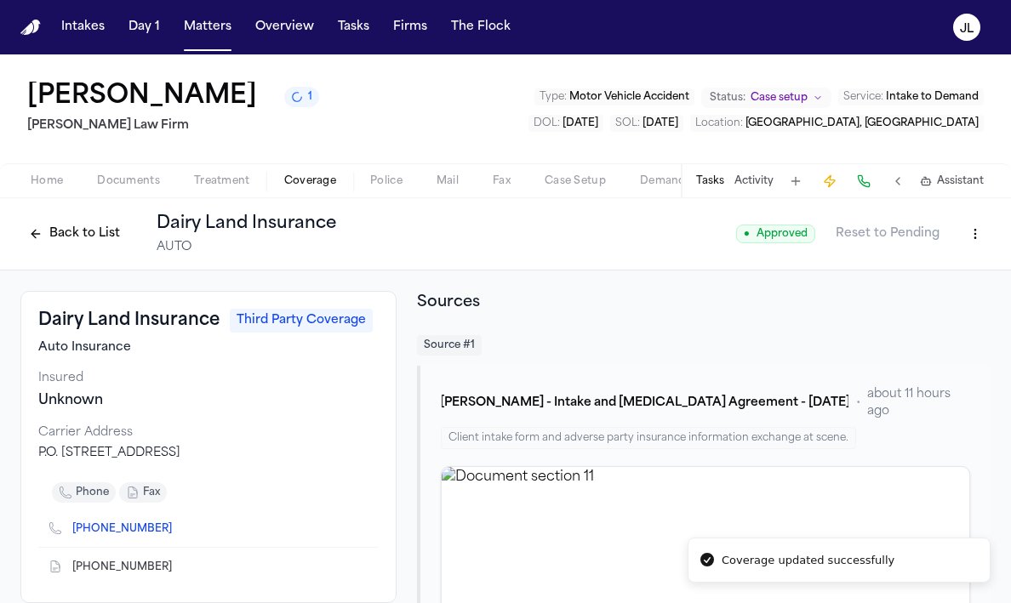
click at [82, 241] on button "Back to List" at bounding box center [74, 233] width 108 height 27
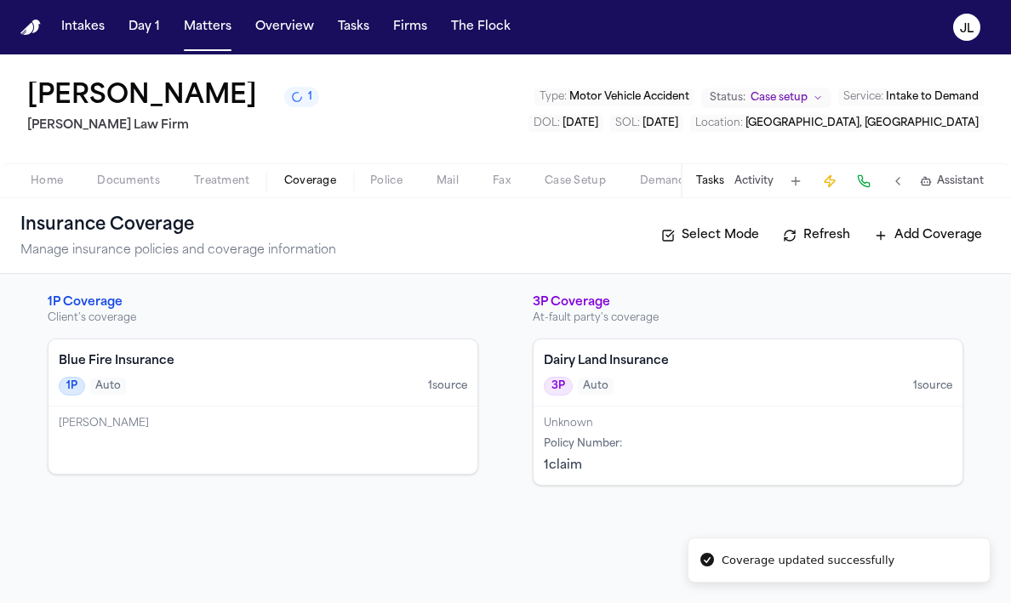
click at [191, 396] on div "1P Auto 1 source" at bounding box center [263, 386] width 409 height 19
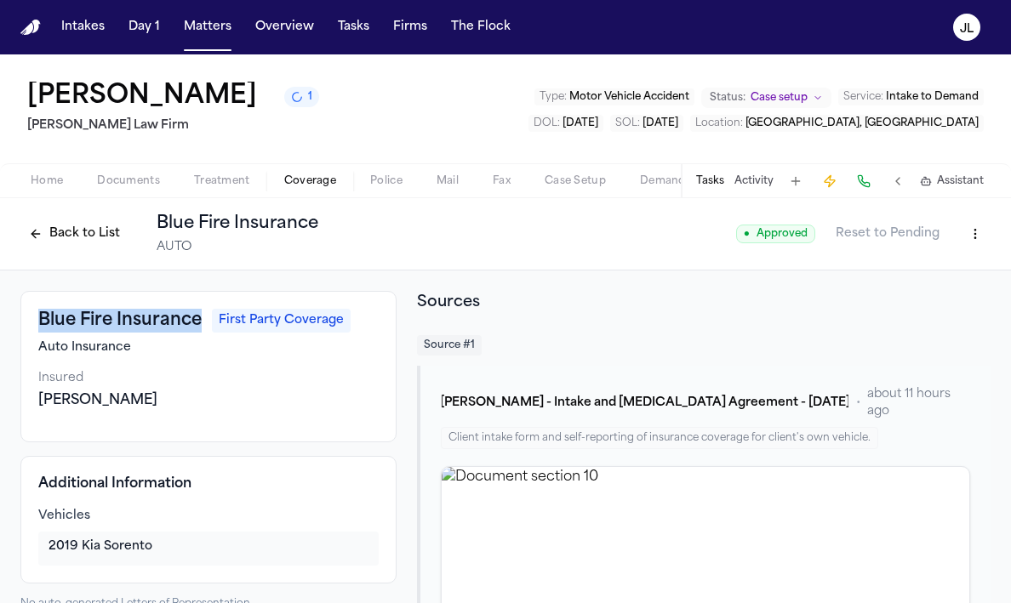
drag, startPoint x: 206, startPoint y: 321, endPoint x: 37, endPoint y: 320, distance: 169.4
click at [37, 320] on div "Blue Fire Insurance First Party Coverage Auto Insurance Insured Joseph Castille…" at bounding box center [208, 366] width 376 height 151
copy h3 "Blue Fire Insurance"
click at [974, 240] on html "Intakes Day 1 Matters Overview Tasks Firms The Flock JL Joseph Castilleja 2 Ruy…" at bounding box center [505, 301] width 1011 height 603
click at [944, 266] on div "Edit Coverage" at bounding box center [916, 272] width 143 height 27
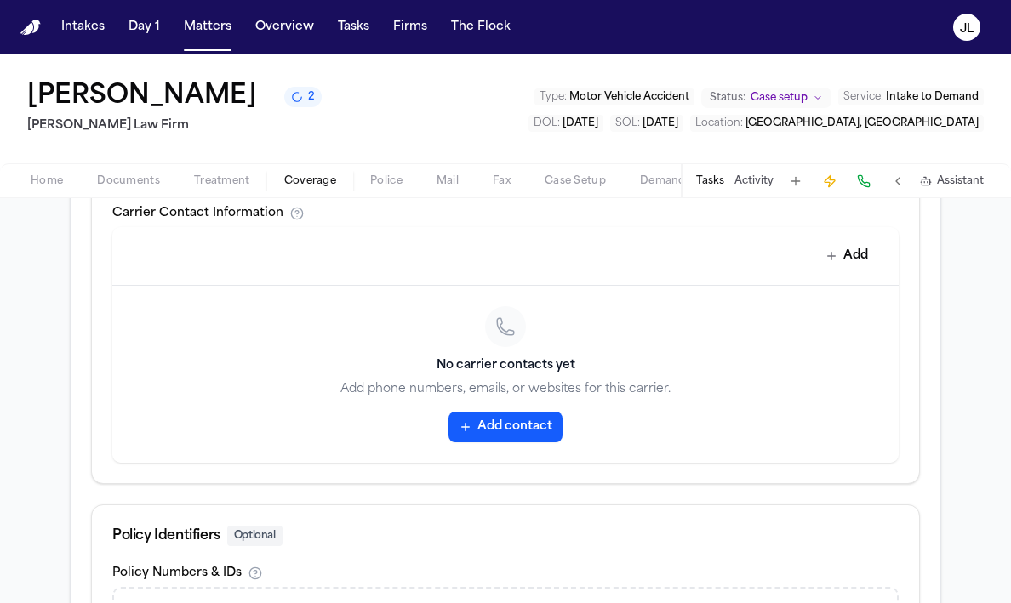
scroll to position [805, 0]
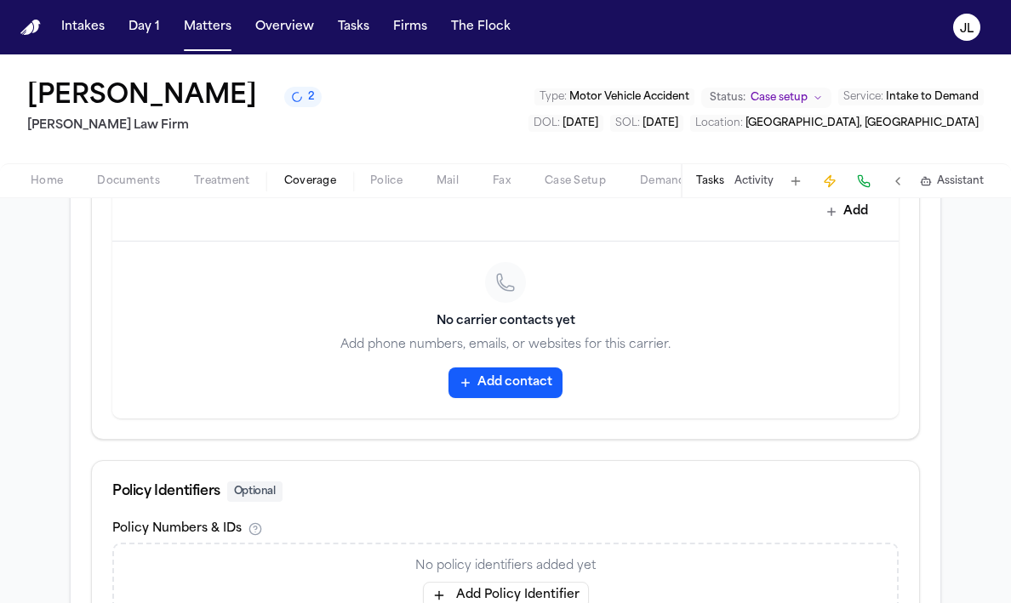
click at [470, 390] on icon "button" at bounding box center [466, 383] width 14 height 14
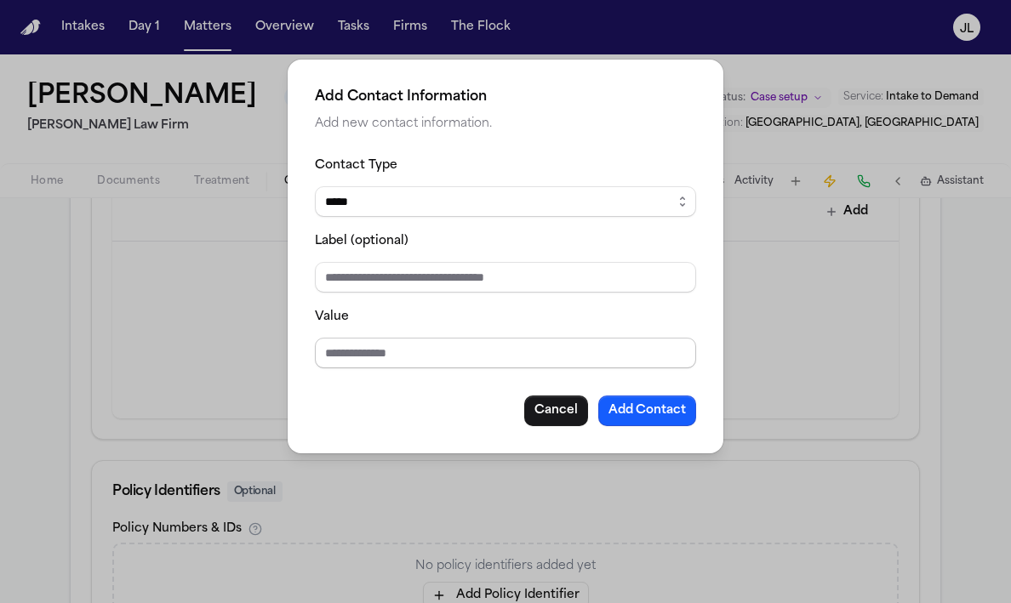
click at [363, 352] on input "Value" at bounding box center [505, 353] width 381 height 31
paste input "**********"
type input "**********"
click at [669, 414] on button "Add Contact" at bounding box center [647, 411] width 98 height 31
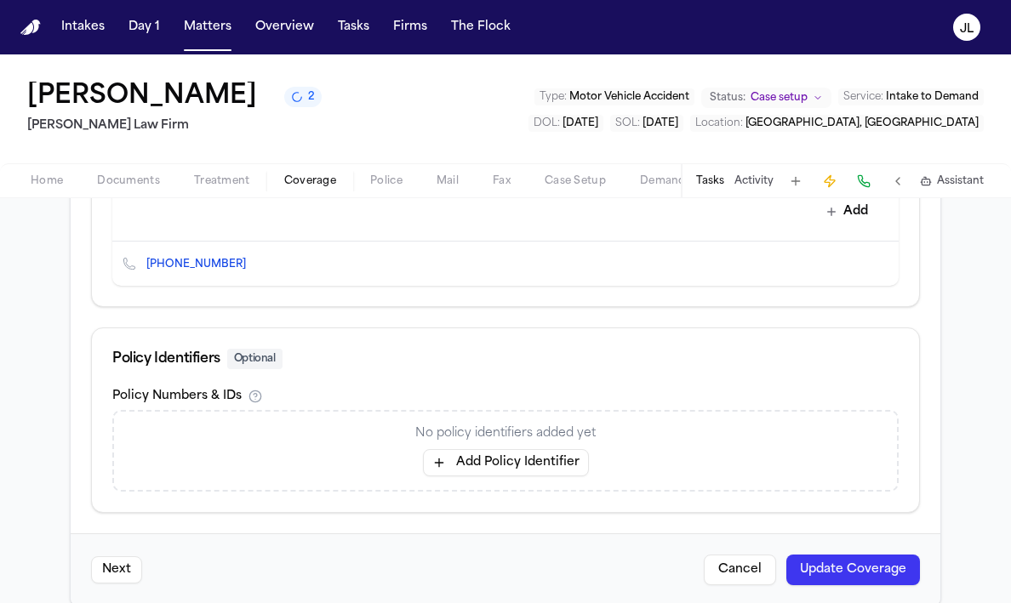
scroll to position [830, 0]
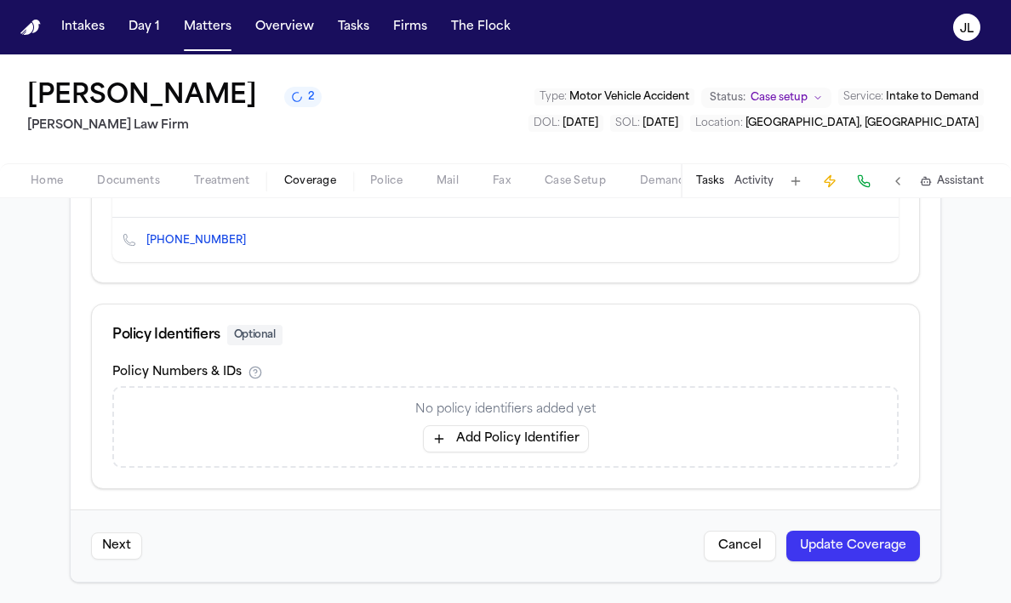
click at [880, 548] on button "Update Coverage" at bounding box center [853, 546] width 134 height 31
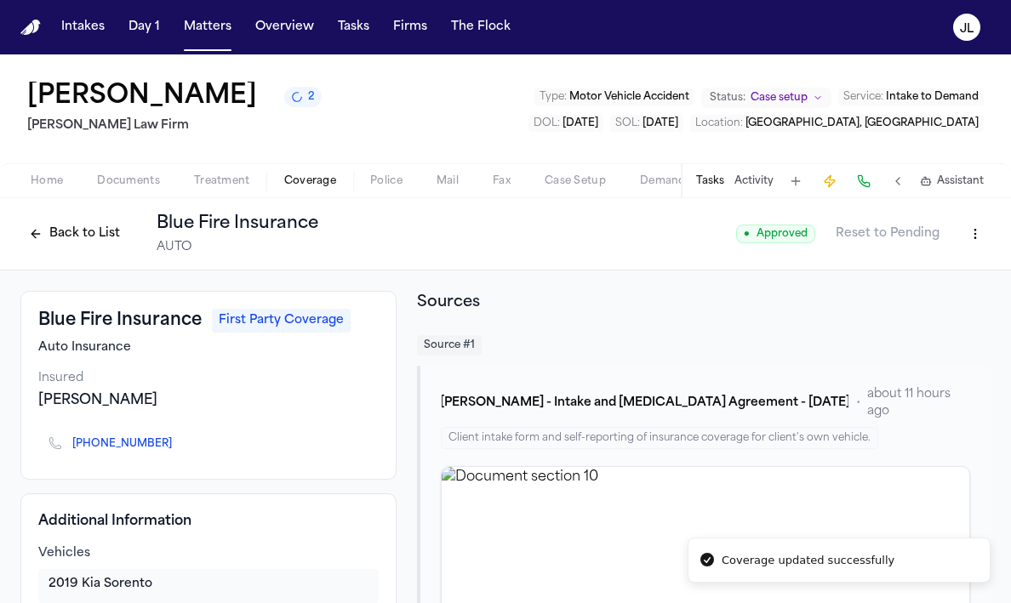
click at [878, 180] on div "Tasks Activity Assistant" at bounding box center [839, 180] width 317 height 33
click at [874, 180] on button at bounding box center [864, 181] width 24 height 24
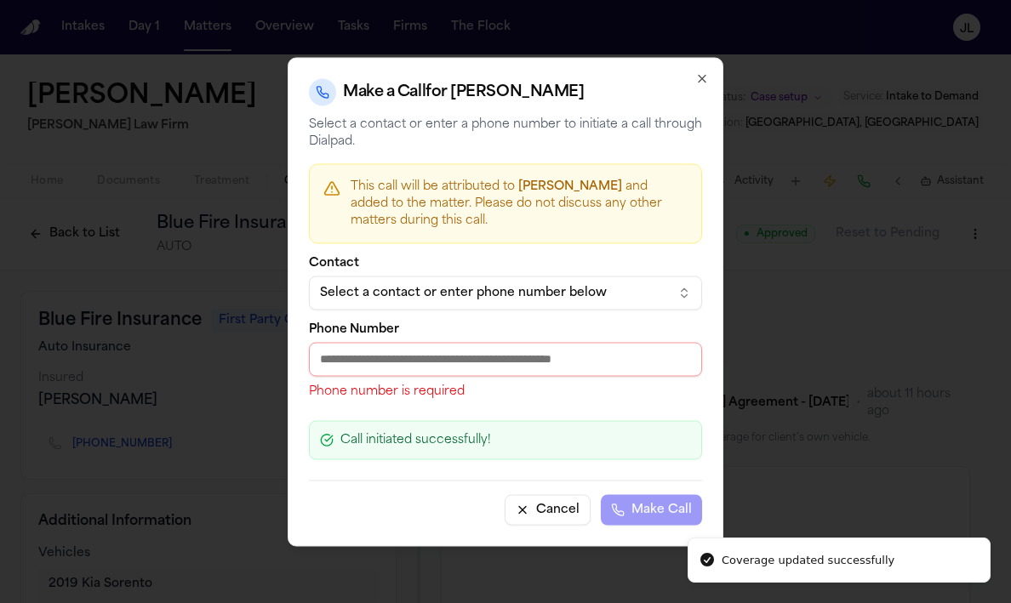
click at [393, 361] on input "Phone Number" at bounding box center [505, 359] width 393 height 34
paste input "**********"
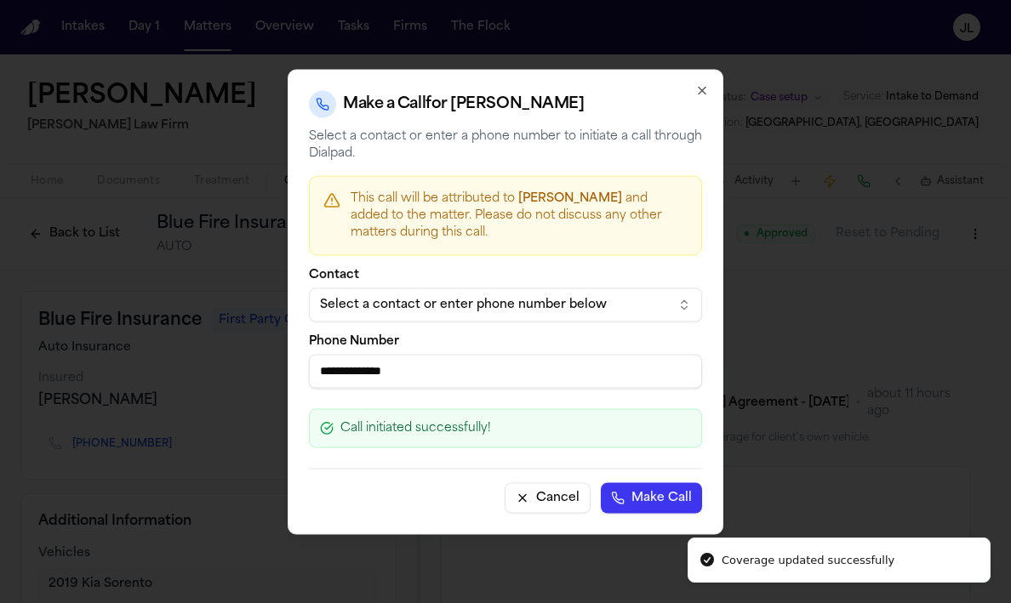
type input "**********"
click at [631, 491] on button "Make Call" at bounding box center [651, 498] width 101 height 31
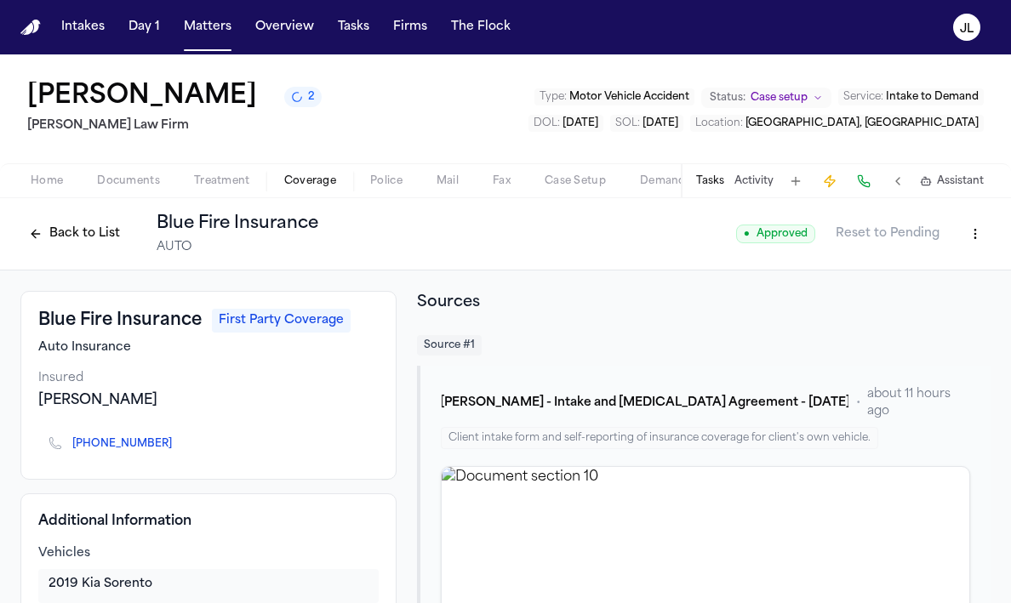
click at [83, 237] on button "Back to List" at bounding box center [74, 233] width 108 height 27
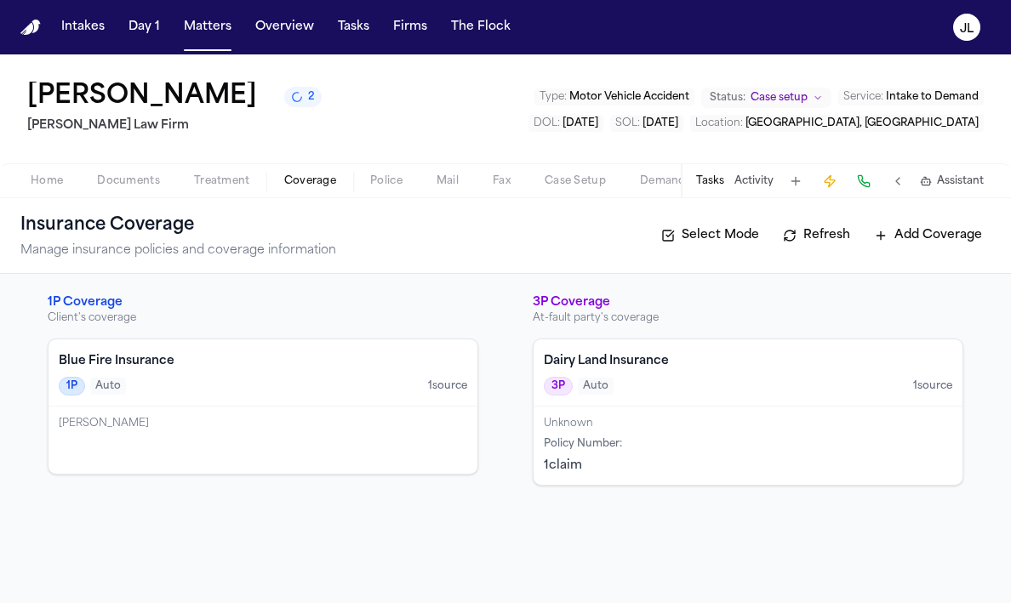
click at [243, 431] on div "Joseph Castilleja" at bounding box center [263, 424] width 409 height 14
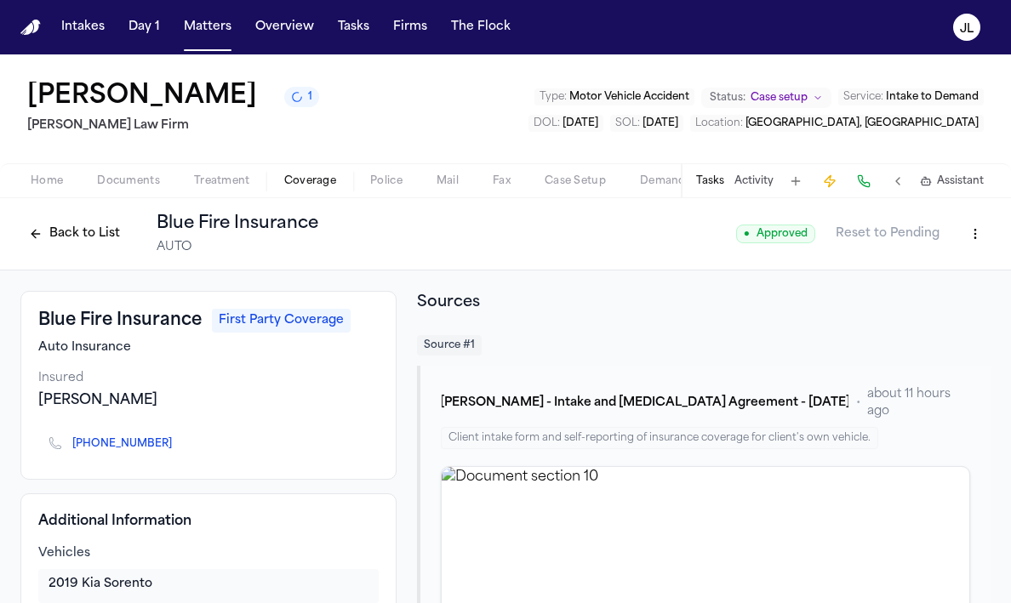
click at [56, 235] on button "Back to List" at bounding box center [74, 233] width 108 height 27
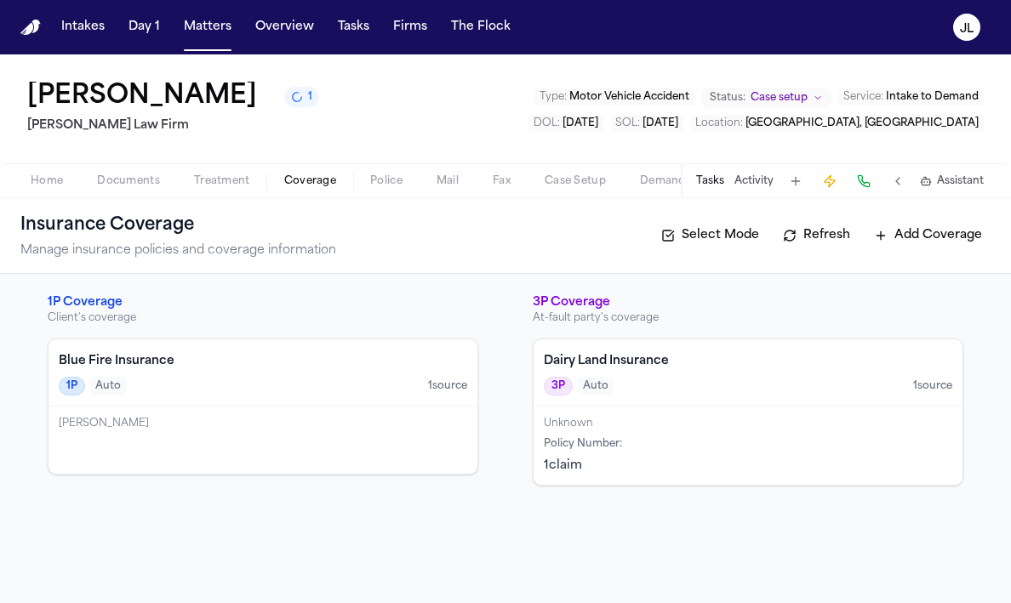
click at [54, 188] on span "Home" at bounding box center [47, 181] width 32 height 14
click at [300, 188] on span "Coverage" at bounding box center [310, 181] width 52 height 14
click at [284, 388] on div "1P Auto 1 source" at bounding box center [263, 386] width 409 height 19
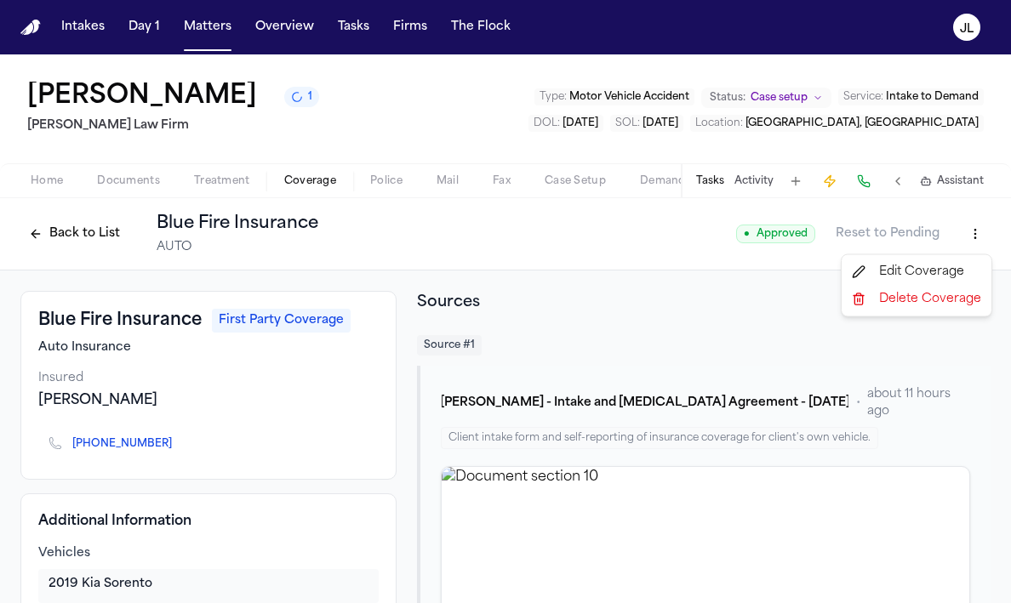
click at [973, 243] on html "Intakes Day 1 Matters Overview Tasks Firms The Flock JL Joseph Castilleja 1 Ruy…" at bounding box center [505, 301] width 1011 height 603
click at [933, 273] on div "Edit Coverage" at bounding box center [916, 272] width 143 height 27
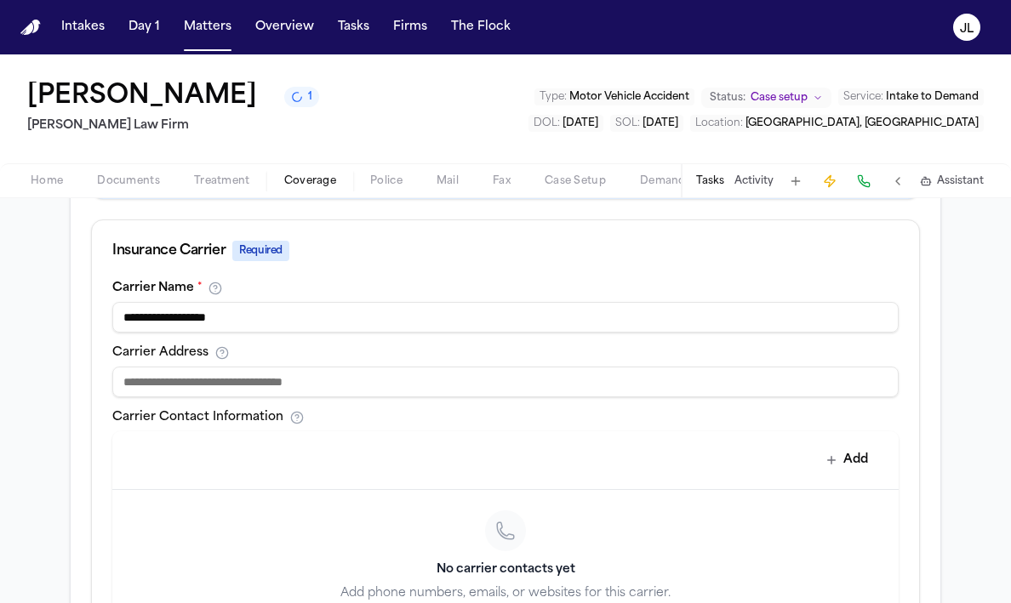
scroll to position [563, 0]
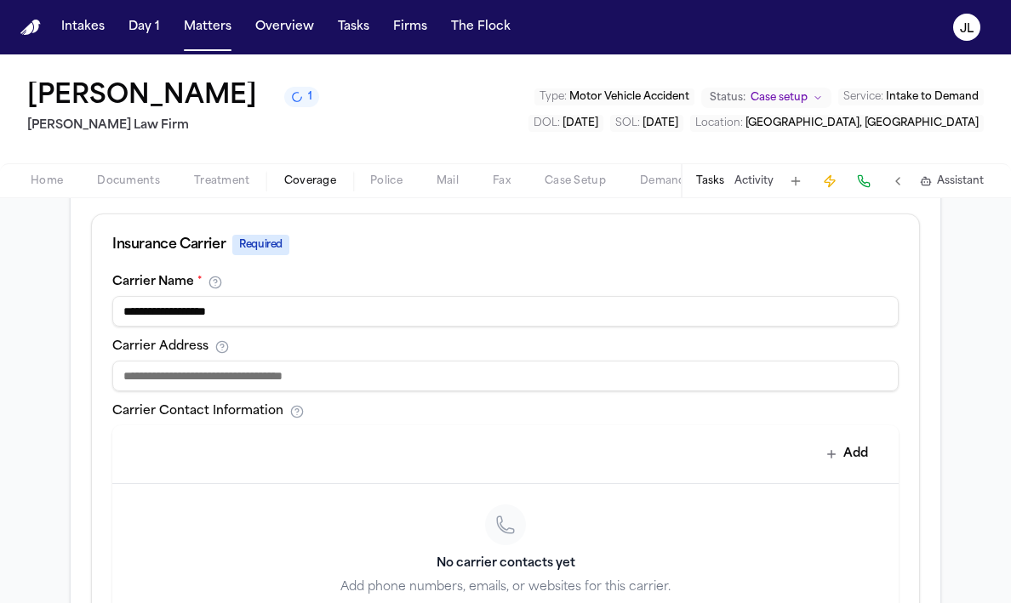
click at [236, 374] on input at bounding box center [505, 376] width 786 height 31
type input "*"
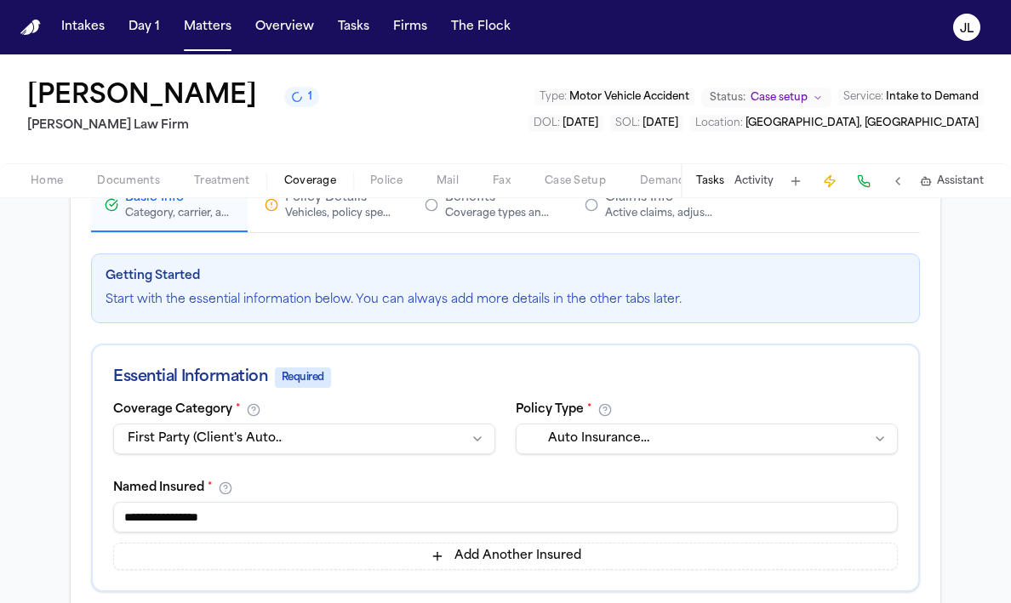
scroll to position [0, 0]
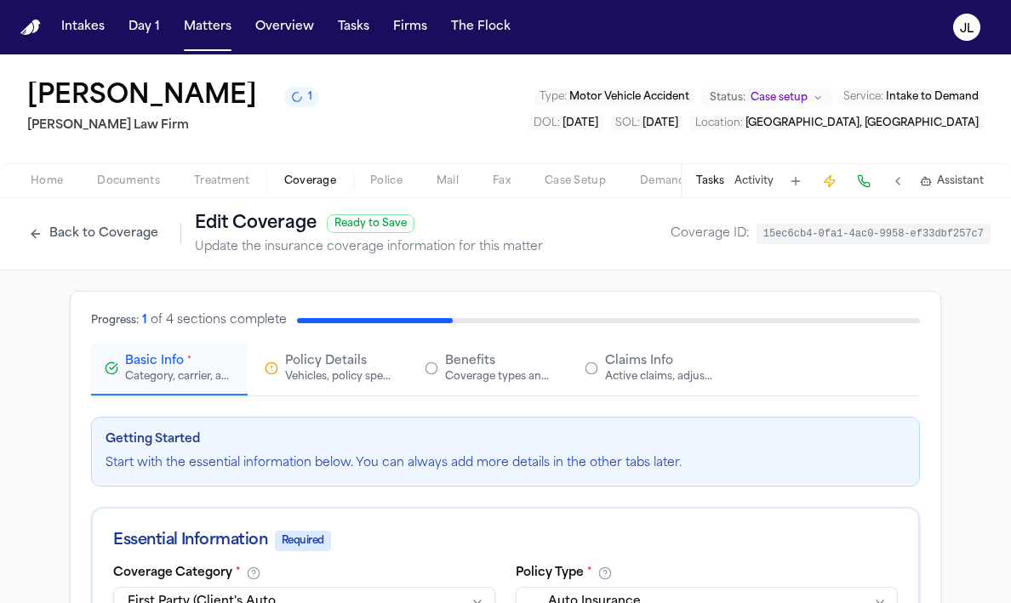
click at [306, 365] on span "Policy Details" at bounding box center [326, 361] width 82 height 17
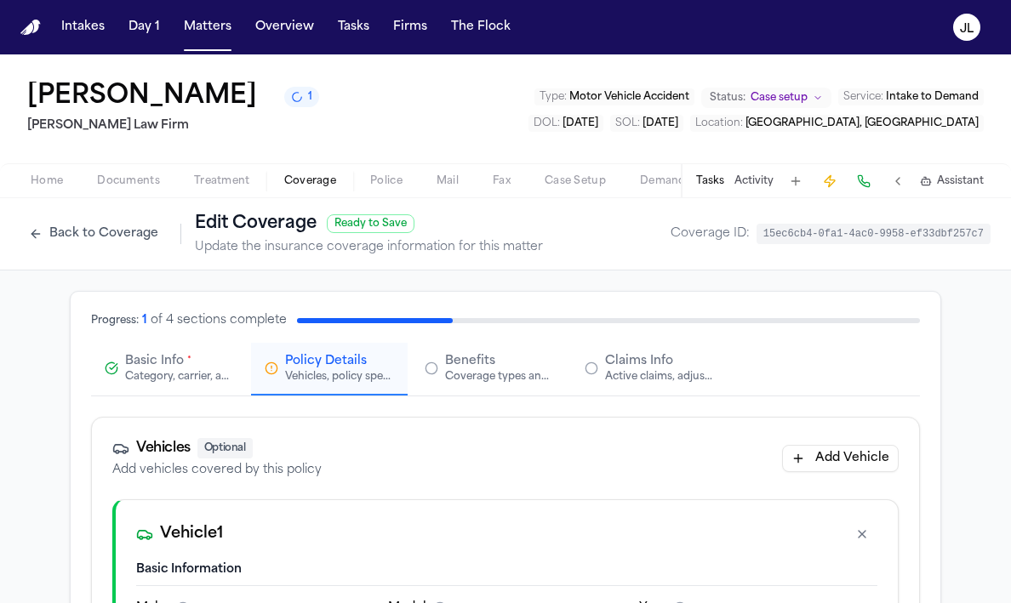
click at [174, 365] on span "Basic Info" at bounding box center [154, 361] width 59 height 17
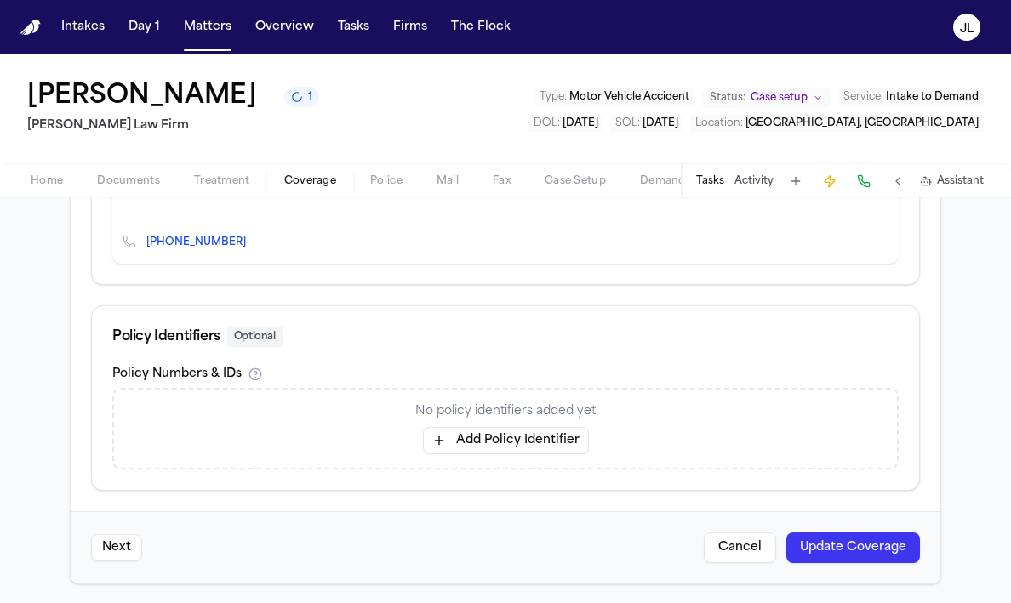
scroll to position [830, 0]
click at [859, 543] on button "Update Coverage" at bounding box center [853, 546] width 134 height 31
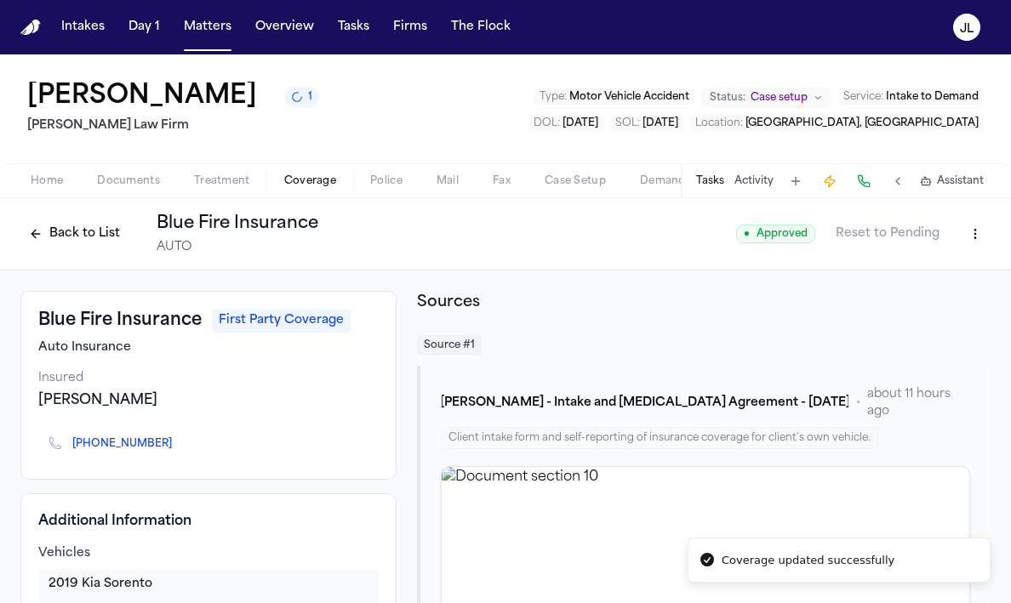
click at [74, 224] on button "Back to List" at bounding box center [74, 233] width 108 height 27
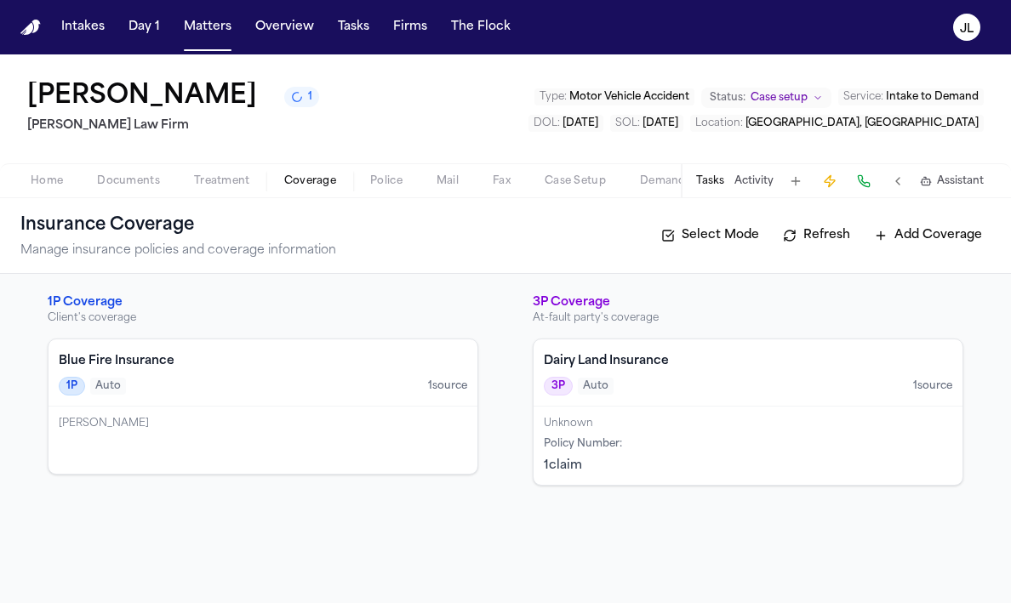
click at [180, 438] on div "Joseph Castilleja" at bounding box center [263, 440] width 429 height 67
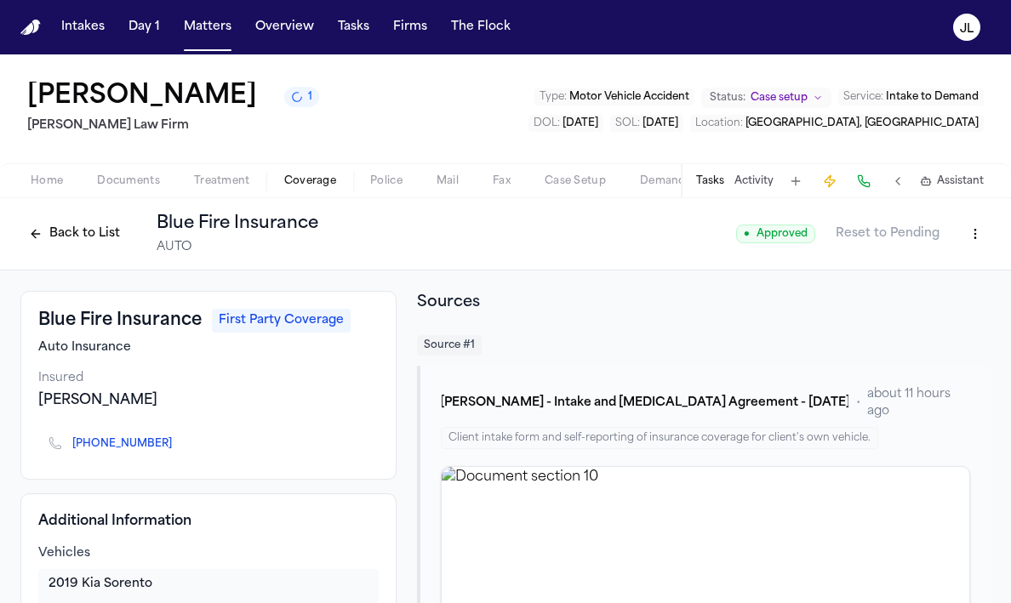
click at [970, 240] on html "Intakes Day 1 Matters Overview Tasks Firms The Flock JL Joseph Castilleja 1 Ruy…" at bounding box center [505, 301] width 1011 height 603
click at [890, 264] on div "Edit Coverage" at bounding box center [916, 272] width 143 height 27
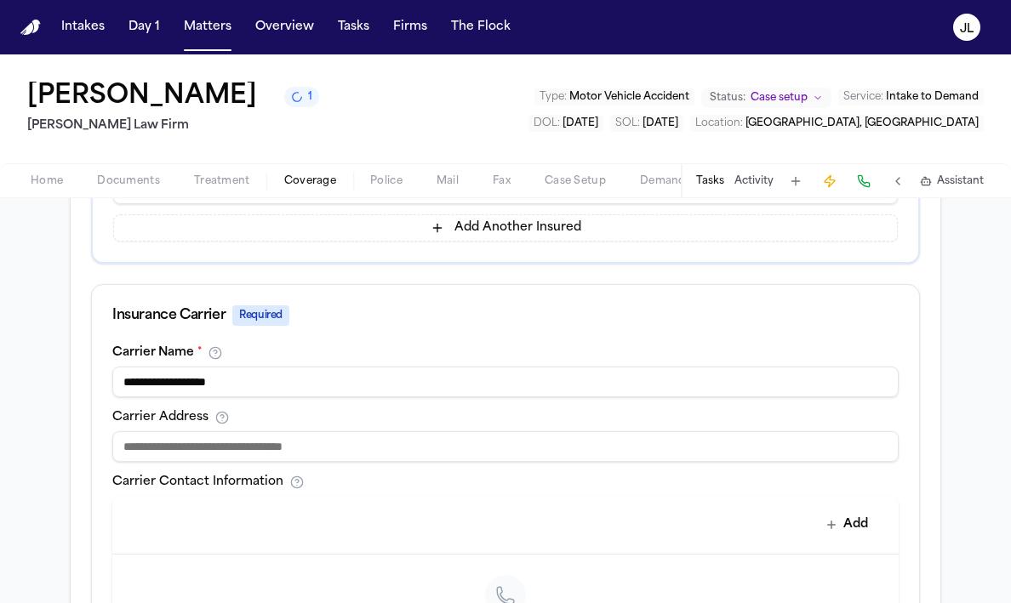
scroll to position [503, 0]
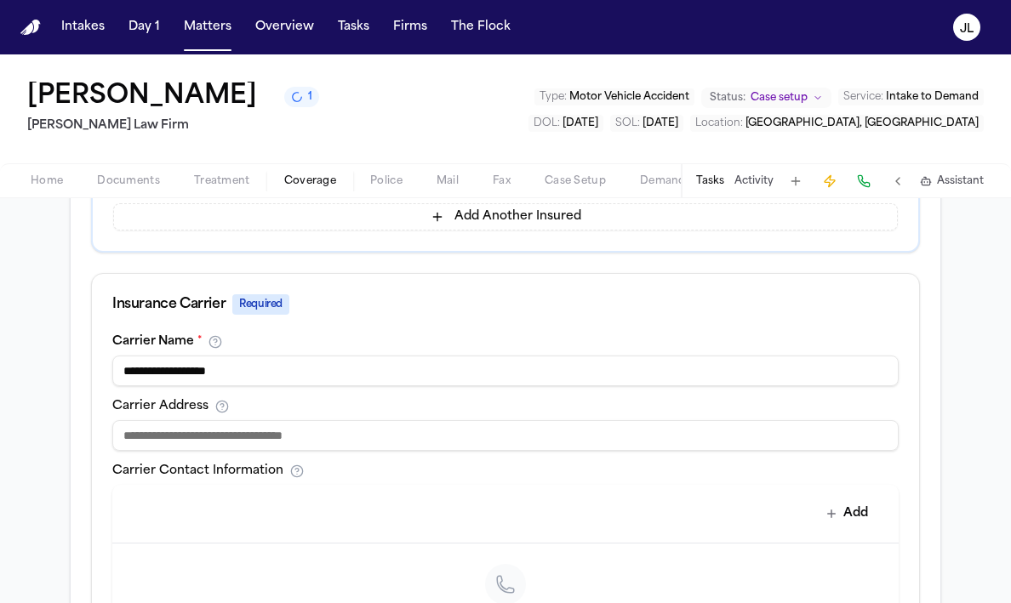
click at [549, 431] on input at bounding box center [505, 435] width 786 height 31
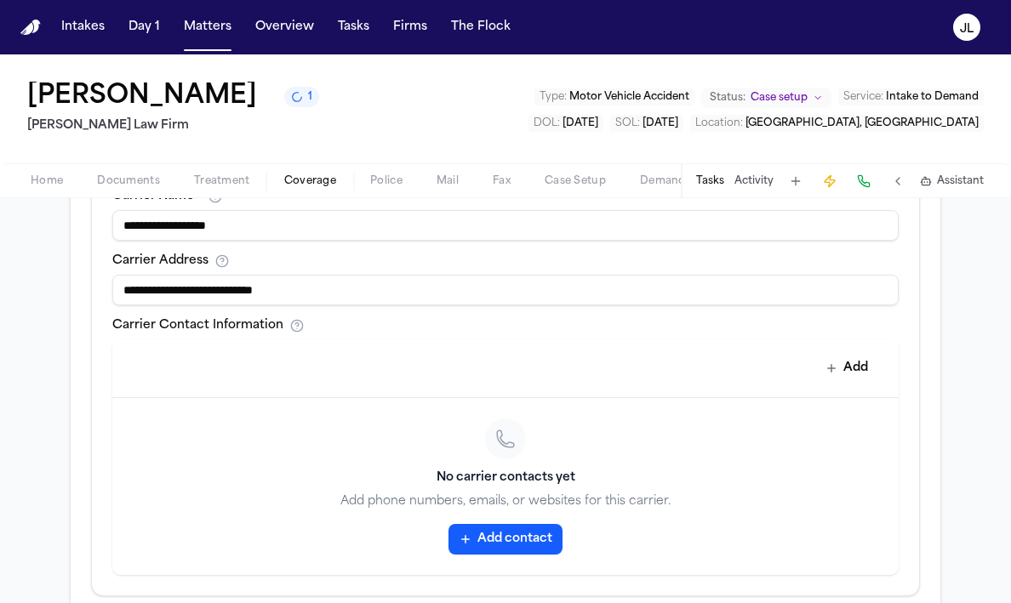
scroll to position [666, 0]
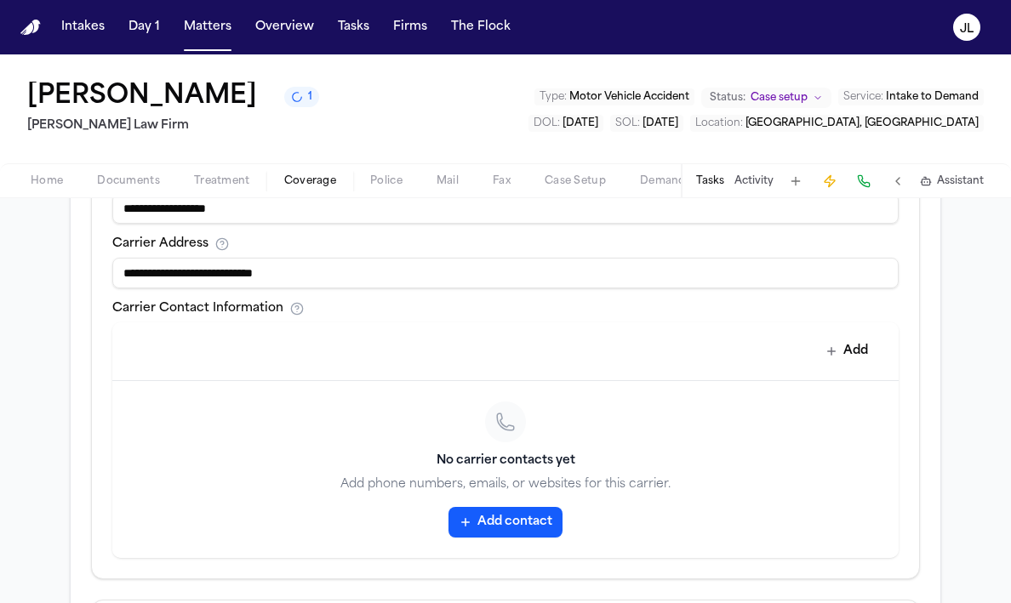
type input "**********"
click at [517, 500] on div "No carrier contacts yet Add phone numbers, emails, or websites for this carrier…" at bounding box center [505, 469] width 786 height 177
click at [517, 513] on button "Add contact" at bounding box center [506, 522] width 114 height 31
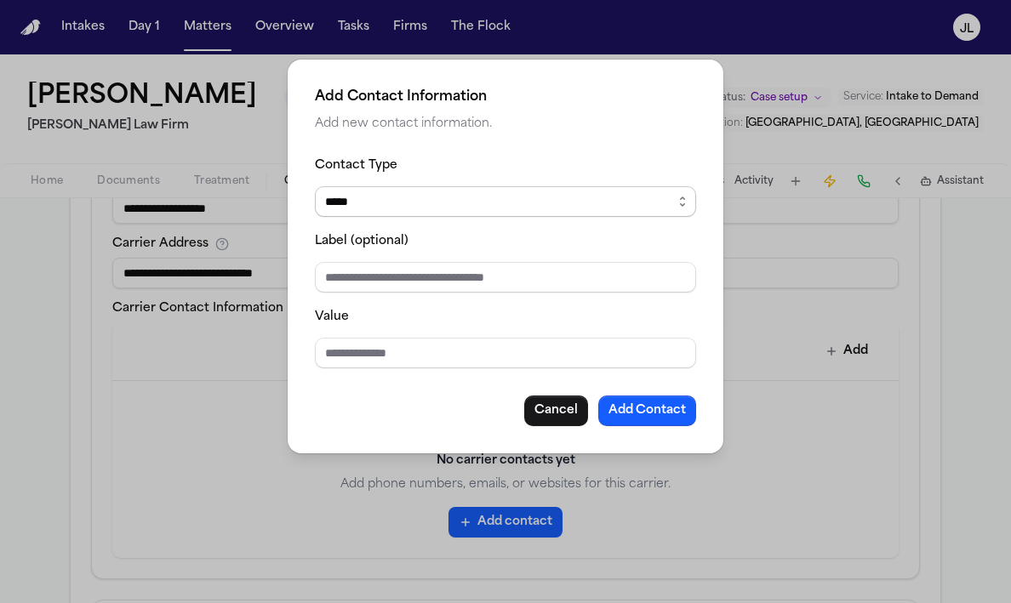
click at [412, 206] on select "***** ***** ******* *** *****" at bounding box center [505, 201] width 381 height 31
select select "***"
click at [315, 186] on select "***** ***** ******* *** *****" at bounding box center [505, 201] width 381 height 31
click at [347, 346] on input "Value" at bounding box center [505, 353] width 381 height 31
paste input "**********"
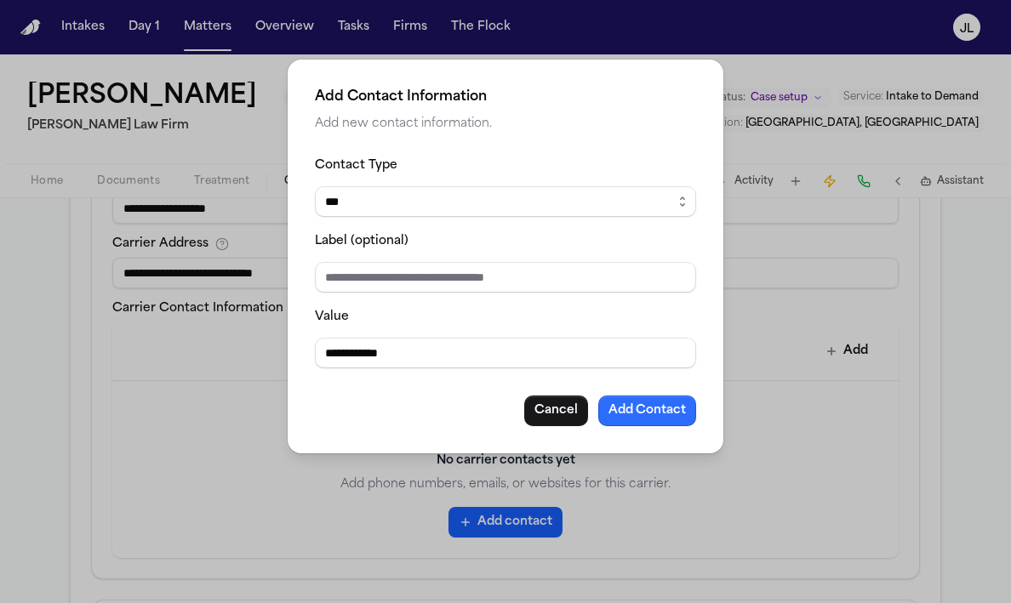
type input "**********"
click at [670, 416] on button "Add Contact" at bounding box center [647, 411] width 98 height 31
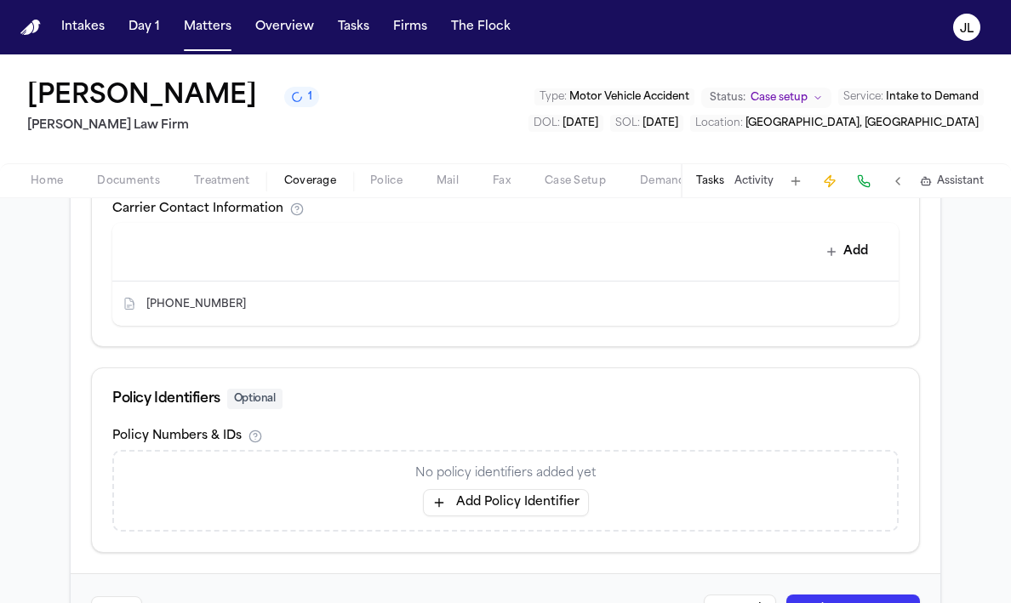
scroll to position [830, 0]
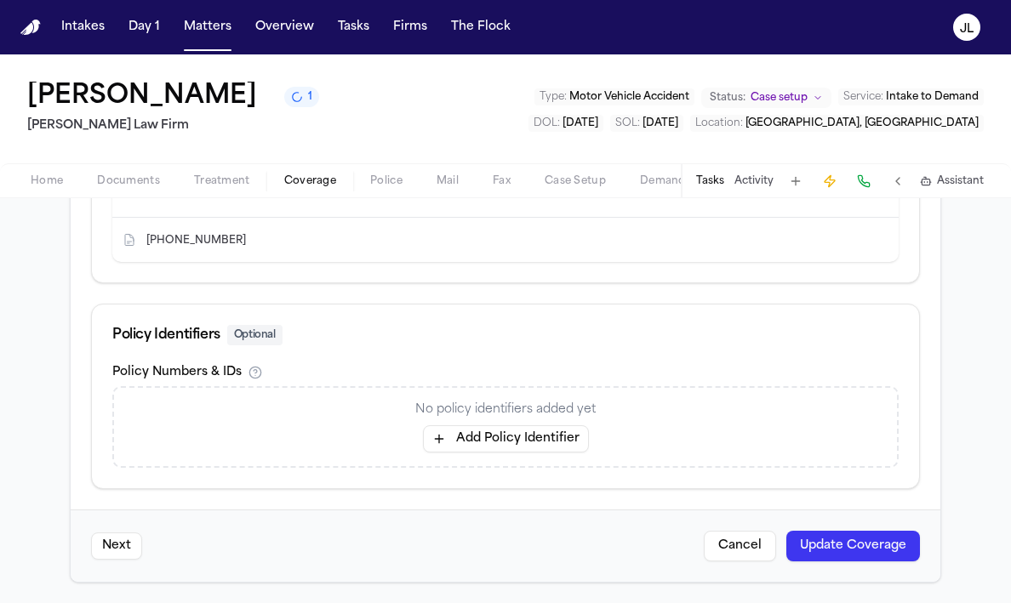
click at [882, 551] on button "Update Coverage" at bounding box center [853, 546] width 134 height 31
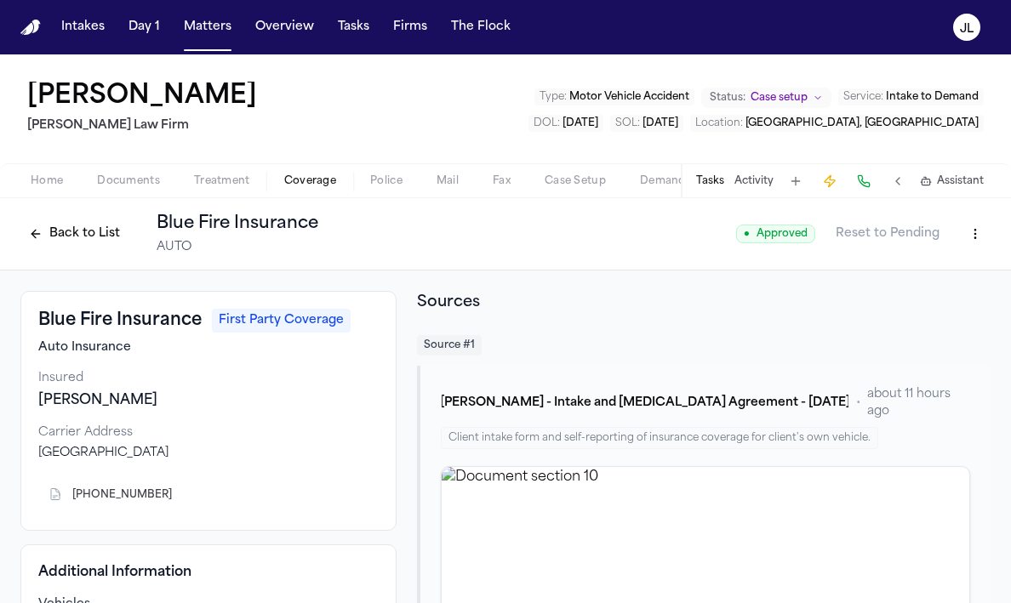
click at [970, 237] on html "Intakes Day 1 Matters Overview Tasks Firms The Flock JL Joseph Castilleja Ruy M…" at bounding box center [505, 301] width 1011 height 603
click at [942, 269] on div "Edit Coverage" at bounding box center [916, 270] width 143 height 27
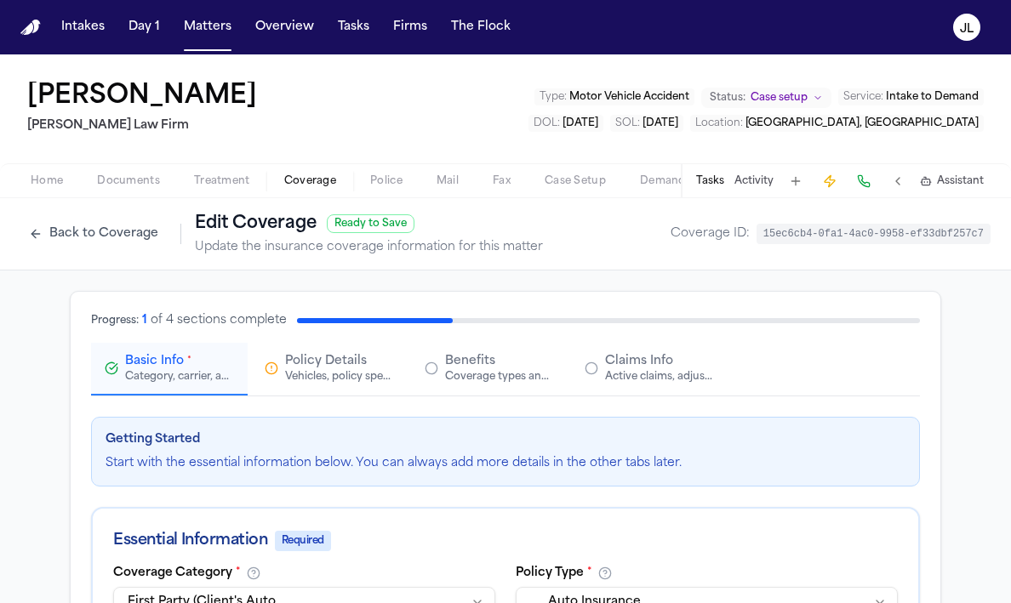
click at [307, 369] on span "Policy Details" at bounding box center [326, 361] width 82 height 17
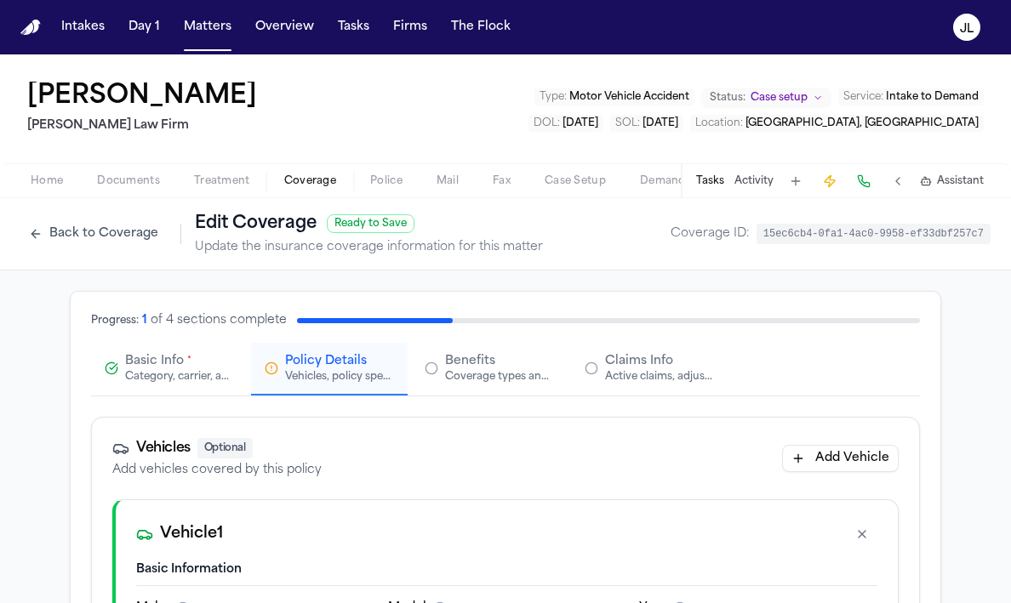
click at [187, 371] on div "Category, carrier, and policy holder information" at bounding box center [179, 377] width 109 height 14
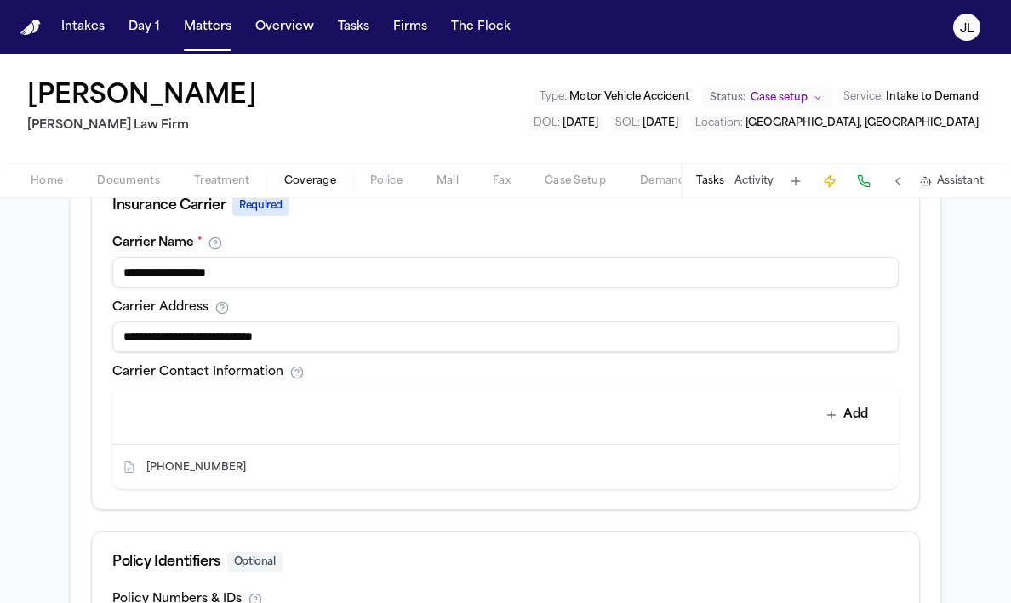
scroll to position [595, 0]
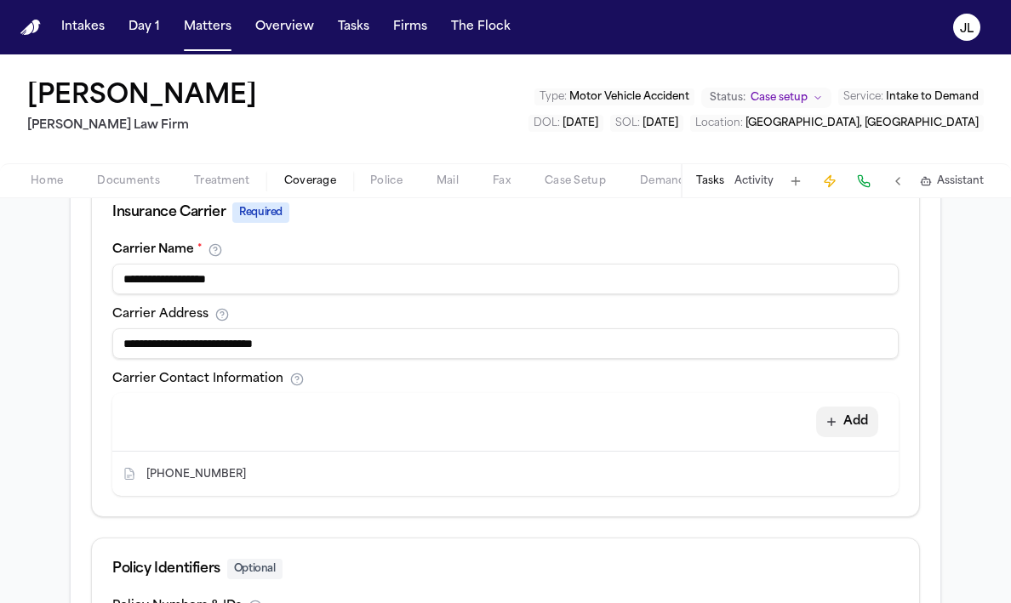
click at [874, 420] on button "Add" at bounding box center [847, 422] width 62 height 31
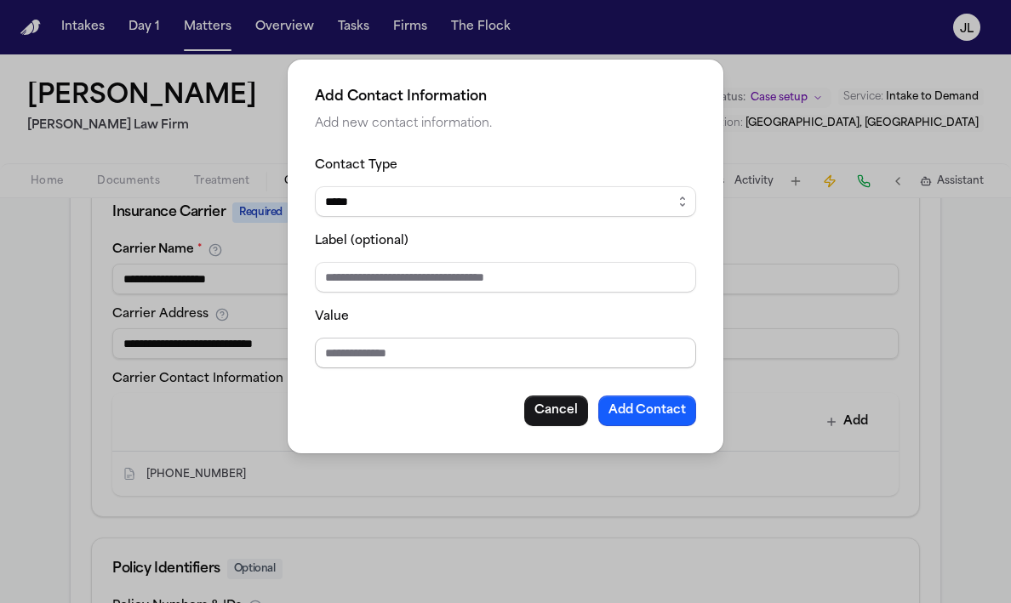
click at [397, 341] on input "Value" at bounding box center [505, 353] width 381 height 31
paste input "**********"
type input "**********"
click at [640, 403] on button "Add Contact" at bounding box center [647, 411] width 98 height 31
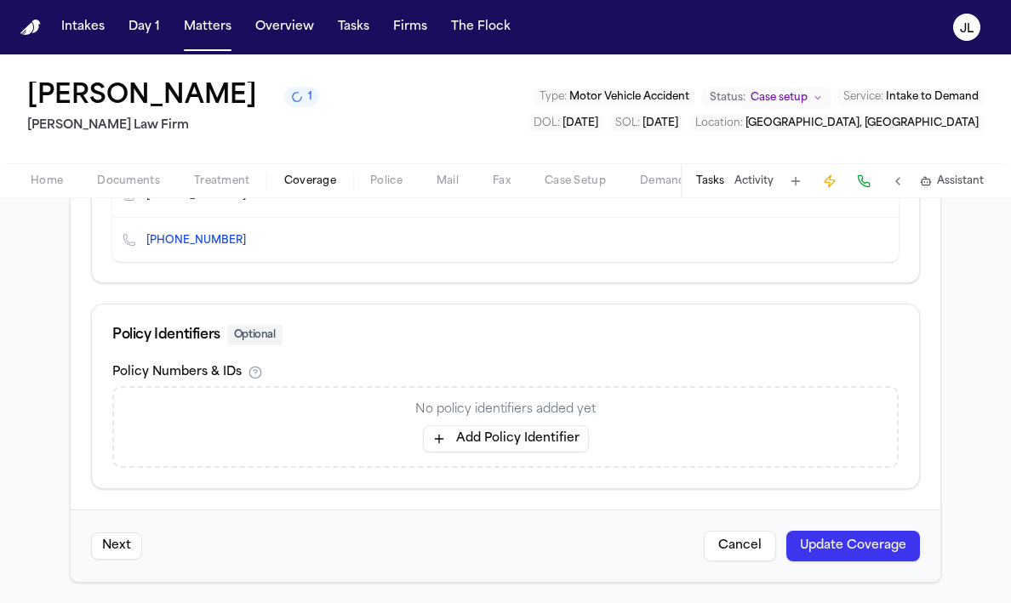
scroll to position [22, 0]
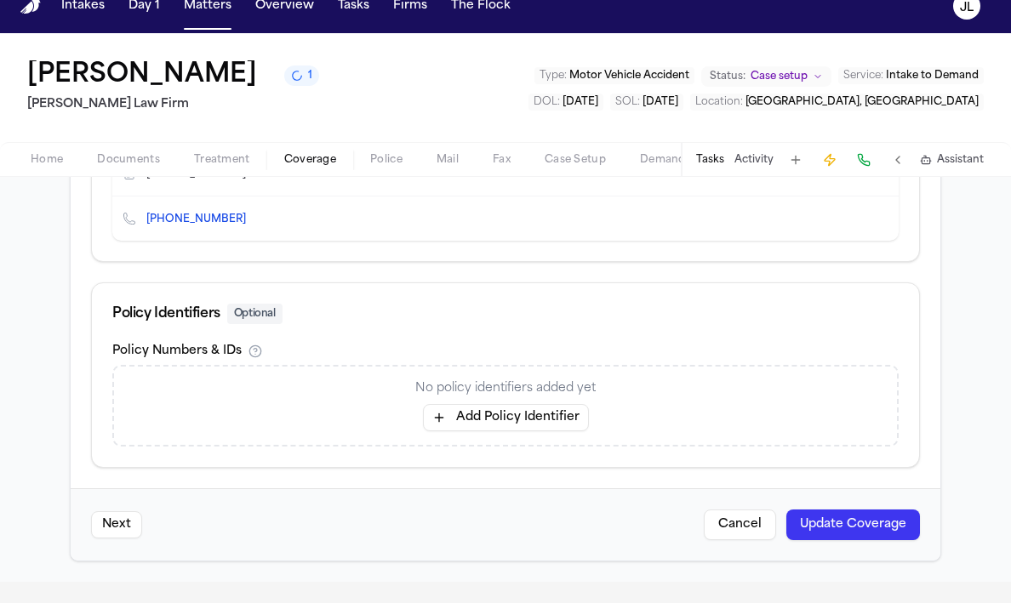
click at [834, 516] on button "Update Coverage" at bounding box center [853, 525] width 134 height 31
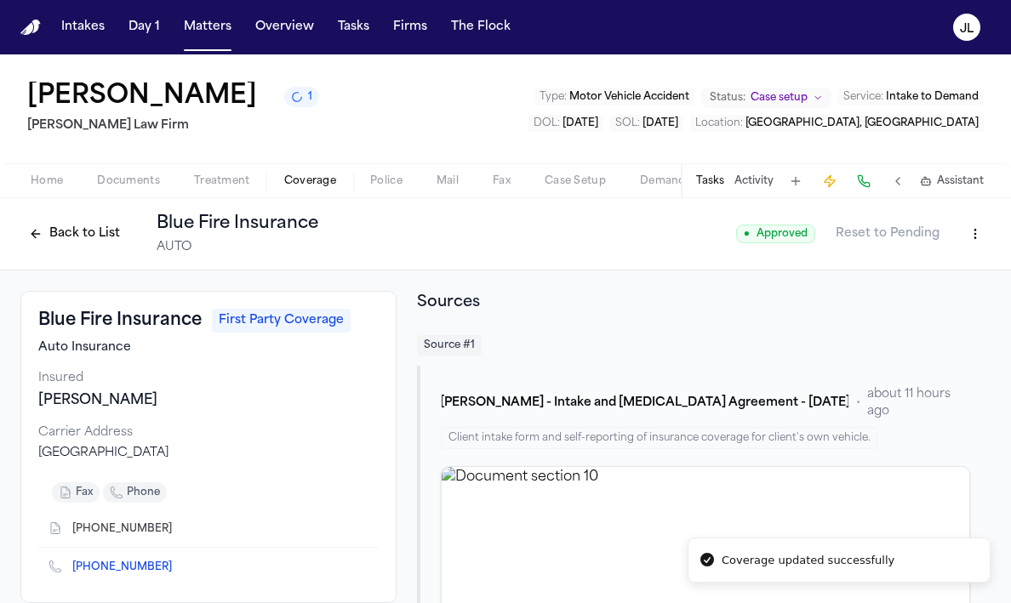
click at [67, 226] on button "Back to List" at bounding box center [74, 233] width 108 height 27
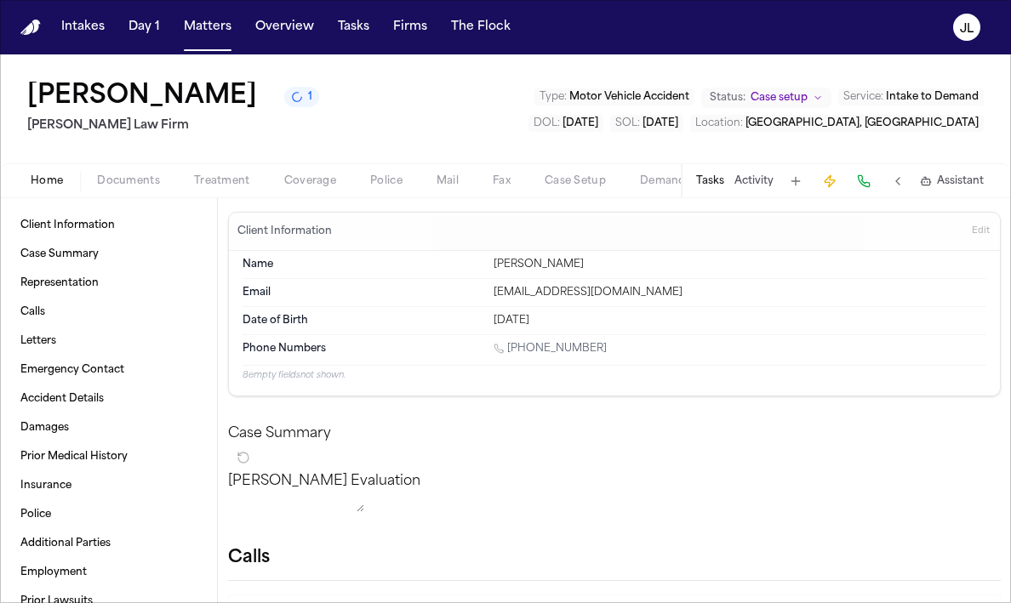
click at [52, 191] on span "button" at bounding box center [46, 191] width 53 height 2
click at [312, 180] on span "Coverage" at bounding box center [310, 181] width 52 height 14
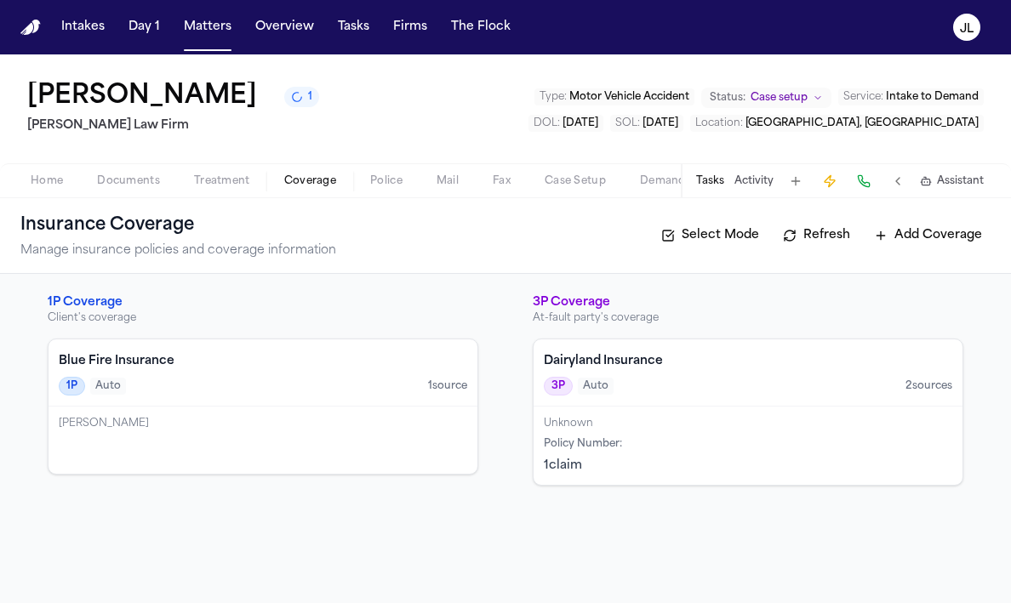
click at [153, 437] on div "Joseph Castilleja" at bounding box center [263, 440] width 429 height 67
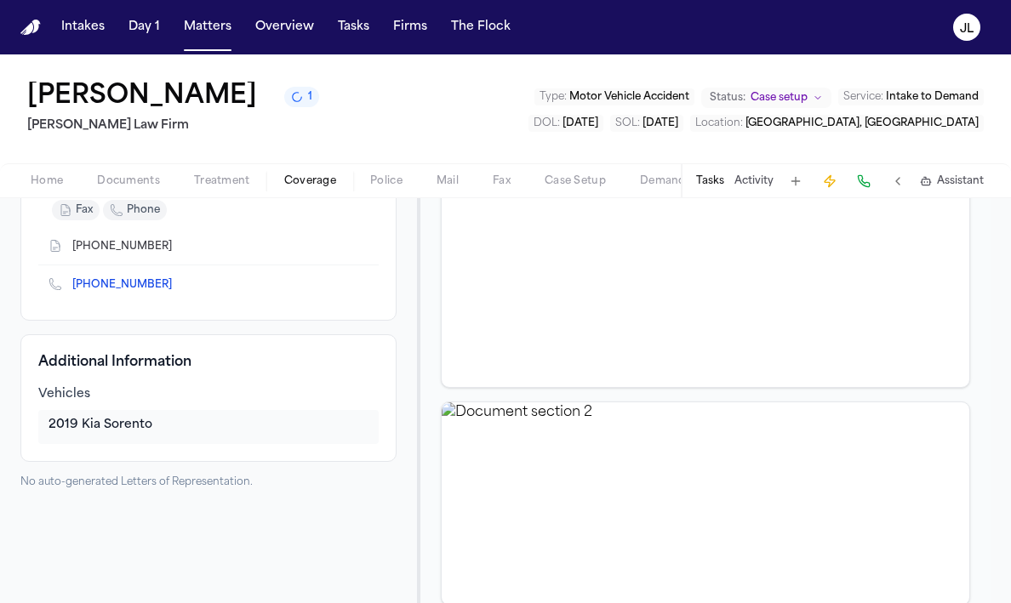
scroll to position [284, 0]
click at [18, 180] on button "Home" at bounding box center [47, 181] width 66 height 20
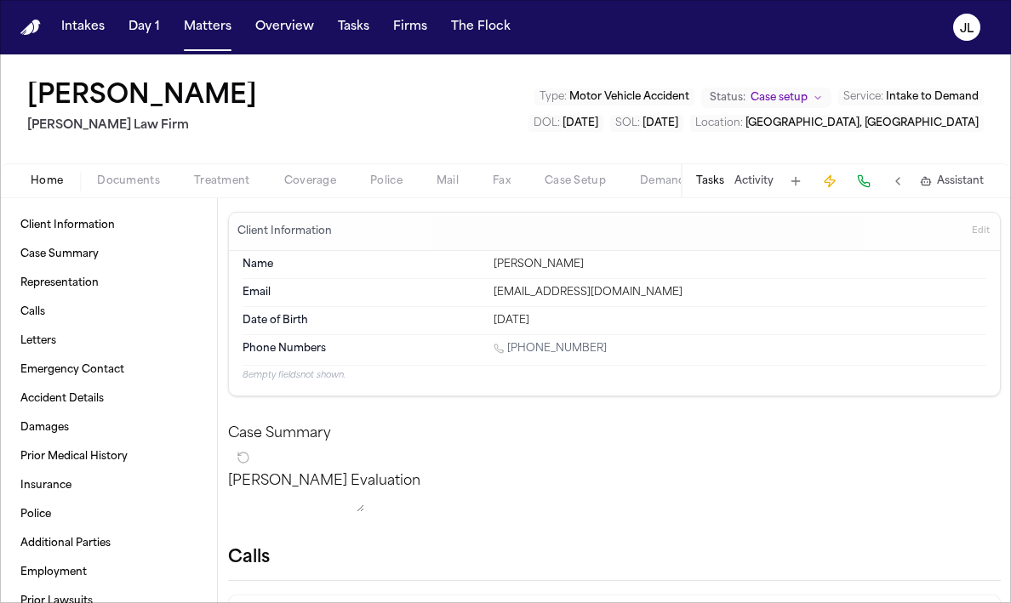
click at [311, 194] on div "Home Documents Treatment Coverage Police Mail Fax Case Setup Demand Workspaces …" at bounding box center [505, 180] width 1011 height 34
click at [311, 192] on div "Home Documents Treatment Coverage Police Mail Fax Case Setup Demand Workspaces …" at bounding box center [505, 180] width 1011 height 34
click at [311, 186] on span "Coverage" at bounding box center [310, 181] width 52 height 14
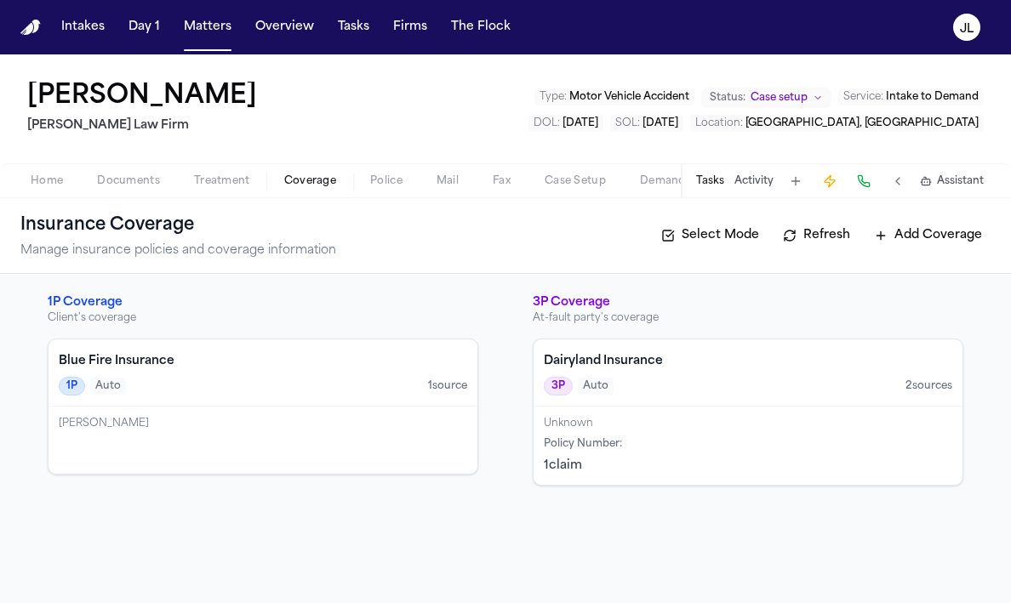
click at [281, 392] on div "1P Auto 1 source" at bounding box center [263, 386] width 409 height 19
